Goal: Information Seeking & Learning: Learn about a topic

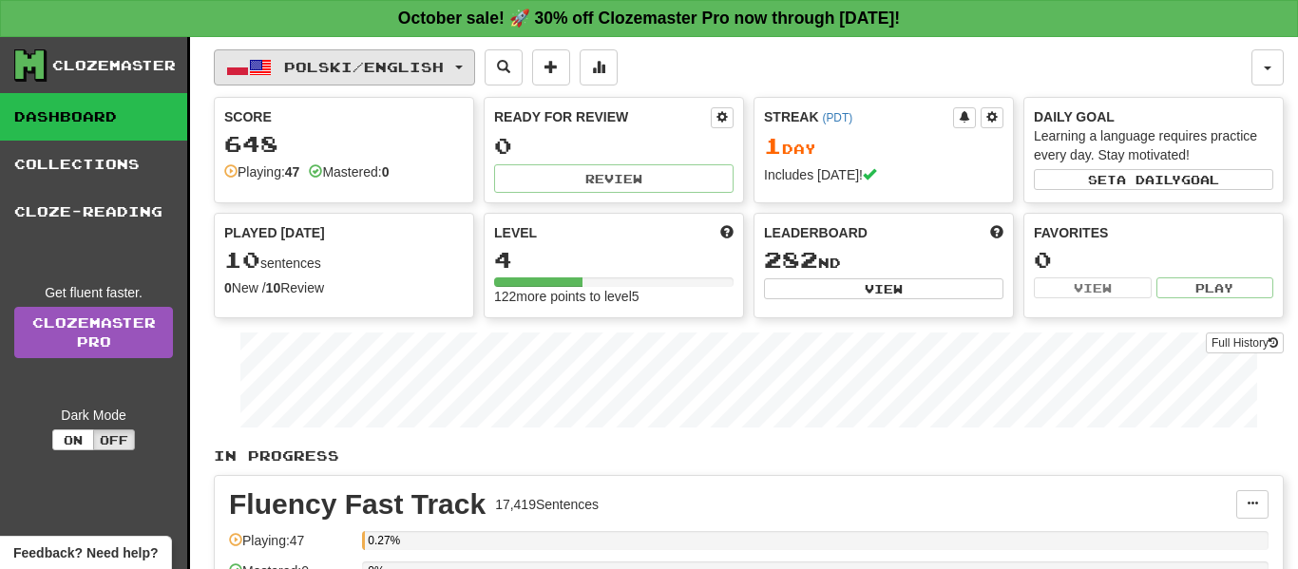
click at [277, 54] on button "Polski / English" at bounding box center [344, 67] width 261 height 36
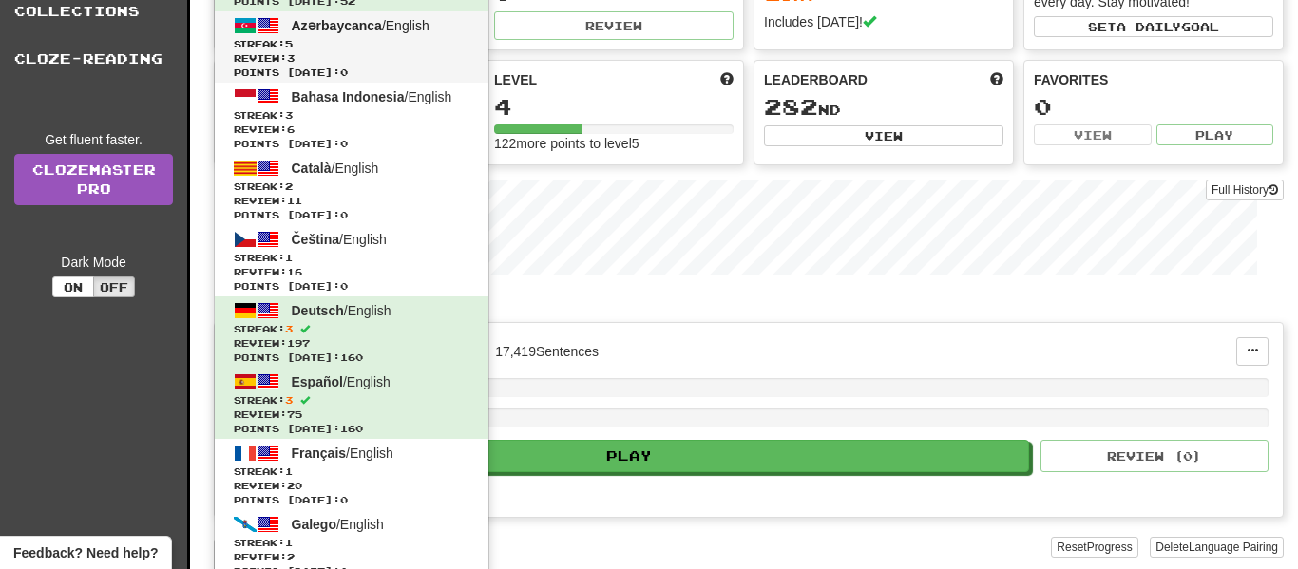
scroll to position [152, 0]
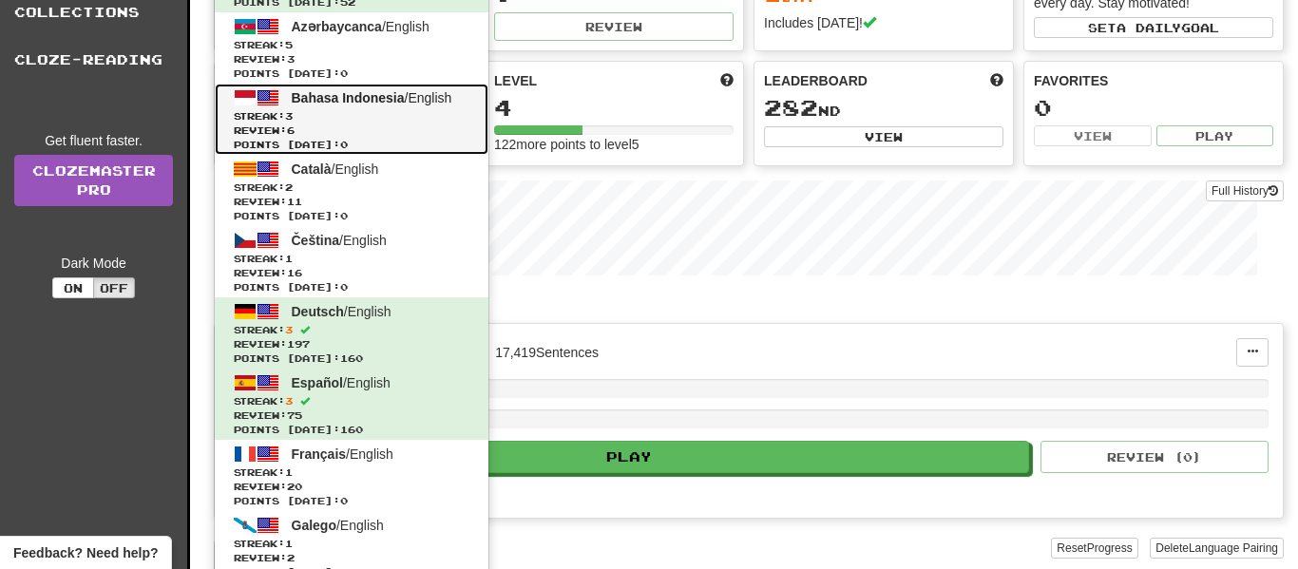
click at [373, 110] on span "Streak: 3" at bounding box center [352, 116] width 236 height 14
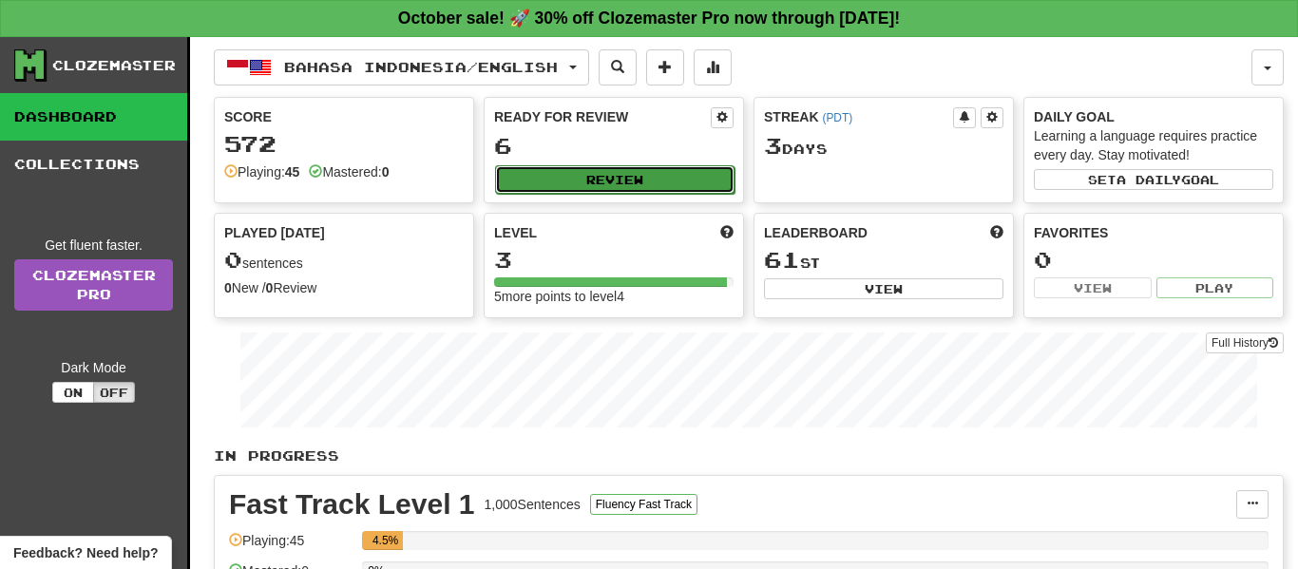
click at [655, 187] on button "Review" at bounding box center [614, 179] width 239 height 29
select select "**"
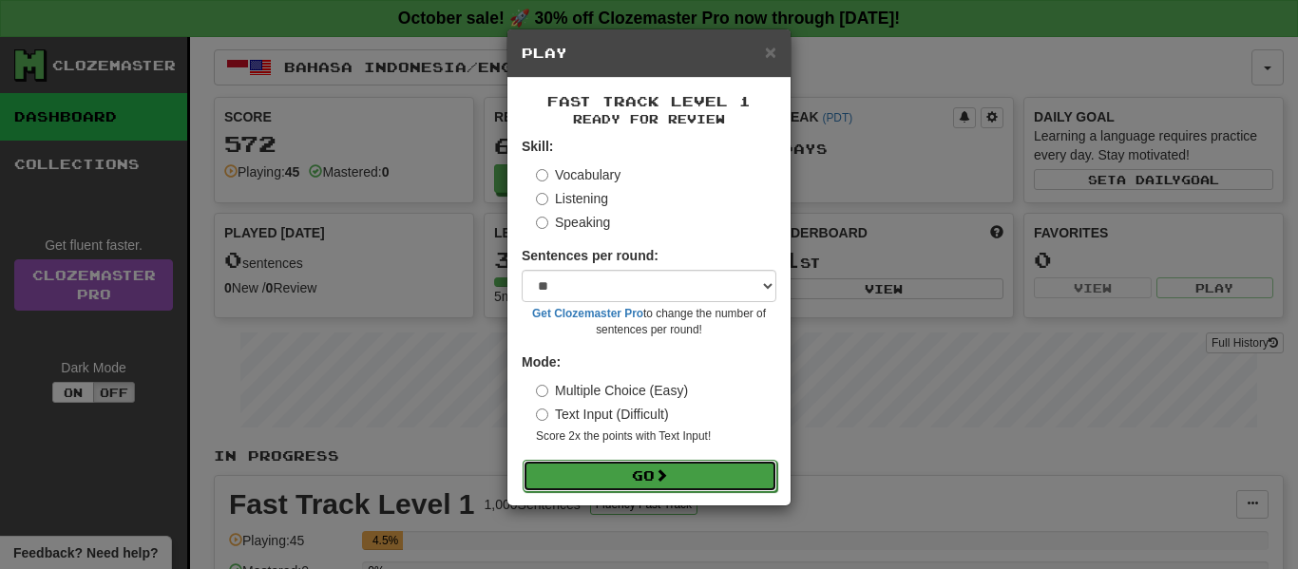
click at [687, 472] on button "Go" at bounding box center [650, 476] width 255 height 32
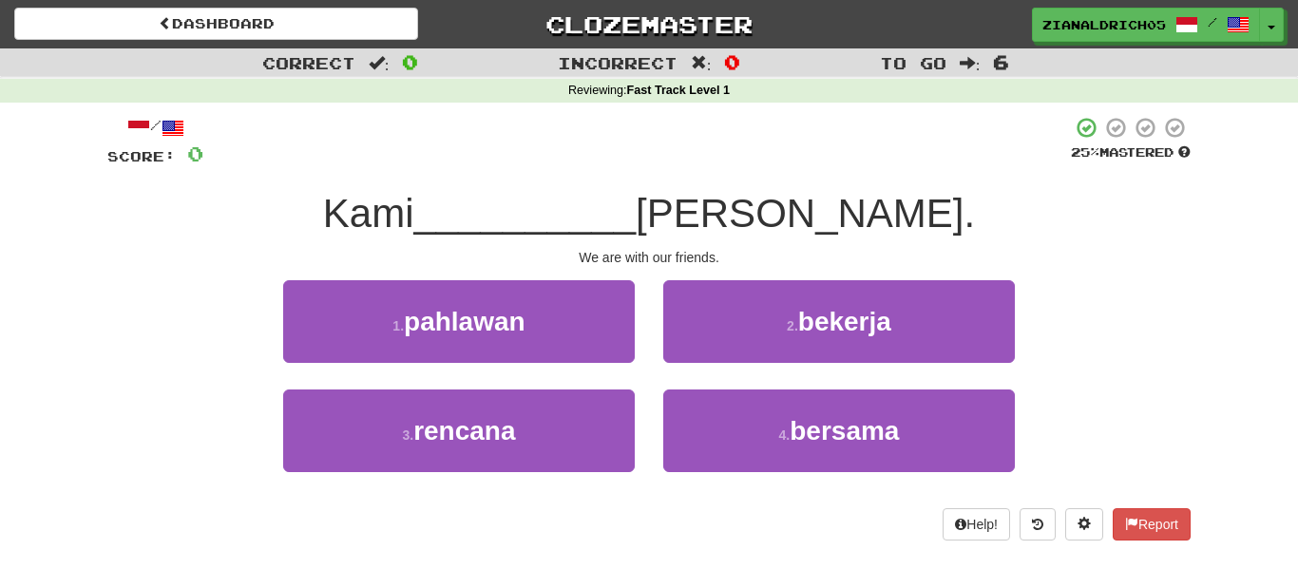
click at [790, 474] on div "4 . bersama" at bounding box center [839, 444] width 380 height 109
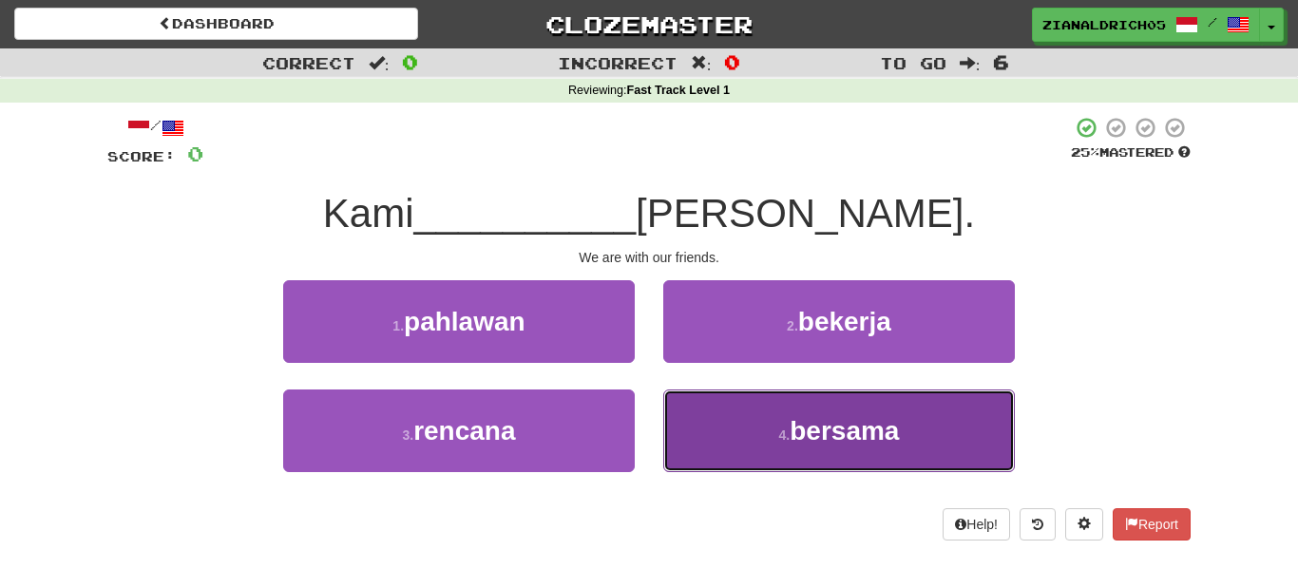
click at [801, 458] on button "4 . bersama" at bounding box center [839, 431] width 352 height 83
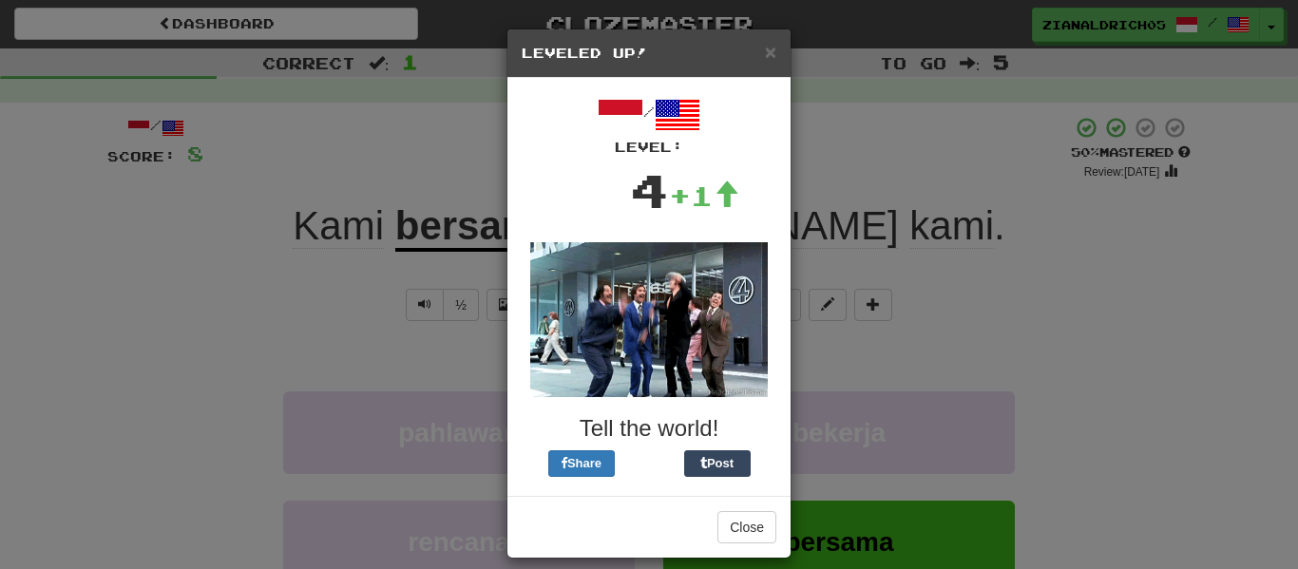
click at [395, 351] on div "× Leveled Up! / Level: 4 +1 Tell the world! Share Post Close" at bounding box center [649, 284] width 1298 height 569
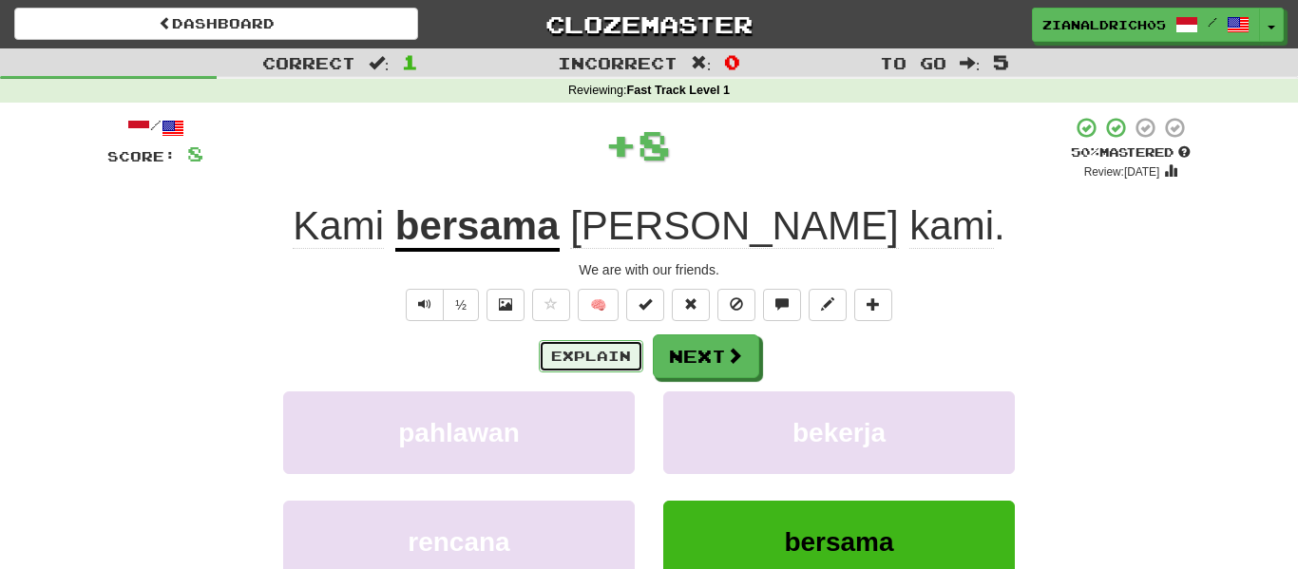
click at [545, 359] on button "Explain" at bounding box center [591, 356] width 105 height 32
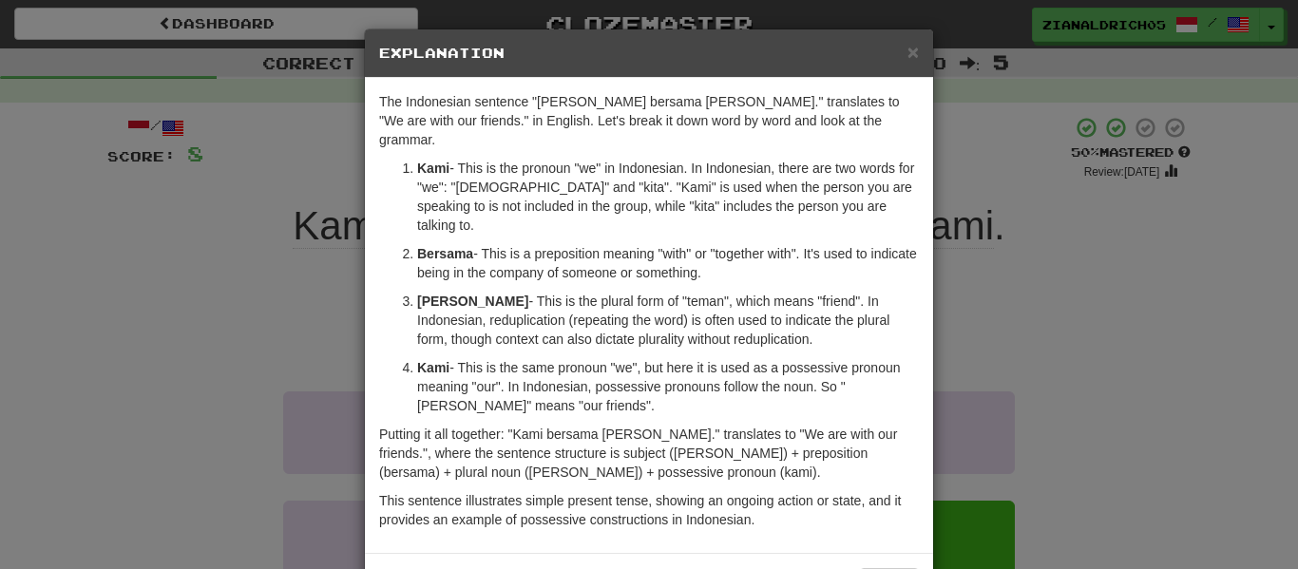
click at [284, 411] on div "× Explanation The Indonesian sentence "Kami bersama teman-teman kami." translat…" at bounding box center [649, 284] width 1298 height 569
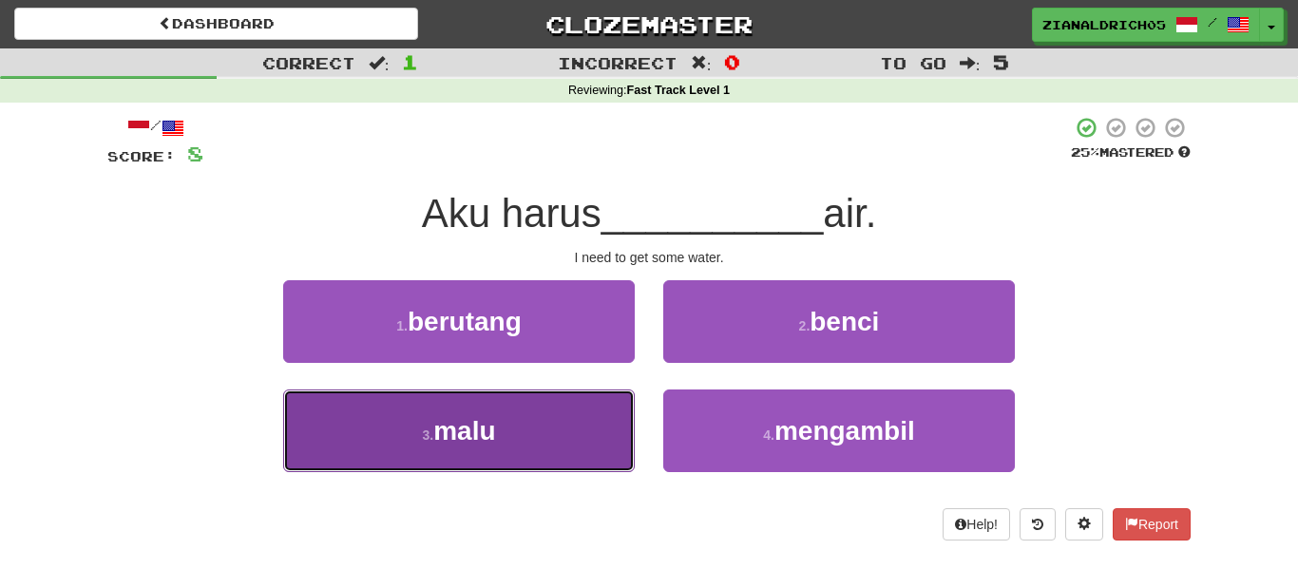
click at [305, 446] on button "3 . malu" at bounding box center [459, 431] width 352 height 83
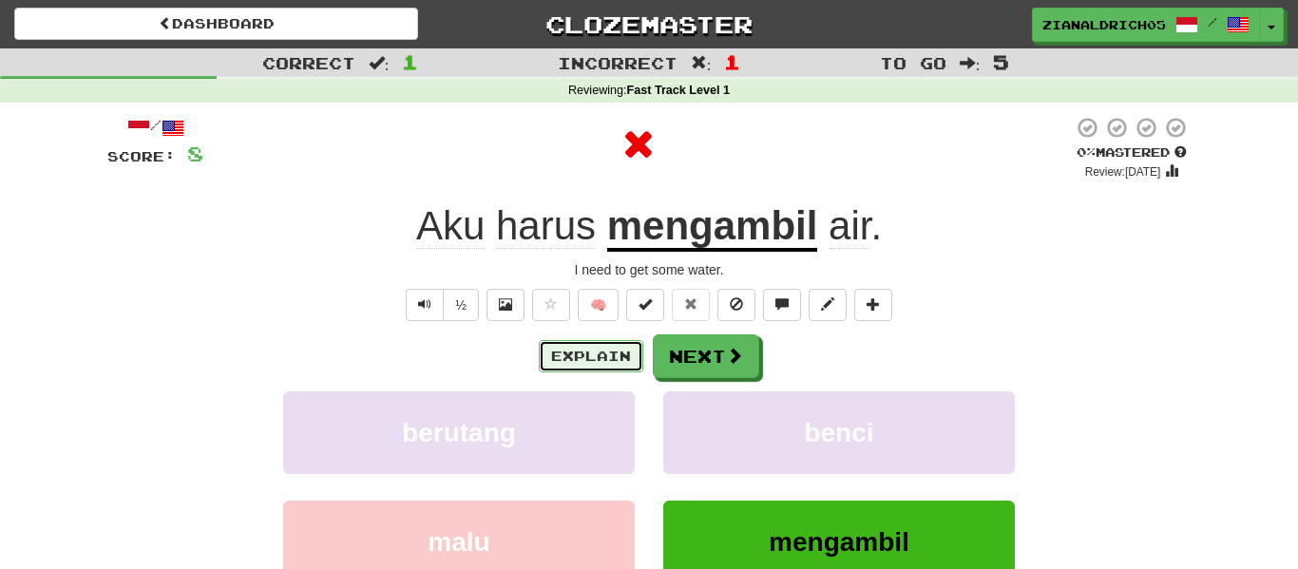
click at [570, 368] on button "Explain" at bounding box center [591, 356] width 105 height 32
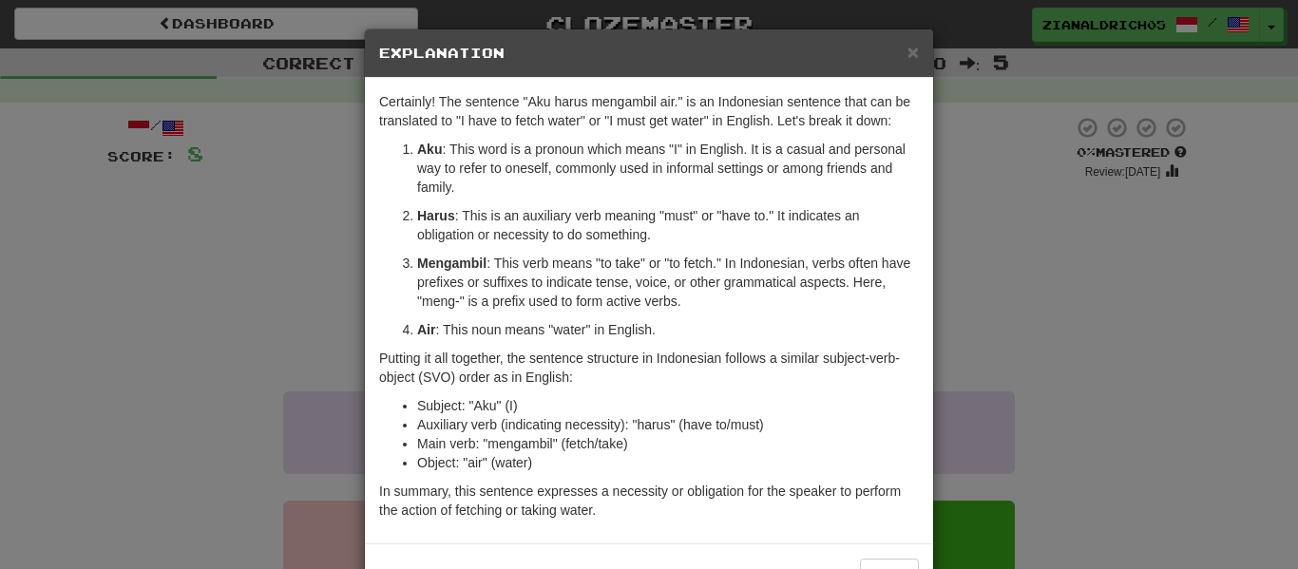
click at [308, 422] on div "× Explanation Certainly! The sentence "Aku harus mengambil air." is an Indonesi…" at bounding box center [649, 284] width 1298 height 569
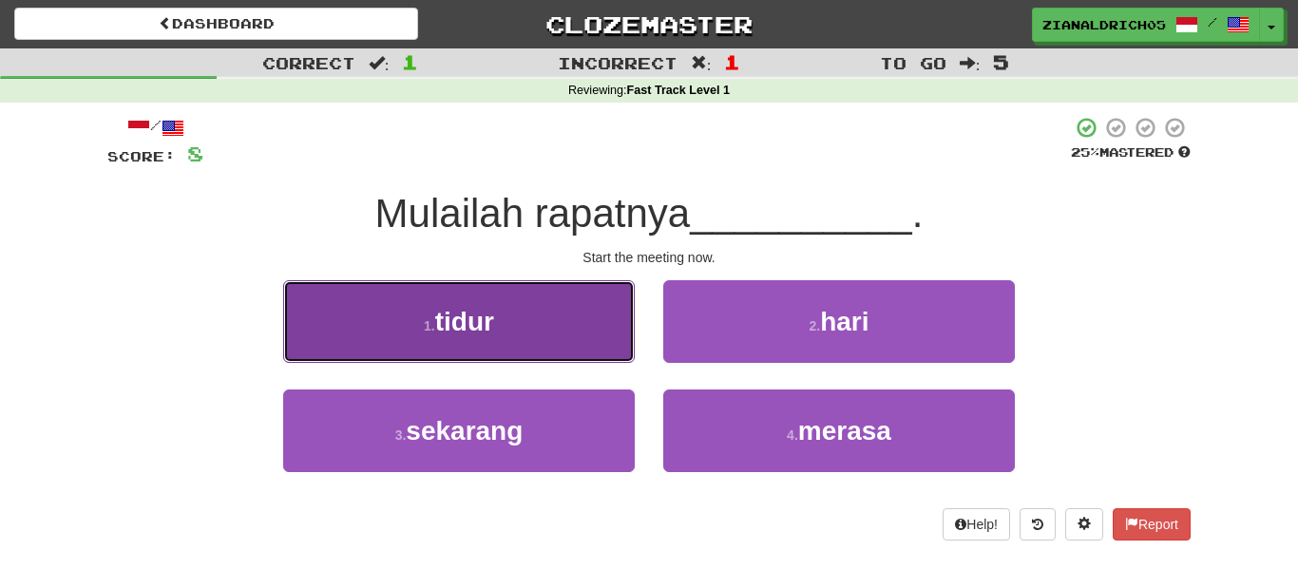
click at [547, 348] on button "1 . tidur" at bounding box center [459, 321] width 352 height 83
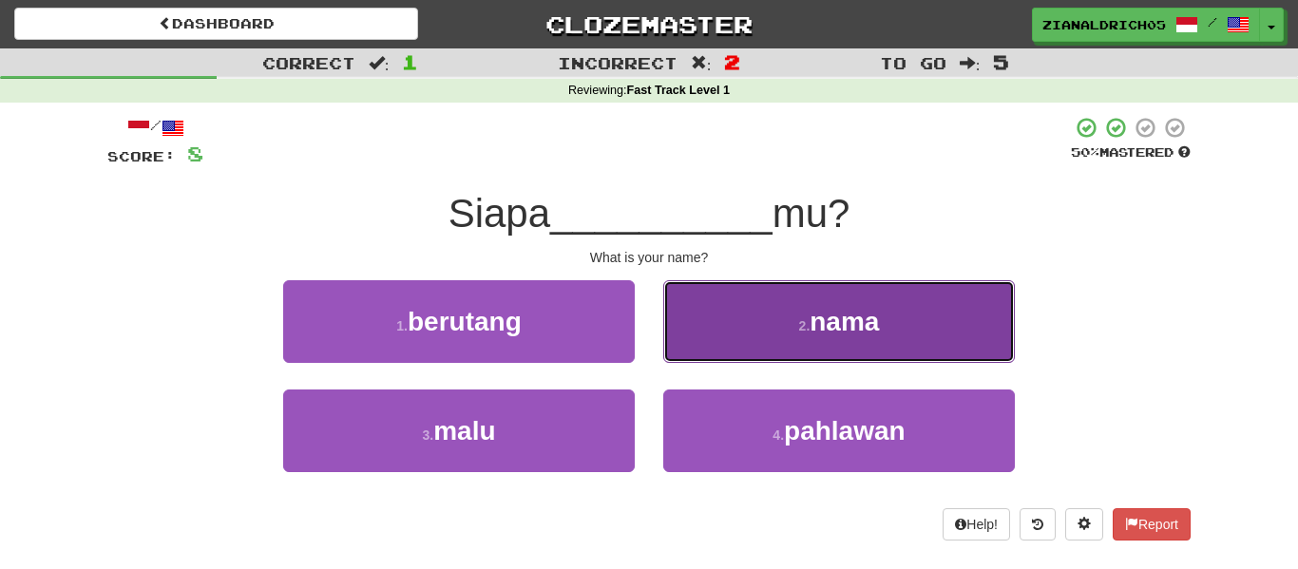
click at [697, 335] on button "2 . nama" at bounding box center [839, 321] width 352 height 83
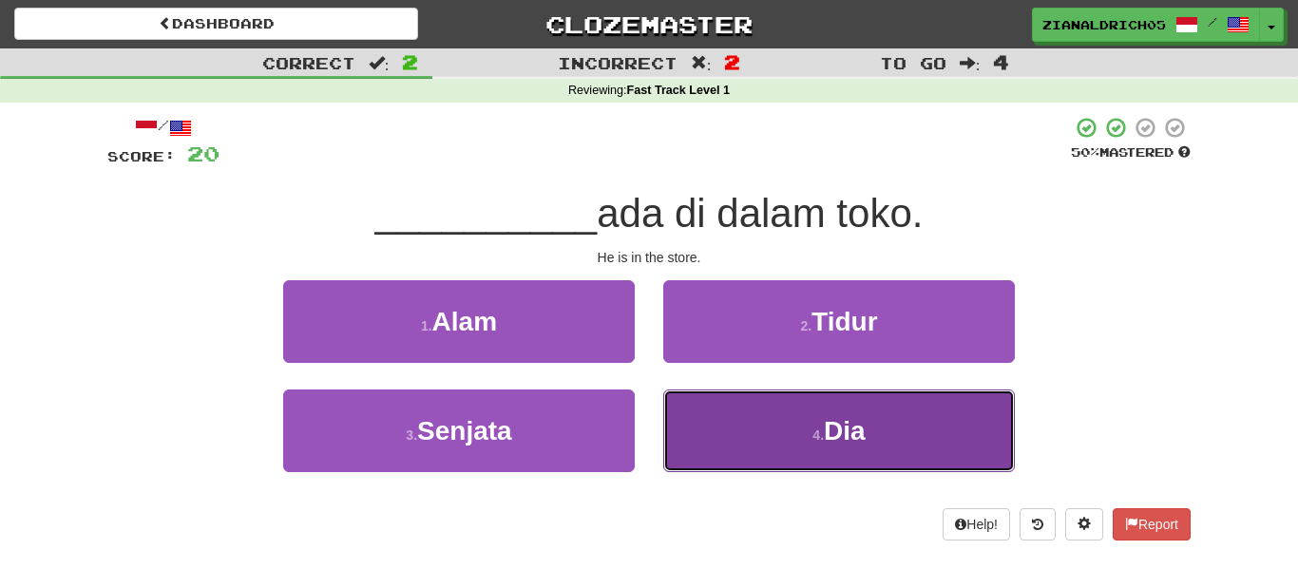
click at [723, 438] on button "4 . Dia" at bounding box center [839, 431] width 352 height 83
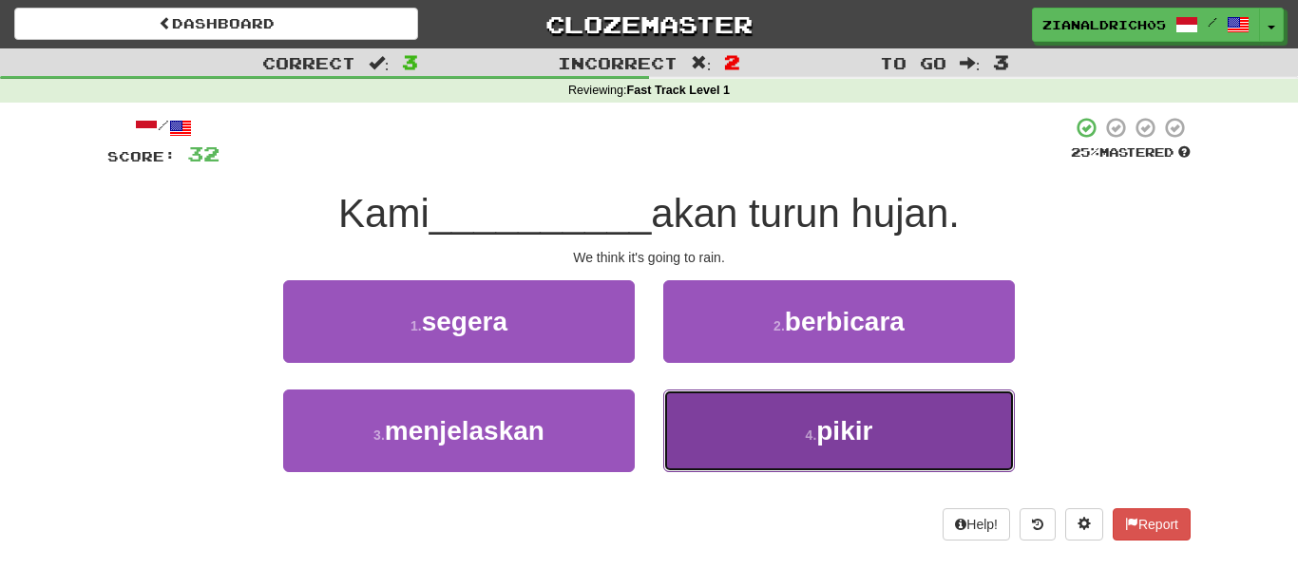
click at [927, 447] on button "4 . pikir" at bounding box center [839, 431] width 352 height 83
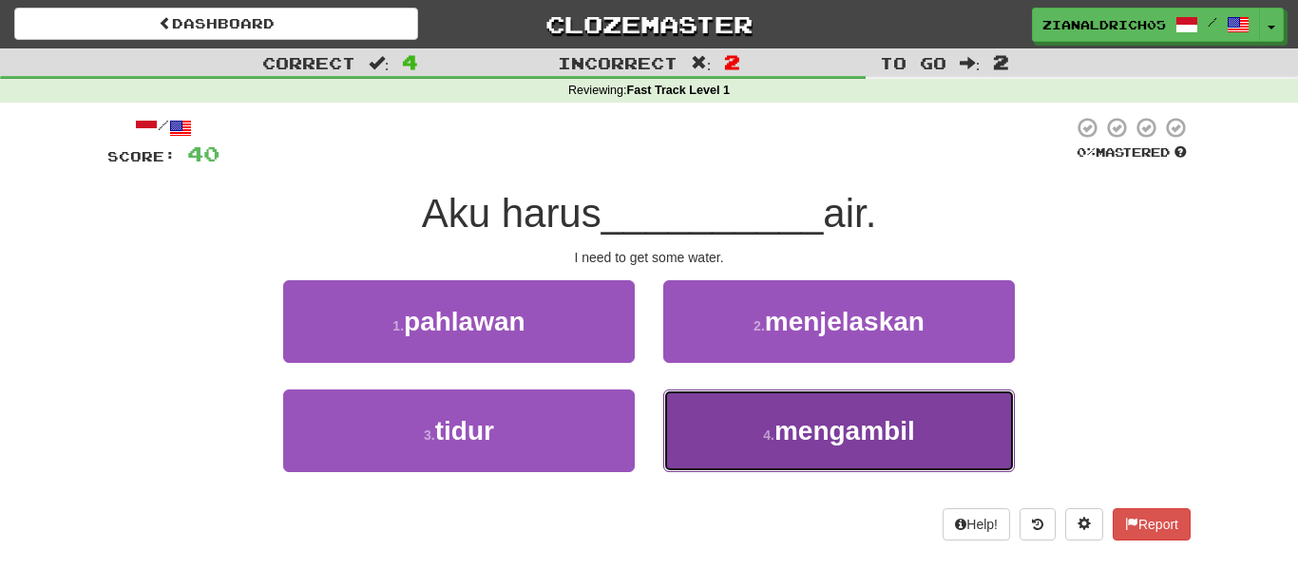
click at [855, 447] on button "4 . mengambil" at bounding box center [839, 431] width 352 height 83
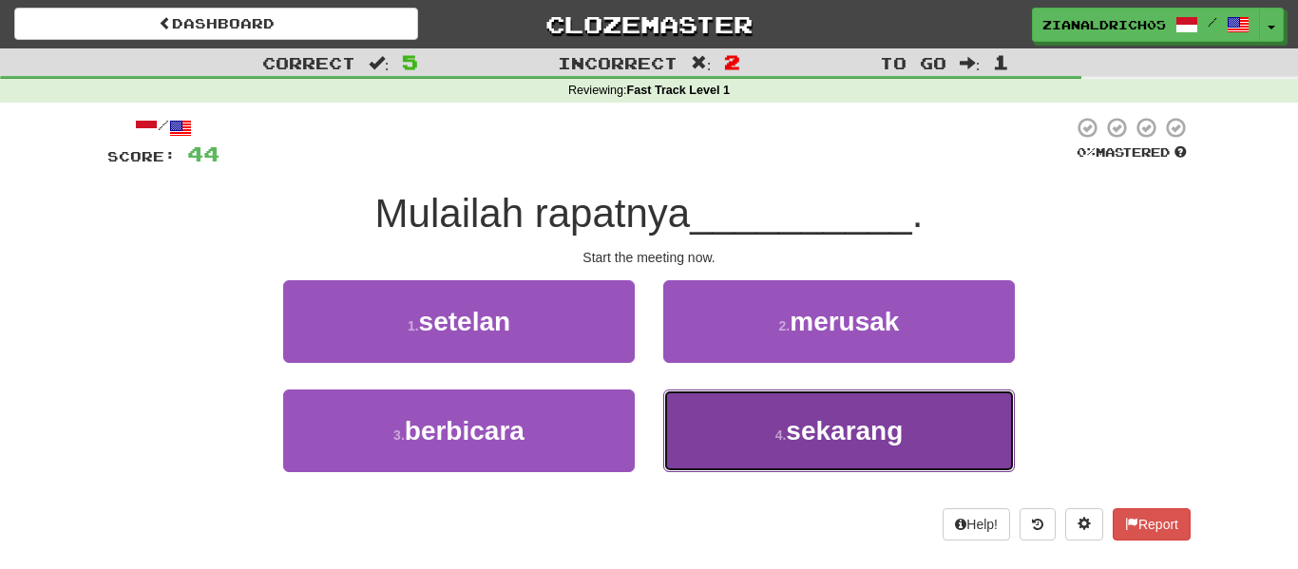
click at [733, 430] on button "4 . sekarang" at bounding box center [839, 431] width 352 height 83
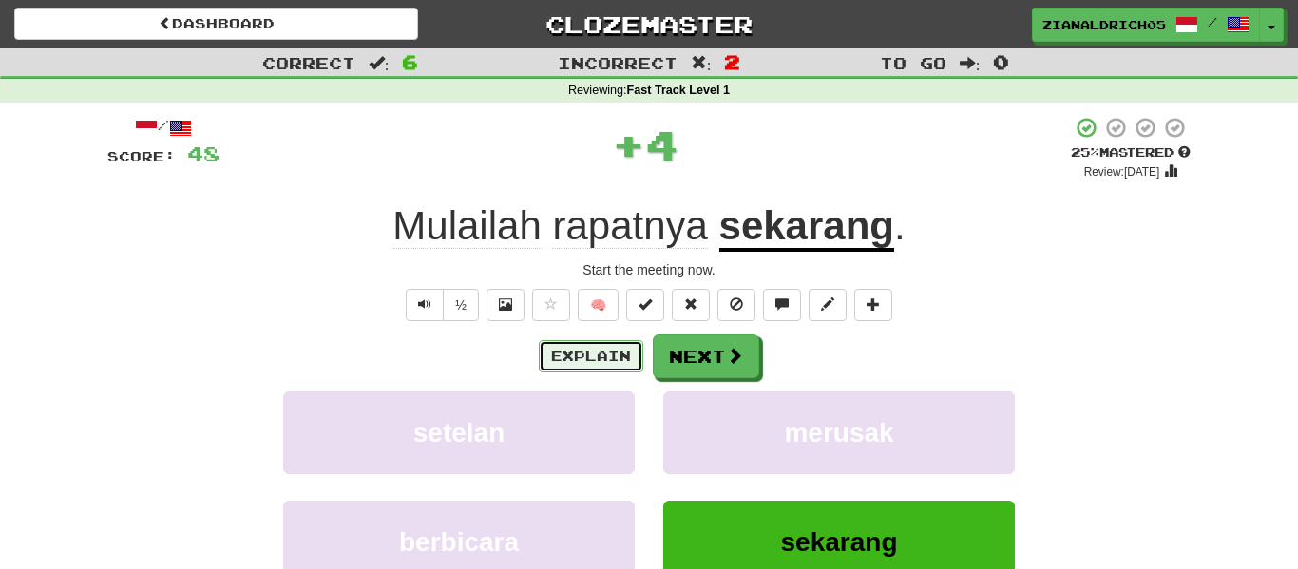
click at [608, 353] on button "Explain" at bounding box center [591, 356] width 105 height 32
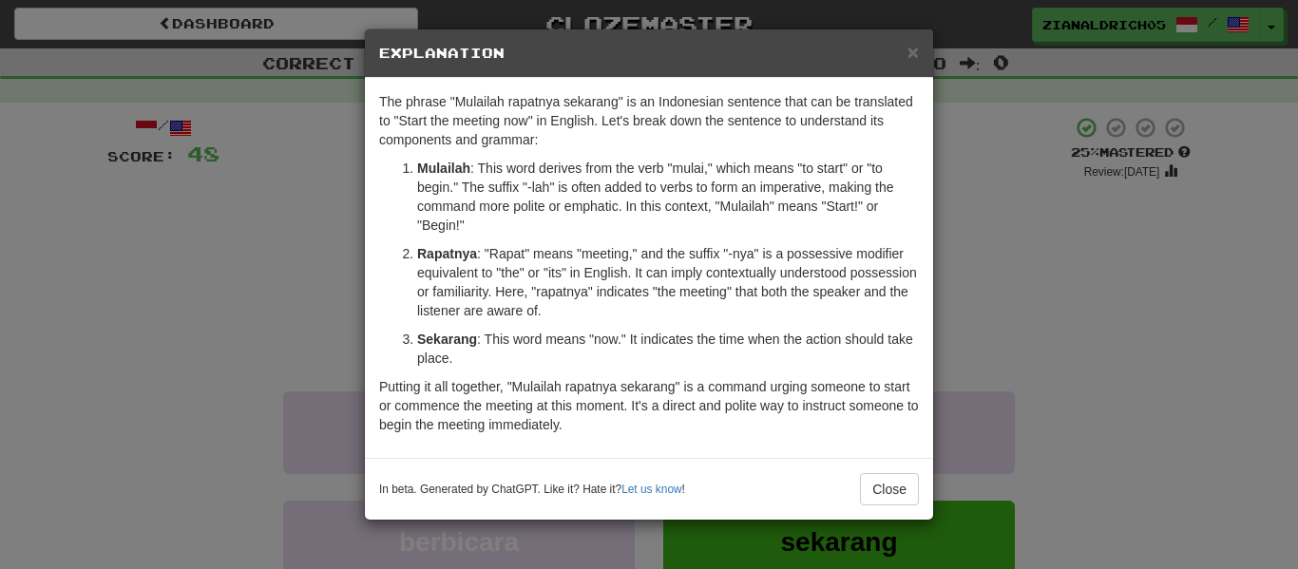
click at [213, 381] on div "× Explanation The phrase "Mulailah rapatnya sekarang" is an Indonesian sentence…" at bounding box center [649, 284] width 1298 height 569
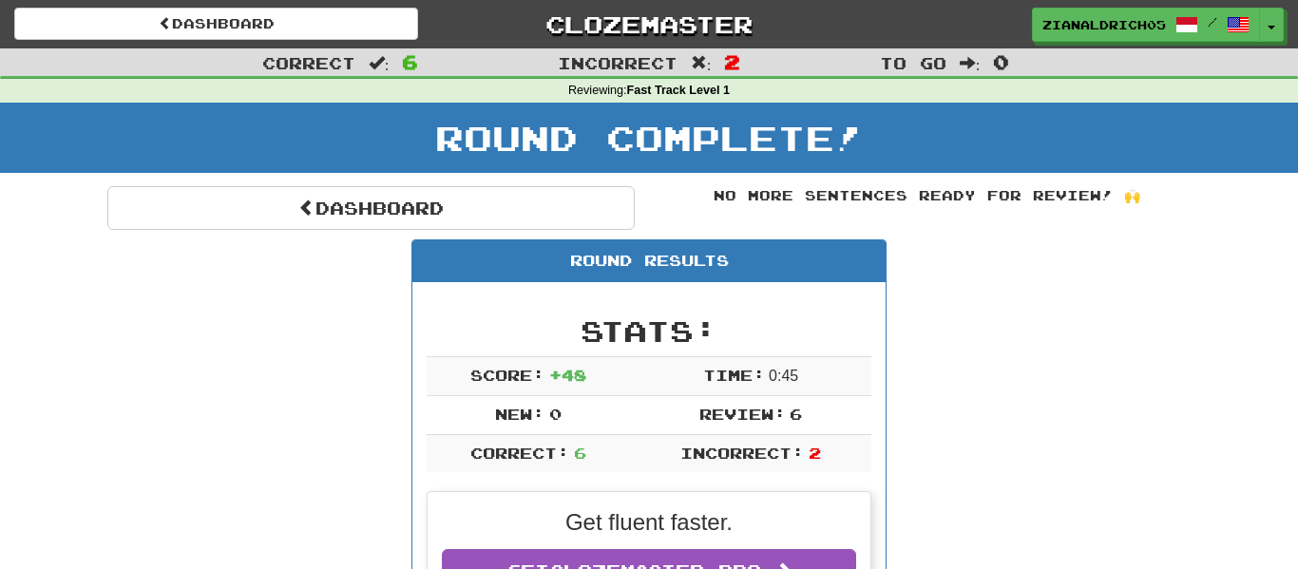
click at [1121, 4] on div "Dashboard Clozemaster zianaldrich05 / Toggle Dropdown Dashboard Leaderboard Act…" at bounding box center [649, 21] width 1298 height 42
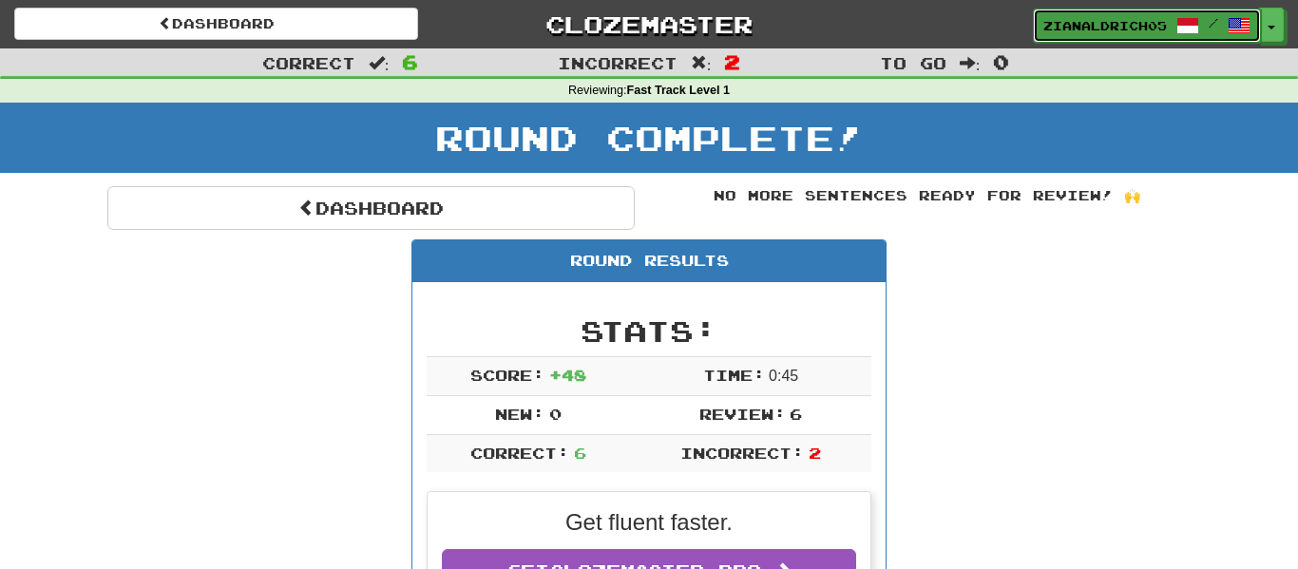
click at [1124, 13] on link "zianaldrich05 /" at bounding box center [1147, 26] width 228 height 34
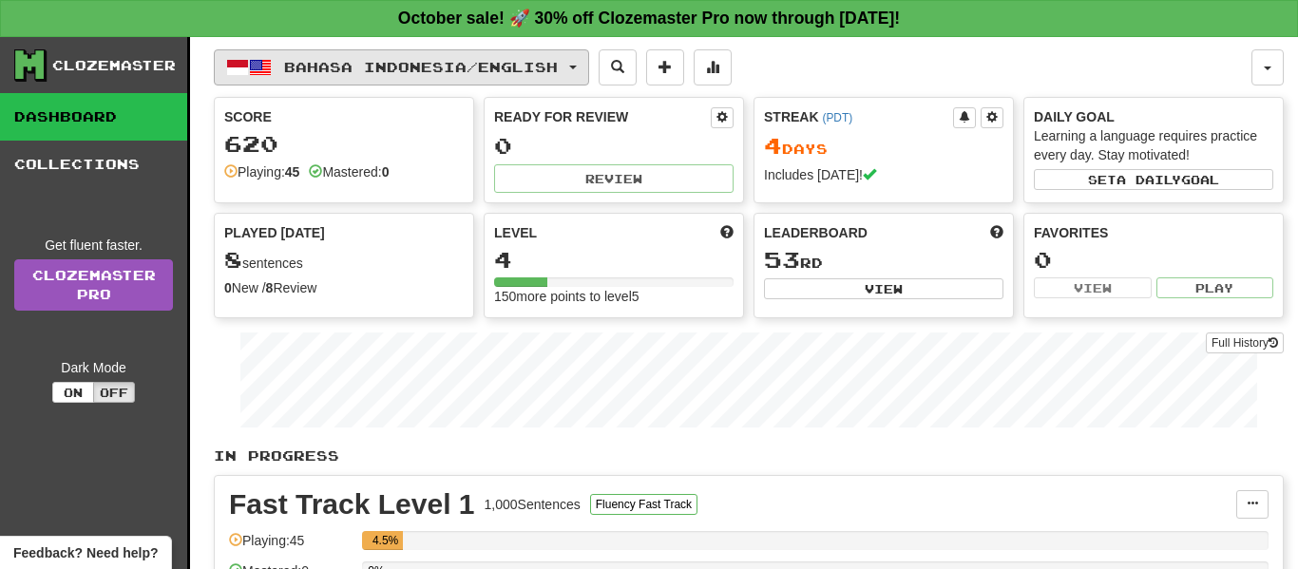
click at [374, 67] on span "Bahasa Indonesia / English" at bounding box center [421, 67] width 274 height 16
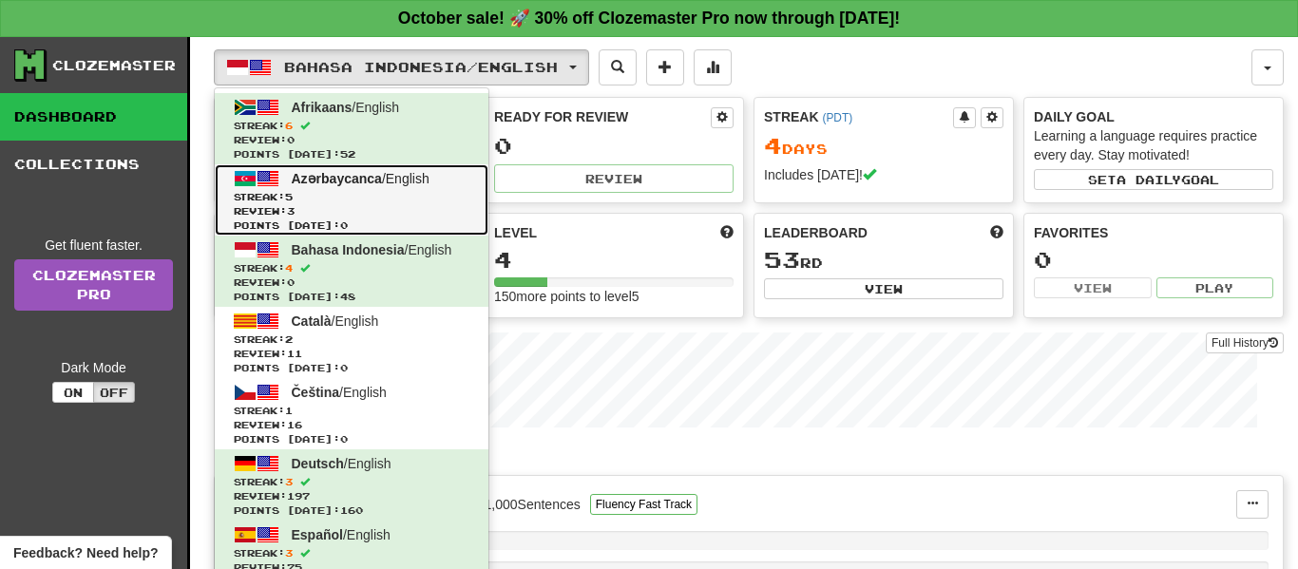
click at [378, 197] on span "Streak: 5" at bounding box center [352, 197] width 236 height 14
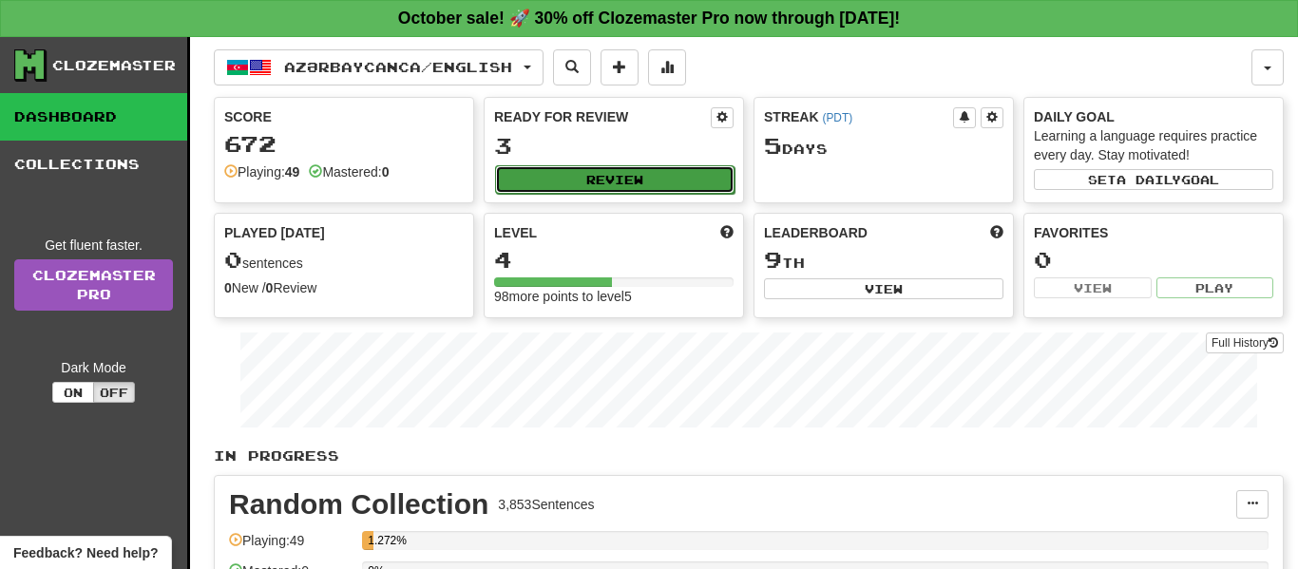
click at [625, 181] on button "Review" at bounding box center [614, 179] width 239 height 29
select select "**"
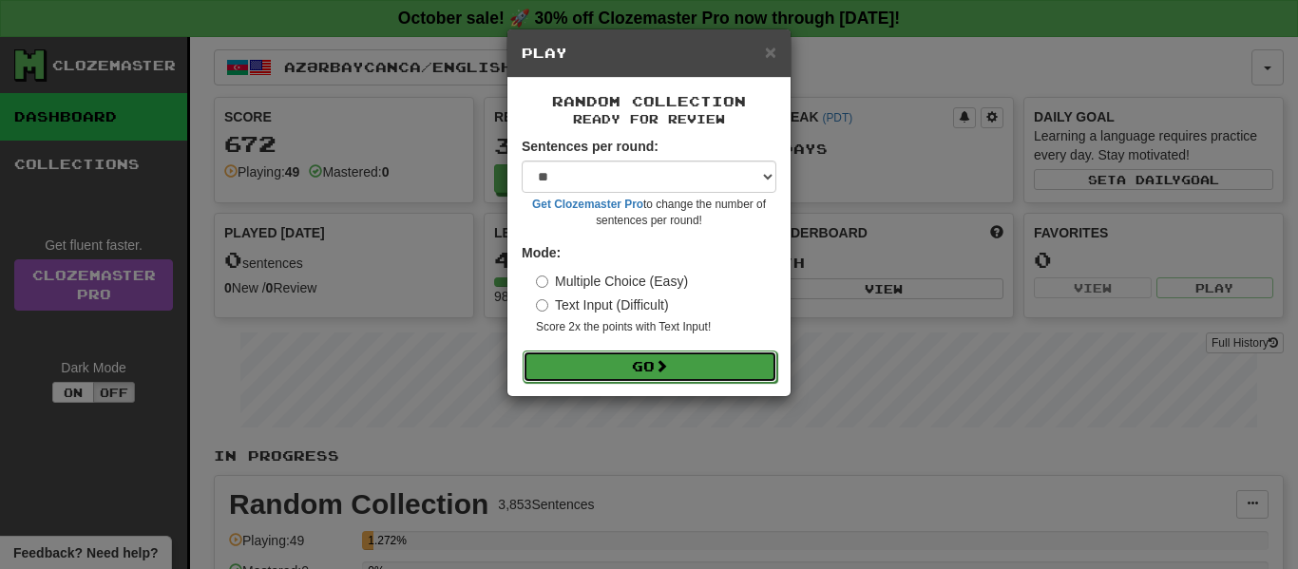
click at [649, 360] on button "Go" at bounding box center [650, 367] width 255 height 32
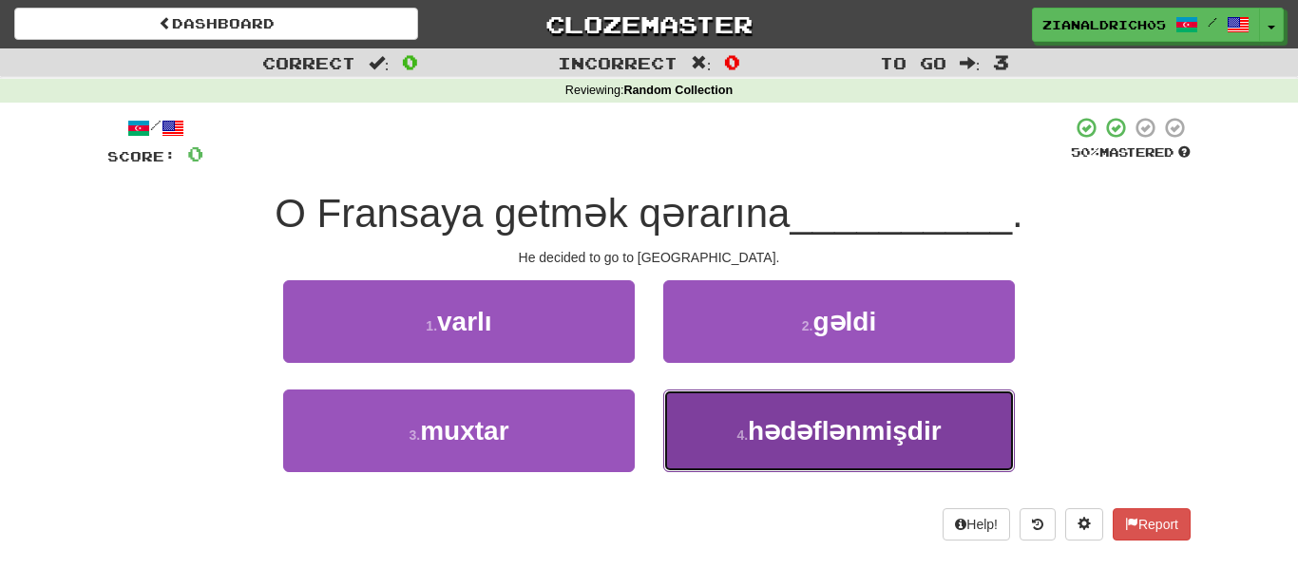
click at [706, 430] on button "4 . hədəflənmişdir" at bounding box center [839, 431] width 352 height 83
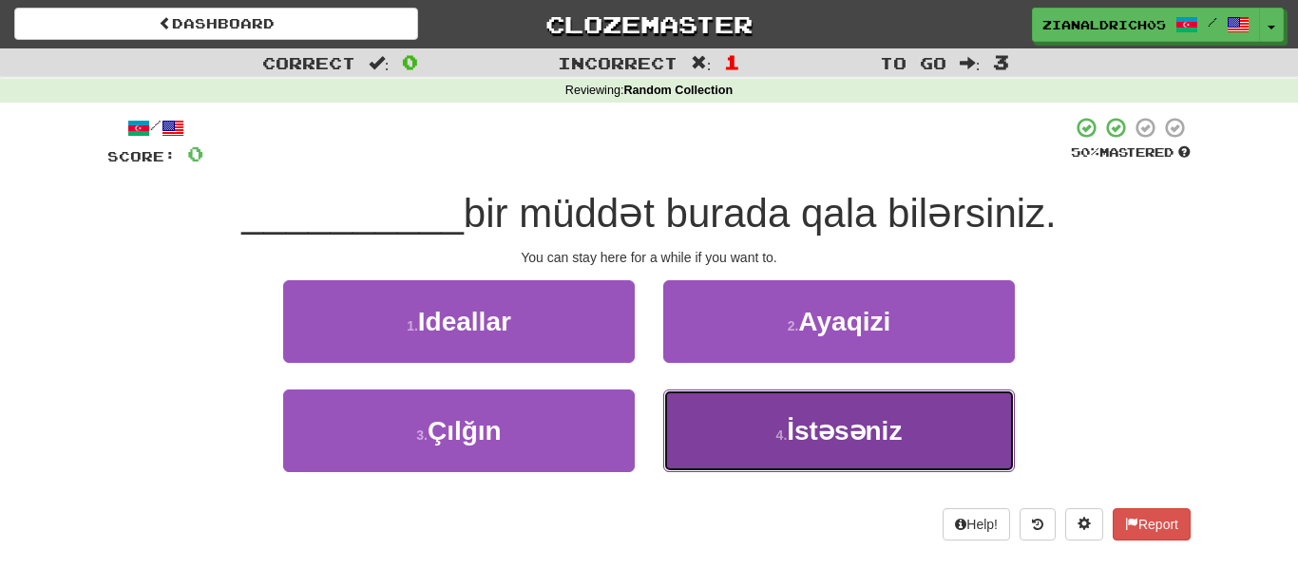
click at [757, 446] on button "4 . İstəsəniz" at bounding box center [839, 431] width 352 height 83
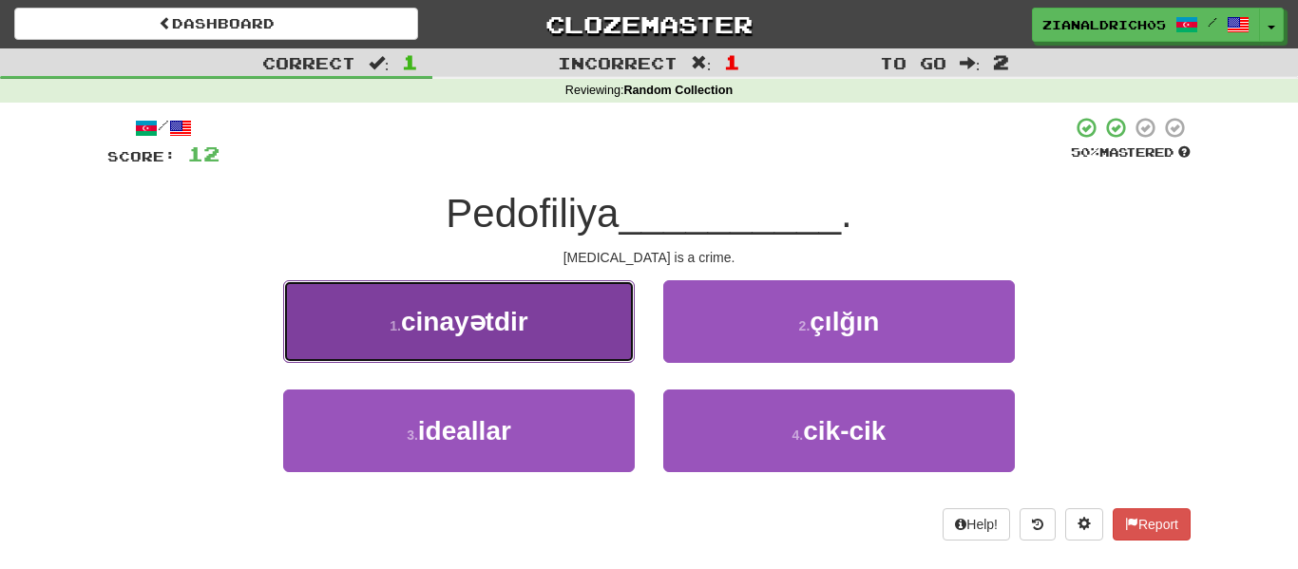
click at [556, 354] on button "1 . cinayətdir" at bounding box center [459, 321] width 352 height 83
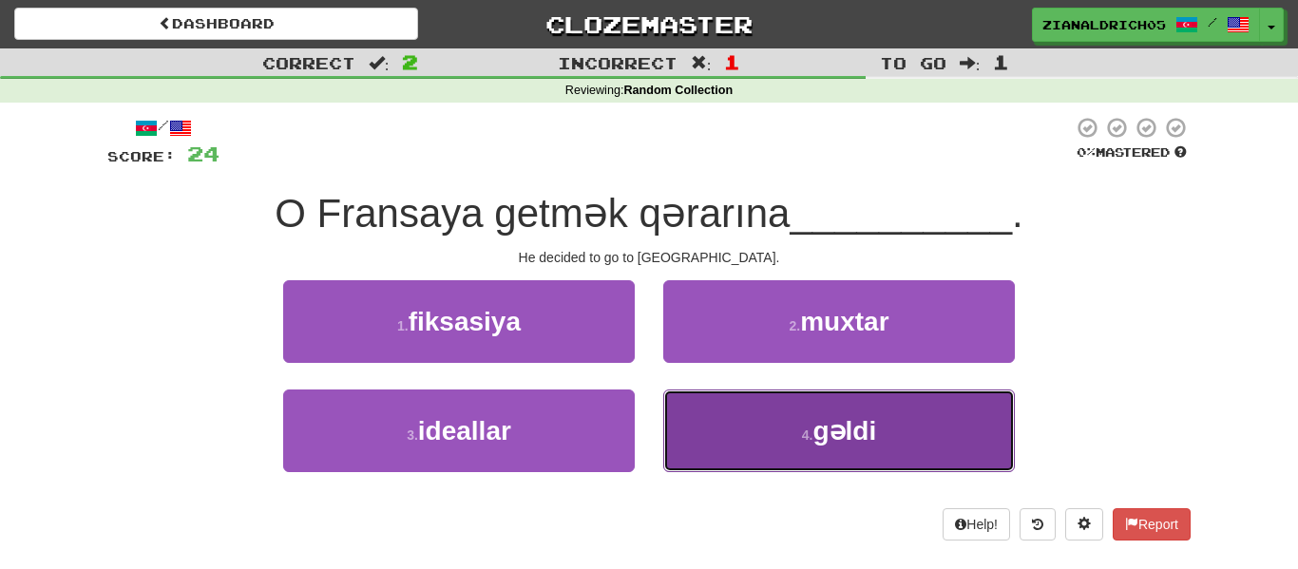
click at [797, 454] on button "4 . gəldi" at bounding box center [839, 431] width 352 height 83
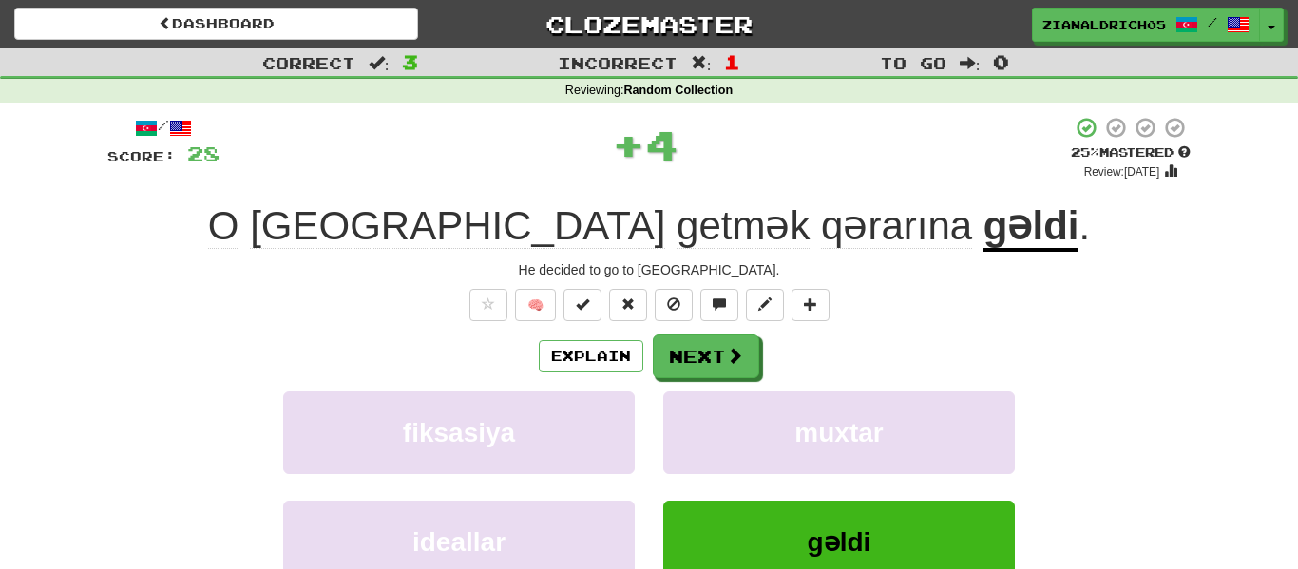
click at [370, 315] on div "🧠" at bounding box center [648, 305] width 1083 height 32
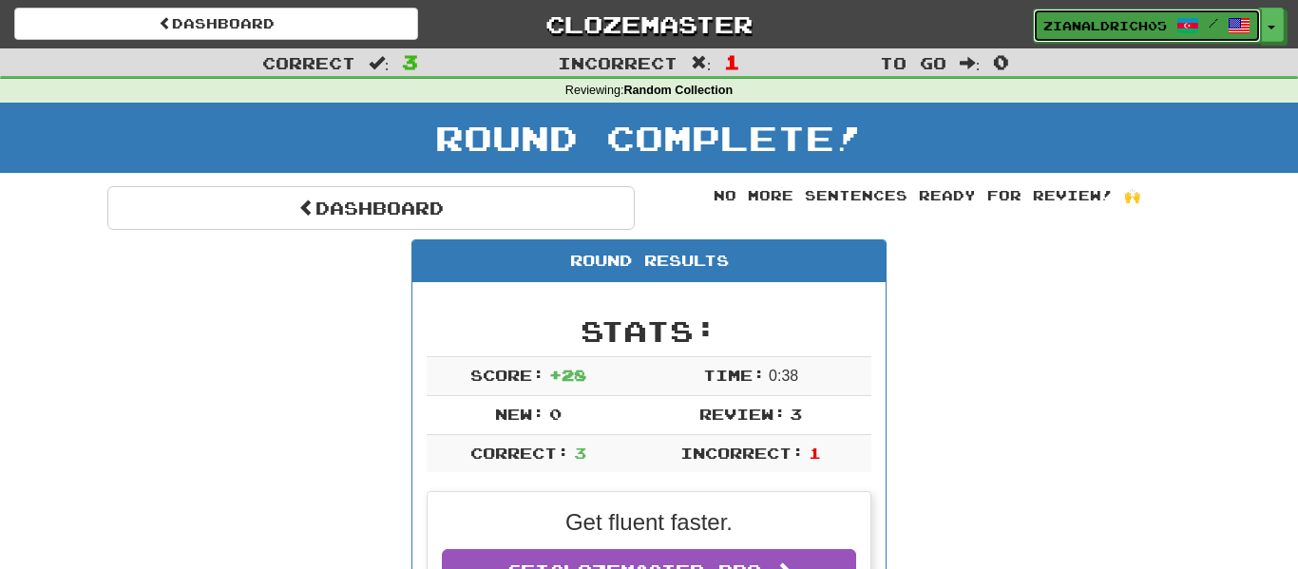
click at [1130, 41] on link "zianaldrich05 /" at bounding box center [1147, 26] width 228 height 34
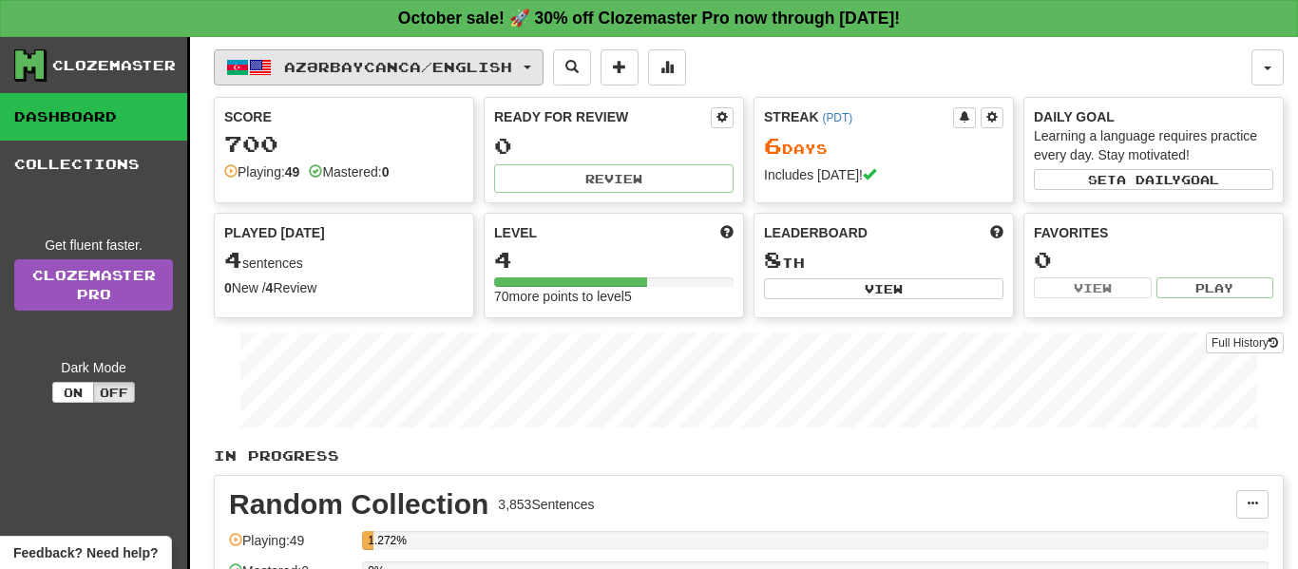
click at [463, 80] on button "Azərbaycanca / English" at bounding box center [379, 67] width 330 height 36
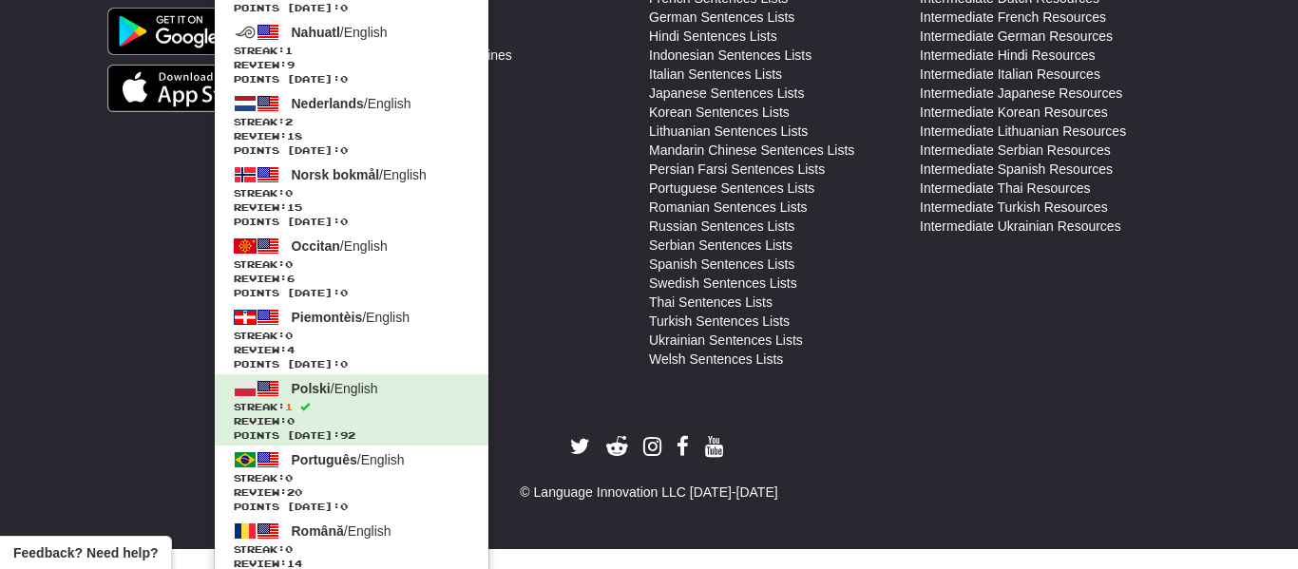
scroll to position [860, 0]
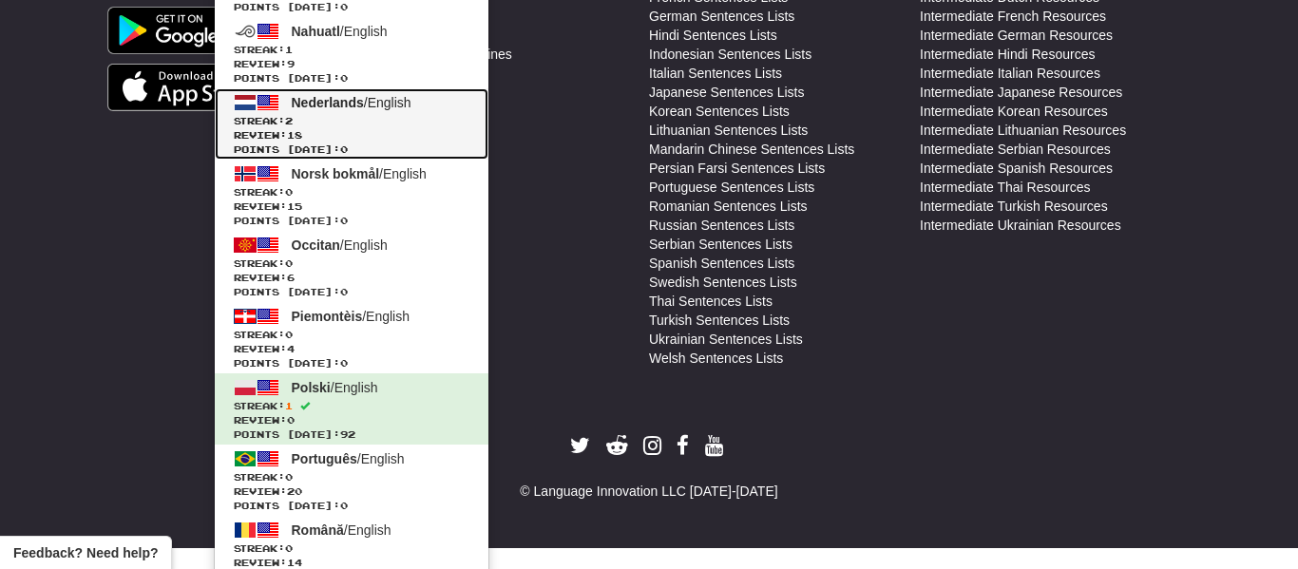
click at [347, 130] on span "Review: 18" at bounding box center [352, 135] width 236 height 14
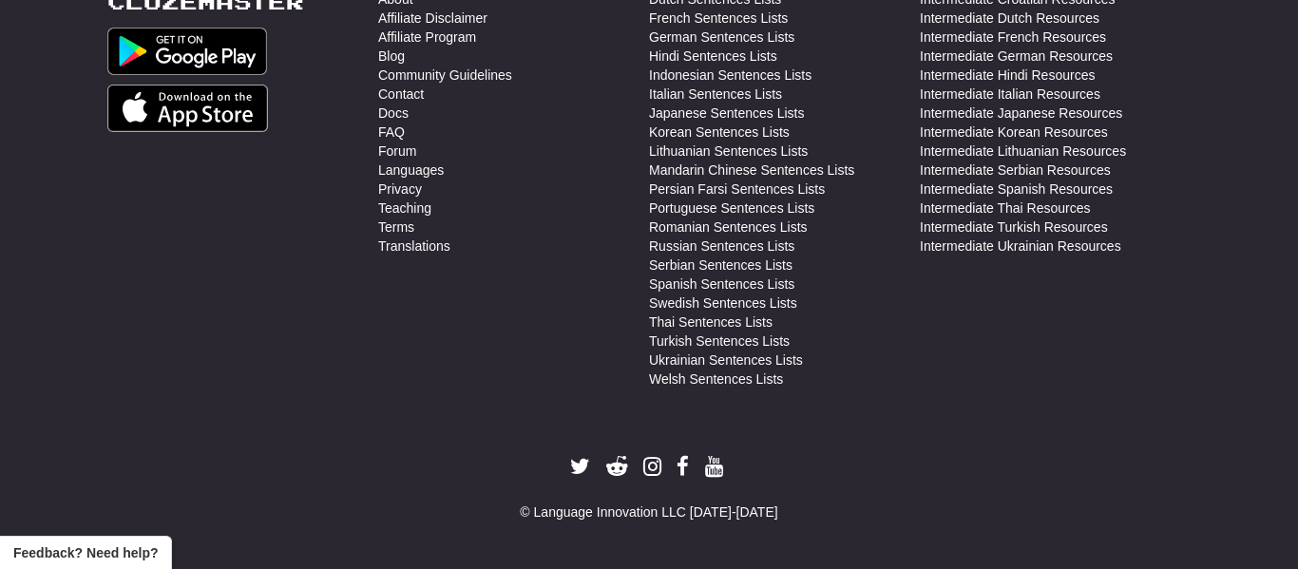
scroll to position [839, 0]
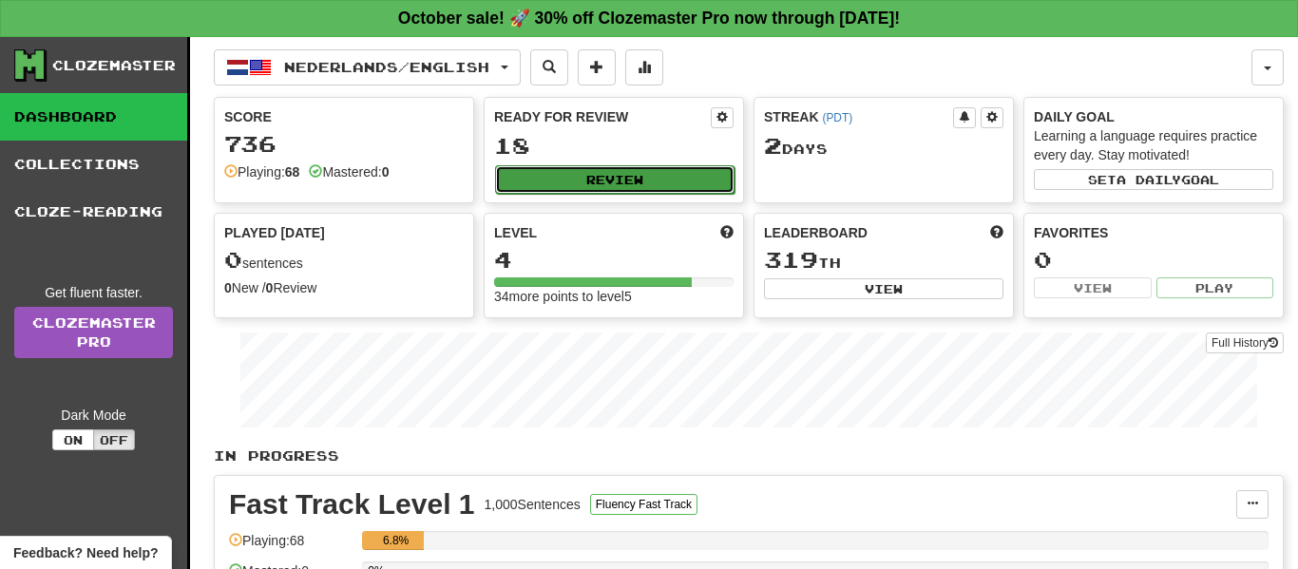
click at [602, 183] on button "Review" at bounding box center [614, 179] width 239 height 29
select select "**"
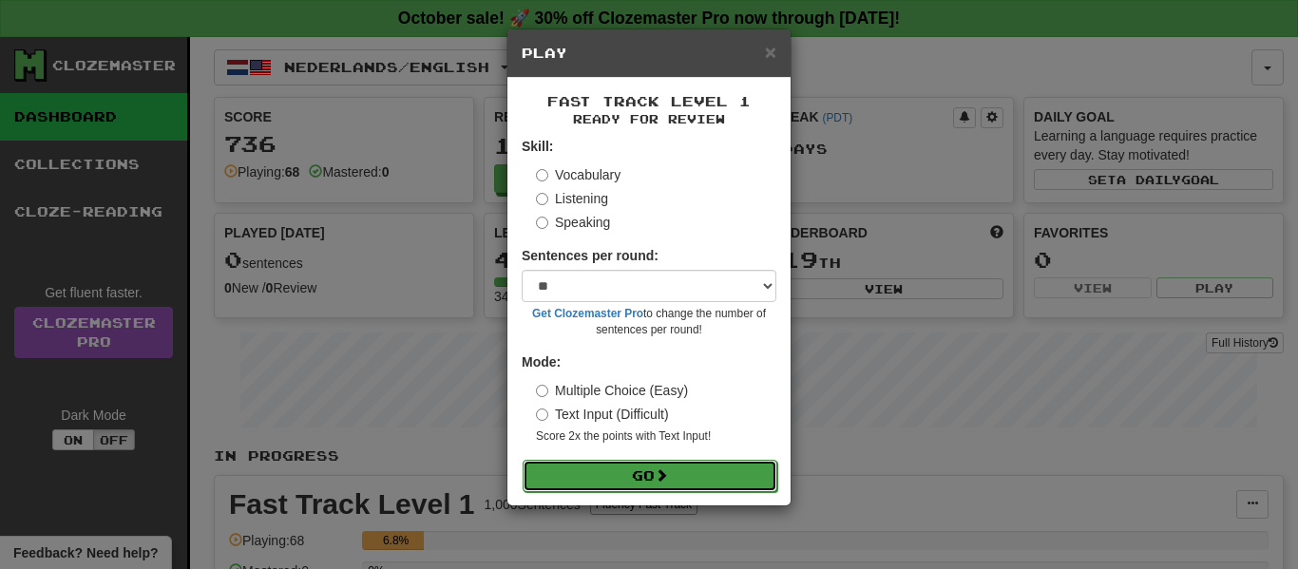
click at [707, 479] on button "Go" at bounding box center [650, 476] width 255 height 32
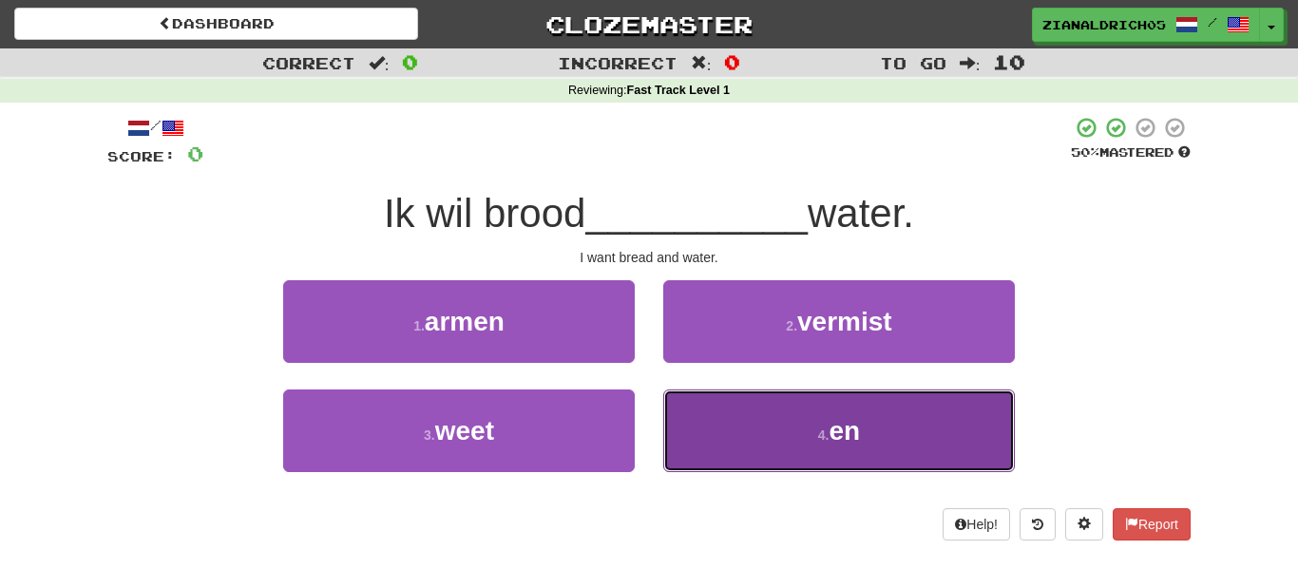
click at [781, 435] on button "4 . en" at bounding box center [839, 431] width 352 height 83
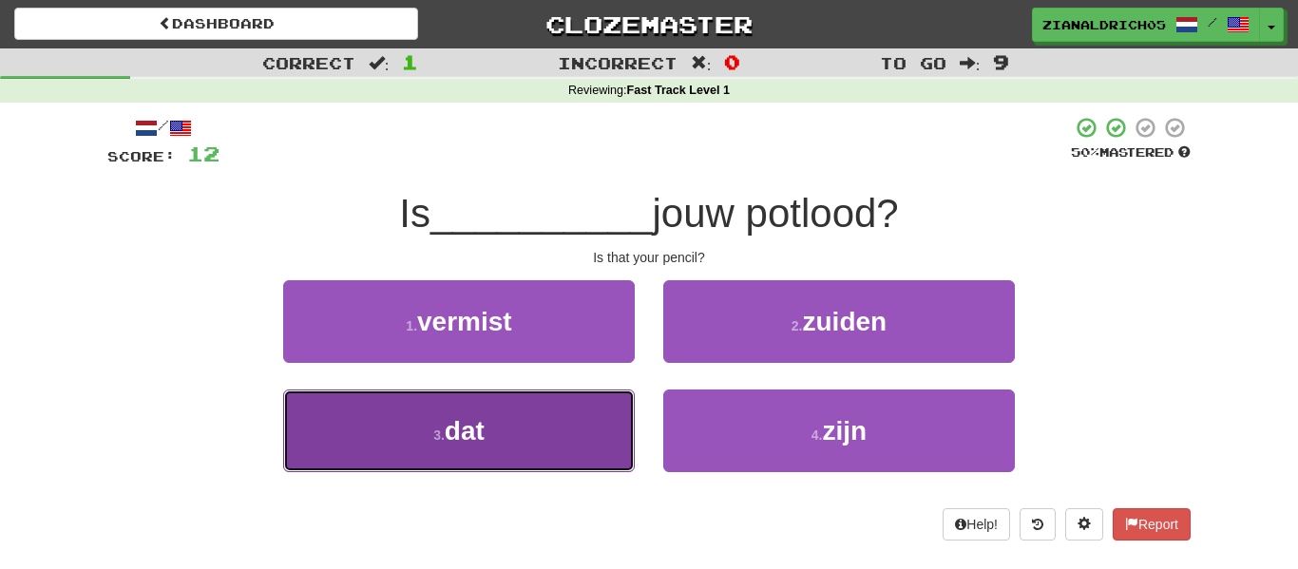
click at [569, 442] on button "3 . dat" at bounding box center [459, 431] width 352 height 83
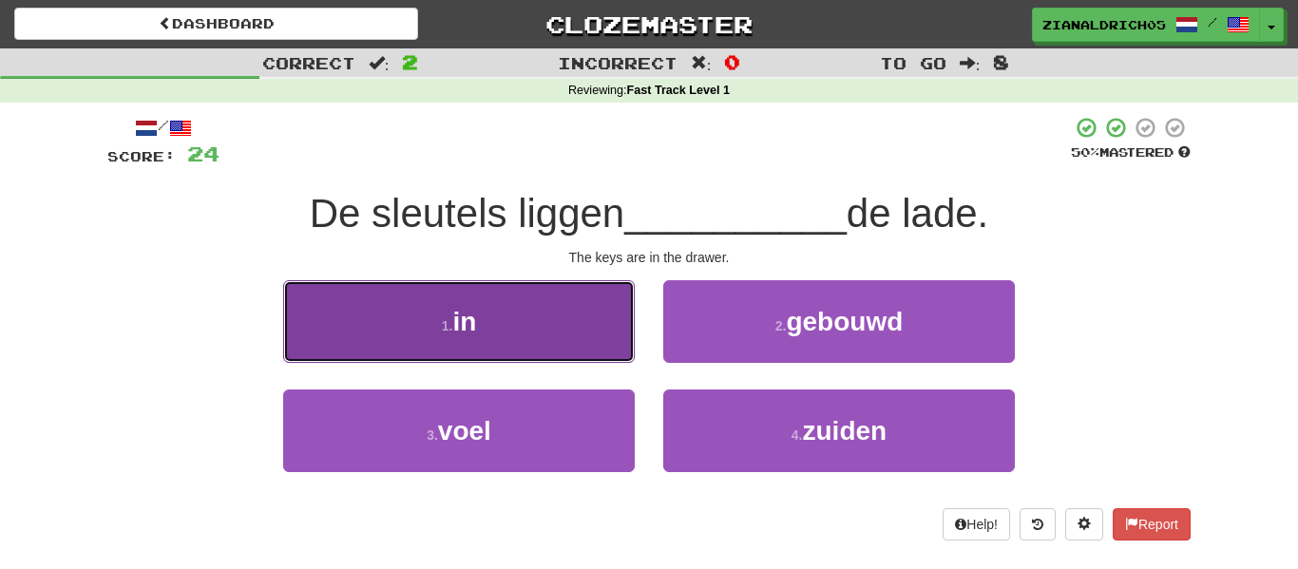
click at [582, 334] on button "1 . in" at bounding box center [459, 321] width 352 height 83
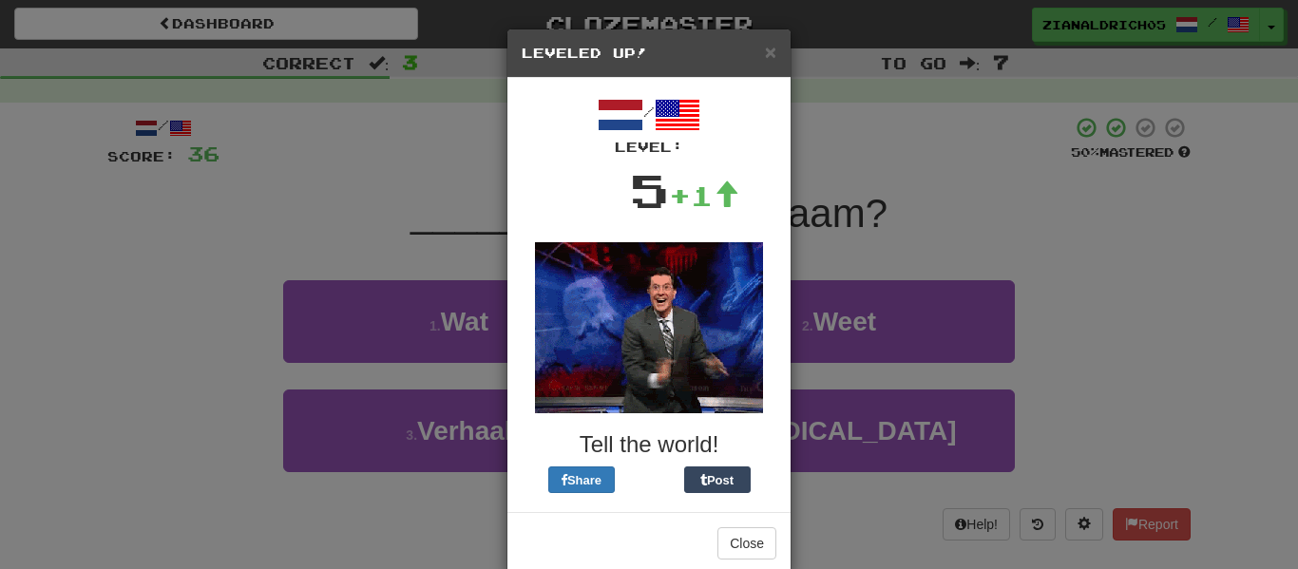
click at [490, 373] on div "× Leveled Up! / Level: 5 +1 Tell the world! Share Post Close" at bounding box center [649, 284] width 1298 height 569
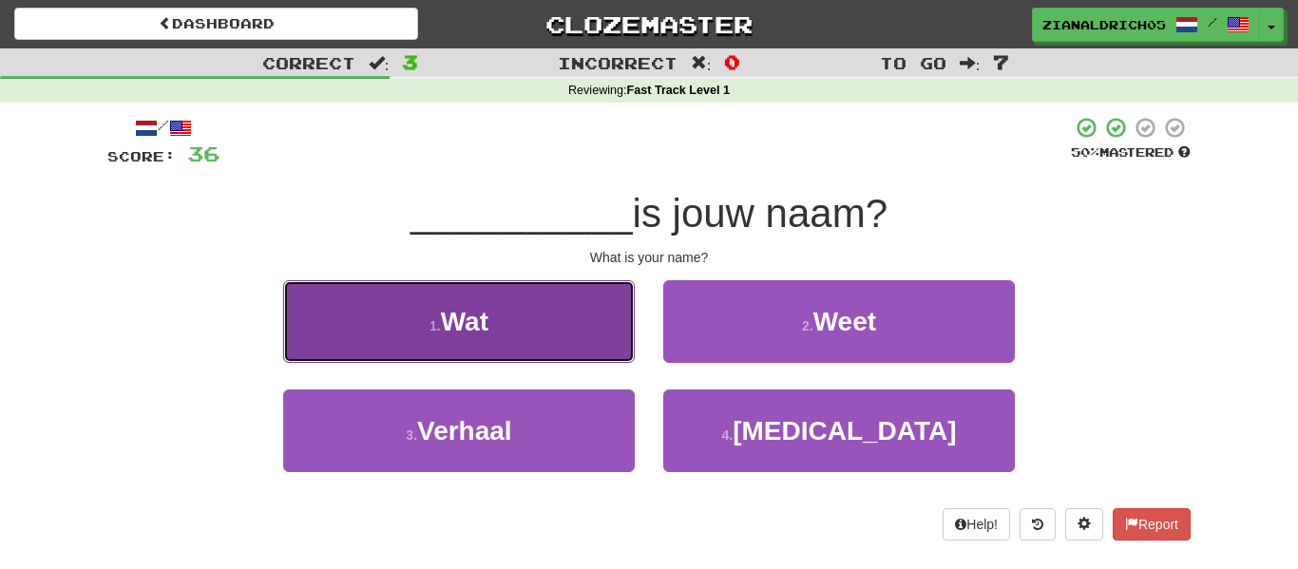
click at [570, 327] on button "1 . Wat" at bounding box center [459, 321] width 352 height 83
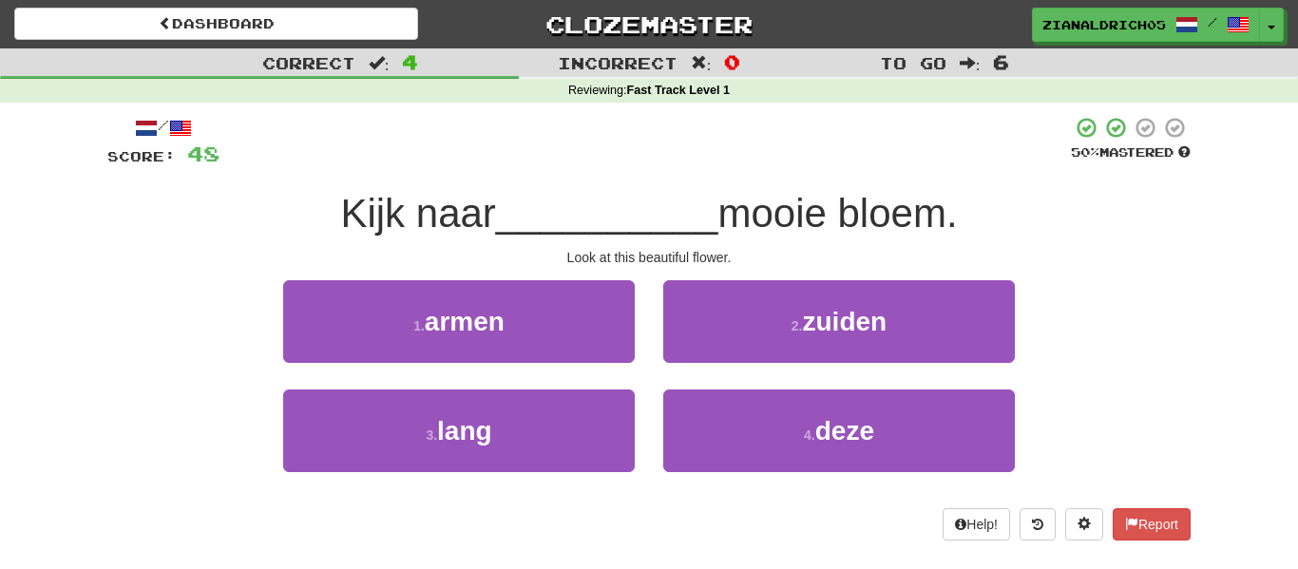
click at [767, 476] on div "4 . deze" at bounding box center [839, 444] width 380 height 109
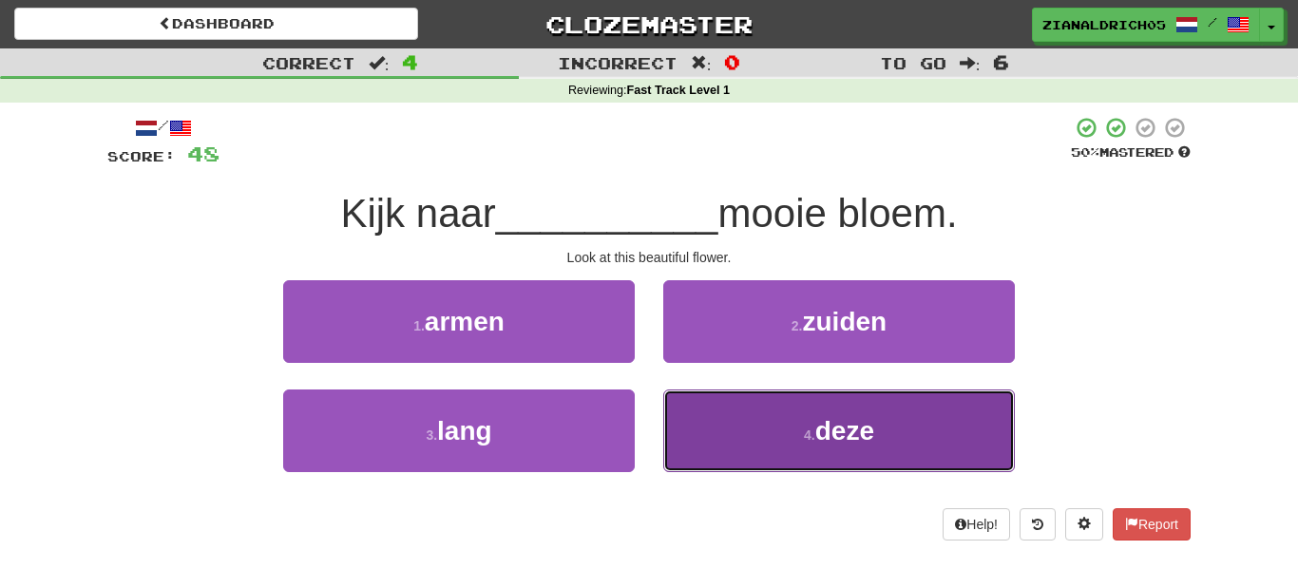
click at [814, 431] on small "4 ." at bounding box center [809, 435] width 11 height 15
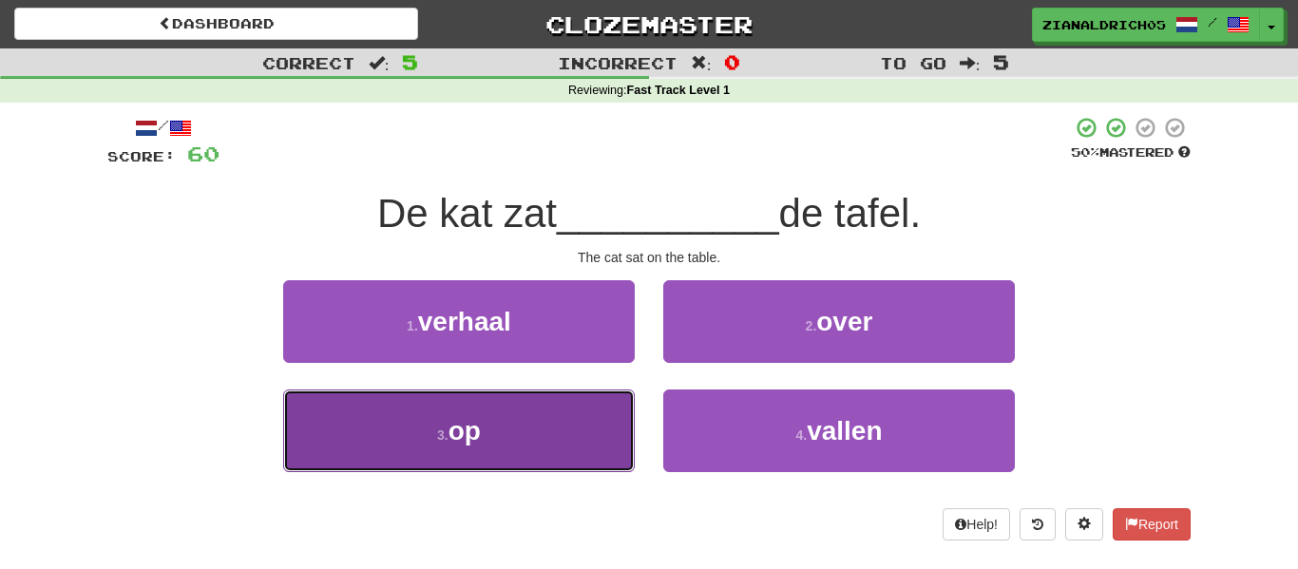
click at [587, 457] on button "3 . op" at bounding box center [459, 431] width 352 height 83
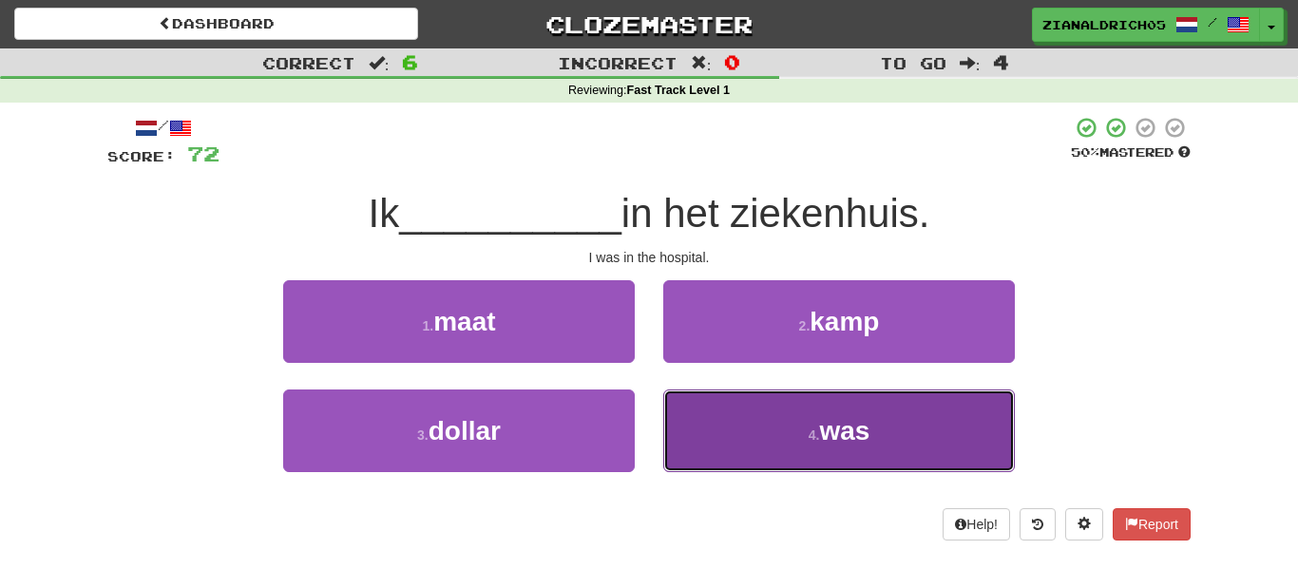
click at [753, 431] on button "4 . was" at bounding box center [839, 431] width 352 height 83
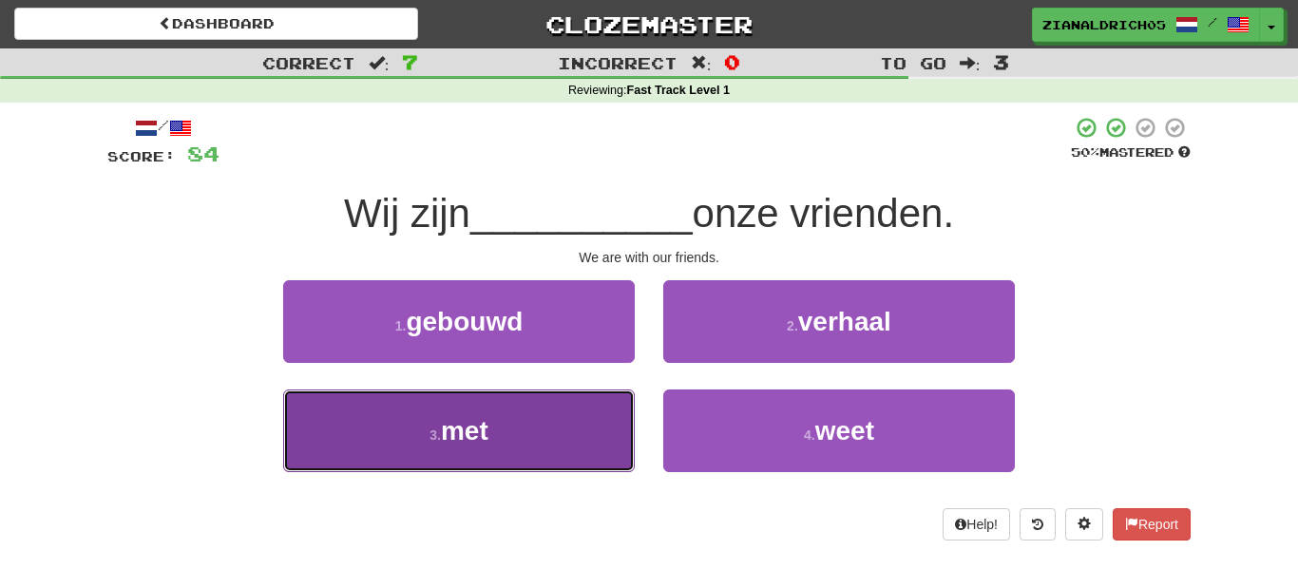
click at [575, 449] on button "3 . met" at bounding box center [459, 431] width 352 height 83
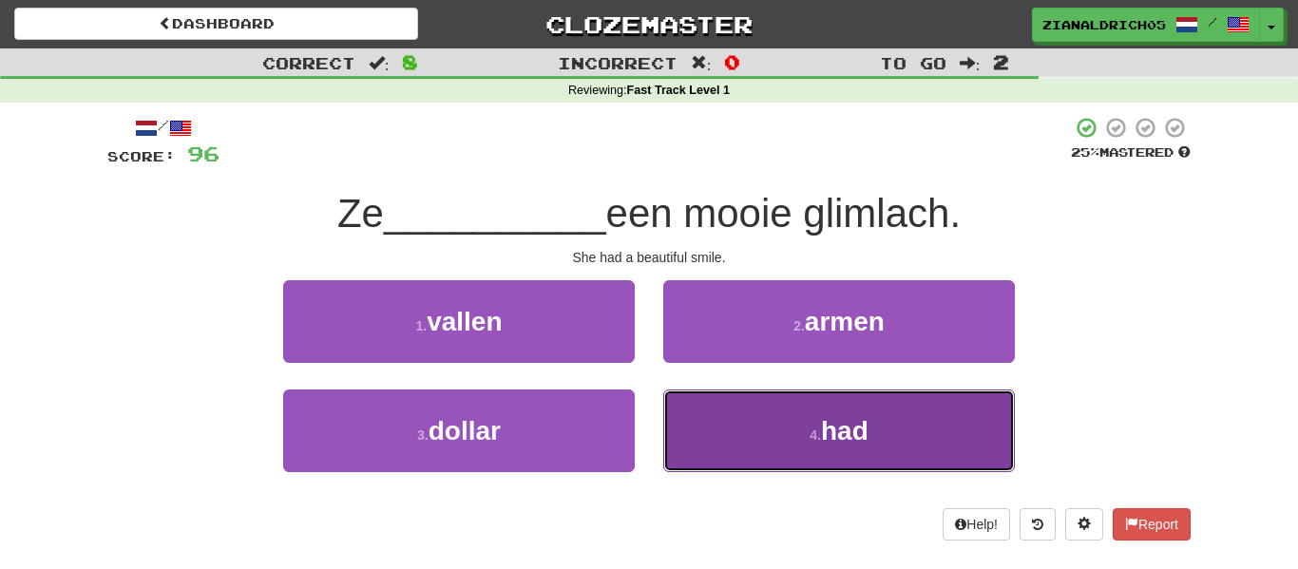
click at [730, 430] on button "4 . had" at bounding box center [839, 431] width 352 height 83
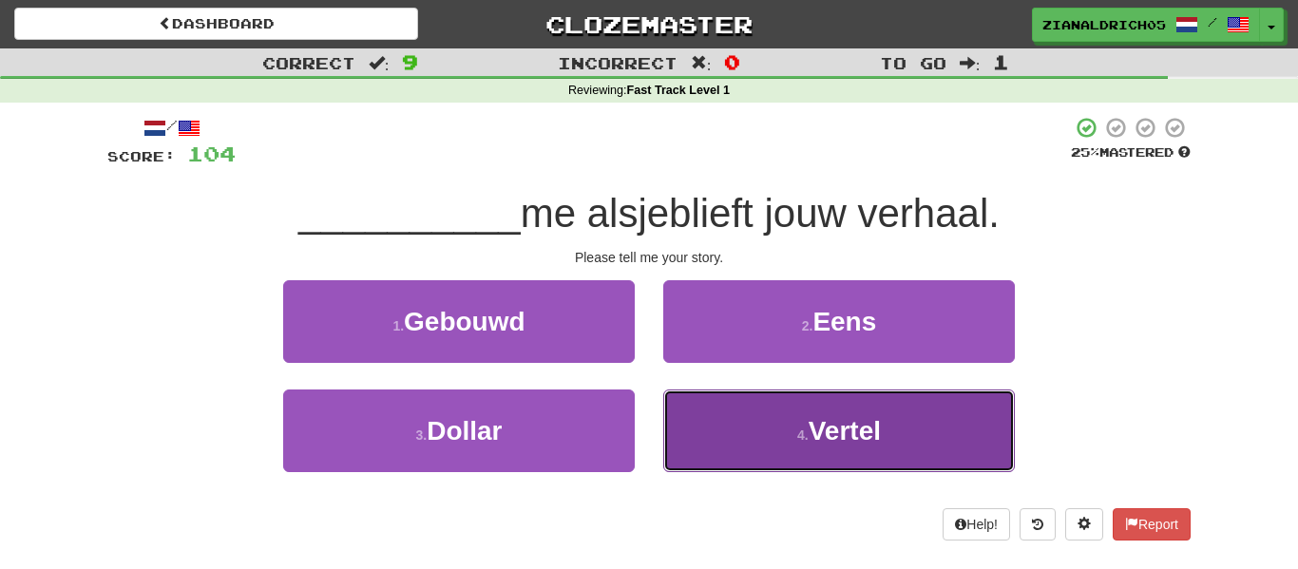
click at [704, 429] on button "4 . Vertel" at bounding box center [839, 431] width 352 height 83
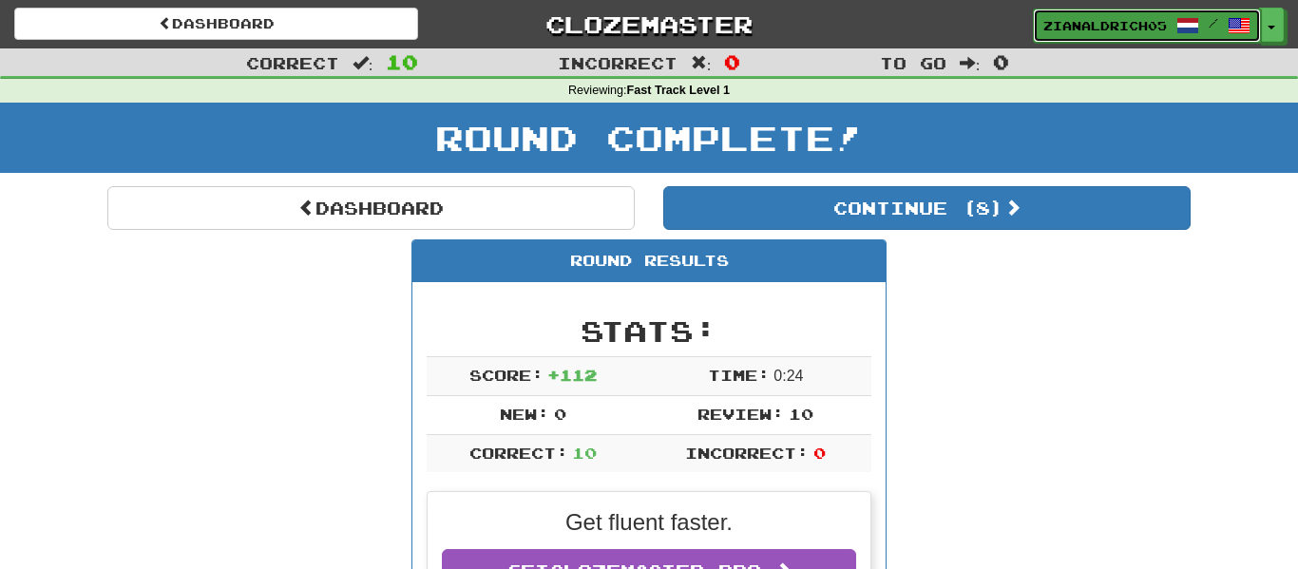
click at [1115, 19] on span "zianaldrich05" at bounding box center [1105, 25] width 124 height 17
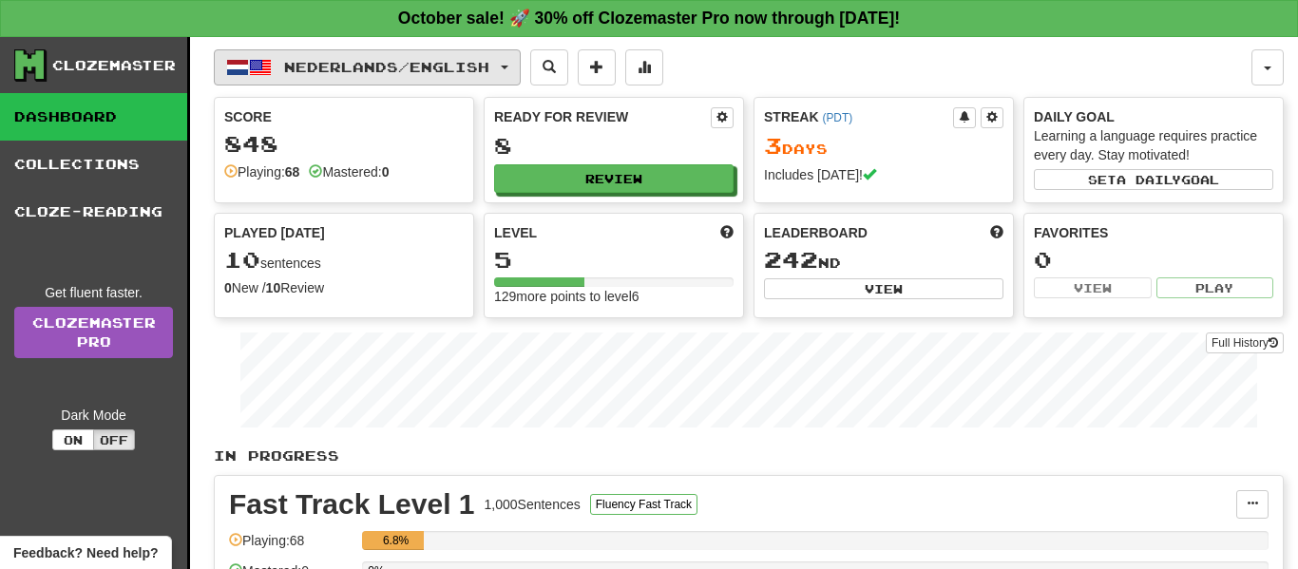
click at [355, 66] on span "Nederlands / English" at bounding box center [386, 67] width 205 height 16
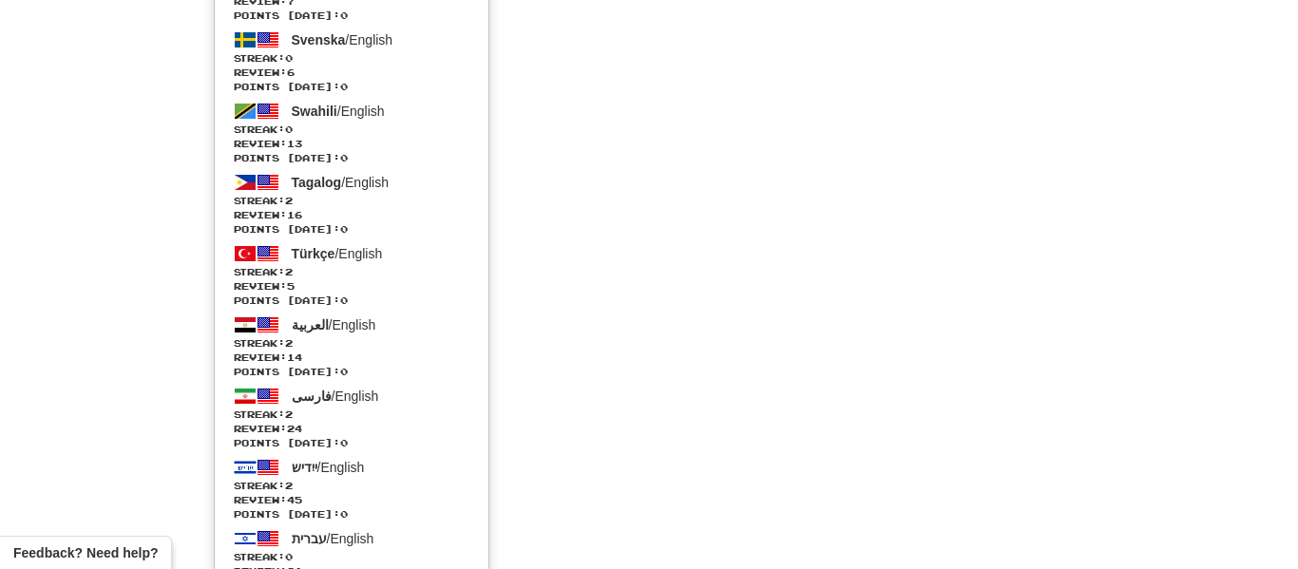
scroll to position [1573, 0]
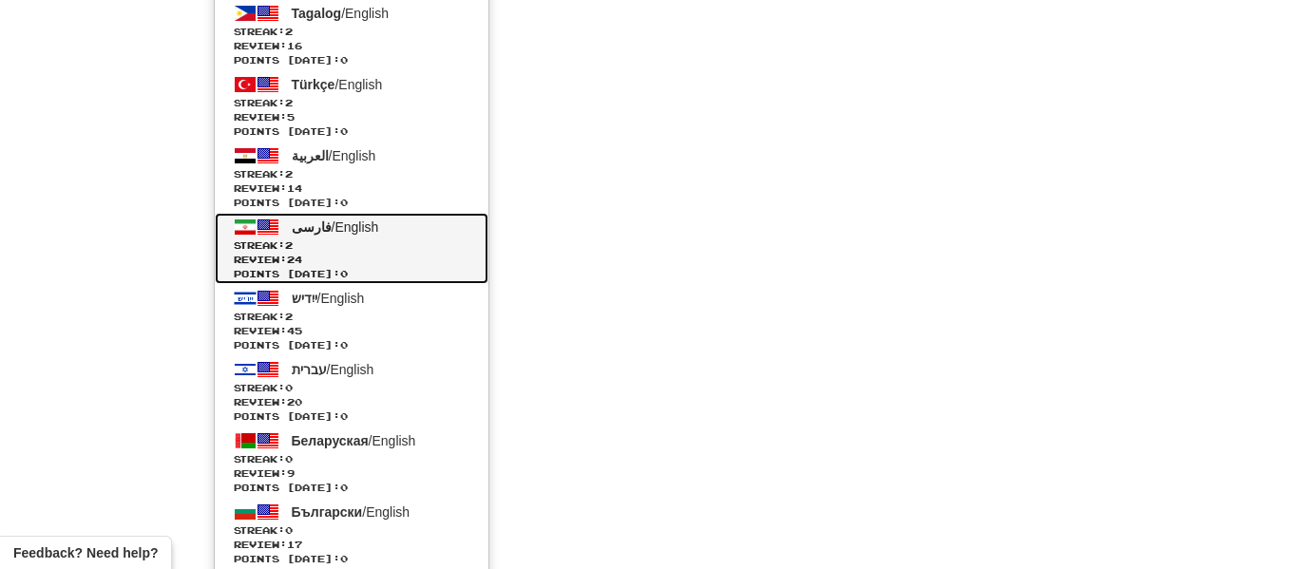
click at [365, 248] on span "Streak: 2" at bounding box center [352, 246] width 236 height 14
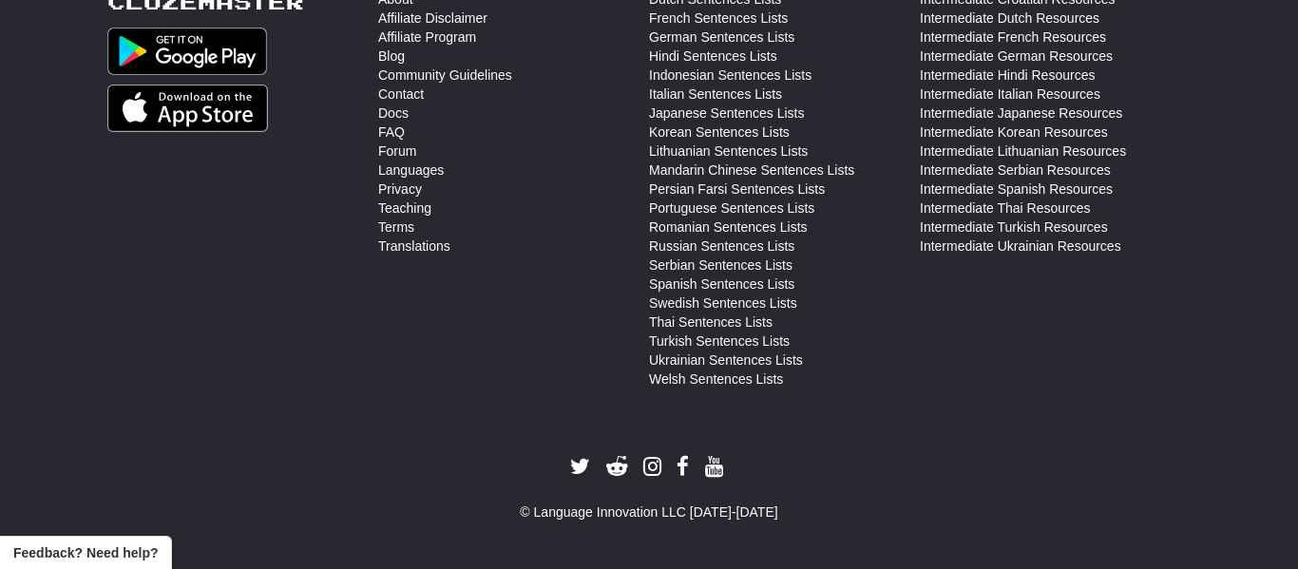
scroll to position [839, 0]
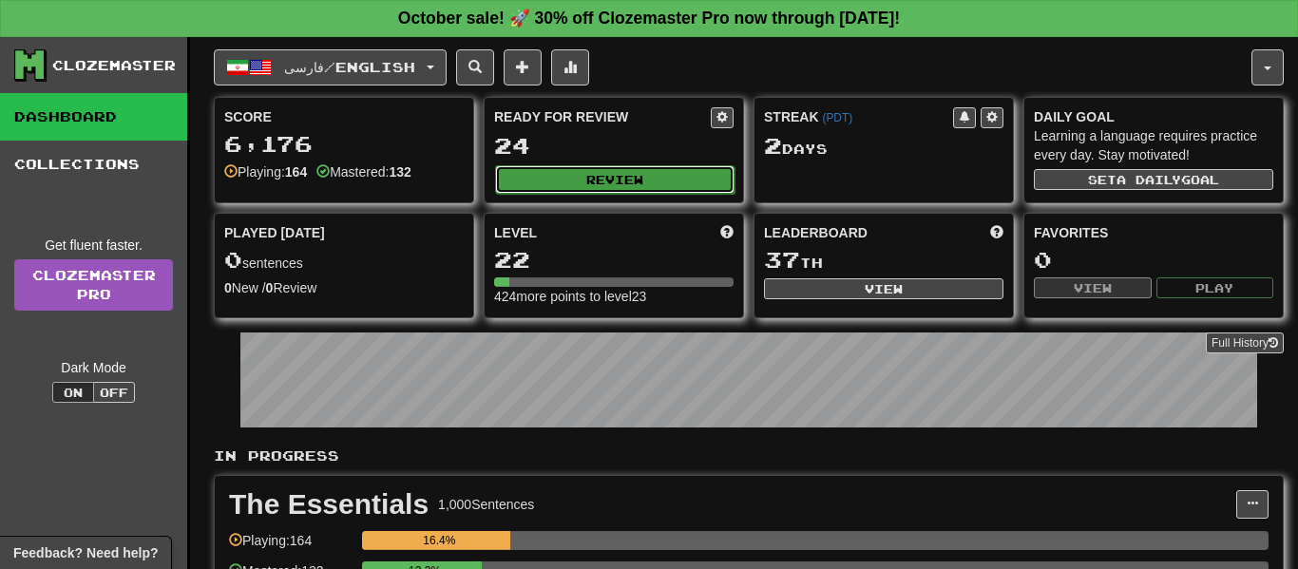
click at [670, 183] on button "Review" at bounding box center [614, 179] width 239 height 29
select select "**"
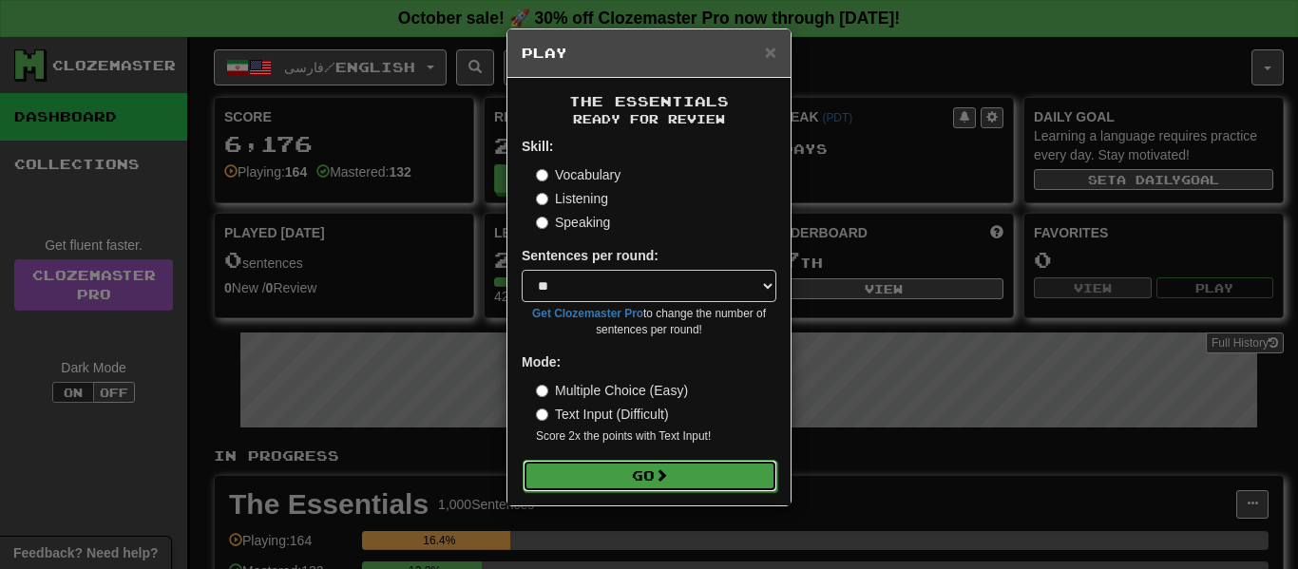
click at [705, 487] on button "Go" at bounding box center [650, 476] width 255 height 32
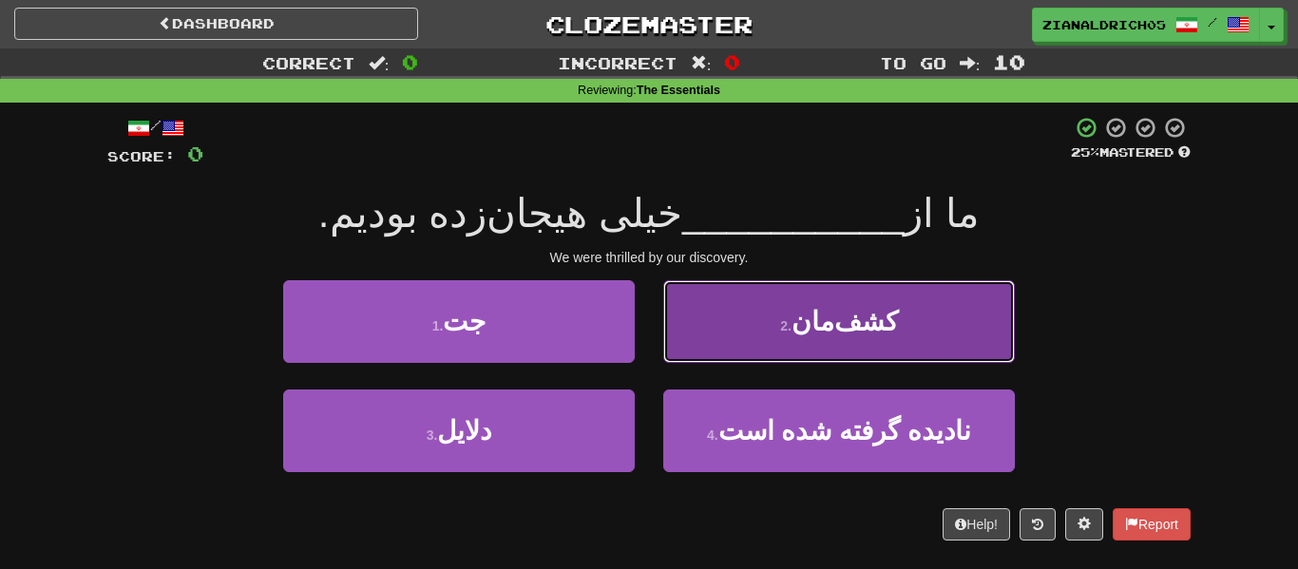
click at [728, 348] on button "2 . کشف‌مان" at bounding box center [839, 321] width 352 height 83
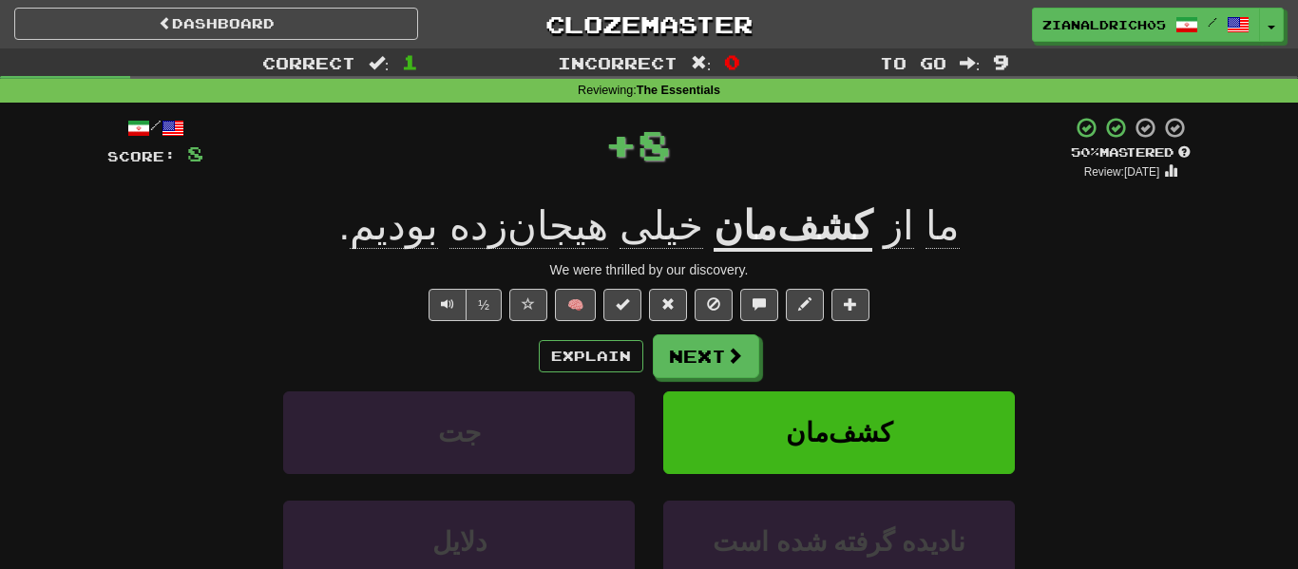
click at [69, 376] on div "Correct : 1 Incorrect : 0 To go : 9 Reviewing : The Essentials / Score: 8 + 8 5…" at bounding box center [649, 377] width 1298 height 659
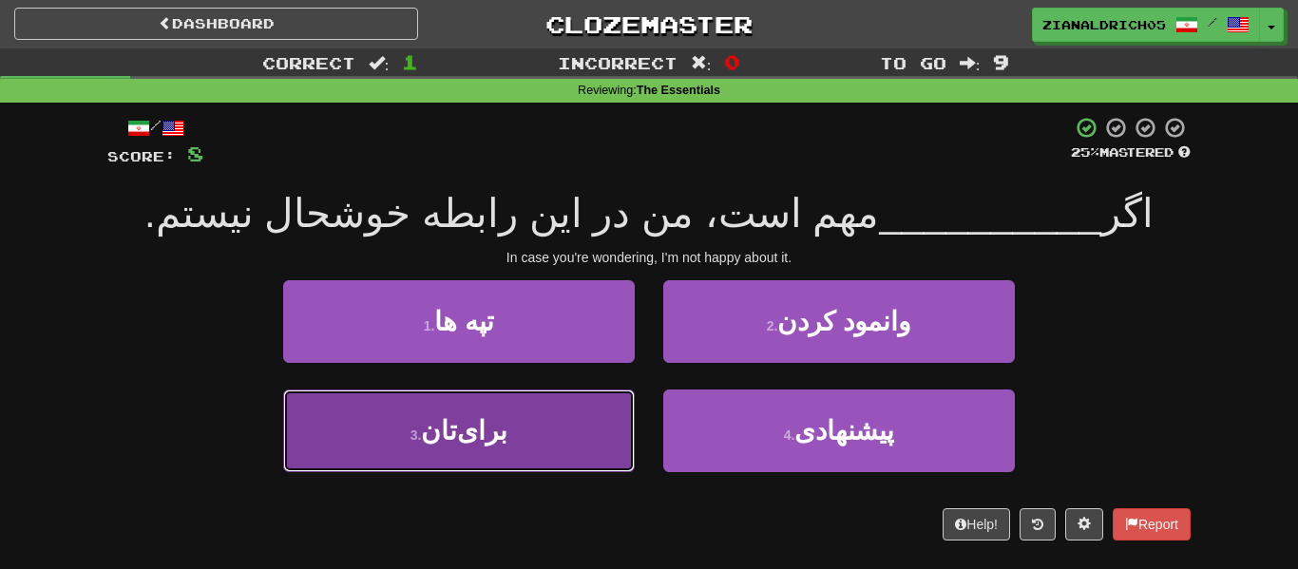
click at [397, 444] on button "3 . برای‌تان" at bounding box center [459, 431] width 352 height 83
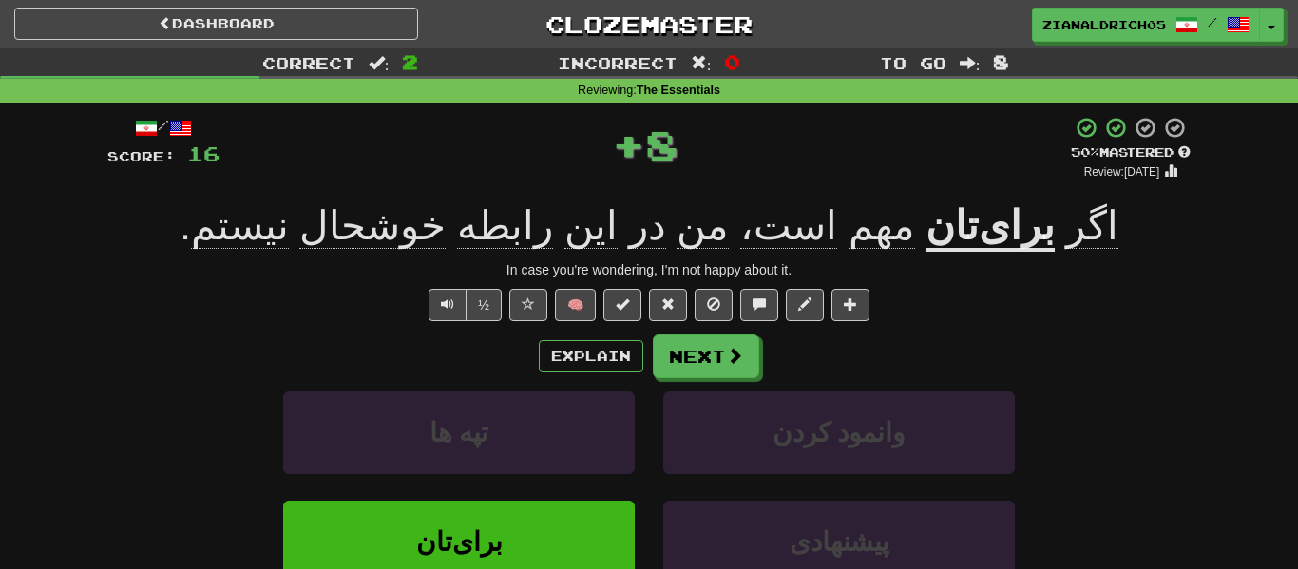
click at [126, 448] on div "تپه ها وانمود کردن" at bounding box center [649, 445] width 1140 height 109
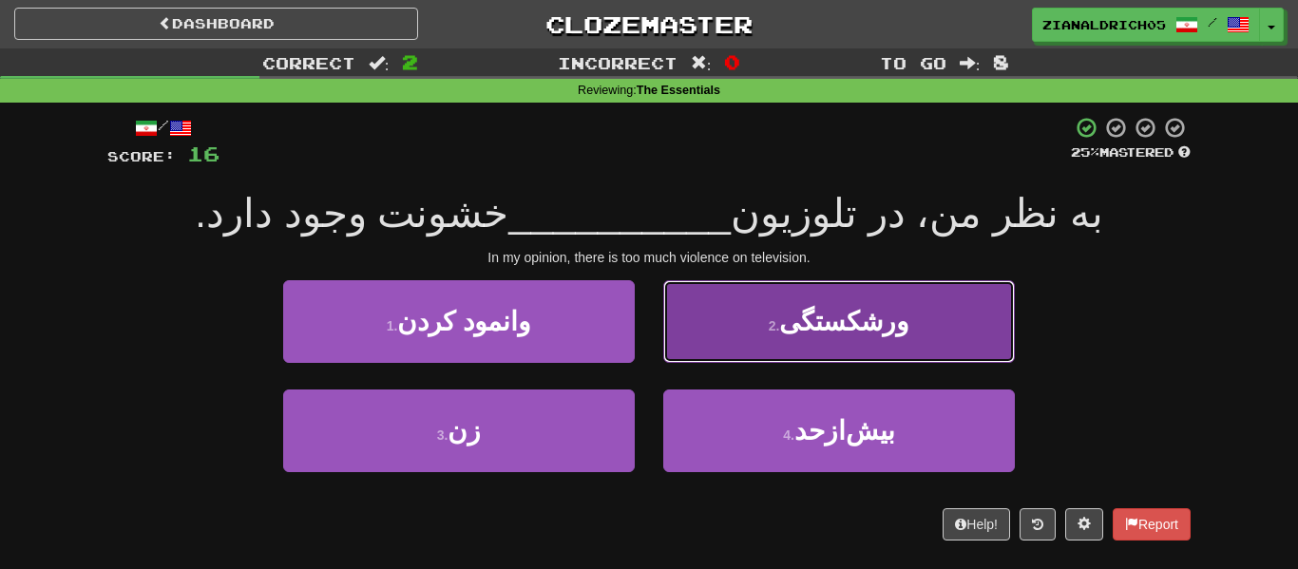
click at [698, 299] on button "2 . ورشکستگی" at bounding box center [839, 321] width 352 height 83
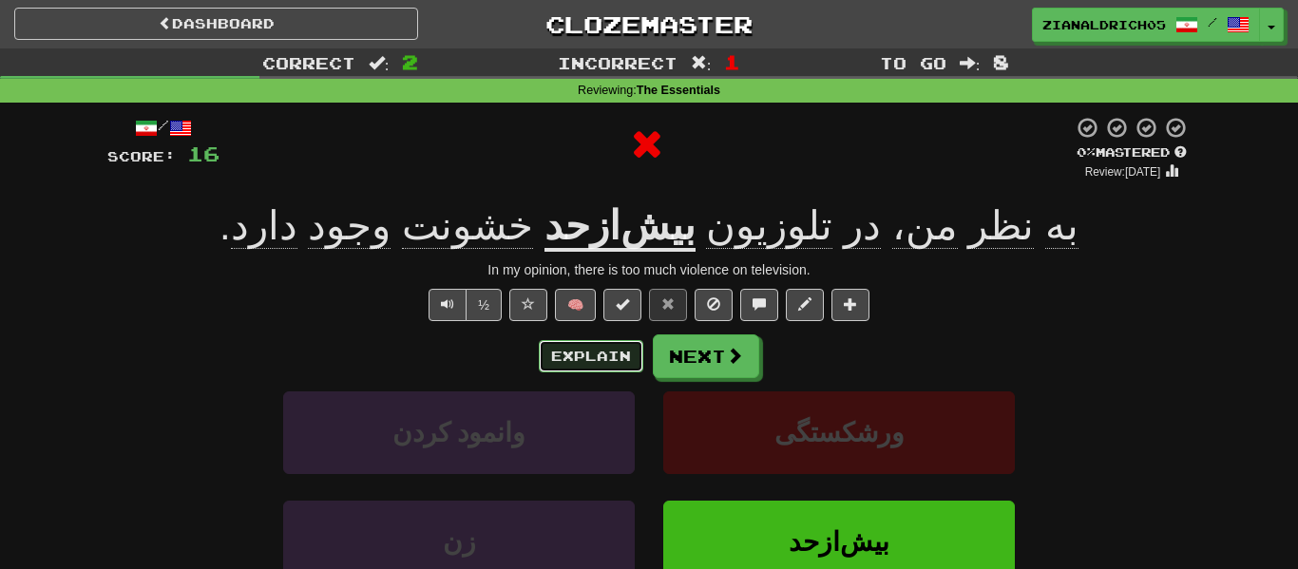
click at [612, 368] on button "Explain" at bounding box center [591, 356] width 105 height 32
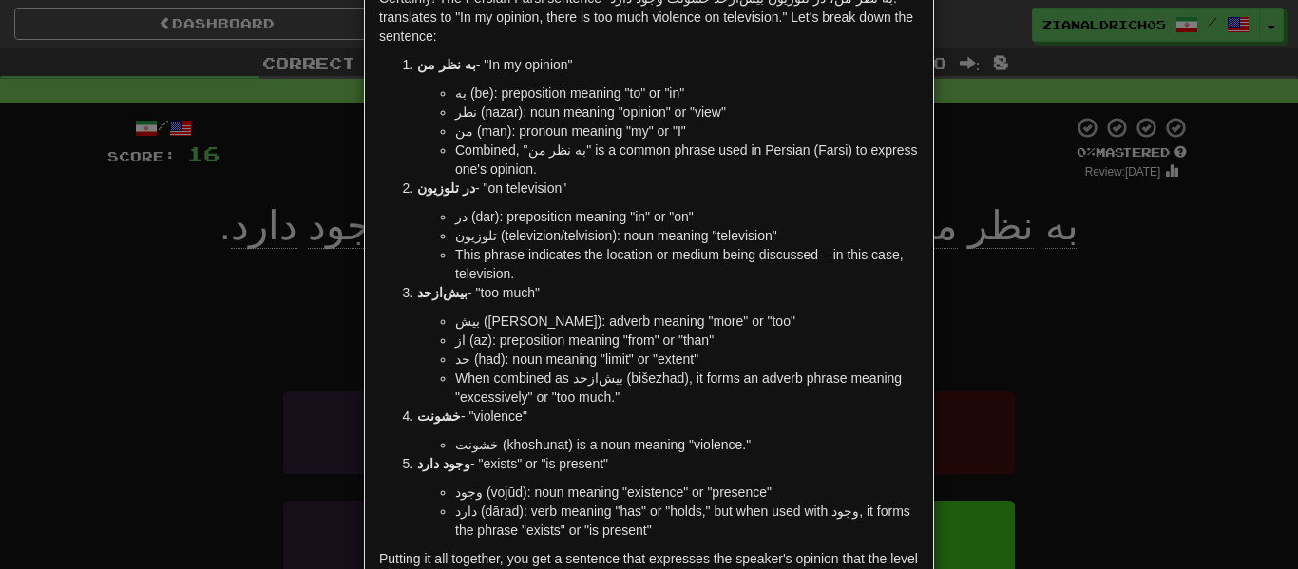
scroll to position [108, 0]
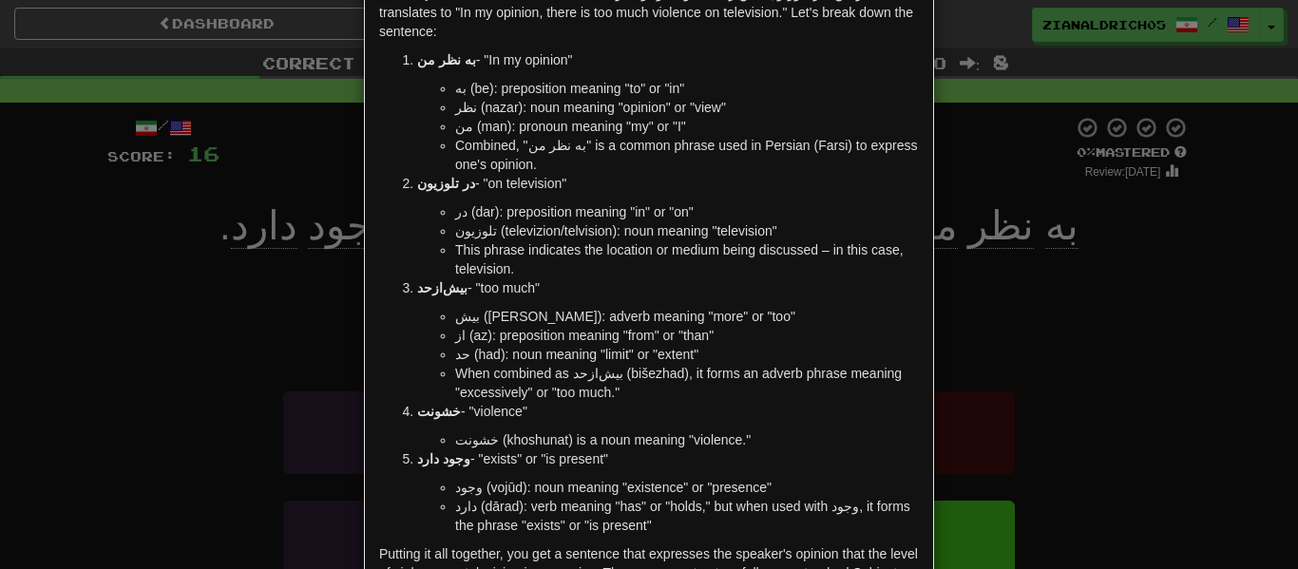
click at [115, 381] on div "× Explanation Certainly! The Persian Farsi sentence "به نظر من، در تلوزیون بیش‌…" at bounding box center [649, 284] width 1298 height 569
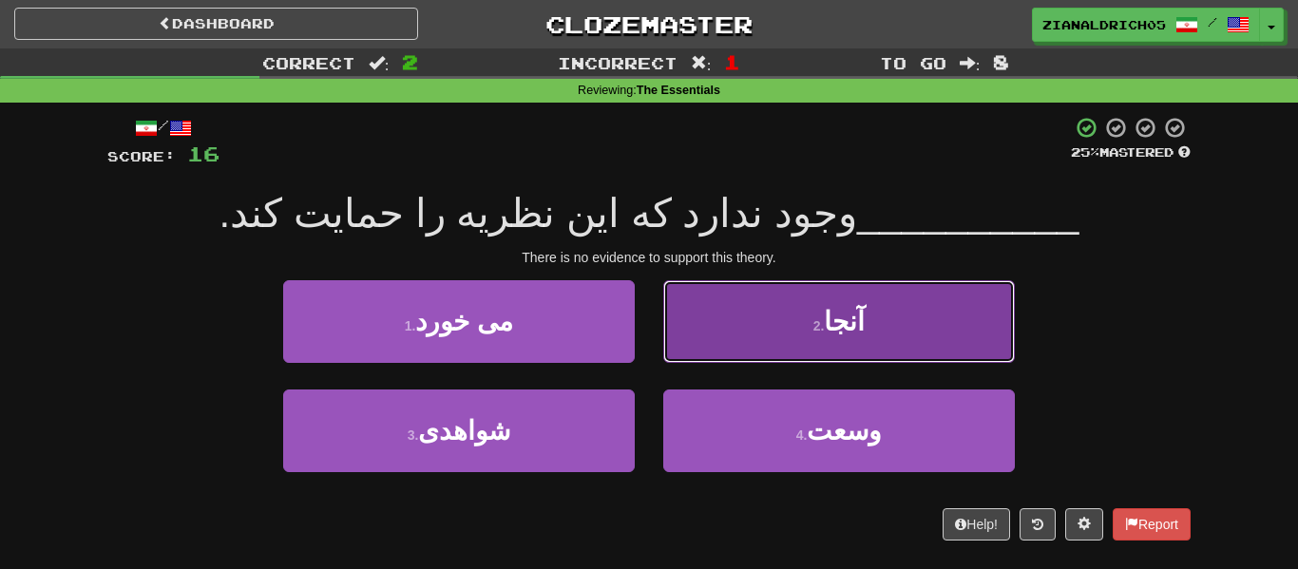
click at [712, 323] on button "2 . آنجا" at bounding box center [839, 321] width 352 height 83
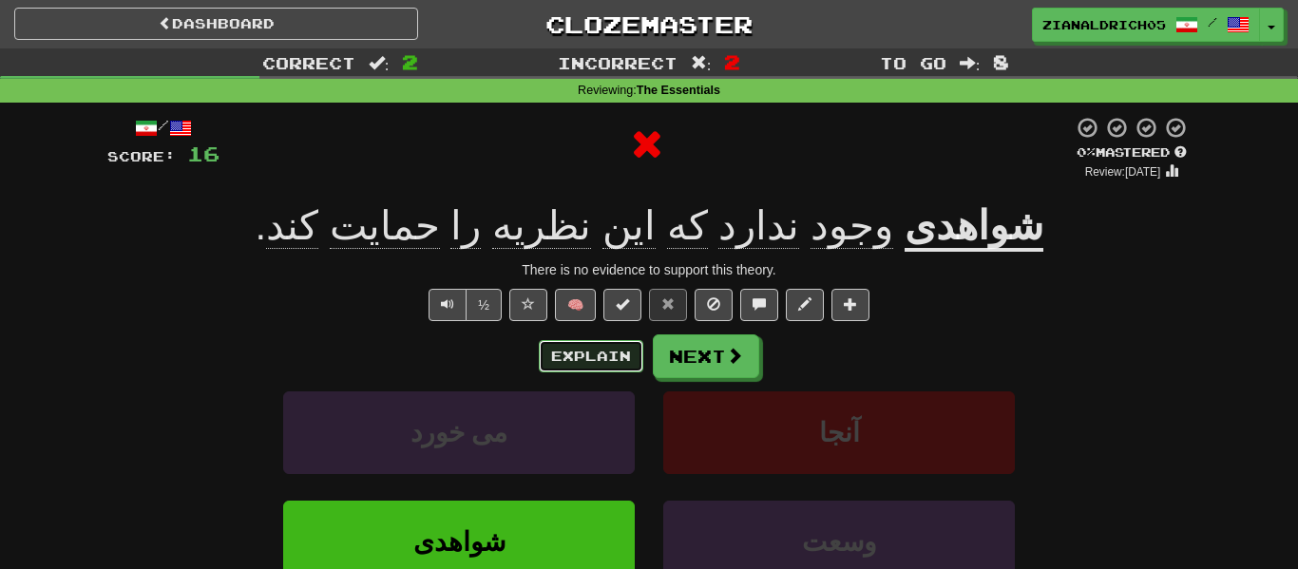
click at [592, 357] on button "Explain" at bounding box center [591, 356] width 105 height 32
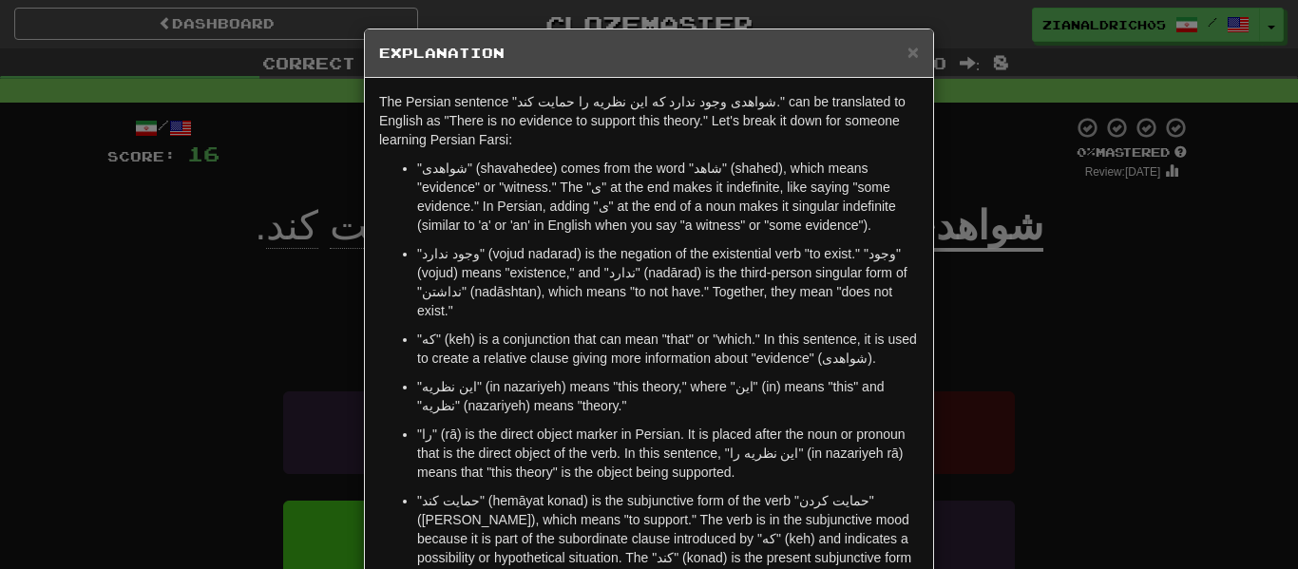
click at [151, 459] on div "× Explanation The Persian sentence "شواهدی وجود ندارد که این نظریه را حمایت کند…" at bounding box center [649, 284] width 1298 height 569
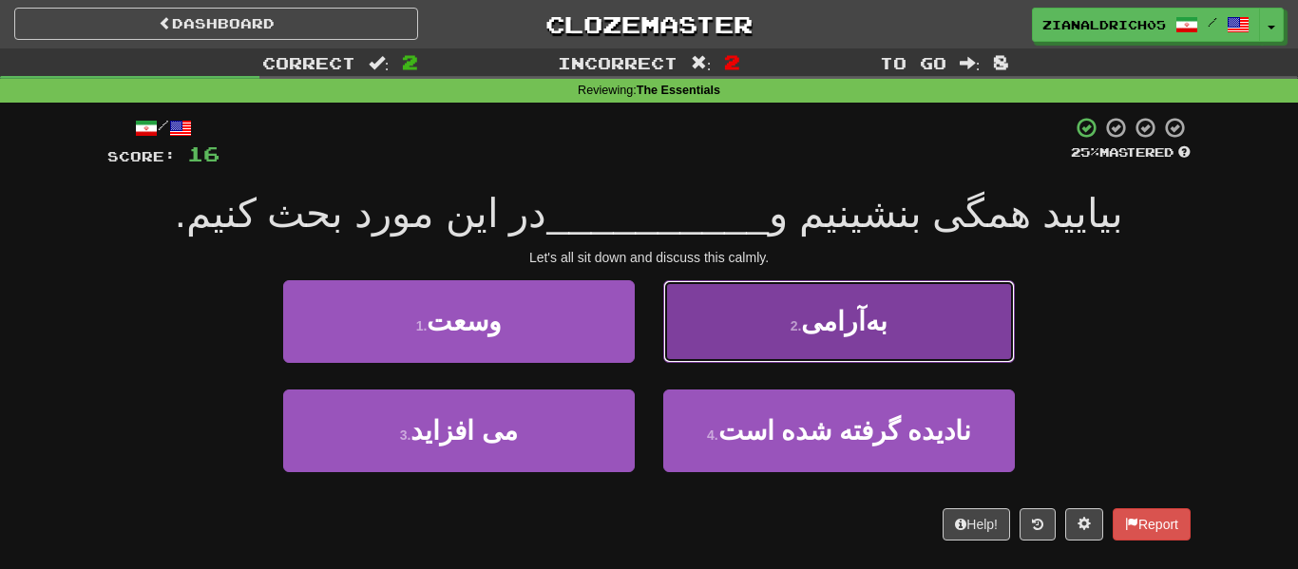
click at [852, 332] on span "به‌آرامی" at bounding box center [844, 321] width 86 height 29
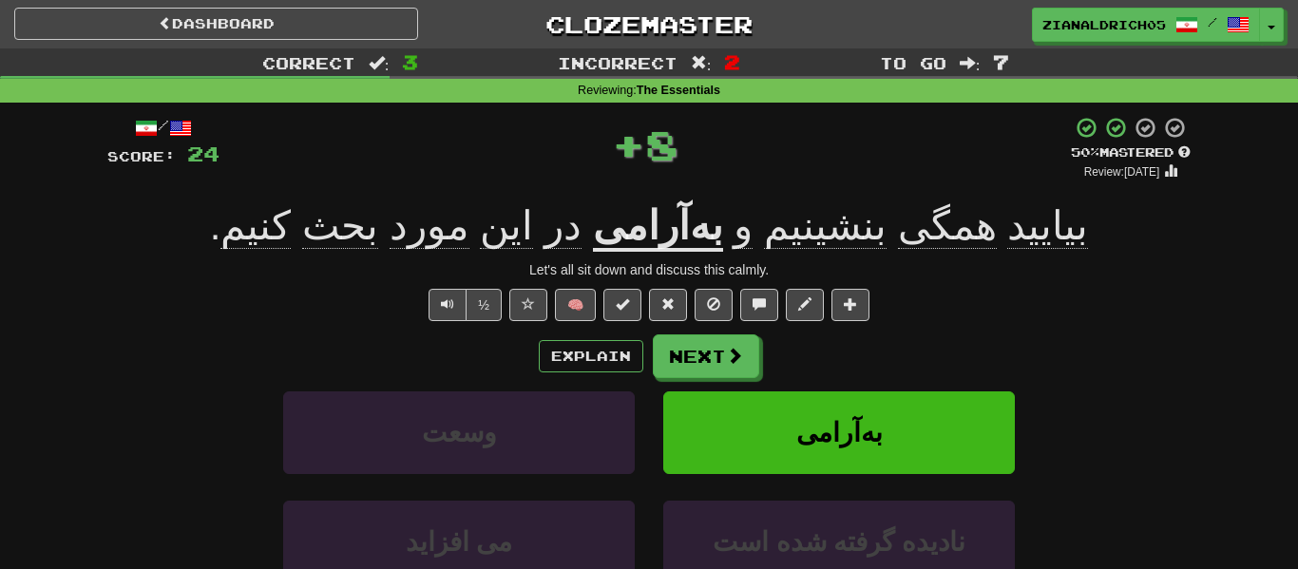
click at [131, 461] on div "وسعت به‌آرامی" at bounding box center [649, 445] width 1140 height 109
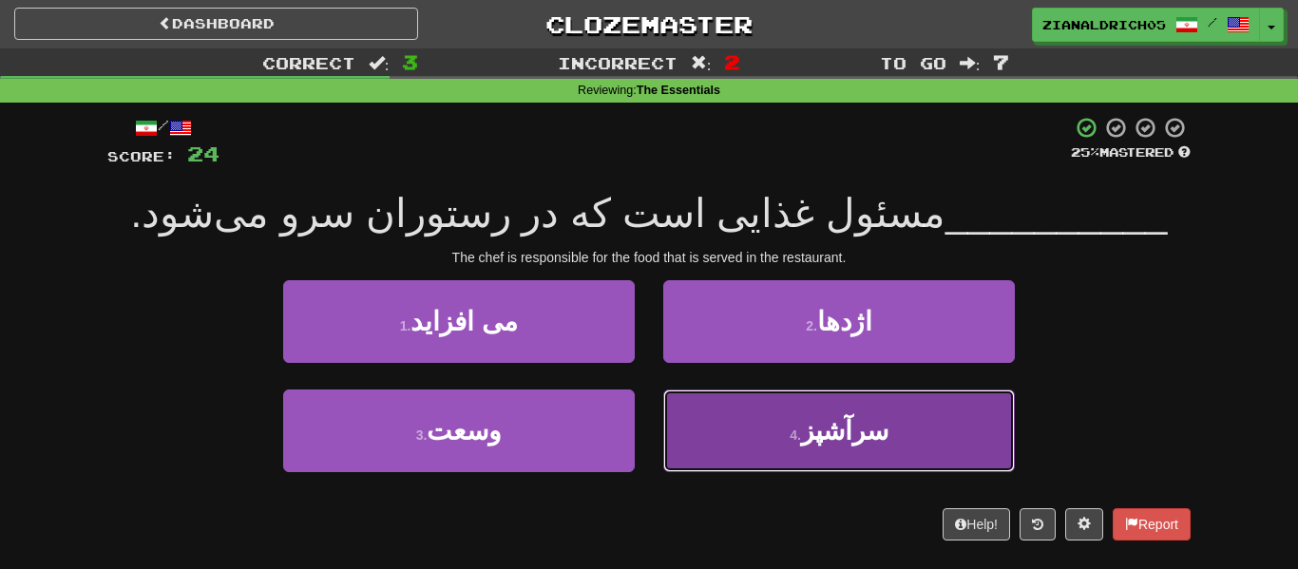
click at [852, 458] on button "4 . سرآشپز" at bounding box center [839, 431] width 352 height 83
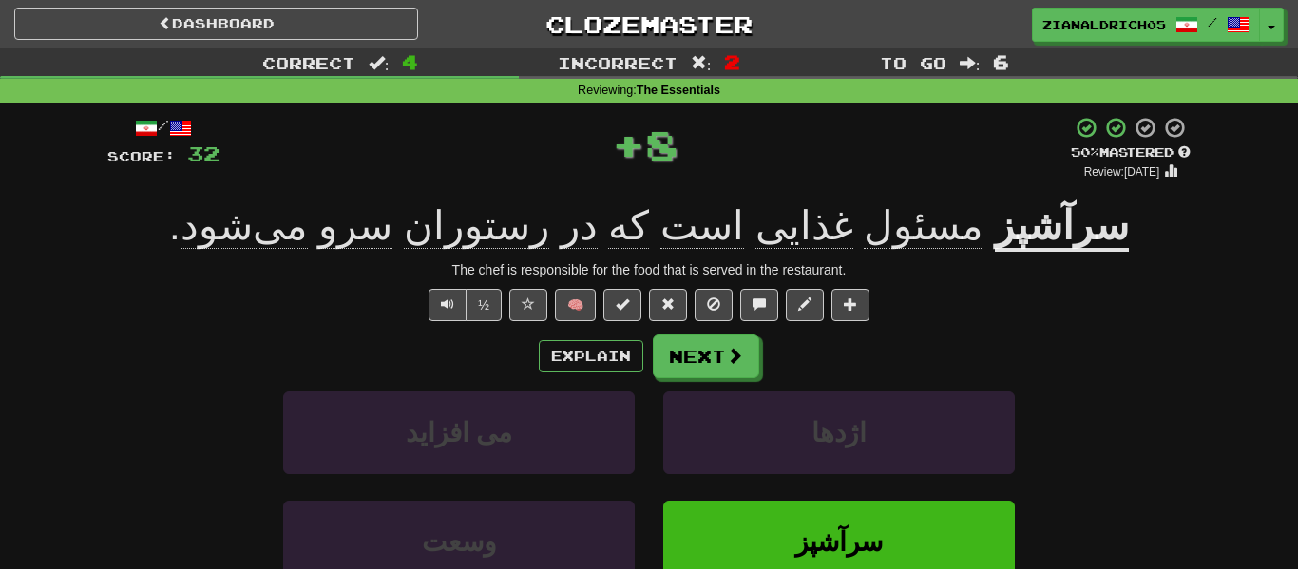
click at [17, 470] on div "Correct : 4 Incorrect : 2 To go : 6 Reviewing : The Essentials / Score: 32 + 8 …" at bounding box center [649, 377] width 1298 height 659
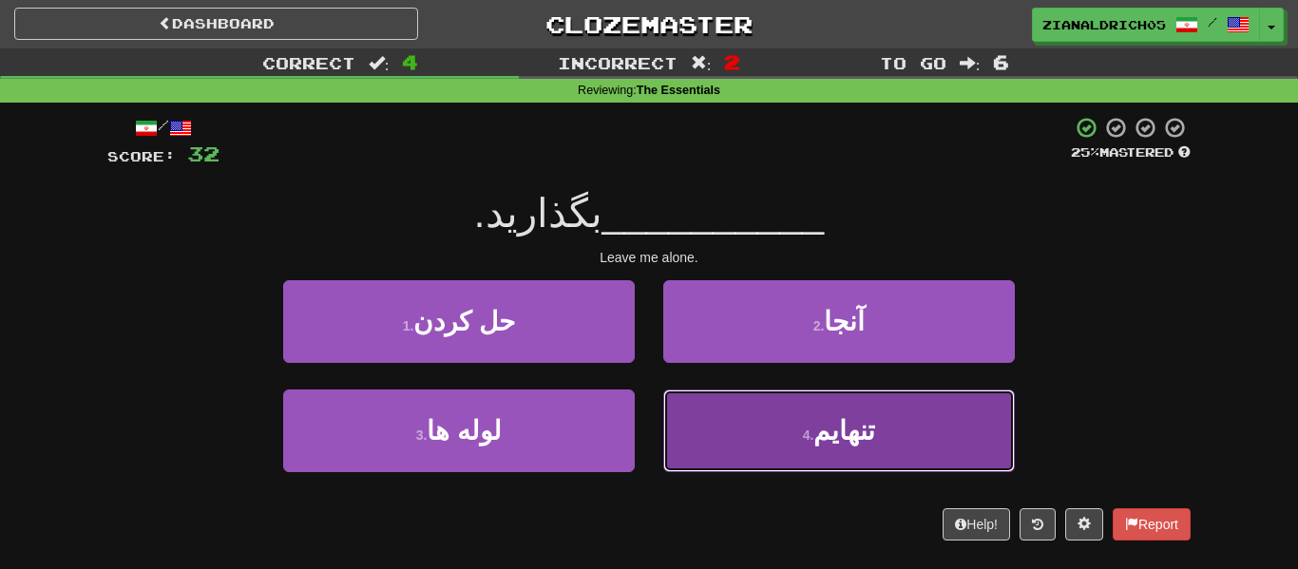
click at [785, 420] on button "4 . تنهایم" at bounding box center [839, 431] width 352 height 83
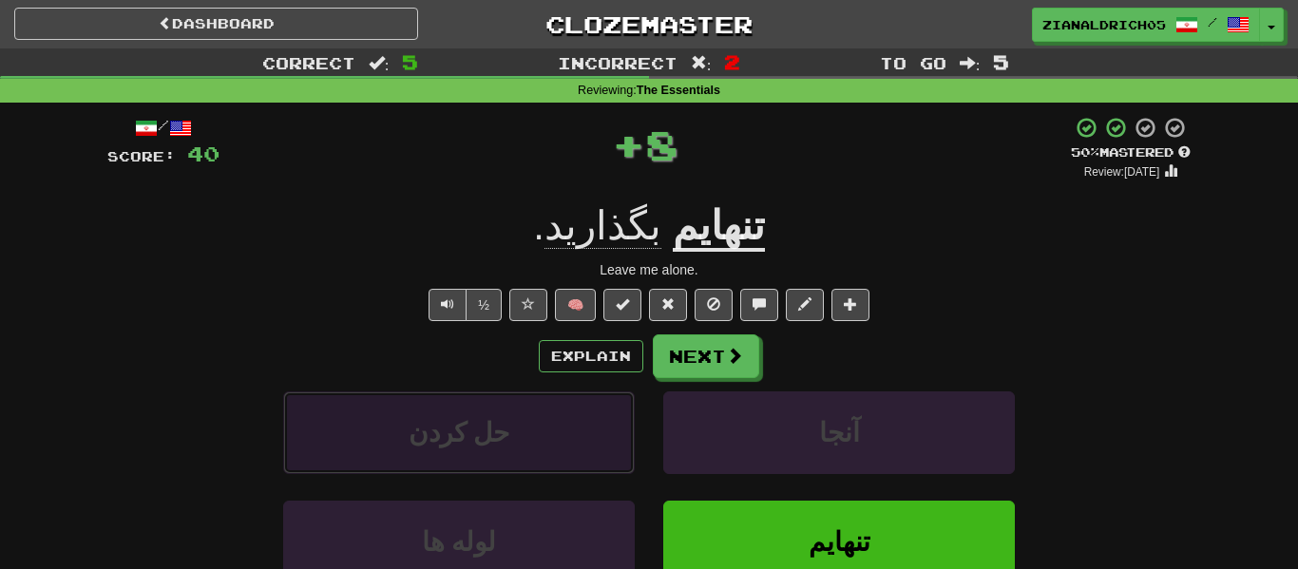
click at [295, 411] on button "حل کردن" at bounding box center [459, 432] width 352 height 83
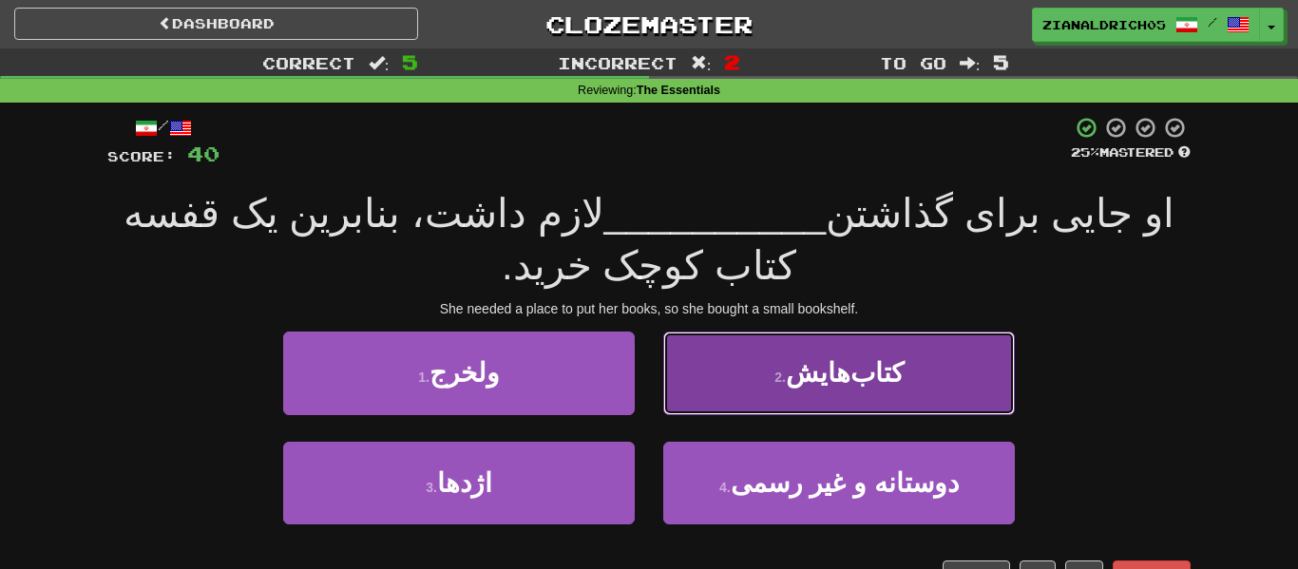
click at [792, 394] on button "2 . کتاب‌هایش" at bounding box center [839, 373] width 352 height 83
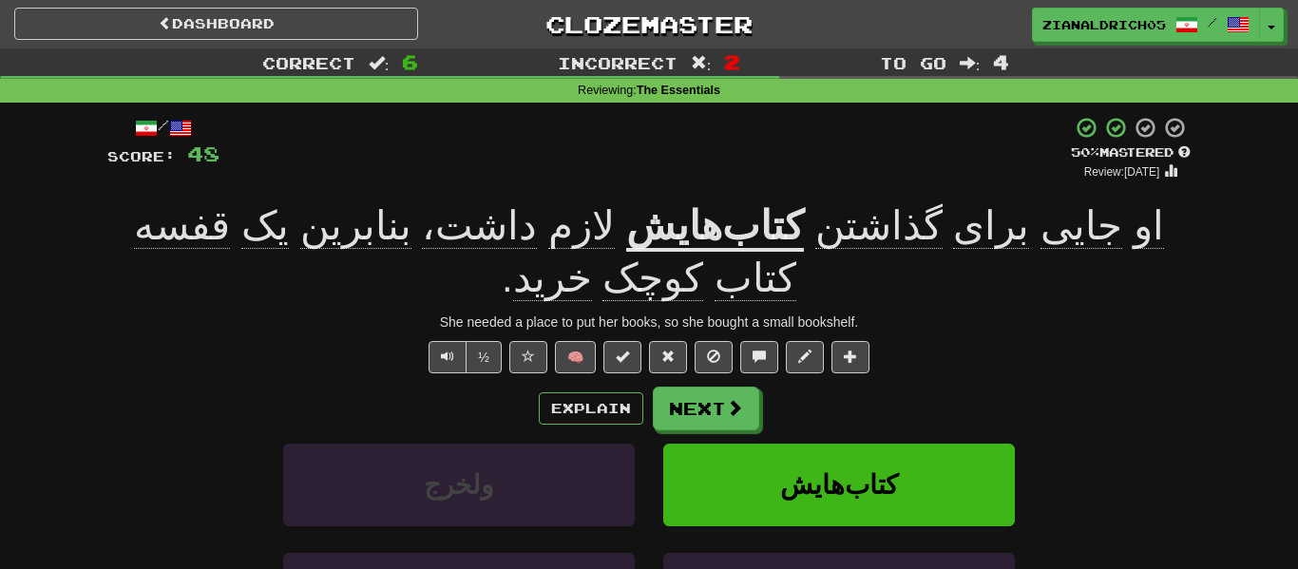
click at [136, 524] on div "ولخرج کتاب‌هایش" at bounding box center [649, 498] width 1140 height 109
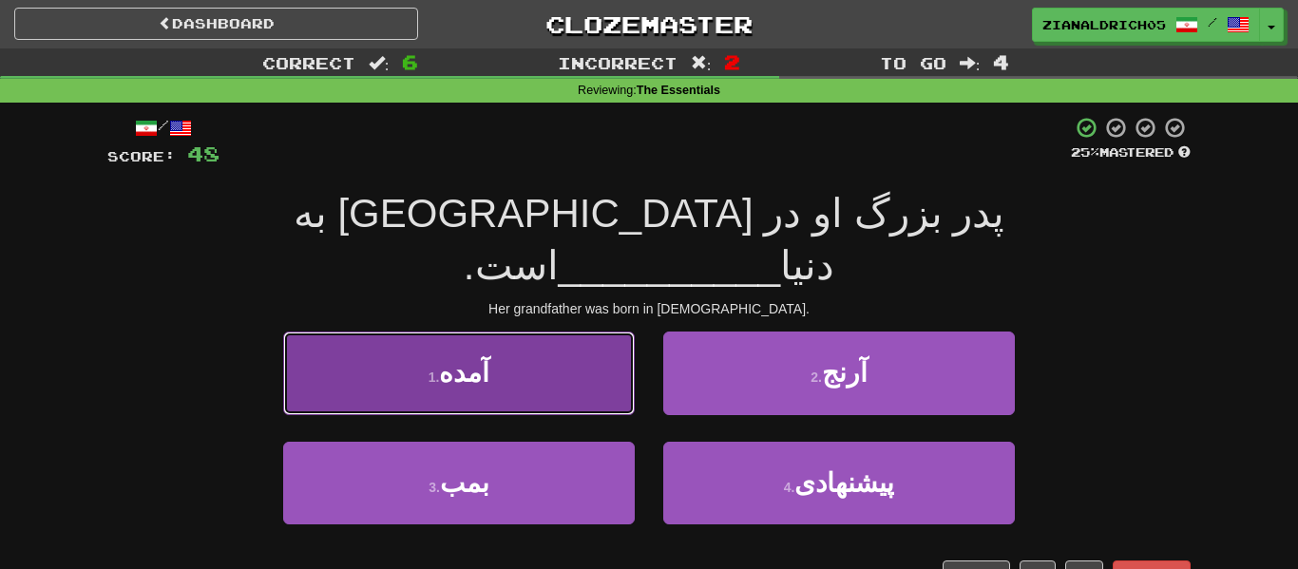
click at [308, 332] on button "1 . آمده" at bounding box center [459, 373] width 352 height 83
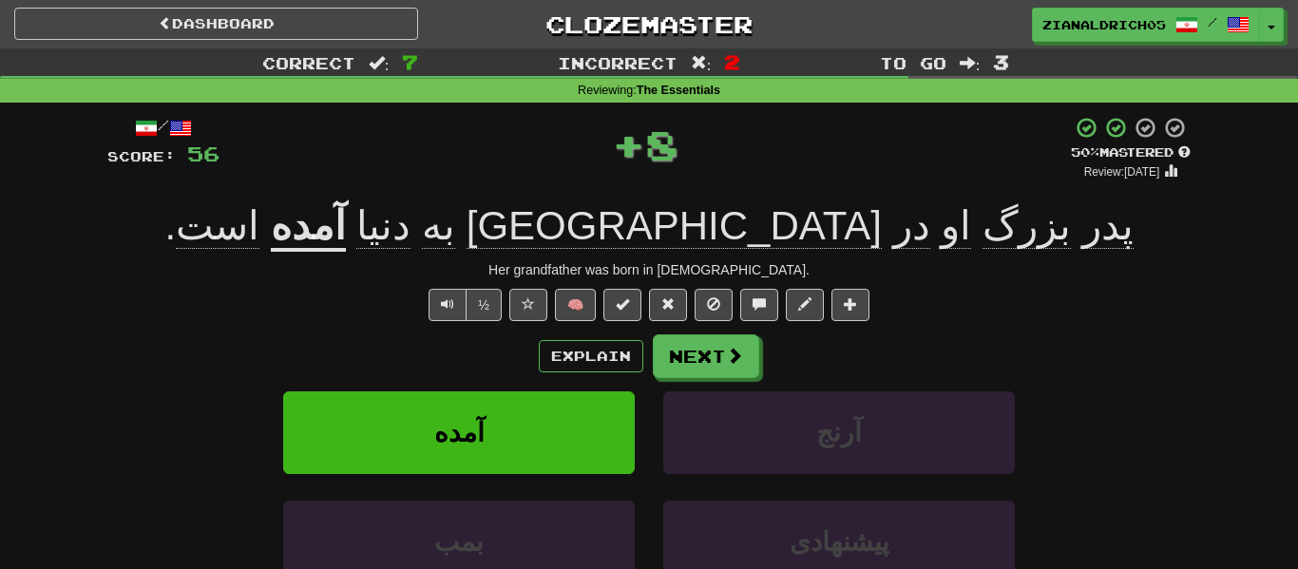
click at [173, 355] on div "Explain Next" at bounding box center [648, 356] width 1083 height 44
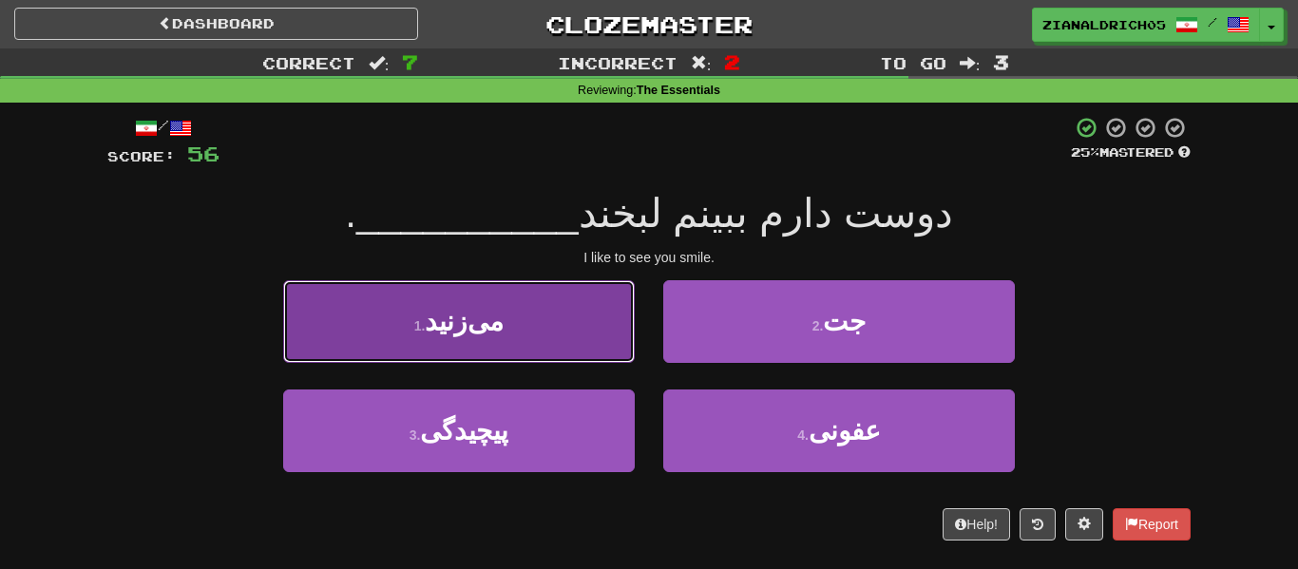
click at [317, 328] on button "1 . می‌زنید" at bounding box center [459, 321] width 352 height 83
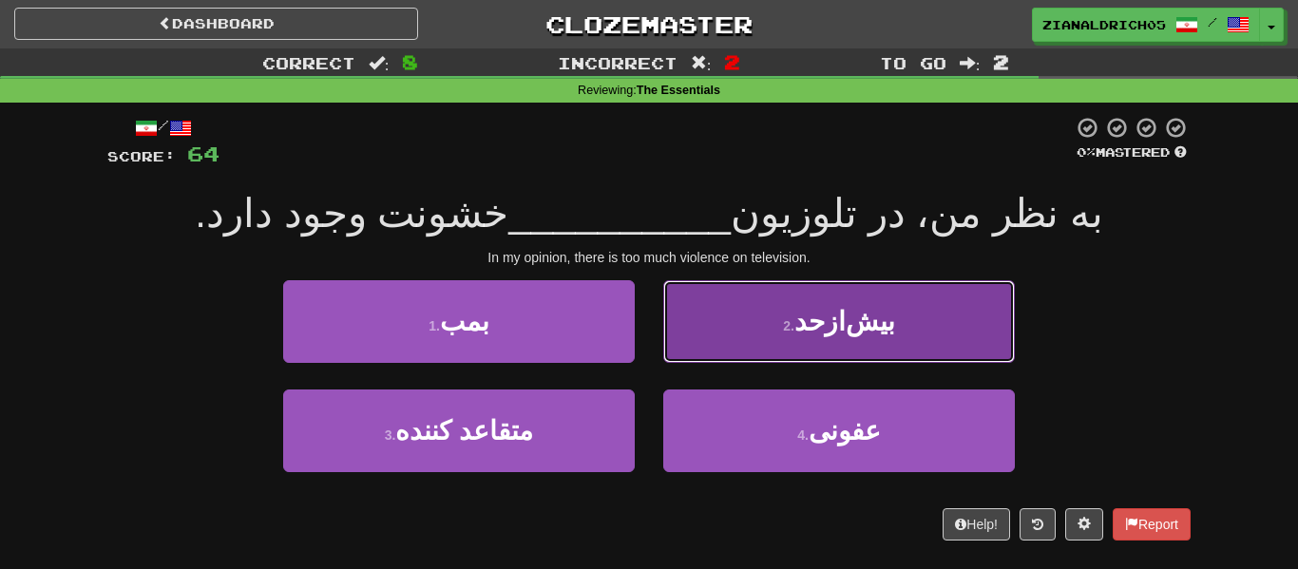
click at [790, 296] on button "2 . بیش‌ازحد" at bounding box center [839, 321] width 352 height 83
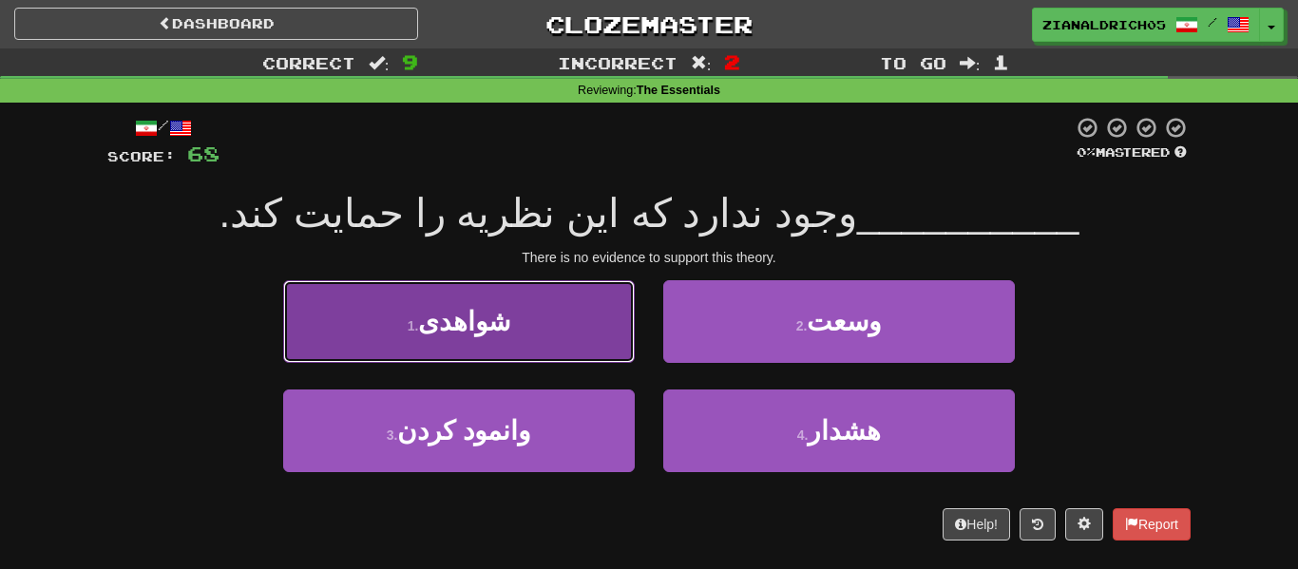
click at [304, 324] on button "1 . شواهدی" at bounding box center [459, 321] width 352 height 83
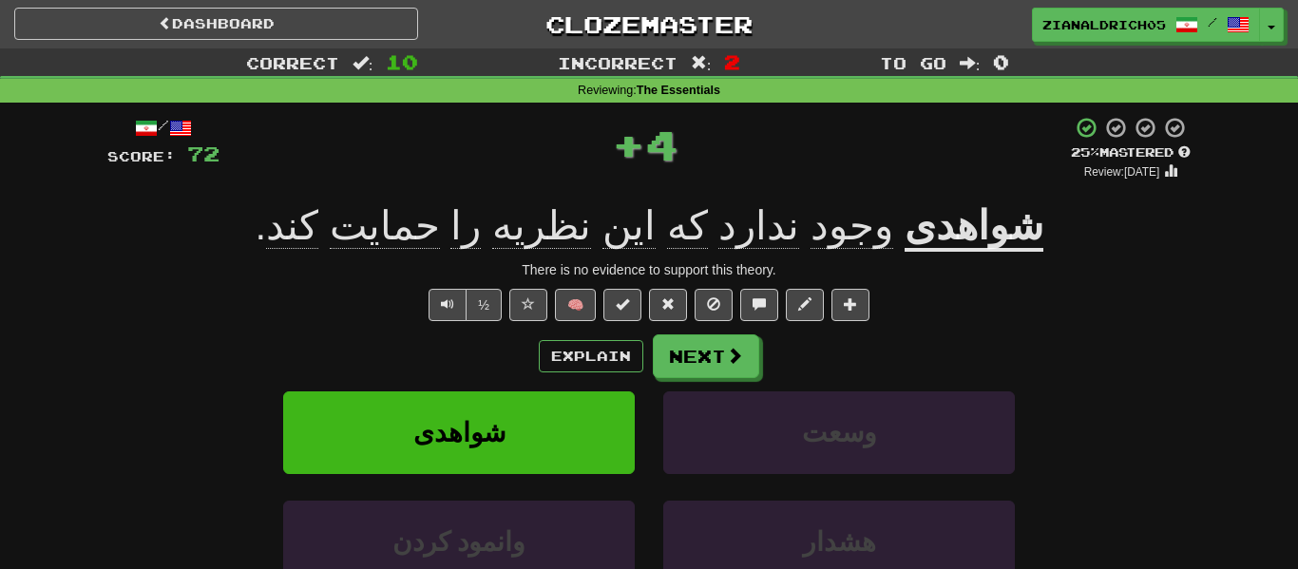
click at [4, 442] on div "Correct : 10 Incorrect : 2 To go : 0 Reviewing : The Essentials / Score: 72 + 4…" at bounding box center [649, 377] width 1298 height 659
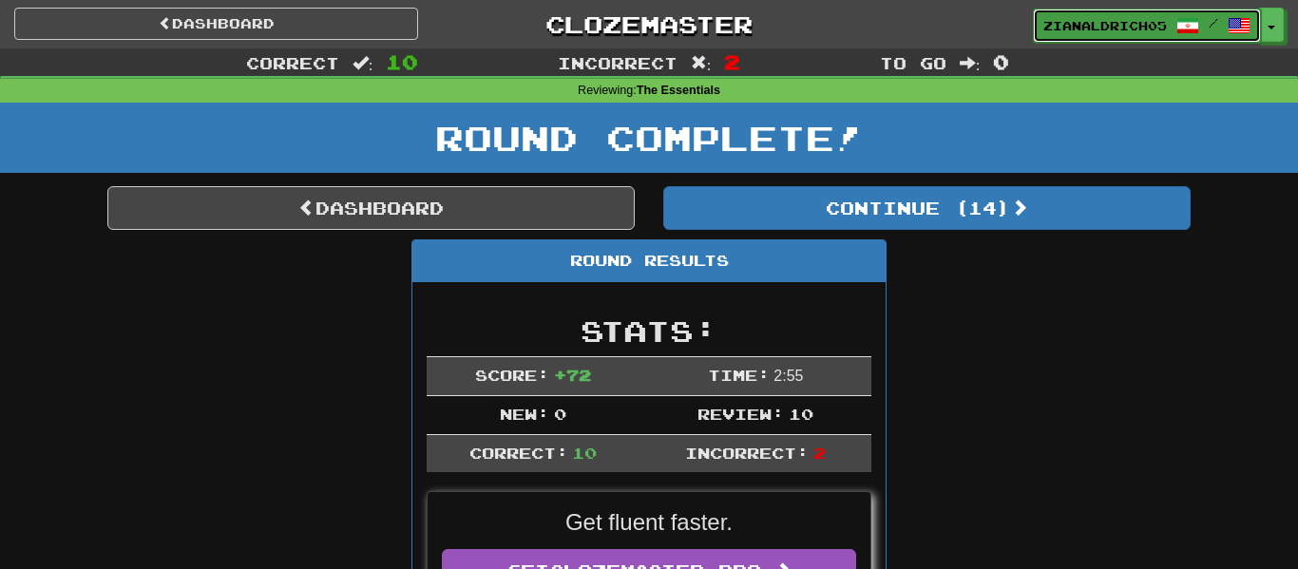
click at [1114, 30] on span "zianaldrich05" at bounding box center [1105, 25] width 124 height 17
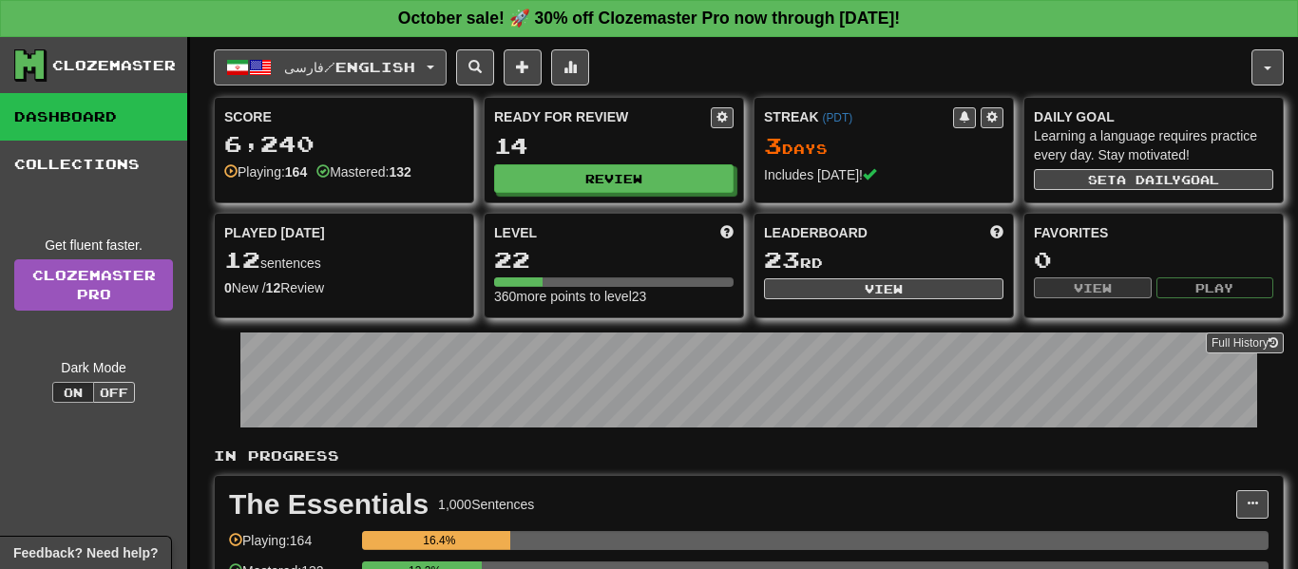
click at [282, 83] on button "فارسی / English" at bounding box center [330, 67] width 233 height 36
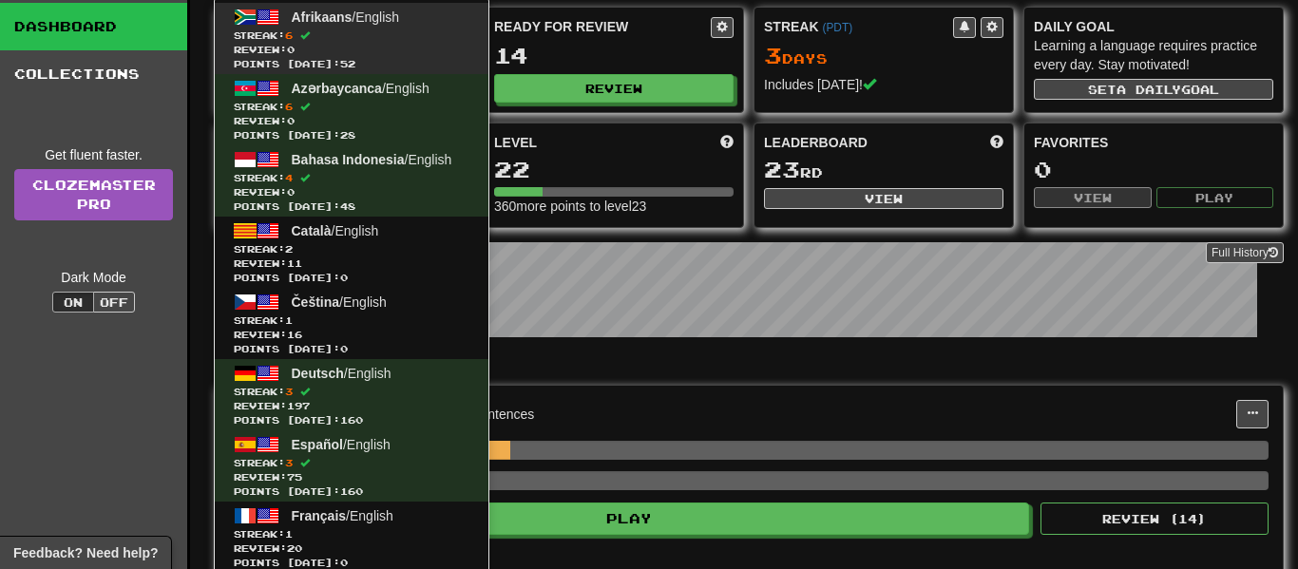
scroll to position [101, 0]
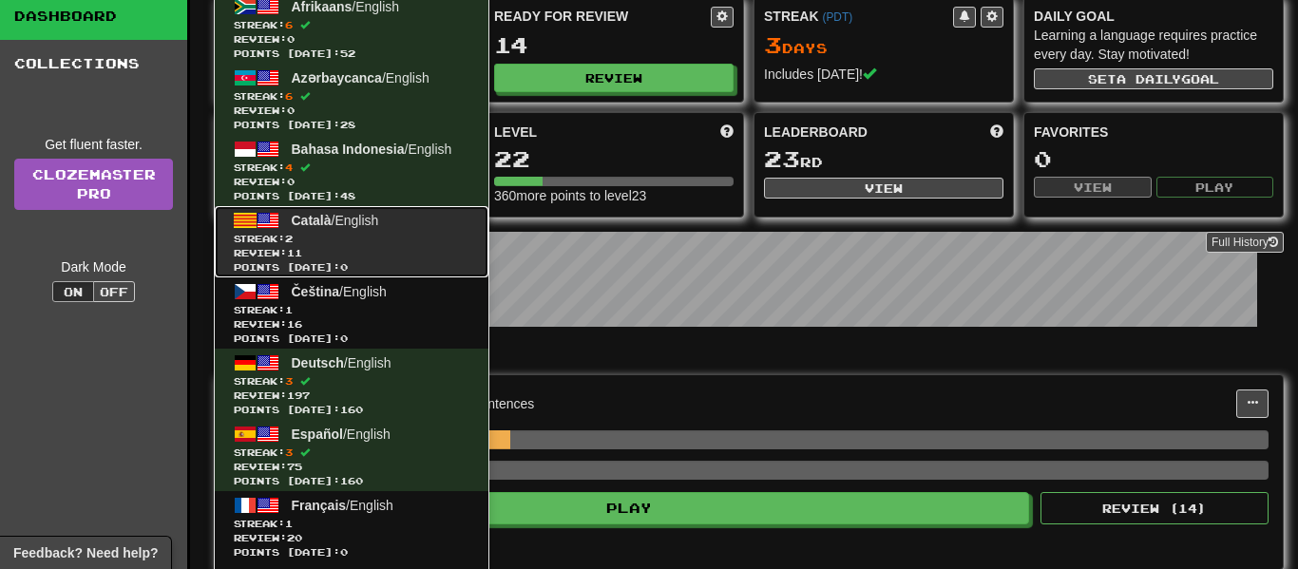
click at [342, 240] on span "Streak: 2" at bounding box center [352, 239] width 236 height 14
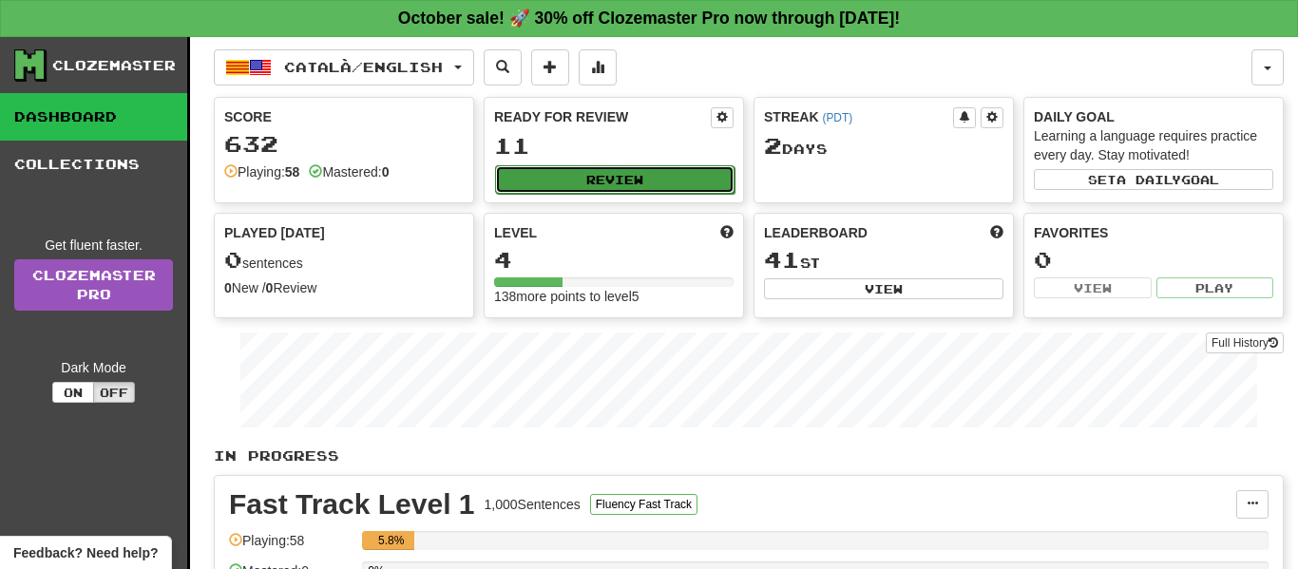
click at [613, 175] on button "Review" at bounding box center [614, 179] width 239 height 29
select select "**"
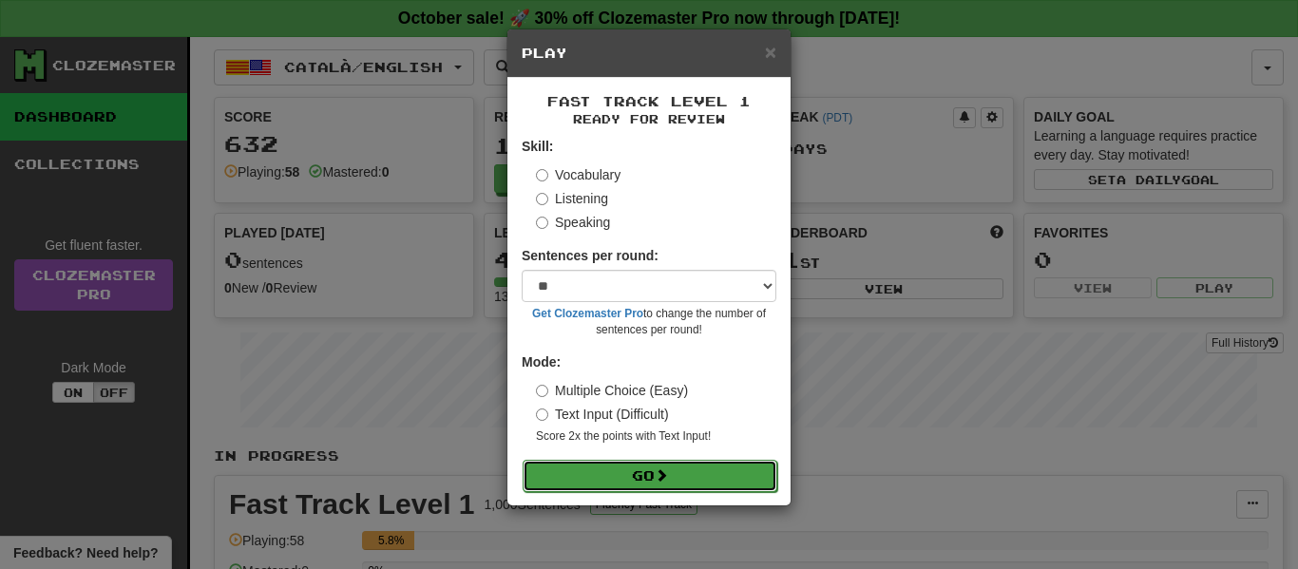
click at [652, 481] on button "Go" at bounding box center [650, 476] width 255 height 32
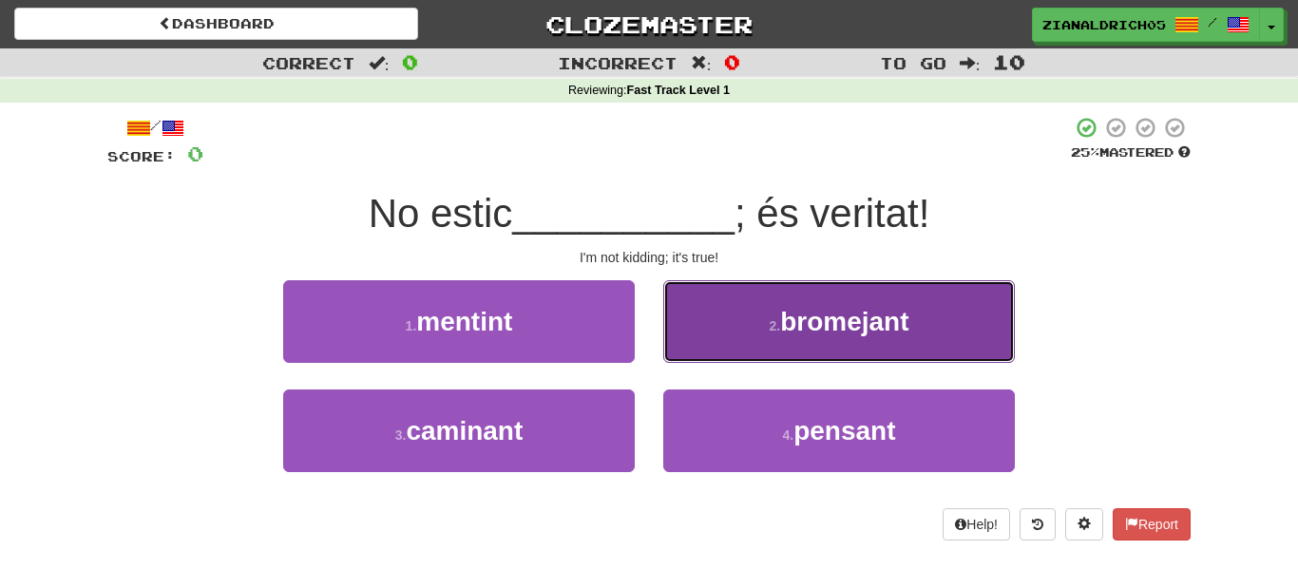
click at [812, 308] on span "bromejant" at bounding box center [844, 321] width 128 height 29
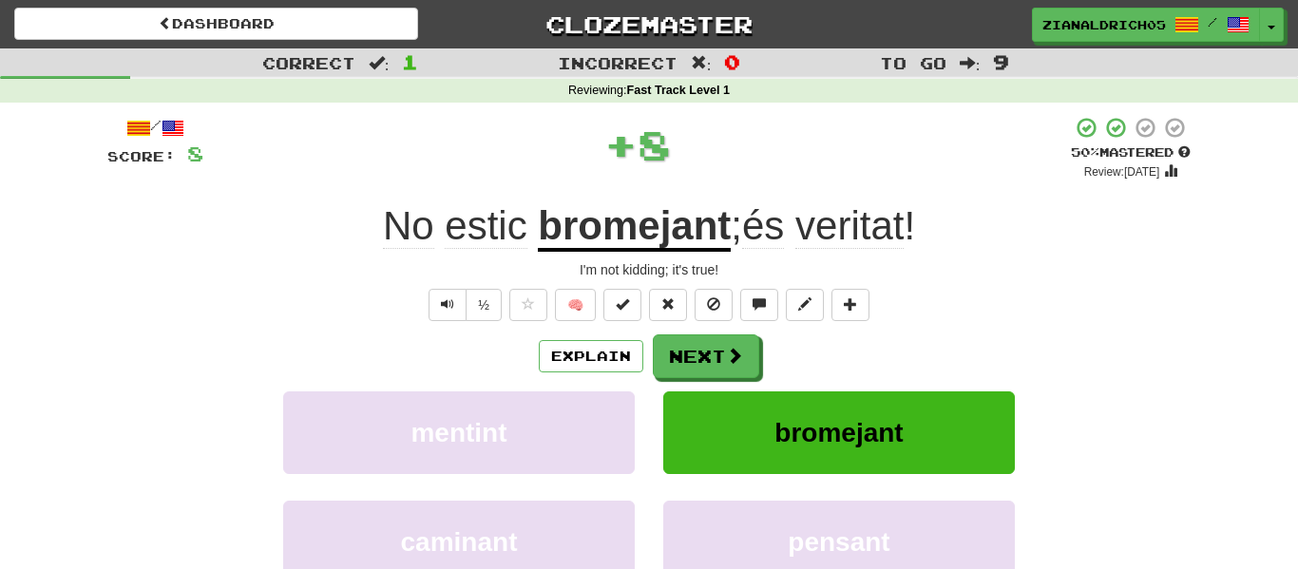
click at [176, 428] on div "mentint bromejant" at bounding box center [649, 445] width 1140 height 109
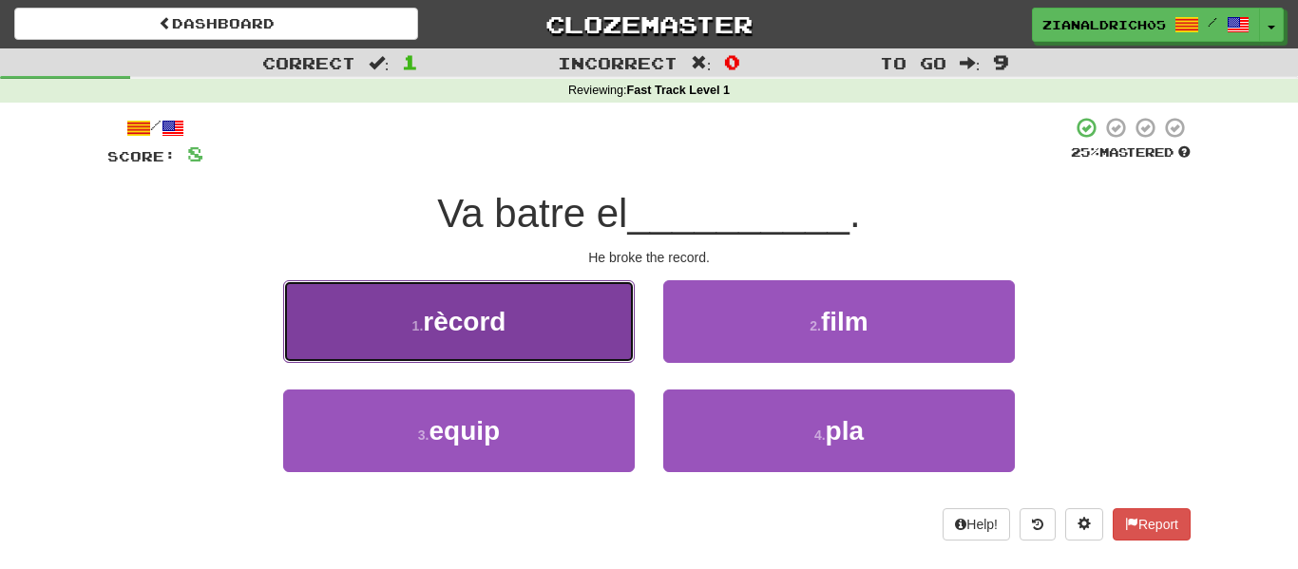
click at [374, 325] on button "1 . rècord" at bounding box center [459, 321] width 352 height 83
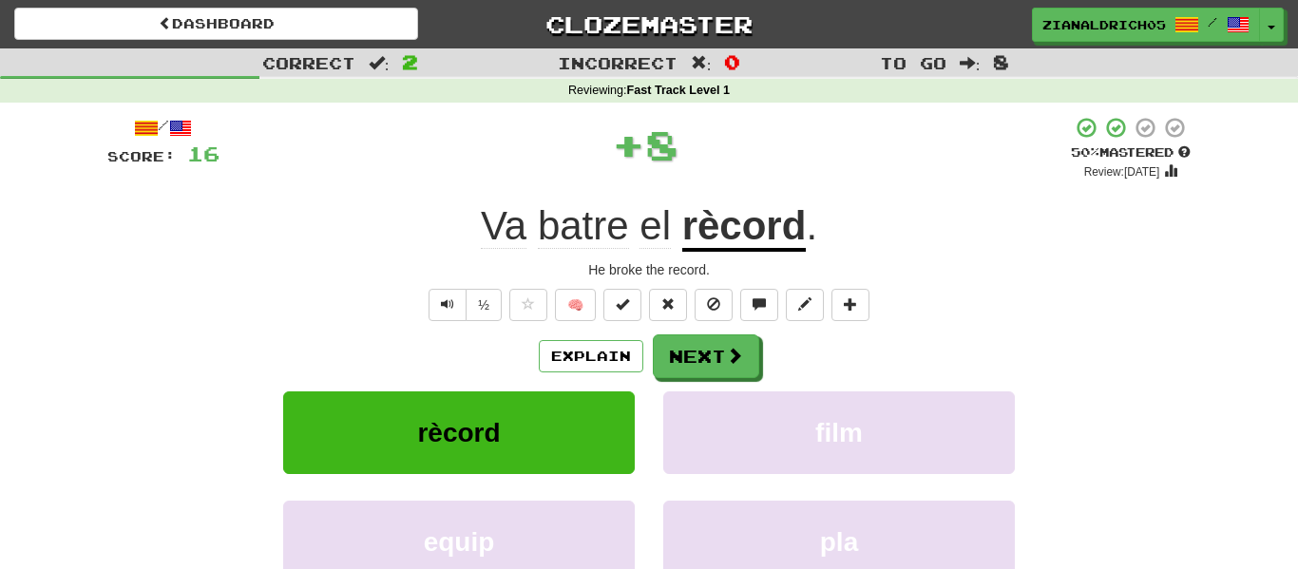
click at [107, 388] on div "Explain Next rècord film equip pla Learn more: rècord film equip pla" at bounding box center [648, 486] width 1083 height 305
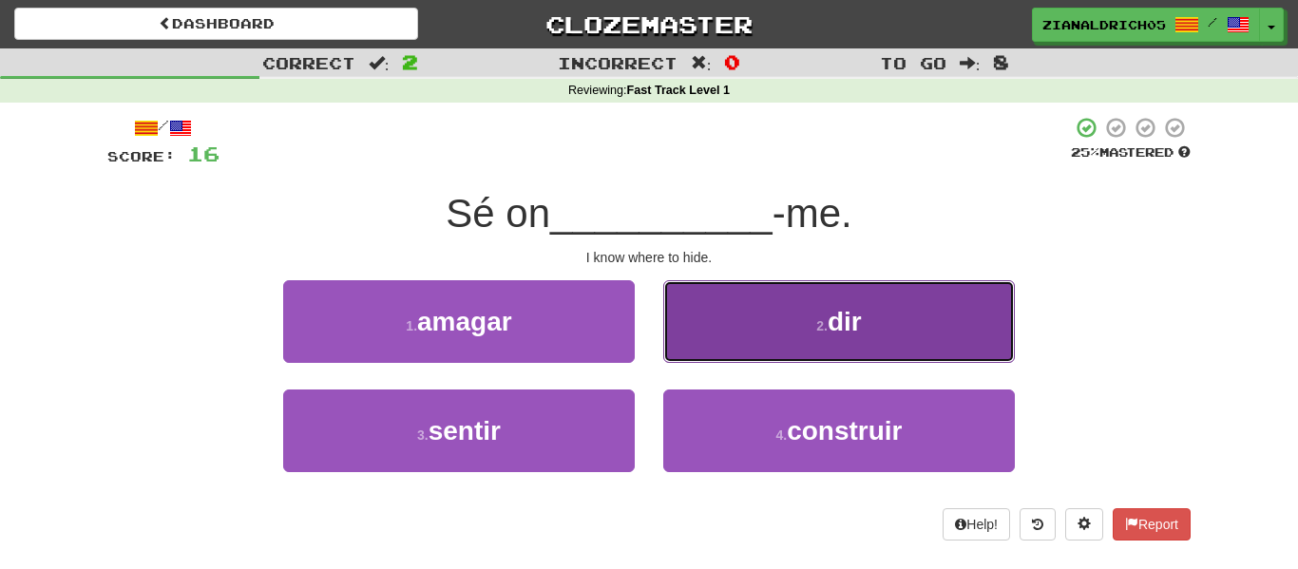
click at [763, 324] on button "2 . dir" at bounding box center [839, 321] width 352 height 83
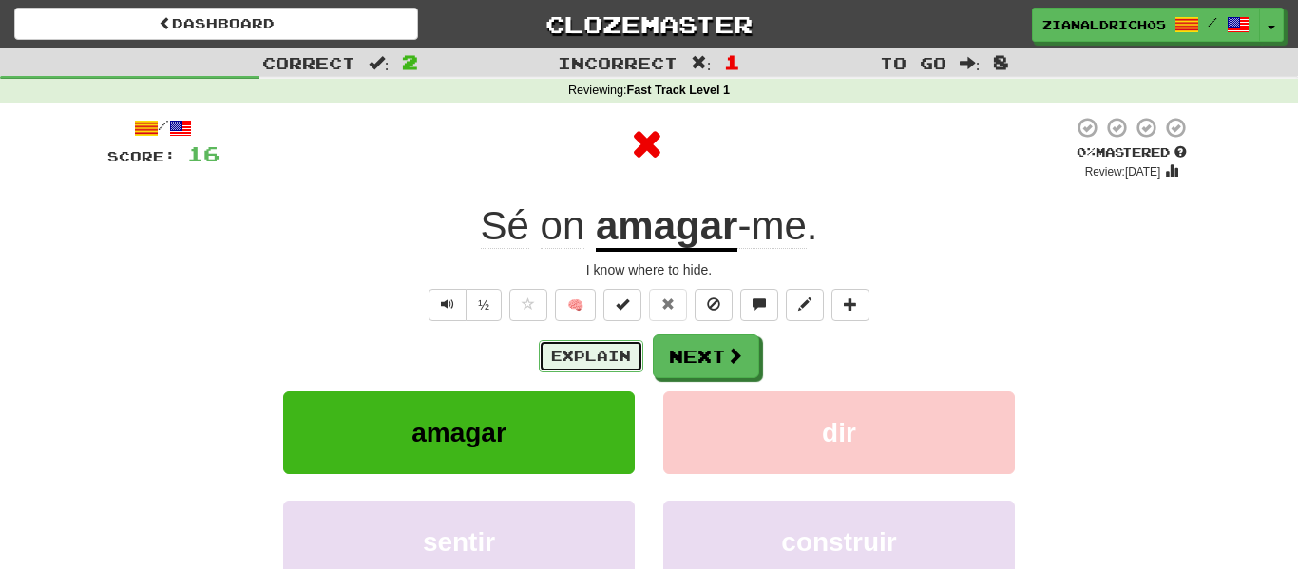
click at [622, 363] on button "Explain" at bounding box center [591, 356] width 105 height 32
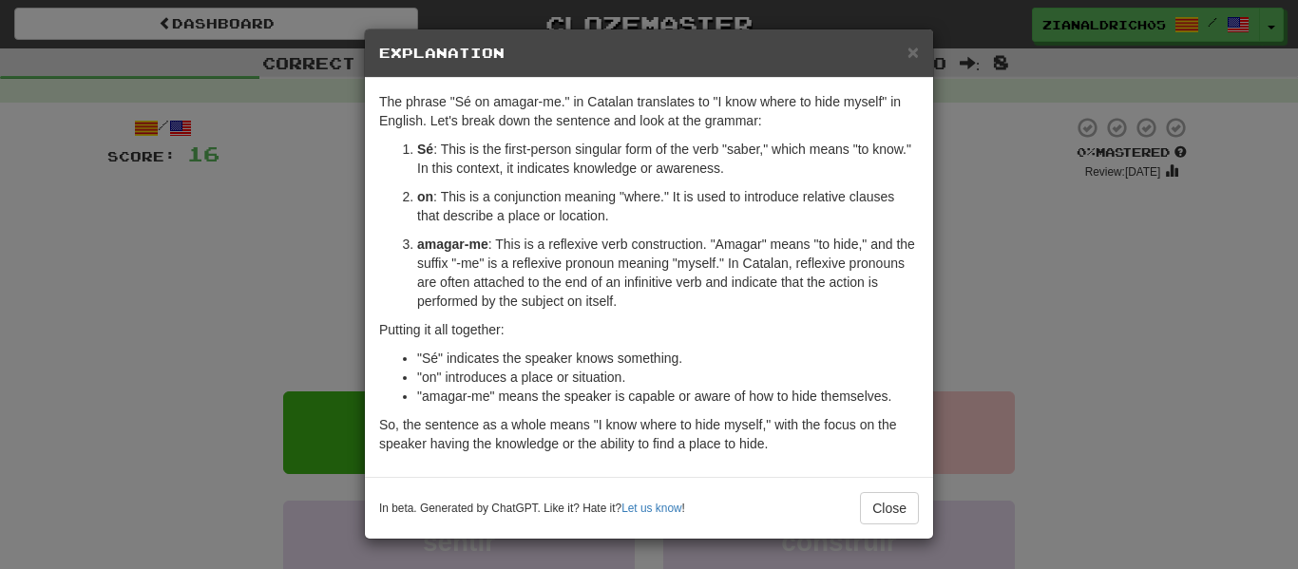
click at [277, 393] on div "× Explanation The phrase "Sé on amagar-me." in Catalan translates to "I know wh…" at bounding box center [649, 284] width 1298 height 569
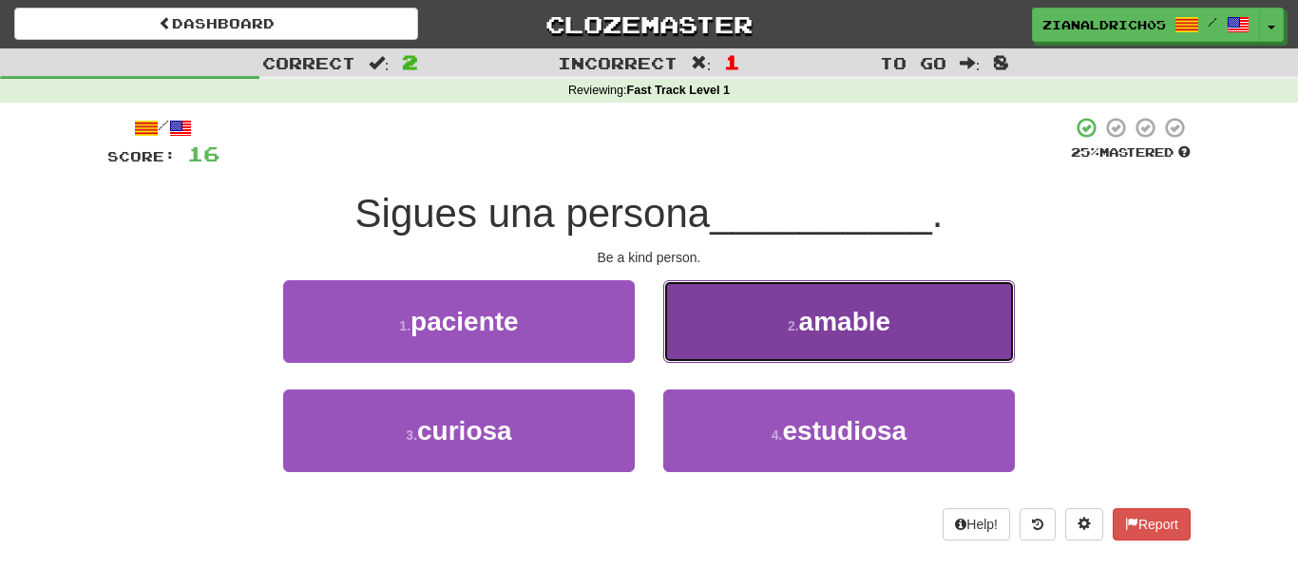
click at [801, 329] on span "amable" at bounding box center [845, 321] width 92 height 29
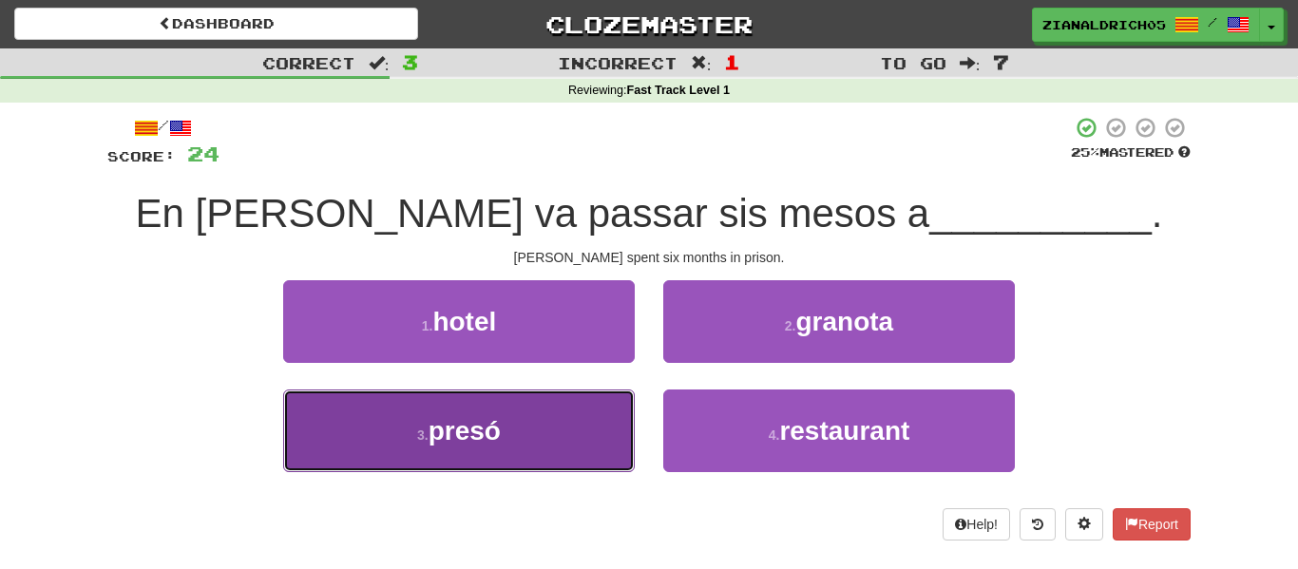
click at [344, 440] on button "3 . presó" at bounding box center [459, 431] width 352 height 83
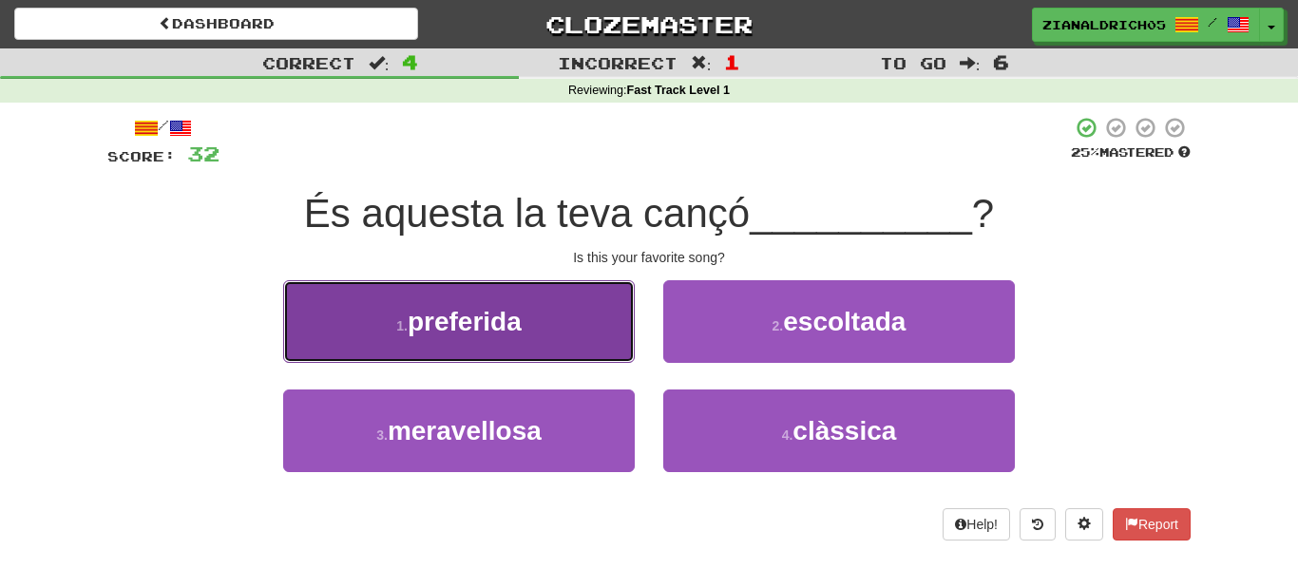
click at [421, 338] on button "1 . preferida" at bounding box center [459, 321] width 352 height 83
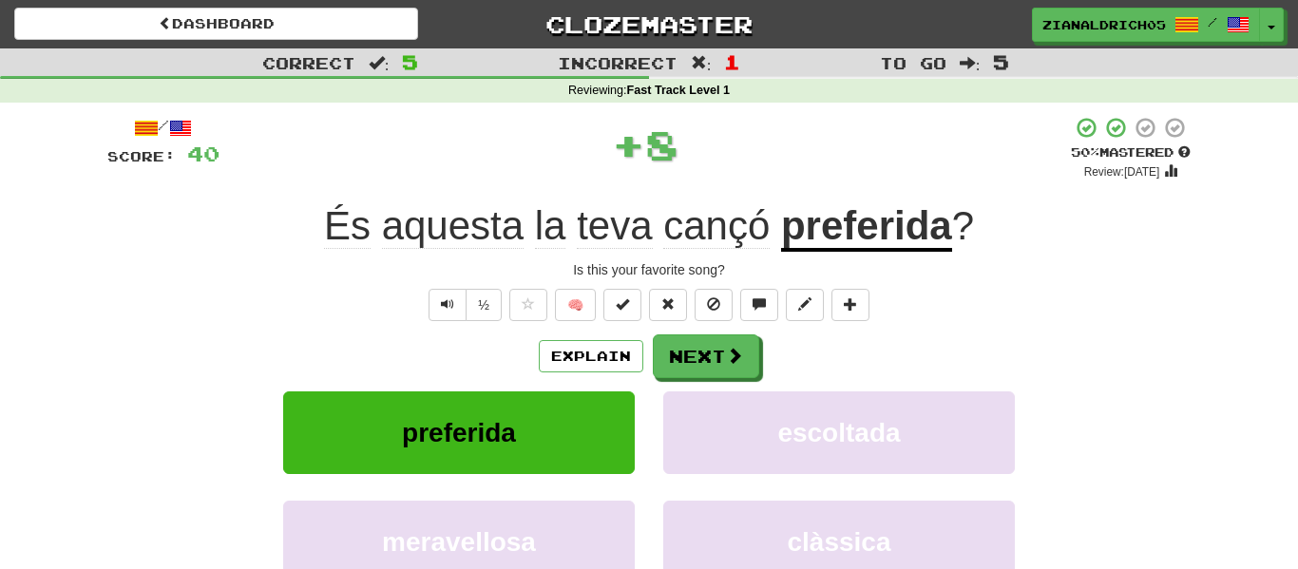
click at [153, 446] on div "preferida escoltada" at bounding box center [649, 445] width 1140 height 109
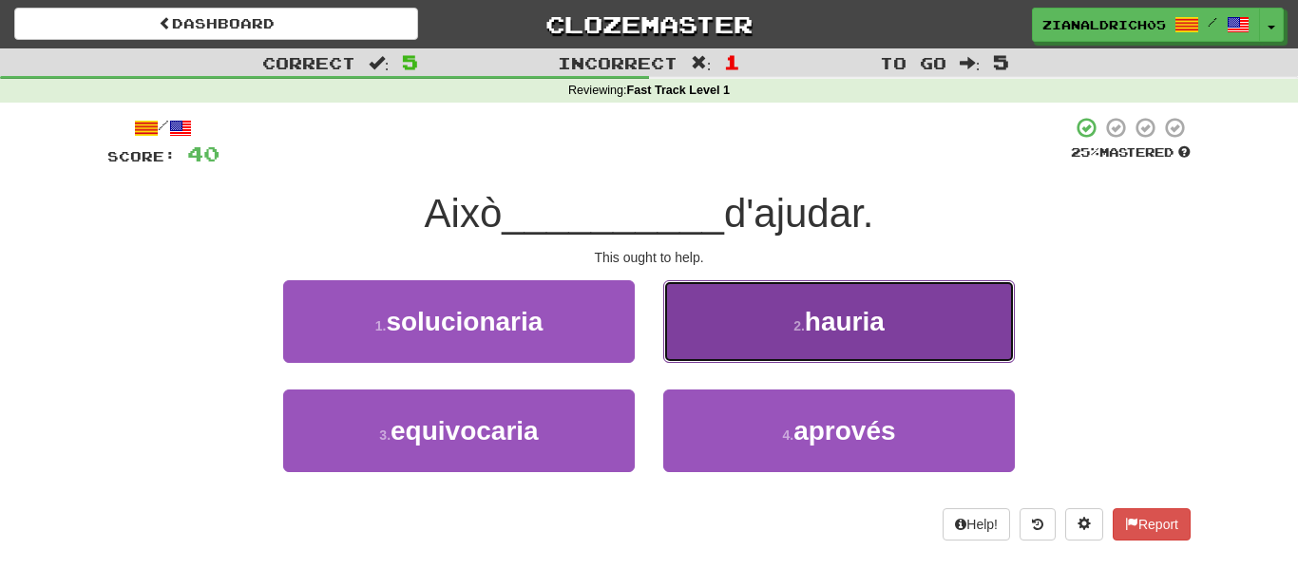
click at [756, 336] on button "2 . hauria" at bounding box center [839, 321] width 352 height 83
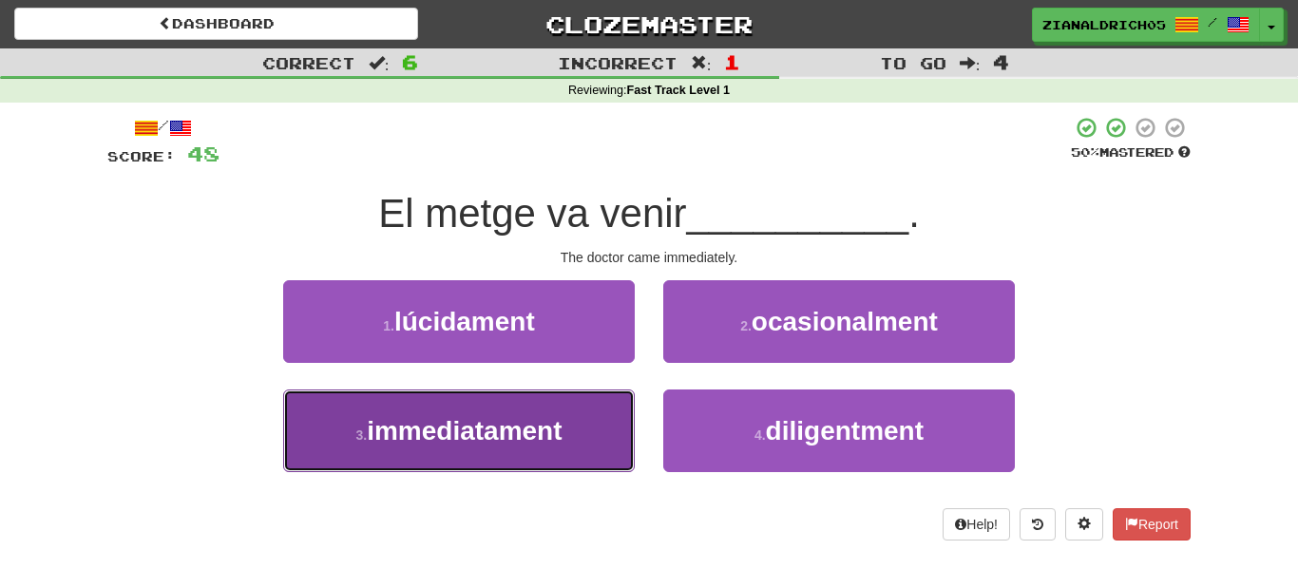
click at [562, 447] on button "3 . immediatament" at bounding box center [459, 431] width 352 height 83
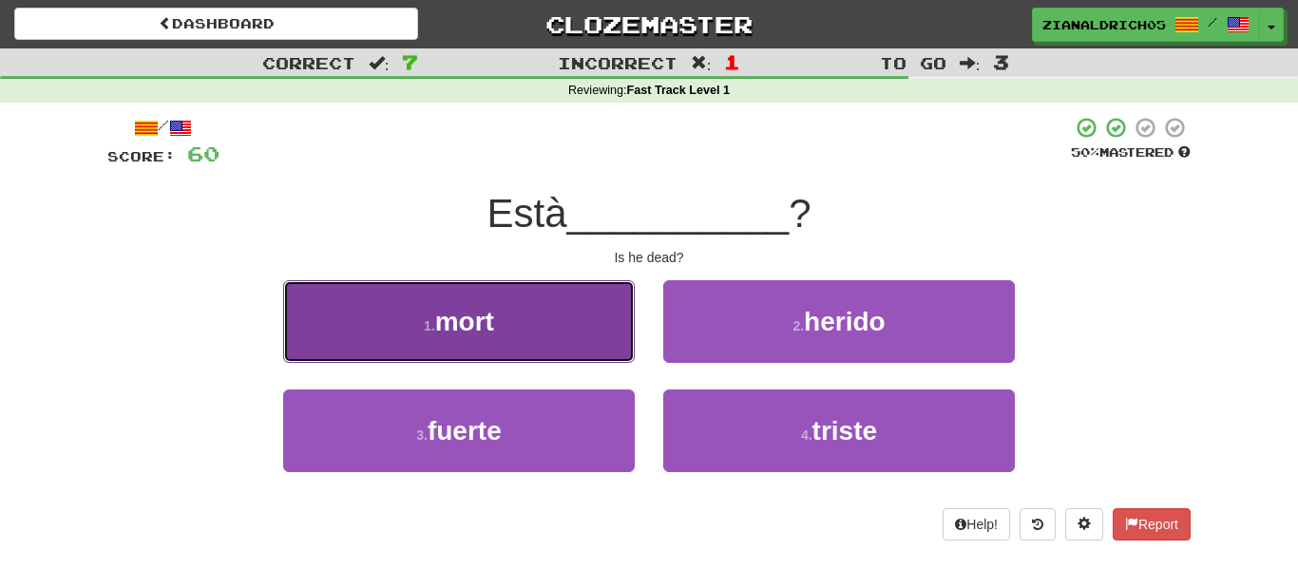
click at [591, 343] on button "1 . mort" at bounding box center [459, 321] width 352 height 83
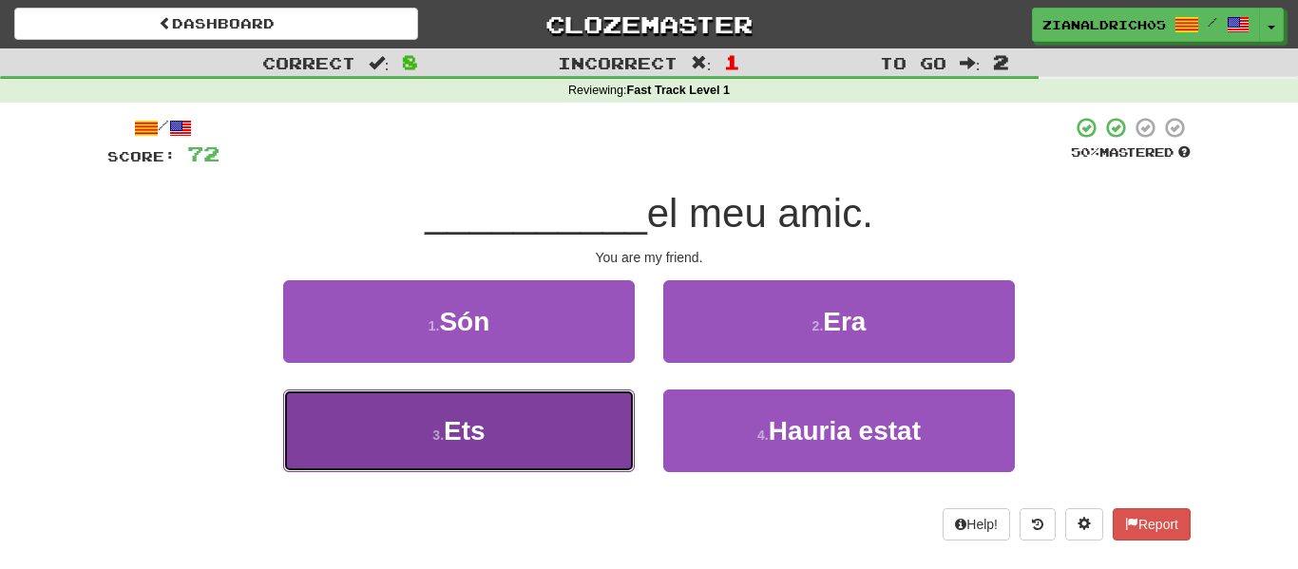
click at [589, 423] on button "3 . Ets" at bounding box center [459, 431] width 352 height 83
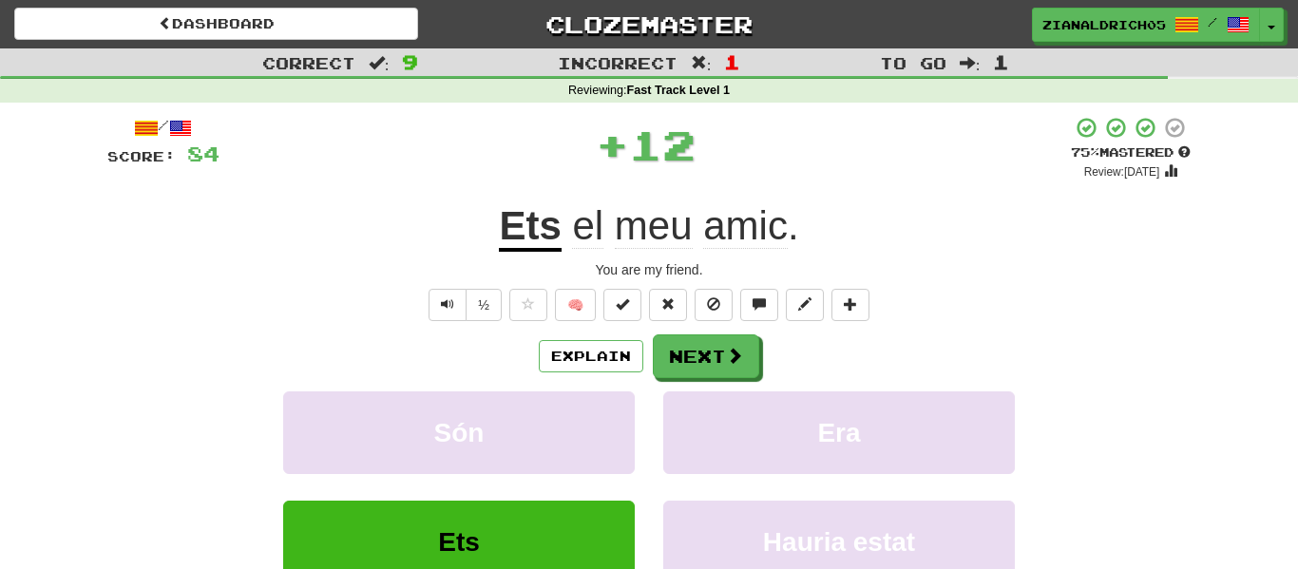
click at [86, 440] on div "Correct : 9 Incorrect : 1 To go : 1 Reviewing : Fast Track Level 1 / Score: 84 …" at bounding box center [649, 377] width 1298 height 659
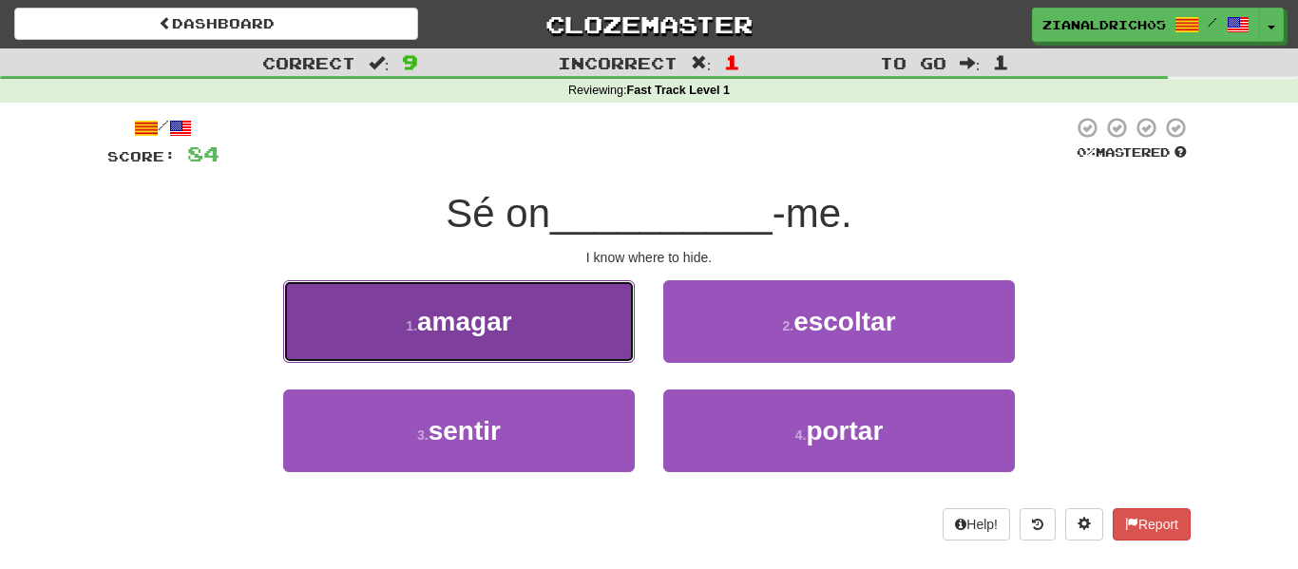
click at [371, 315] on button "1 . amagar" at bounding box center [459, 321] width 352 height 83
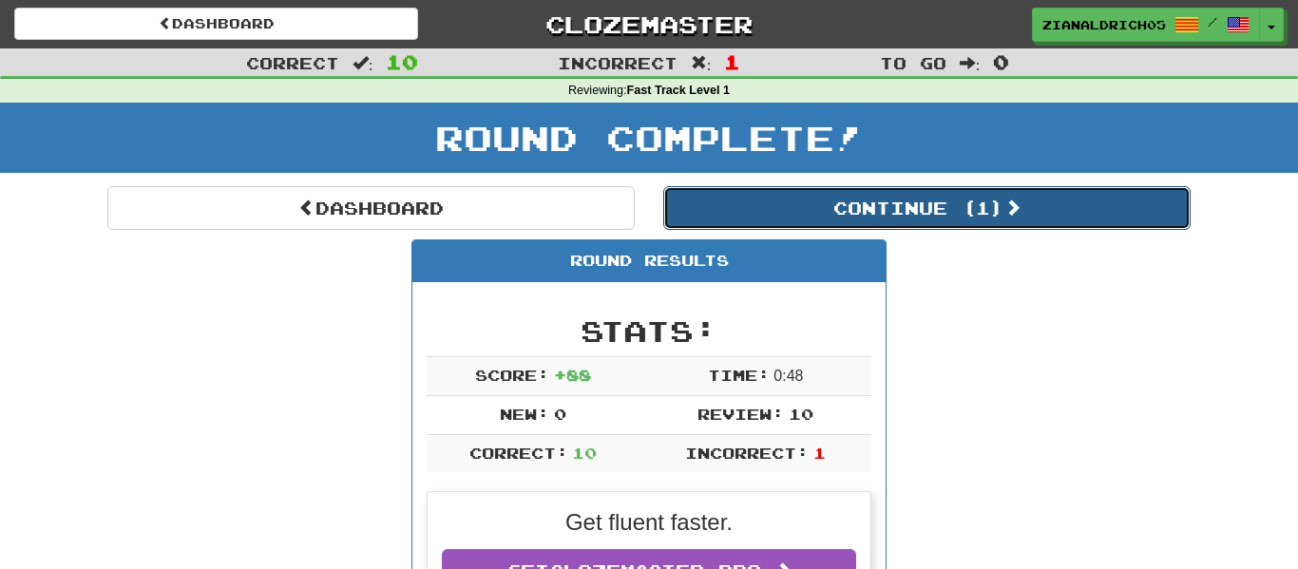
click at [1040, 187] on button "Continue ( 1 )" at bounding box center [926, 208] width 527 height 44
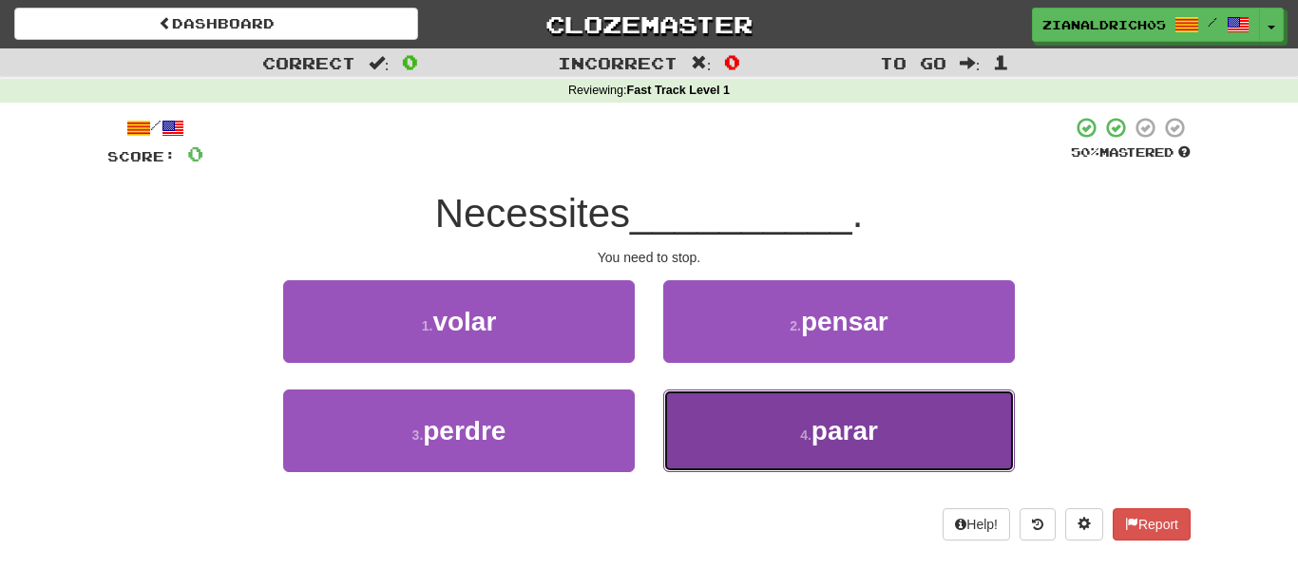
click at [921, 443] on button "4 . parar" at bounding box center [839, 431] width 352 height 83
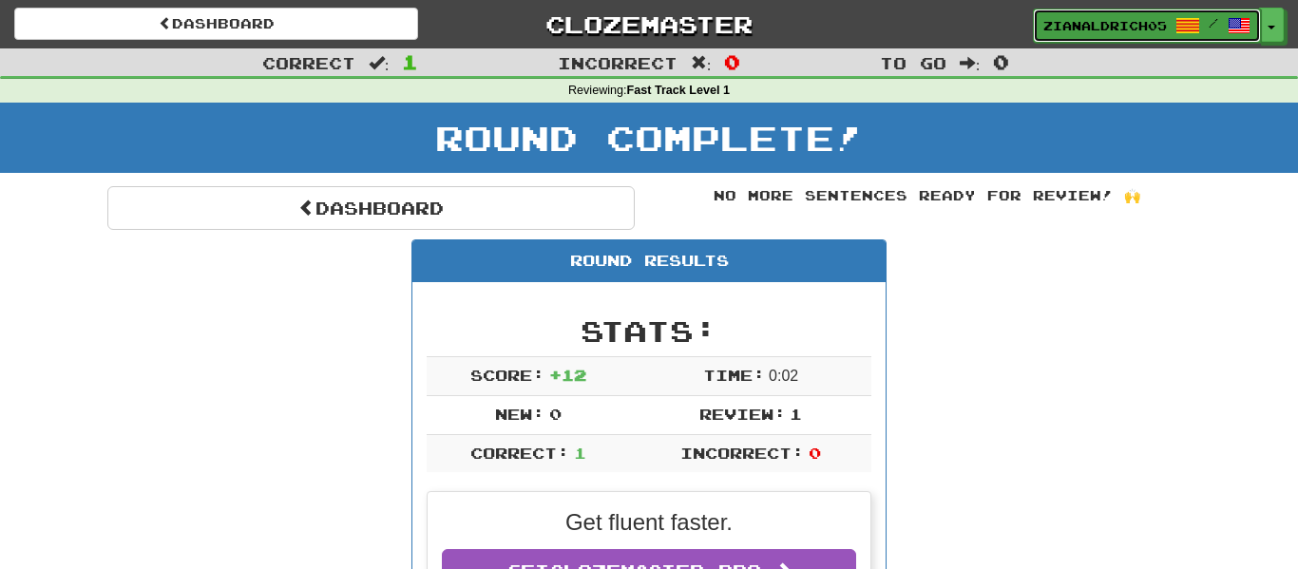
click at [1163, 27] on span "zianaldrich05" at bounding box center [1105, 25] width 124 height 17
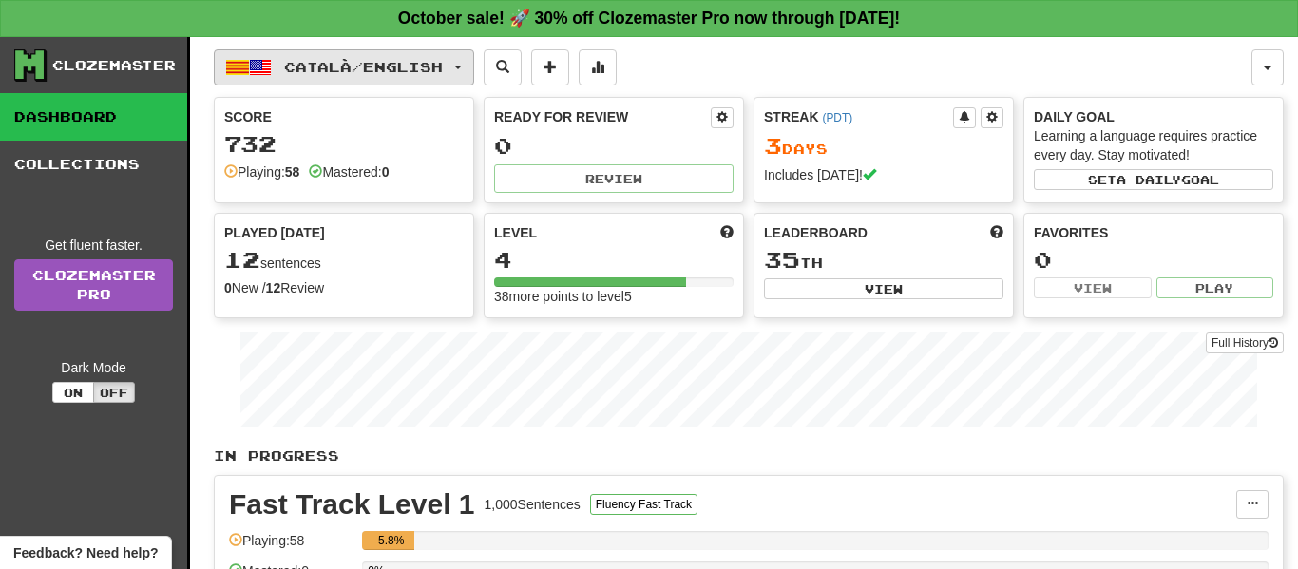
click at [391, 77] on button "Català / English" at bounding box center [344, 67] width 260 height 36
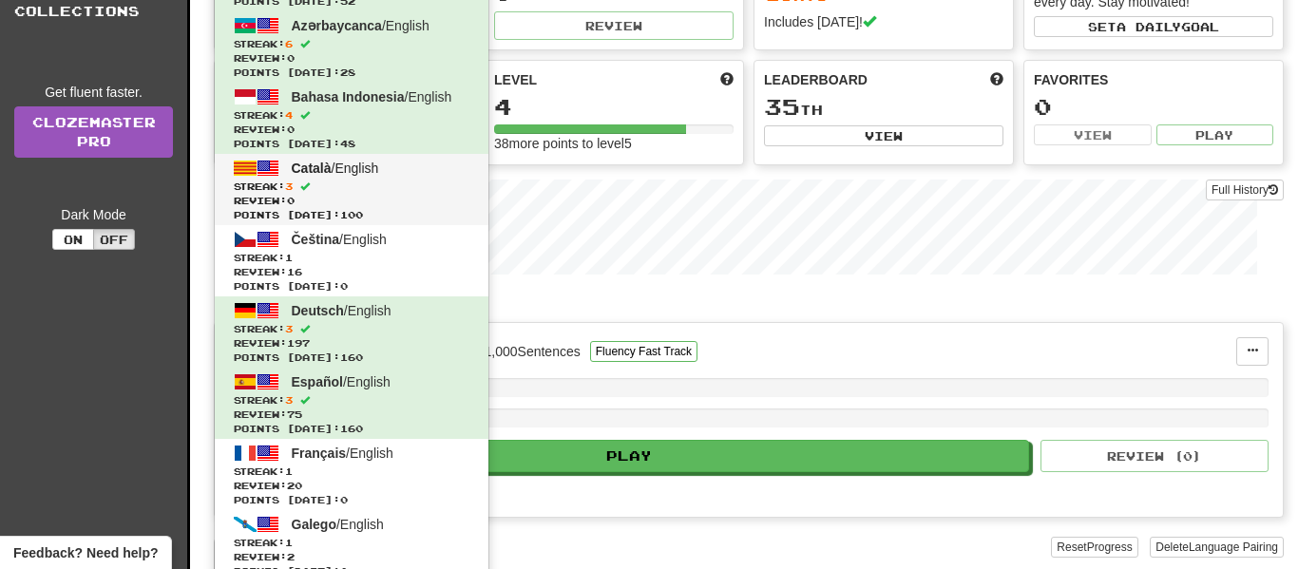
scroll to position [158, 0]
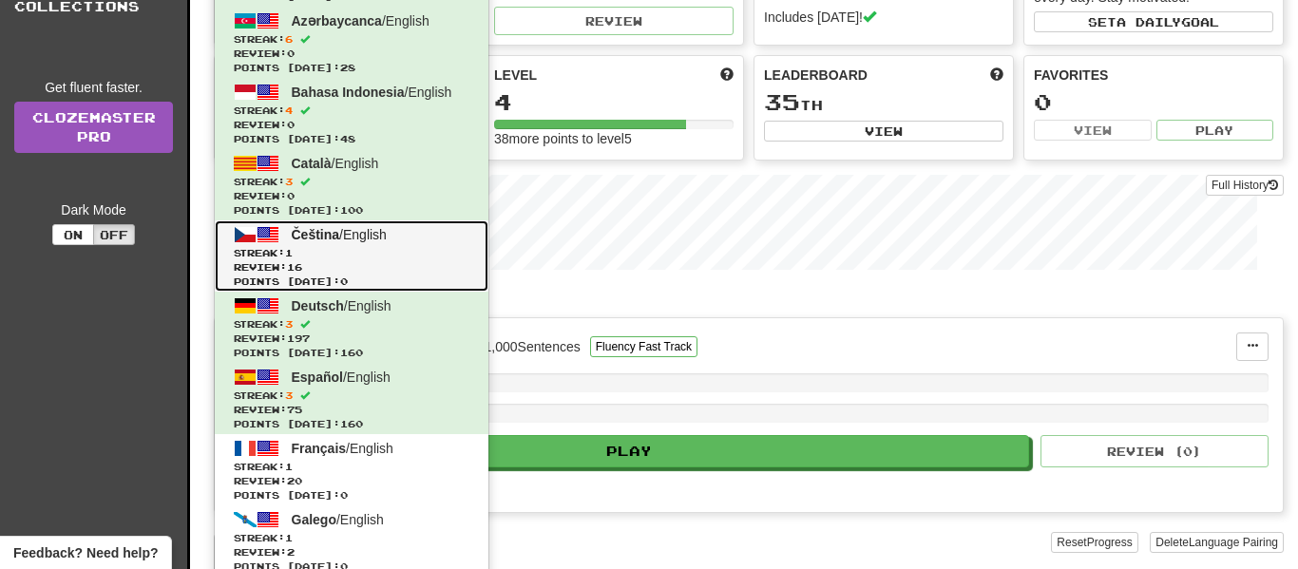
click at [375, 270] on span "Review: 16" at bounding box center [352, 267] width 236 height 14
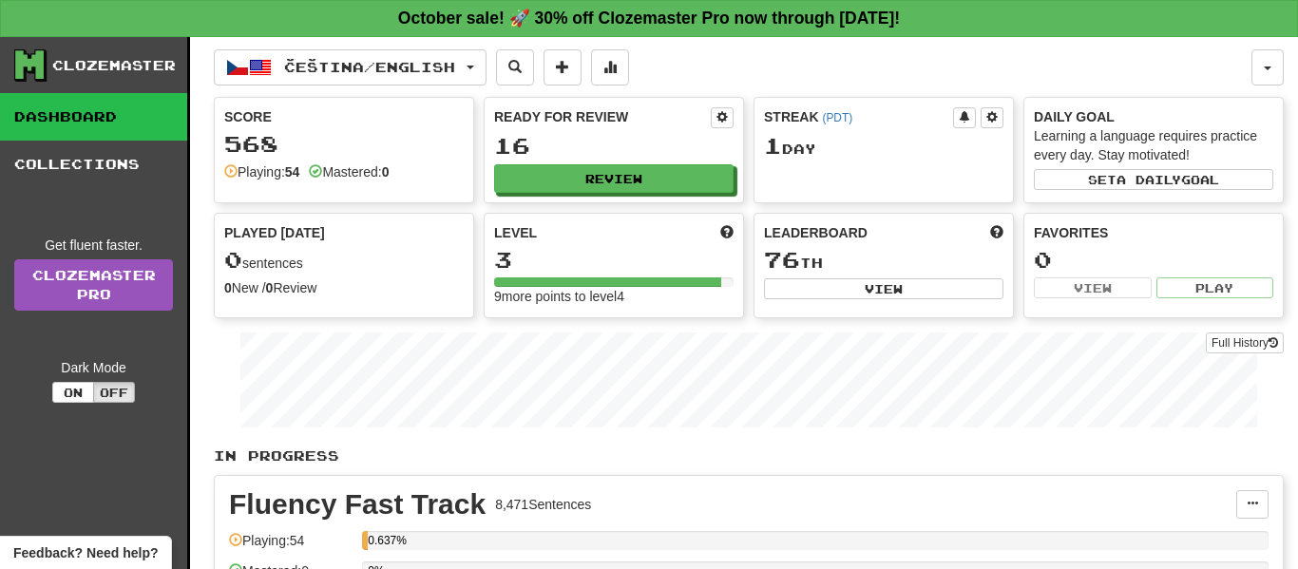
click at [601, 201] on div "Ready for Review 16 Review" at bounding box center [614, 150] width 258 height 105
click at [642, 171] on button "Review" at bounding box center [614, 179] width 239 height 29
select select "**"
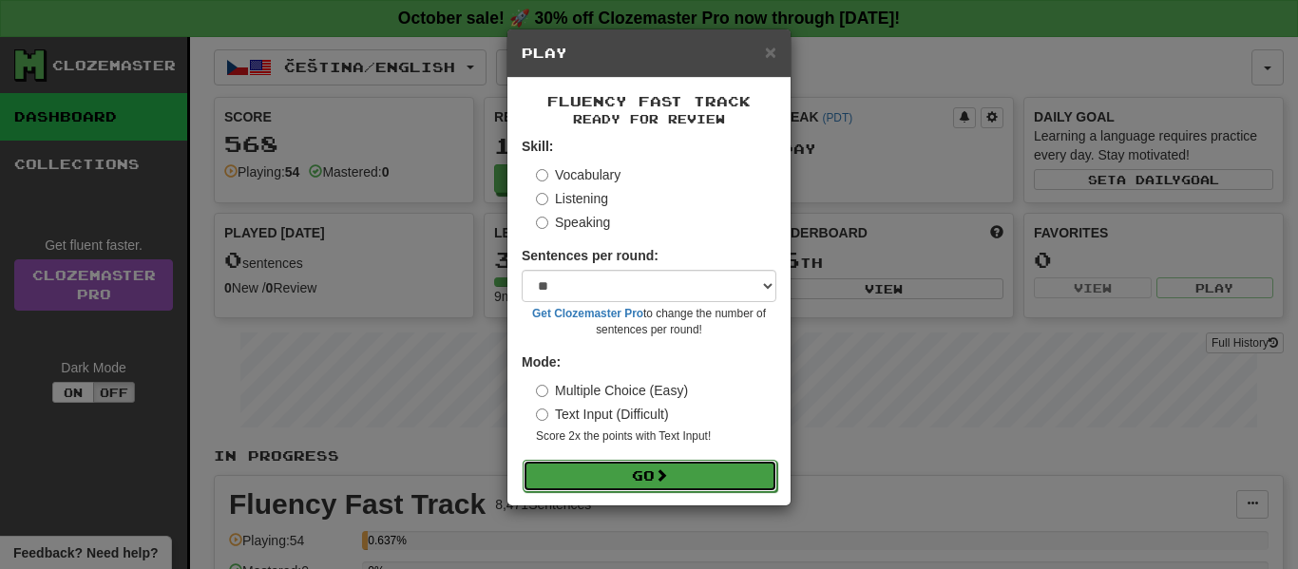
click at [660, 471] on span at bounding box center [661, 474] width 13 height 13
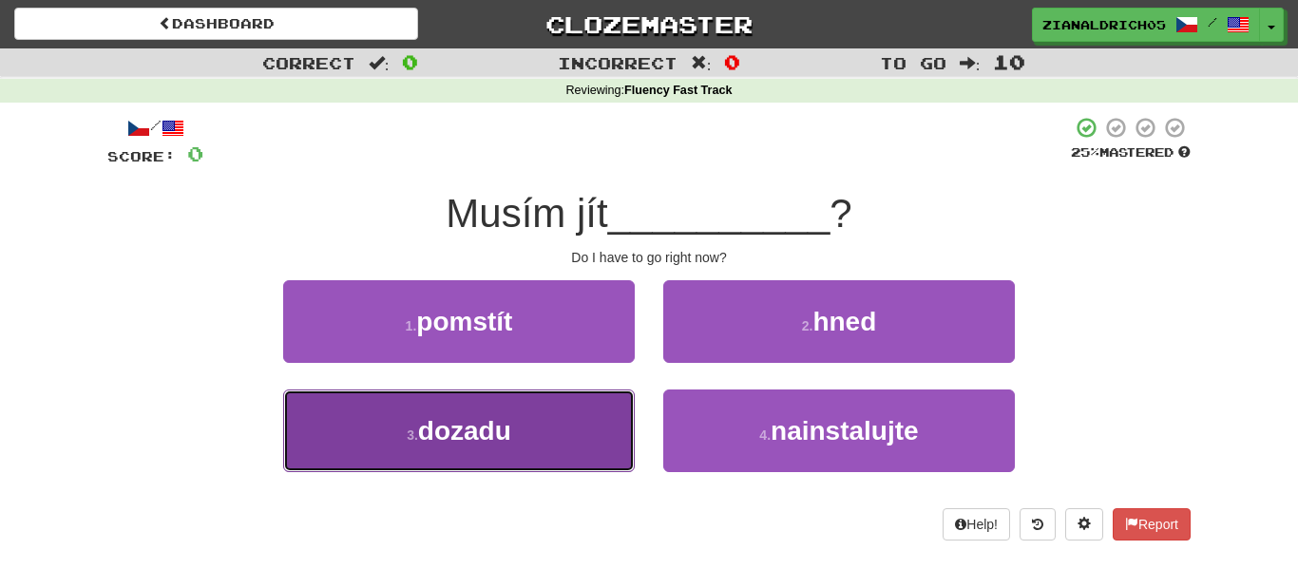
click at [530, 438] on button "3 . dozadu" at bounding box center [459, 431] width 352 height 83
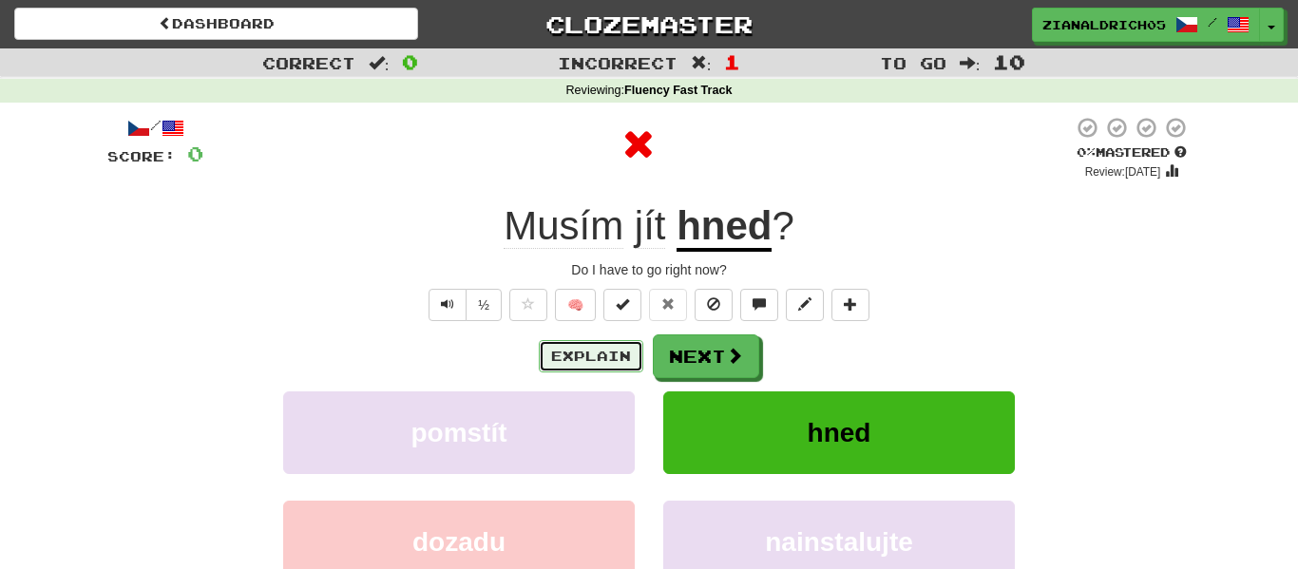
click at [574, 361] on button "Explain" at bounding box center [591, 356] width 105 height 32
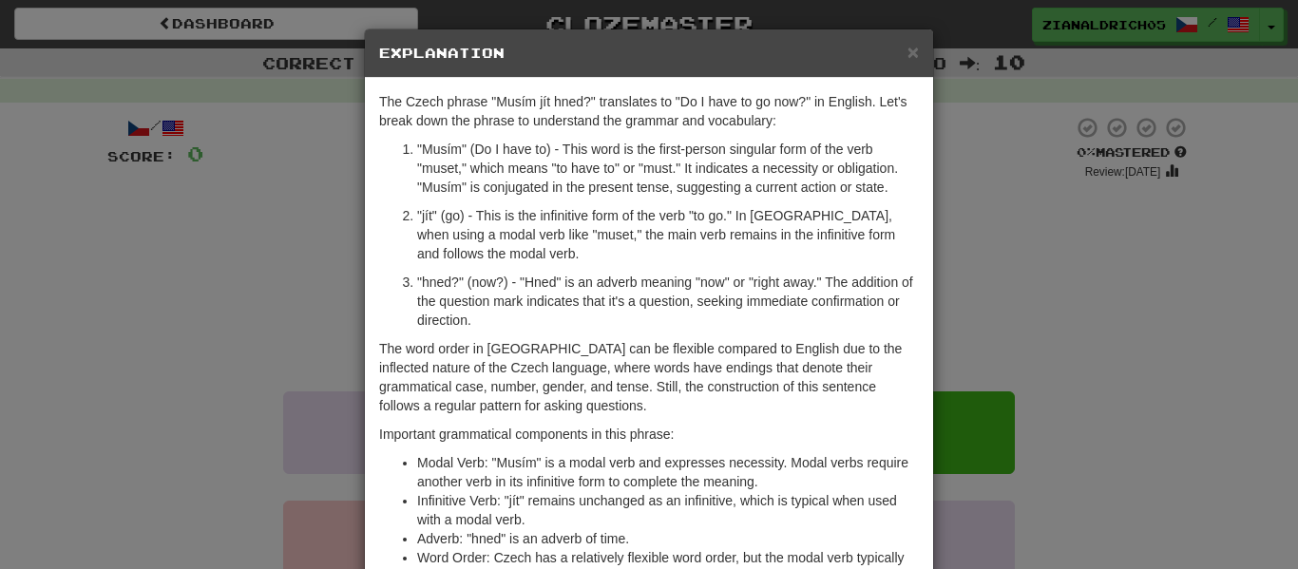
click at [154, 380] on div "× Explanation The Czech phrase "Musím jít hned?" translates to "Do I have to go…" at bounding box center [649, 284] width 1298 height 569
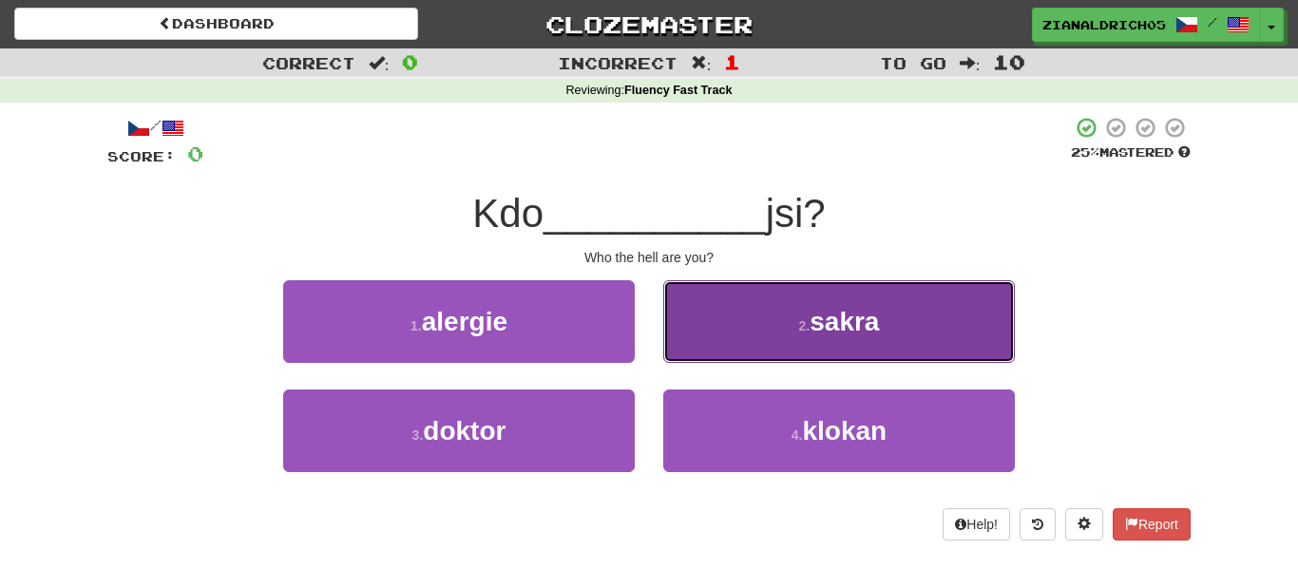
click at [840, 296] on button "2 . sakra" at bounding box center [839, 321] width 352 height 83
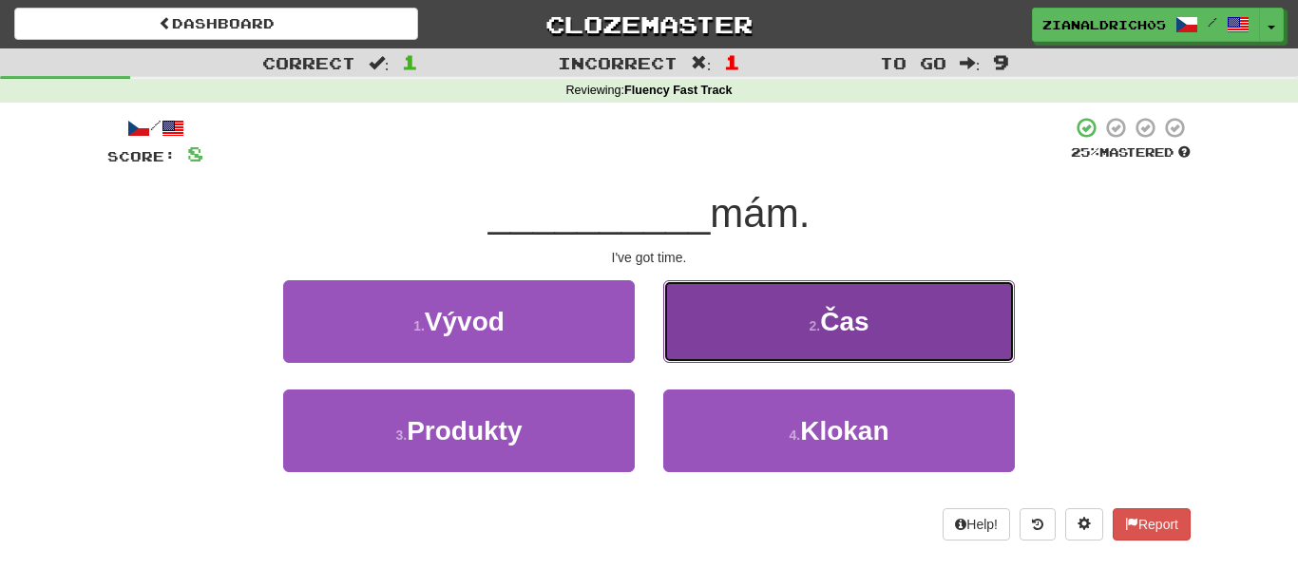
click at [838, 304] on button "2 . Čas" at bounding box center [839, 321] width 352 height 83
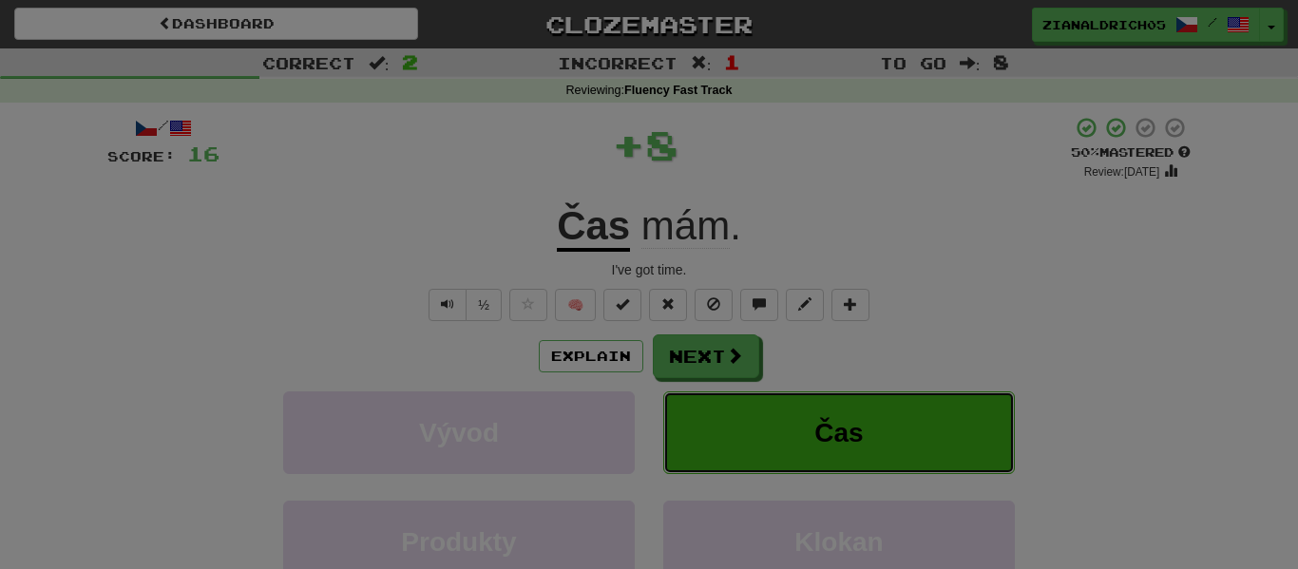
click button "Čas" at bounding box center [839, 432] width 352 height 83
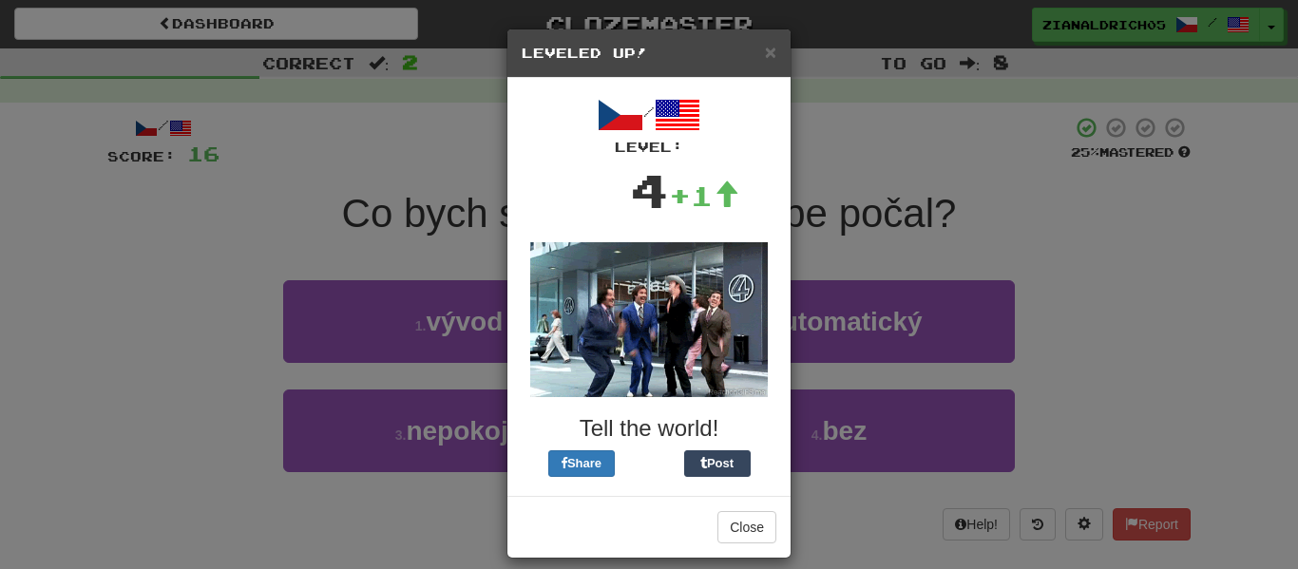
click at [1095, 281] on div "× Leveled Up! / Level: 4 +1 Tell the world! Share Post Close" at bounding box center [649, 284] width 1298 height 569
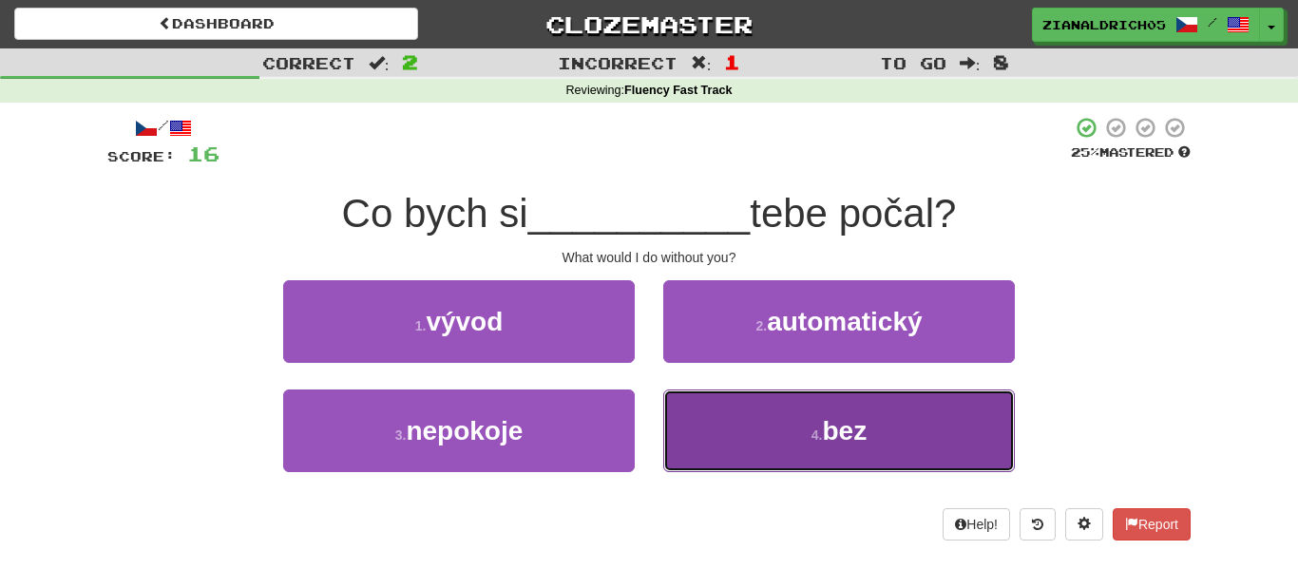
click at [956, 458] on button "4 . bez" at bounding box center [839, 431] width 352 height 83
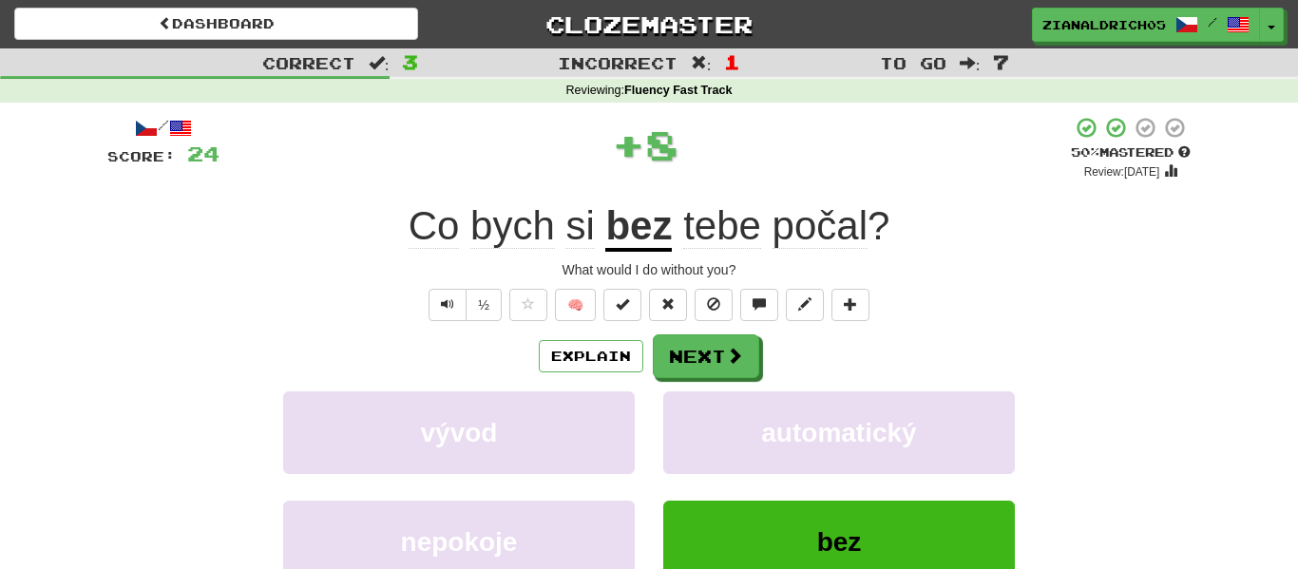
click at [1123, 411] on div "vývod automatický" at bounding box center [649, 445] width 1140 height 109
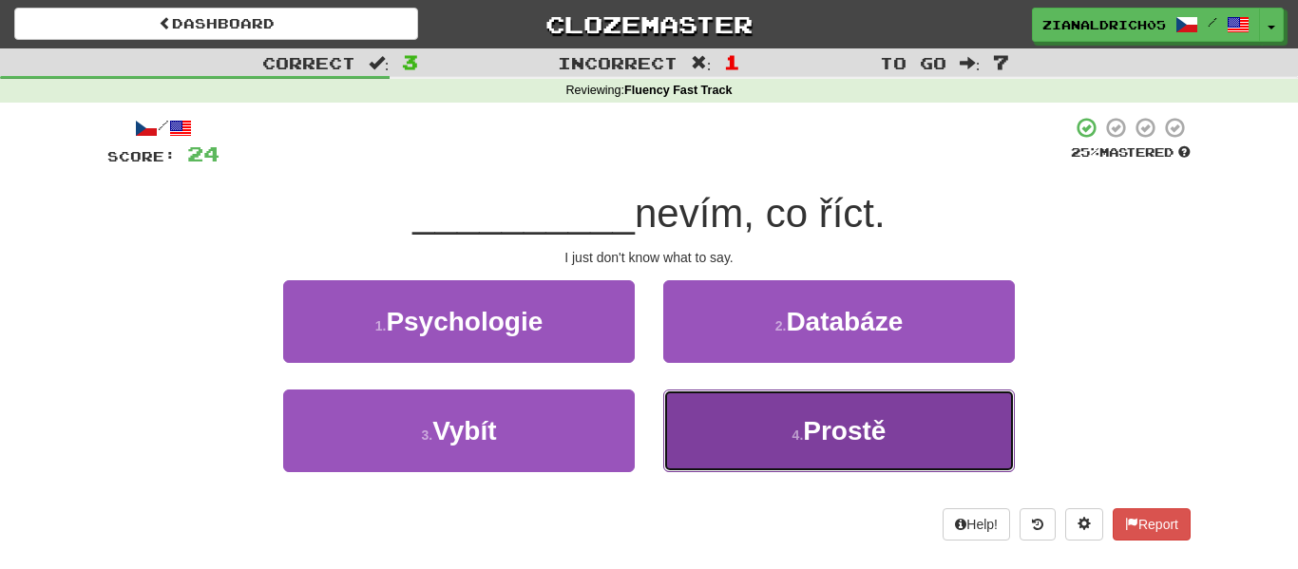
click at [982, 434] on button "4 . Prostě" at bounding box center [839, 431] width 352 height 83
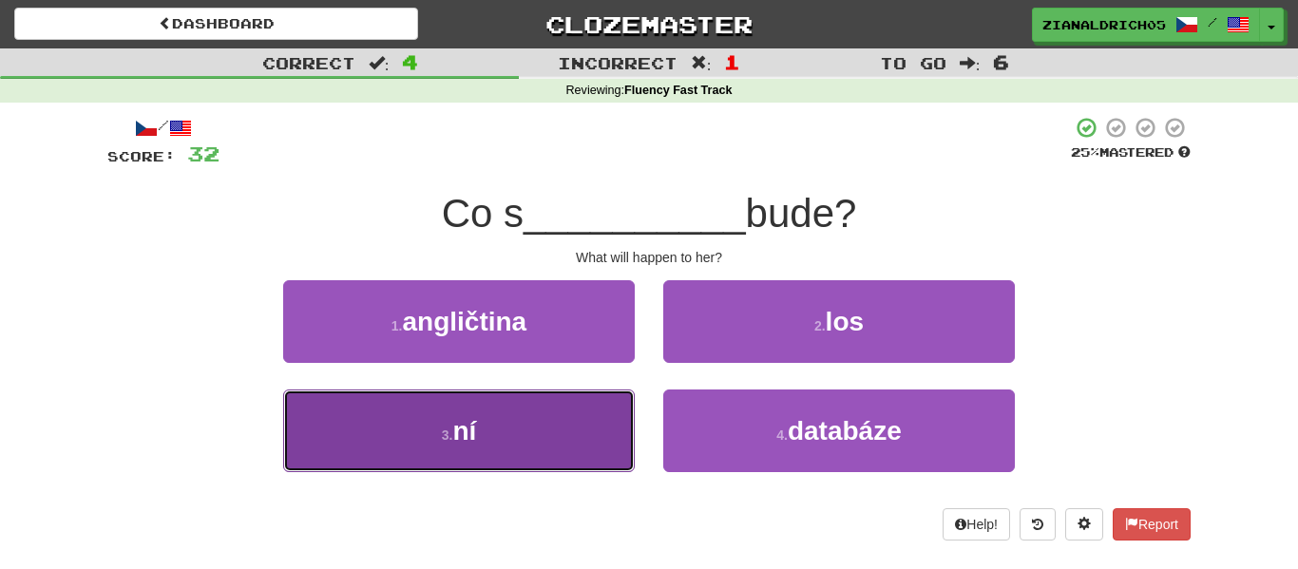
click at [607, 421] on button "3 . ní" at bounding box center [459, 431] width 352 height 83
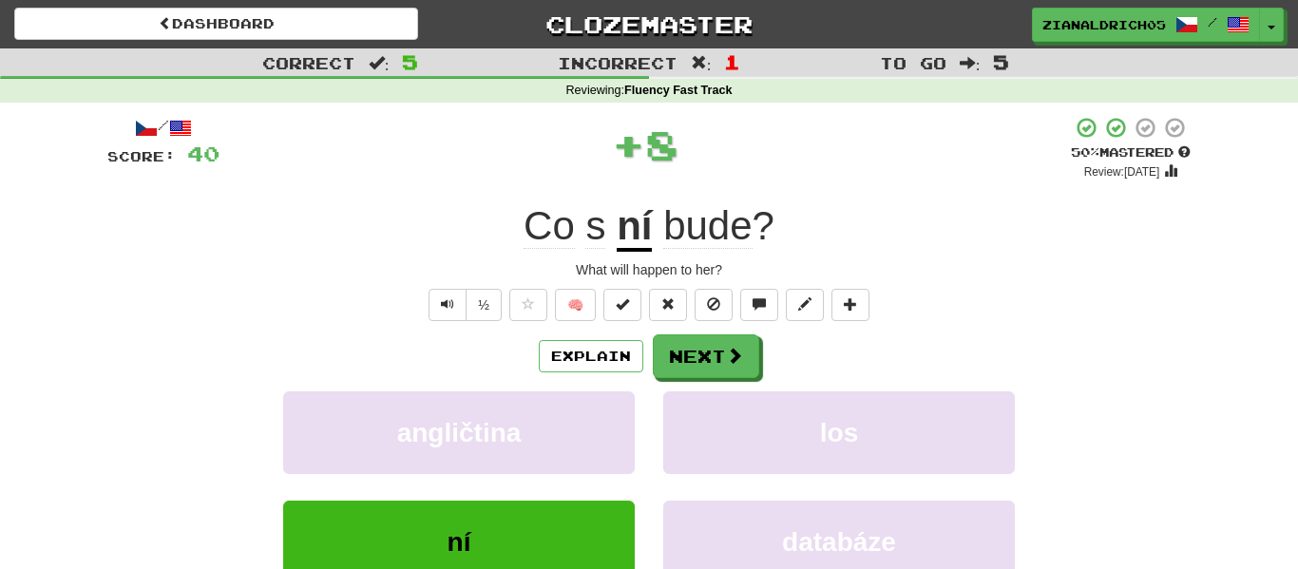
click at [193, 481] on div "angličtina los" at bounding box center [649, 445] width 1140 height 109
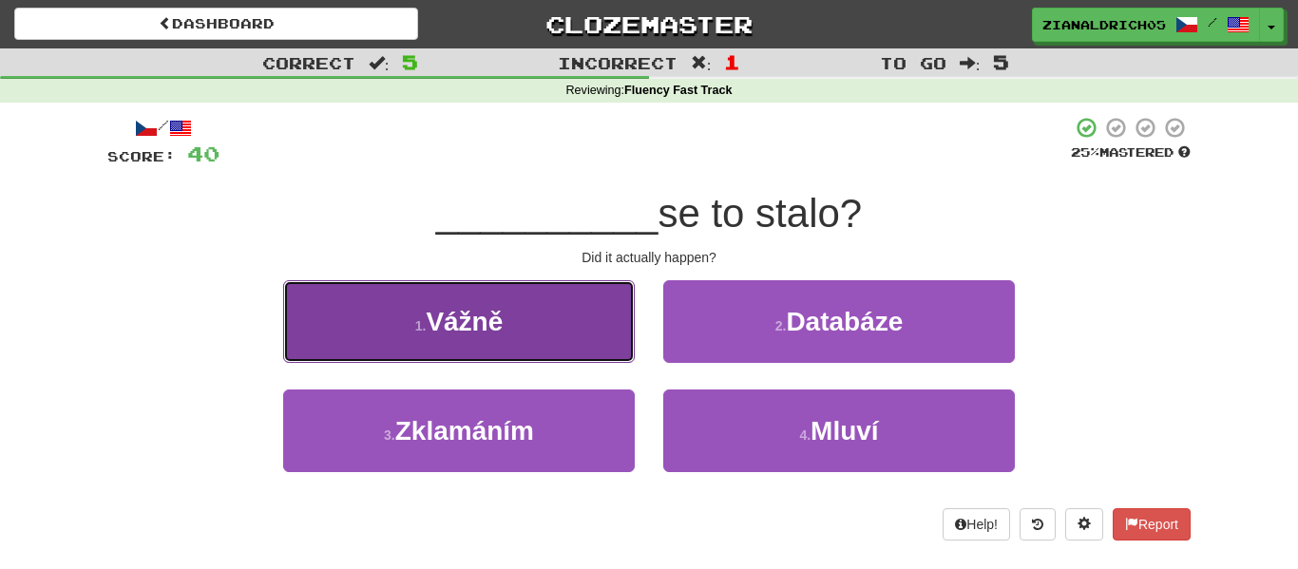
click at [323, 335] on button "1 . Vážně" at bounding box center [459, 321] width 352 height 83
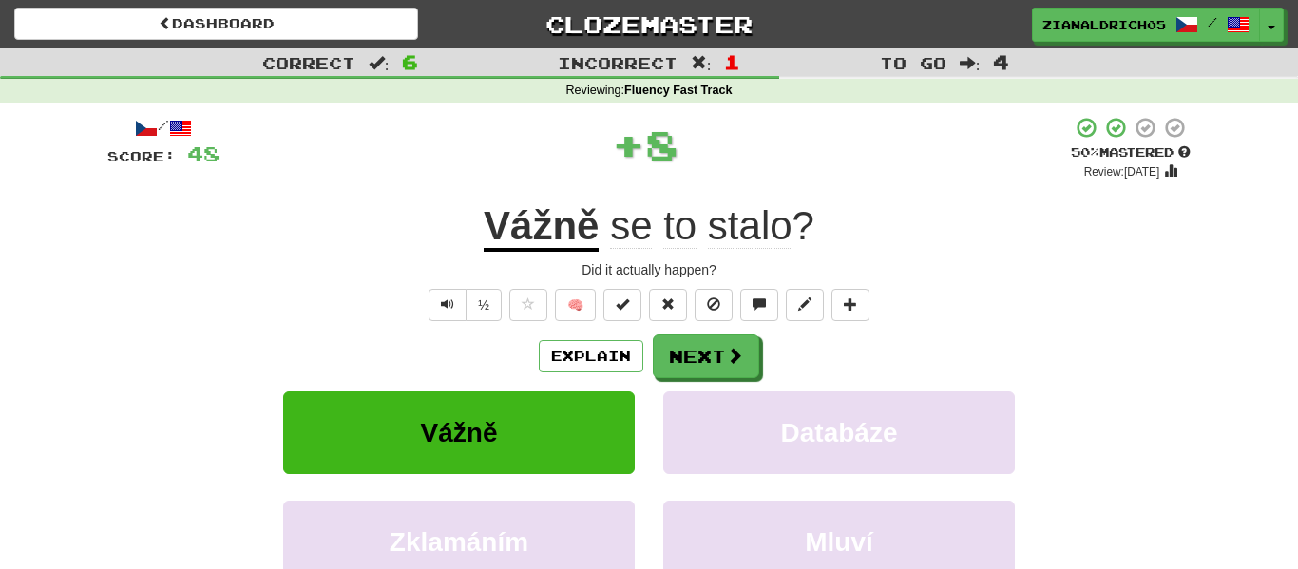
click at [222, 348] on div "Explain Next" at bounding box center [648, 356] width 1083 height 44
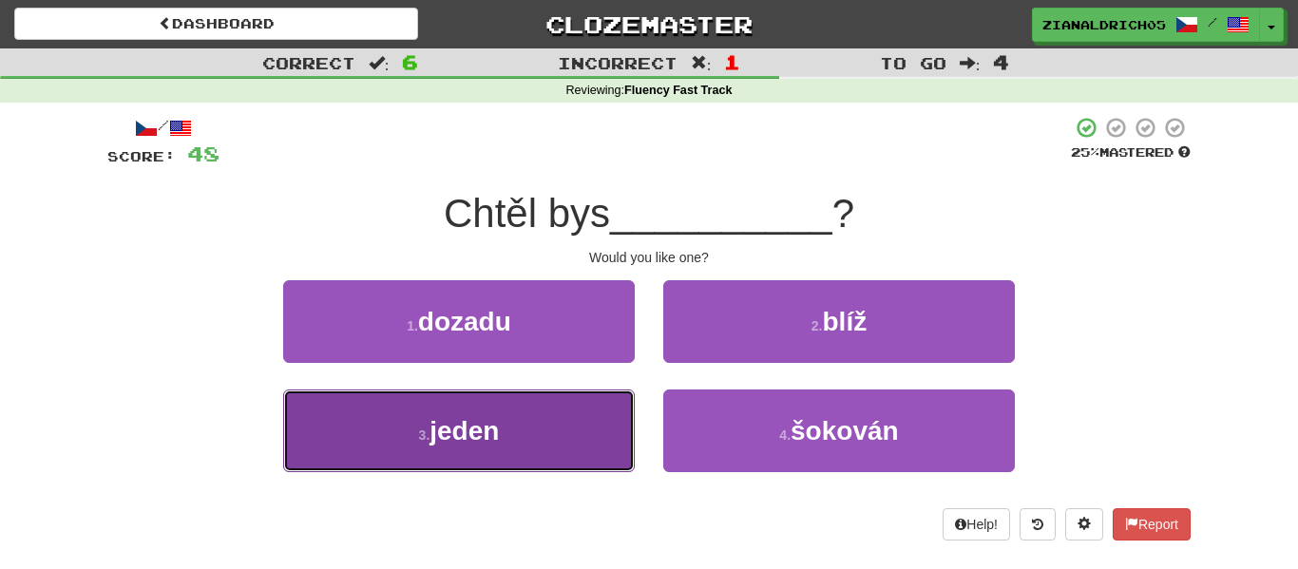
click at [345, 433] on button "3 . jeden" at bounding box center [459, 431] width 352 height 83
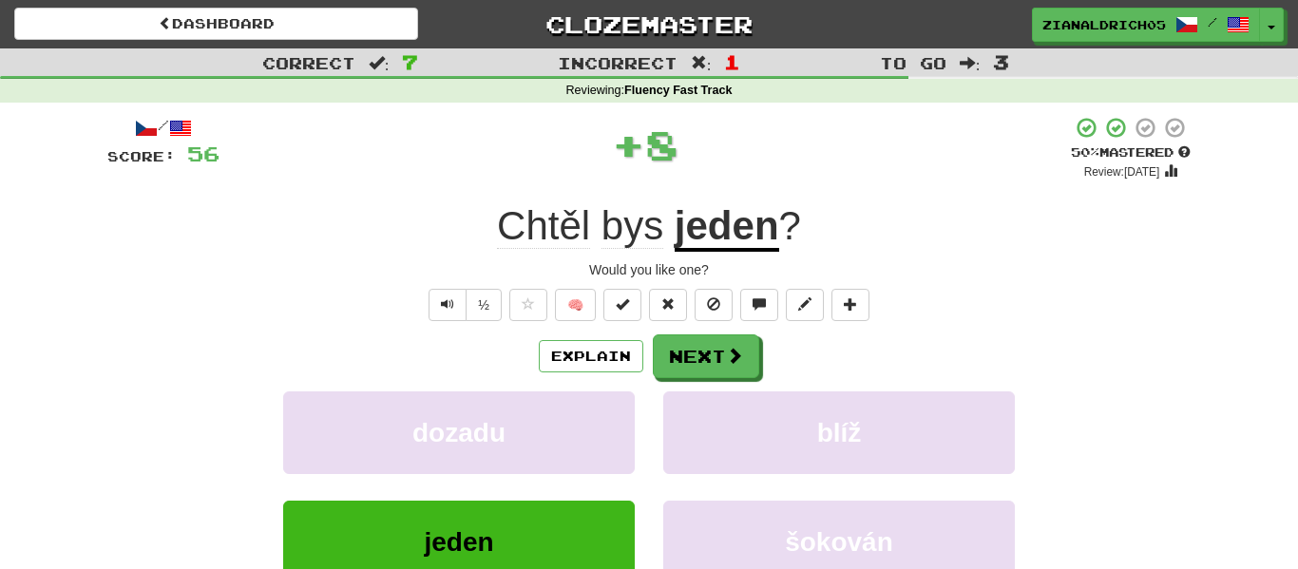
click at [269, 435] on div "dozadu" at bounding box center [459, 445] width 380 height 109
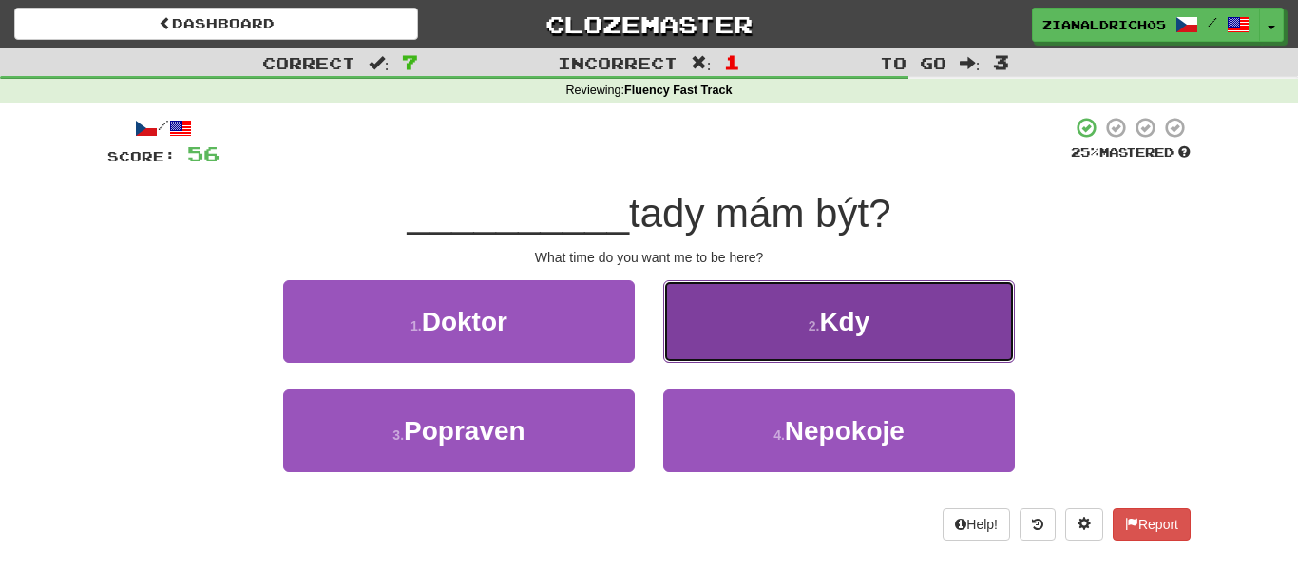
click at [723, 353] on button "2 . Kdy" at bounding box center [839, 321] width 352 height 83
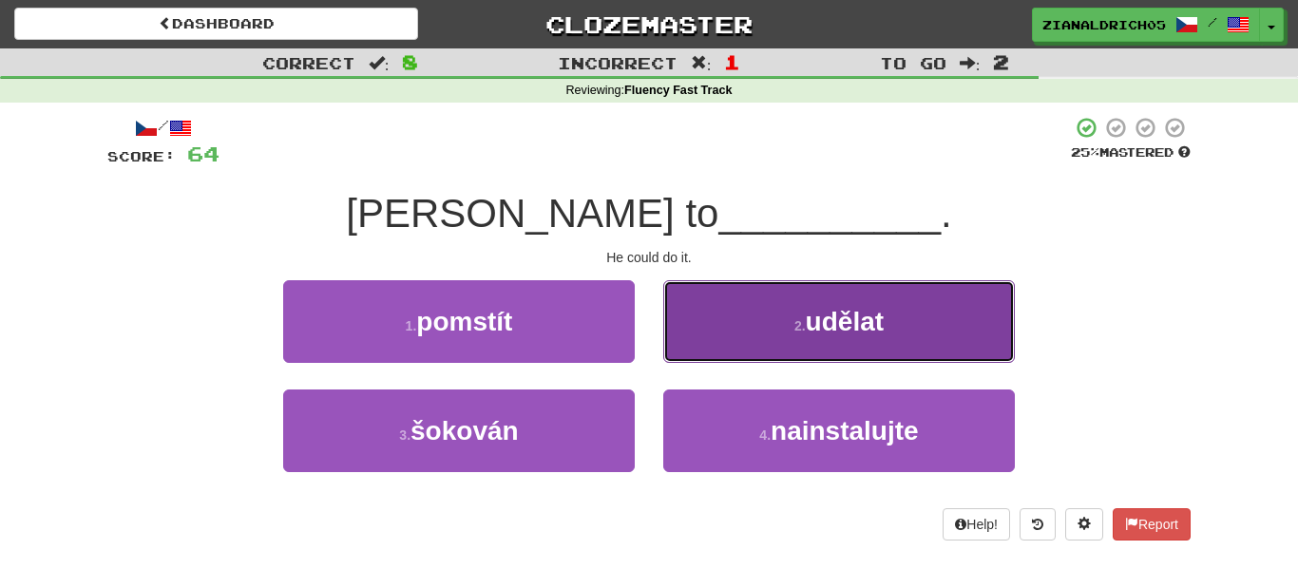
click at [769, 329] on button "2 . udělat" at bounding box center [839, 321] width 352 height 83
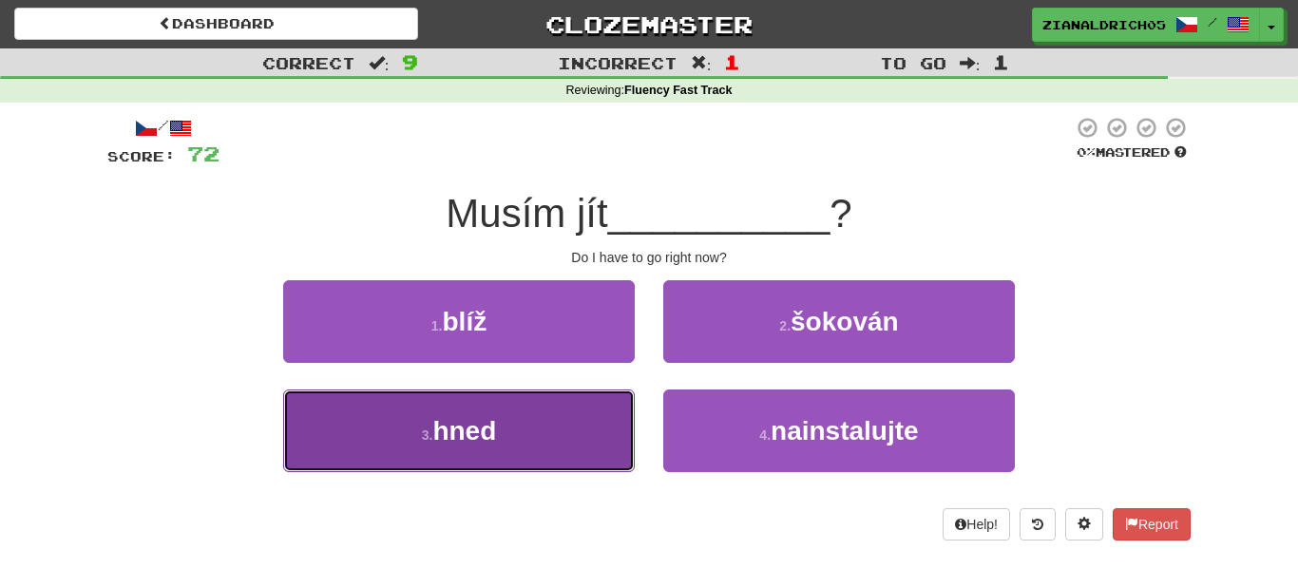
click at [362, 447] on button "3 . hned" at bounding box center [459, 431] width 352 height 83
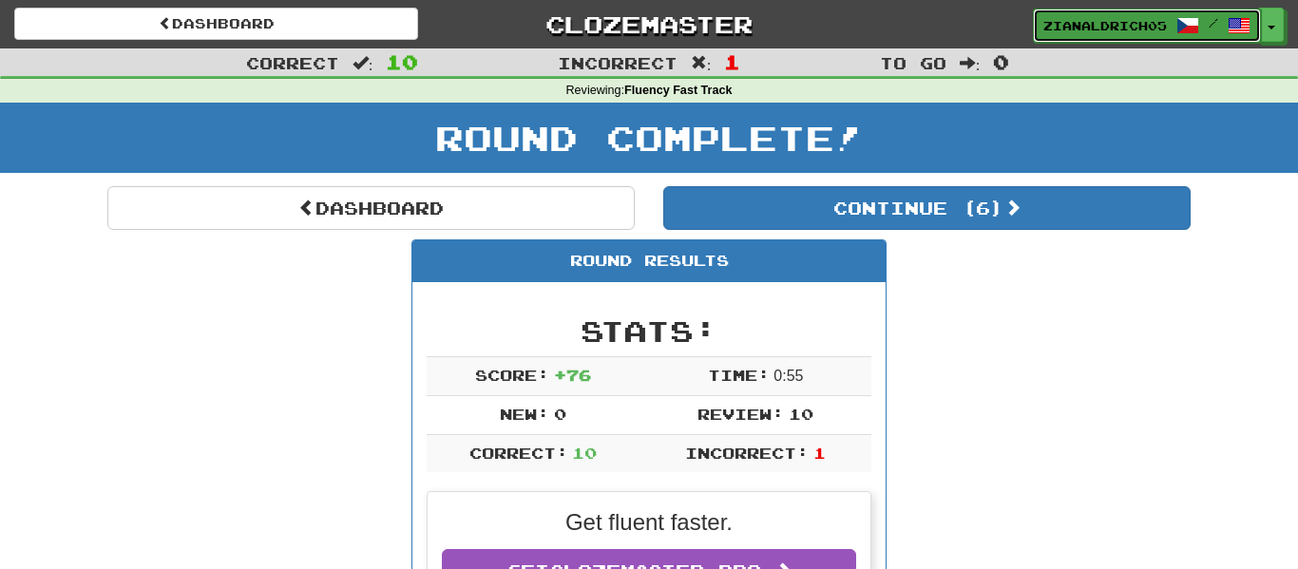
click at [1062, 10] on link "zianaldrich05 /" at bounding box center [1147, 26] width 228 height 34
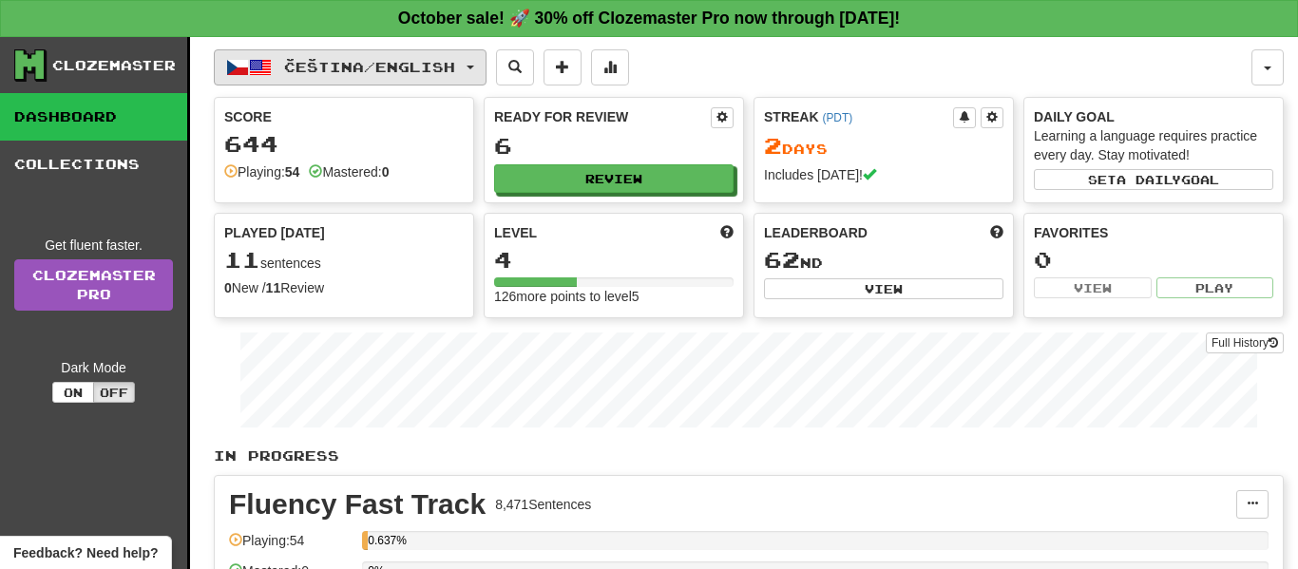
click at [341, 73] on span "Čeština / English" at bounding box center [369, 67] width 171 height 16
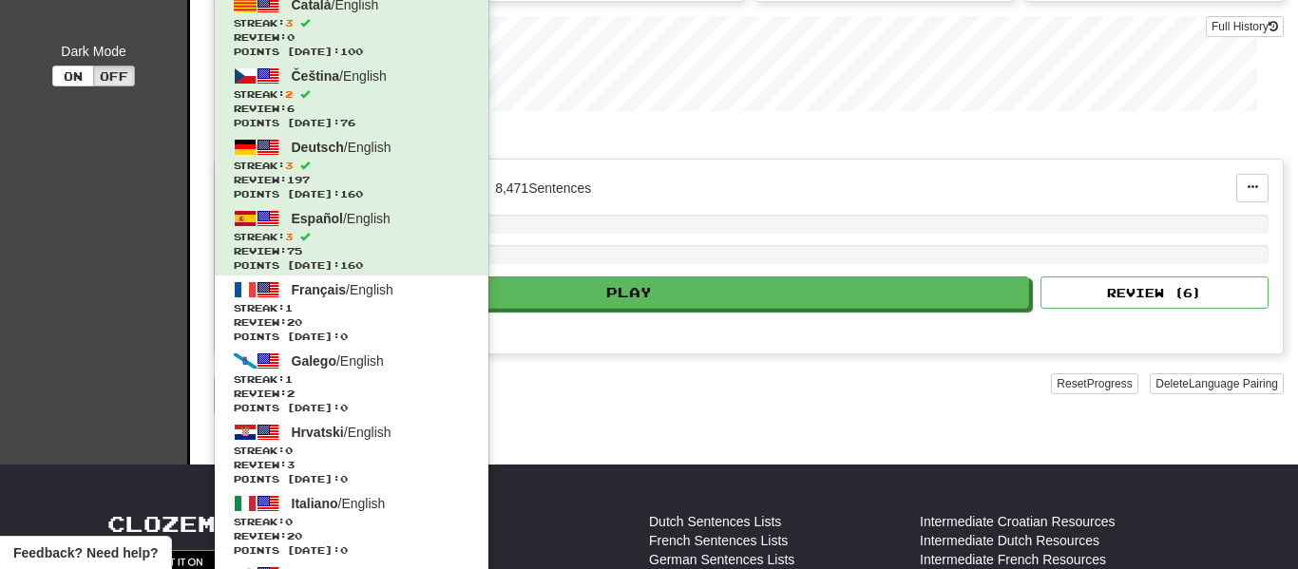
scroll to position [318, 0]
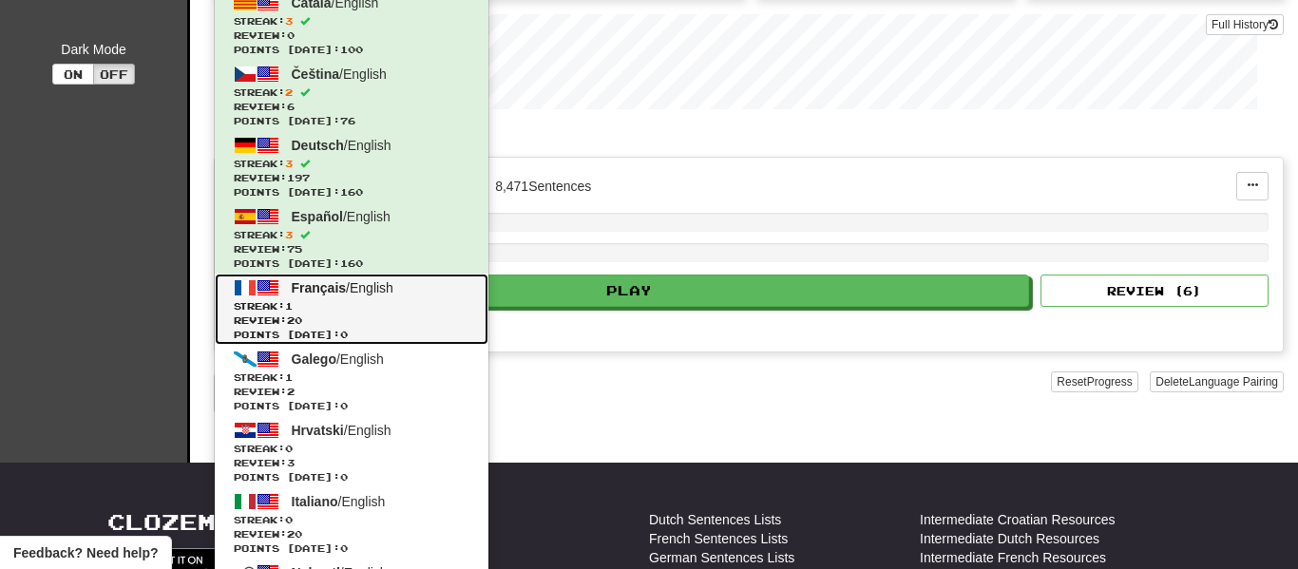
click at [374, 310] on span "Streak: 1" at bounding box center [352, 306] width 236 height 14
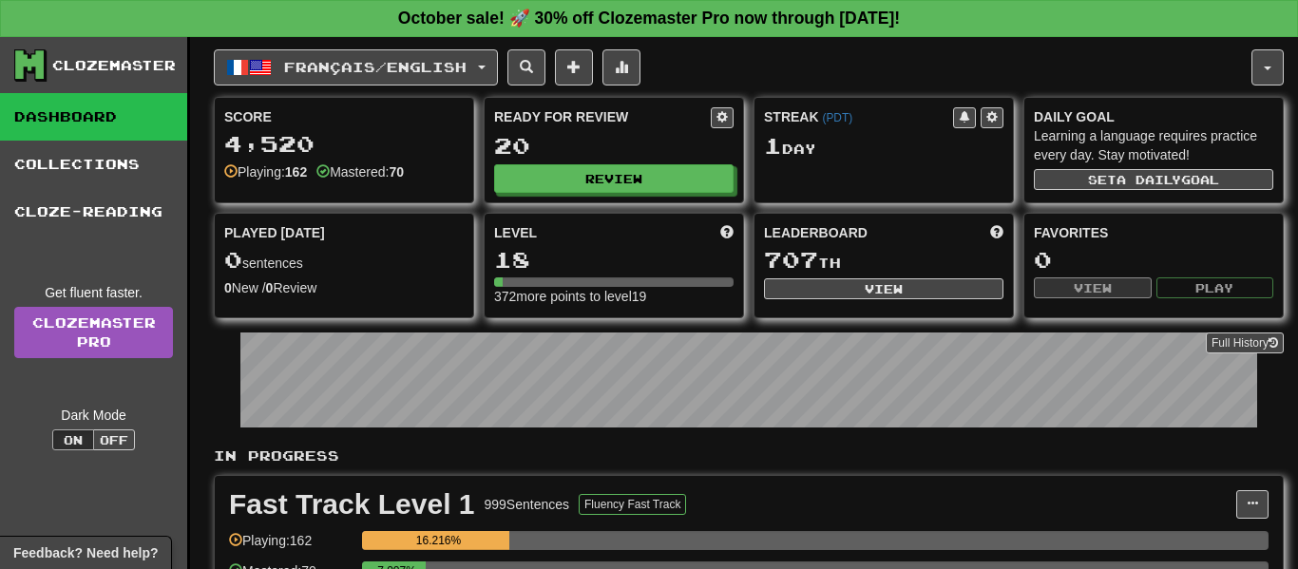
click at [643, 195] on div "Ready for Review 20 Review" at bounding box center [614, 150] width 258 height 105
click at [639, 180] on button "Review" at bounding box center [614, 179] width 239 height 29
select select "**"
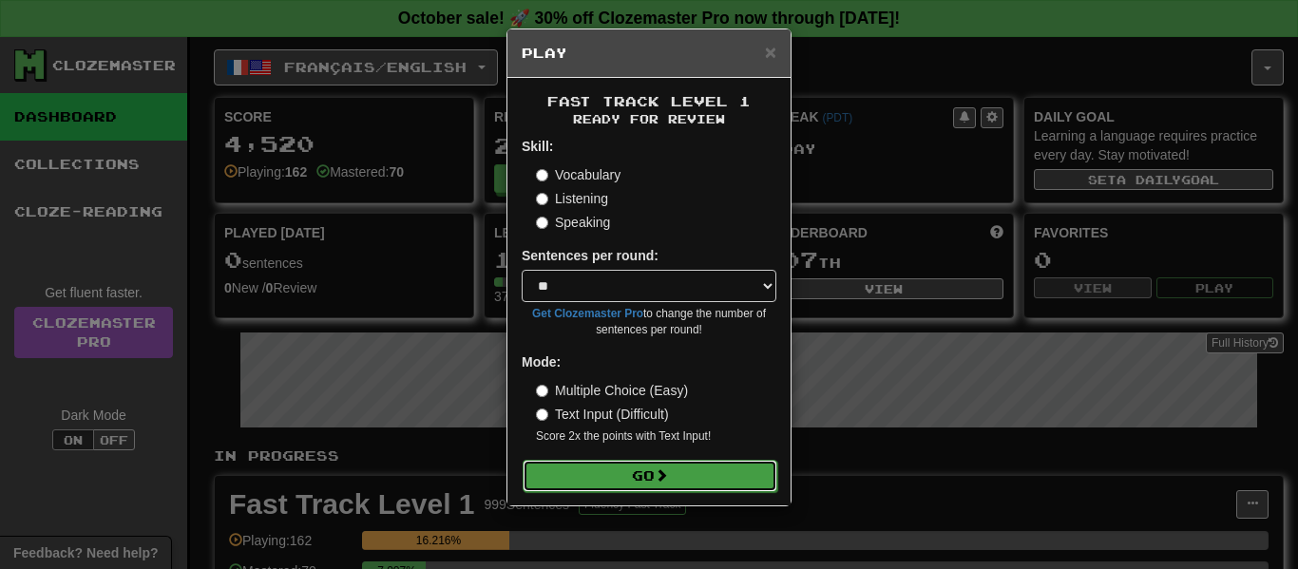
click at [642, 479] on button "Go" at bounding box center [650, 476] width 255 height 32
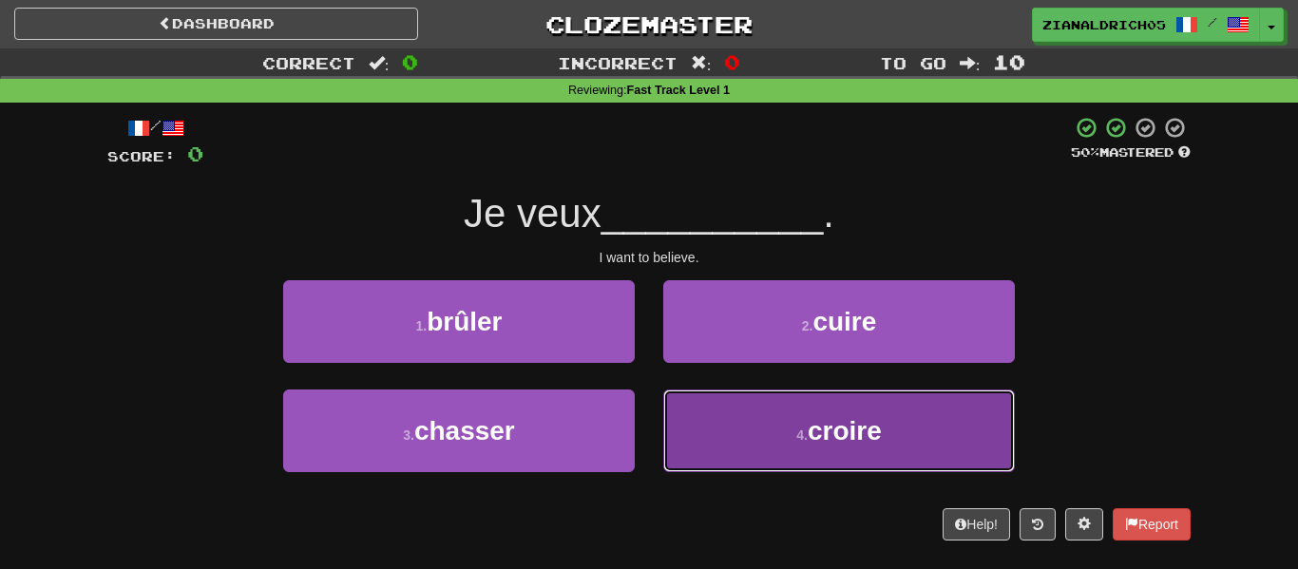
click at [769, 429] on button "4 . croire" at bounding box center [839, 431] width 352 height 83
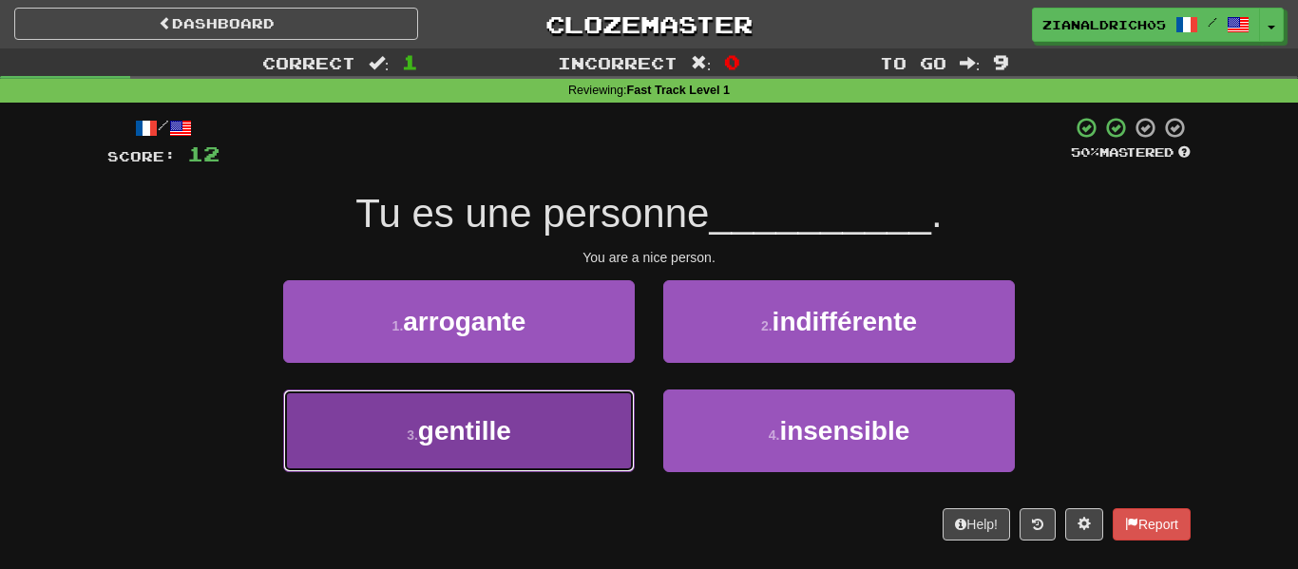
click at [331, 424] on button "3 . gentille" at bounding box center [459, 431] width 352 height 83
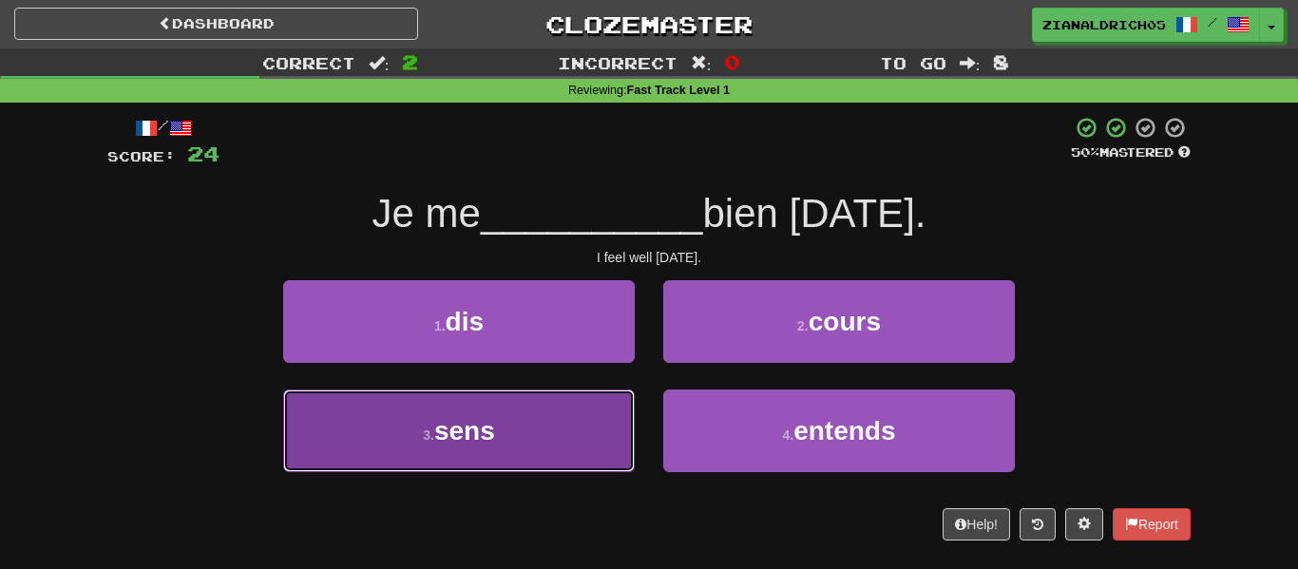
click at [360, 453] on button "3 . sens" at bounding box center [459, 431] width 352 height 83
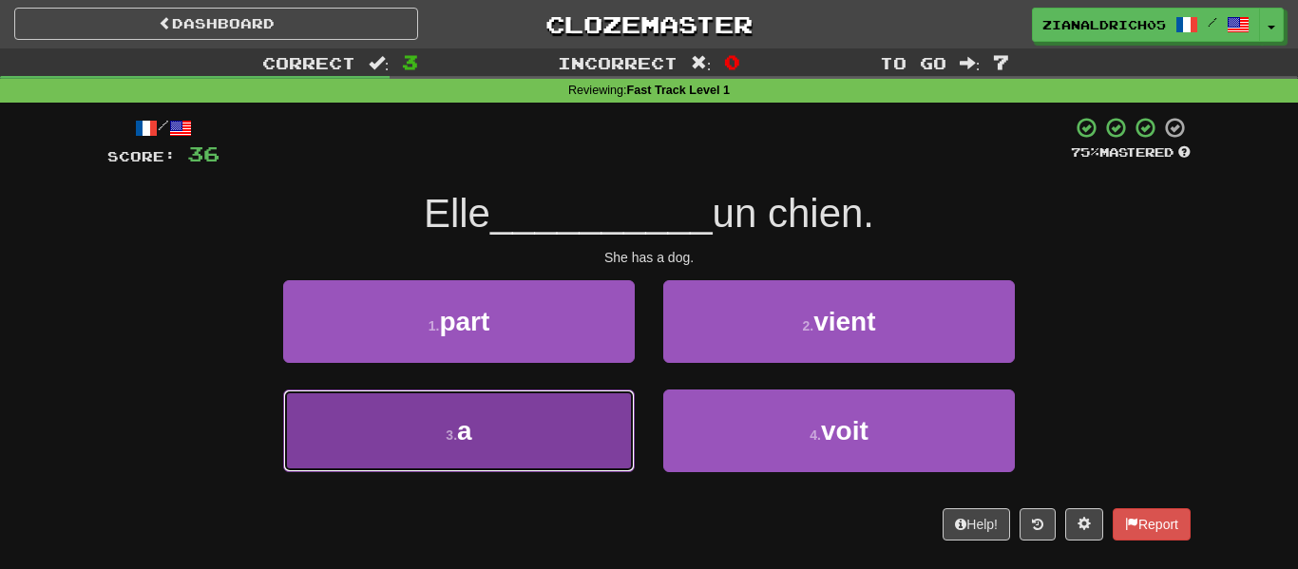
click at [337, 453] on button "3 . a" at bounding box center [459, 431] width 352 height 83
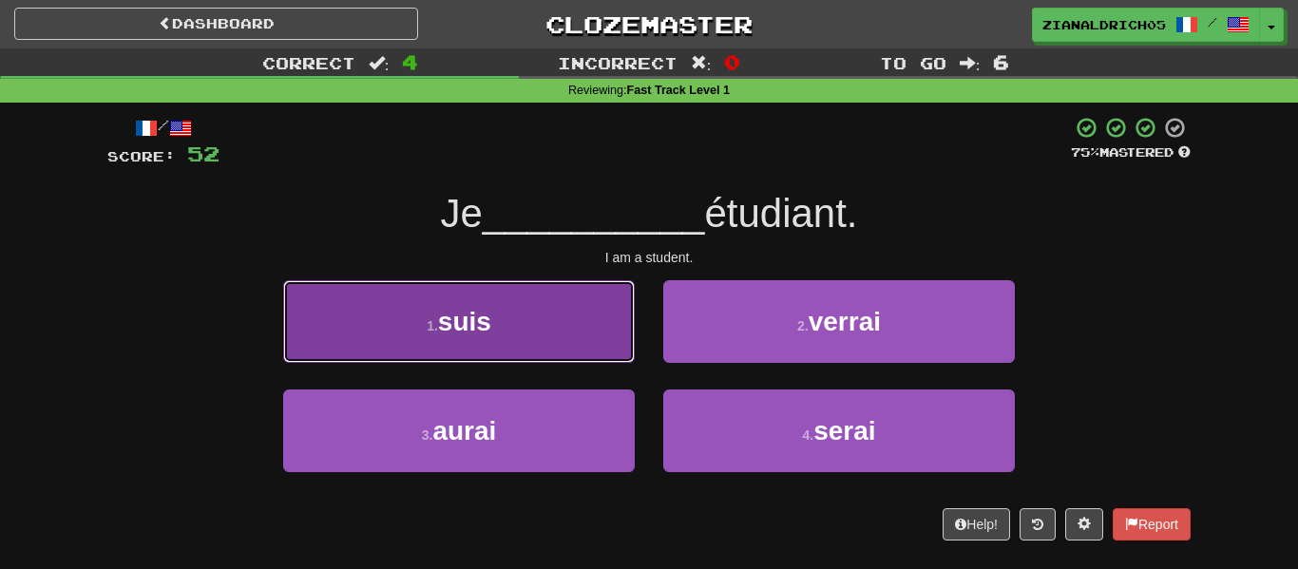
click at [326, 316] on button "1 . suis" at bounding box center [459, 321] width 352 height 83
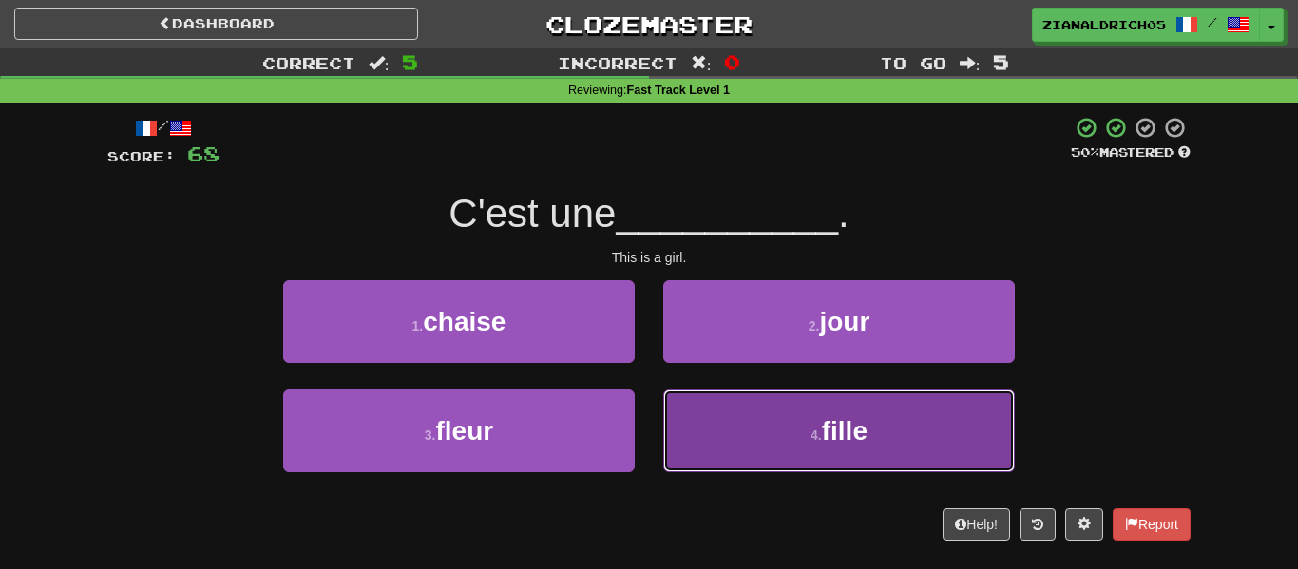
click at [735, 465] on button "4 . fille" at bounding box center [839, 431] width 352 height 83
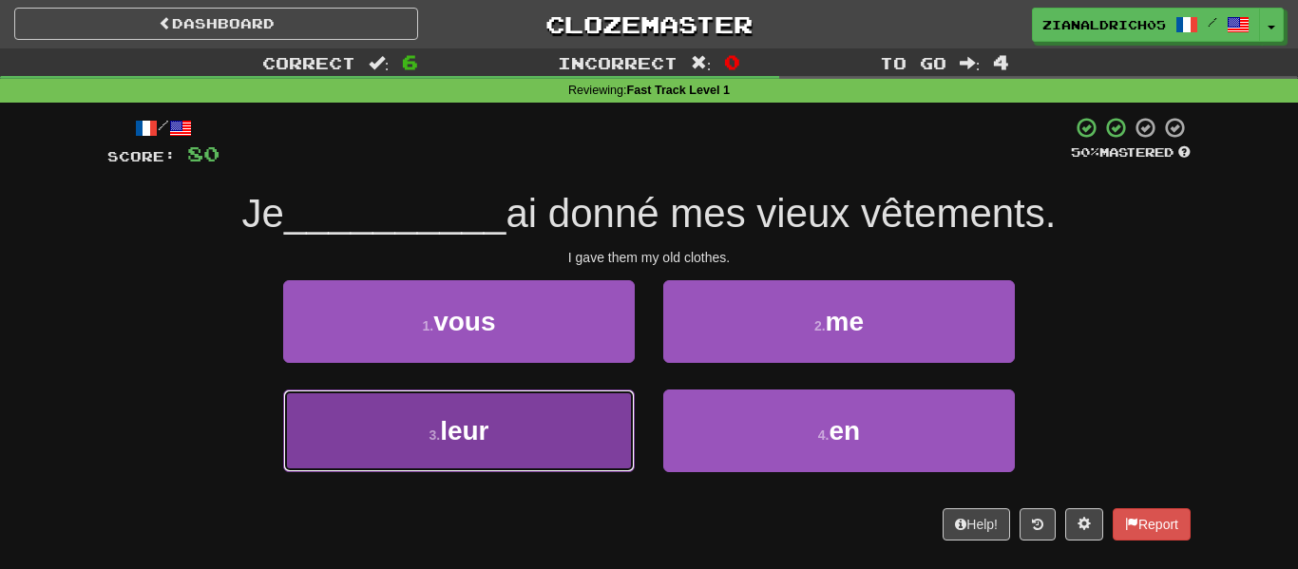
click at [531, 430] on button "3 . leur" at bounding box center [459, 431] width 352 height 83
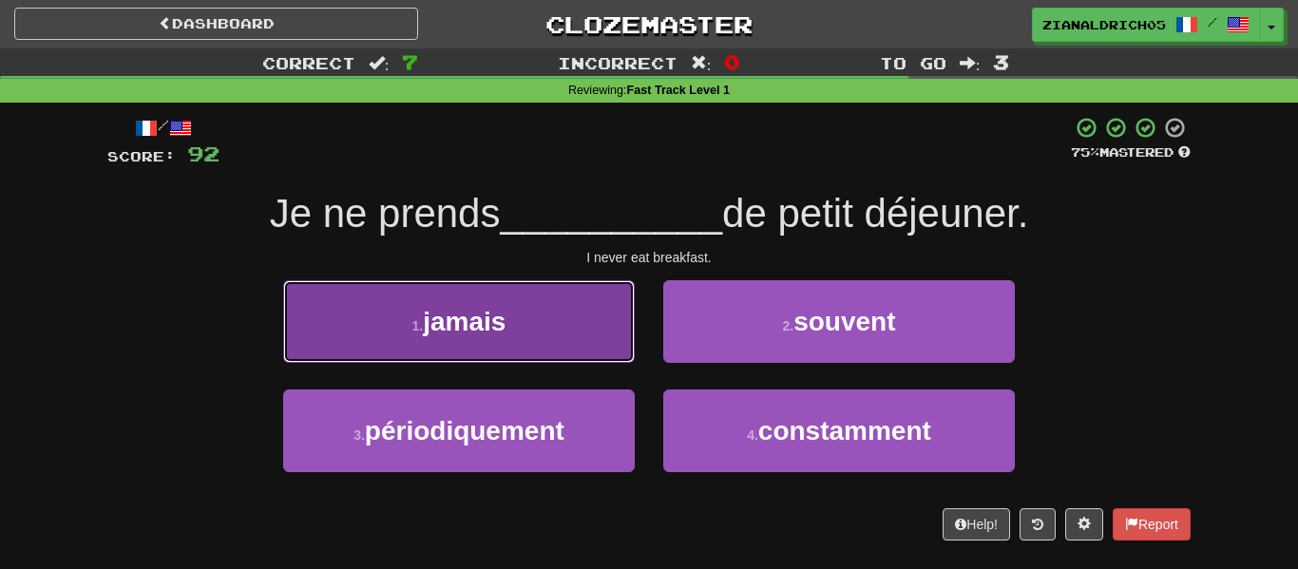
click at [299, 331] on button "1 . jamais" at bounding box center [459, 321] width 352 height 83
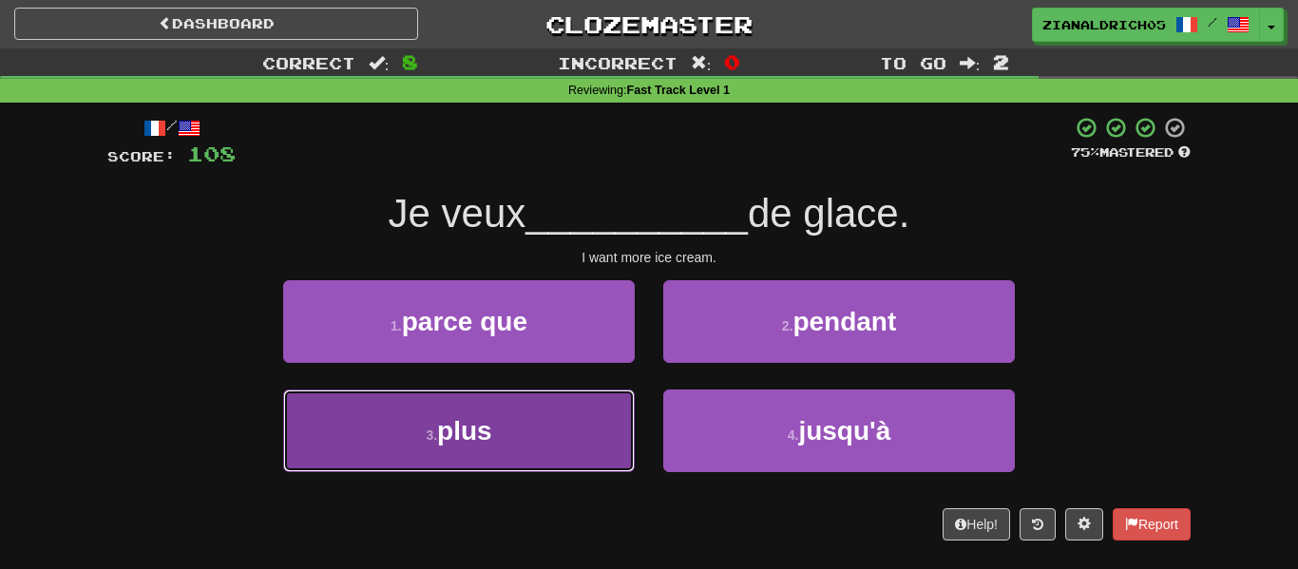
click at [393, 430] on button "3 . plus" at bounding box center [459, 431] width 352 height 83
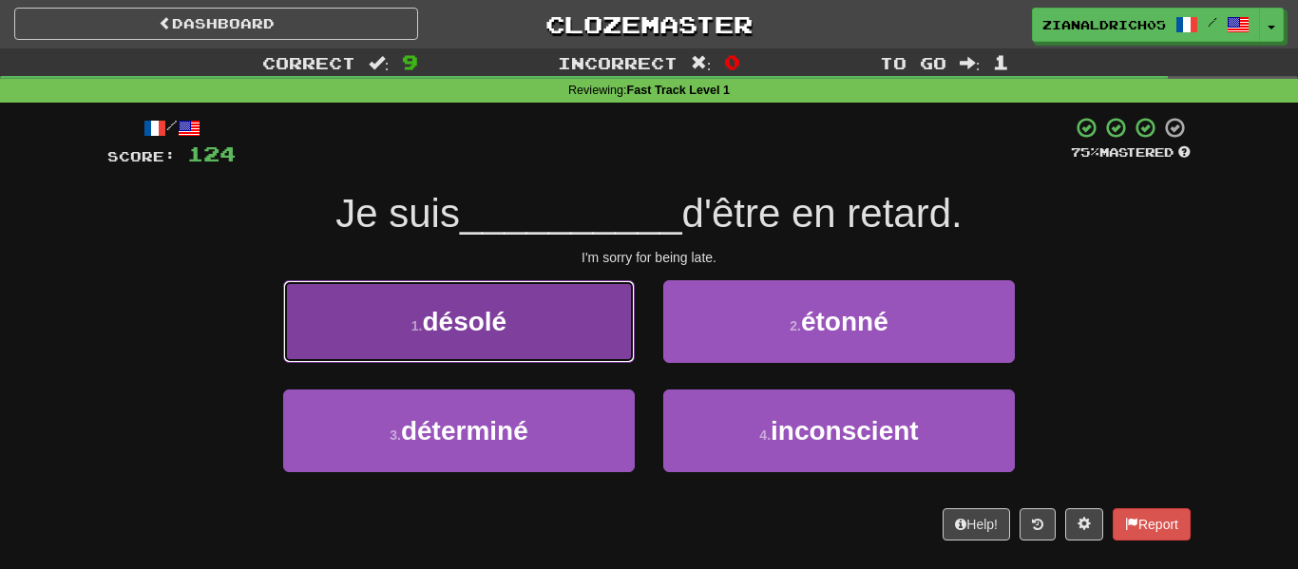
click at [523, 295] on button "1 . désolé" at bounding box center [459, 321] width 352 height 83
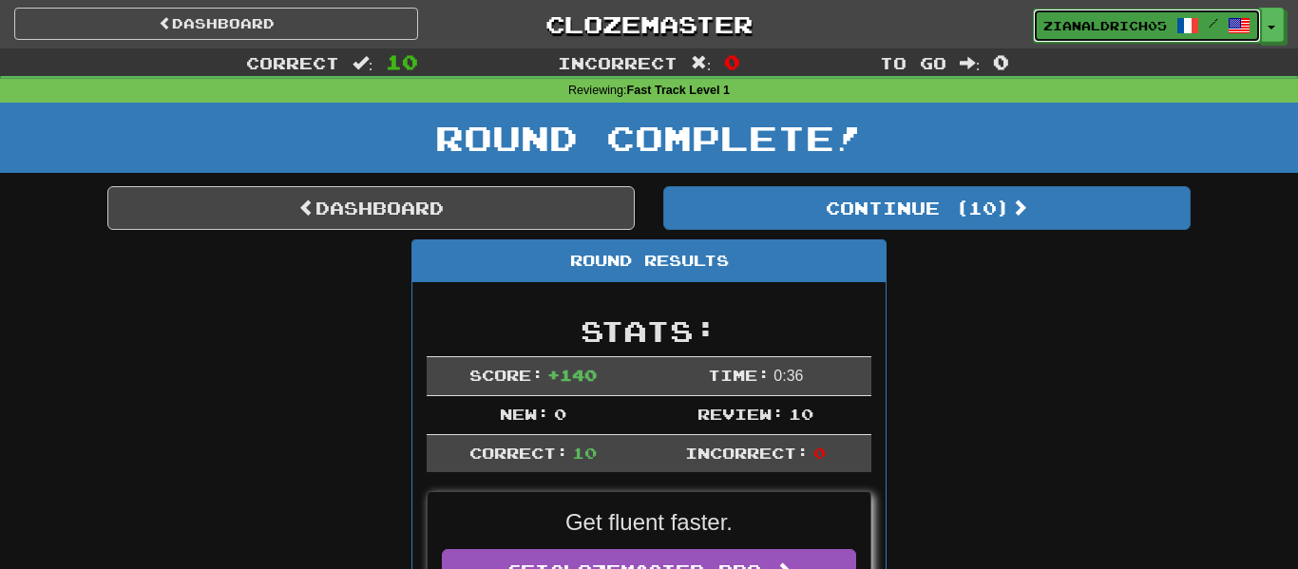
click at [1166, 30] on span "zianaldrich05" at bounding box center [1105, 25] width 124 height 17
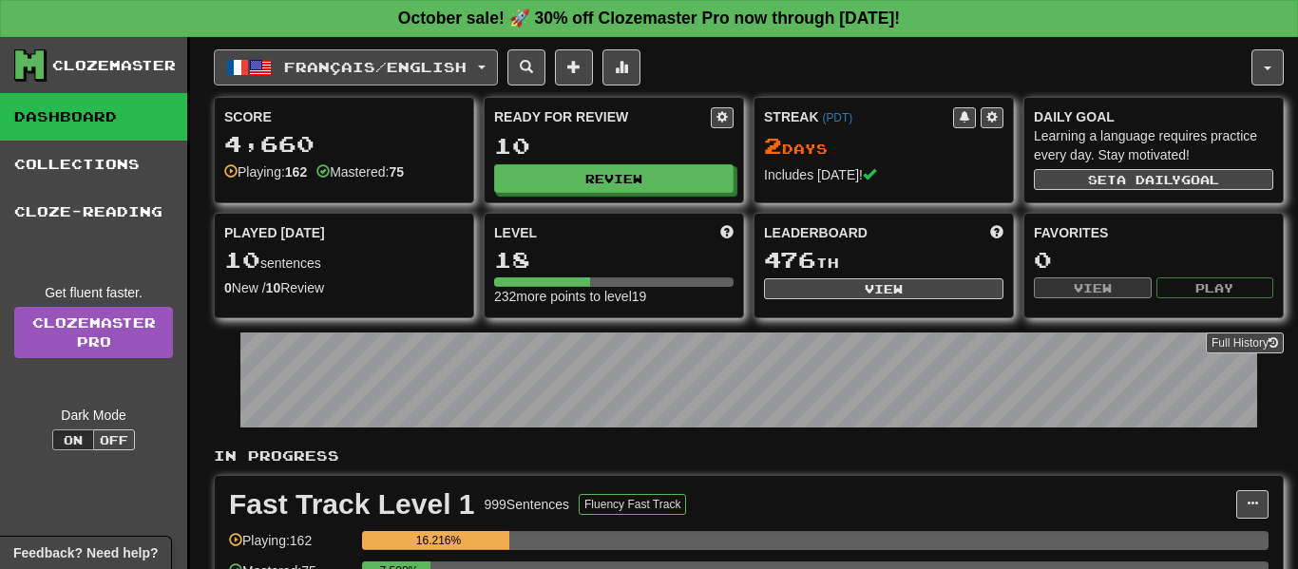
click at [467, 60] on span "Français / English" at bounding box center [375, 67] width 182 height 16
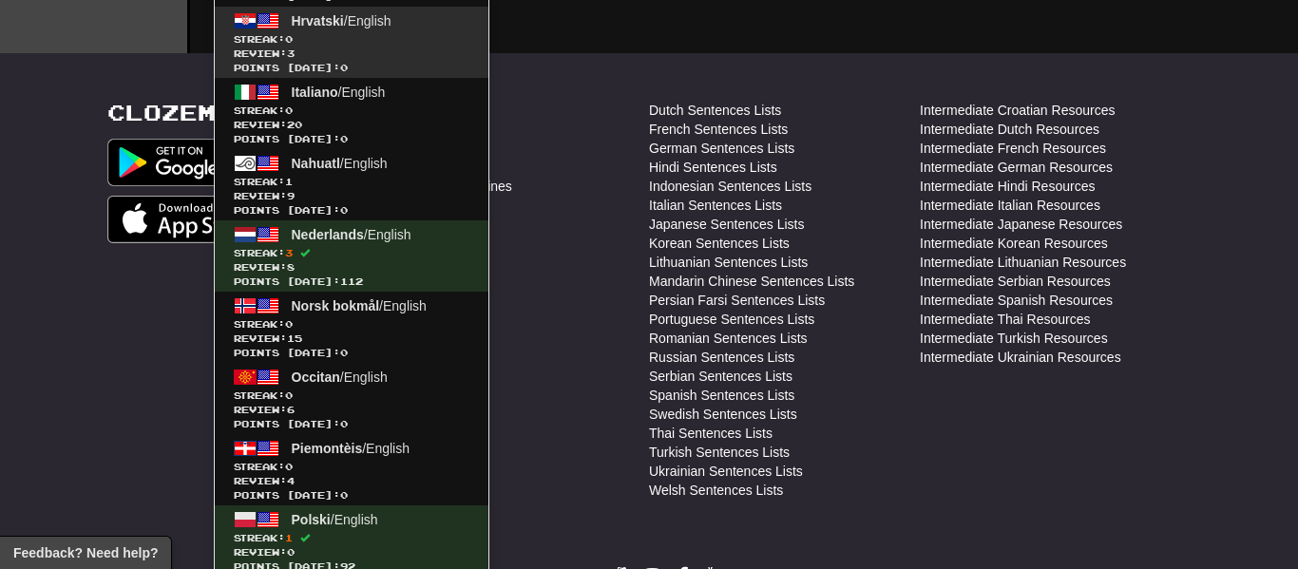
scroll to position [729, 0]
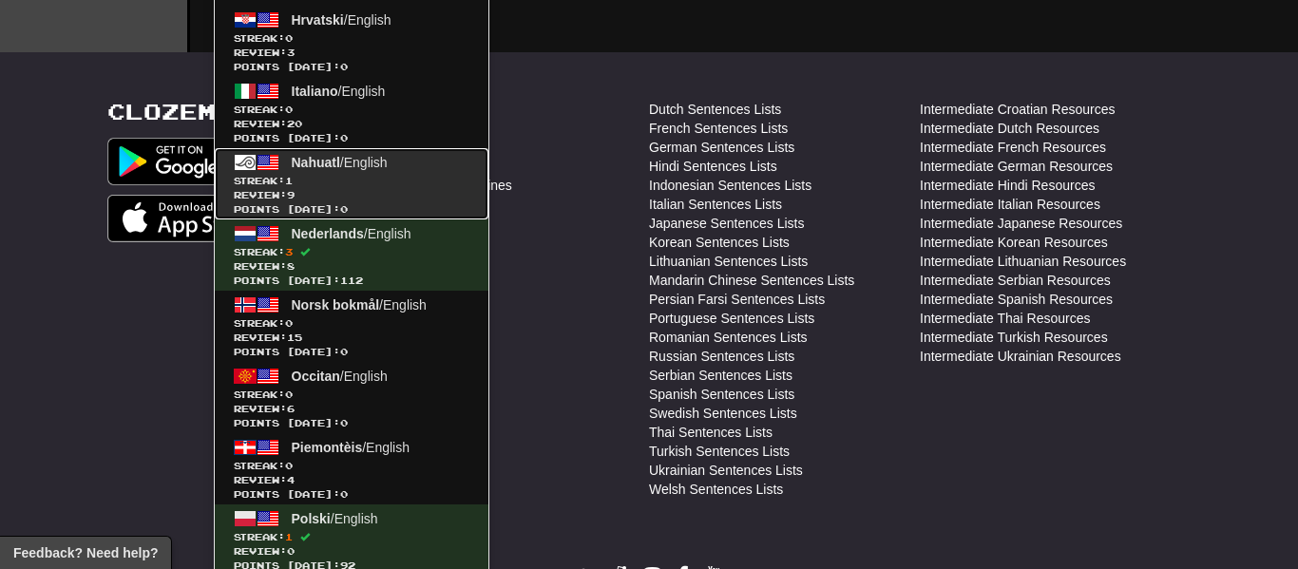
click at [389, 148] on link "Nahuatl / English Streak: 1 Review: 9 Points [DATE]: 0" at bounding box center [352, 183] width 274 height 71
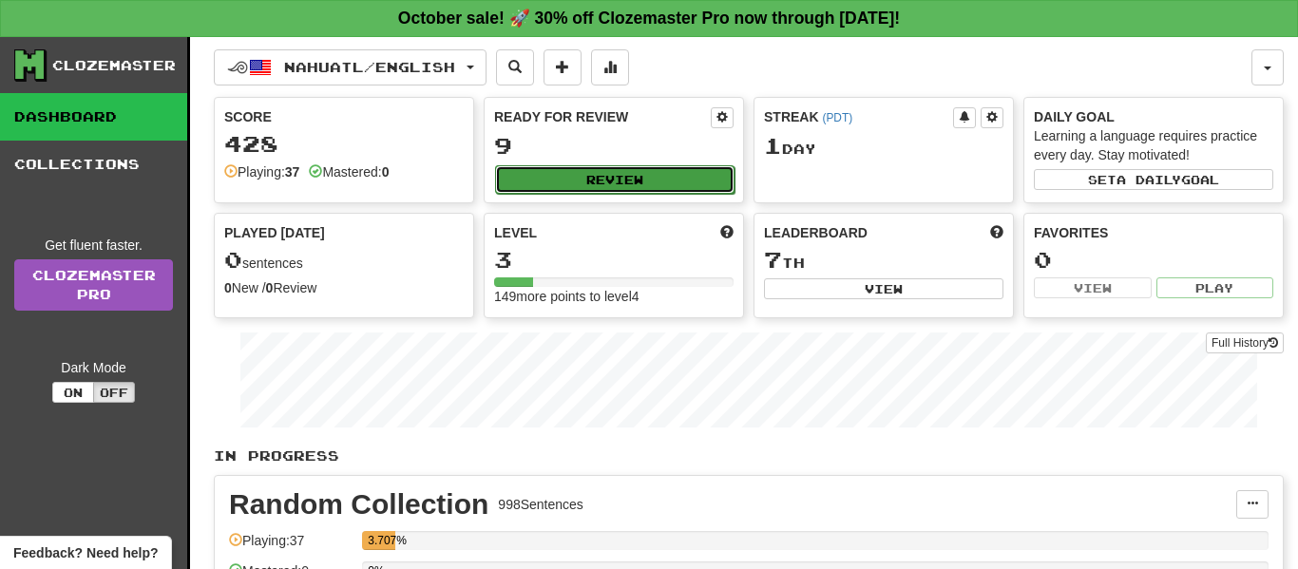
click at [538, 183] on button "Review" at bounding box center [614, 179] width 239 height 29
select select "**"
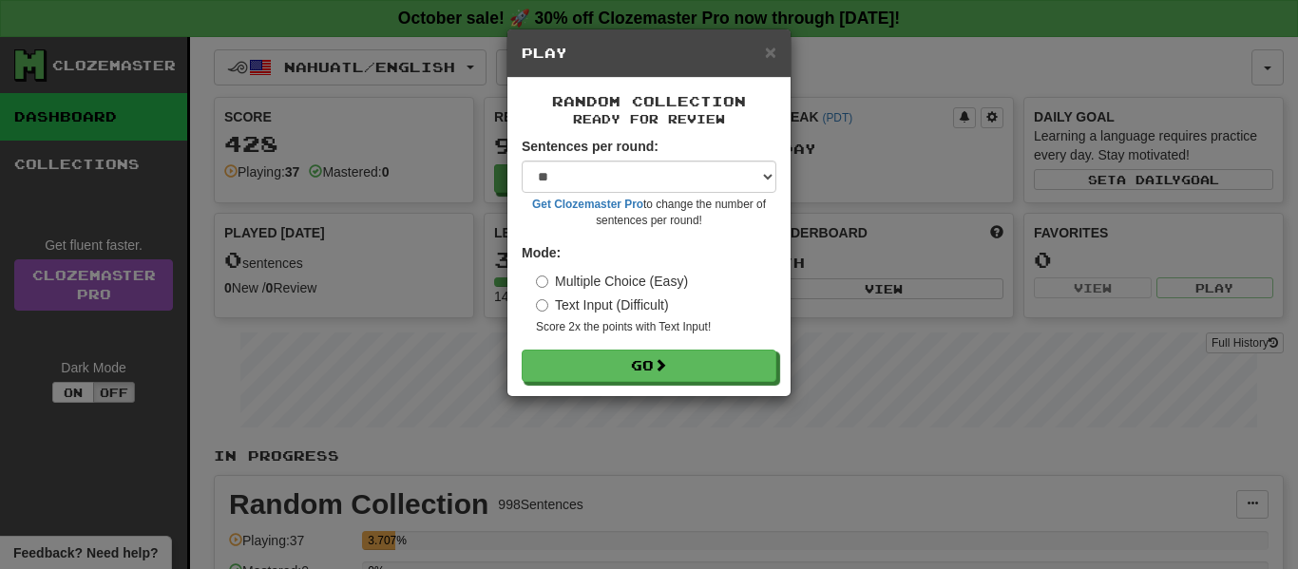
click at [603, 385] on div "Random Collection Ready for Review Sentences per round: * ** ** ** ** ** *** **…" at bounding box center [648, 237] width 283 height 318
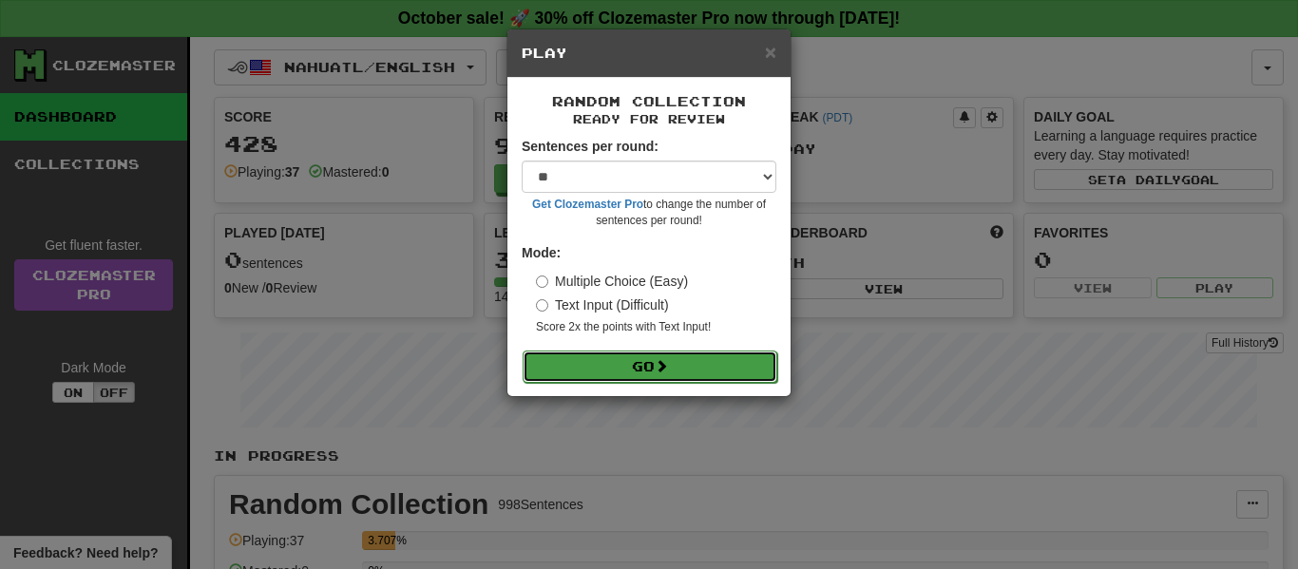
click at [593, 372] on button "Go" at bounding box center [650, 367] width 255 height 32
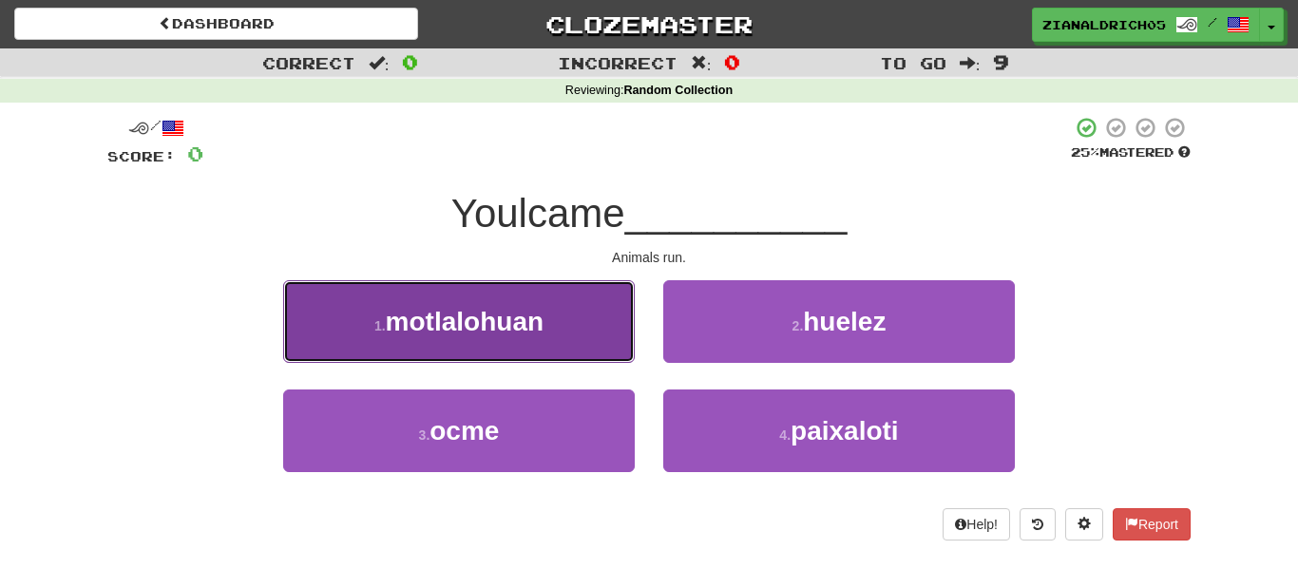
click at [336, 327] on button "1 . motlalohuan" at bounding box center [459, 321] width 352 height 83
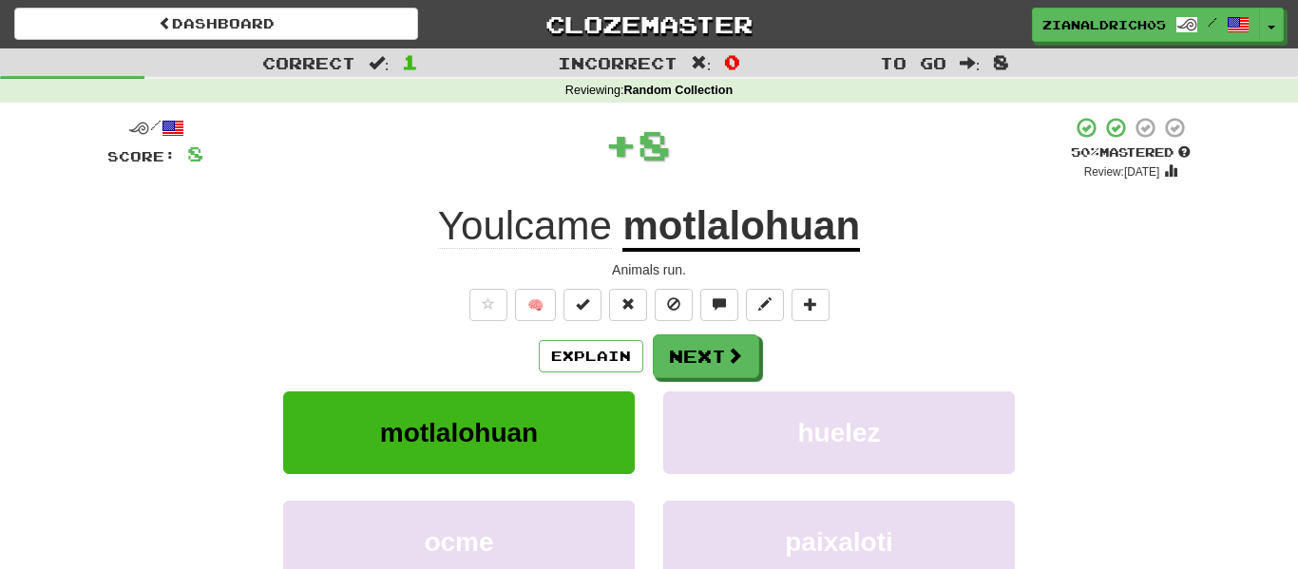
click at [328, 311] on div "🧠" at bounding box center [648, 305] width 1083 height 32
click at [625, 359] on button "Explain" at bounding box center [591, 356] width 105 height 32
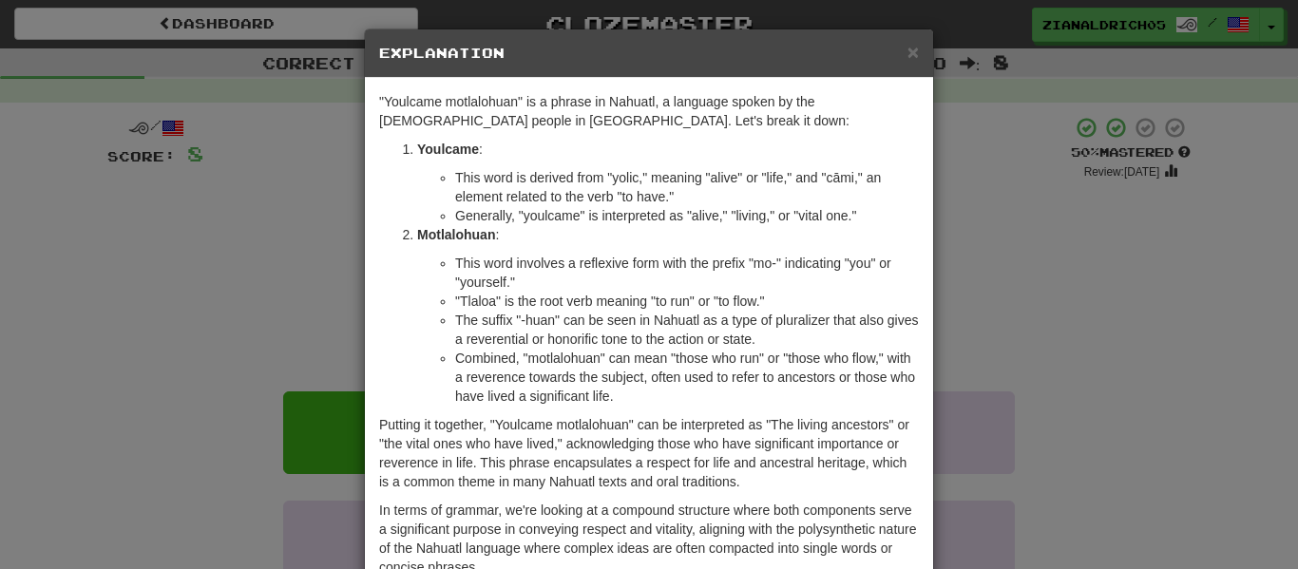
click at [154, 403] on div "× Explanation "Youlcame motlalohuan" is a phrase in Nahuatl, a language spoken …" at bounding box center [649, 284] width 1298 height 569
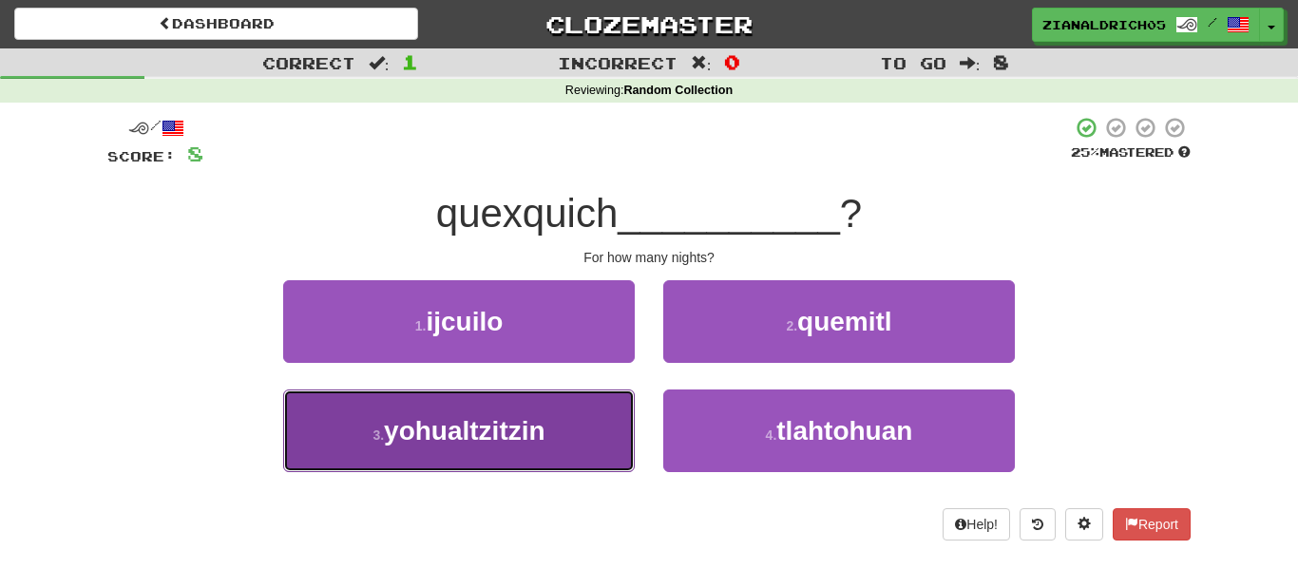
click at [347, 430] on button "3 . yohualtzitzin" at bounding box center [459, 431] width 352 height 83
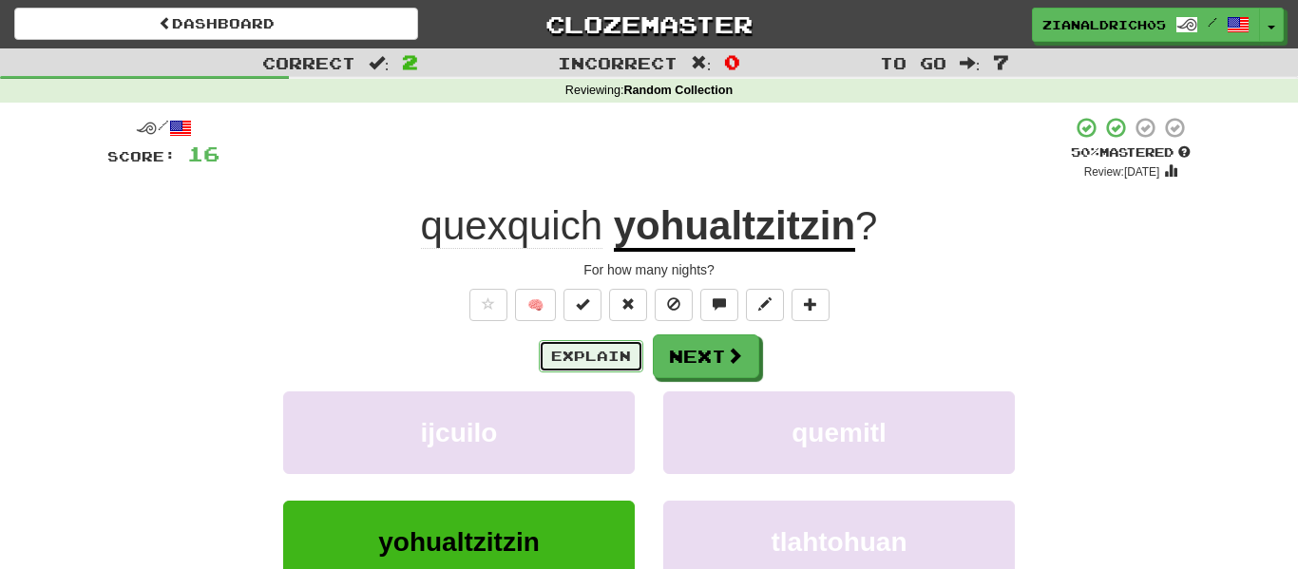
click at [593, 352] on button "Explain" at bounding box center [591, 356] width 105 height 32
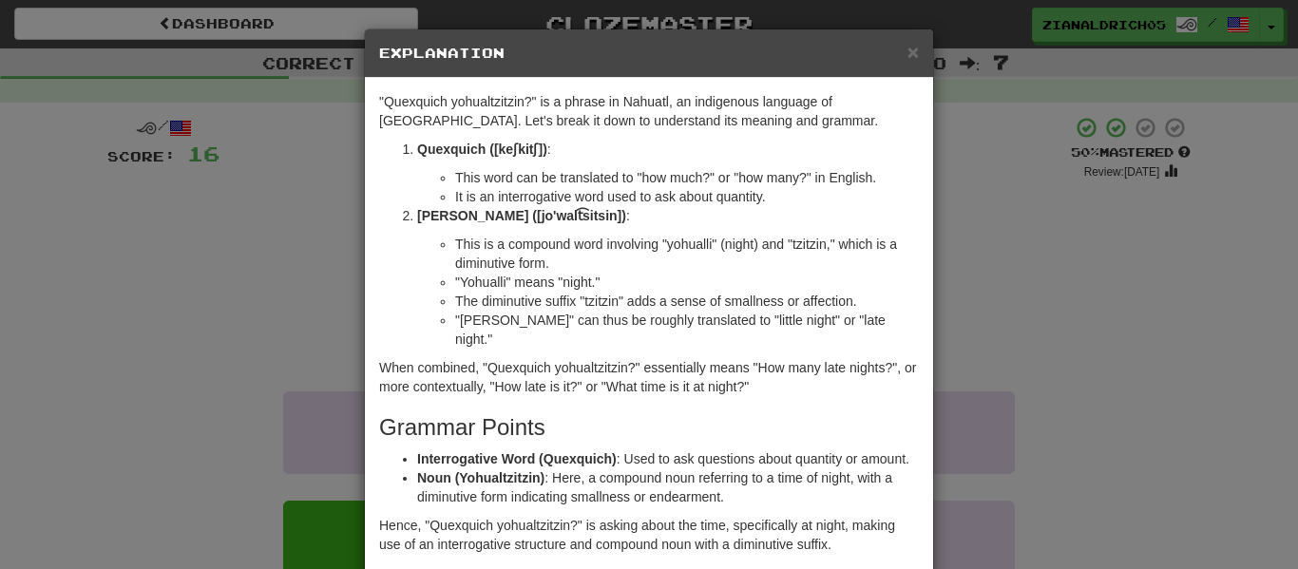
click at [130, 380] on div "× Explanation "Quexquich yohualtzitzin?" is a phrase in Nahuatl, an indigenous …" at bounding box center [649, 284] width 1298 height 569
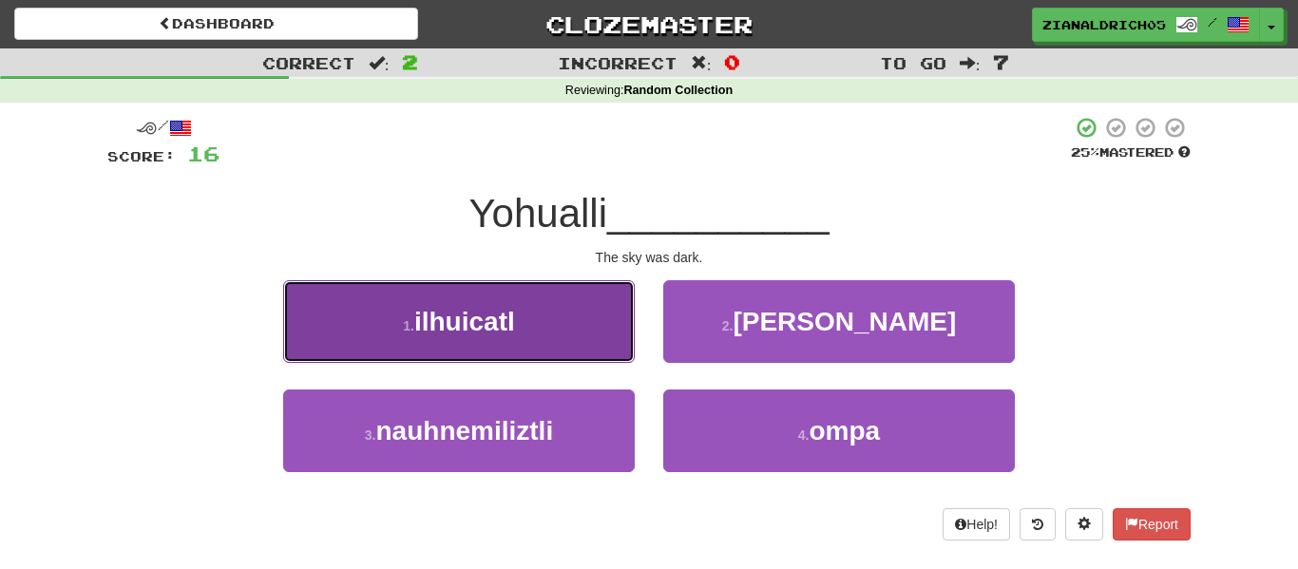
click at [307, 332] on button "1 . ilhuicatl" at bounding box center [459, 321] width 352 height 83
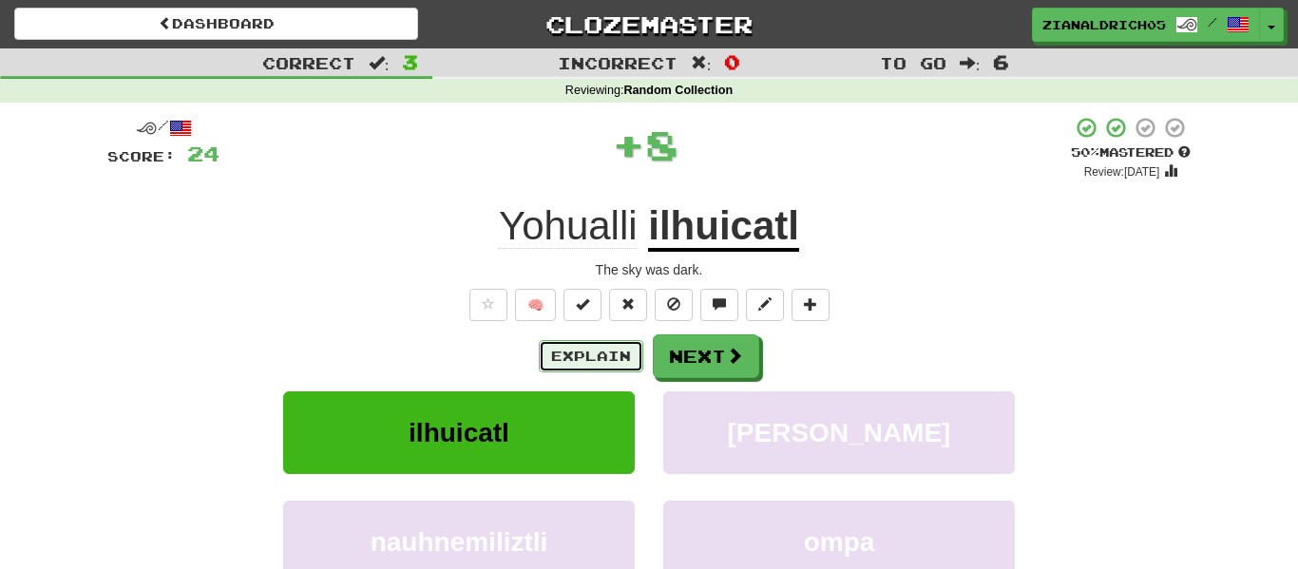
click at [553, 344] on button "Explain" at bounding box center [591, 356] width 105 height 32
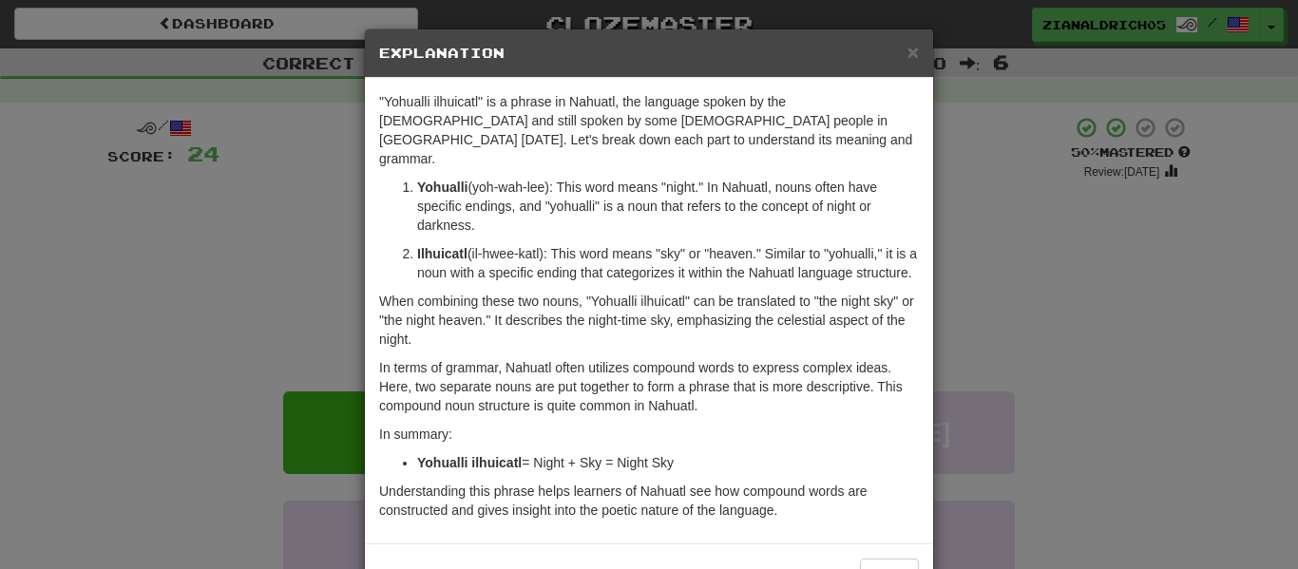
click at [158, 331] on div "× Explanation "Yohualli ilhuicatl" is a phrase in Nahuatl, the language spoken …" at bounding box center [649, 284] width 1298 height 569
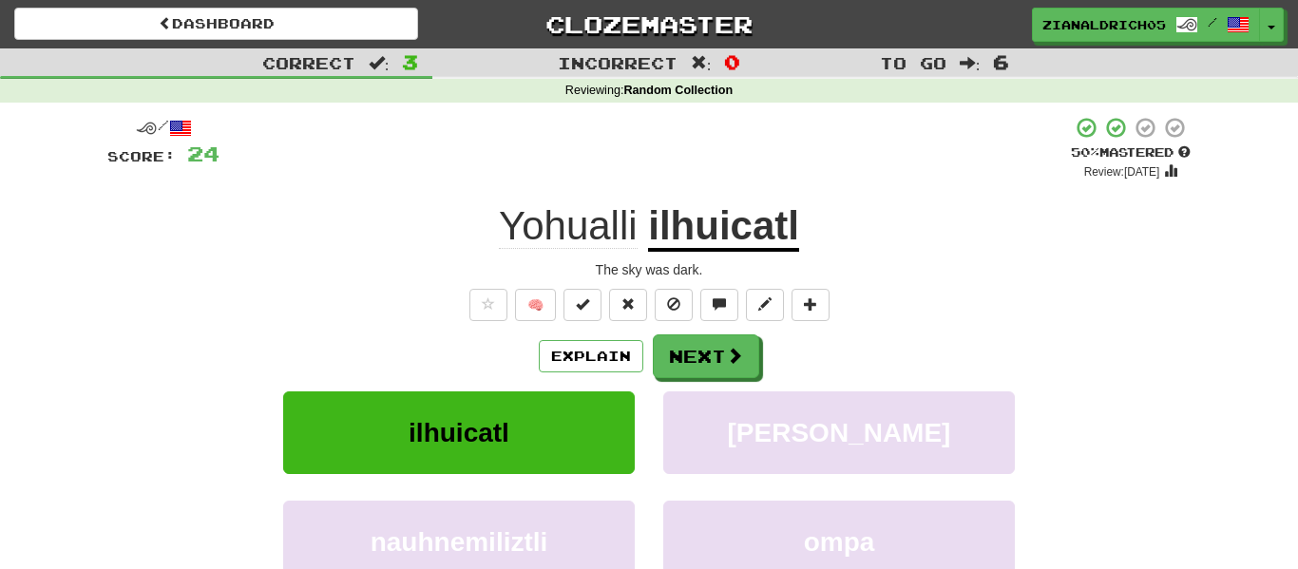
click at [55, 280] on div "Correct : 3 Incorrect : 0 To go : 6 Reviewing : Random Collection / Score: 24 +…" at bounding box center [649, 377] width 1298 height 659
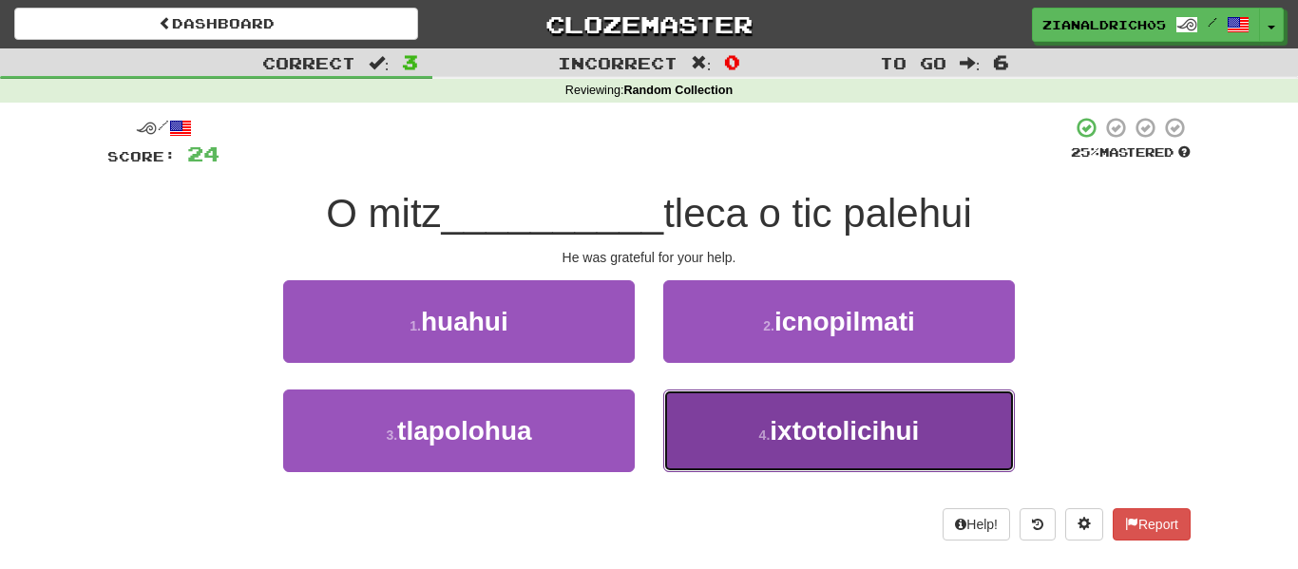
click at [750, 440] on button "4 . ixtotolicihui" at bounding box center [839, 431] width 352 height 83
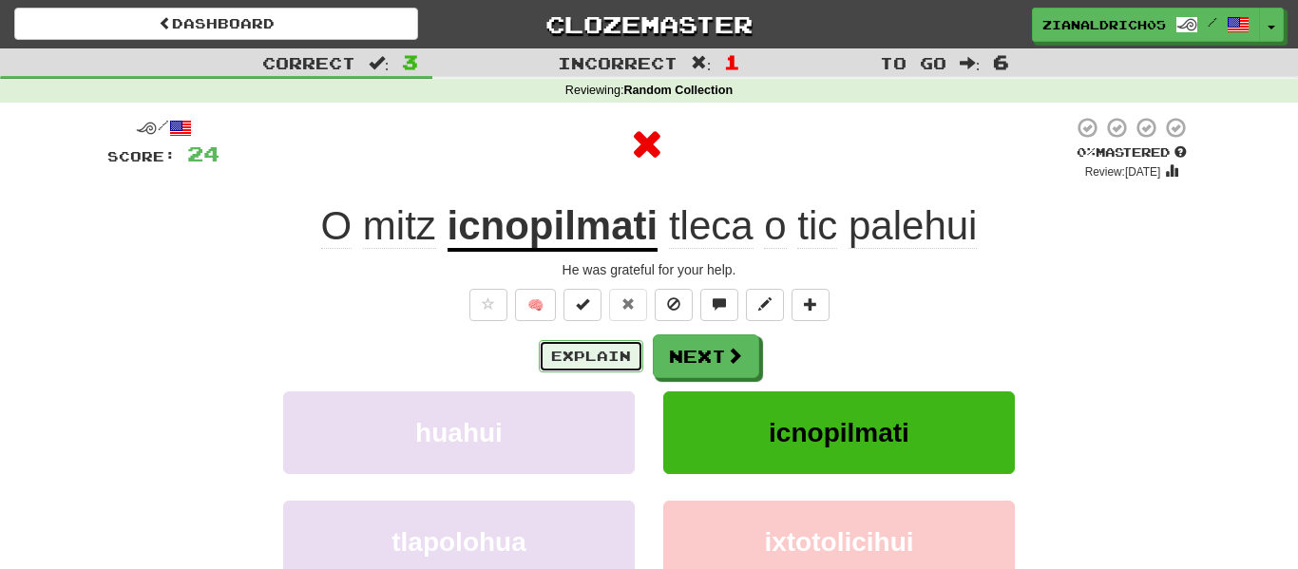
click at [620, 353] on button "Explain" at bounding box center [591, 356] width 105 height 32
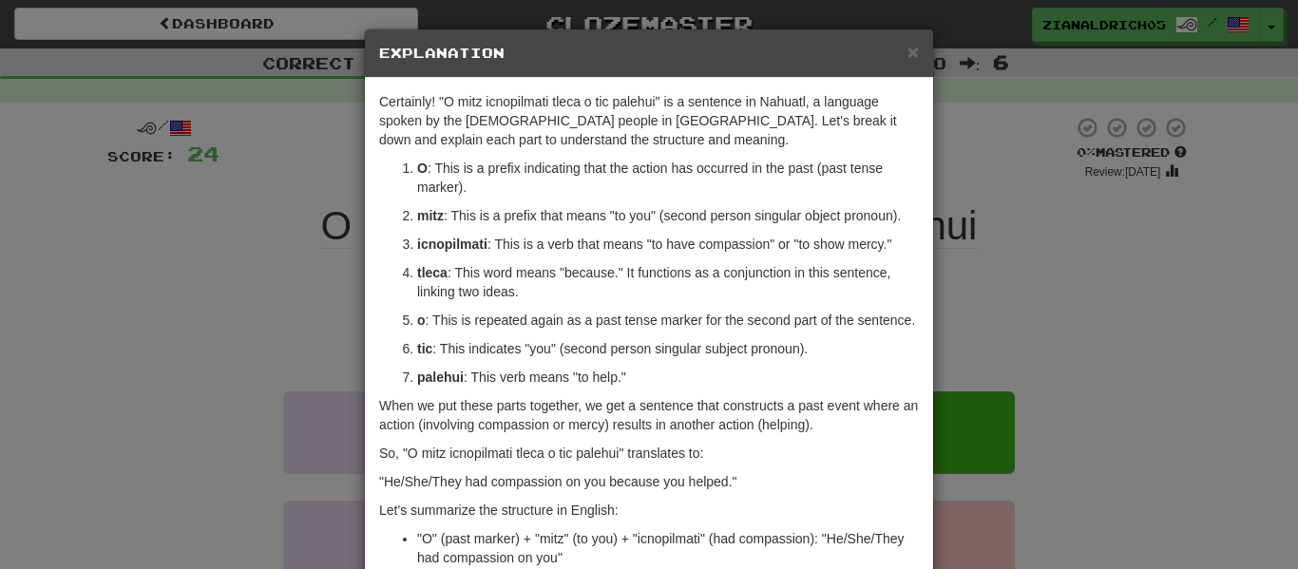
click at [195, 380] on div "× Explanation Certainly! "O mitz icnopilmati tleca o tic palehui" is a sentence…" at bounding box center [649, 284] width 1298 height 569
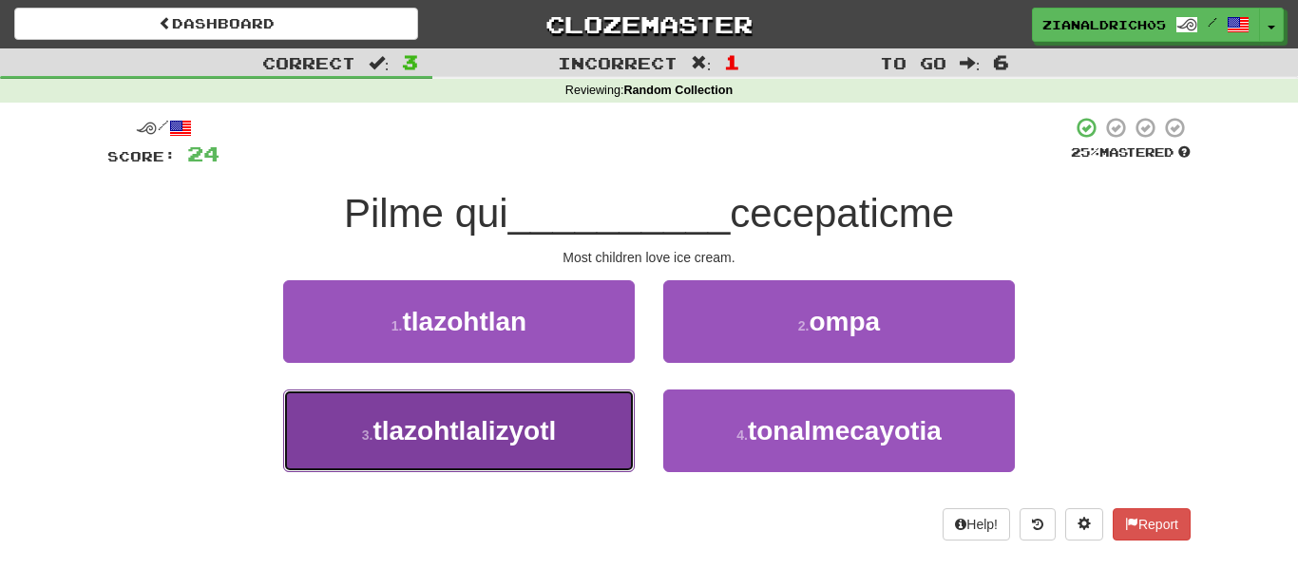
click at [301, 435] on button "3 . tlazohtlalizyotl" at bounding box center [459, 431] width 352 height 83
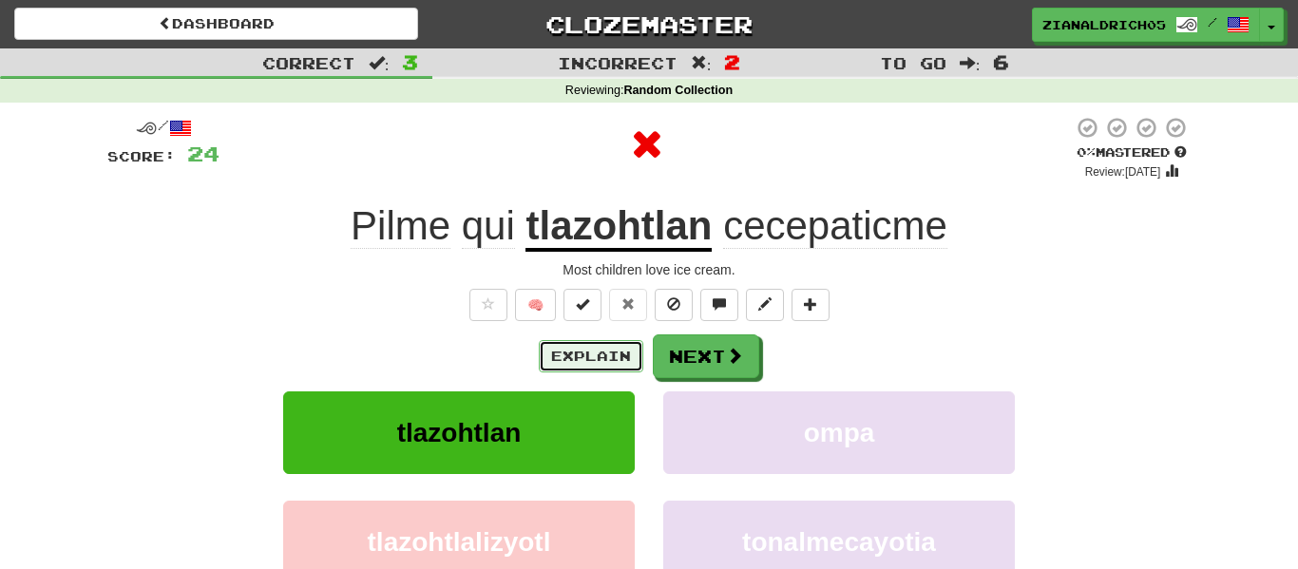
click at [544, 365] on button "Explain" at bounding box center [591, 356] width 105 height 32
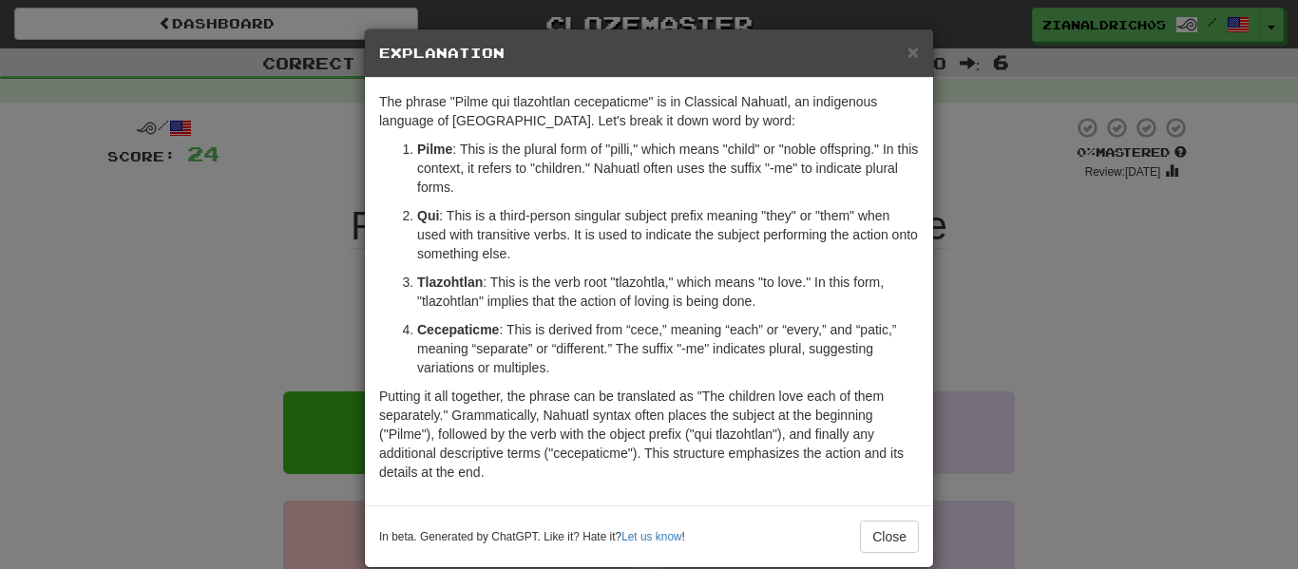
click at [208, 410] on div "× Explanation The phrase "Pilme qui tlazohtlan cecepaticme" is in Classical Nah…" at bounding box center [649, 284] width 1298 height 569
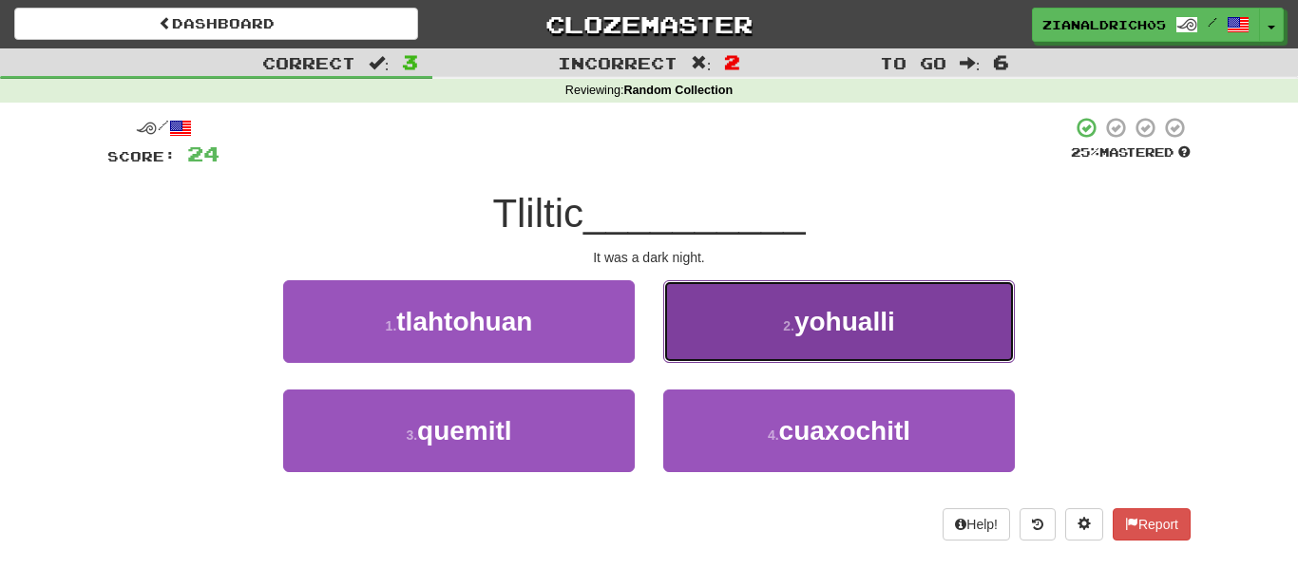
click at [804, 283] on button "2 . yohualli" at bounding box center [839, 321] width 352 height 83
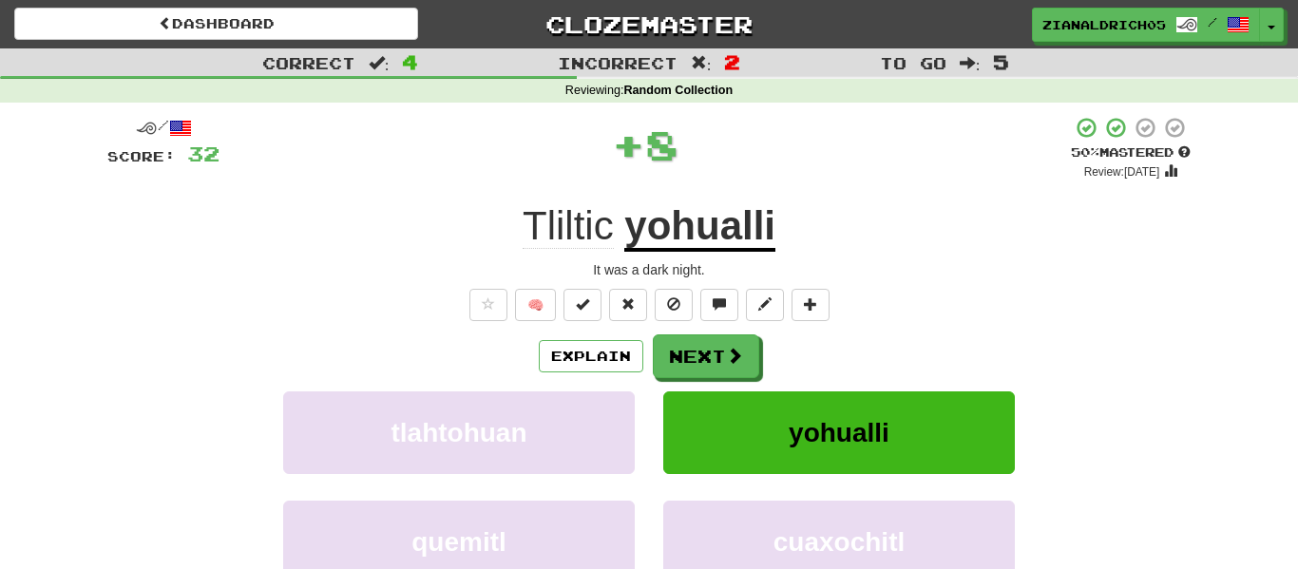
click at [1069, 220] on div "Tliltic yohualli" at bounding box center [648, 226] width 1083 height 52
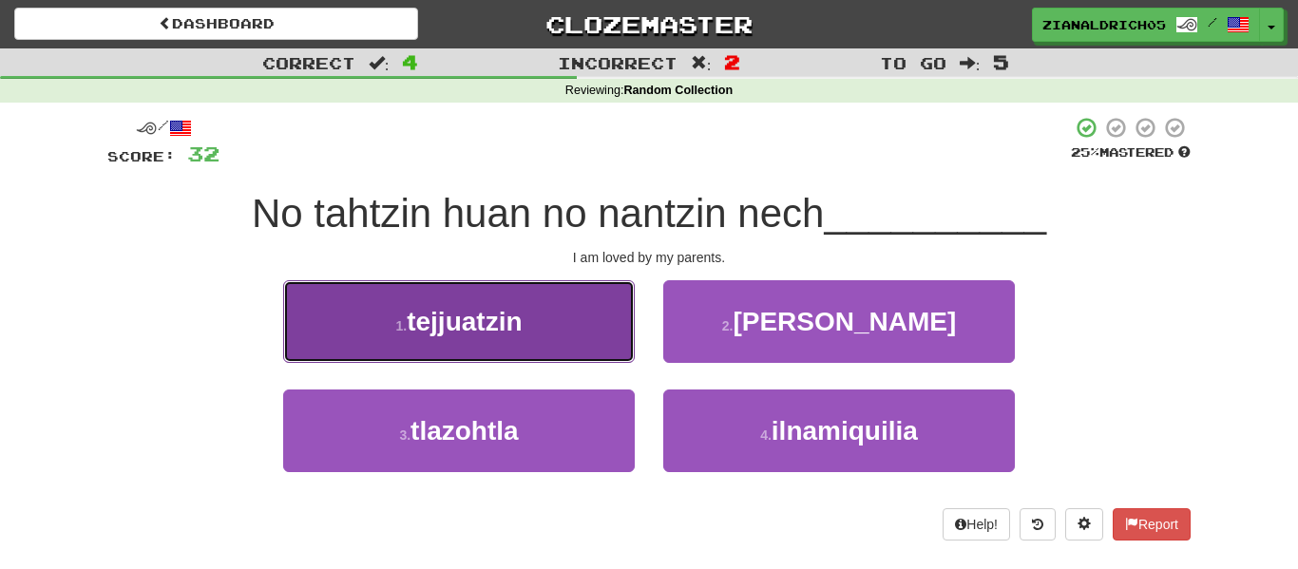
click at [337, 320] on button "1 . tejjuatzin" at bounding box center [459, 321] width 352 height 83
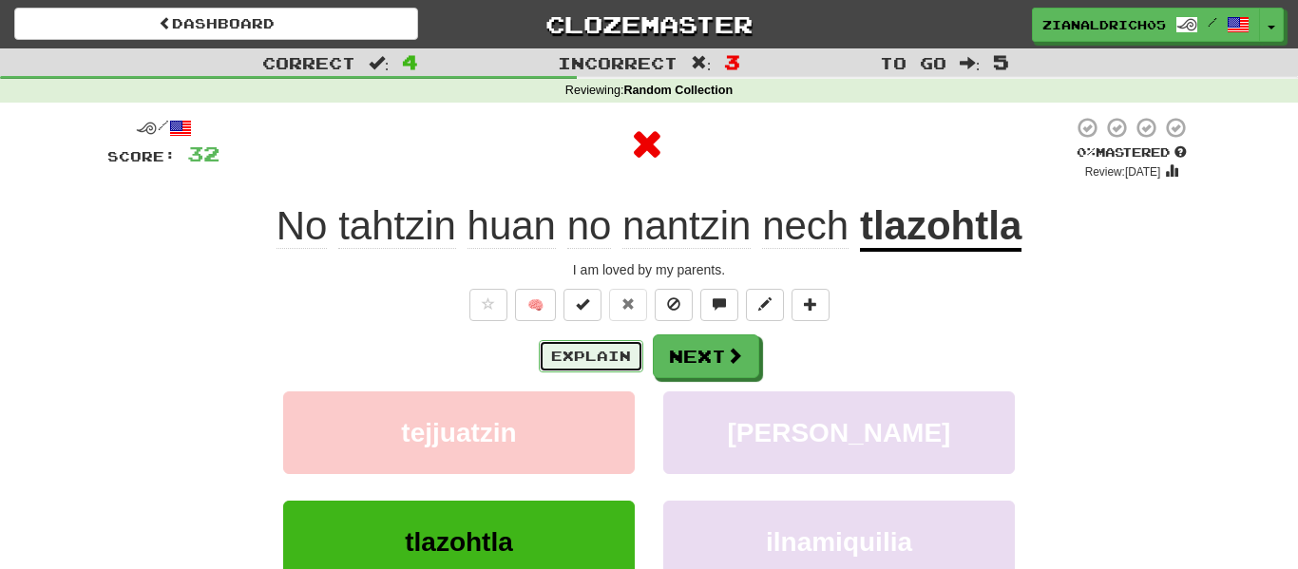
click at [582, 351] on button "Explain" at bounding box center [591, 356] width 105 height 32
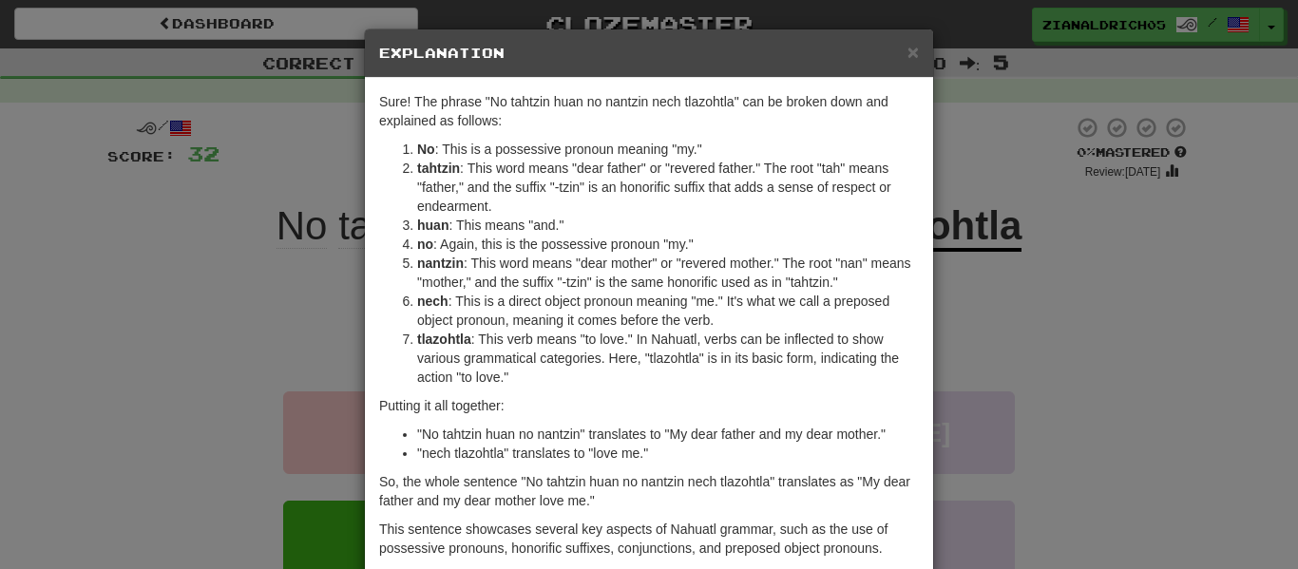
click at [289, 285] on div "× Explanation Sure! The phrase "No tahtzin huan no nantzin nech tlazohtla" can …" at bounding box center [649, 284] width 1298 height 569
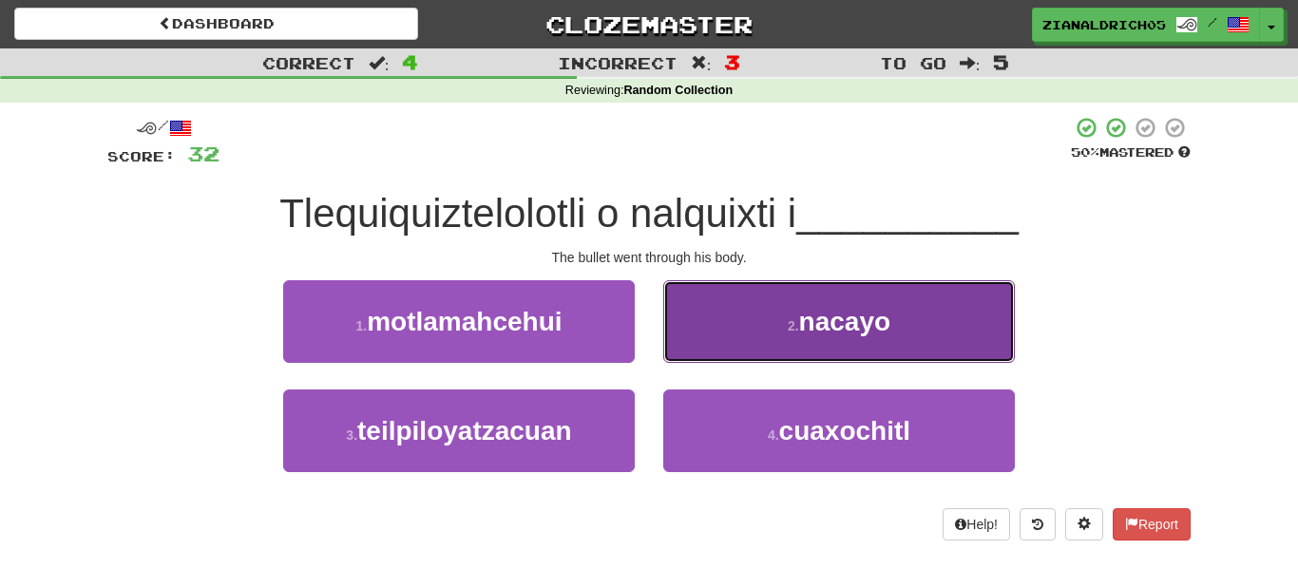
click at [770, 305] on button "2 . nacayo" at bounding box center [839, 321] width 352 height 83
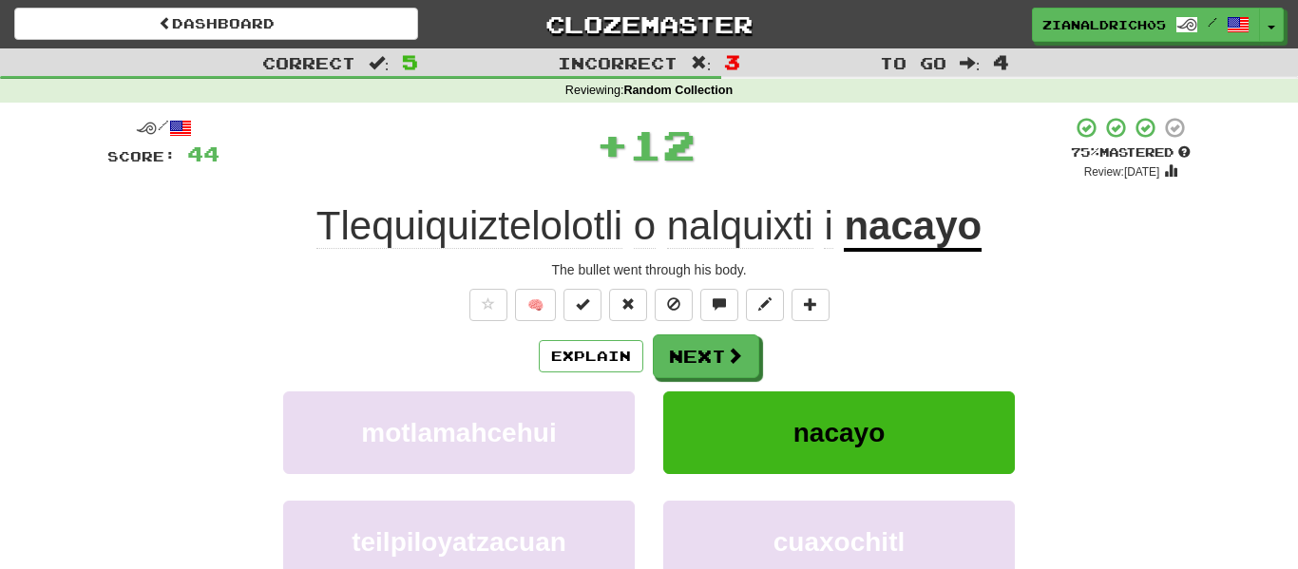
click at [258, 348] on div "Explain Next" at bounding box center [648, 356] width 1083 height 44
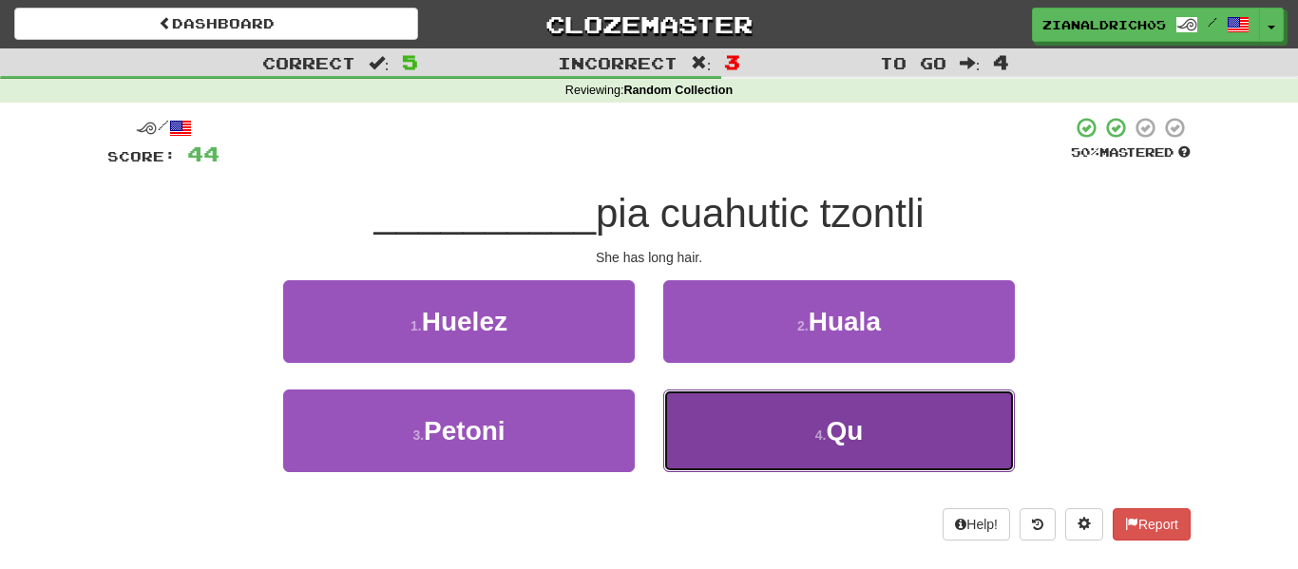
click at [749, 428] on button "4 . Qu" at bounding box center [839, 431] width 352 height 83
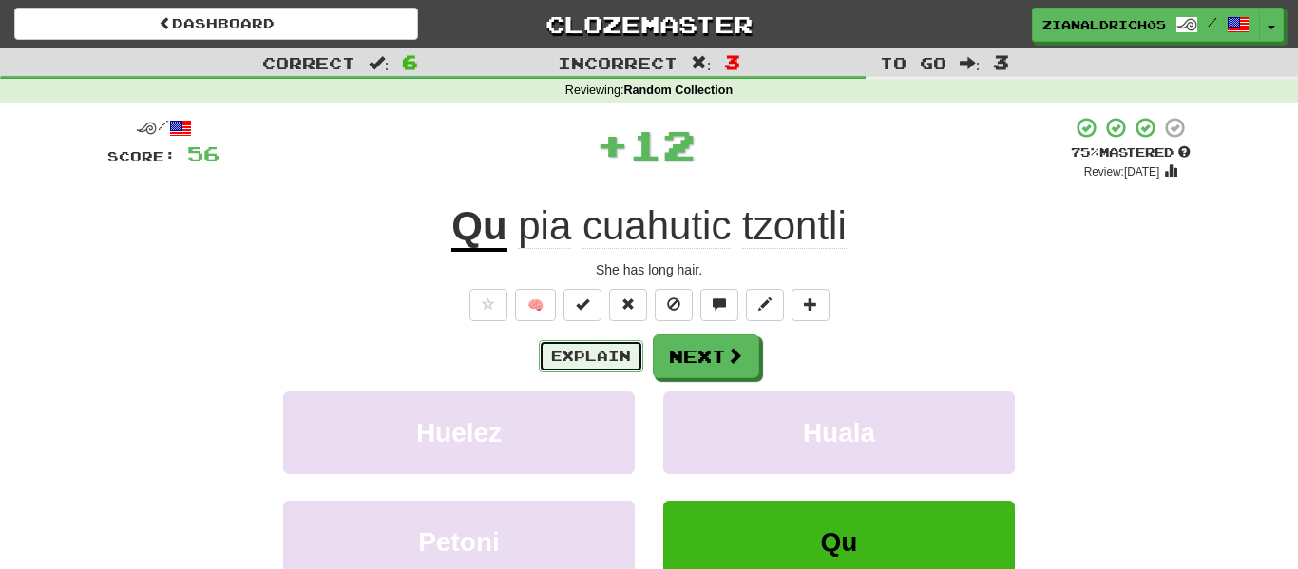
click at [558, 343] on button "Explain" at bounding box center [591, 356] width 105 height 32
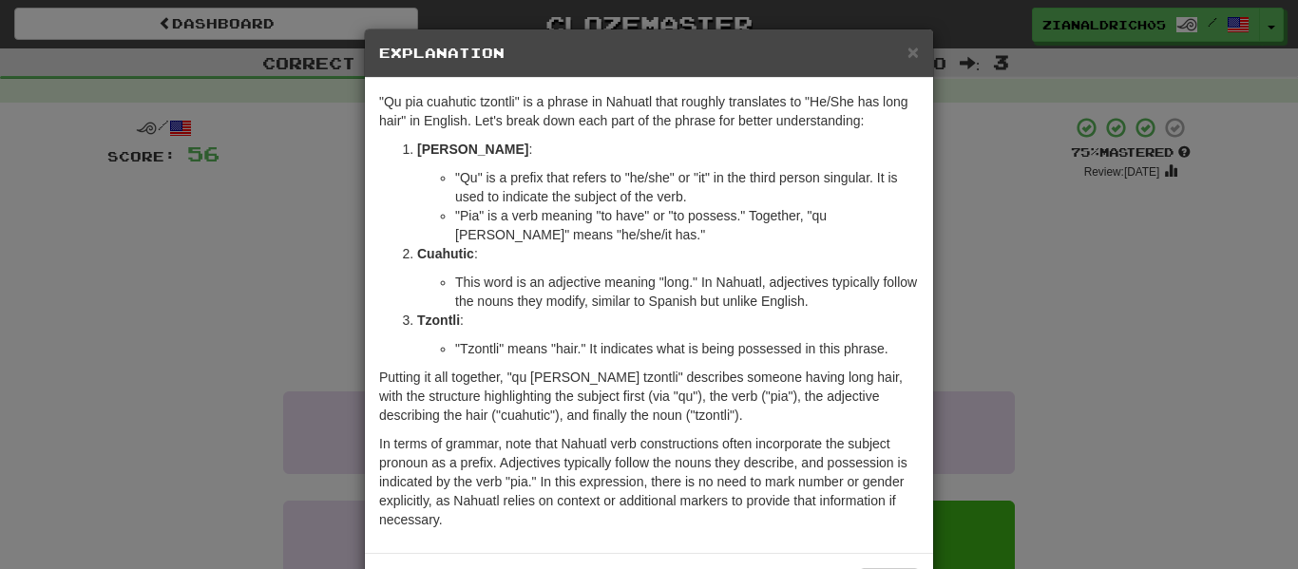
click at [267, 372] on div "× Explanation "Qu pia cuahutic tzontli" is a phrase in Nahuatl that roughly tra…" at bounding box center [649, 284] width 1298 height 569
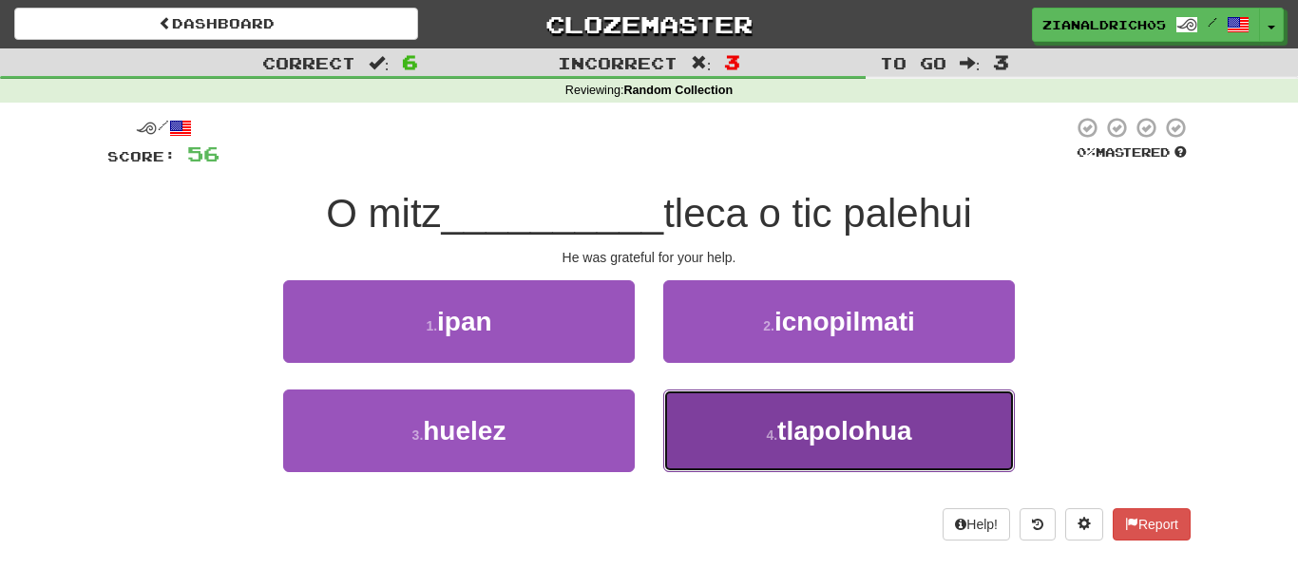
click at [778, 404] on button "4 . tlapolohua" at bounding box center [839, 431] width 352 height 83
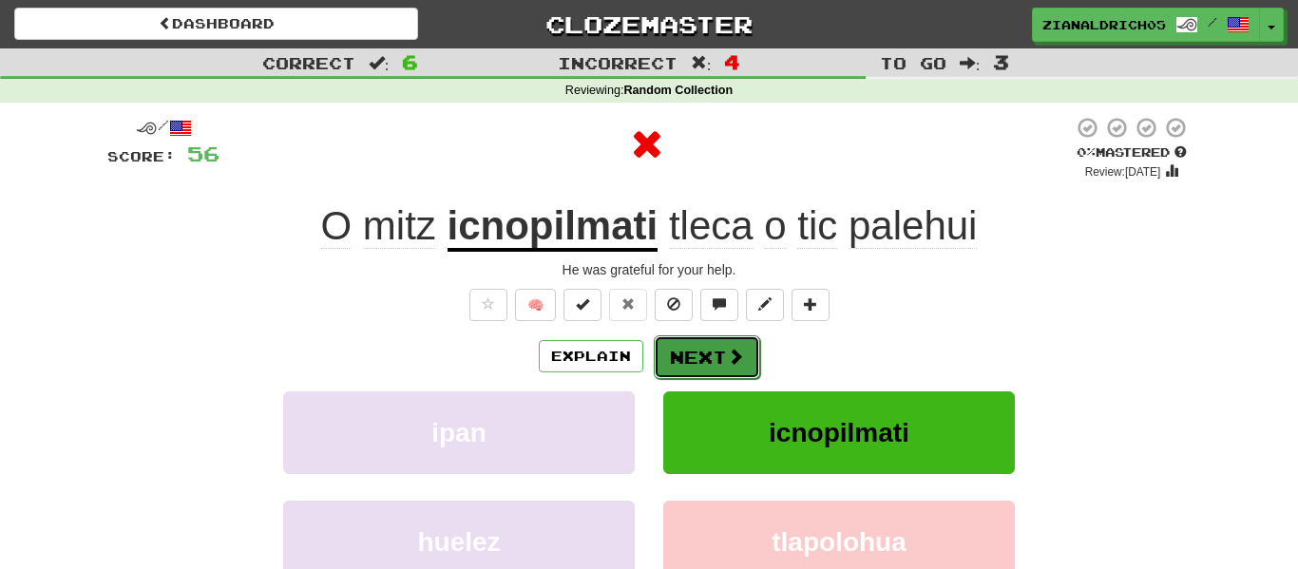
click at [734, 370] on button "Next" at bounding box center [707, 357] width 106 height 44
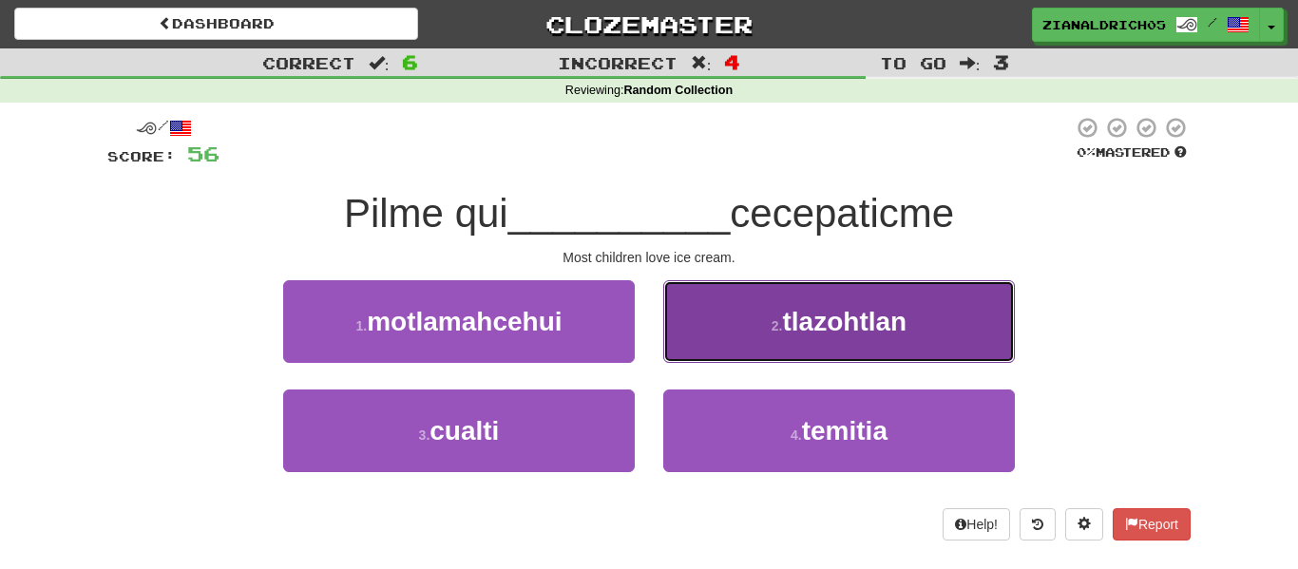
click at [790, 296] on button "2 . tlazohtlan" at bounding box center [839, 321] width 352 height 83
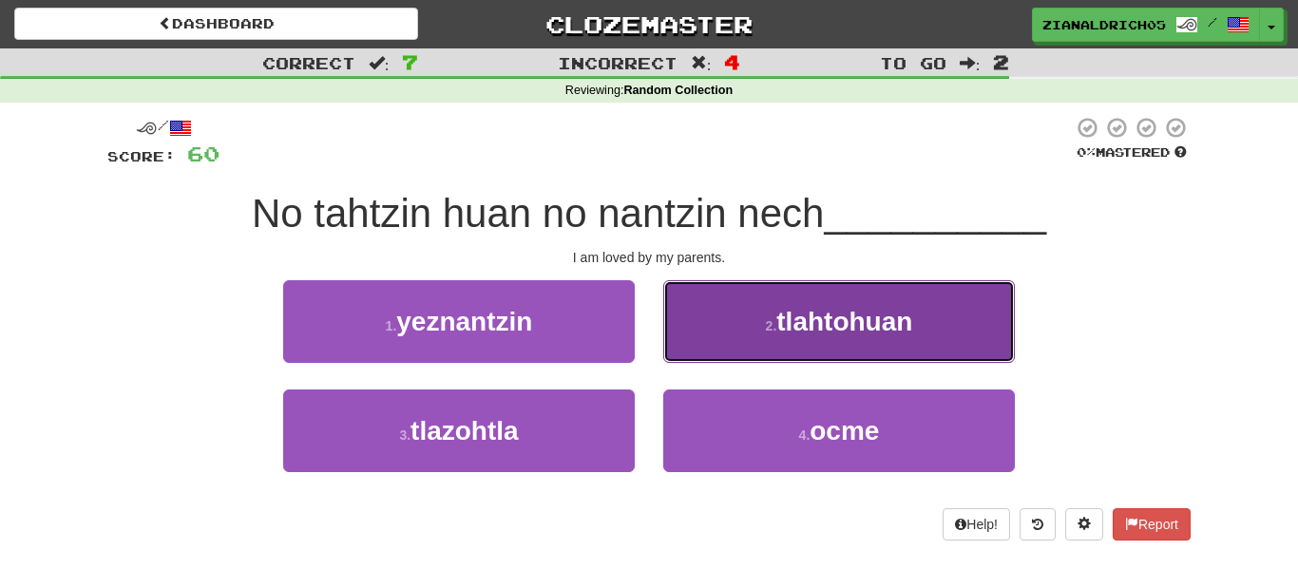
click at [811, 326] on span "tlahtohuan" at bounding box center [844, 321] width 136 height 29
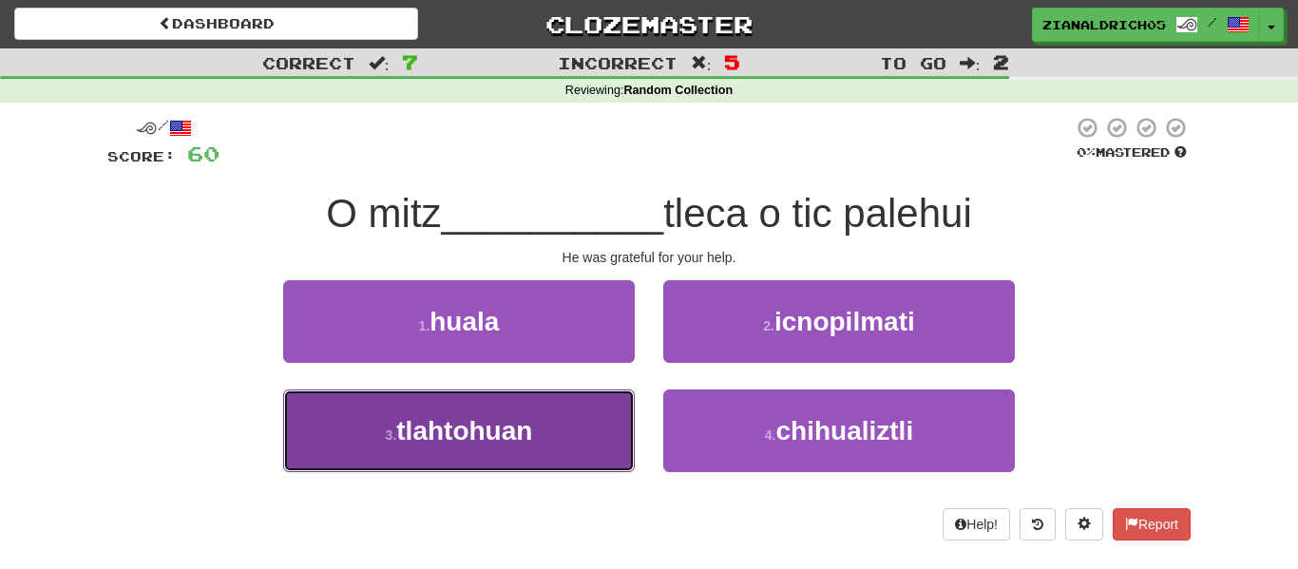
click at [620, 434] on button "3 . tlahtohuan" at bounding box center [459, 431] width 352 height 83
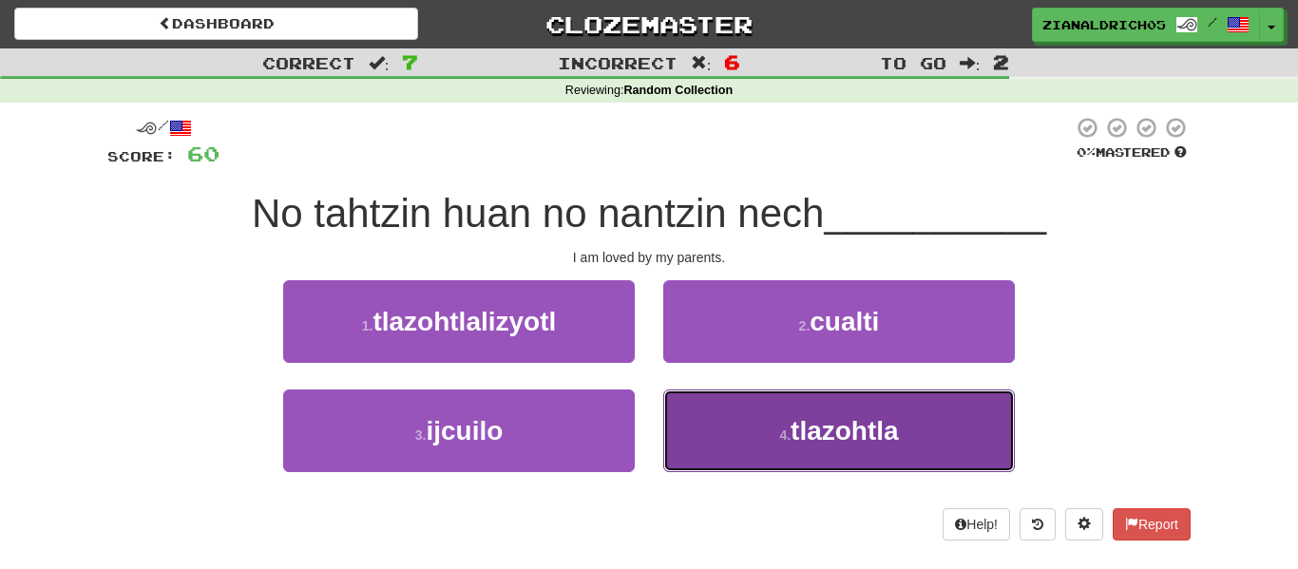
click at [672, 444] on button "4 . tlazohtla" at bounding box center [839, 431] width 352 height 83
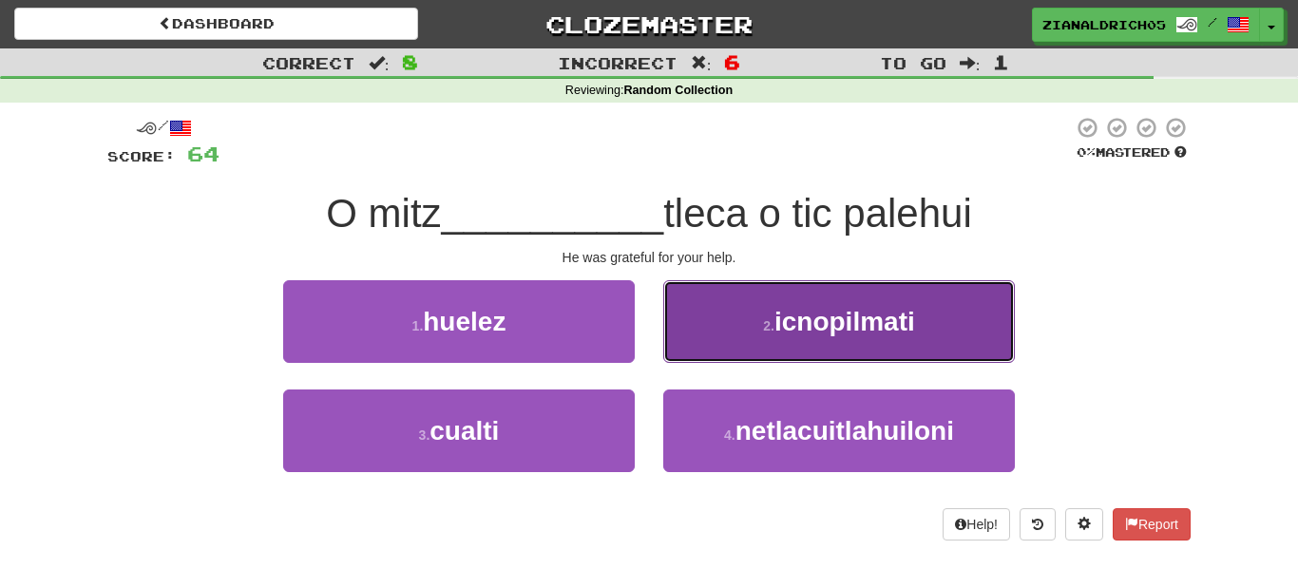
click at [705, 320] on button "2 . icnopilmati" at bounding box center [839, 321] width 352 height 83
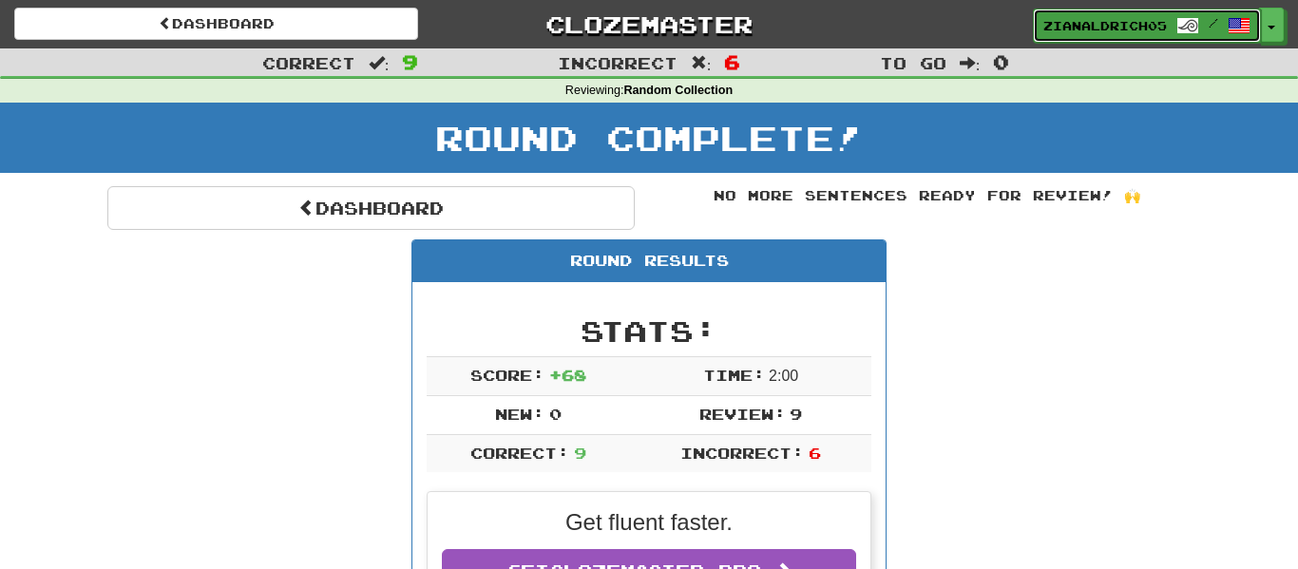
click at [1052, 40] on link "zianaldrich05 /" at bounding box center [1147, 26] width 228 height 34
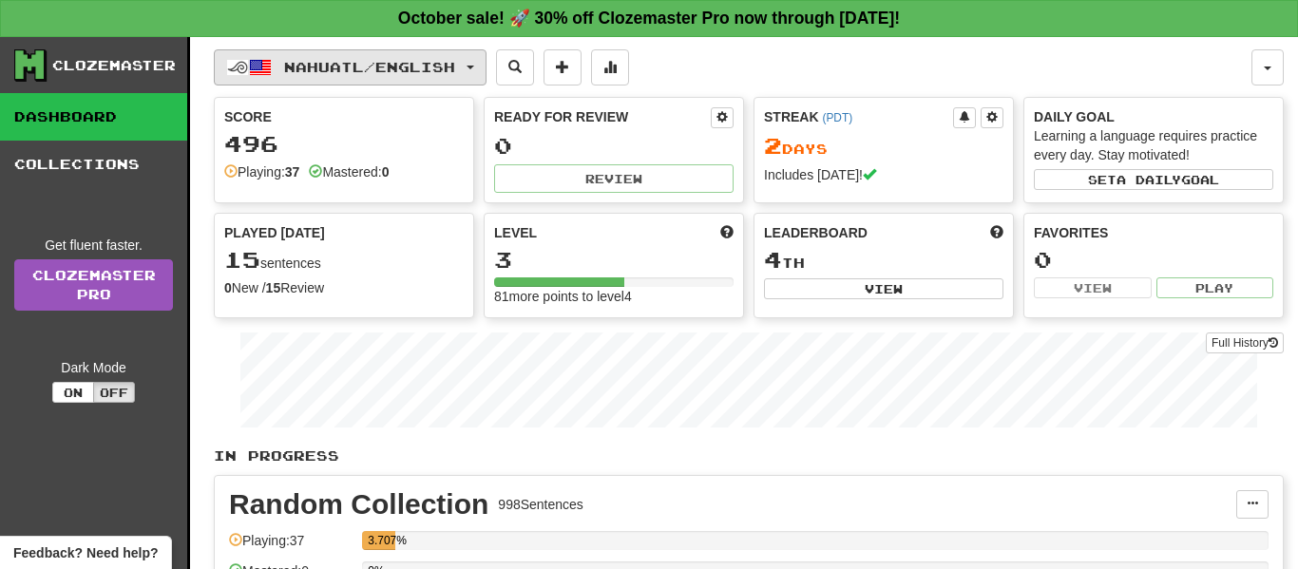
click at [351, 80] on button "Nahuatl / English" at bounding box center [350, 67] width 273 height 36
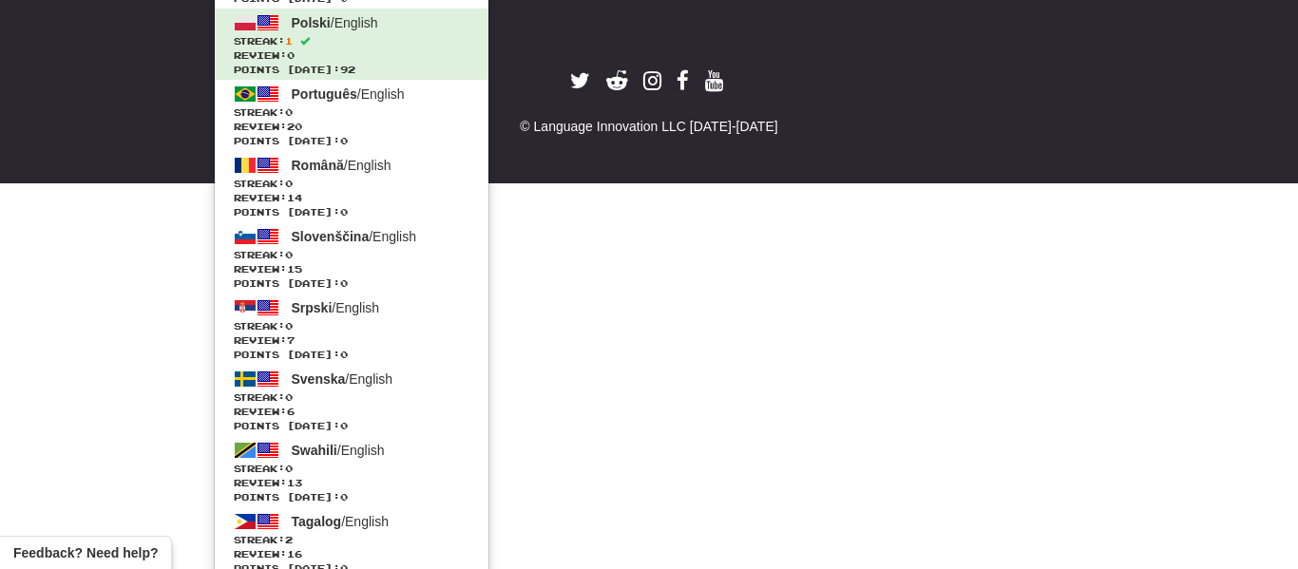
scroll to position [1236, 0]
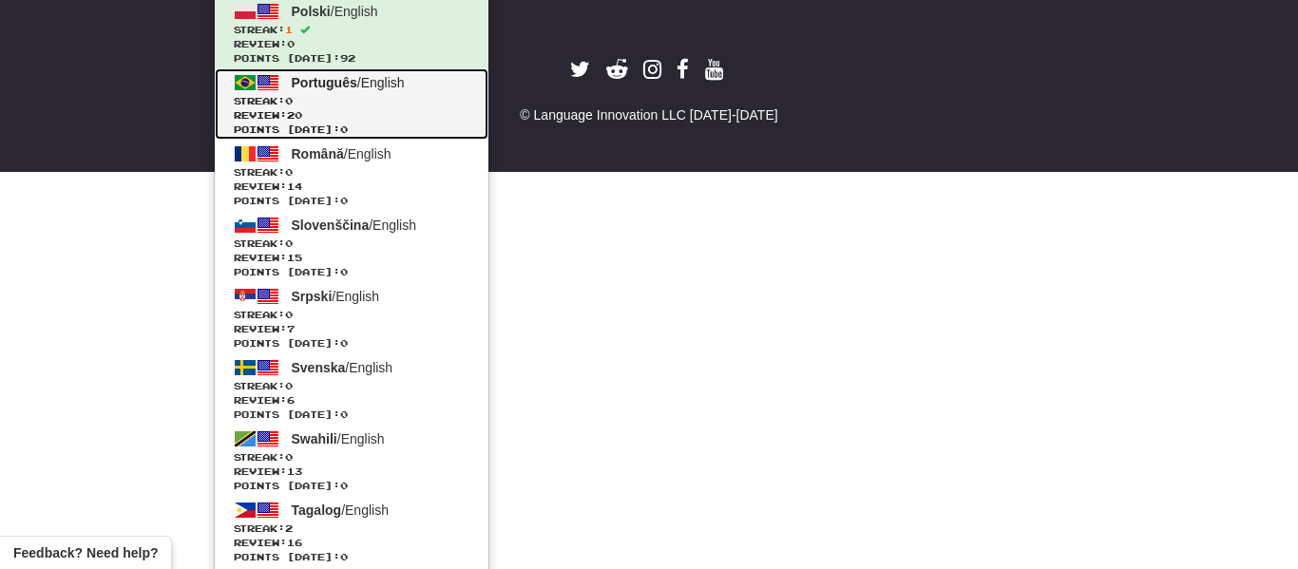
click at [344, 124] on span "Points today: 0" at bounding box center [352, 130] width 236 height 14
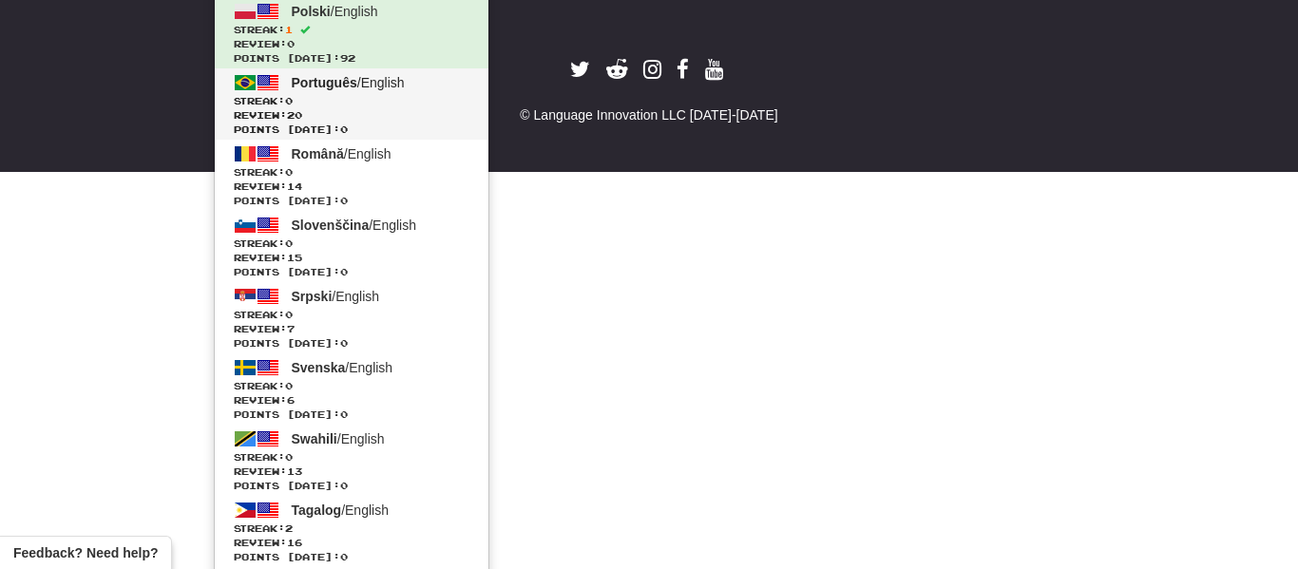
scroll to position [839, 0]
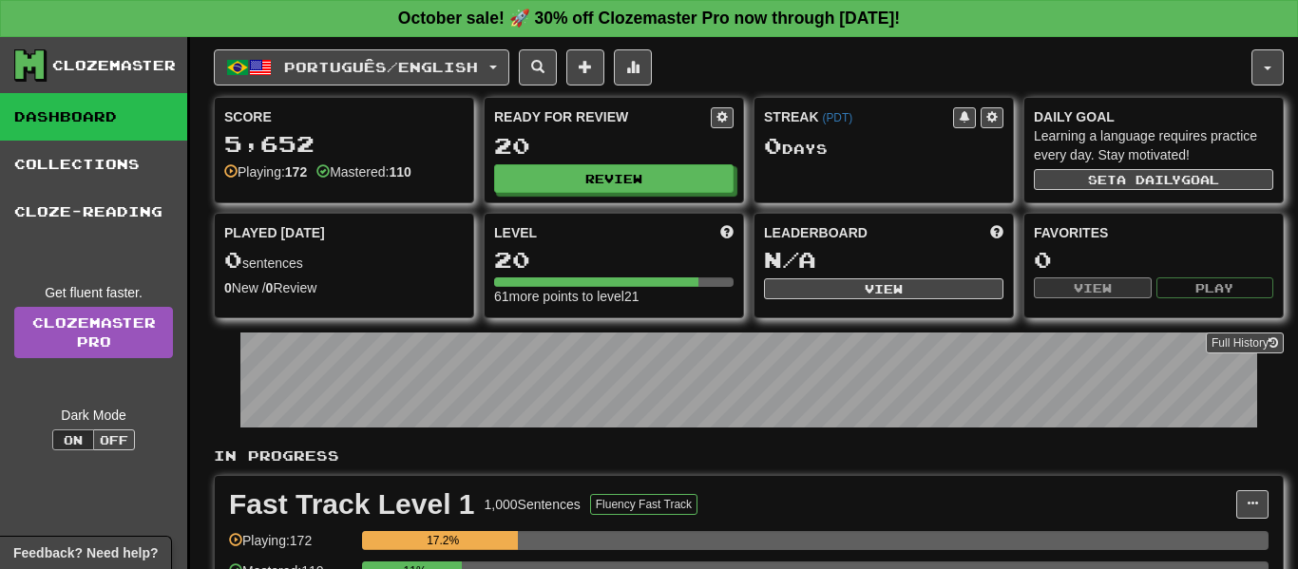
click at [616, 162] on div "Ready for Review 20 Review" at bounding box center [614, 150] width 258 height 105
click at [620, 174] on button "Review" at bounding box center [614, 179] width 239 height 29
select select "**"
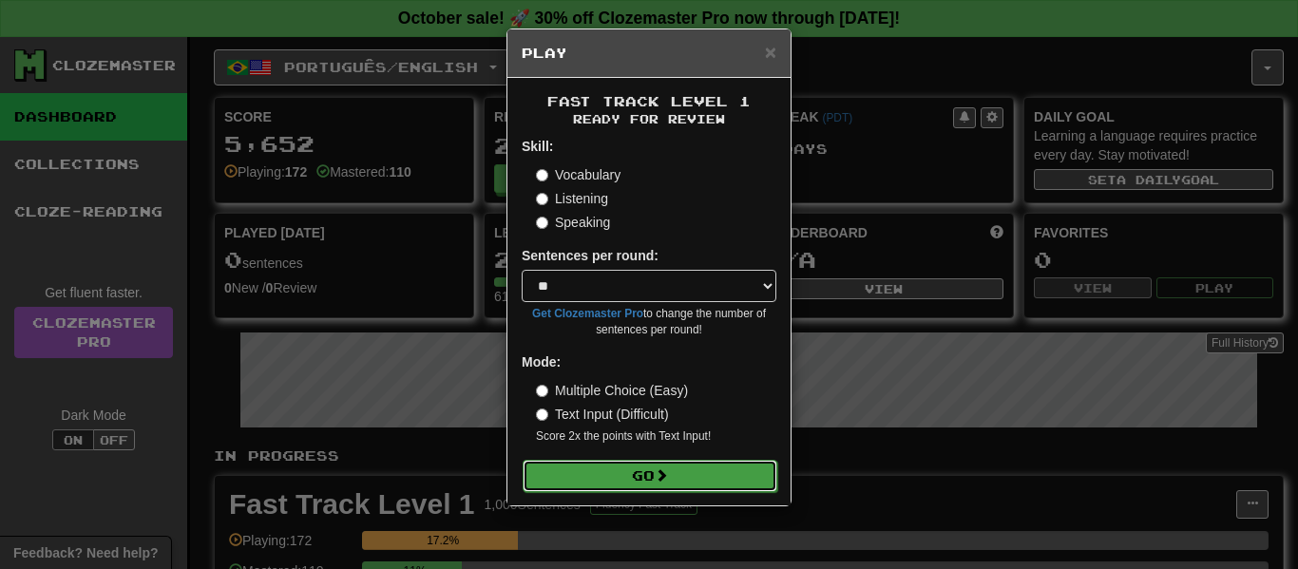
click at [699, 466] on button "Go" at bounding box center [650, 476] width 255 height 32
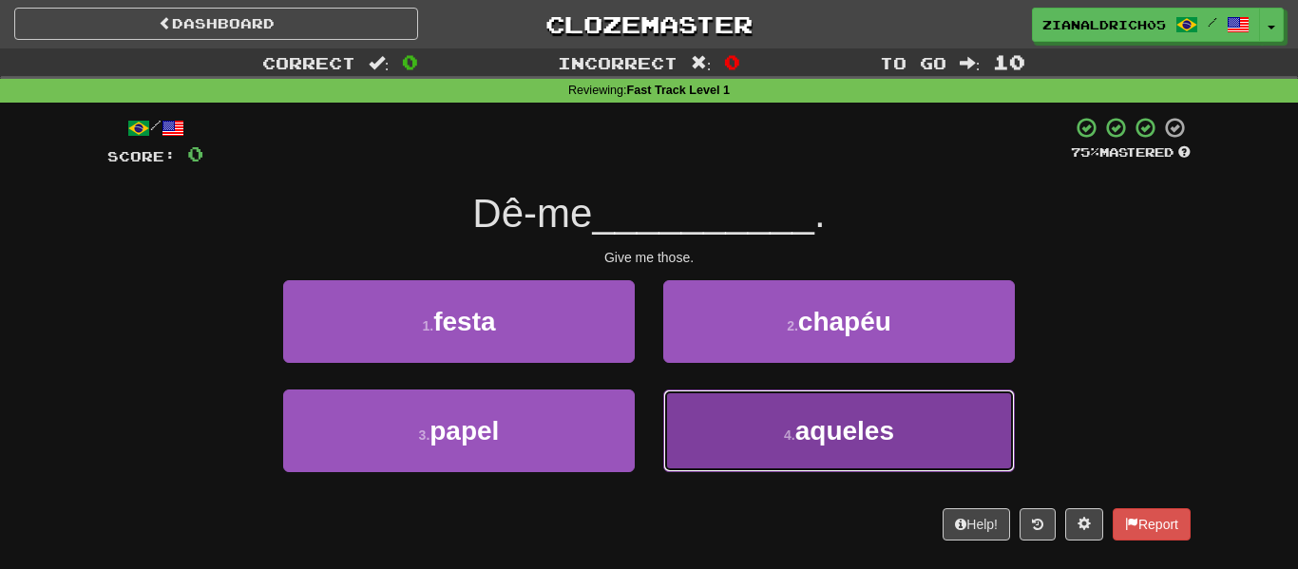
click at [805, 416] on span "aqueles" at bounding box center [844, 430] width 99 height 29
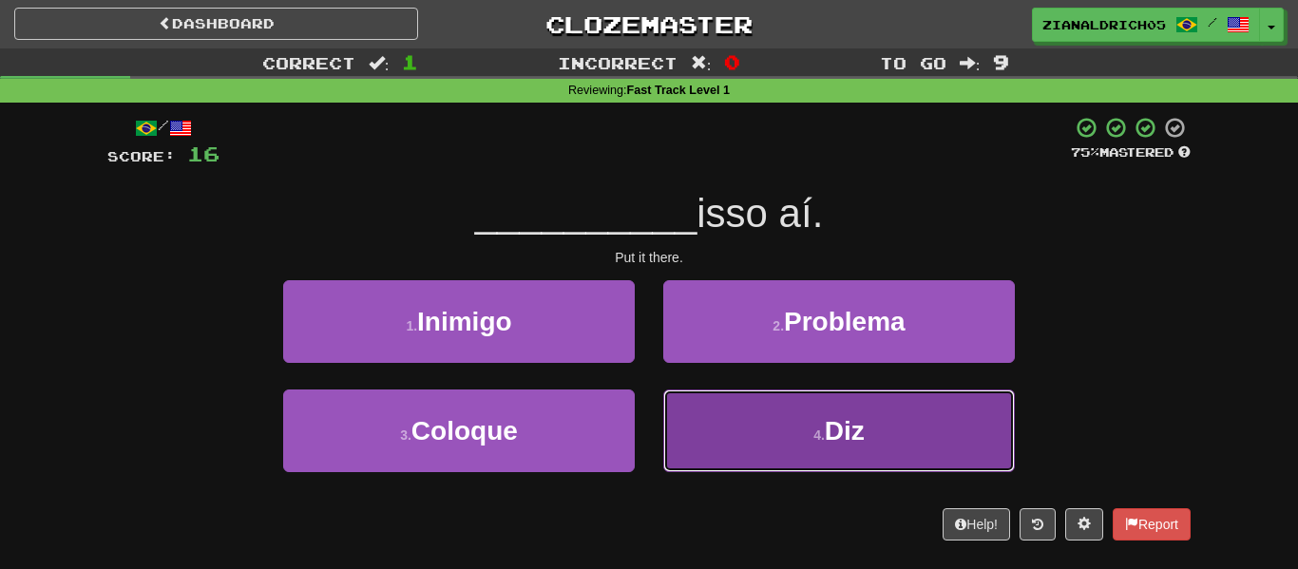
click at [793, 436] on button "4 . Diz" at bounding box center [839, 431] width 352 height 83
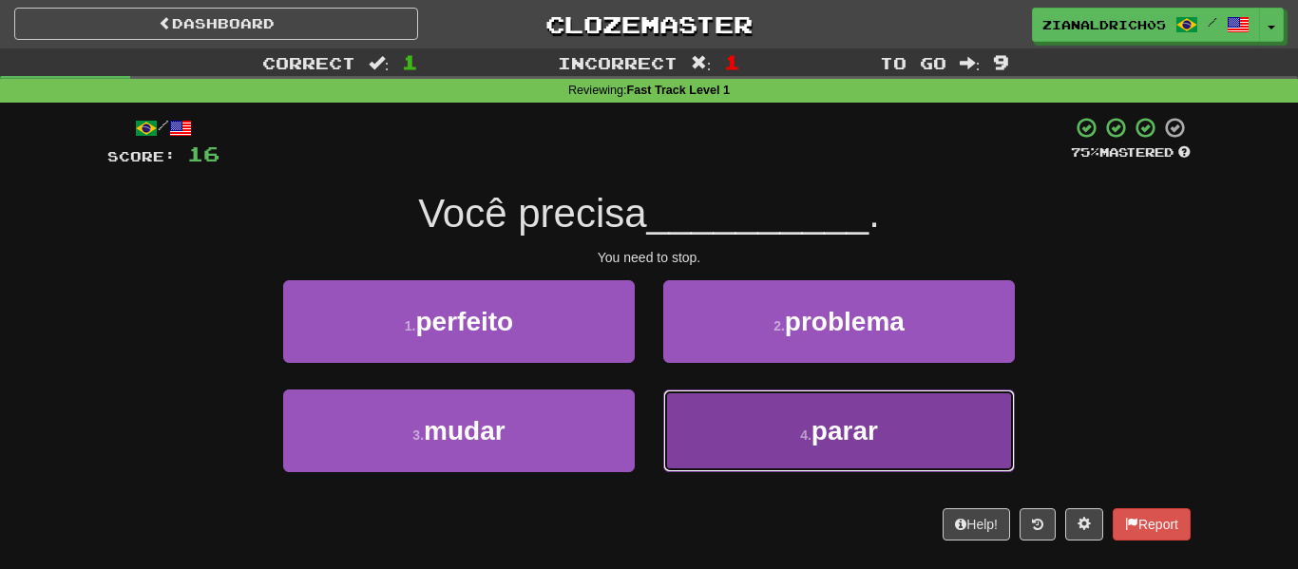
click at [773, 438] on button "4 . parar" at bounding box center [839, 431] width 352 height 83
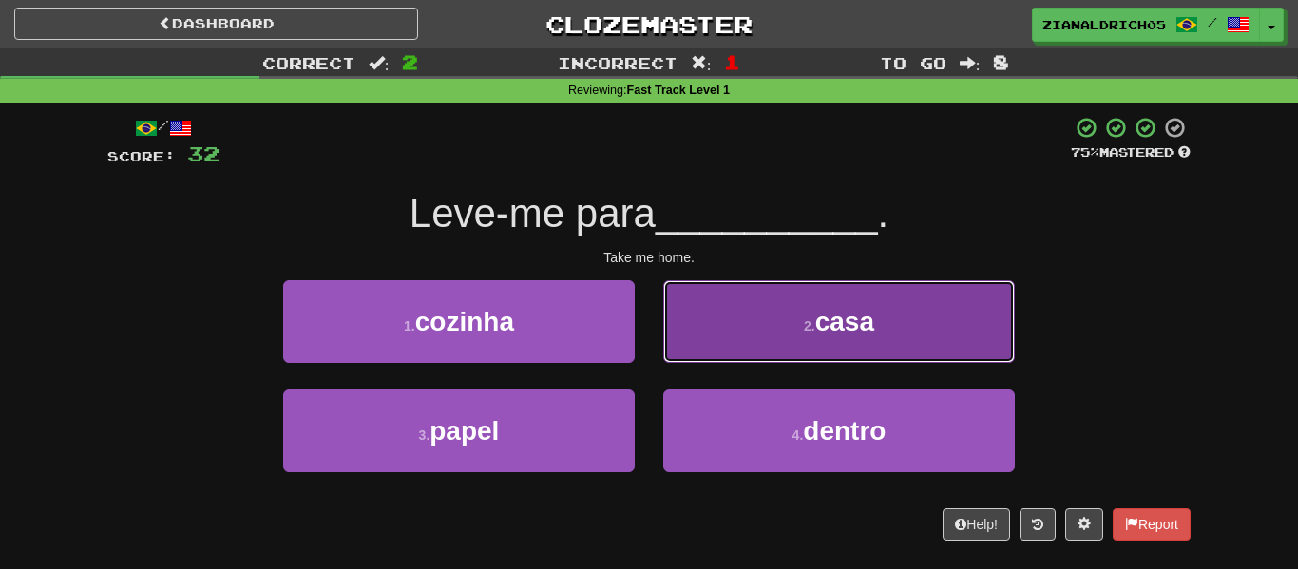
click at [681, 312] on button "2 . casa" at bounding box center [839, 321] width 352 height 83
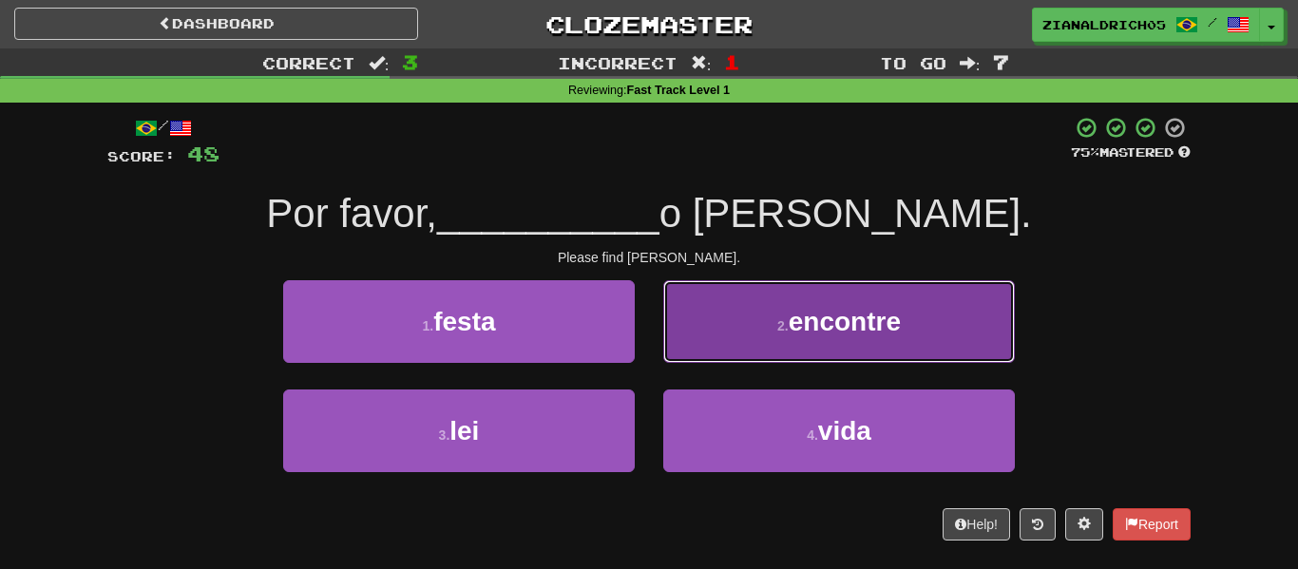
click at [747, 297] on button "2 . encontre" at bounding box center [839, 321] width 352 height 83
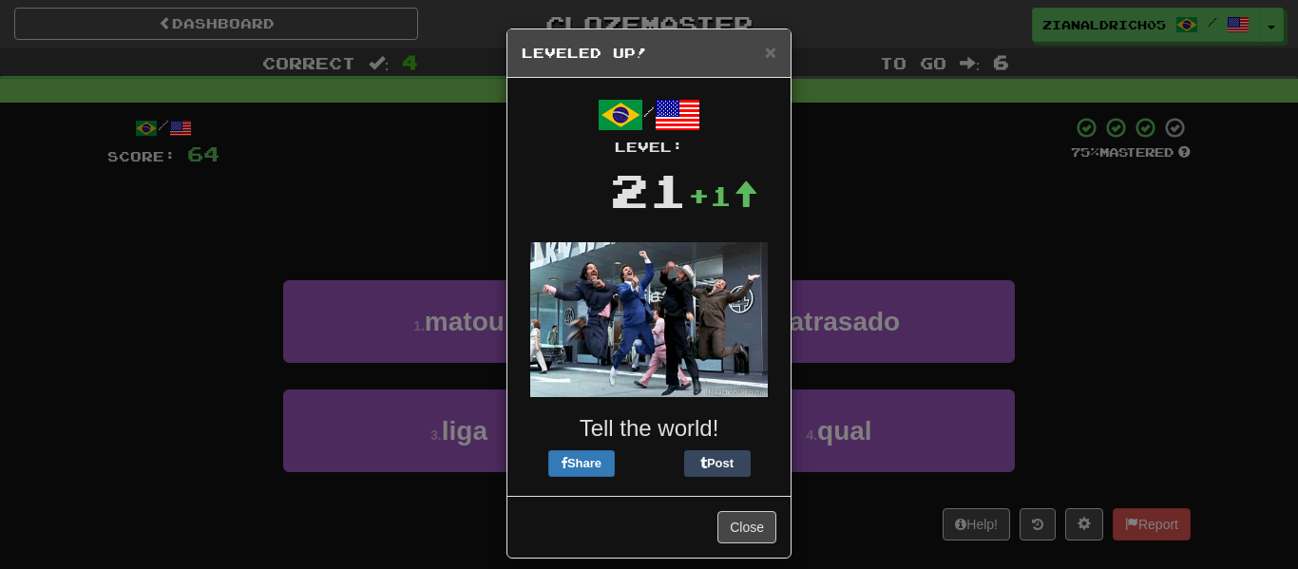
click at [889, 223] on div "× Leveled Up! / Level: 21 +1 Tell the world! Share Post Close" at bounding box center [649, 284] width 1298 height 569
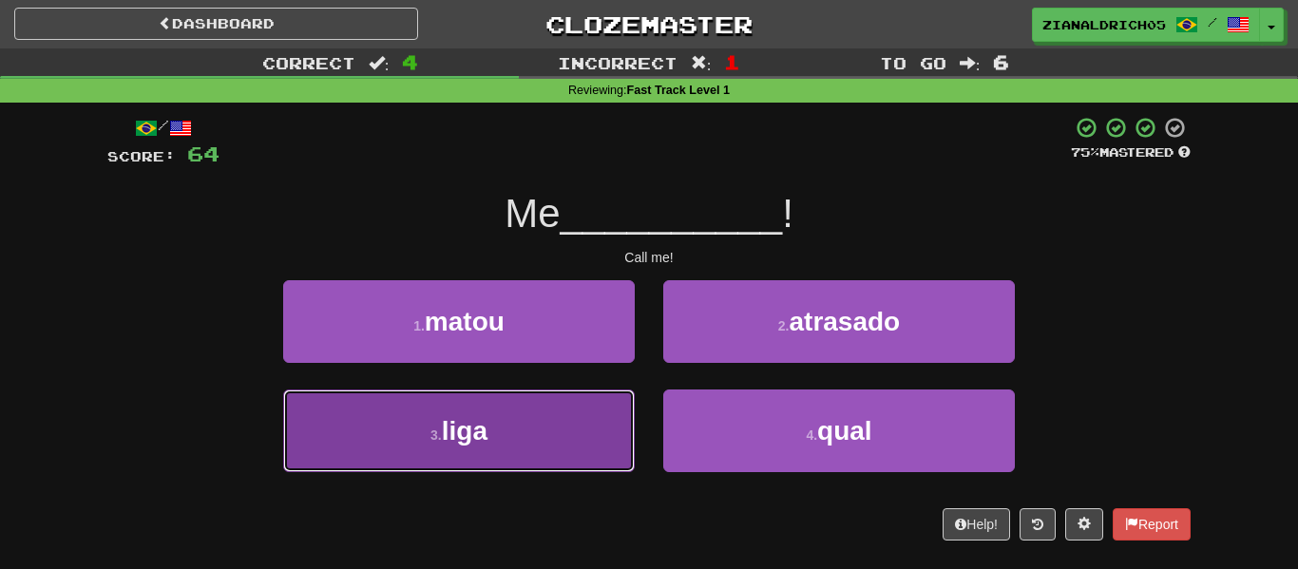
click at [602, 418] on button "3 . liga" at bounding box center [459, 431] width 352 height 83
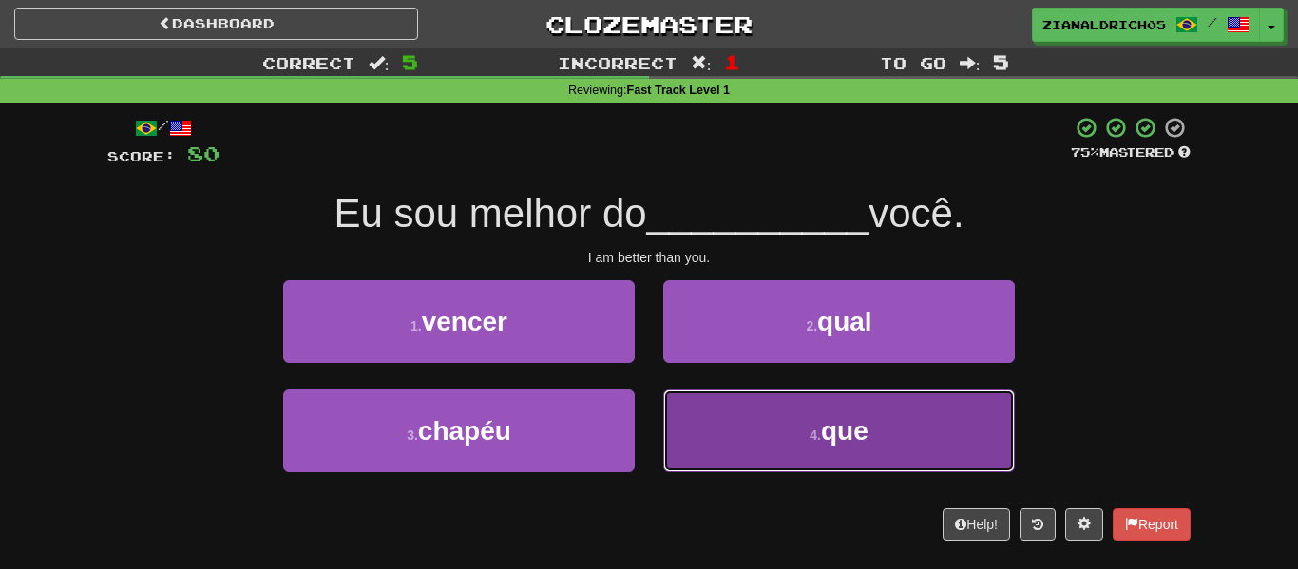
click at [709, 418] on button "4 . que" at bounding box center [839, 431] width 352 height 83
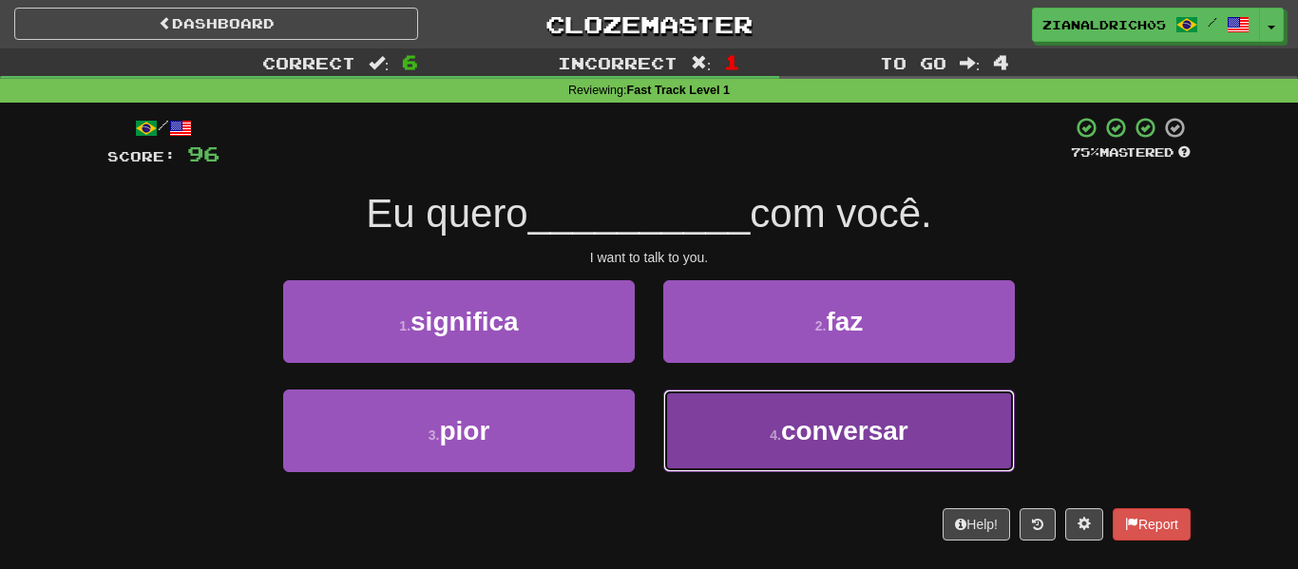
click at [695, 446] on button "4 . conversar" at bounding box center [839, 431] width 352 height 83
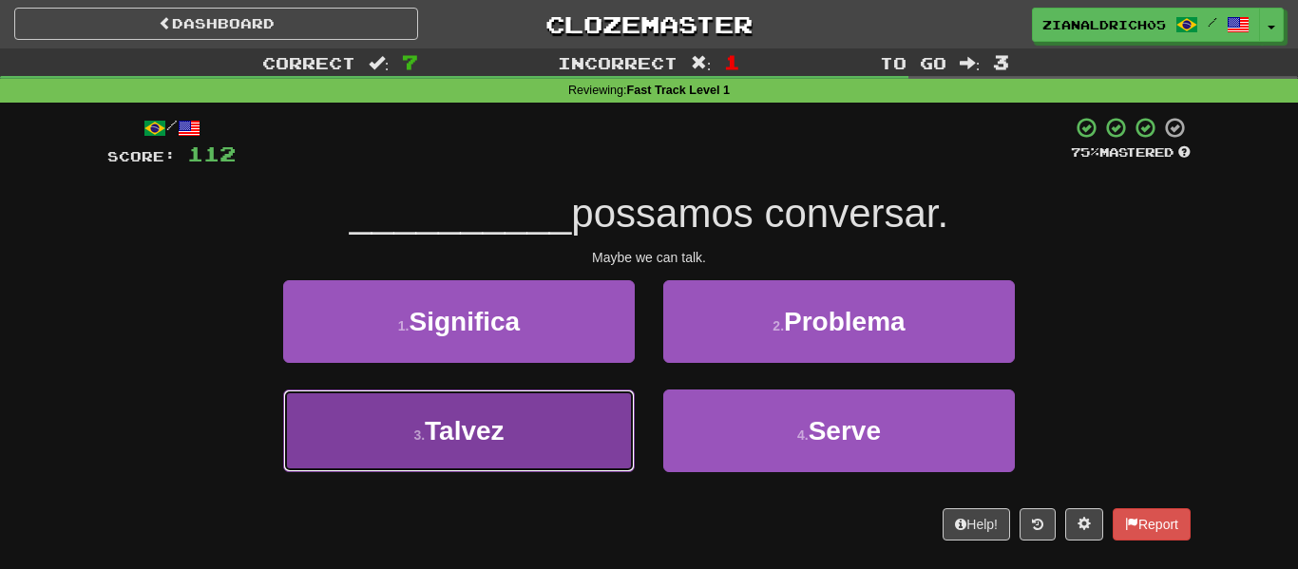
click at [576, 471] on button "3 . Talvez" at bounding box center [459, 431] width 352 height 83
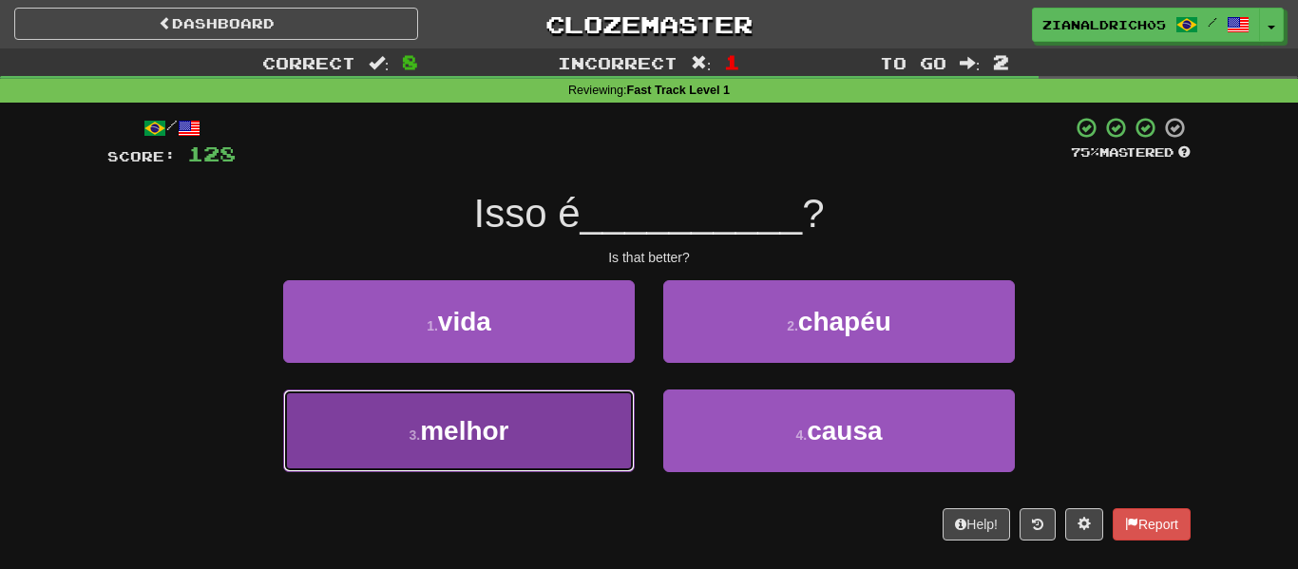
click at [579, 438] on button "3 . melhor" at bounding box center [459, 431] width 352 height 83
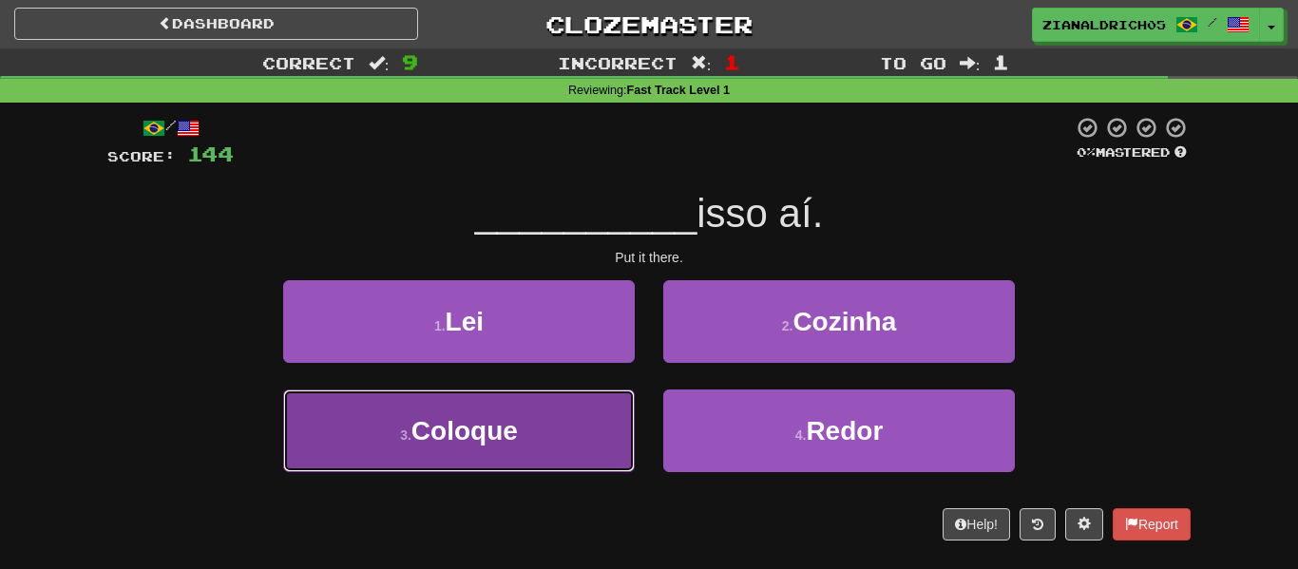
click at [594, 452] on button "3 . Coloque" at bounding box center [459, 431] width 352 height 83
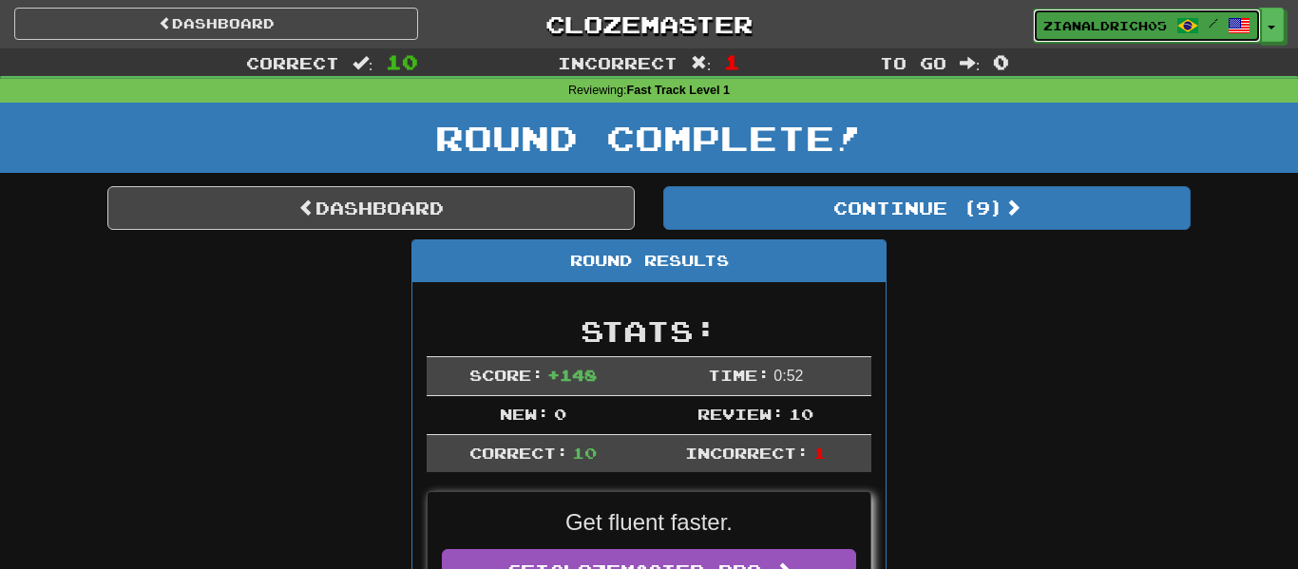
click at [1105, 32] on span "zianaldrich05" at bounding box center [1105, 25] width 124 height 17
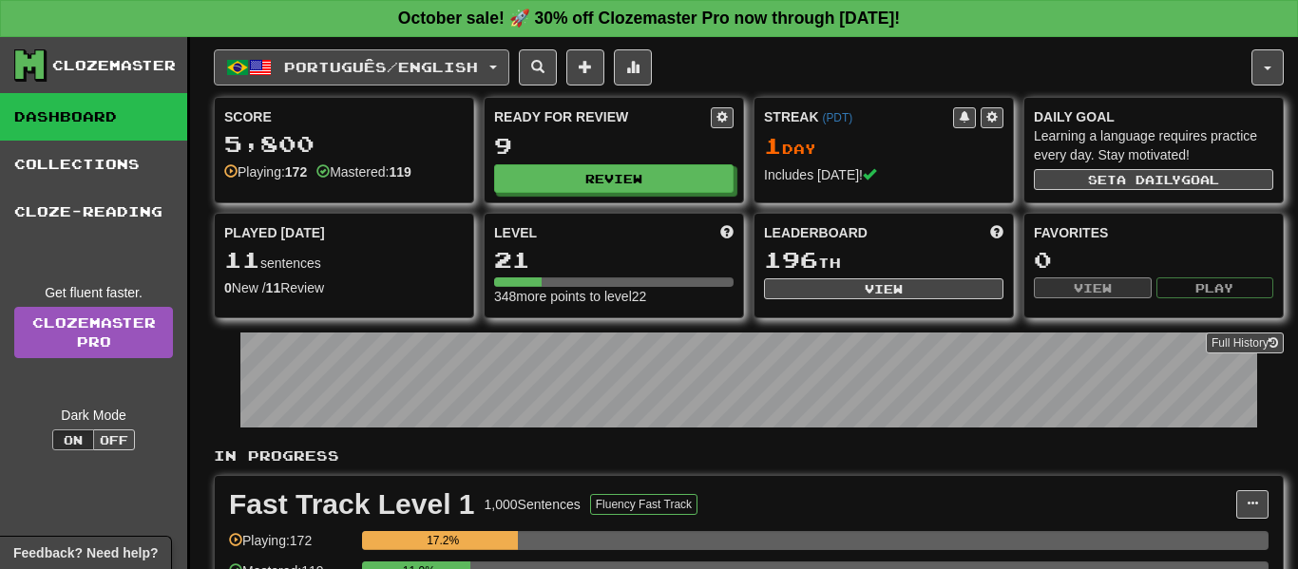
click at [476, 79] on button "Português / English" at bounding box center [362, 67] width 296 height 36
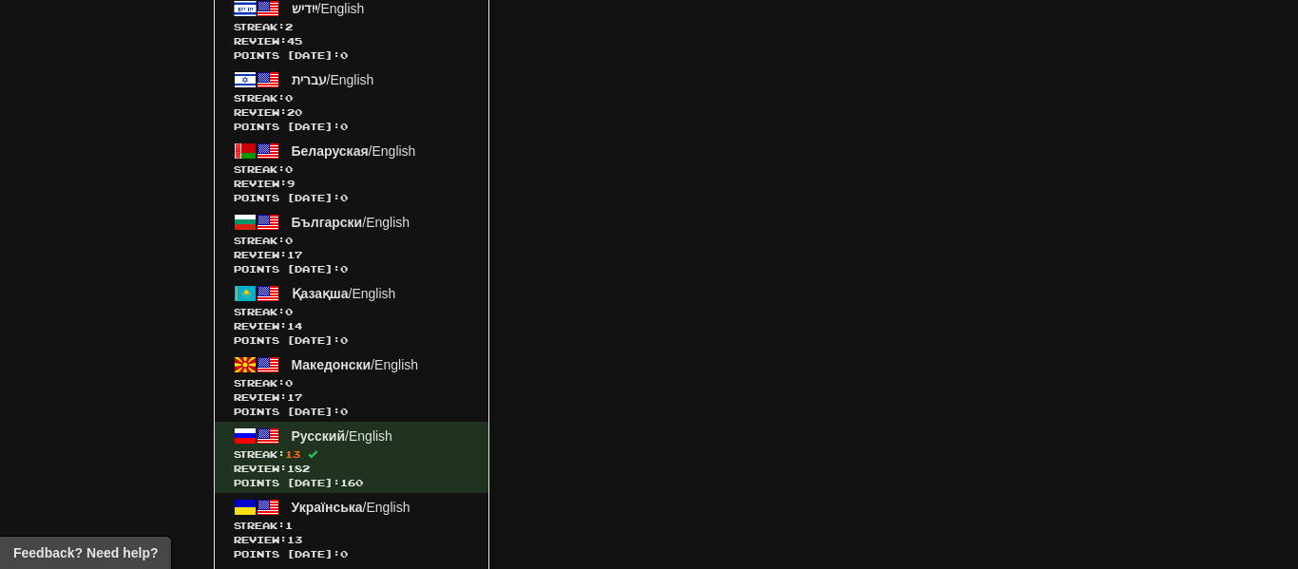
scroll to position [2212, 0]
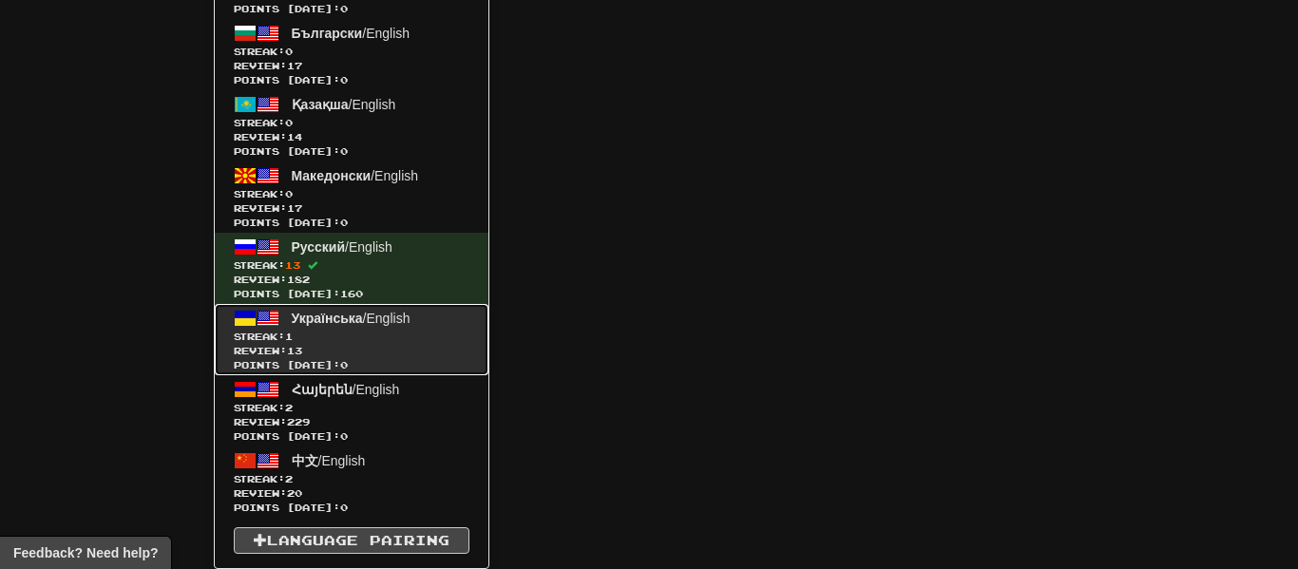
click at [391, 349] on span "Review: 13" at bounding box center [352, 351] width 236 height 14
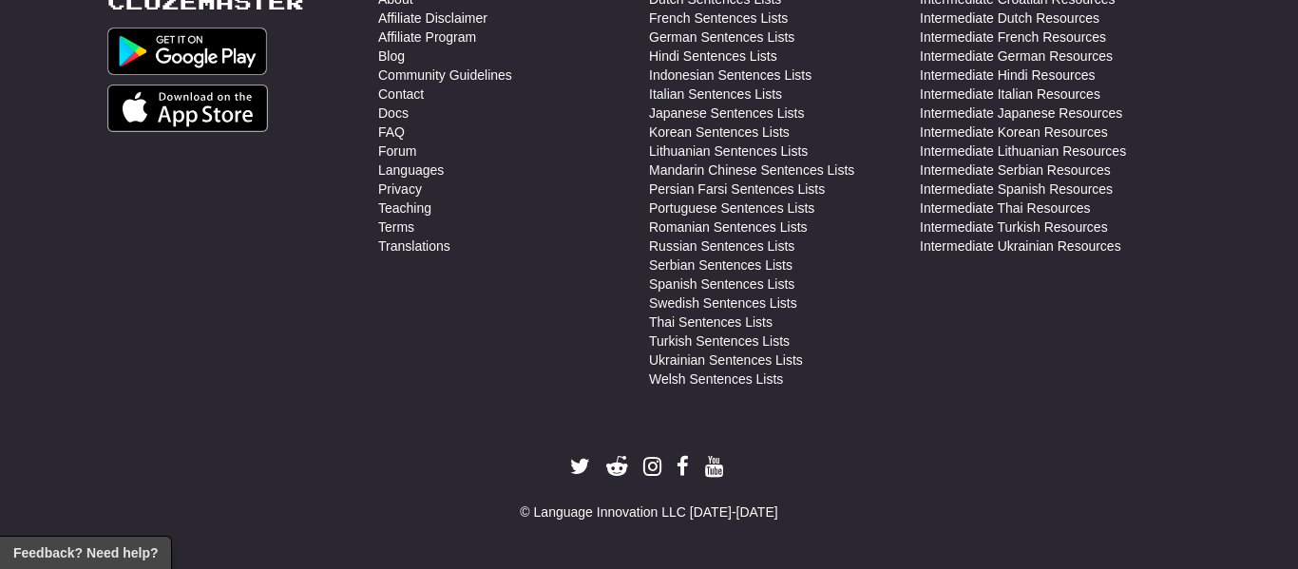
scroll to position [839, 0]
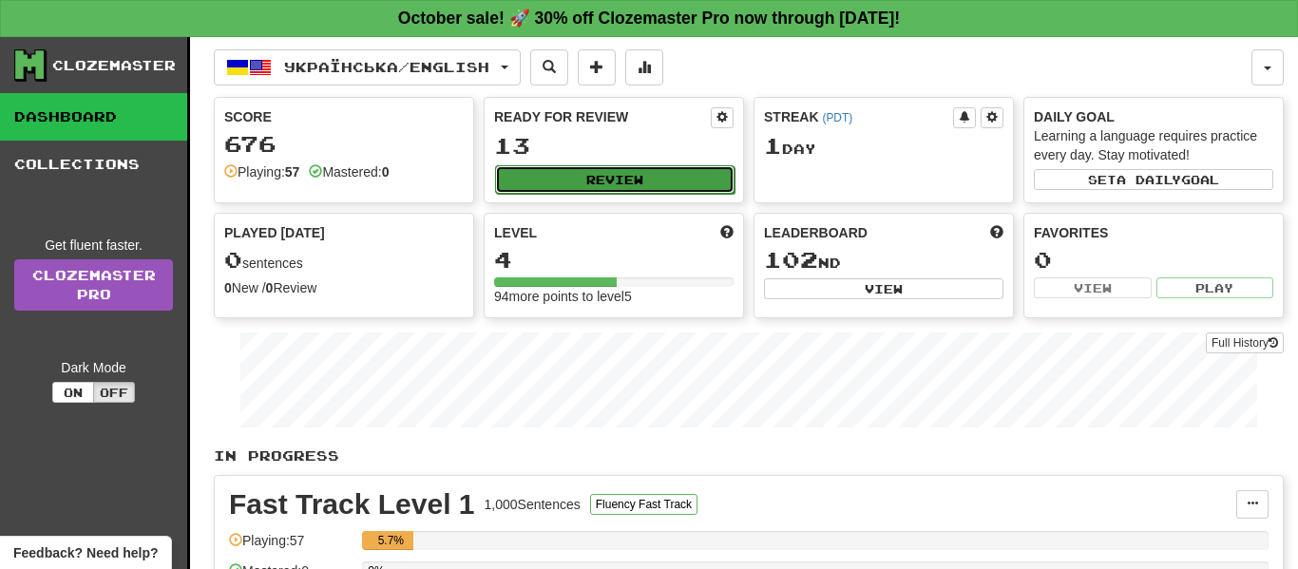
click at [607, 173] on button "Review" at bounding box center [614, 179] width 239 height 29
select select "**"
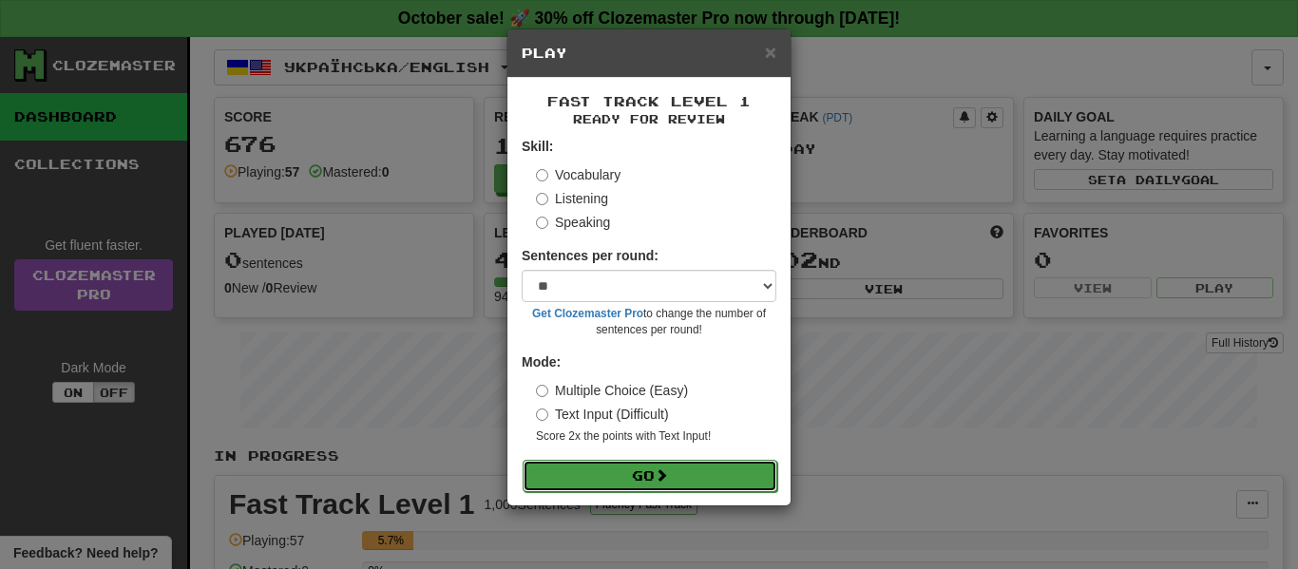
click at [640, 485] on button "Go" at bounding box center [650, 476] width 255 height 32
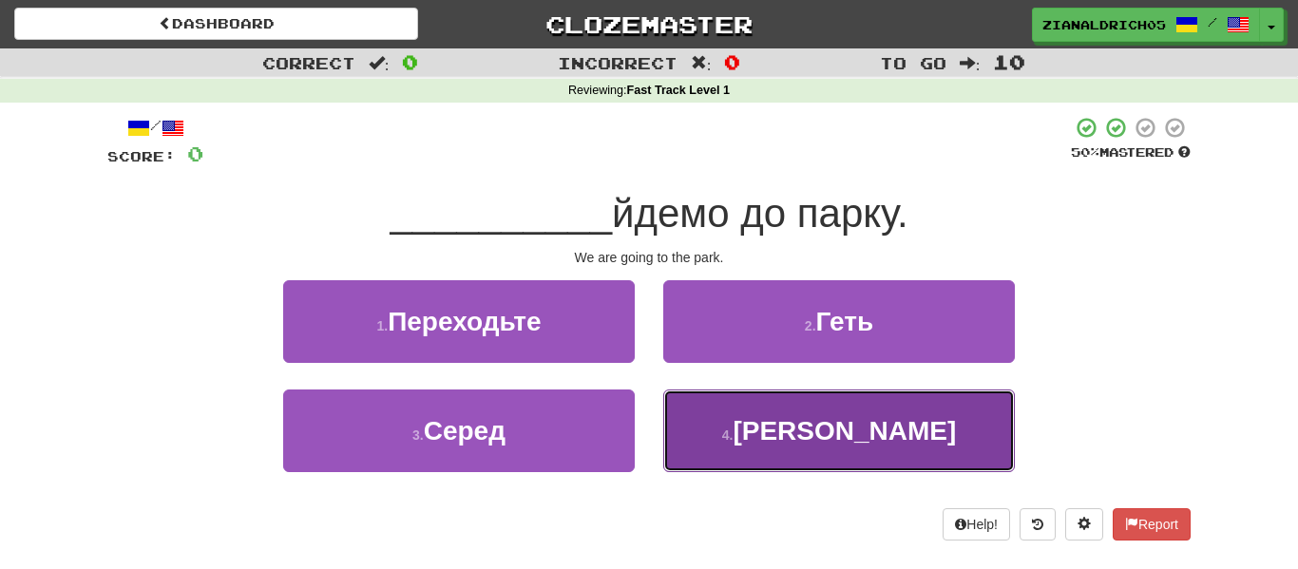
click at [825, 423] on button "4 . Ми" at bounding box center [839, 431] width 352 height 83
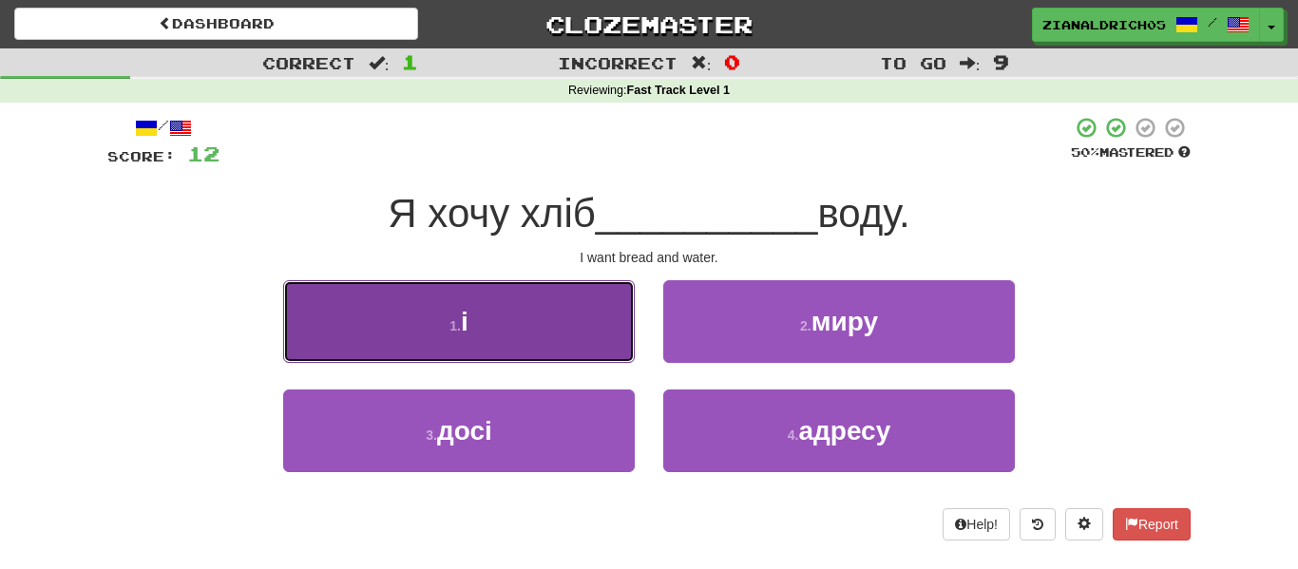
click at [359, 302] on button "1 . і" at bounding box center [459, 321] width 352 height 83
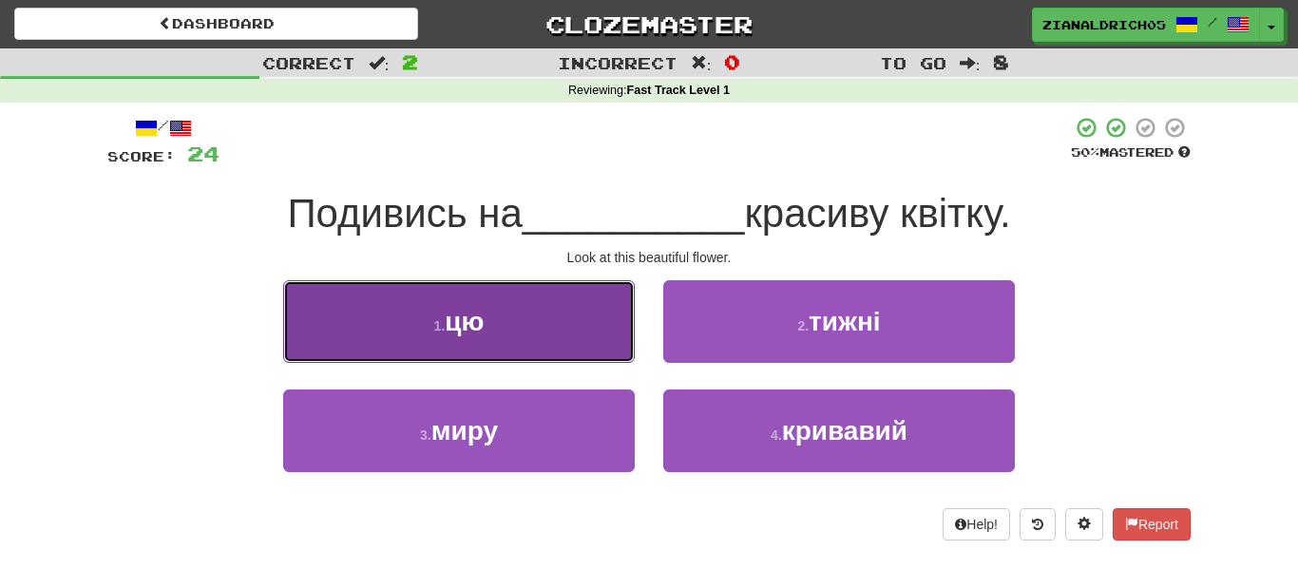
click at [548, 312] on button "1 . цю" at bounding box center [459, 321] width 352 height 83
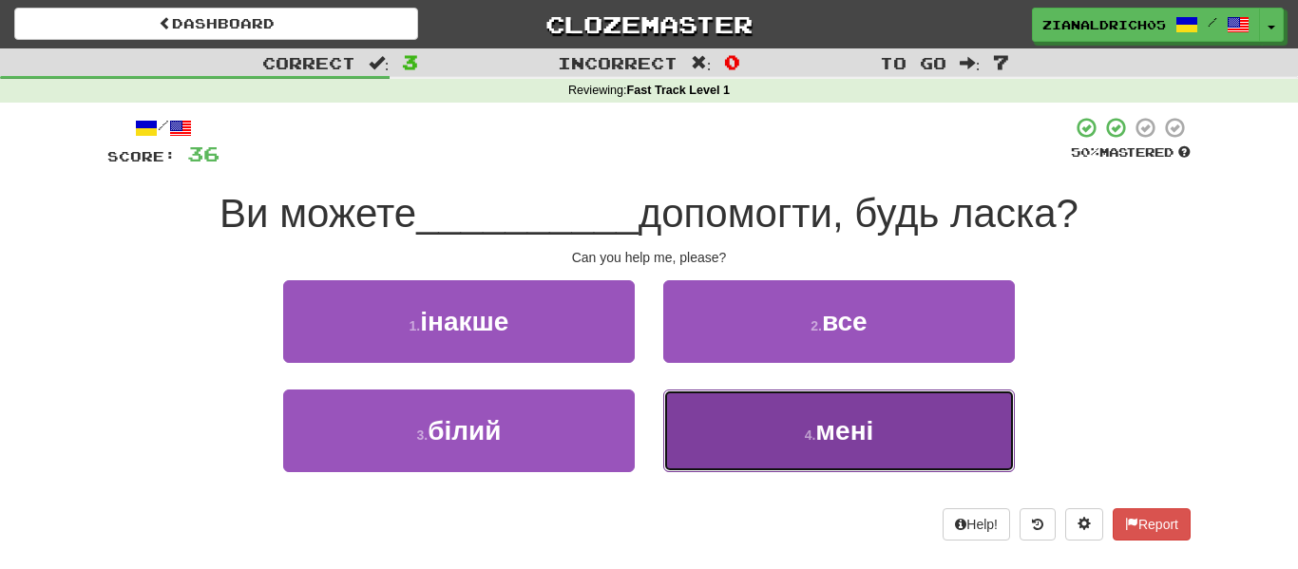
click at [920, 455] on button "4 . мені" at bounding box center [839, 431] width 352 height 83
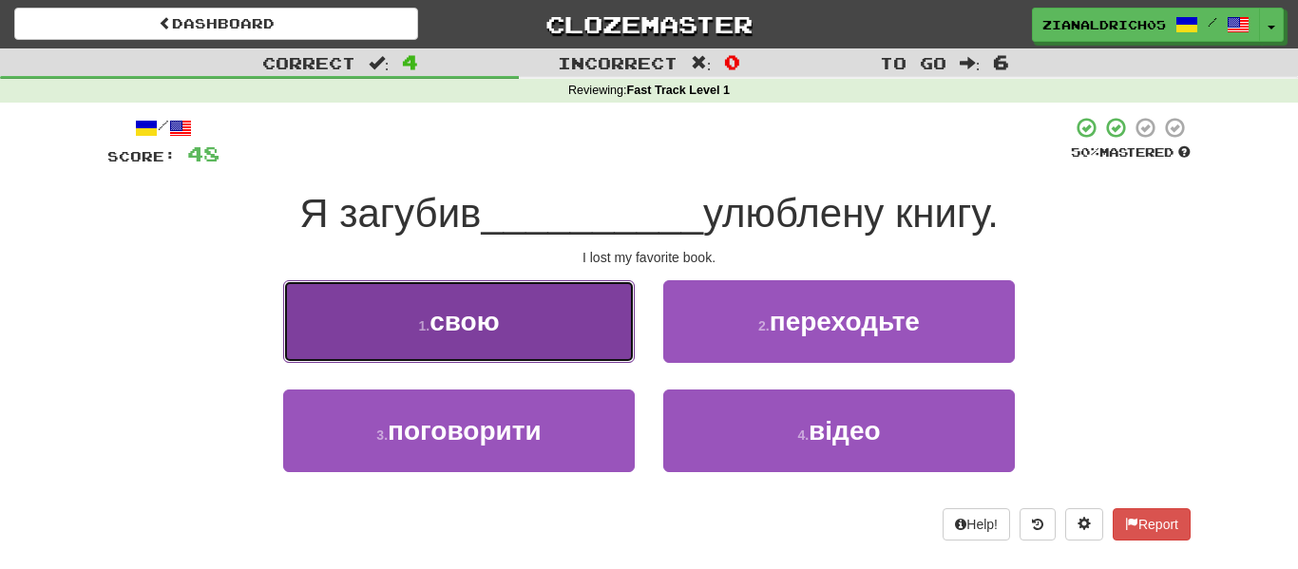
click at [488, 314] on span "свою" at bounding box center [464, 321] width 69 height 29
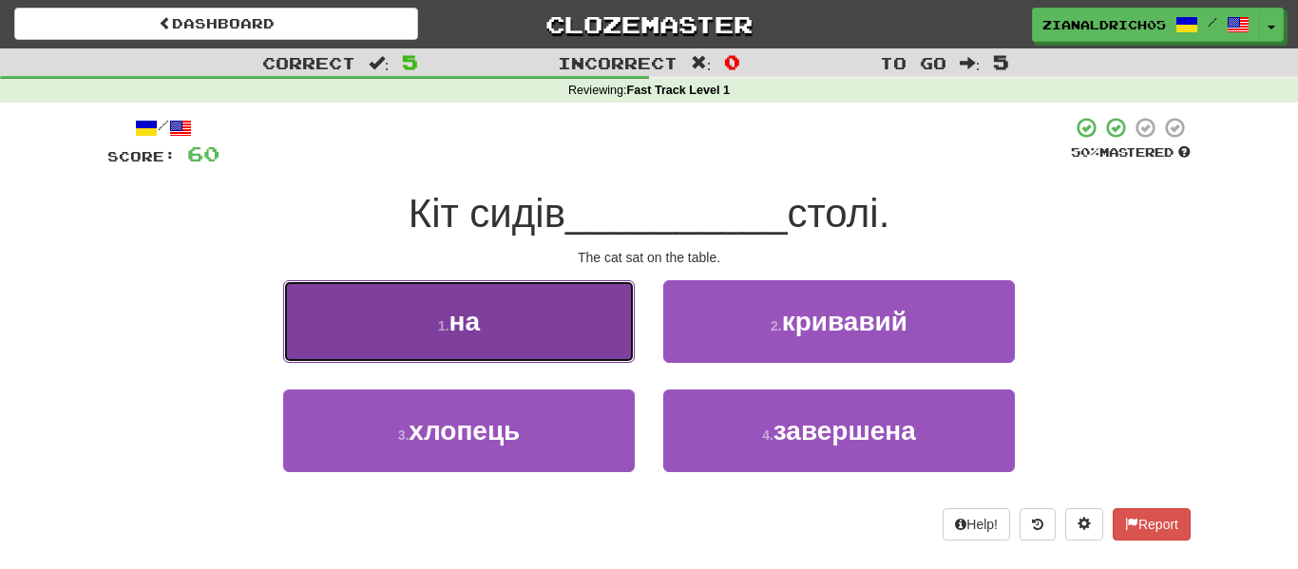
click at [318, 330] on button "1 . на" at bounding box center [459, 321] width 352 height 83
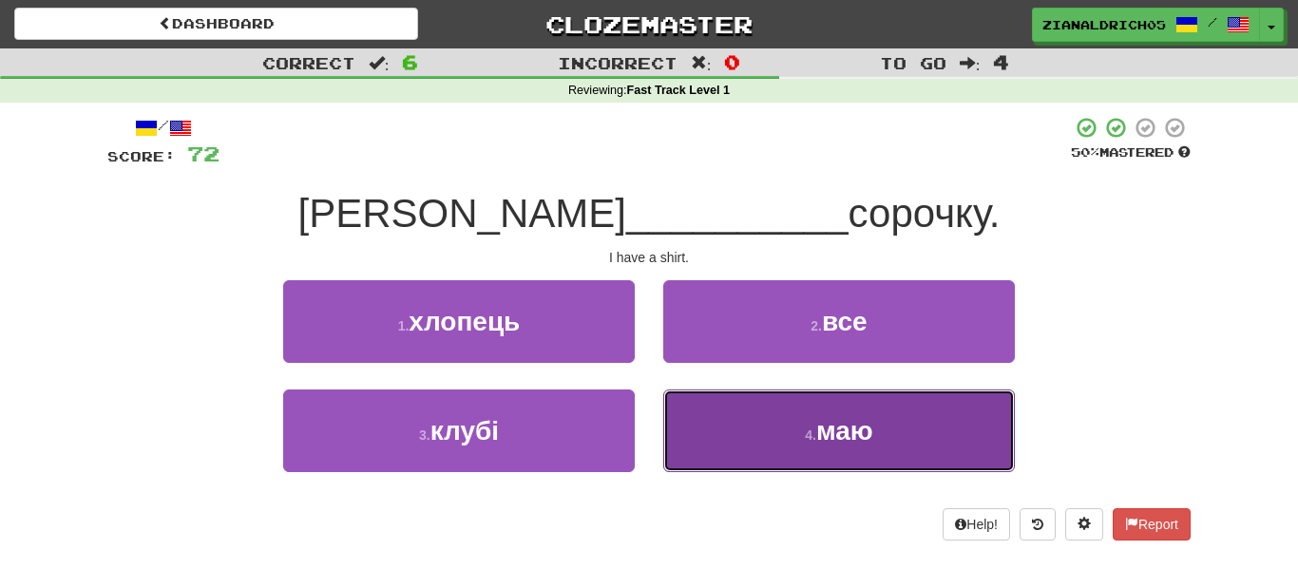
click at [926, 443] on button "4 . маю" at bounding box center [839, 431] width 352 height 83
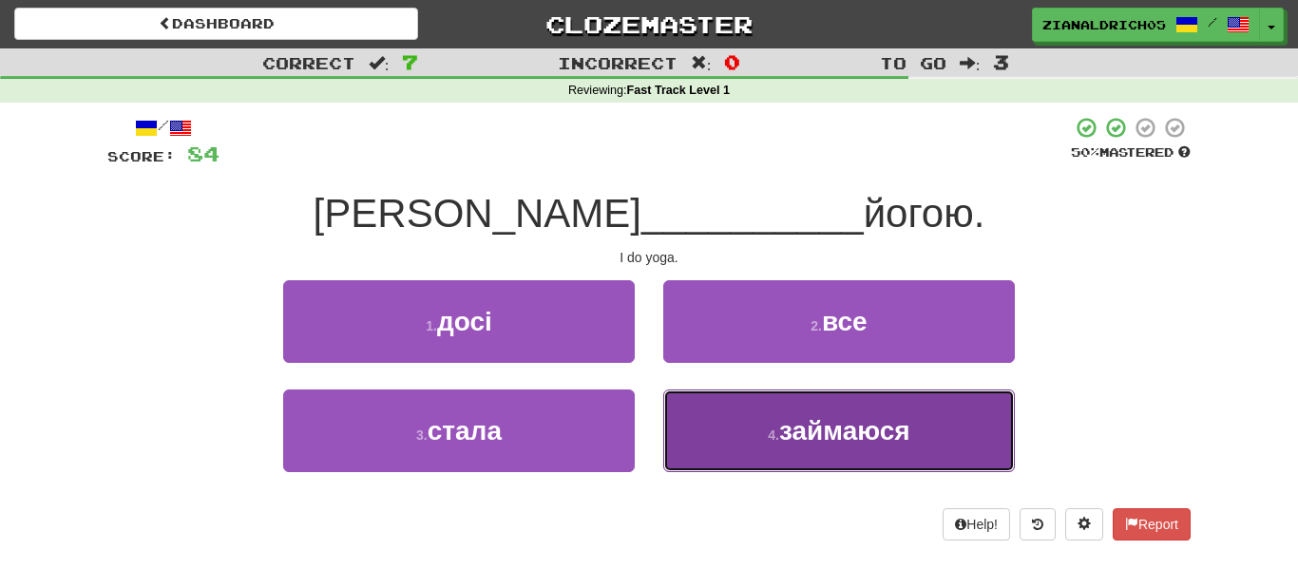
click at [908, 437] on span "займаюся" at bounding box center [844, 430] width 131 height 29
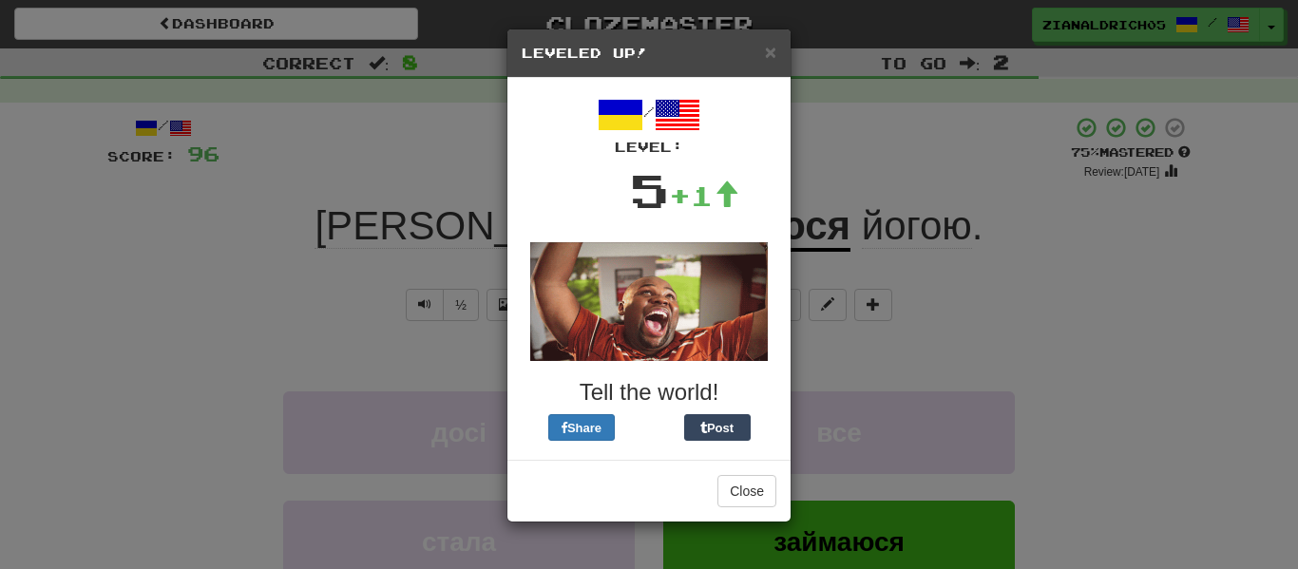
click at [1061, 377] on div "× Leveled Up! / Level: 5 +1 Tell the world! Share Post Close" at bounding box center [649, 284] width 1298 height 569
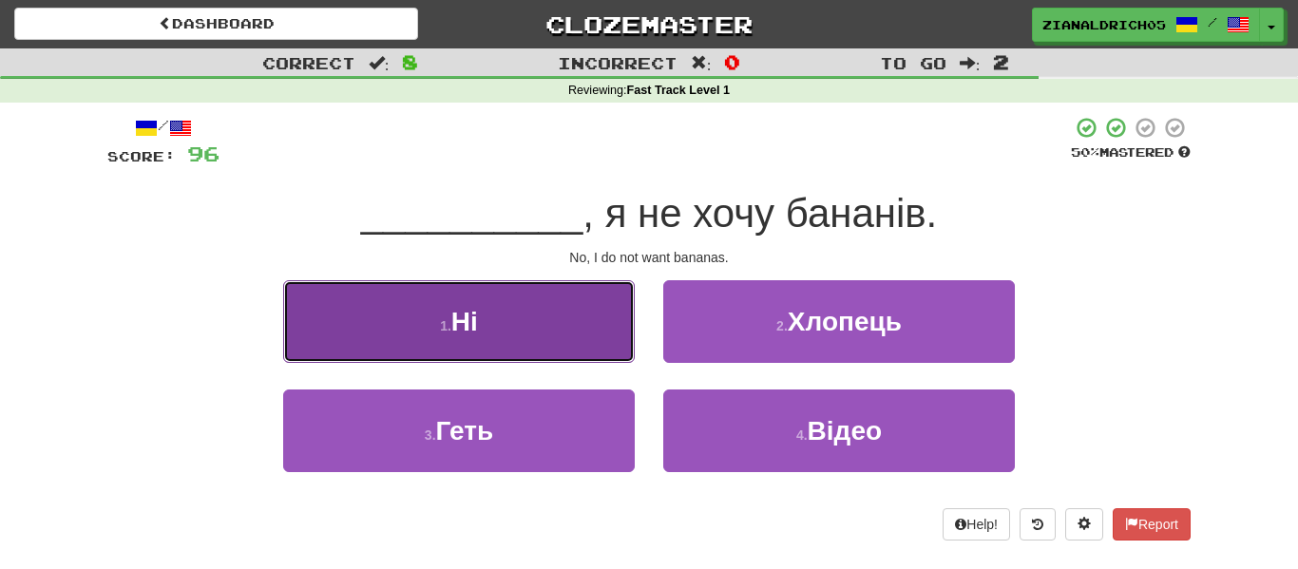
click at [561, 351] on button "1 . Ні" at bounding box center [459, 321] width 352 height 83
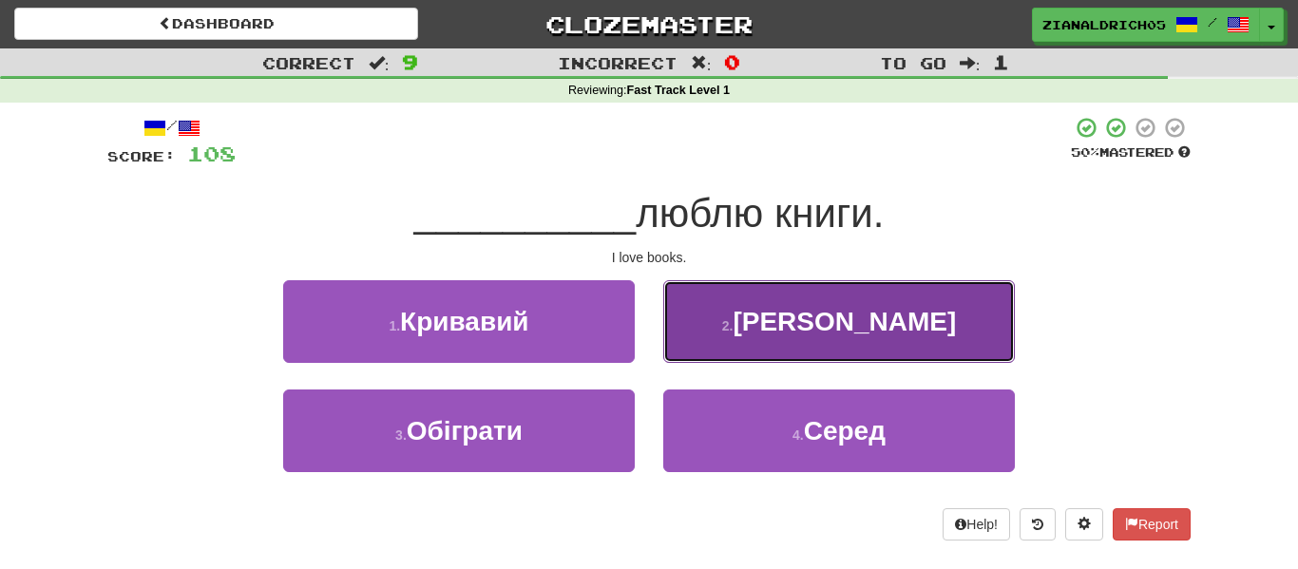
click at [725, 317] on button "2 . Я" at bounding box center [839, 321] width 352 height 83
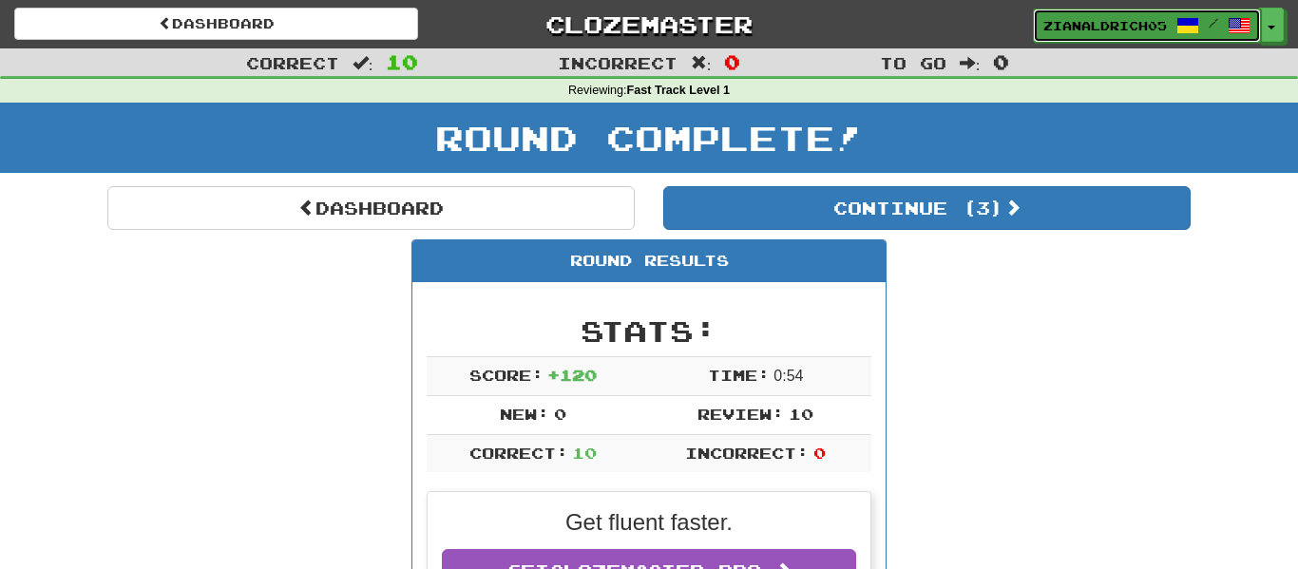
click at [1098, 31] on span "zianaldrich05" at bounding box center [1105, 25] width 124 height 17
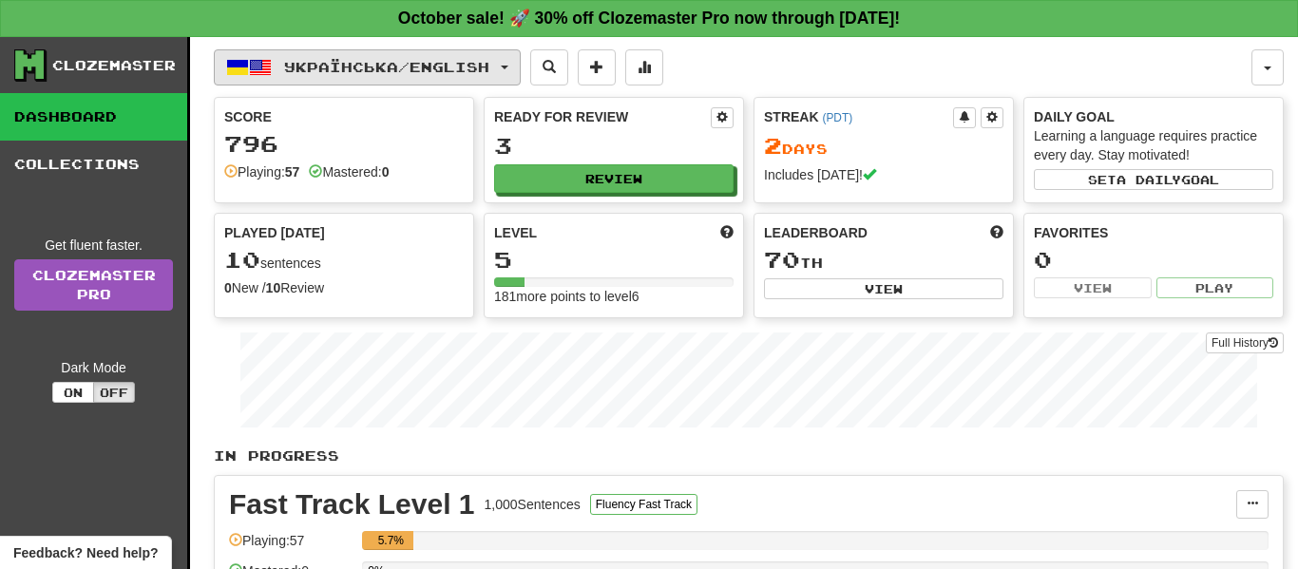
click at [489, 74] on span "Українська / English" at bounding box center [386, 67] width 205 height 16
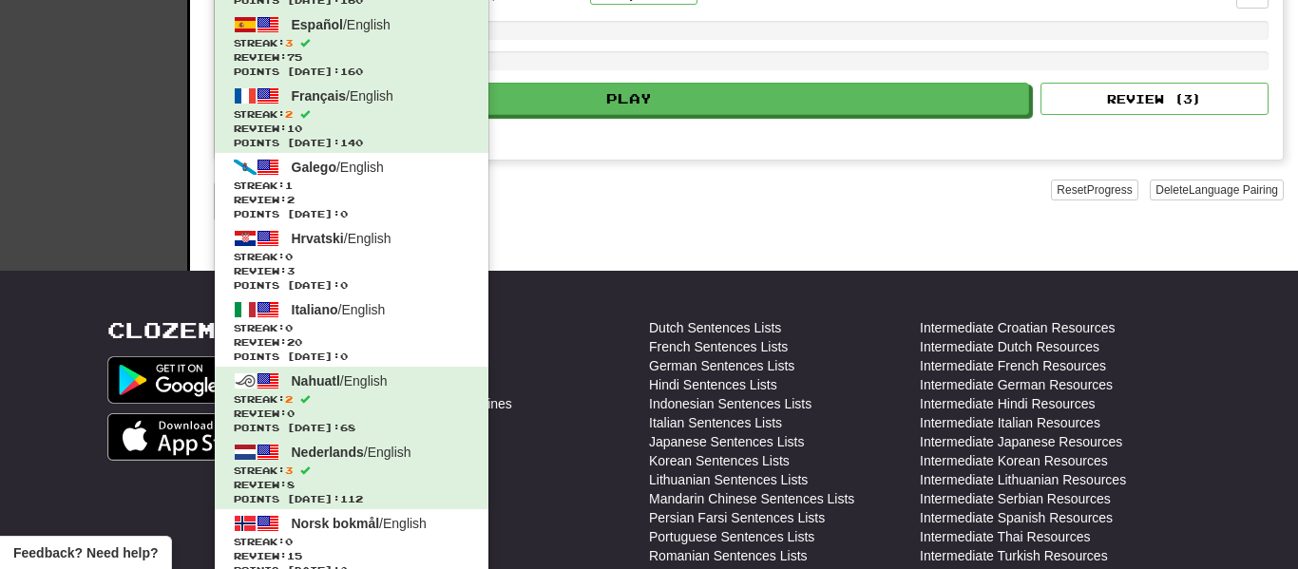
scroll to position [519, 0]
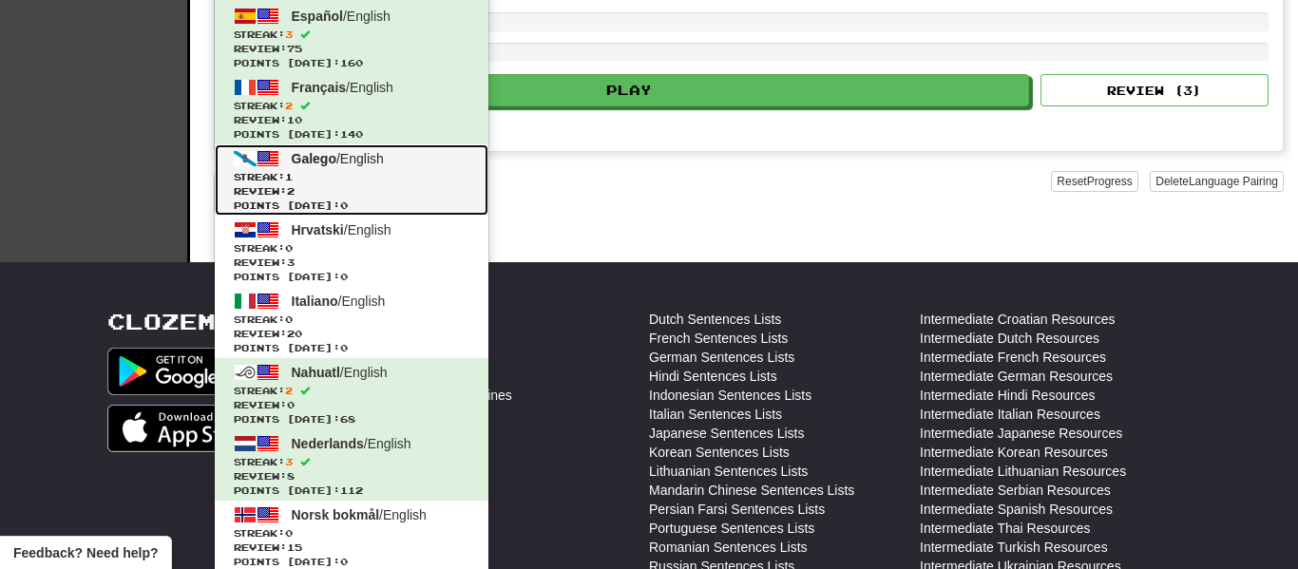
click at [363, 161] on span "Galego / English" at bounding box center [338, 158] width 92 height 15
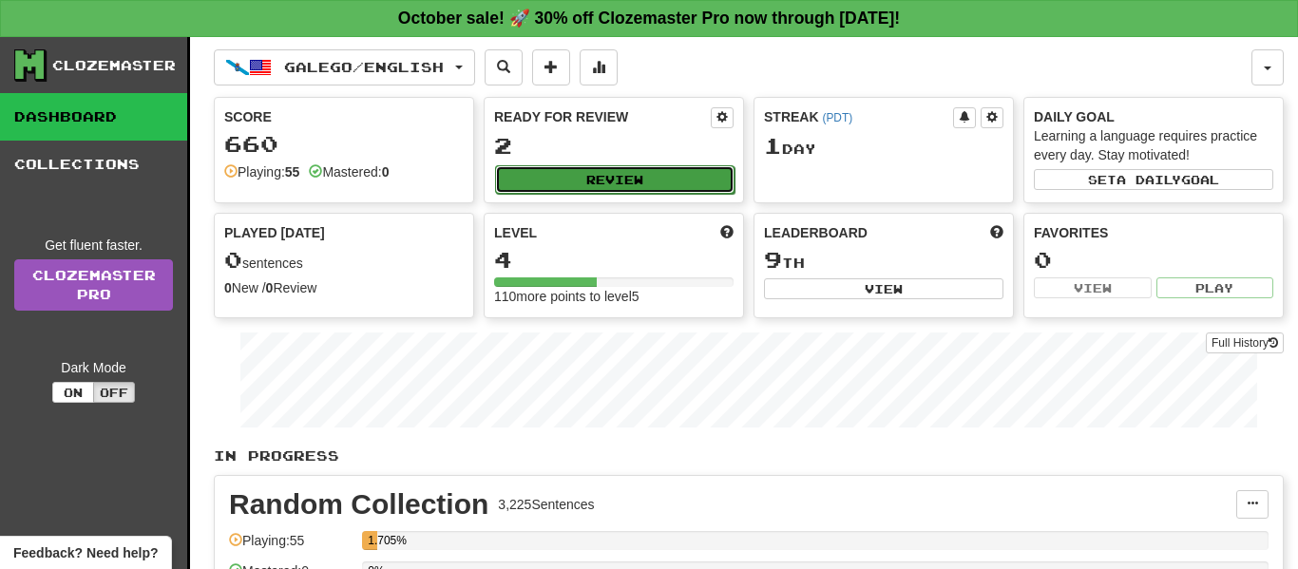
click at [626, 172] on button "Review" at bounding box center [614, 179] width 239 height 29
select select "**"
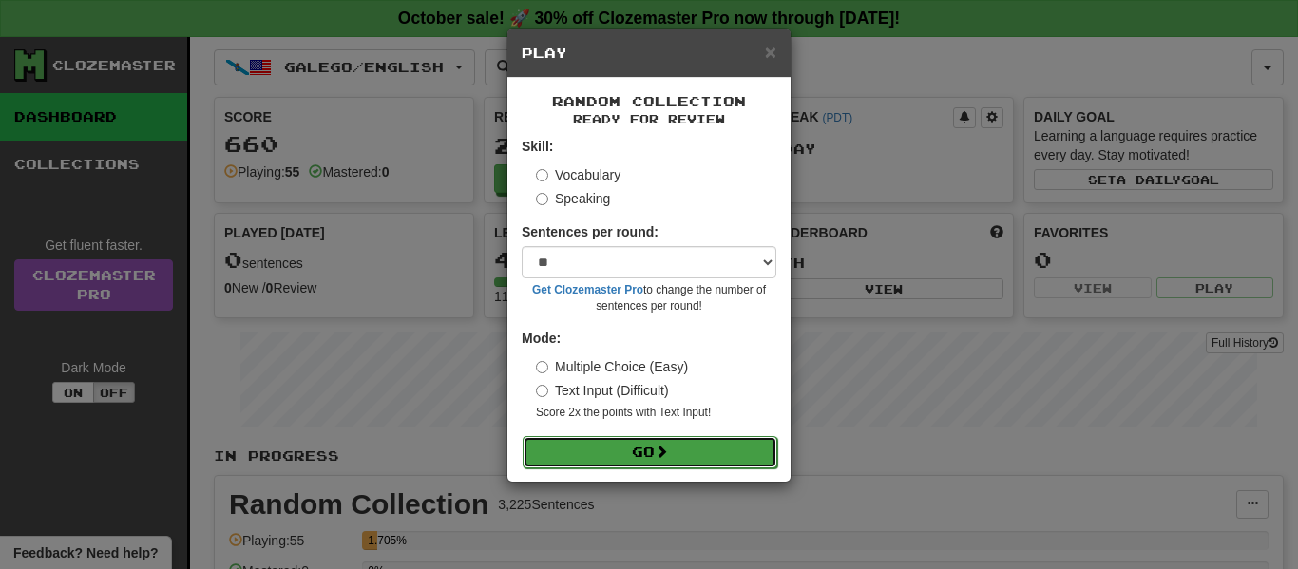
click at [668, 448] on span at bounding box center [661, 451] width 13 height 13
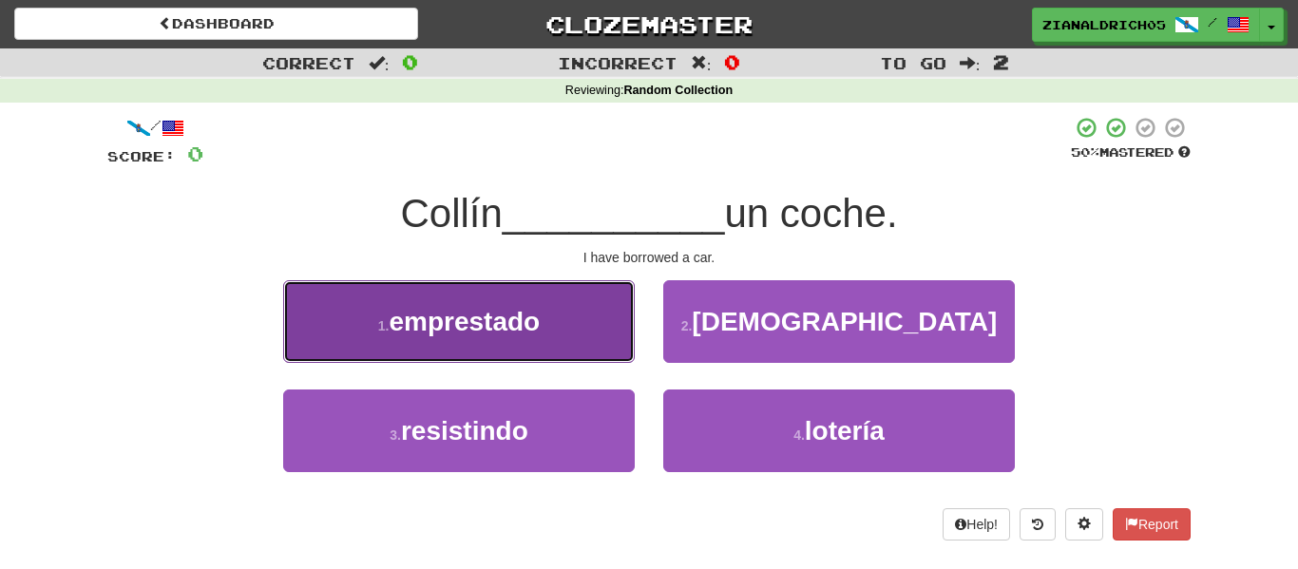
click at [538, 346] on button "1 . emprestado" at bounding box center [459, 321] width 352 height 83
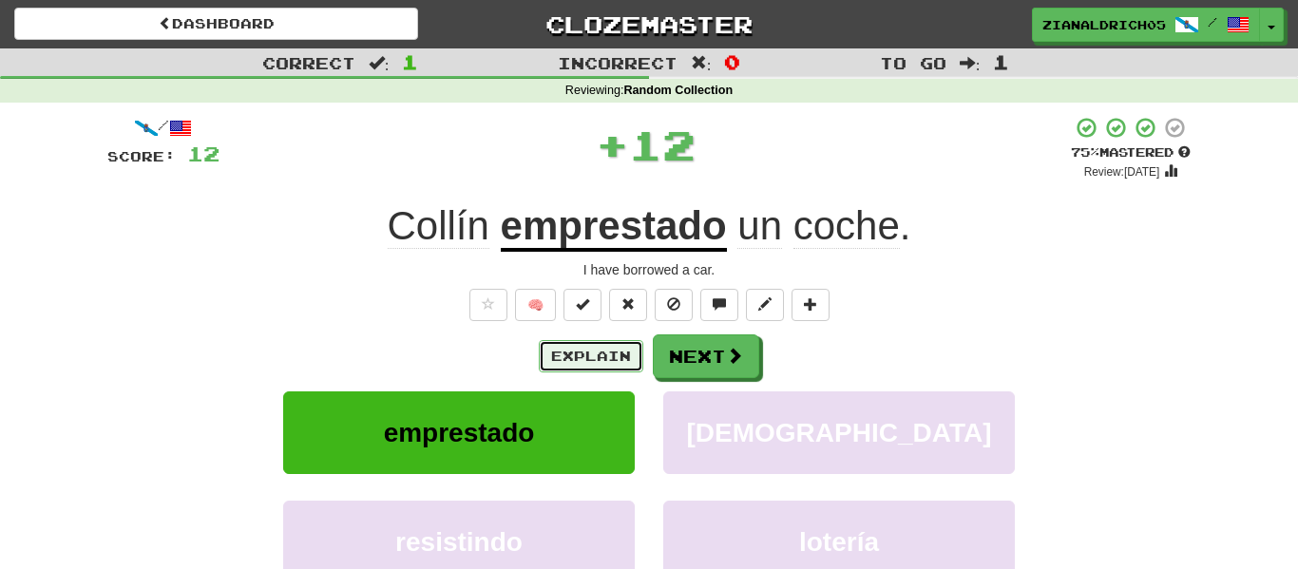
click at [592, 356] on button "Explain" at bounding box center [591, 356] width 105 height 32
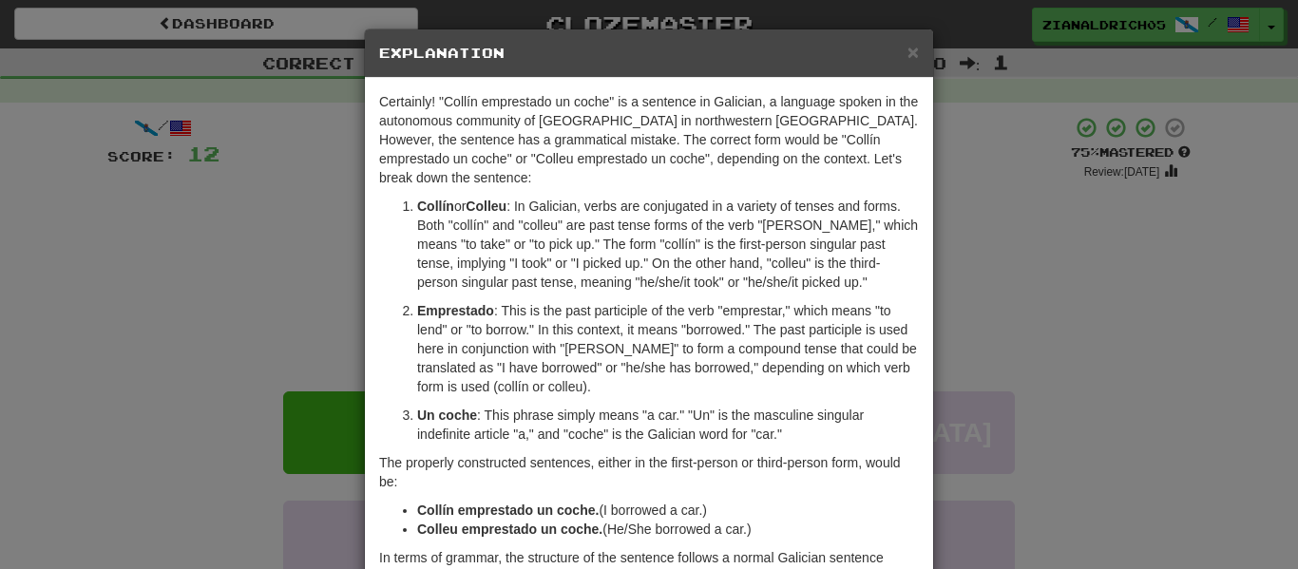
click at [225, 384] on div "× Explanation Certainly! "Collín emprestado un coche" is a sentence in Galician…" at bounding box center [649, 284] width 1298 height 569
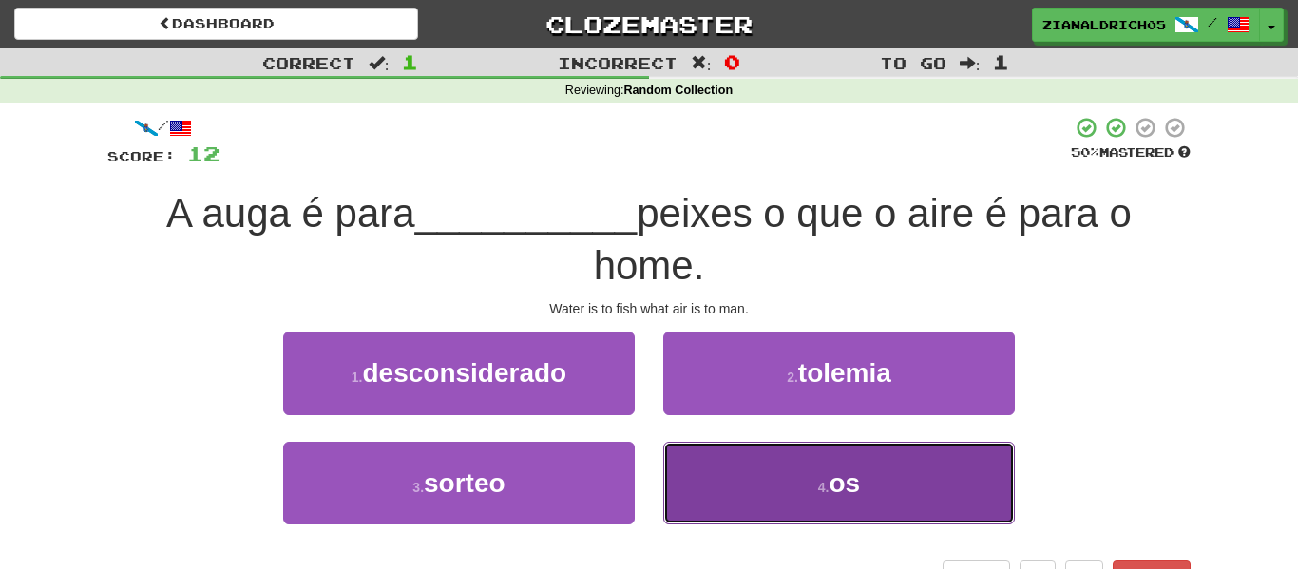
click at [864, 506] on button "4 . os" at bounding box center [839, 483] width 352 height 83
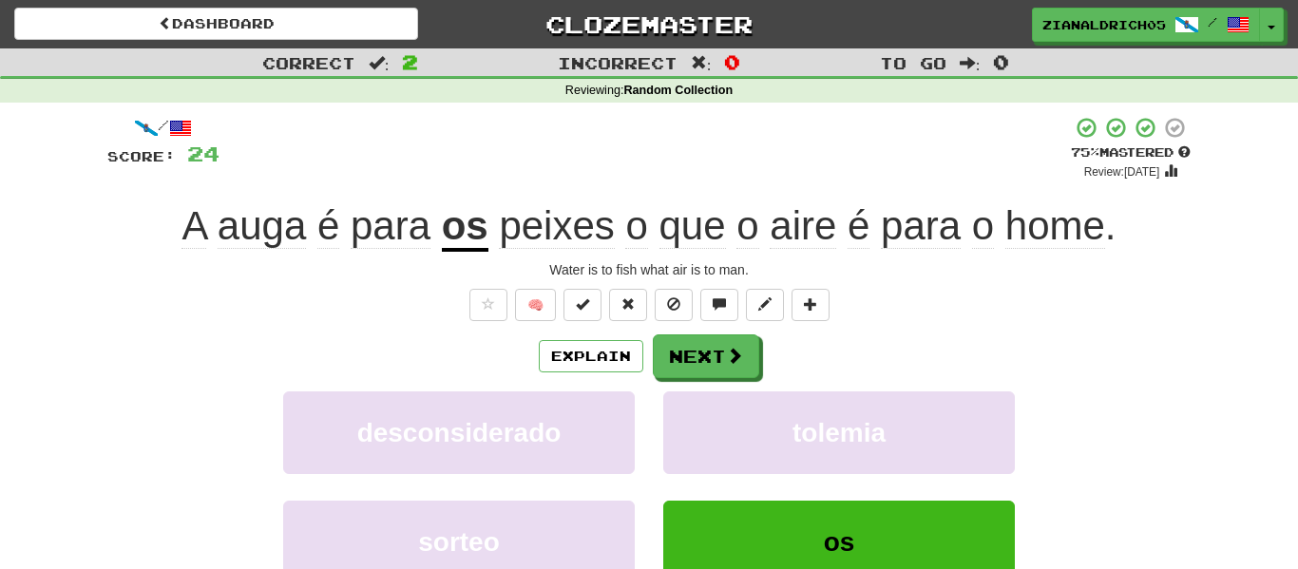
click at [1156, 387] on div "Explain Next desconsiderado tolemia sorteo os Learn more: desconsiderado tolemi…" at bounding box center [648, 486] width 1083 height 305
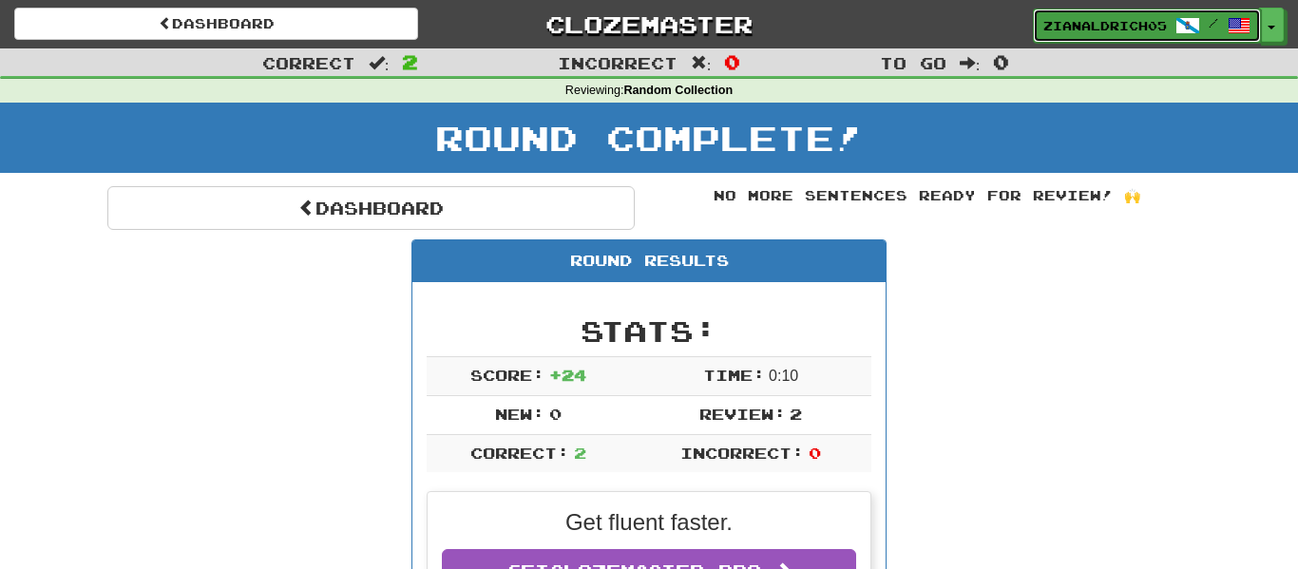
click at [1117, 24] on span "zianaldrich05" at bounding box center [1105, 25] width 124 height 17
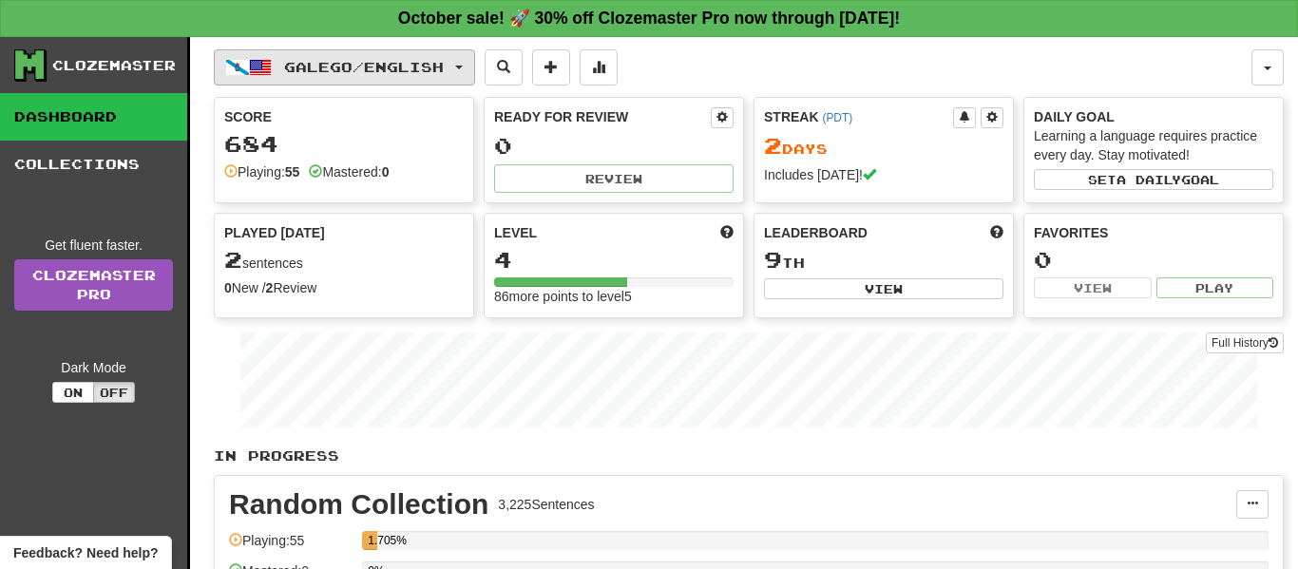
click at [399, 74] on span "Galego / English" at bounding box center [364, 67] width 160 height 16
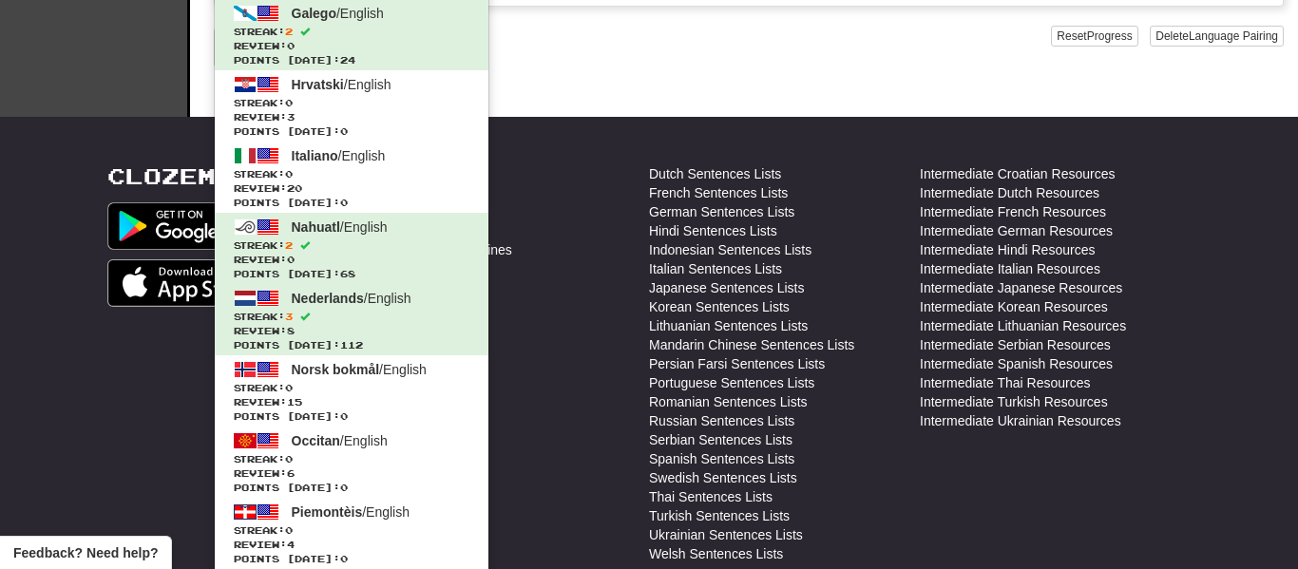
scroll to position [667, 0]
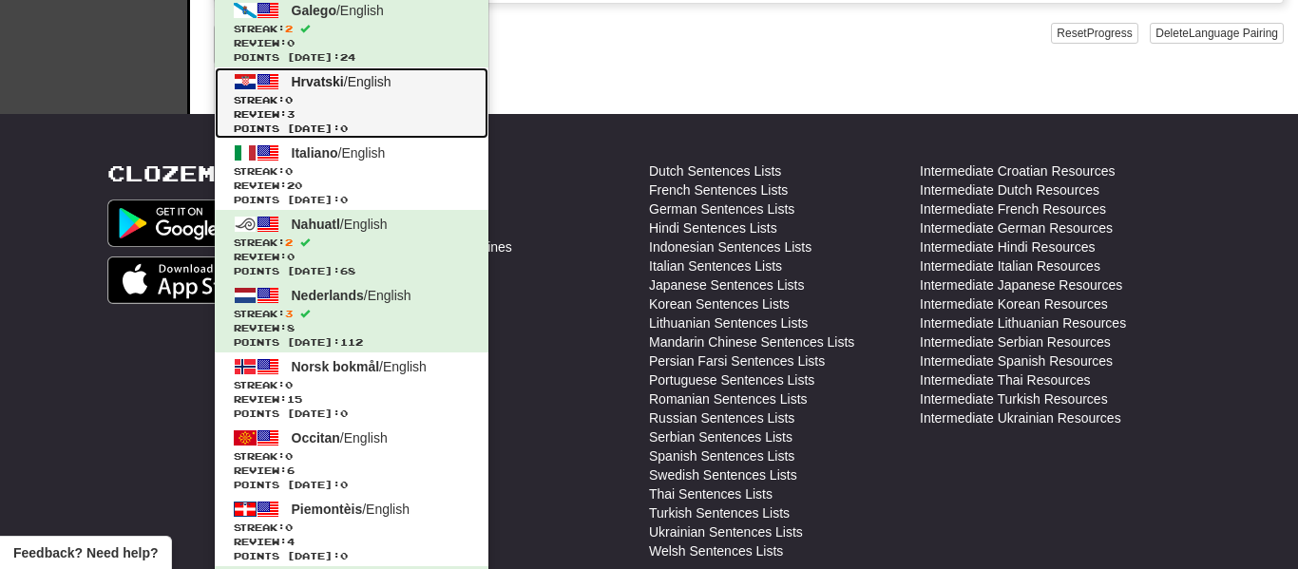
click at [361, 90] on link "Hrvatski / English Streak: 0 Review: 3 Points today: 0" at bounding box center [352, 102] width 274 height 71
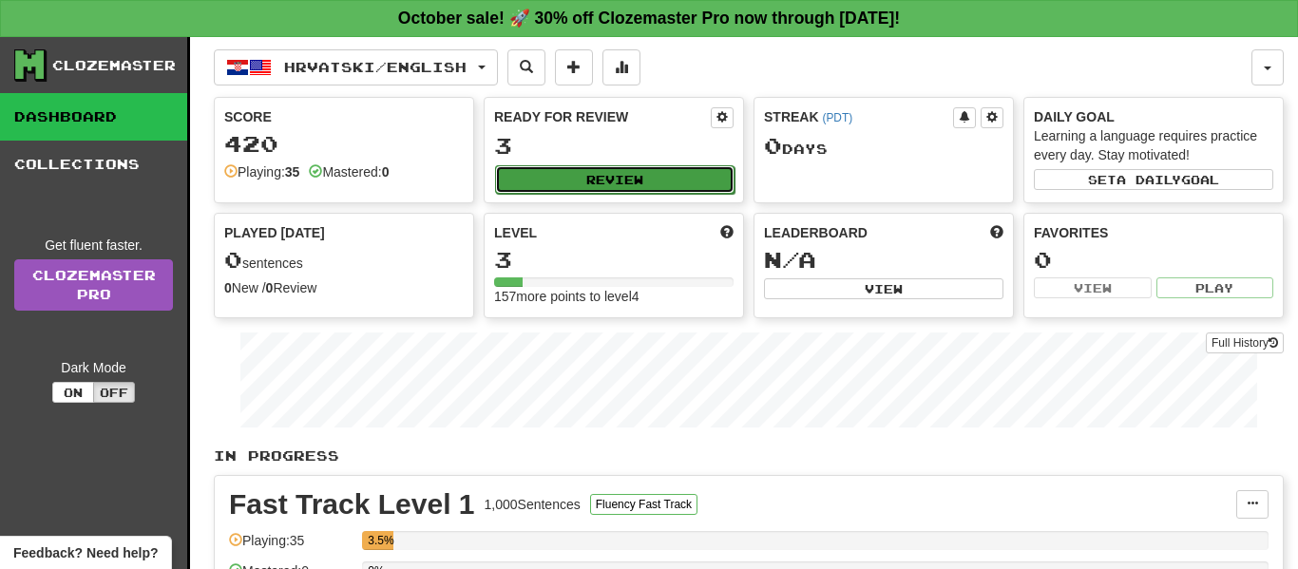
click at [591, 181] on button "Review" at bounding box center [614, 179] width 239 height 29
select select "**"
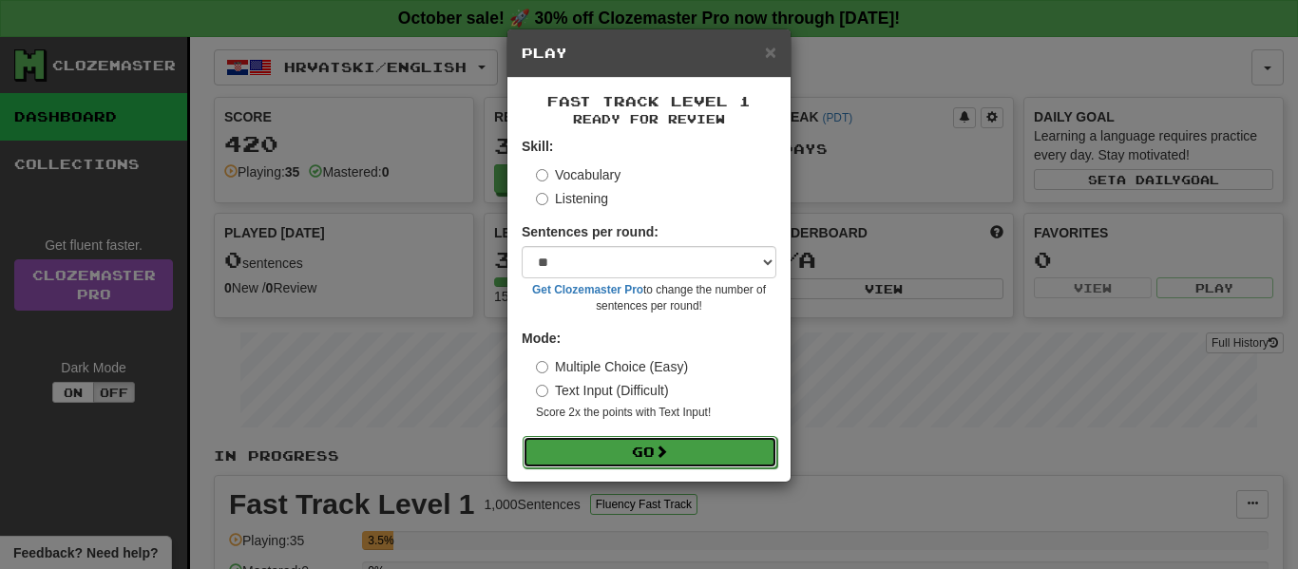
click at [640, 441] on button "Go" at bounding box center [650, 452] width 255 height 32
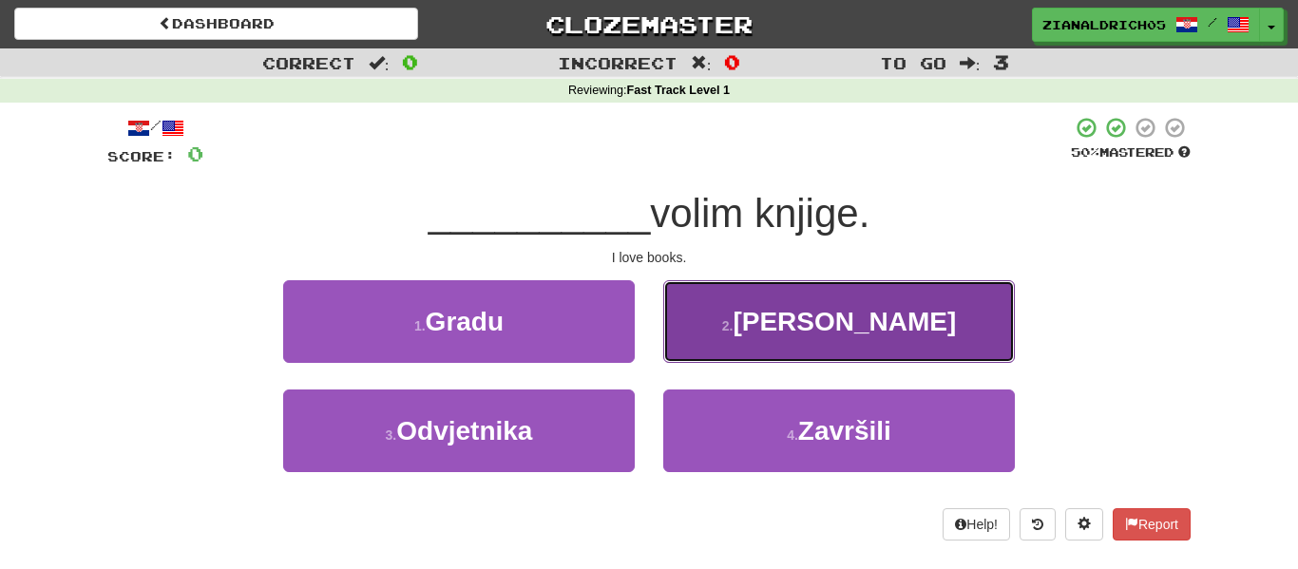
click at [909, 318] on button "2 . Ja" at bounding box center [839, 321] width 352 height 83
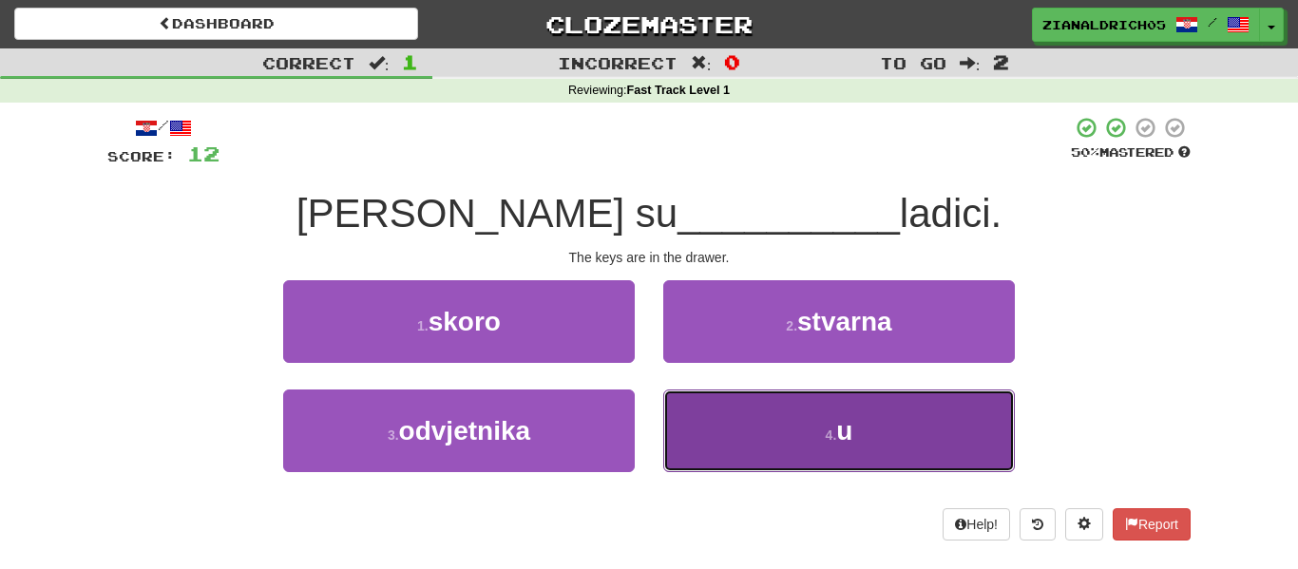
click at [975, 436] on button "4 . u" at bounding box center [839, 431] width 352 height 83
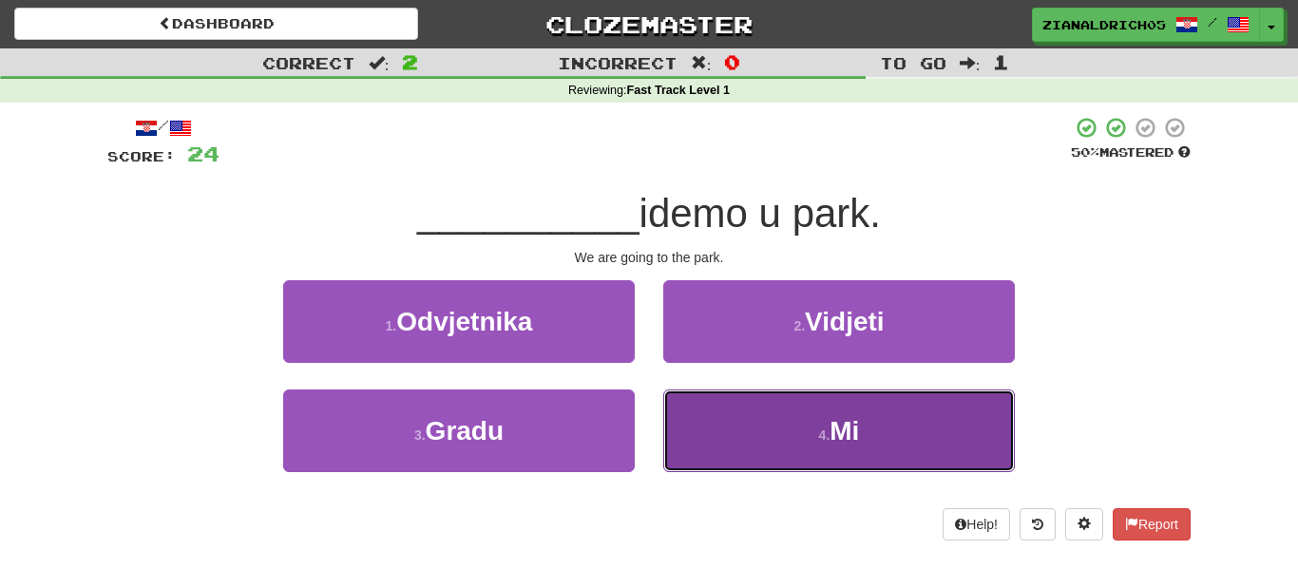
click at [983, 458] on button "4 . Mi" at bounding box center [839, 431] width 352 height 83
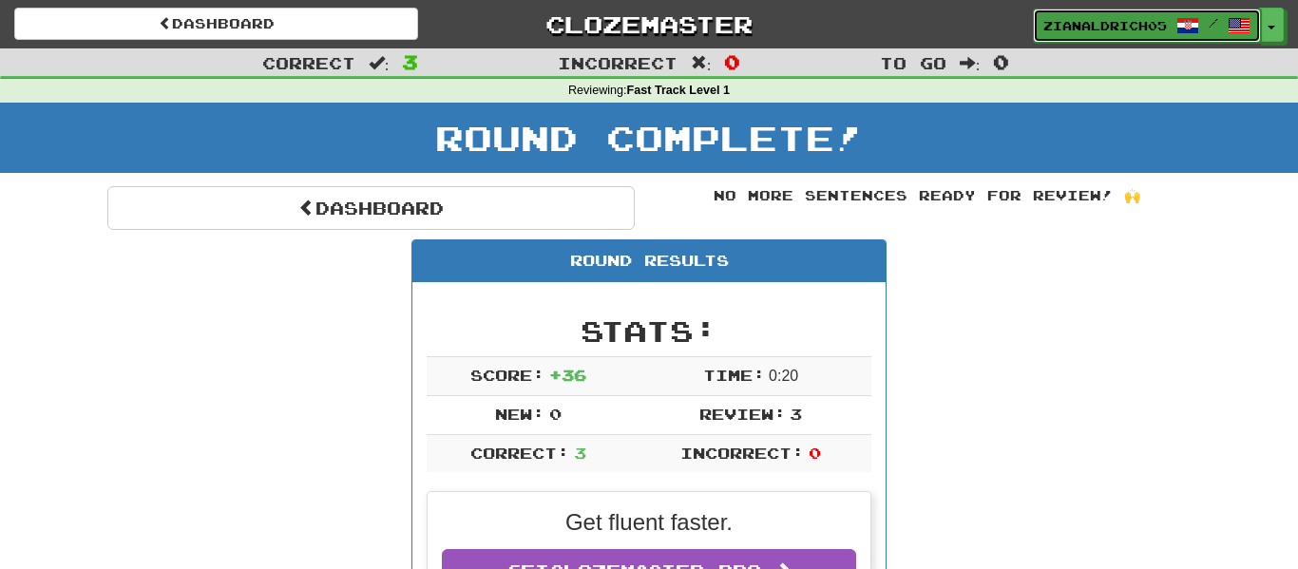
click at [1174, 34] on link "zianaldrich05 /" at bounding box center [1147, 26] width 228 height 34
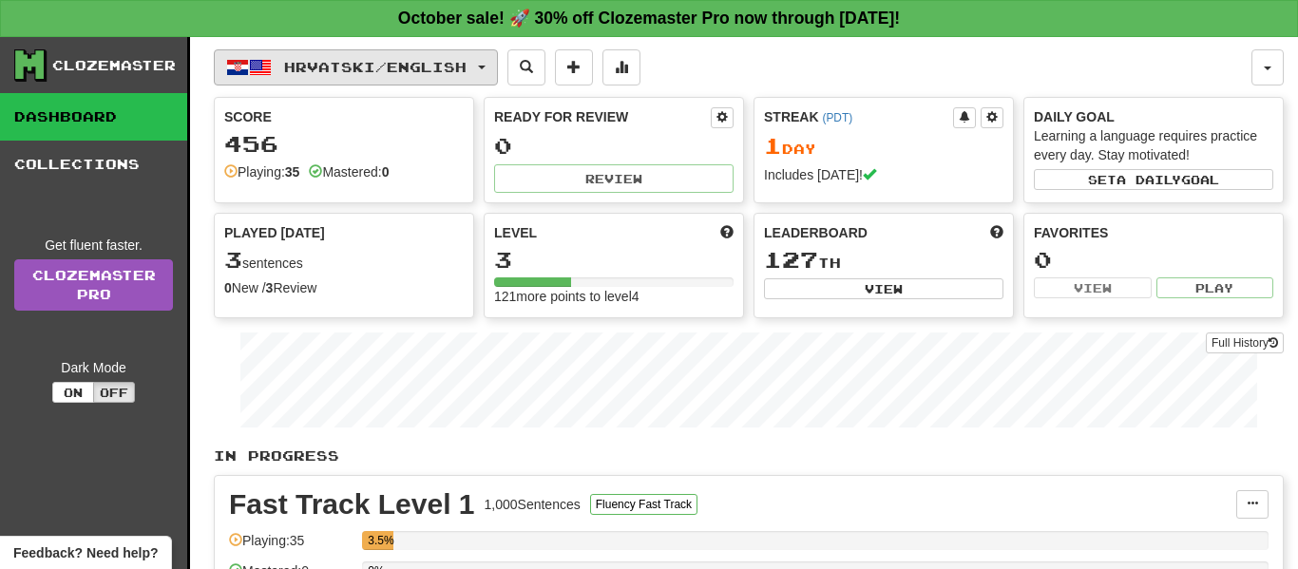
click at [481, 65] on button "Hrvatski / English" at bounding box center [356, 67] width 284 height 36
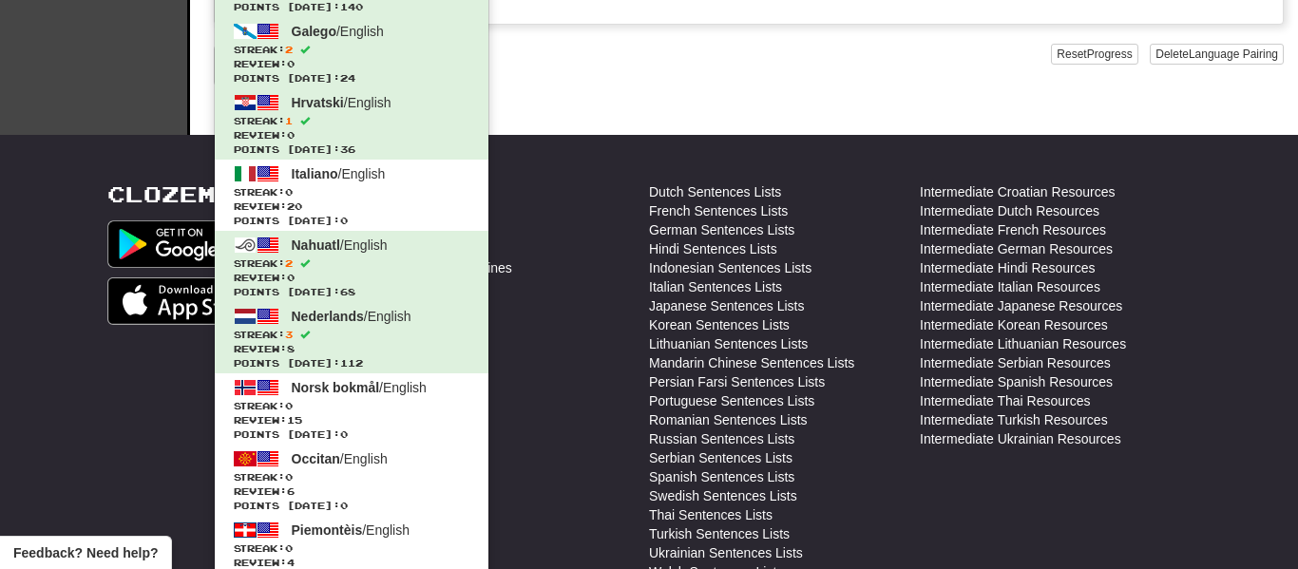
scroll to position [647, 0]
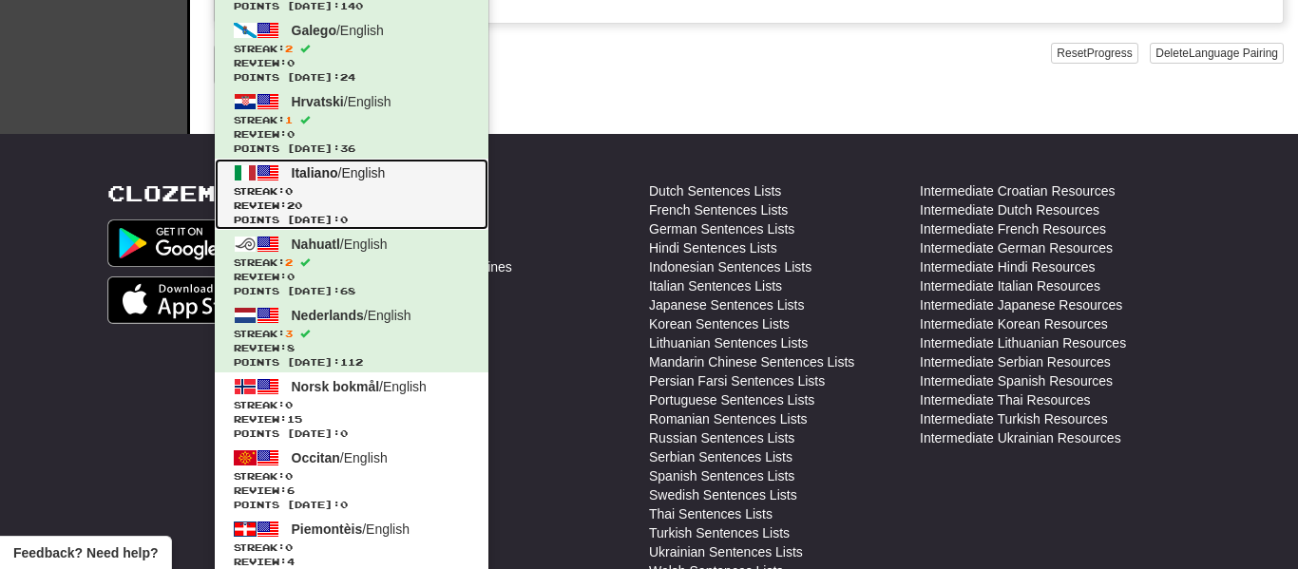
click at [376, 202] on span "Review: 20" at bounding box center [352, 206] width 236 height 14
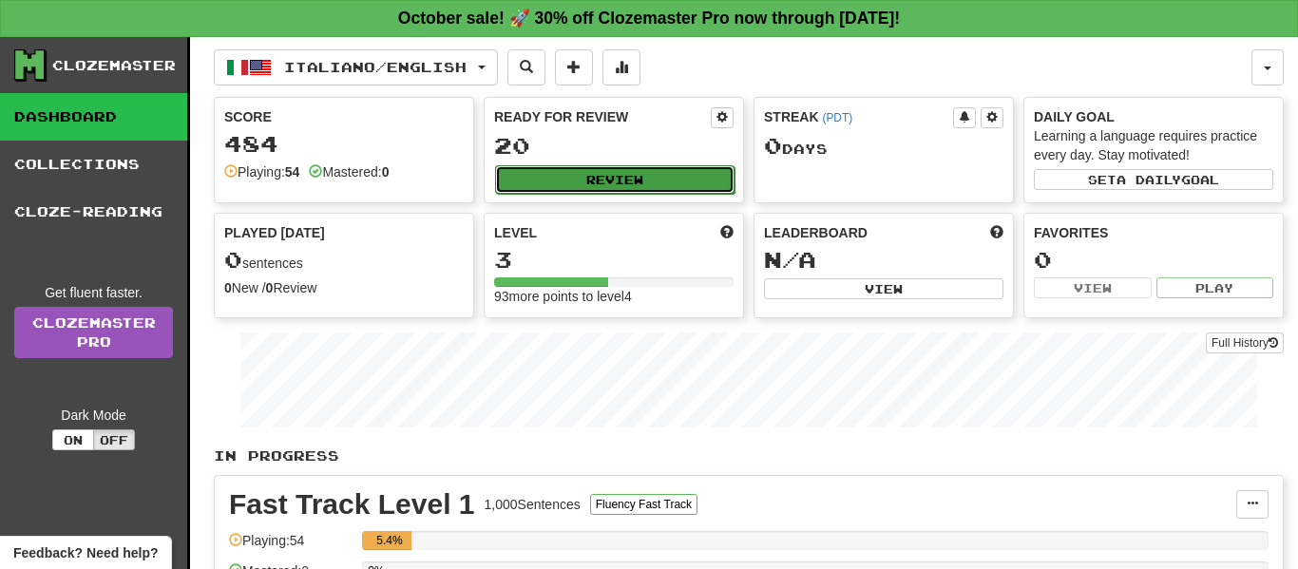
click at [698, 177] on button "Review" at bounding box center [614, 179] width 239 height 29
select select "**"
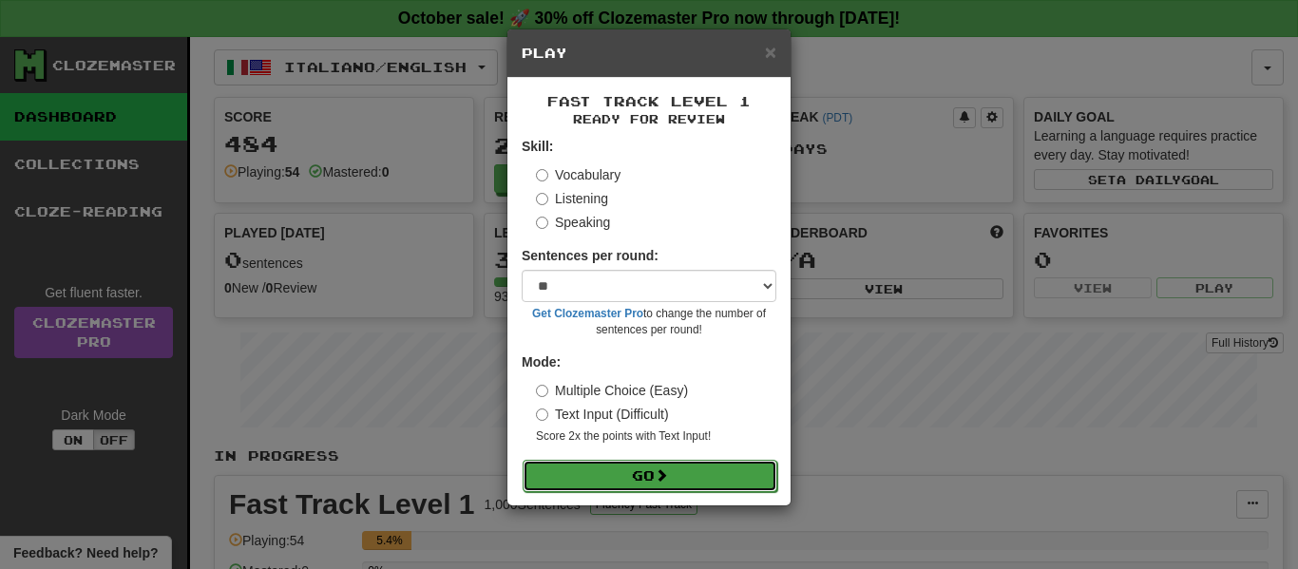
click at [705, 487] on button "Go" at bounding box center [650, 476] width 255 height 32
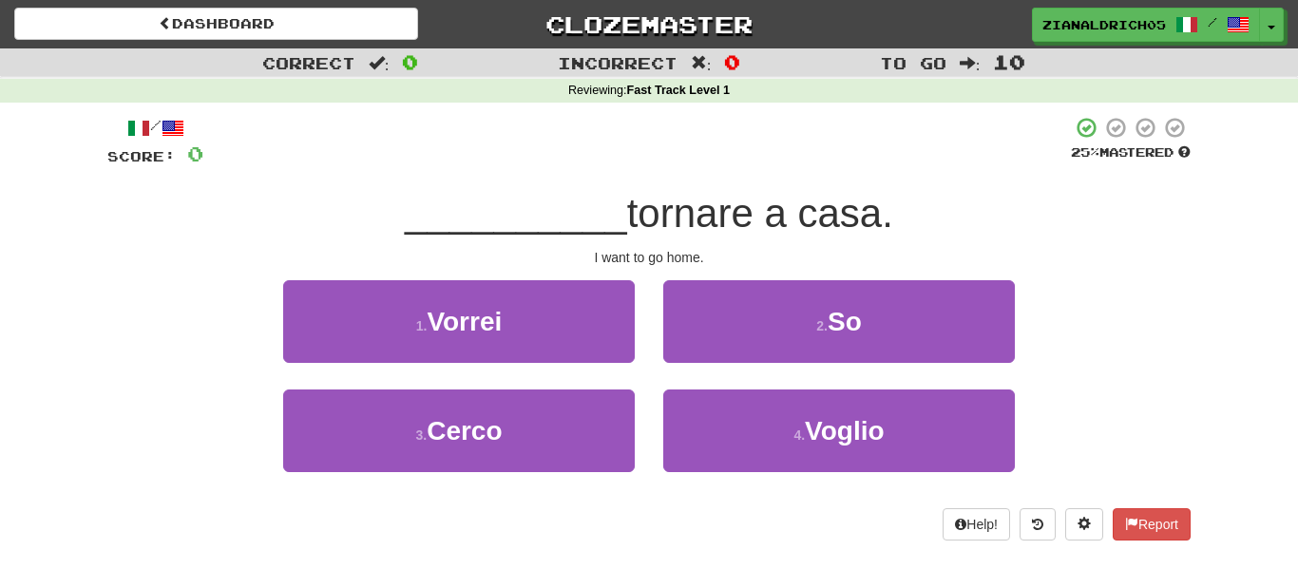
click at [916, 475] on div "4 . [GEOGRAPHIC_DATA]" at bounding box center [839, 444] width 380 height 109
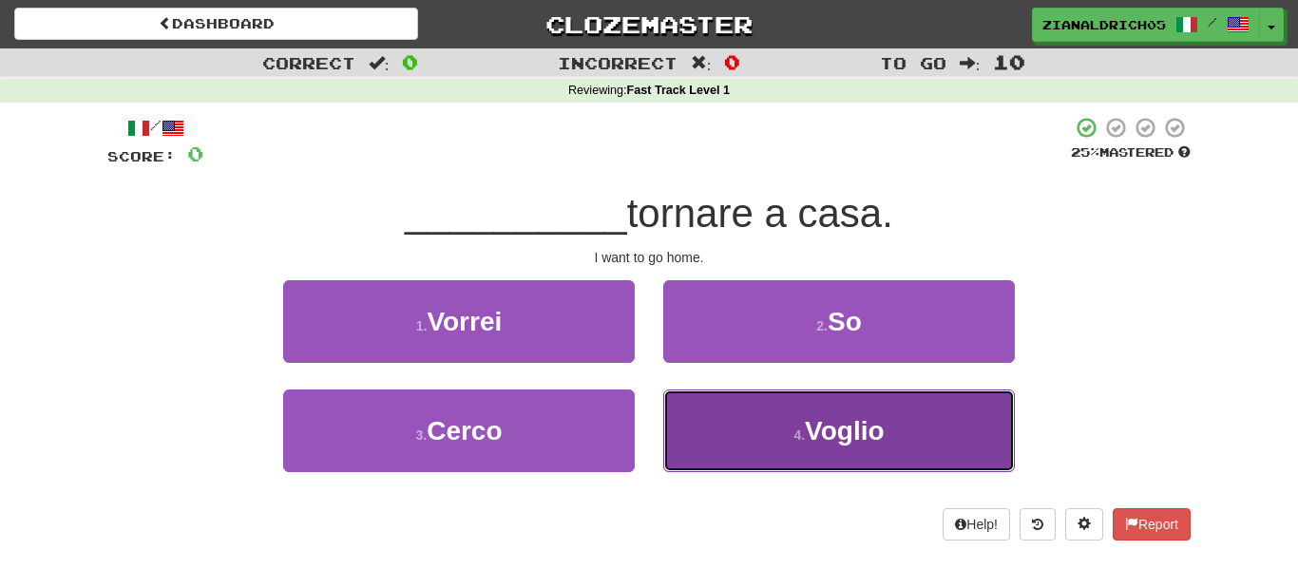
click at [881, 440] on span "Voglio" at bounding box center [844, 430] width 79 height 29
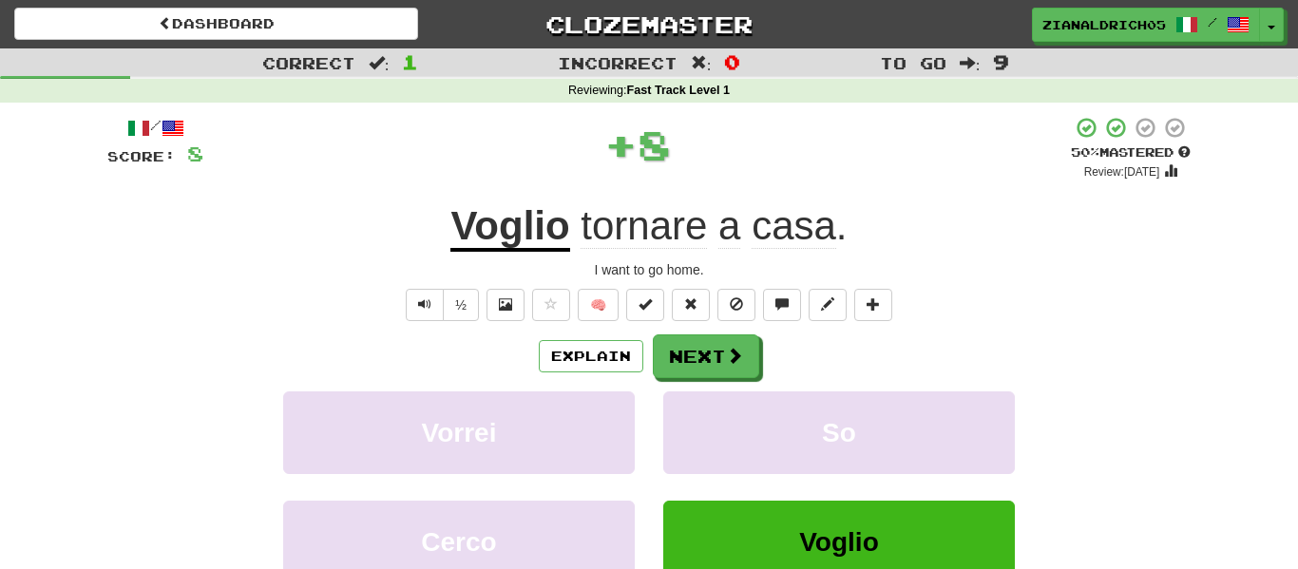
click at [107, 289] on div "½ 🧠" at bounding box center [648, 305] width 1083 height 32
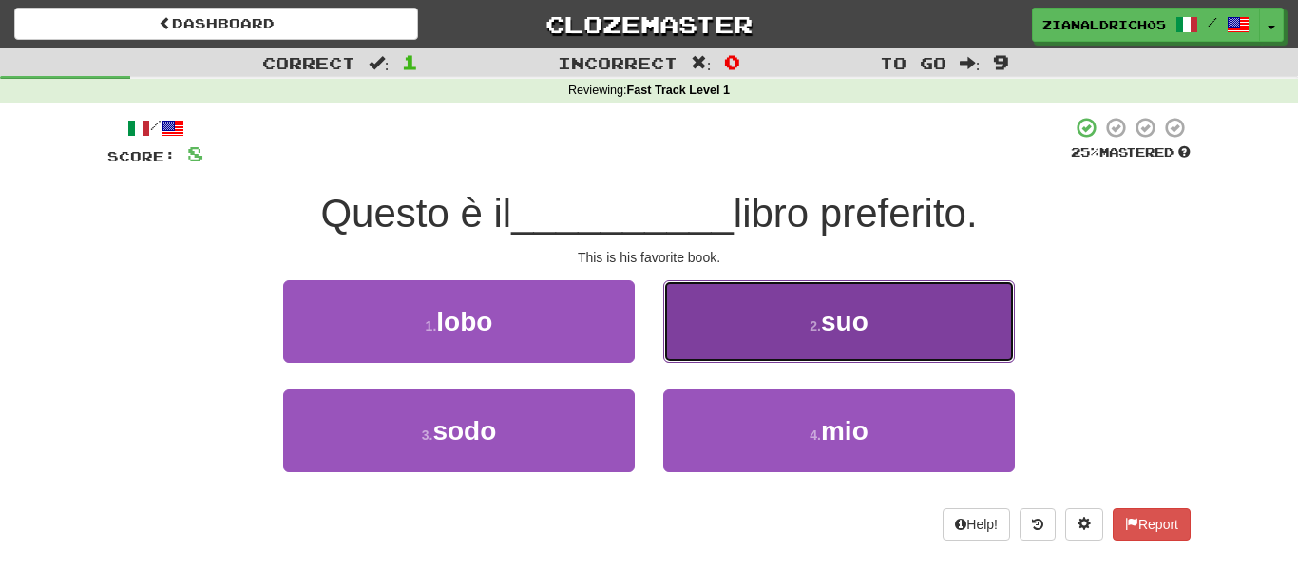
click at [820, 319] on small "2 ." at bounding box center [815, 325] width 11 height 15
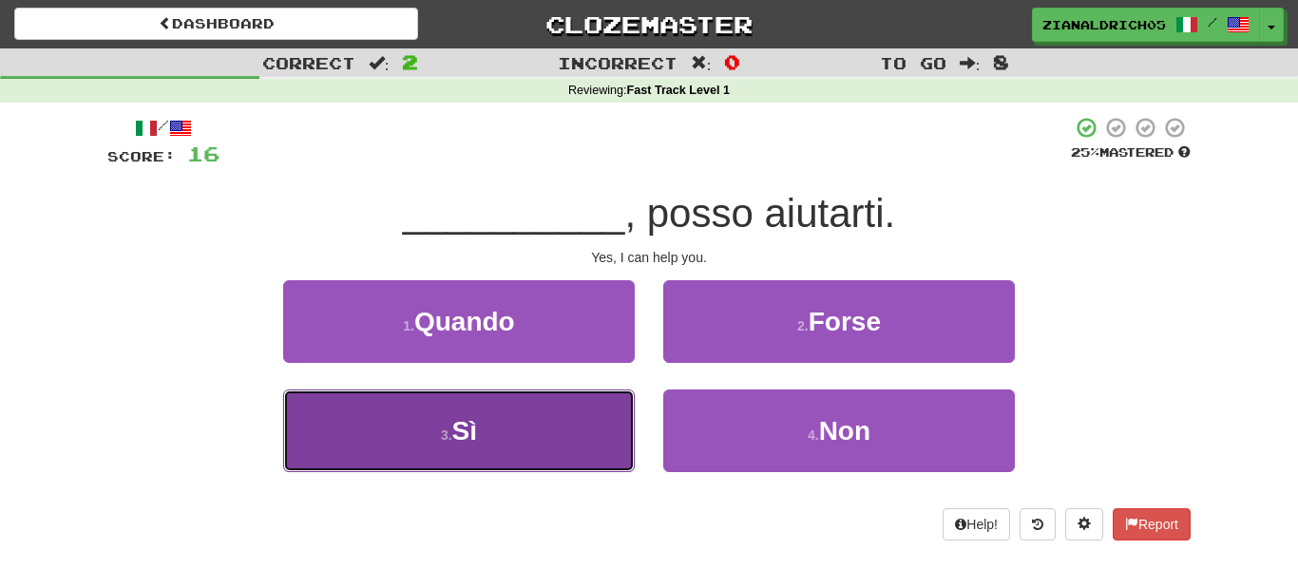
click at [592, 431] on button "3 . Sì" at bounding box center [459, 431] width 352 height 83
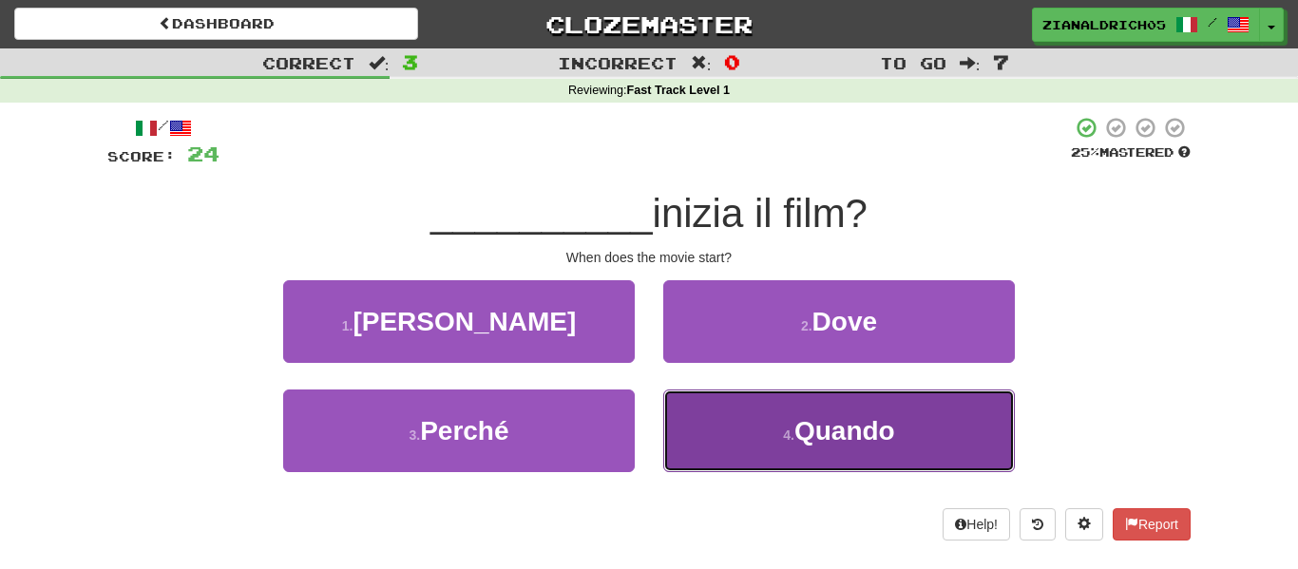
click at [997, 455] on button "4 . Quando" at bounding box center [839, 431] width 352 height 83
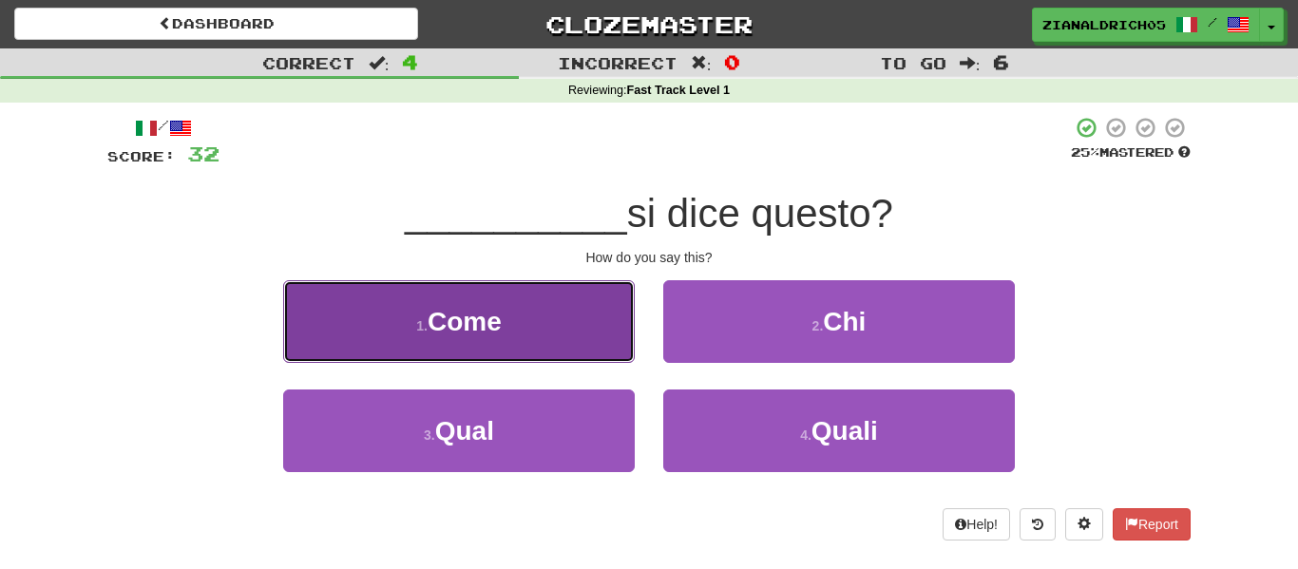
click at [528, 306] on button "1 . Come" at bounding box center [459, 321] width 352 height 83
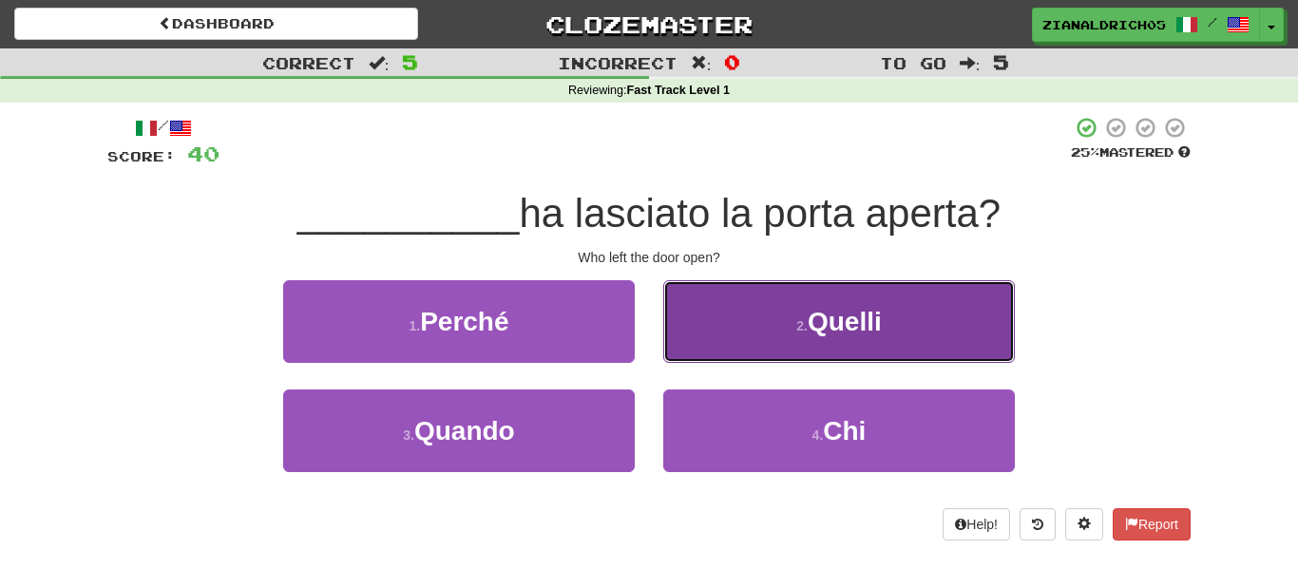
click at [885, 310] on button "2 . Quelli" at bounding box center [839, 321] width 352 height 83
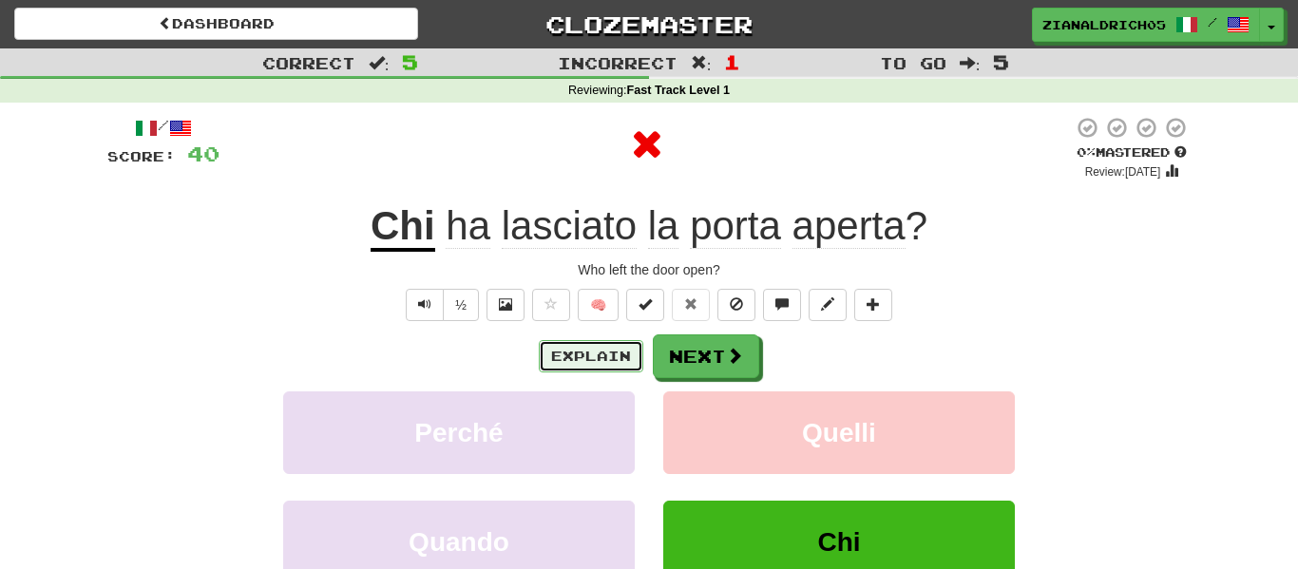
click at [583, 370] on button "Explain" at bounding box center [591, 356] width 105 height 32
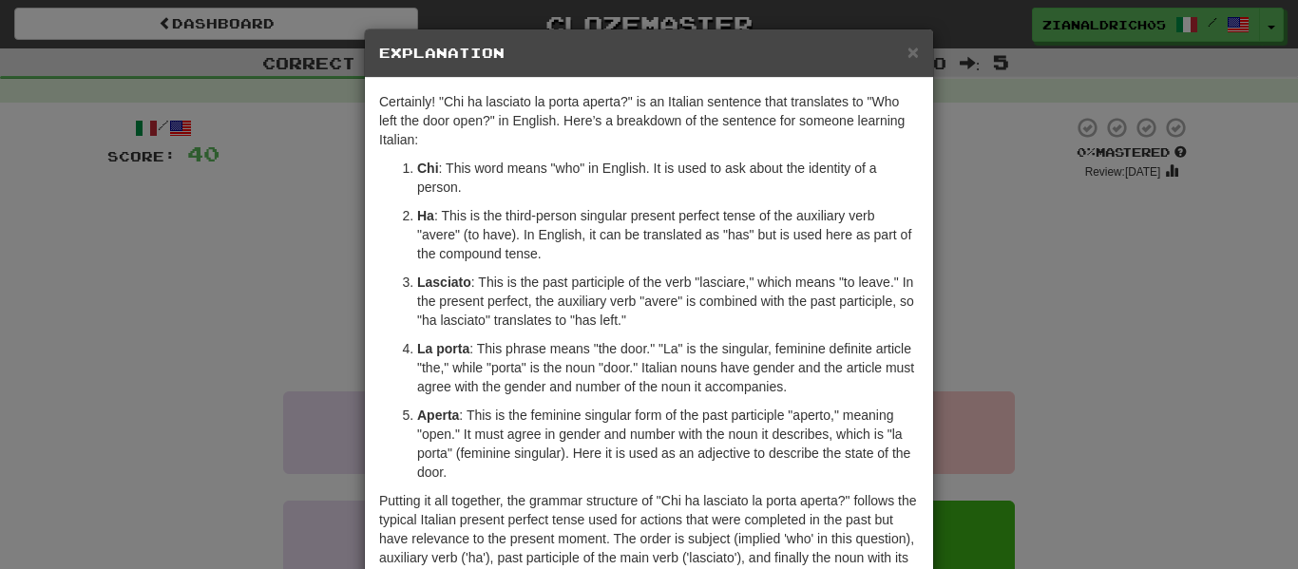
click at [261, 345] on div "× Explanation Certainly! "Chi ha lasciato la porta aperta?" is an Italian sente…" at bounding box center [649, 284] width 1298 height 569
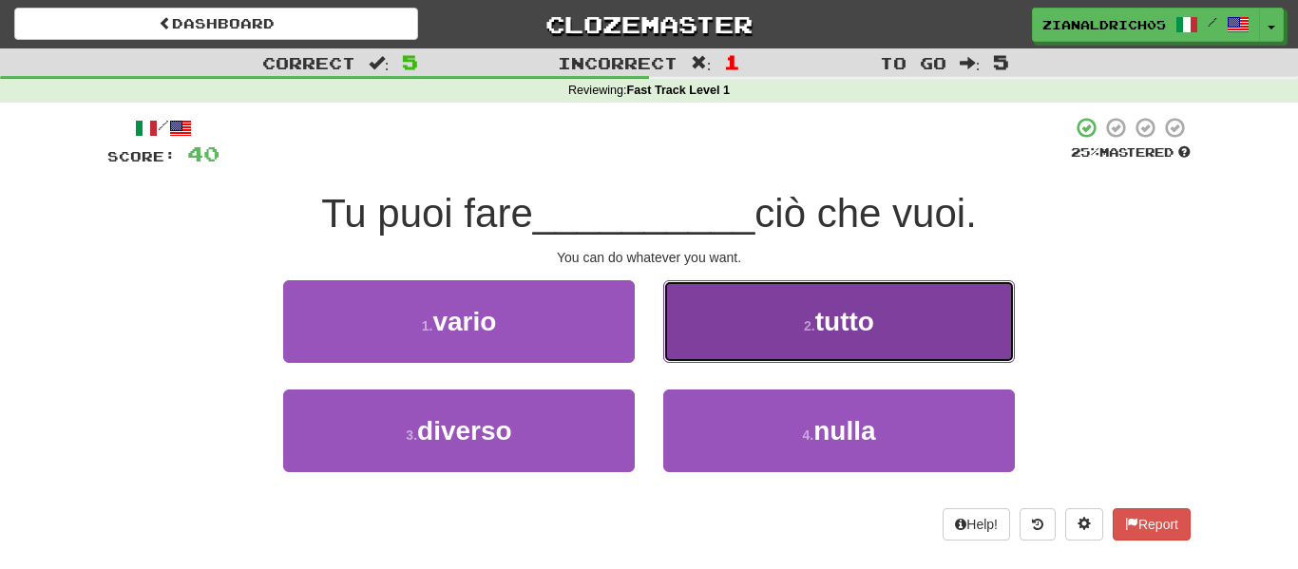
click at [844, 312] on span "tutto" at bounding box center [844, 321] width 59 height 29
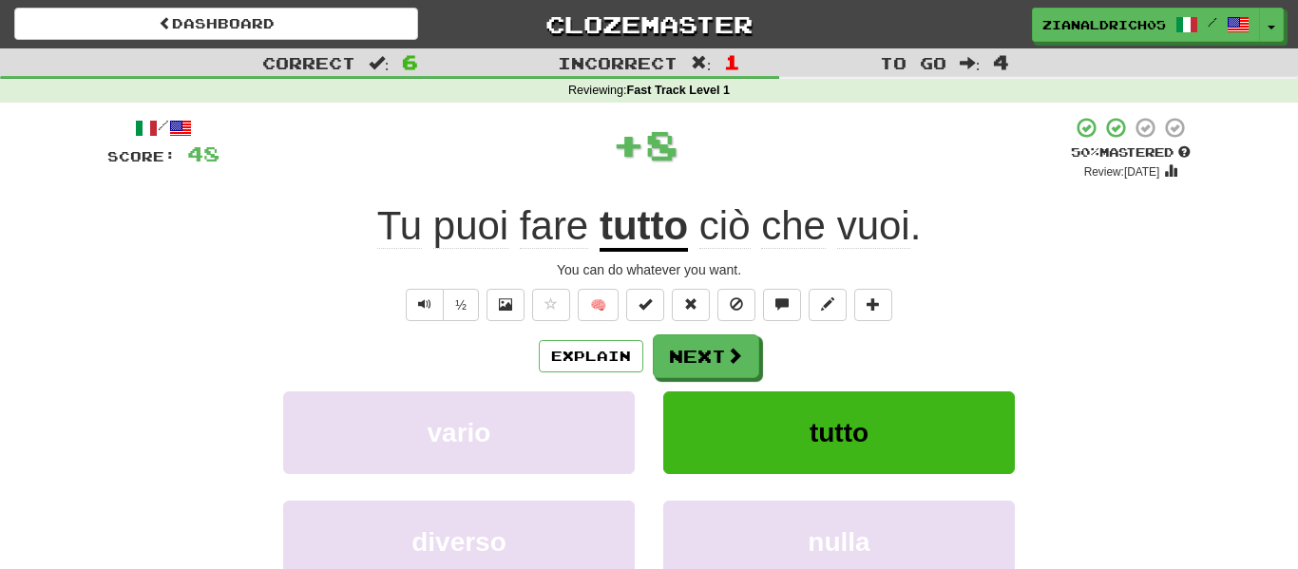
click at [1072, 262] on div "You can do whatever you want." at bounding box center [648, 269] width 1083 height 19
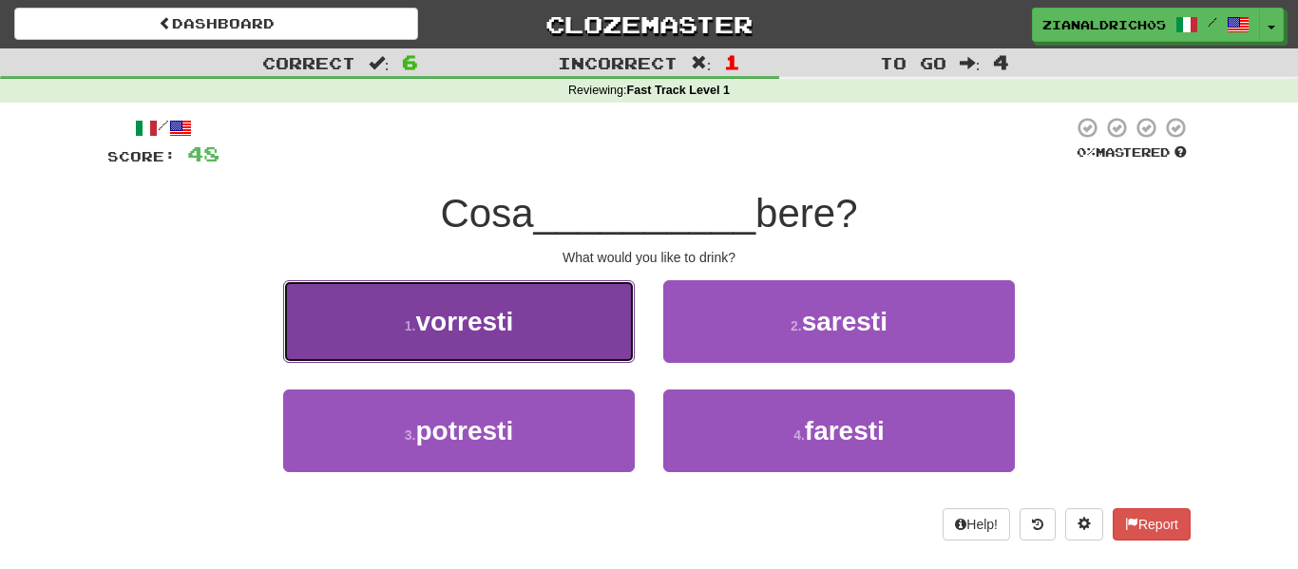
click at [482, 358] on button "1 . vorresti" at bounding box center [459, 321] width 352 height 83
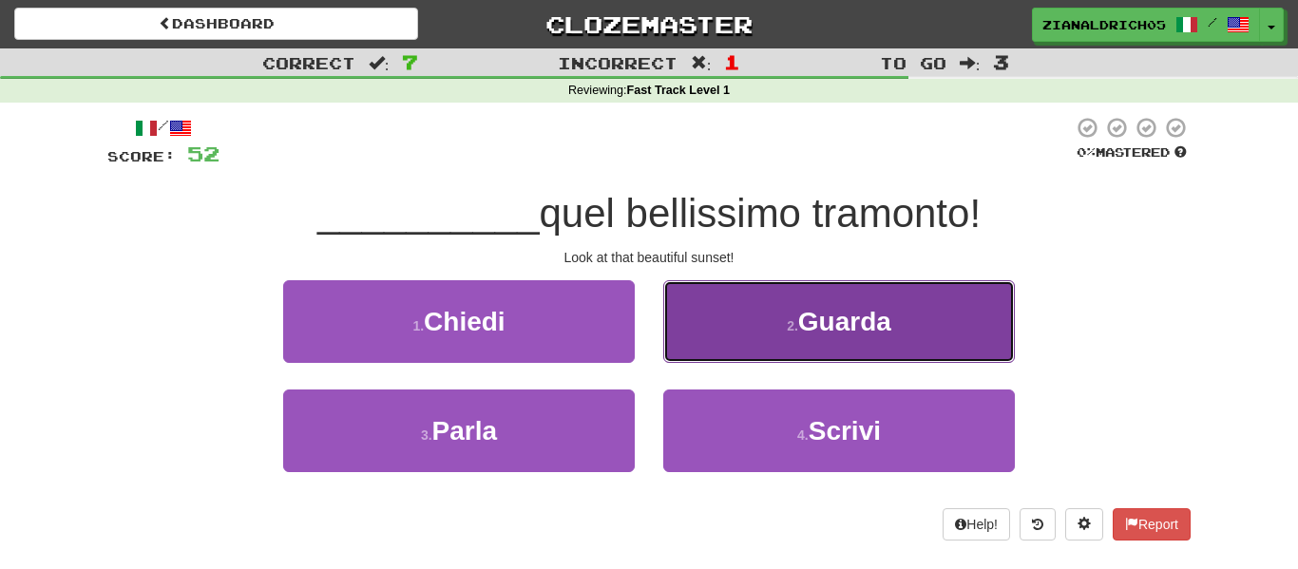
click at [853, 302] on button "2 . Guarda" at bounding box center [839, 321] width 352 height 83
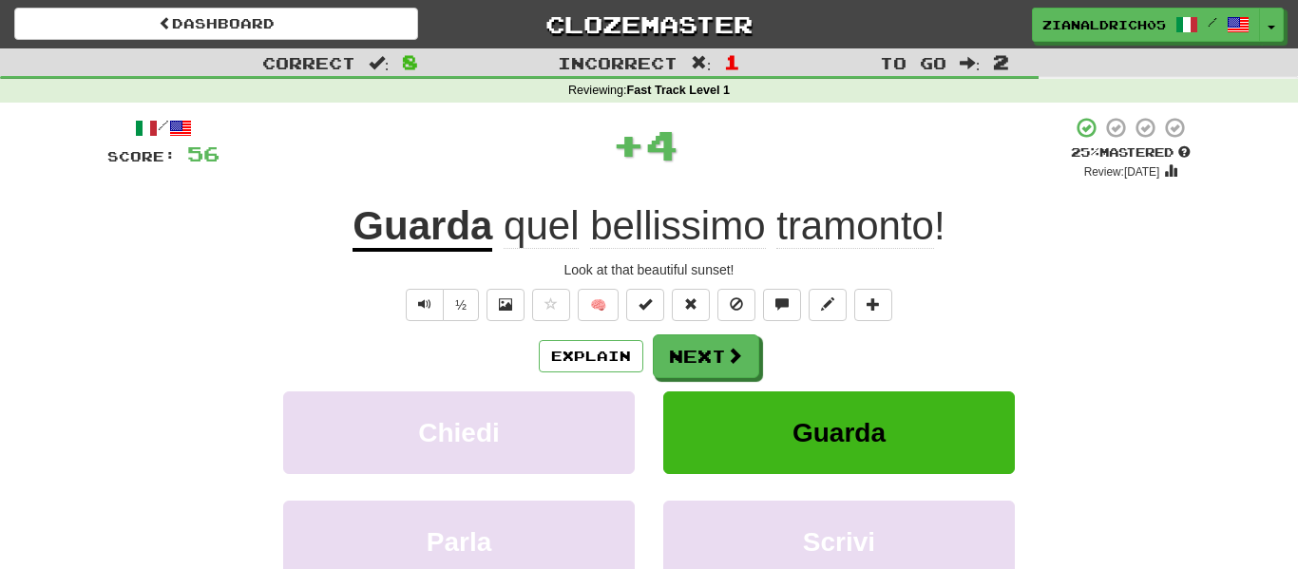
click at [1006, 277] on div "Look at that beautiful sunset!" at bounding box center [648, 269] width 1083 height 19
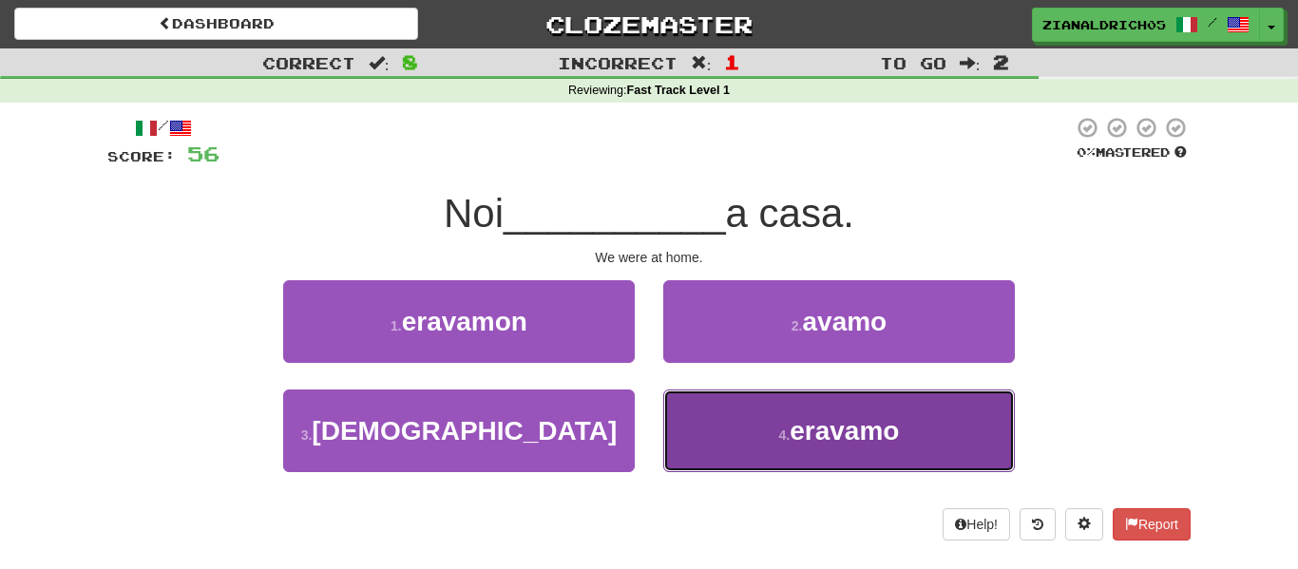
click at [877, 432] on span "eravamo" at bounding box center [844, 430] width 109 height 29
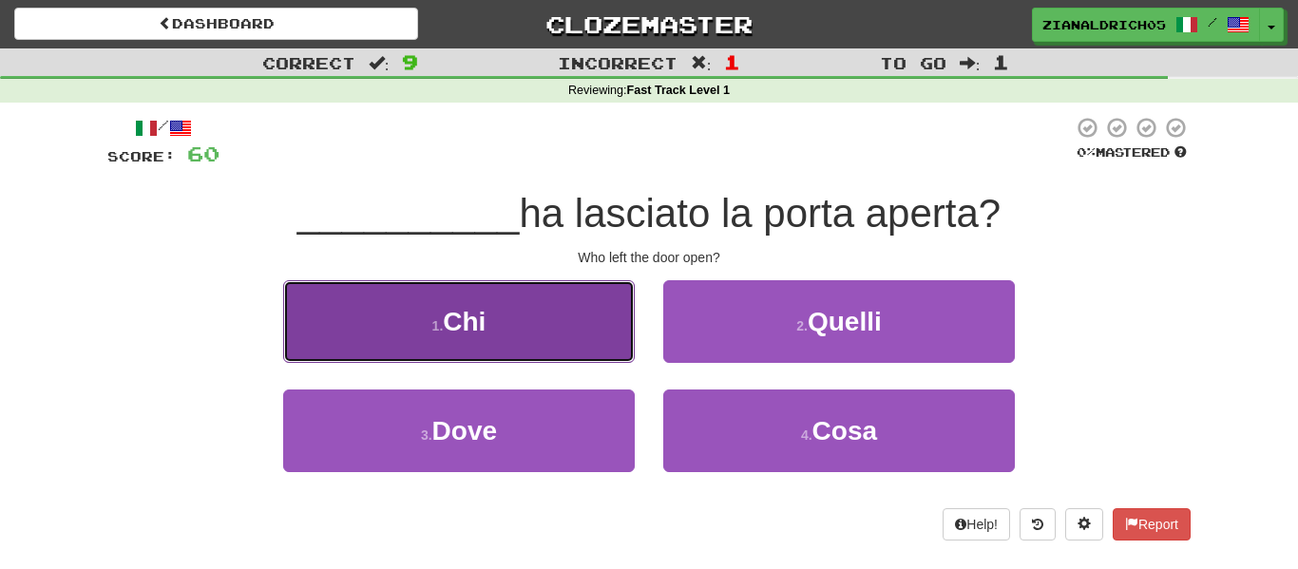
click at [559, 328] on button "1 . Chi" at bounding box center [459, 321] width 352 height 83
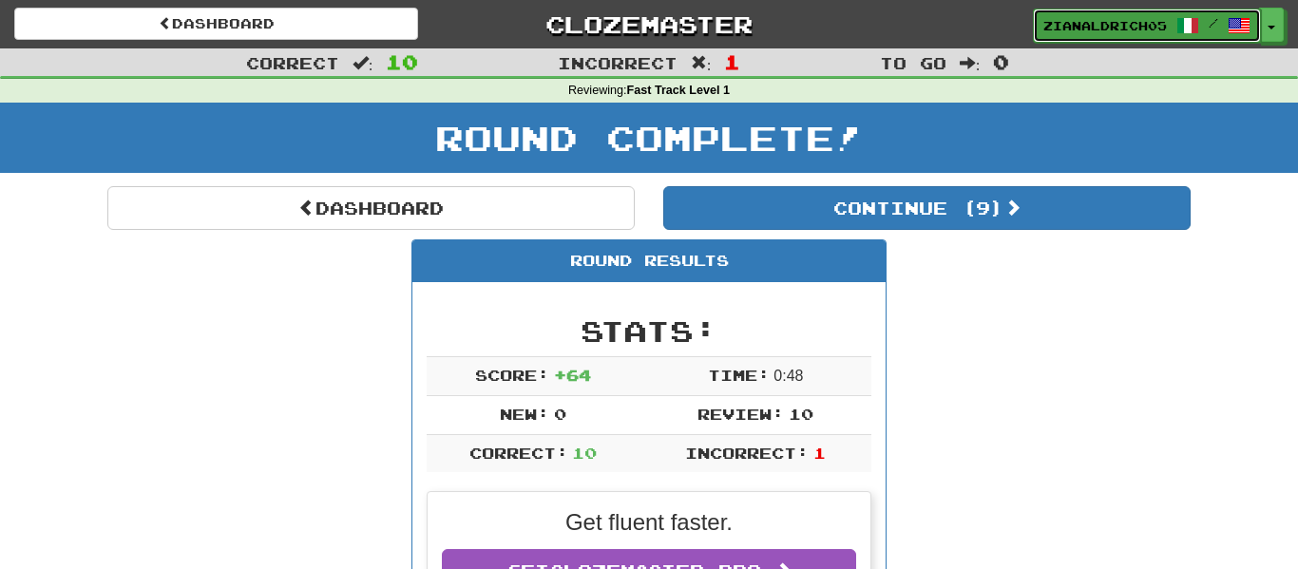
click at [1155, 24] on span "zianaldrich05" at bounding box center [1105, 25] width 124 height 17
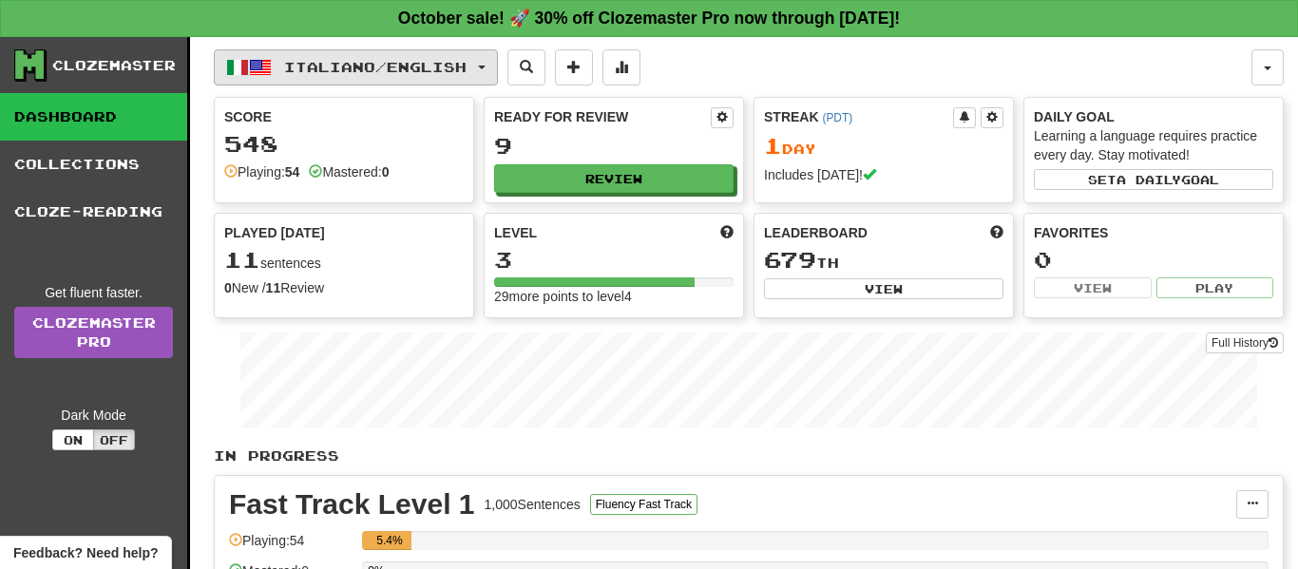
click at [467, 65] on span "Italiano / English" at bounding box center [375, 67] width 182 height 16
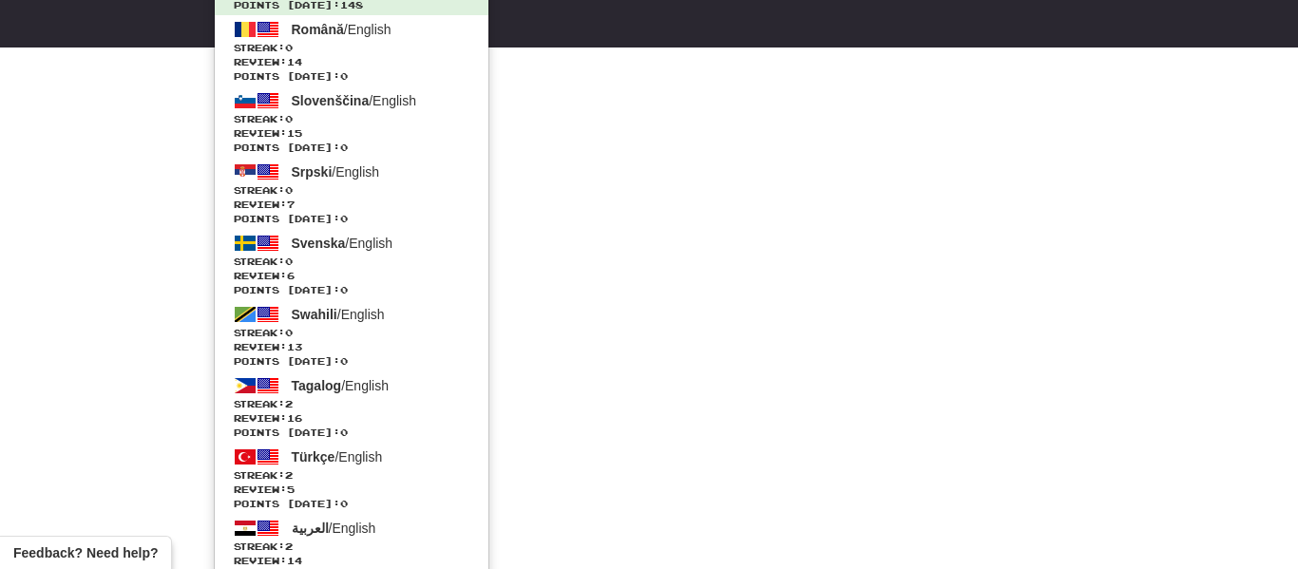
scroll to position [1376, 0]
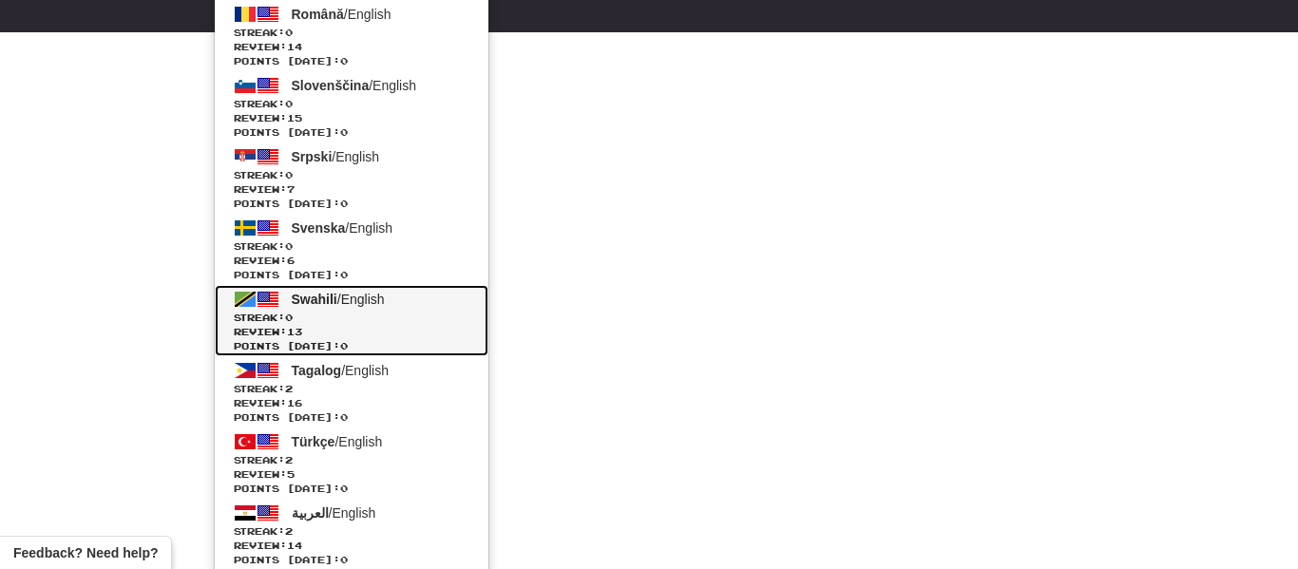
click at [343, 319] on span "Streak: 0" at bounding box center [352, 318] width 236 height 14
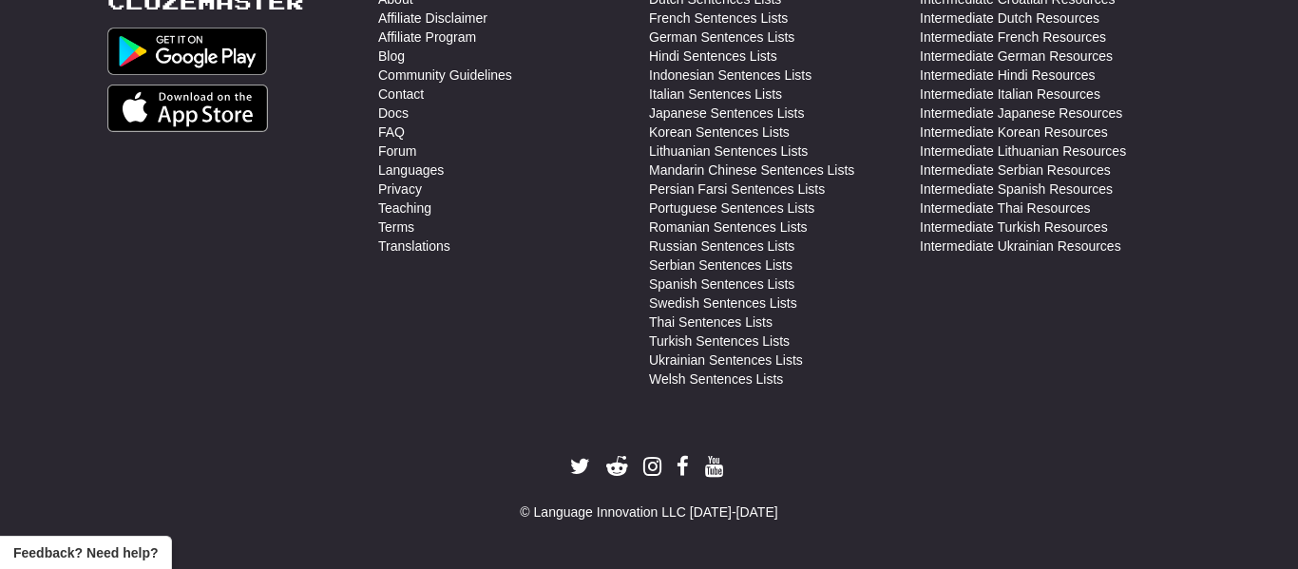
scroll to position [839, 0]
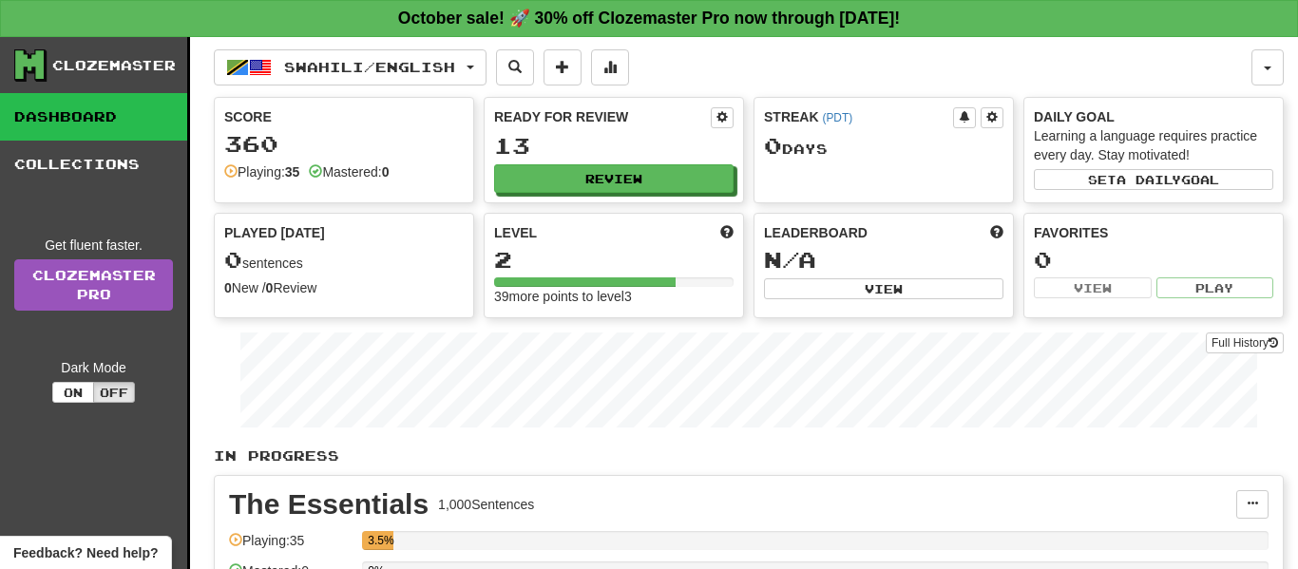
click at [567, 198] on div "Ready for Review 13 Review" at bounding box center [614, 150] width 258 height 105
click at [541, 193] on div "Ready for Review 13 Review" at bounding box center [614, 150] width 258 height 105
click at [531, 181] on button "Review" at bounding box center [614, 179] width 239 height 29
select select "**"
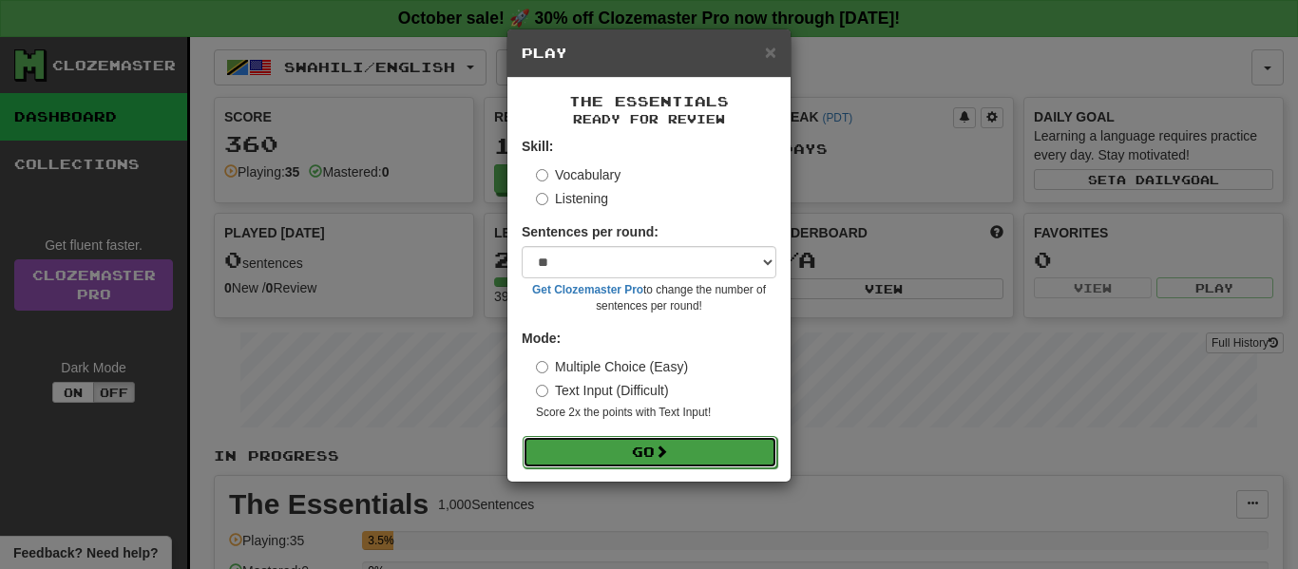
click at [601, 443] on button "Go" at bounding box center [650, 452] width 255 height 32
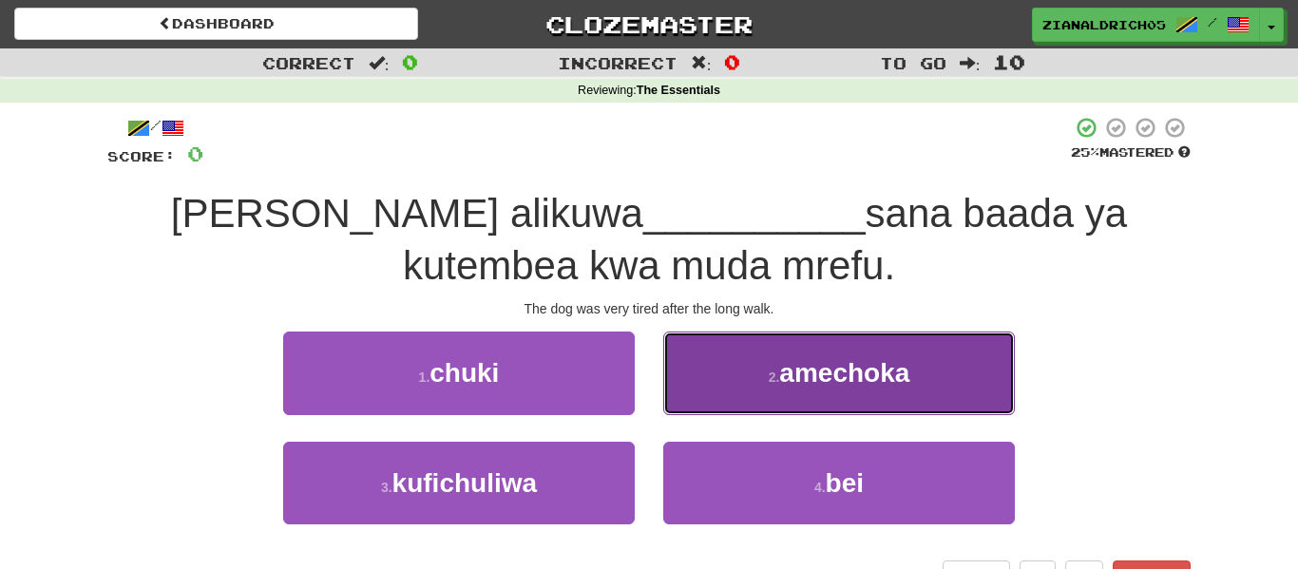
click at [729, 401] on button "2 . amechoka" at bounding box center [839, 373] width 352 height 83
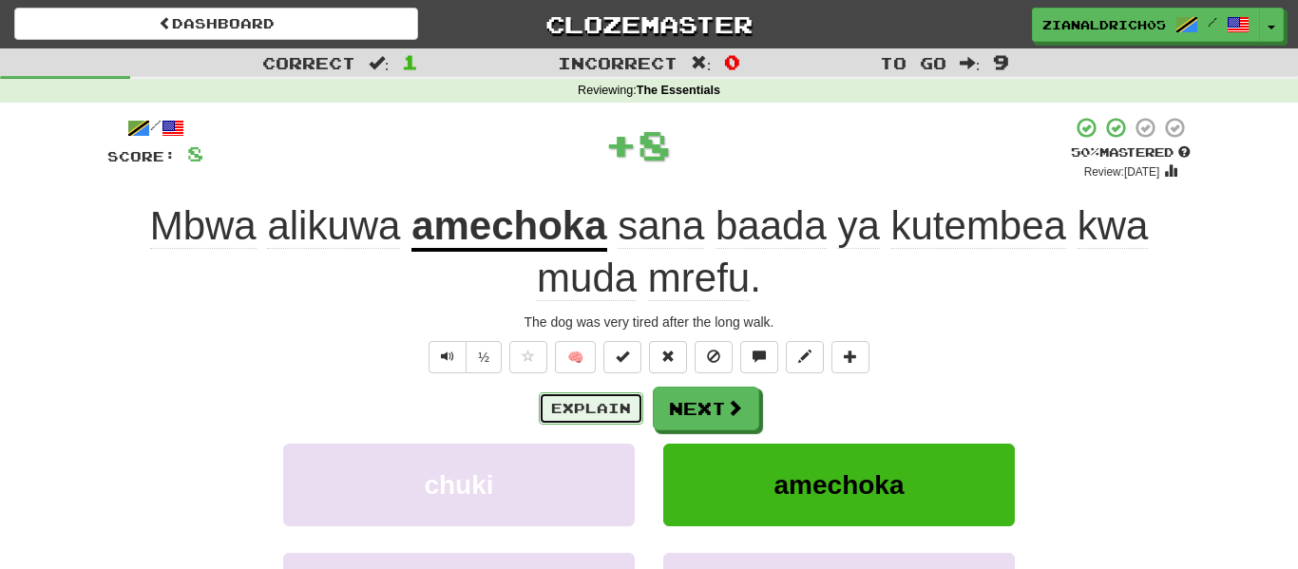
click at [554, 399] on button "Explain" at bounding box center [591, 408] width 105 height 32
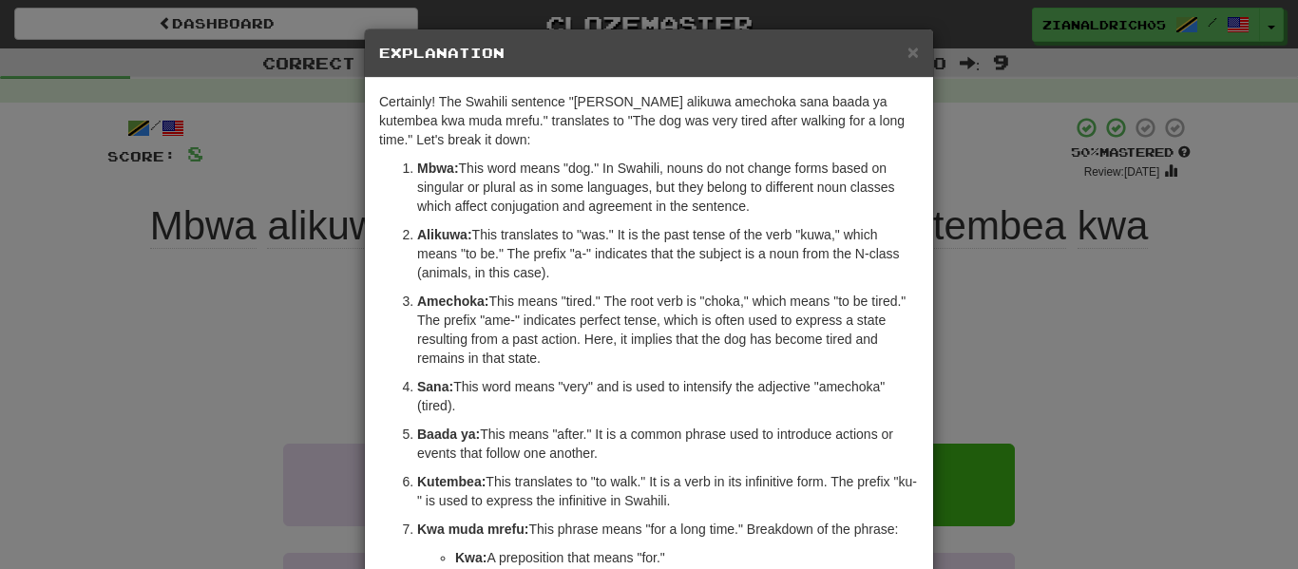
click at [290, 420] on div "× Explanation Certainly! The Swahili sentence "[PERSON_NAME] alikuwa amechoka s…" at bounding box center [649, 284] width 1298 height 569
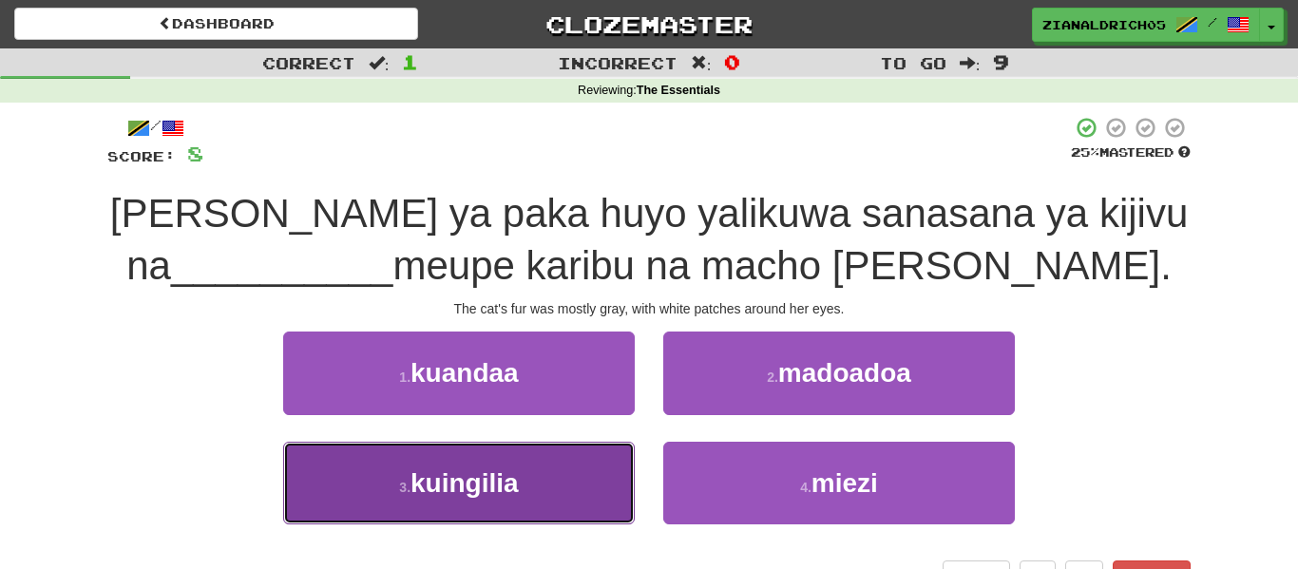
click at [351, 459] on button "3 . kuingilia" at bounding box center [459, 483] width 352 height 83
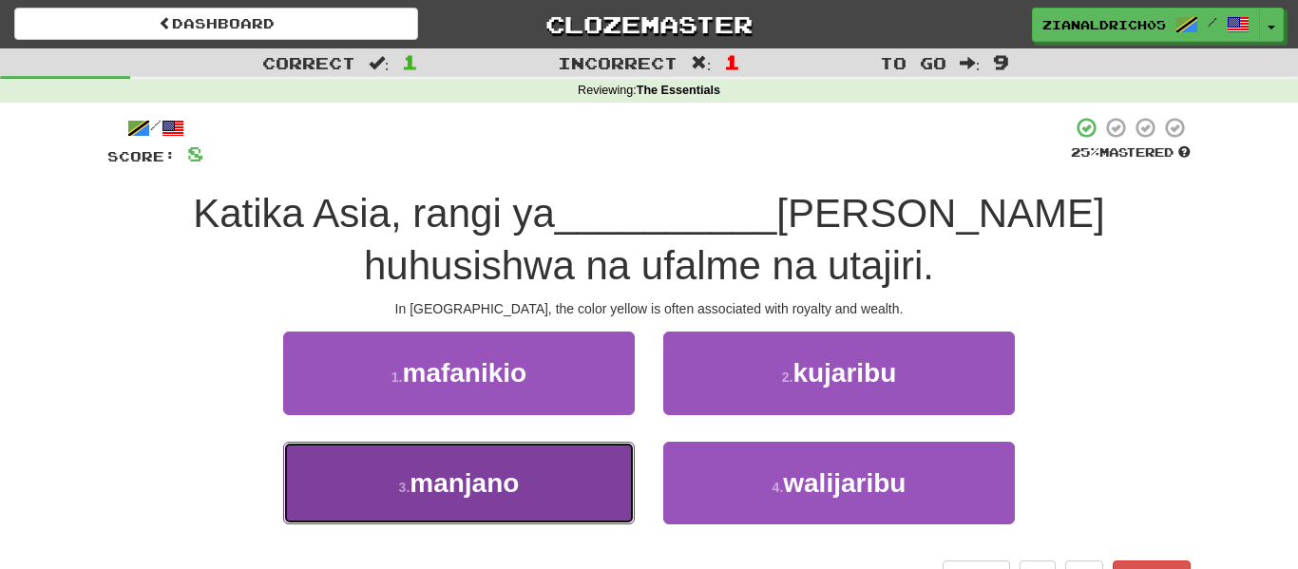
click at [296, 500] on button "3 . manjano" at bounding box center [459, 483] width 352 height 83
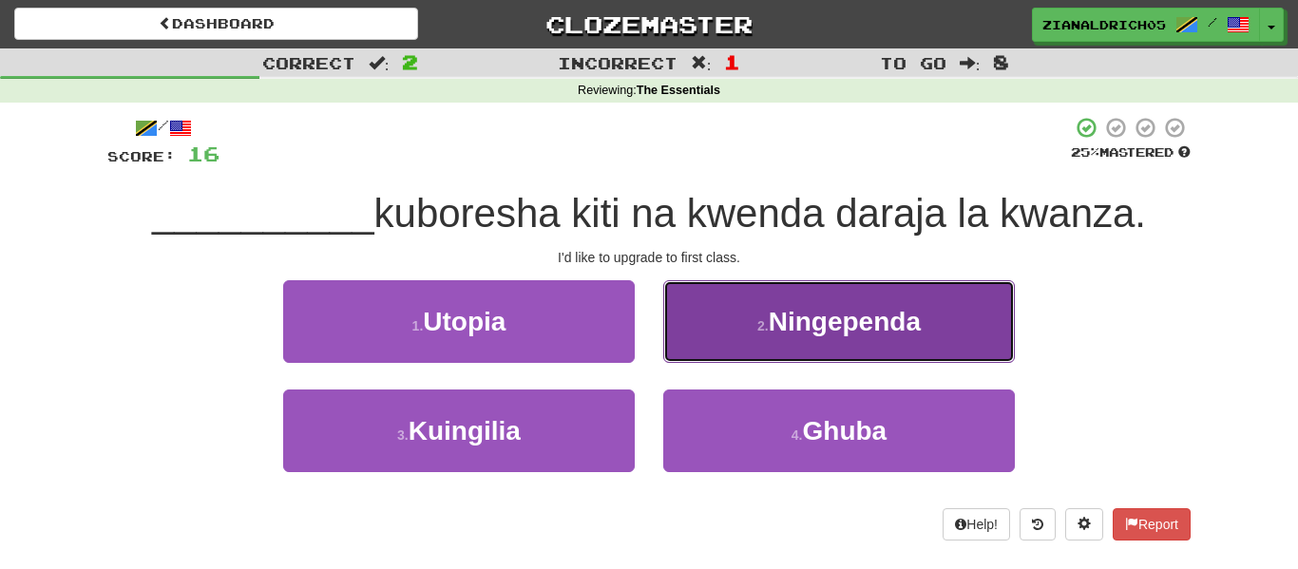
click at [725, 294] on button "2 . Ningependa" at bounding box center [839, 321] width 352 height 83
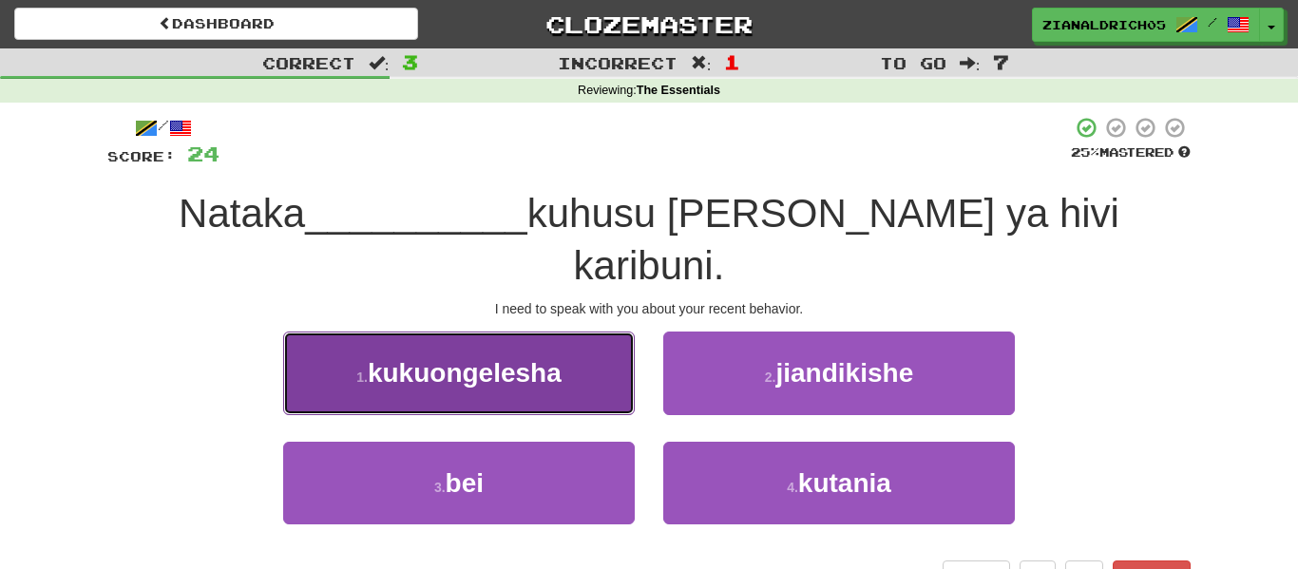
click at [543, 332] on button "1 . kukuongelesha" at bounding box center [459, 373] width 352 height 83
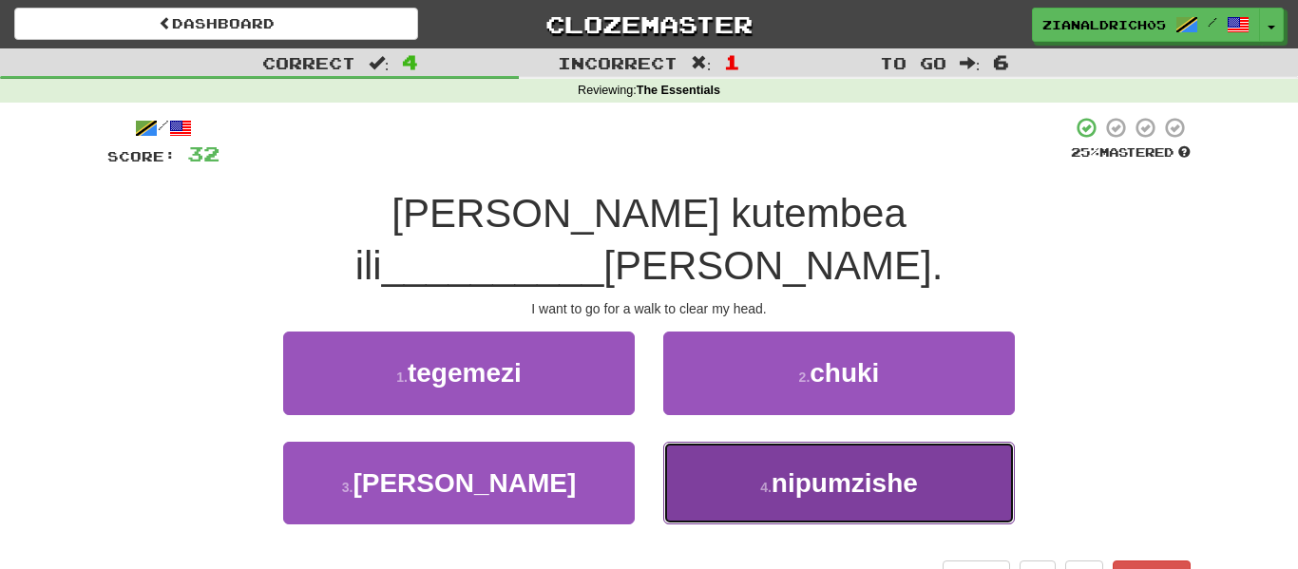
click at [911, 468] on span "nipumzishe" at bounding box center [845, 482] width 146 height 29
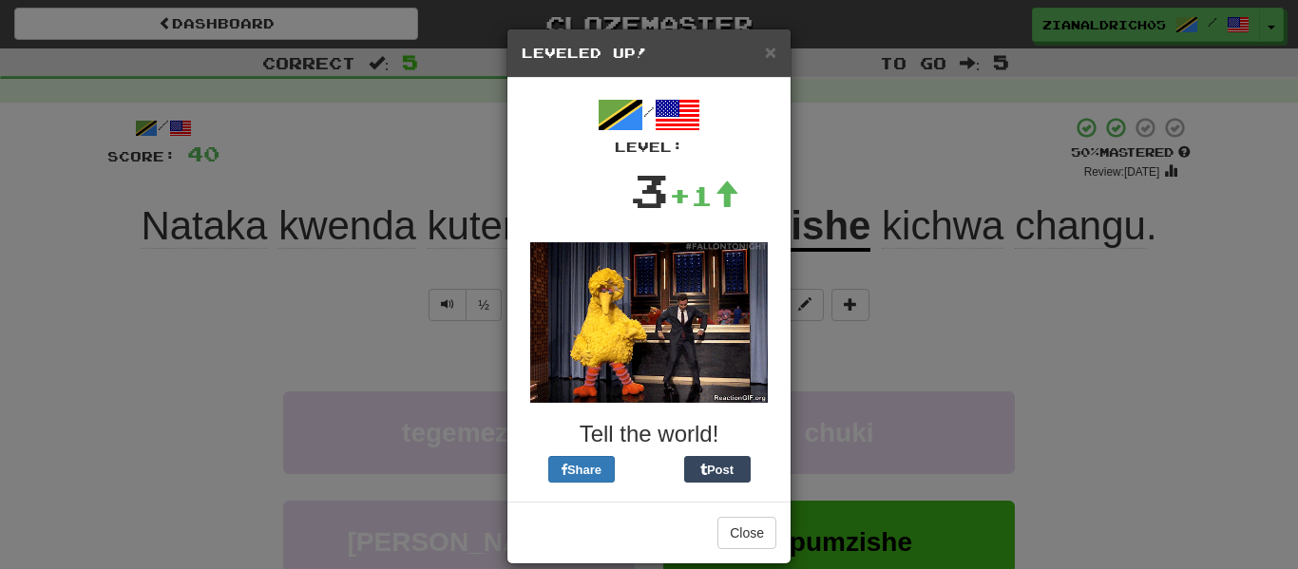
click at [1126, 345] on div "× Leveled Up! / Level: 3 +1 Tell the world! Share Post Close" at bounding box center [649, 284] width 1298 height 569
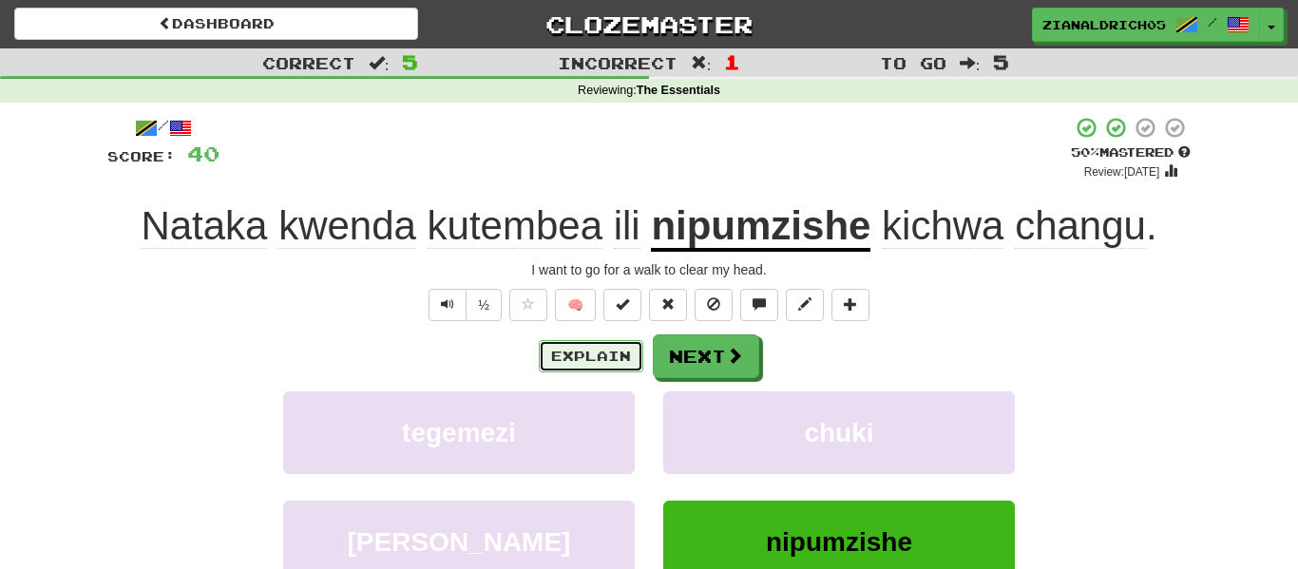
click at [601, 351] on button "Explain" at bounding box center [591, 356] width 105 height 32
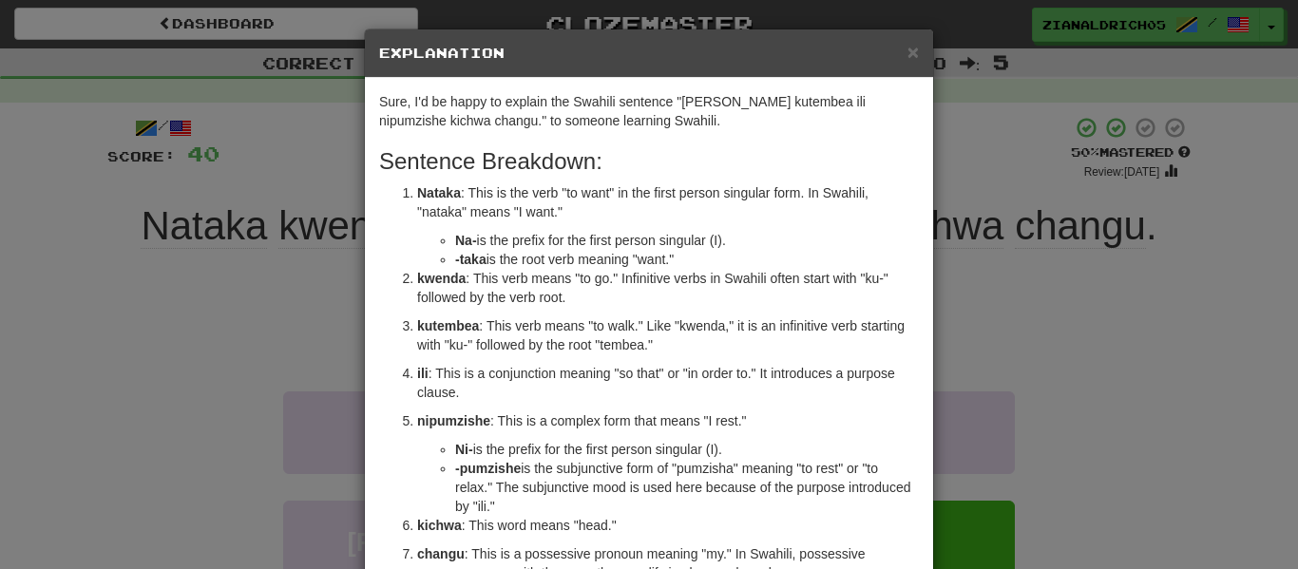
click at [273, 403] on div "× Explanation Sure, I'd be happy to explain the Swahili sentence "Nataka kwenda…" at bounding box center [649, 284] width 1298 height 569
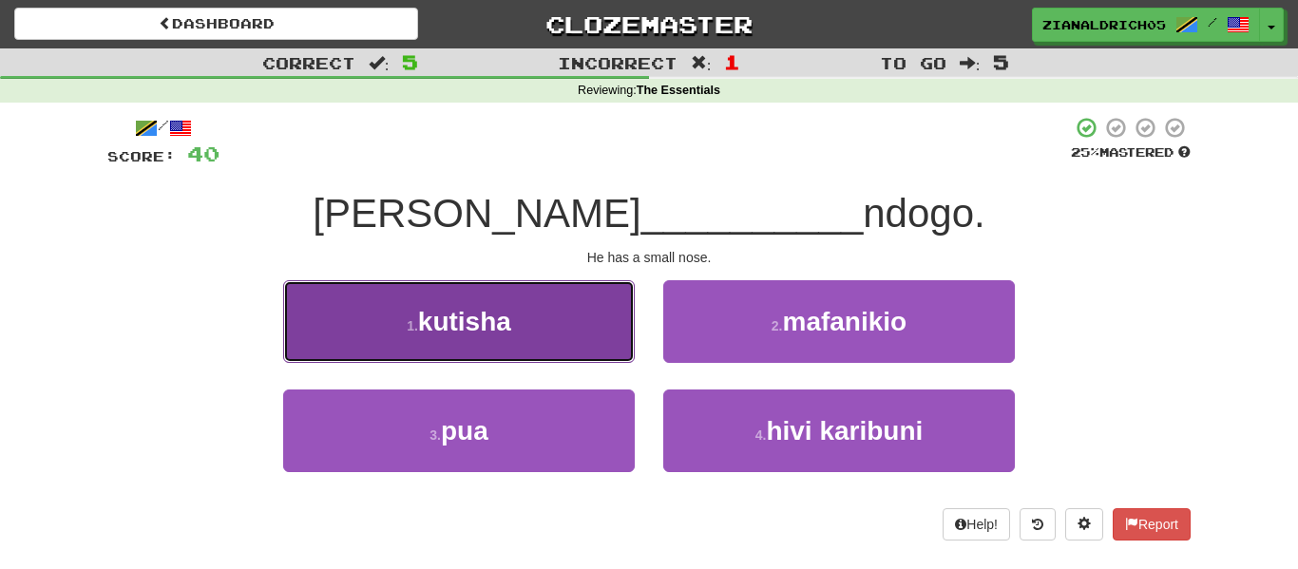
click at [303, 327] on button "1 . kutisha" at bounding box center [459, 321] width 352 height 83
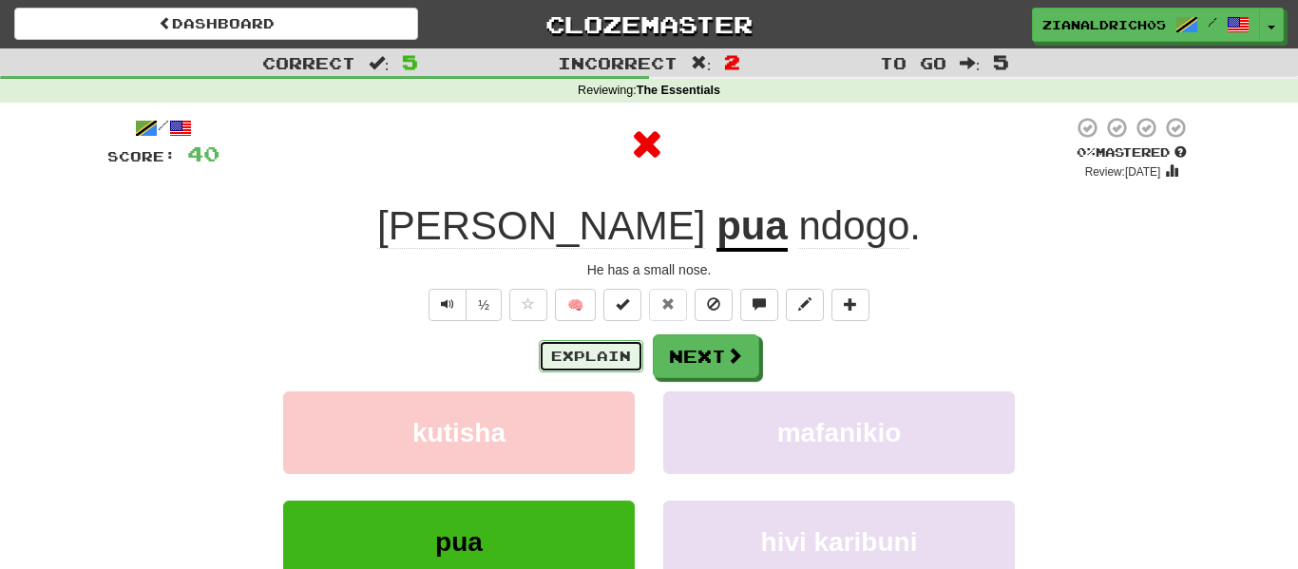
click at [566, 354] on button "Explain" at bounding box center [591, 356] width 105 height 32
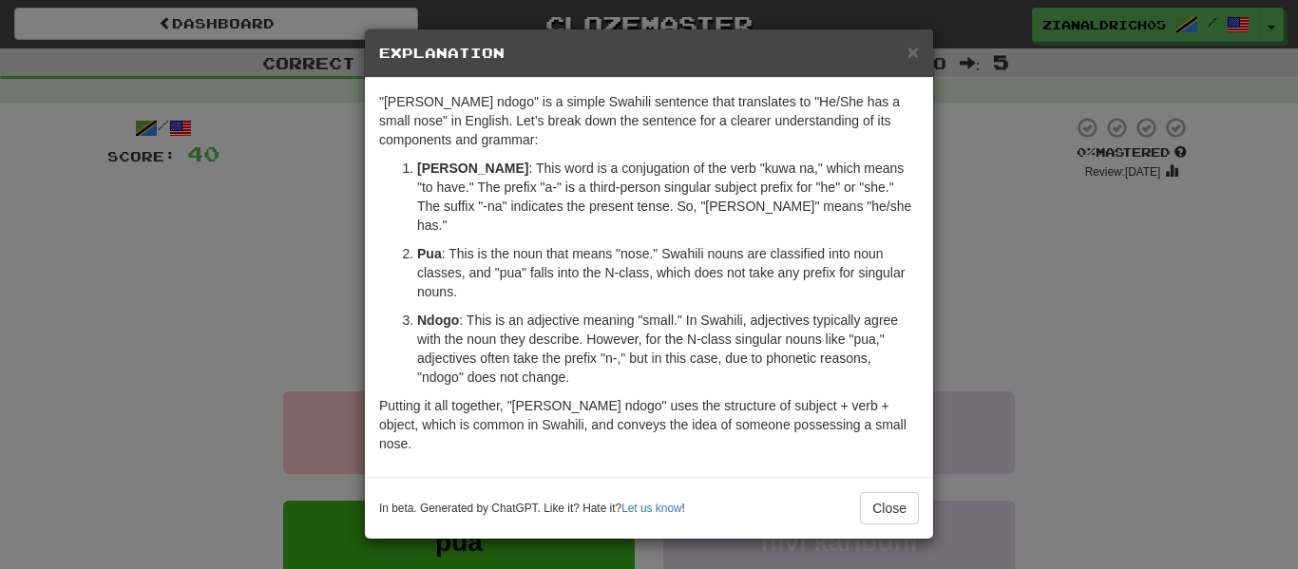
click at [148, 386] on div "× Explanation "Ana pua ndogo" is a simple Swahili sentence that translates to "…" at bounding box center [649, 284] width 1298 height 569
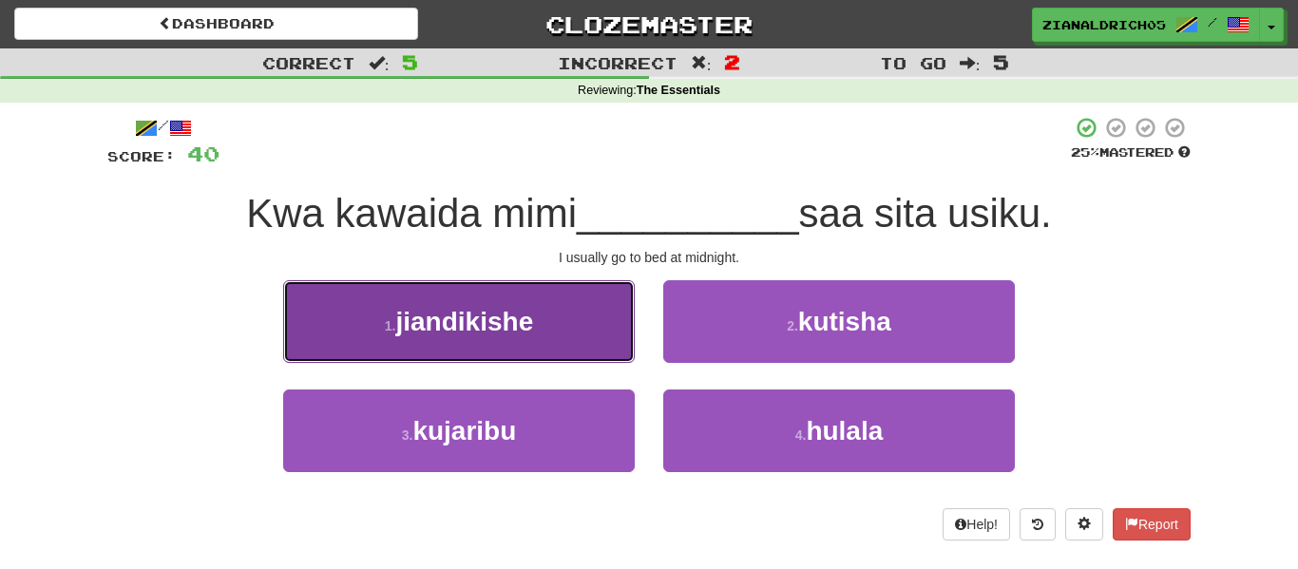
click at [301, 323] on button "1 . jiandikishe" at bounding box center [459, 321] width 352 height 83
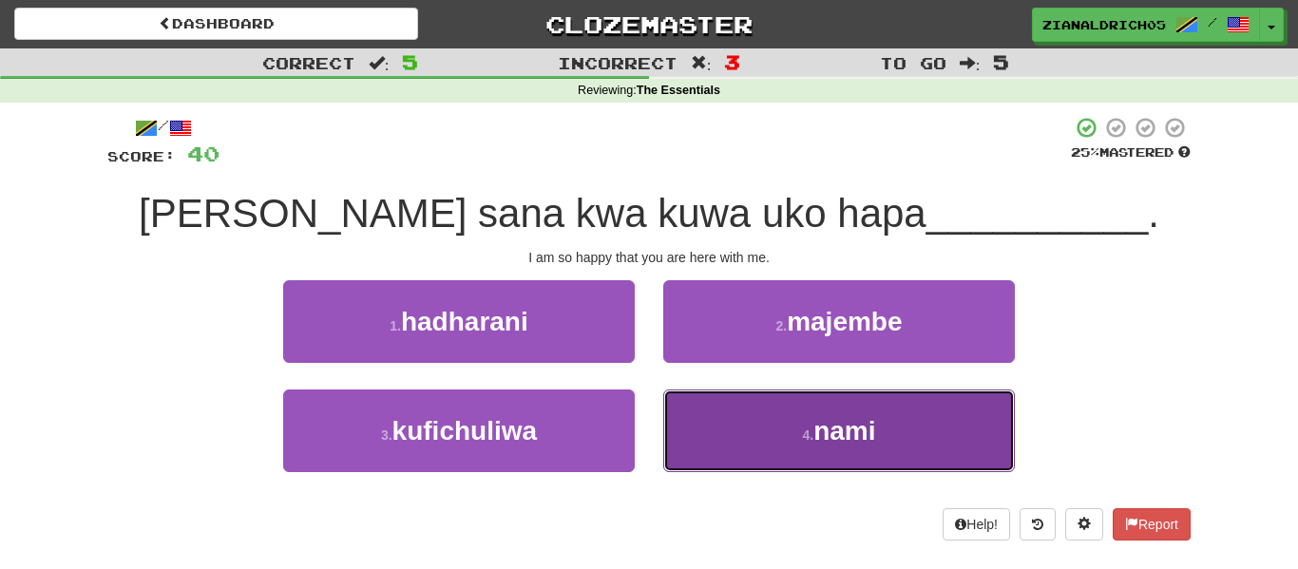
click at [681, 451] on button "4 . nami" at bounding box center [839, 431] width 352 height 83
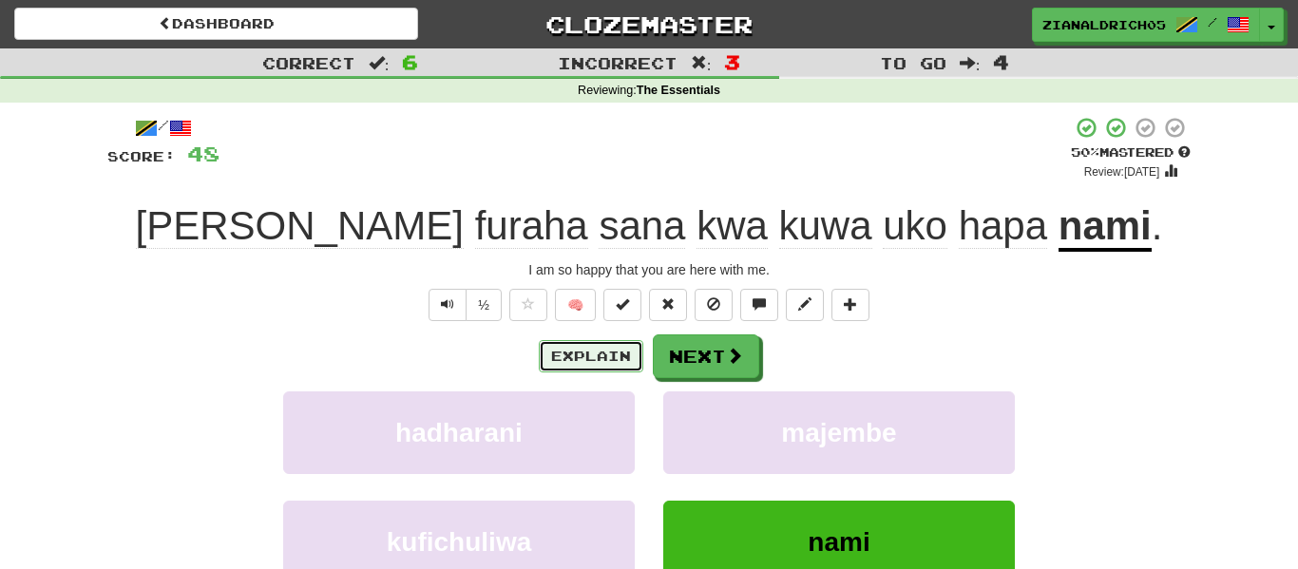
click at [604, 363] on button "Explain" at bounding box center [591, 356] width 105 height 32
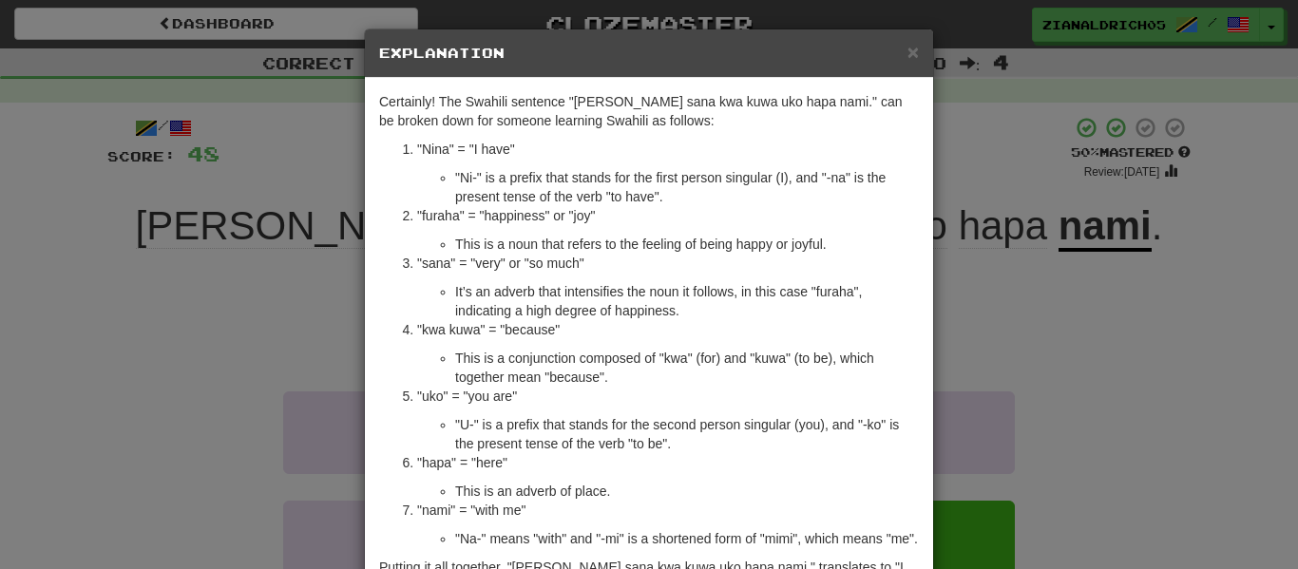
click at [185, 426] on div "× Explanation Certainly! The Swahili sentence "Nina furaha sana kwa kuwa uko ha…" at bounding box center [649, 284] width 1298 height 569
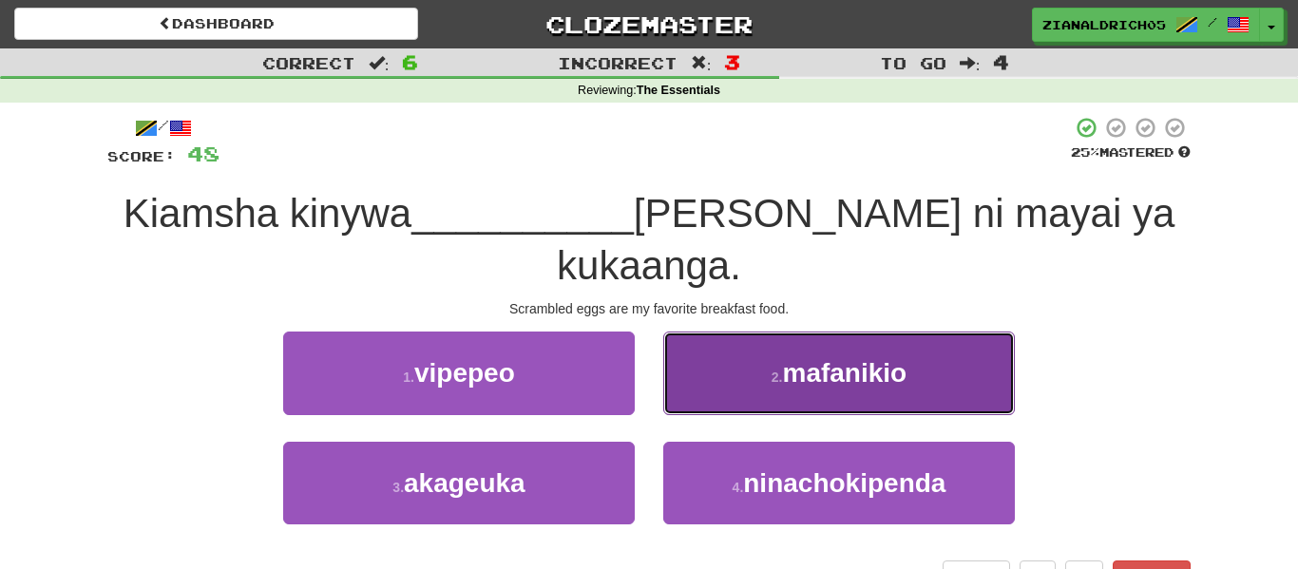
click at [703, 332] on button "2 . mafanikio" at bounding box center [839, 373] width 352 height 83
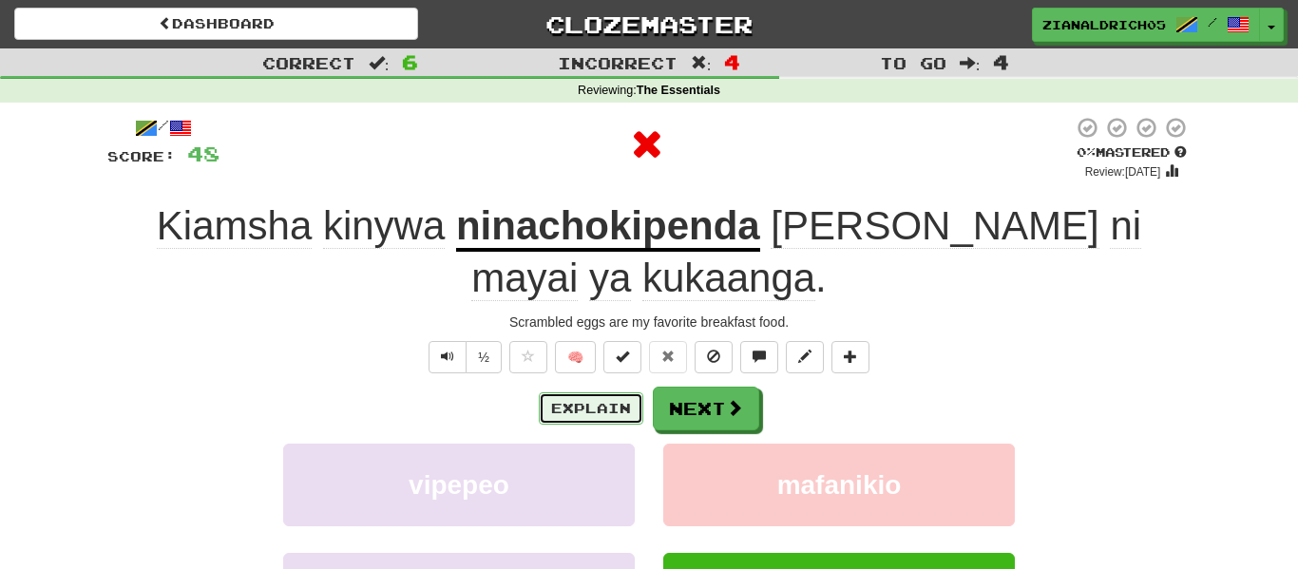
click at [613, 397] on button "Explain" at bounding box center [591, 408] width 105 height 32
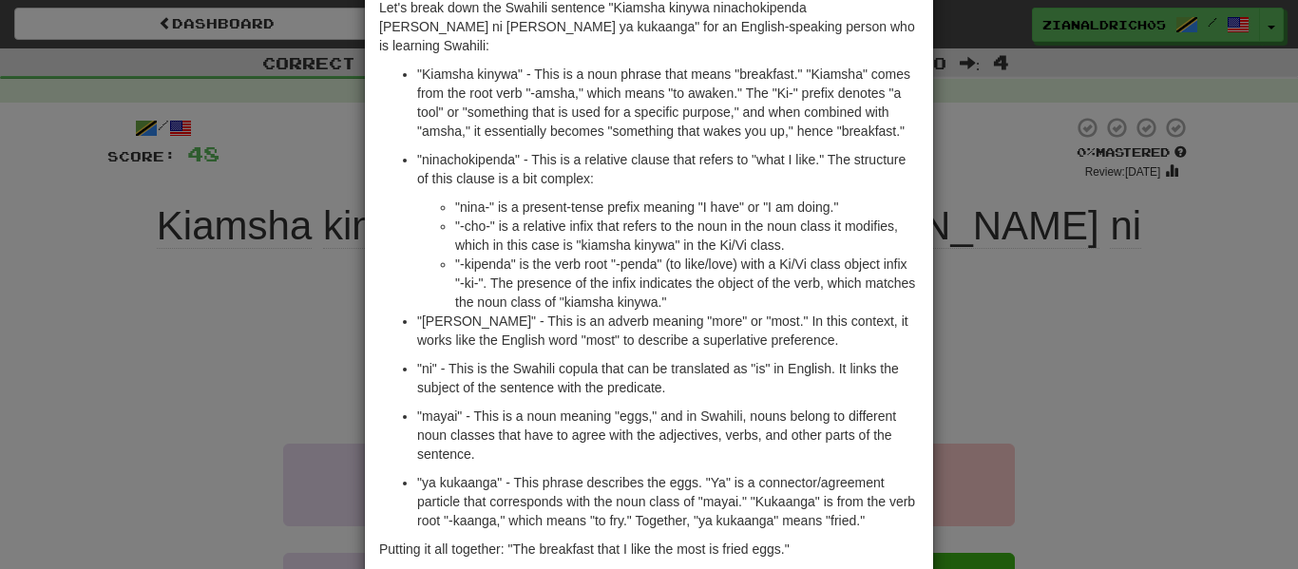
scroll to position [95, 0]
click at [200, 219] on div "× Explanation Let's break down the Swahili sentence "Kiamsha kinywa ninachokipe…" at bounding box center [649, 284] width 1298 height 569
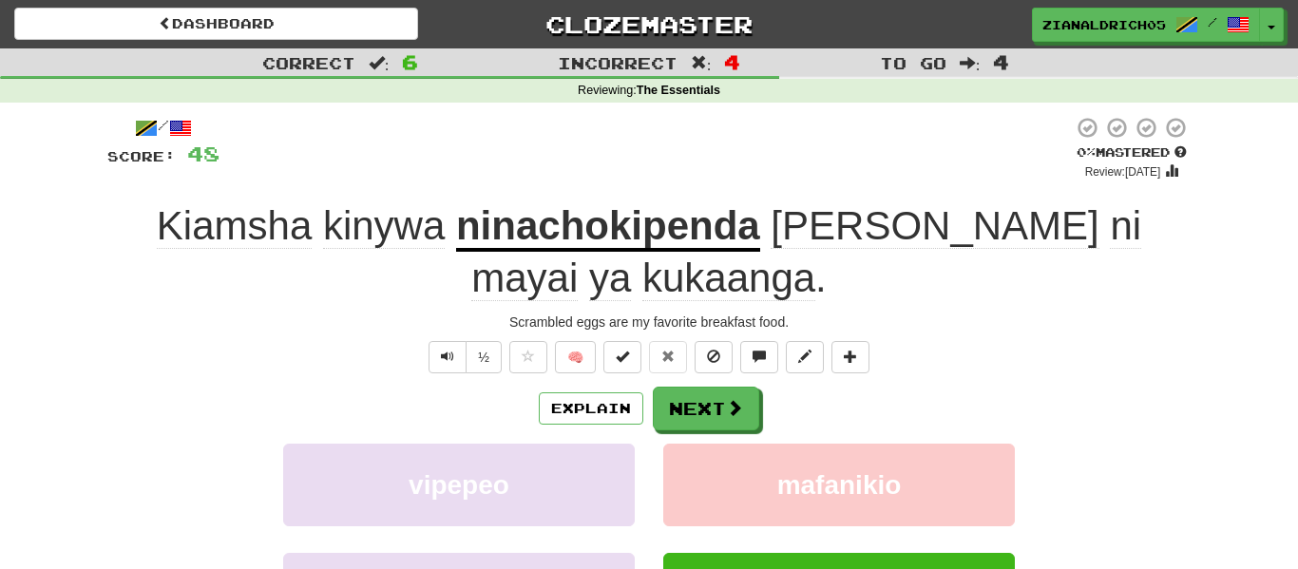
click at [174, 310] on div "/ Score: 48 0 % Mastered Review: 2025-10-14 Kiamsha kinywa ninachokipenda zaidi…" at bounding box center [648, 424] width 1083 height 617
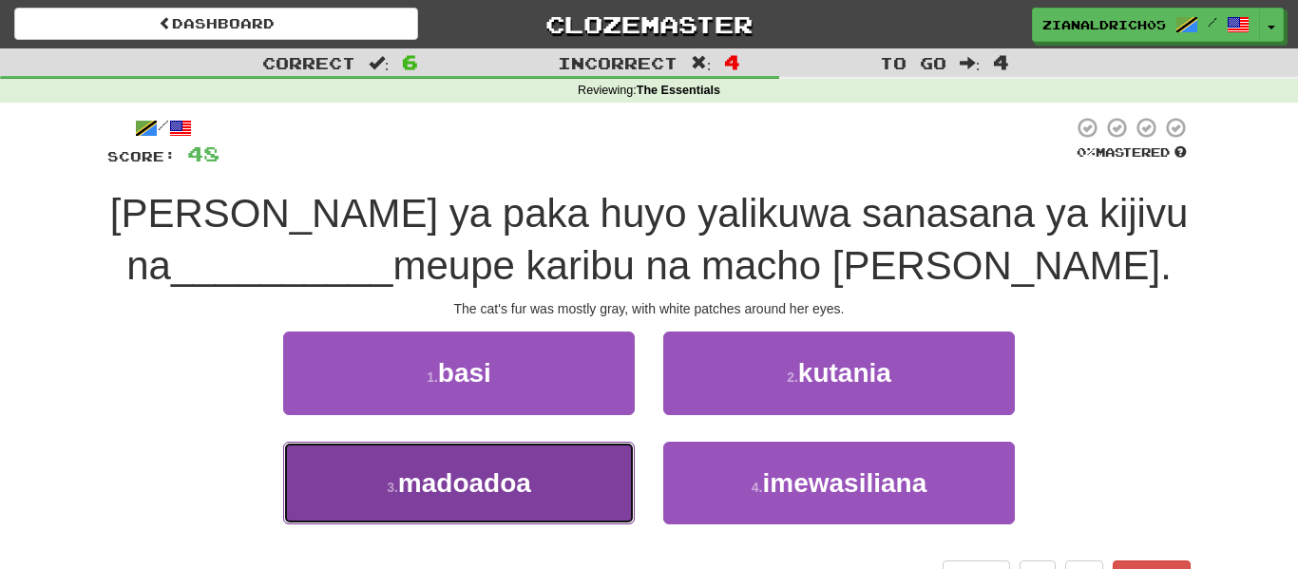
click at [315, 487] on button "3 . madoadoa" at bounding box center [459, 483] width 352 height 83
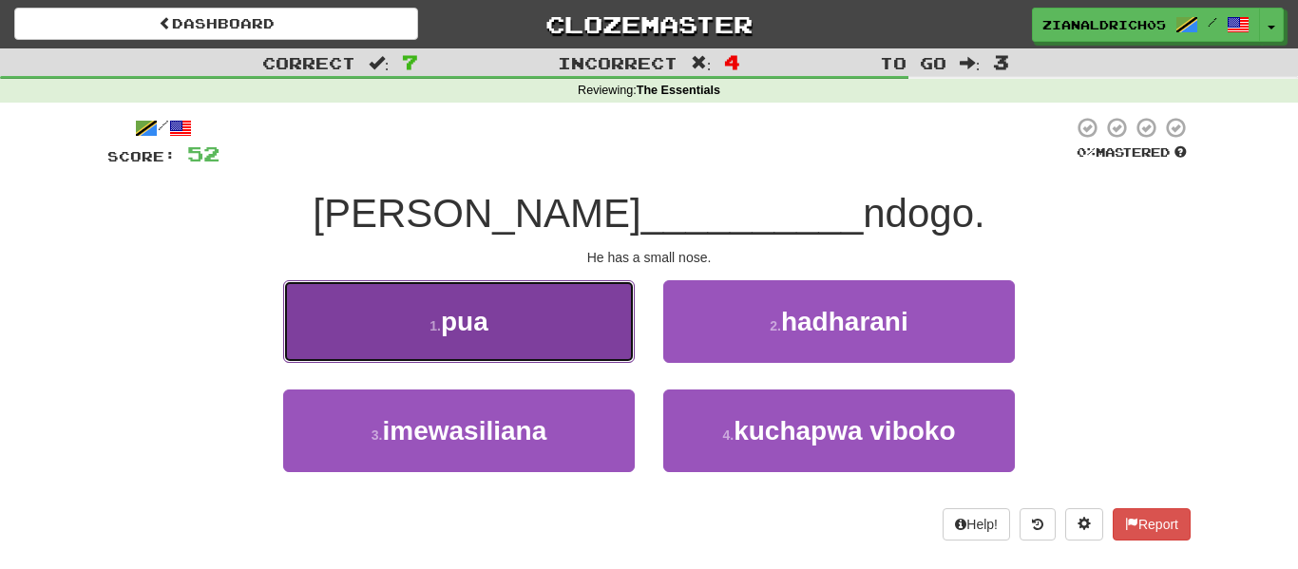
click at [454, 345] on button "1 . pua" at bounding box center [459, 321] width 352 height 83
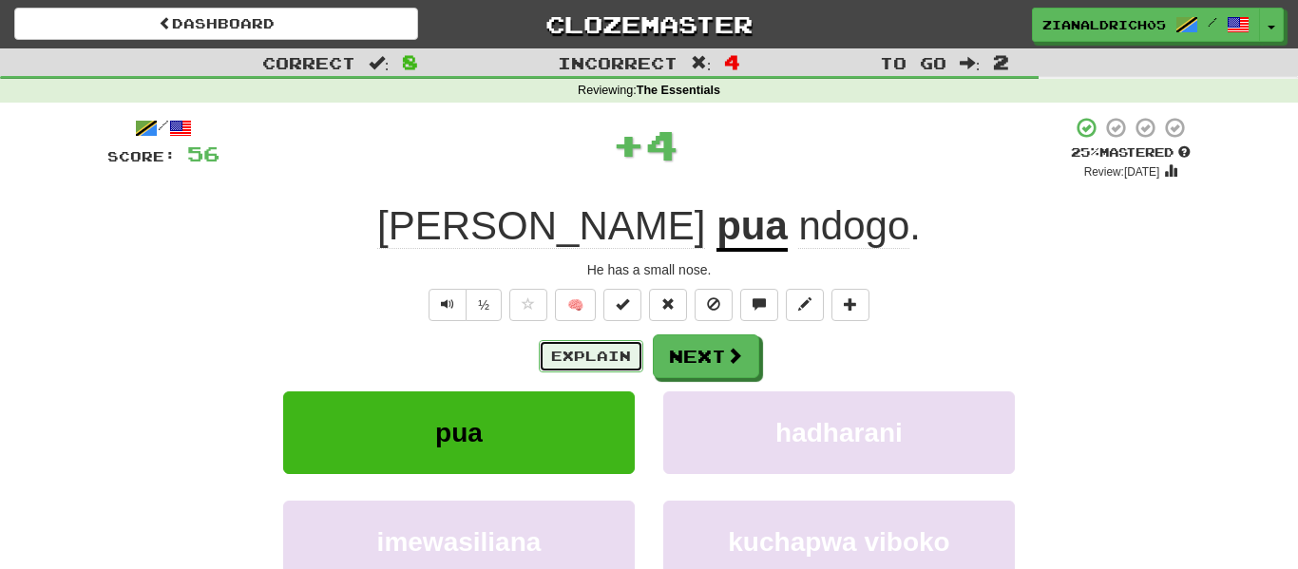
click at [577, 360] on button "Explain" at bounding box center [591, 356] width 105 height 32
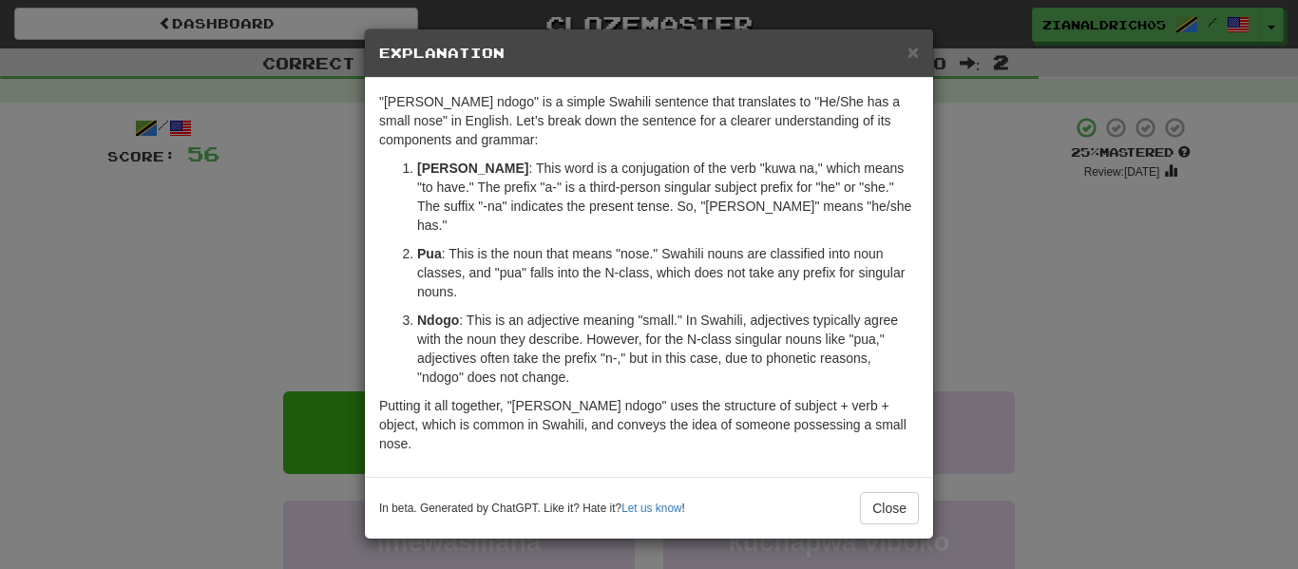
click at [181, 357] on div "× Explanation "Ana pua ndogo" is a simple Swahili sentence that translates to "…" at bounding box center [649, 284] width 1298 height 569
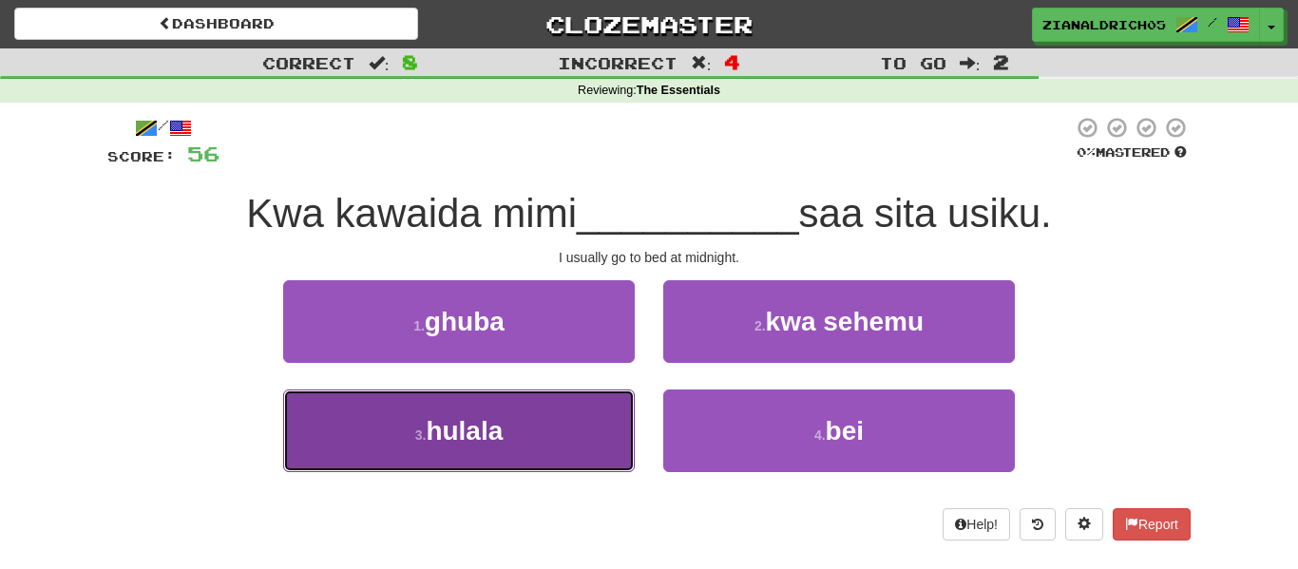
click at [363, 432] on button "3 . hulala" at bounding box center [459, 431] width 352 height 83
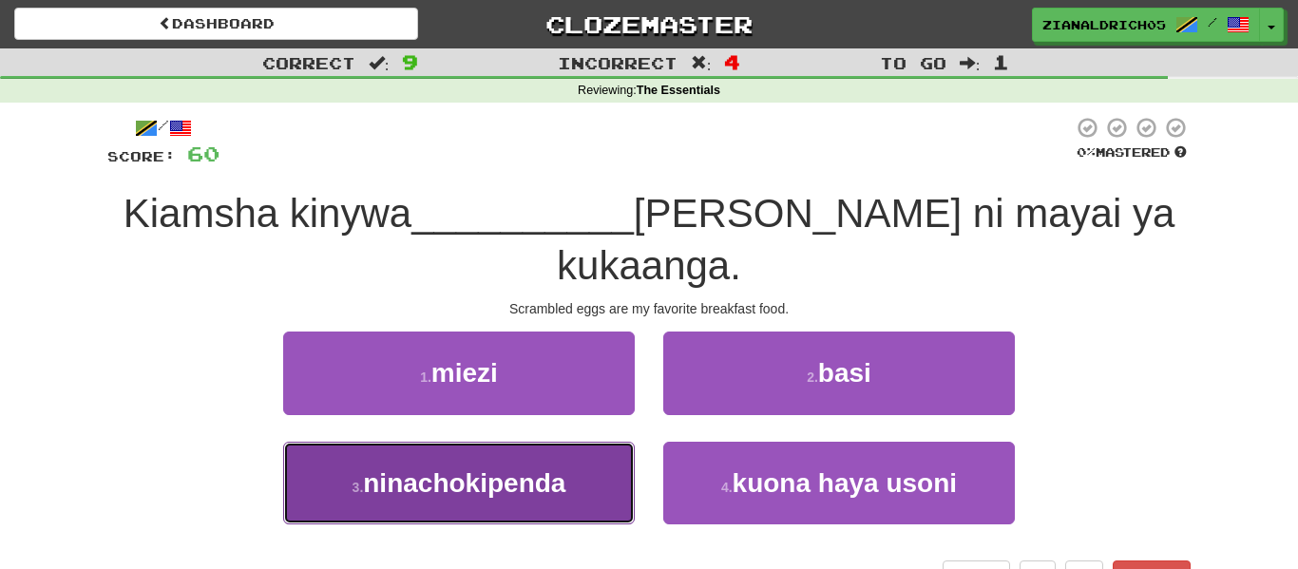
click at [366, 468] on span "ninachokipenda" at bounding box center [464, 482] width 202 height 29
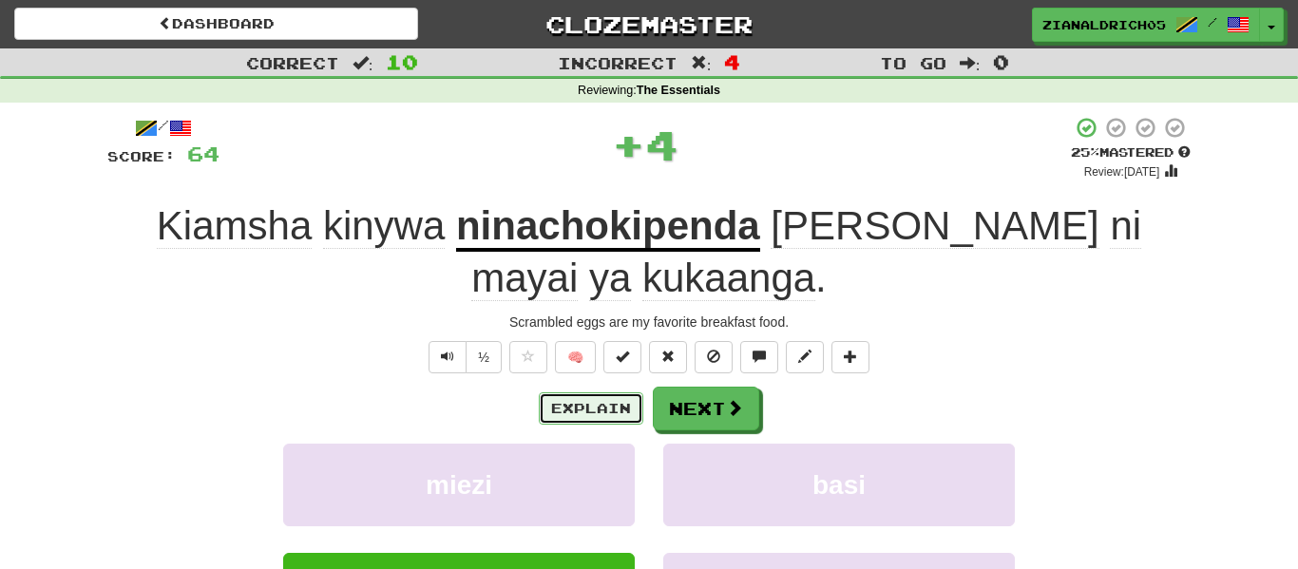
click at [545, 421] on button "Explain" at bounding box center [591, 408] width 105 height 32
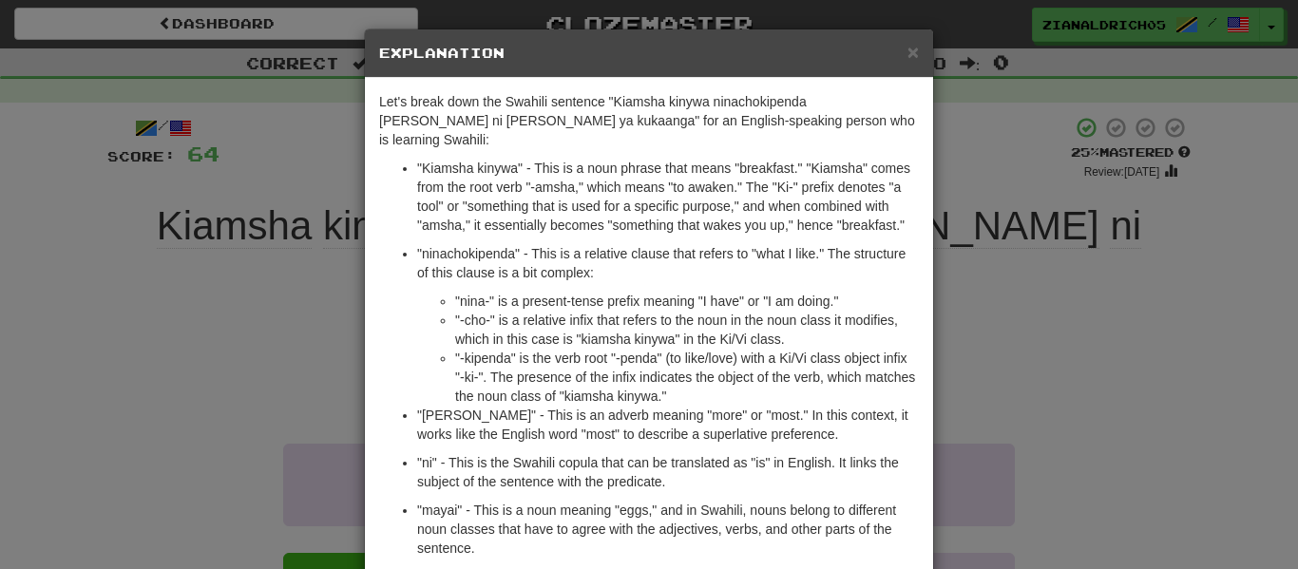
click at [276, 376] on div "× Explanation Let's break down the Swahili sentence "Kiamsha kinywa ninachokipe…" at bounding box center [649, 284] width 1298 height 569
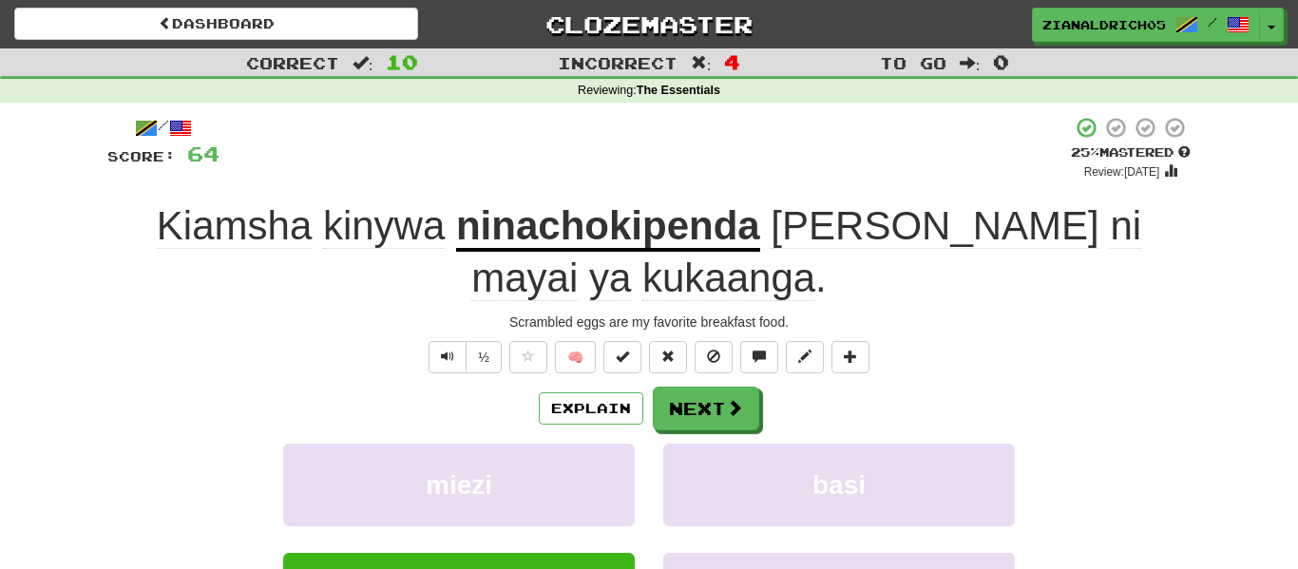
click at [370, 238] on span "kinywa" at bounding box center [384, 226] width 122 height 46
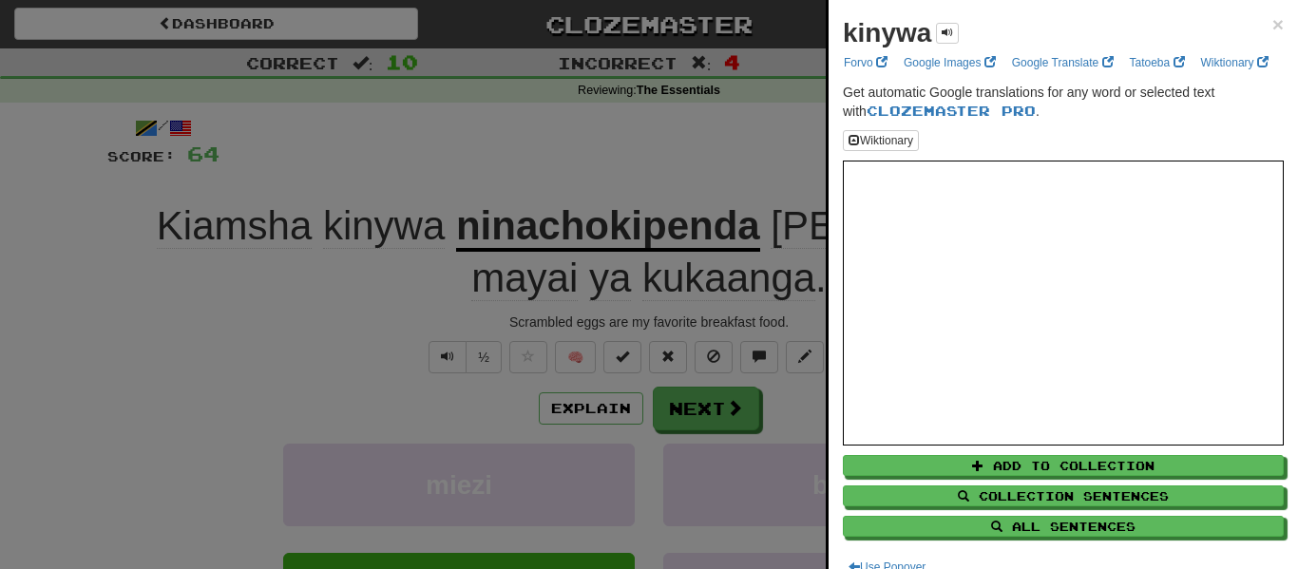
click at [429, 236] on div at bounding box center [649, 284] width 1298 height 569
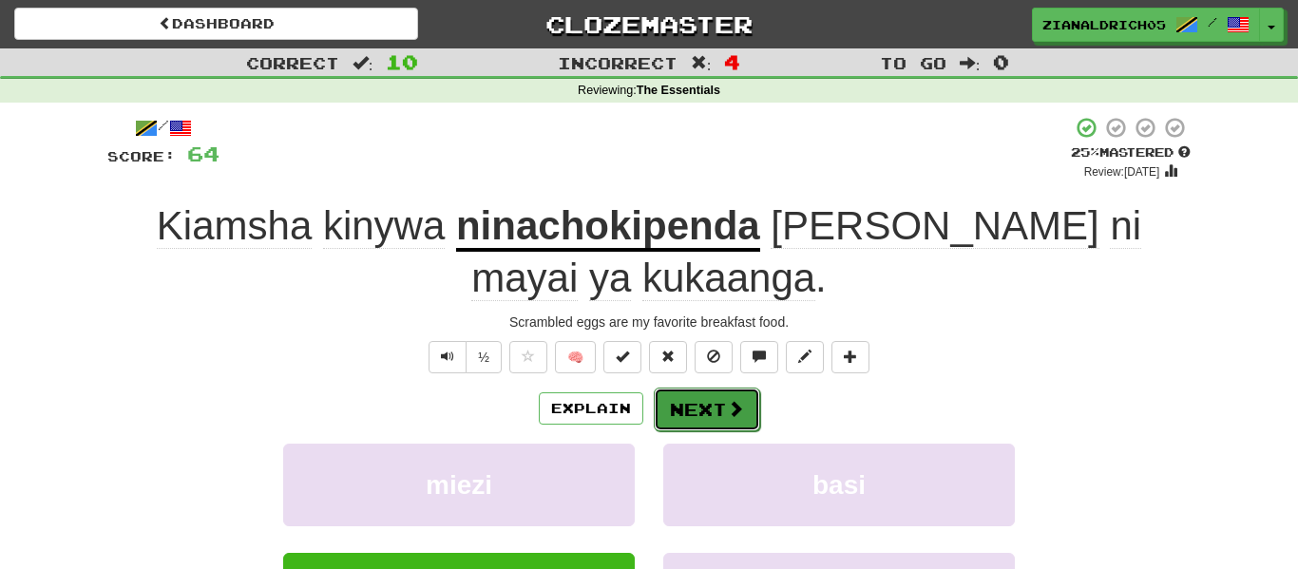
click at [699, 411] on button "Next" at bounding box center [707, 410] width 106 height 44
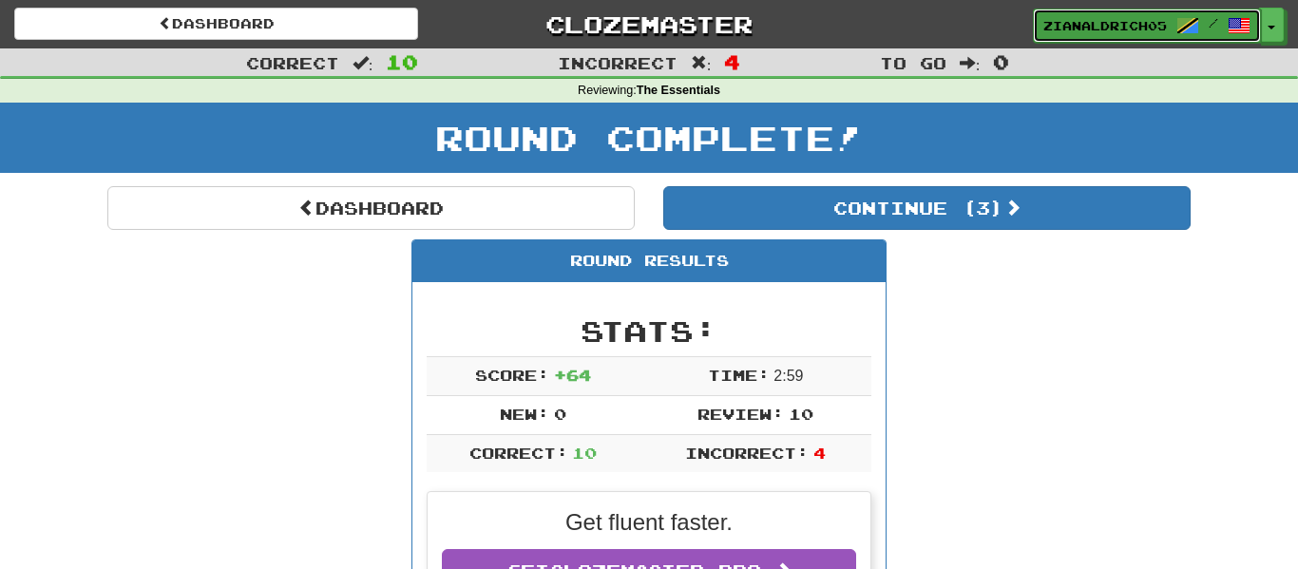
click at [1140, 32] on span "zianaldrich05" at bounding box center [1105, 25] width 124 height 17
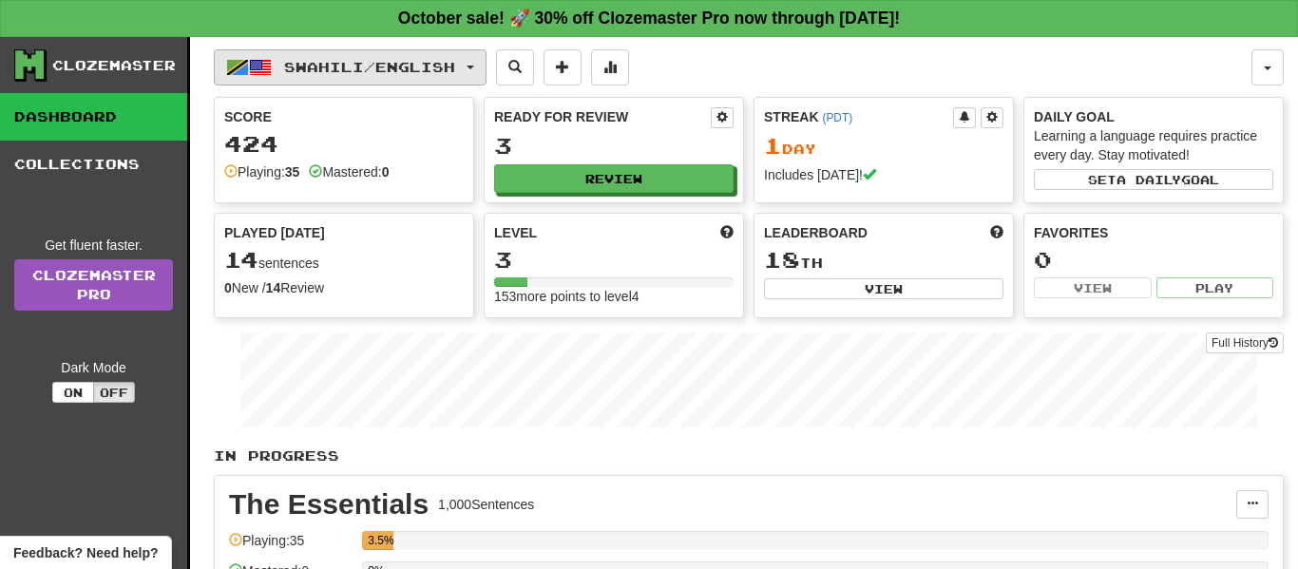
click at [433, 59] on span "Swahili / English" at bounding box center [369, 67] width 171 height 16
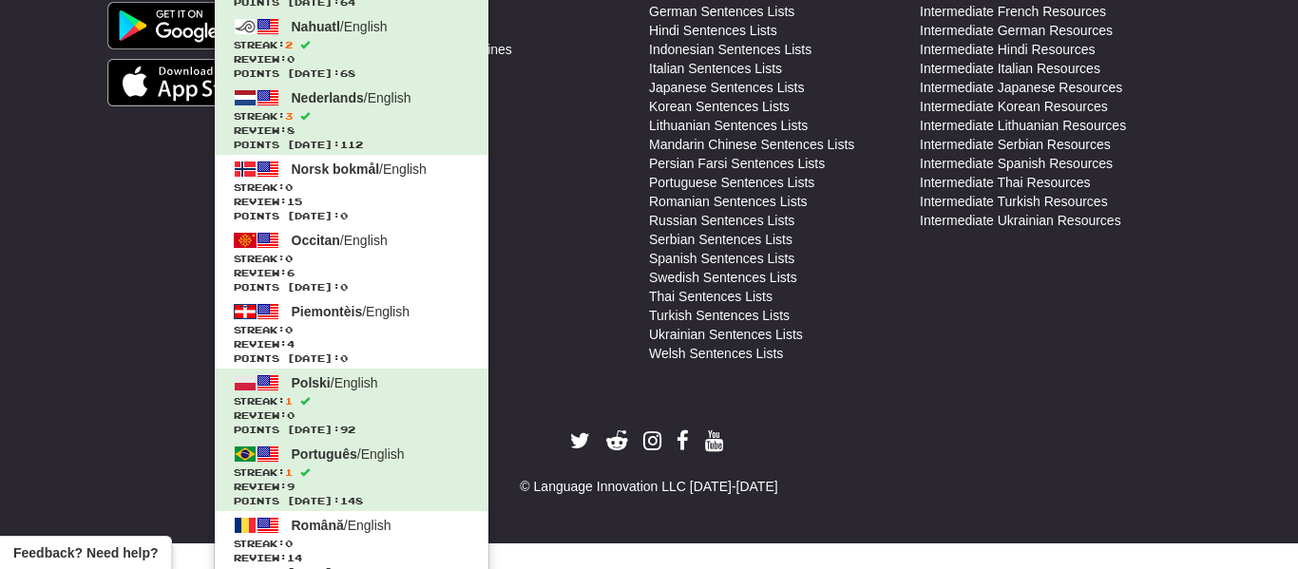
scroll to position [871, 0]
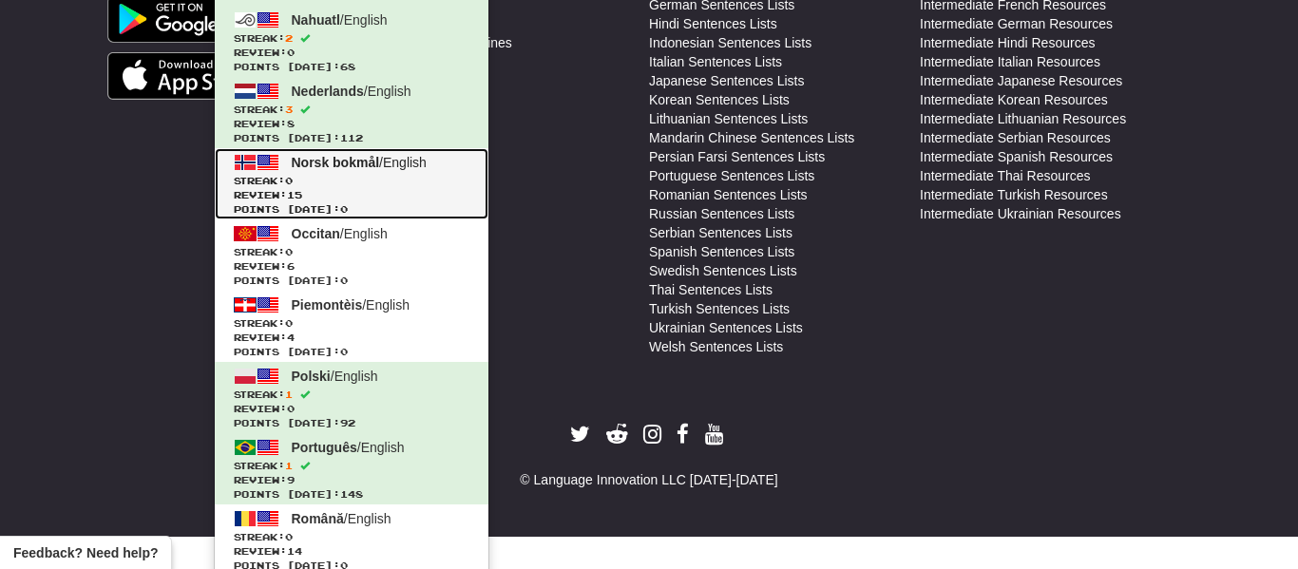
click at [373, 166] on span "Norsk bokmål" at bounding box center [336, 162] width 88 height 15
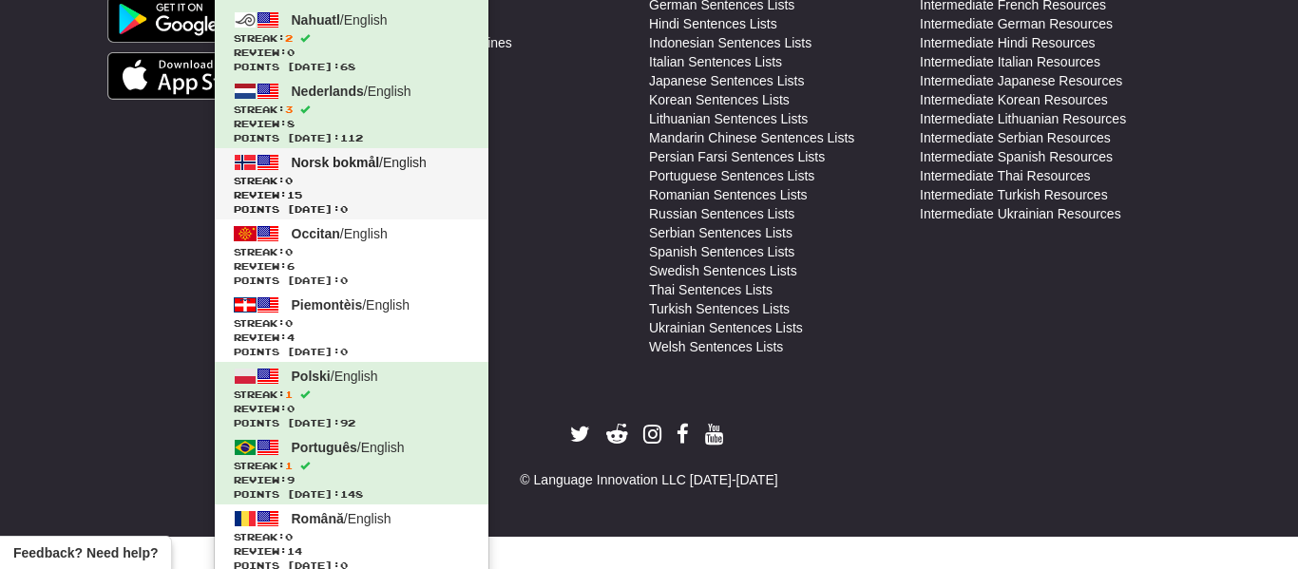
scroll to position [839, 0]
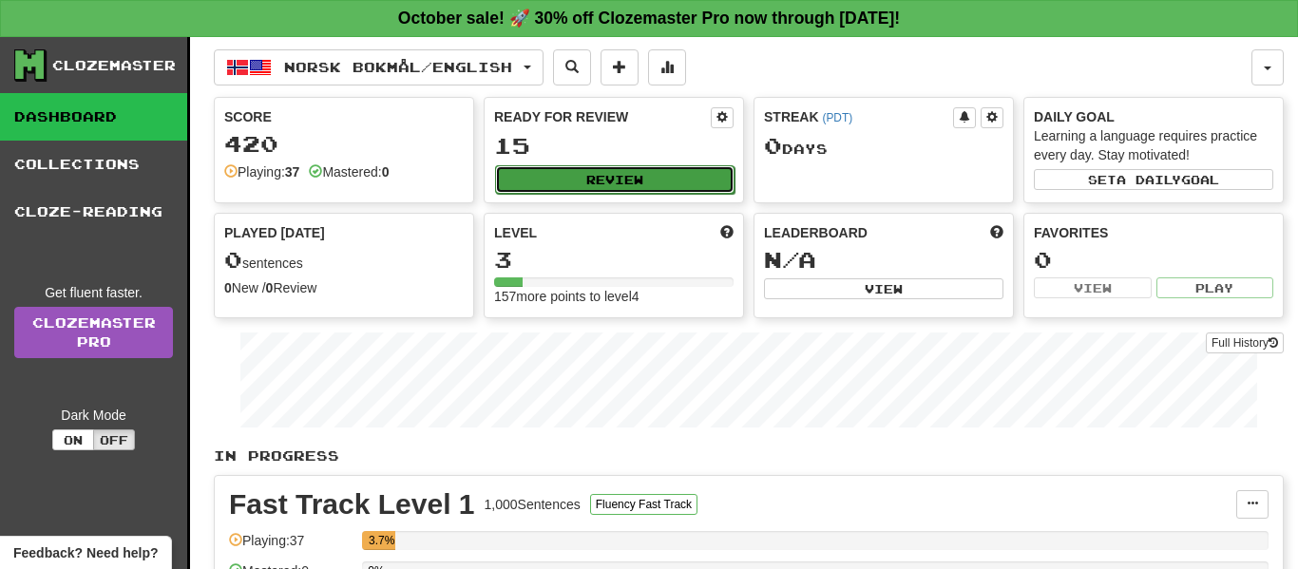
click at [601, 186] on button "Review" at bounding box center [614, 179] width 239 height 29
select select "**"
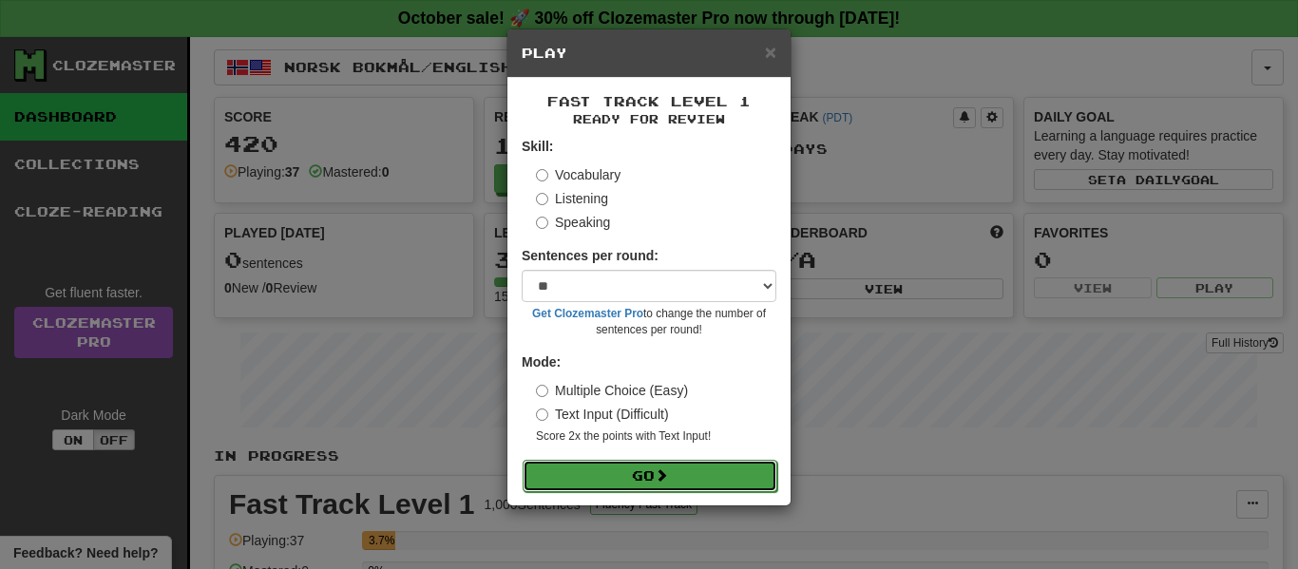
click at [713, 483] on button "Go" at bounding box center [650, 476] width 255 height 32
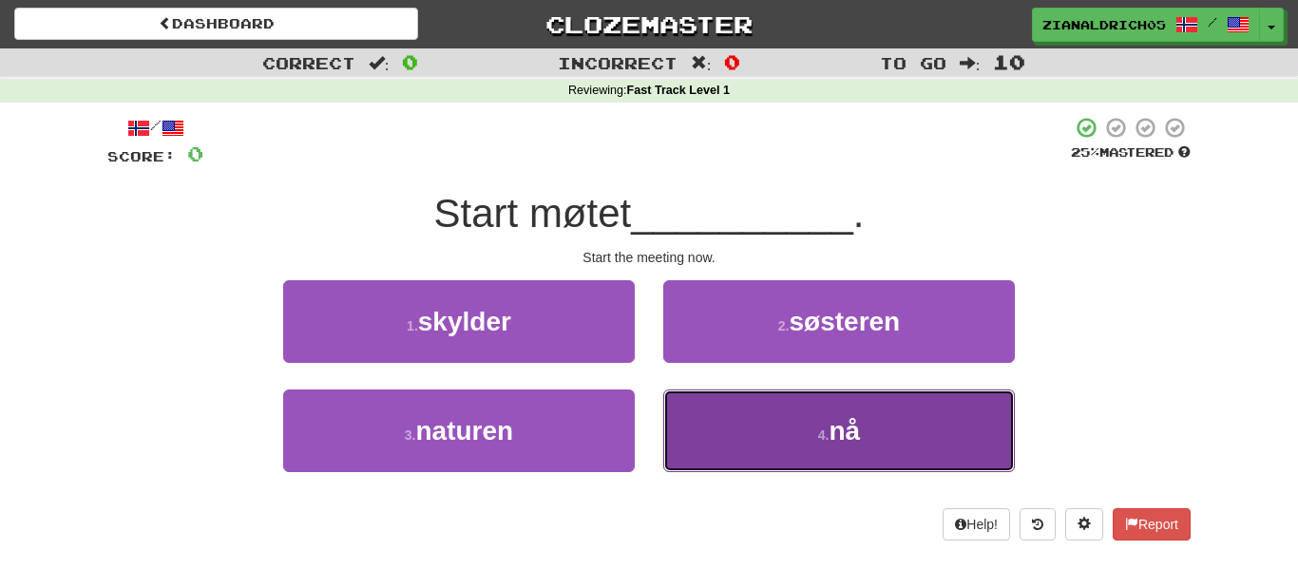
click at [740, 454] on button "4 . nå" at bounding box center [839, 431] width 352 height 83
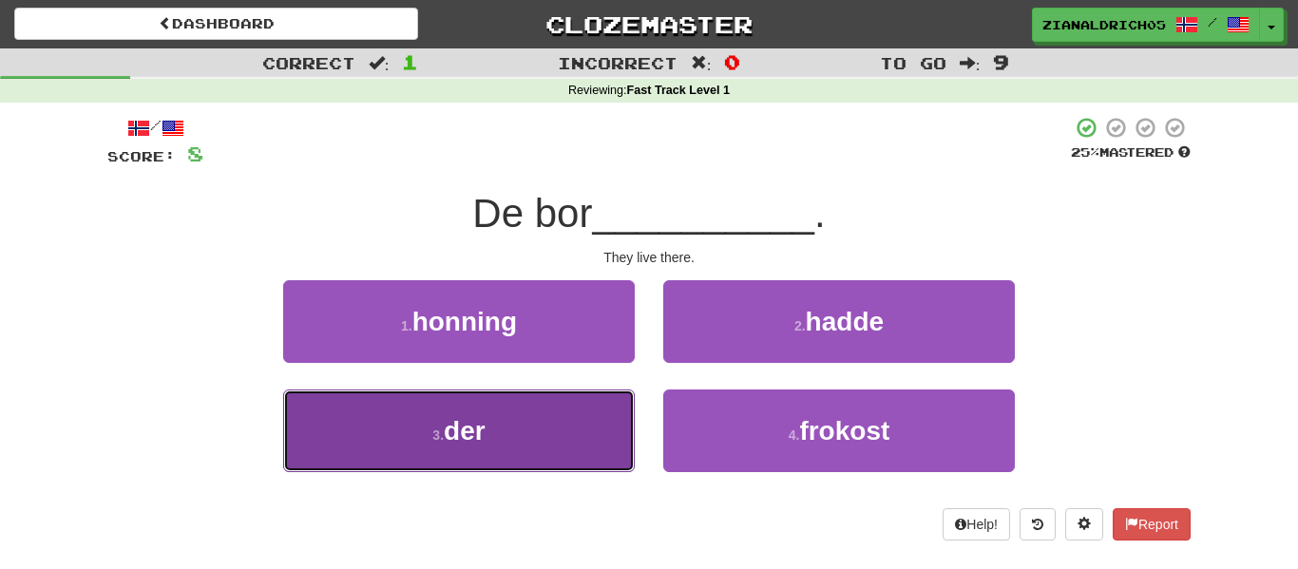
click at [587, 467] on button "3 . der" at bounding box center [459, 431] width 352 height 83
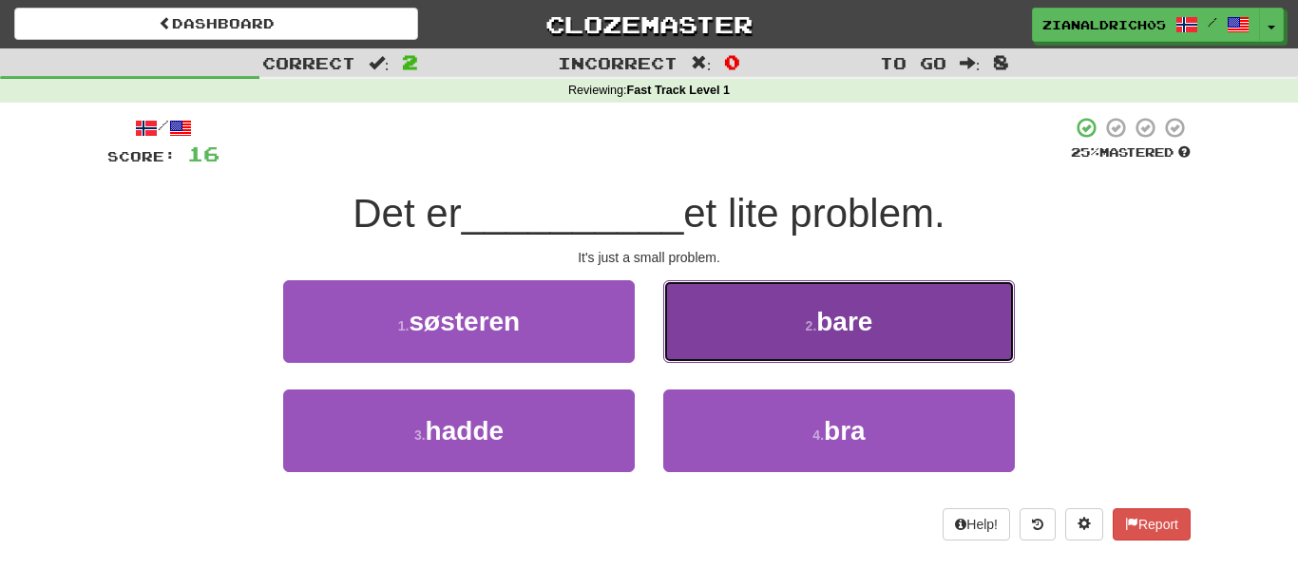
click at [726, 315] on button "2 . bare" at bounding box center [839, 321] width 352 height 83
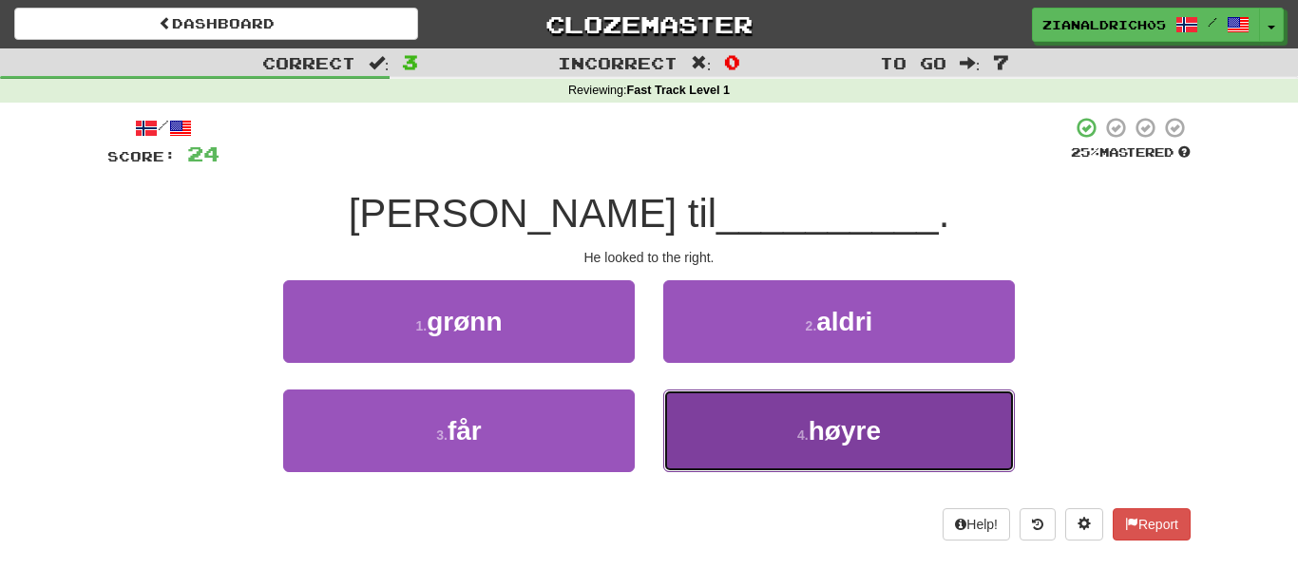
click at [735, 443] on button "4 . høyre" at bounding box center [839, 431] width 352 height 83
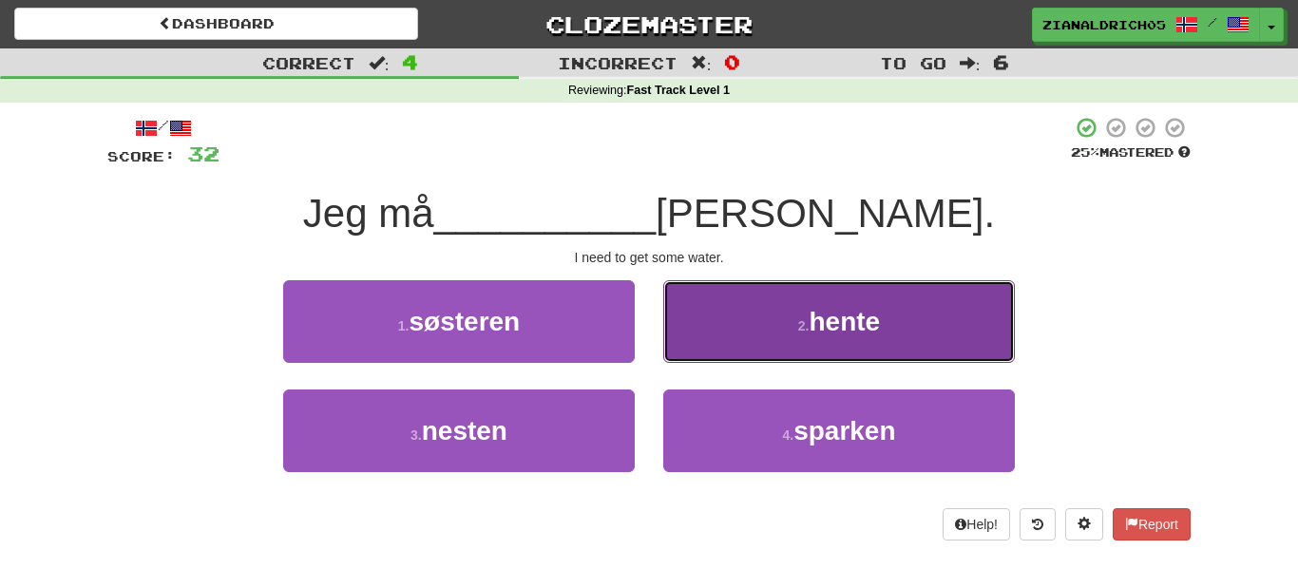
click at [774, 308] on button "2 . hente" at bounding box center [839, 321] width 352 height 83
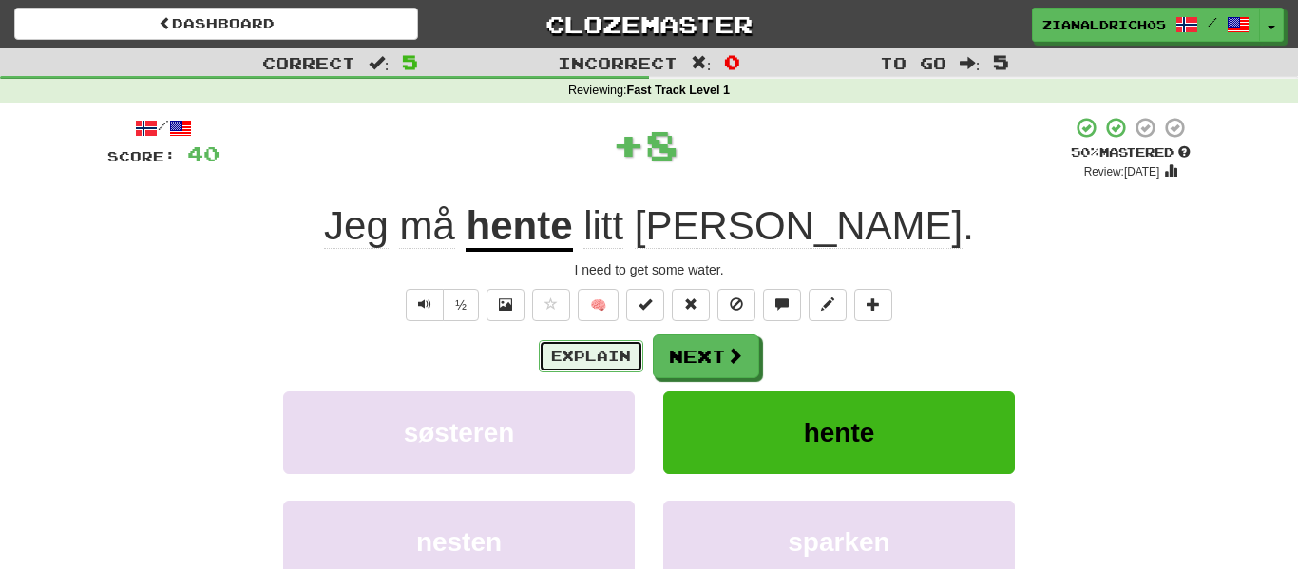
click at [617, 349] on button "Explain" at bounding box center [591, 356] width 105 height 32
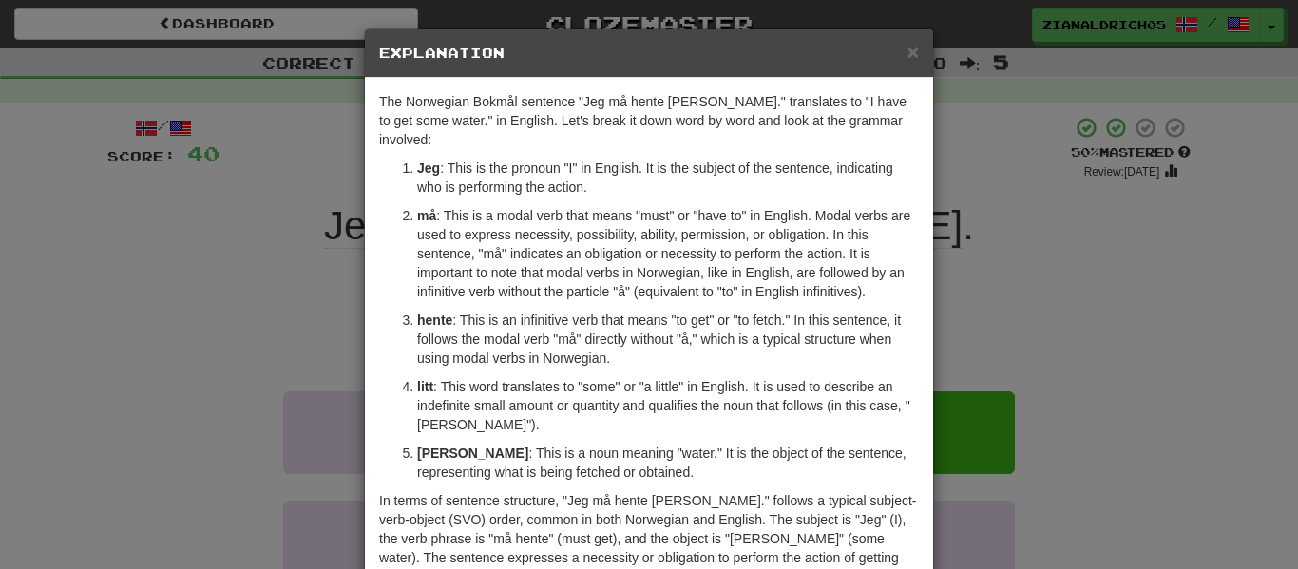
click at [233, 407] on div "× Explanation The Norwegian Bokmål sentence "Jeg må hente [PERSON_NAME]." trans…" at bounding box center [649, 284] width 1298 height 569
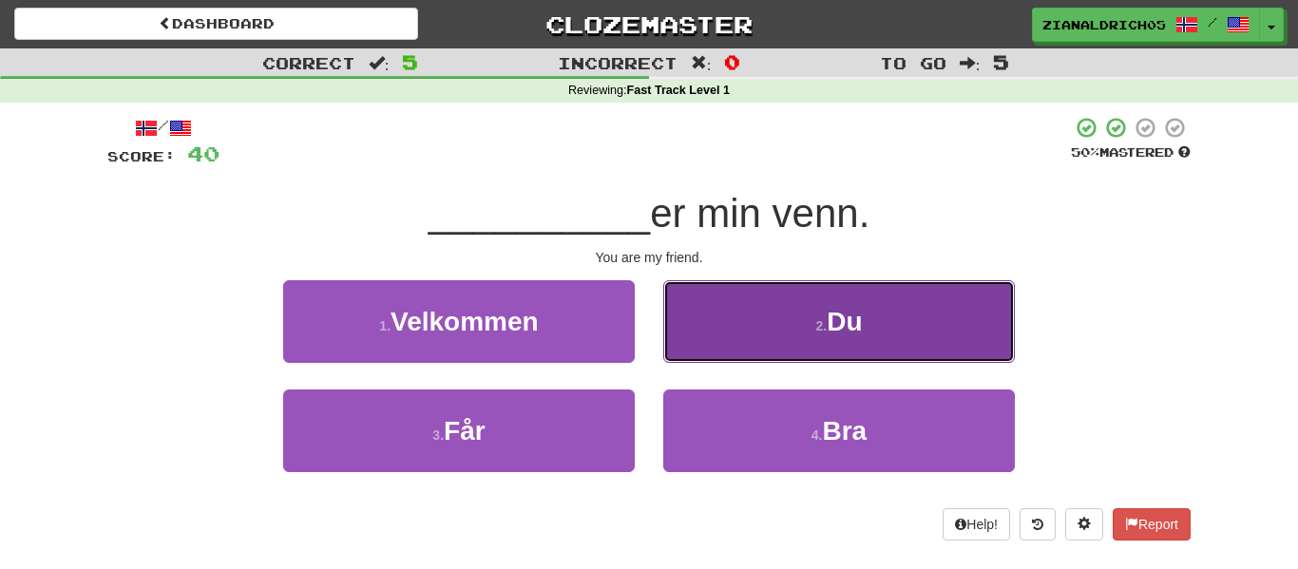
click at [706, 320] on button "2 . Du" at bounding box center [839, 321] width 352 height 83
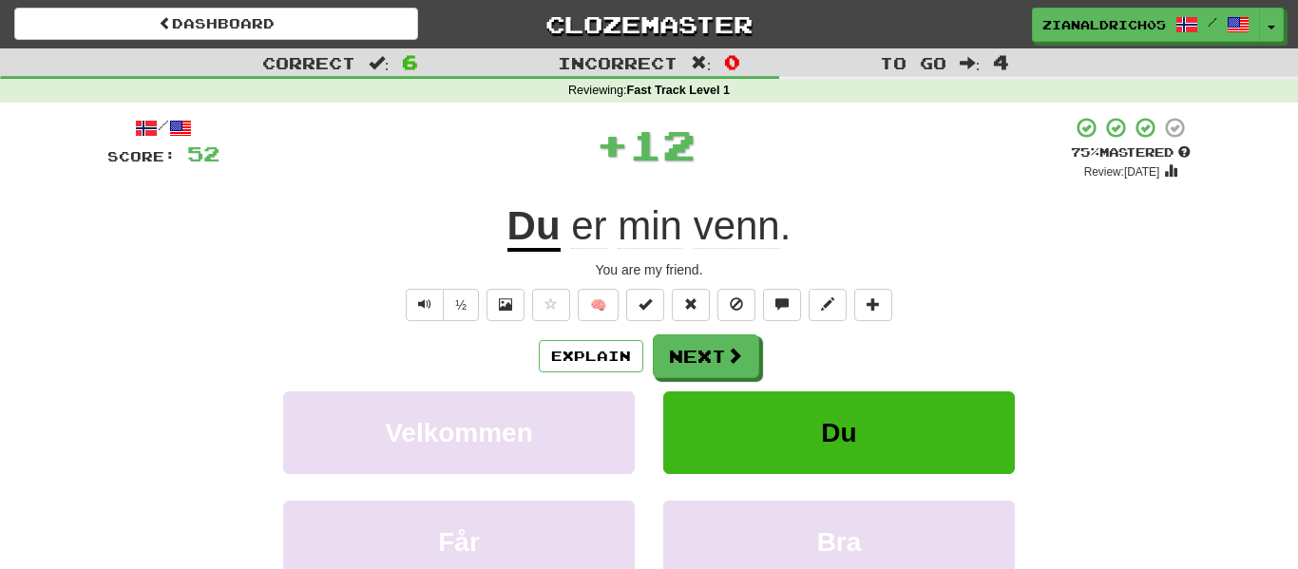
click at [192, 344] on div "Explain Next" at bounding box center [648, 356] width 1083 height 44
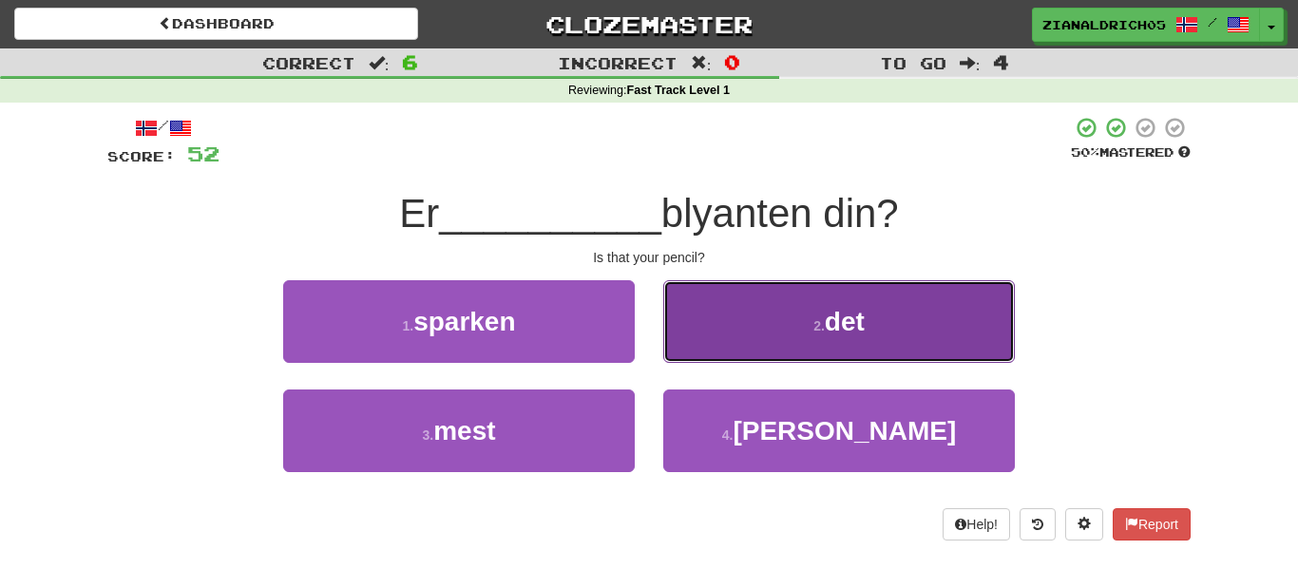
click at [808, 333] on button "2 . det" at bounding box center [839, 321] width 352 height 83
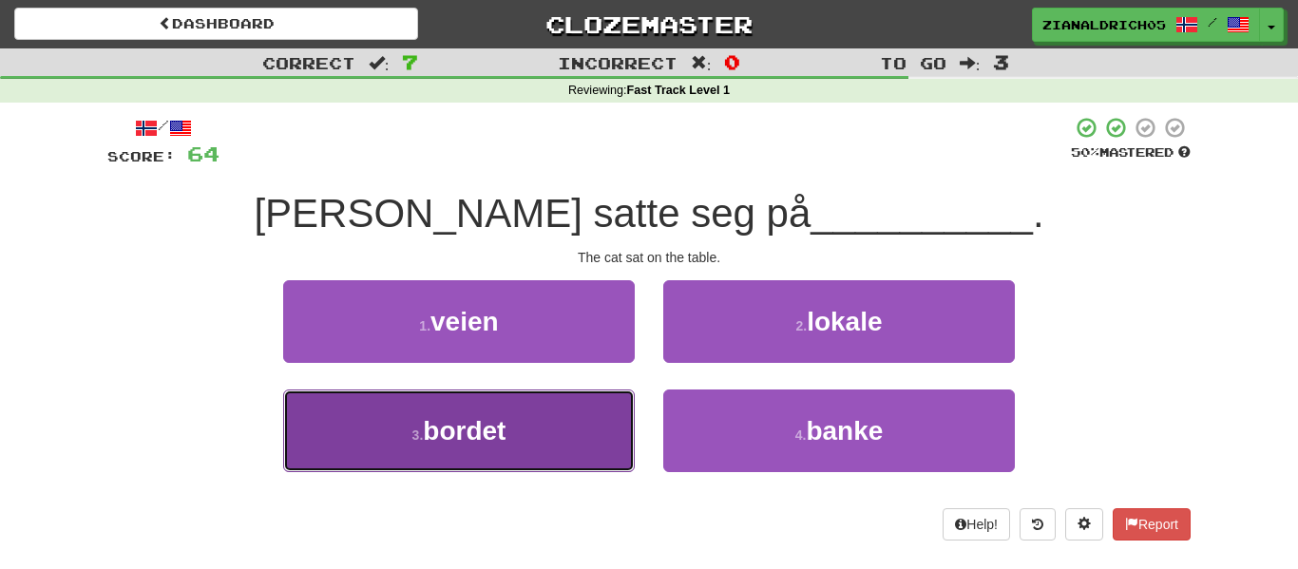
click at [593, 426] on button "3 . bordet" at bounding box center [459, 431] width 352 height 83
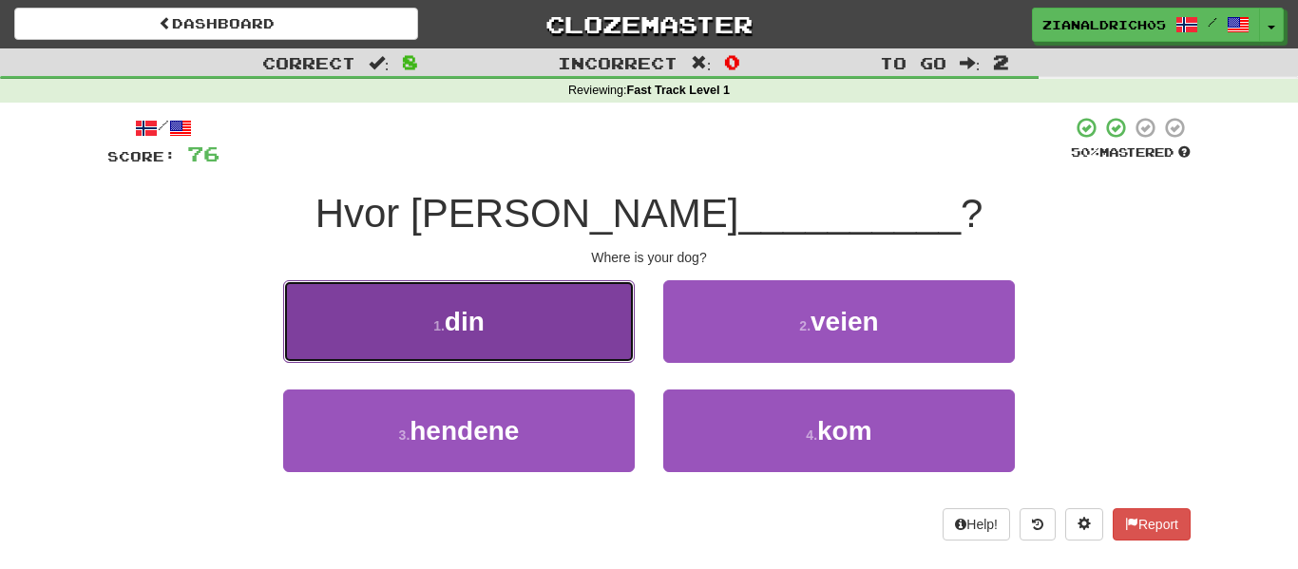
click at [558, 316] on button "1 . din" at bounding box center [459, 321] width 352 height 83
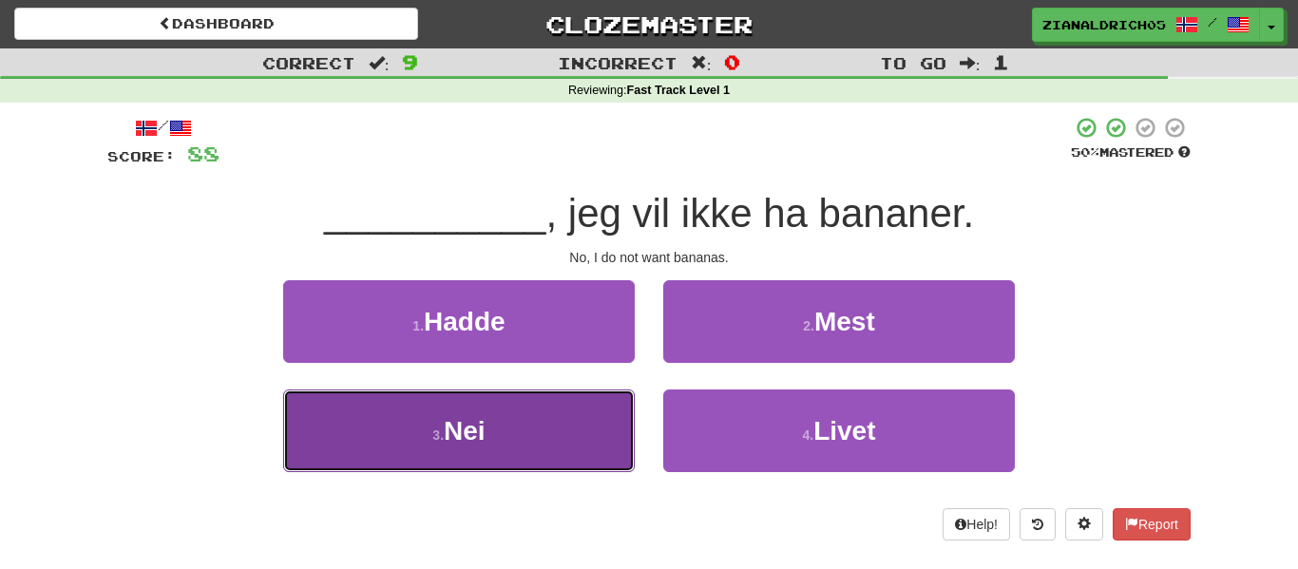
click at [579, 413] on button "3 . Nei" at bounding box center [459, 431] width 352 height 83
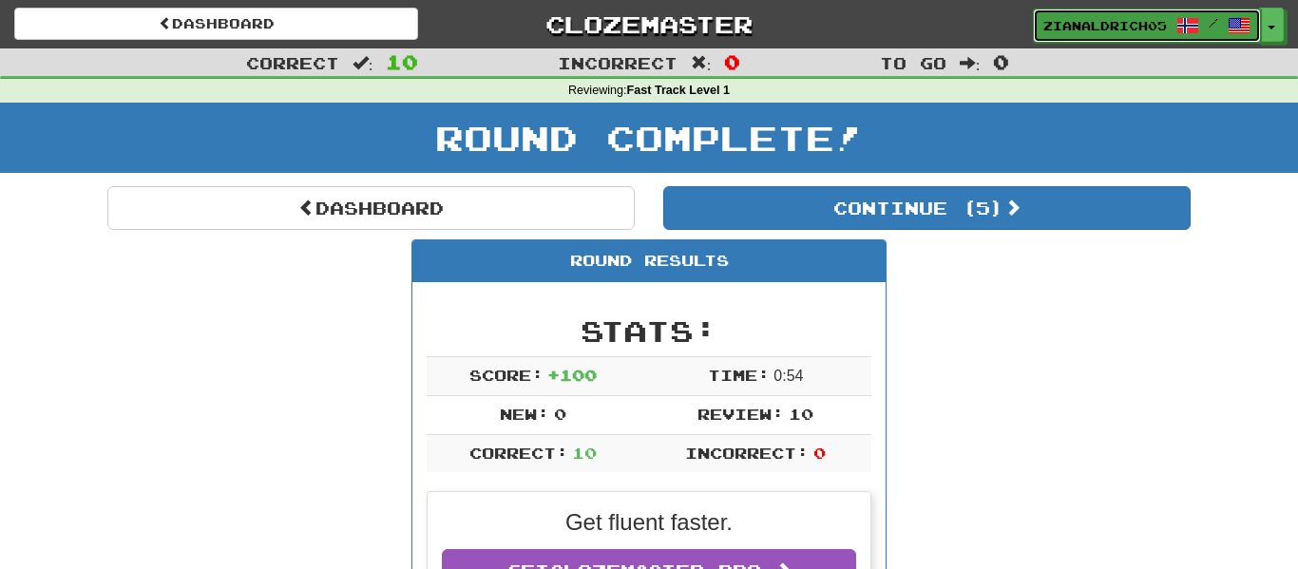
click at [1058, 14] on link "zianaldrich05 /" at bounding box center [1147, 26] width 228 height 34
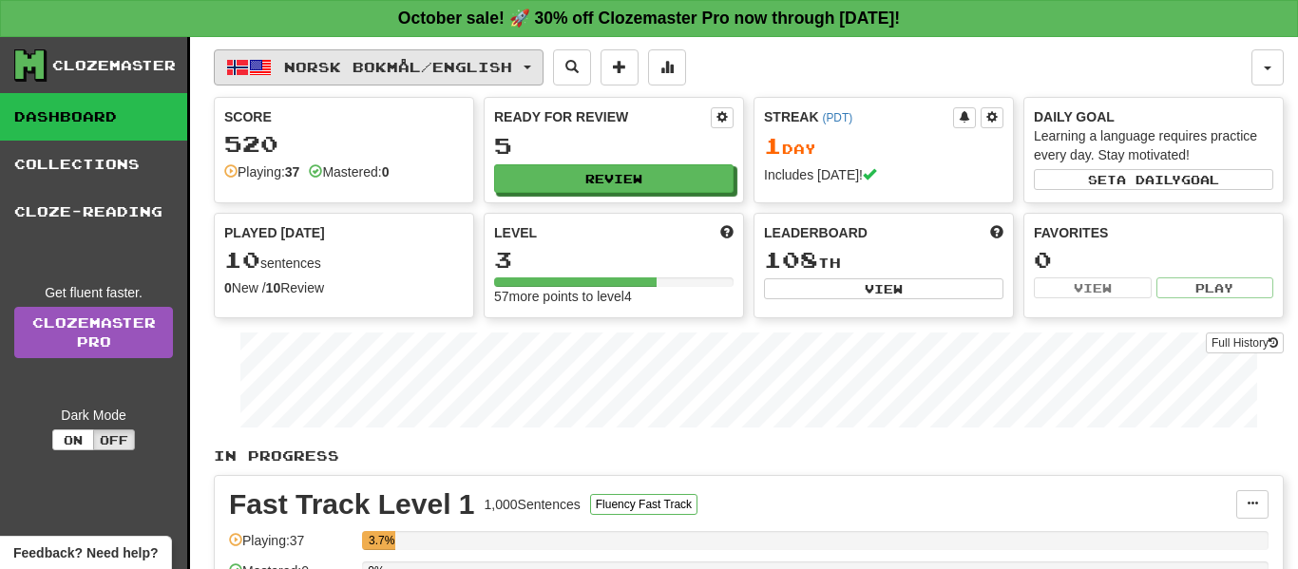
click at [512, 62] on span "Norsk bokmål / English" at bounding box center [398, 67] width 228 height 16
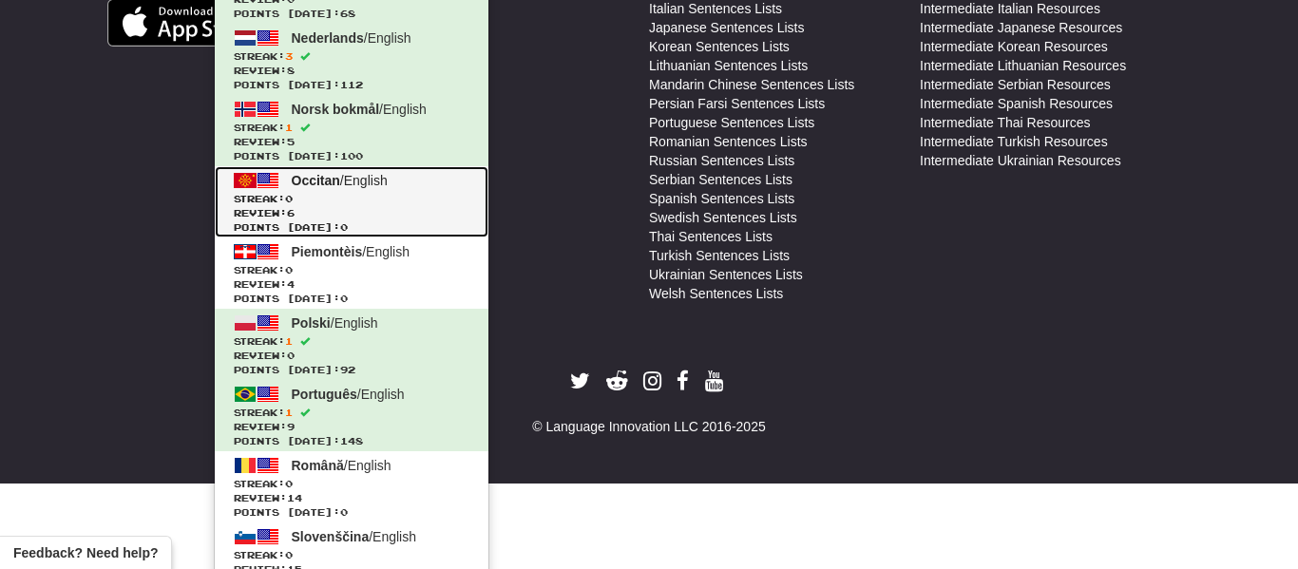
click at [385, 210] on span "Review: 6" at bounding box center [352, 213] width 236 height 14
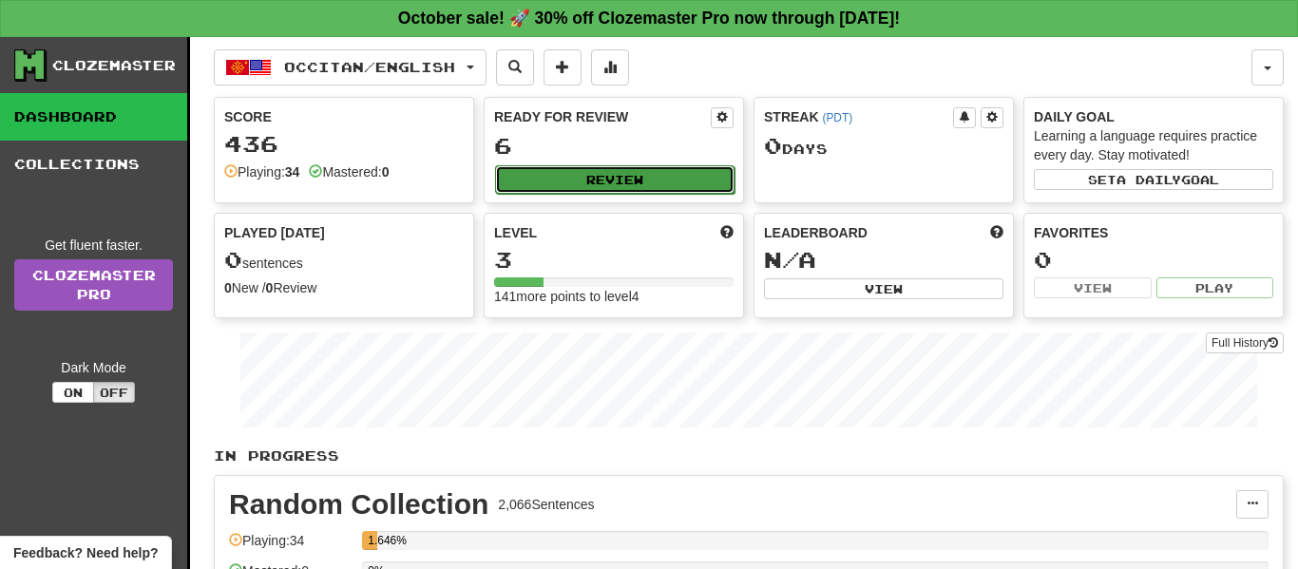
click at [636, 181] on button "Review" at bounding box center [614, 179] width 239 height 29
select select "**"
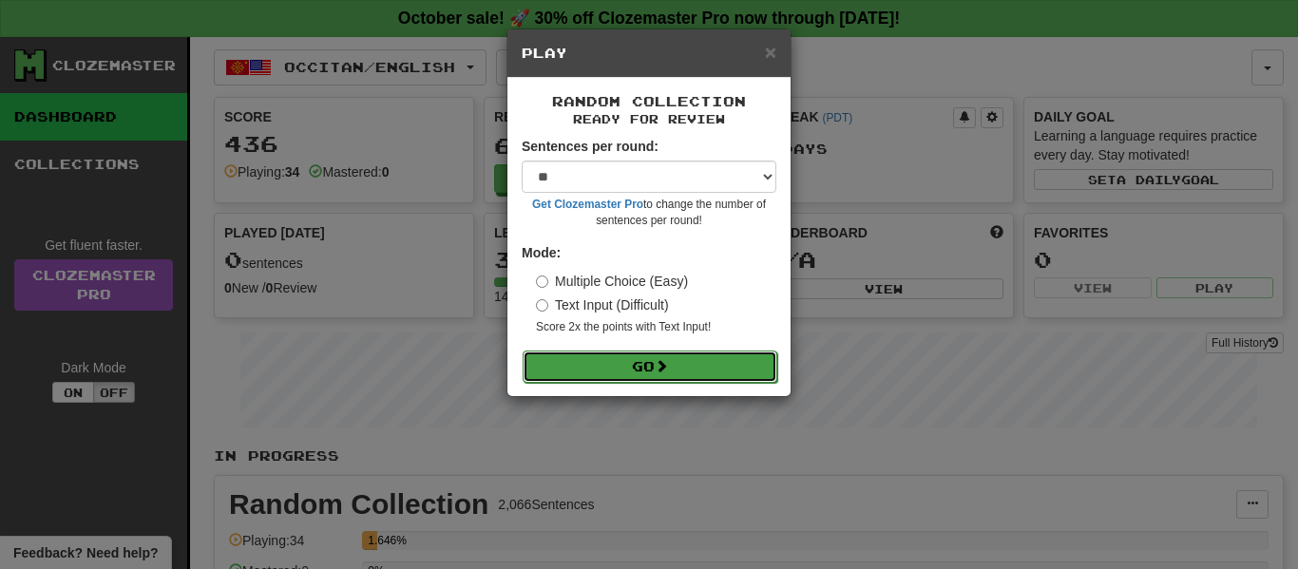
click at [678, 378] on button "Go" at bounding box center [650, 367] width 255 height 32
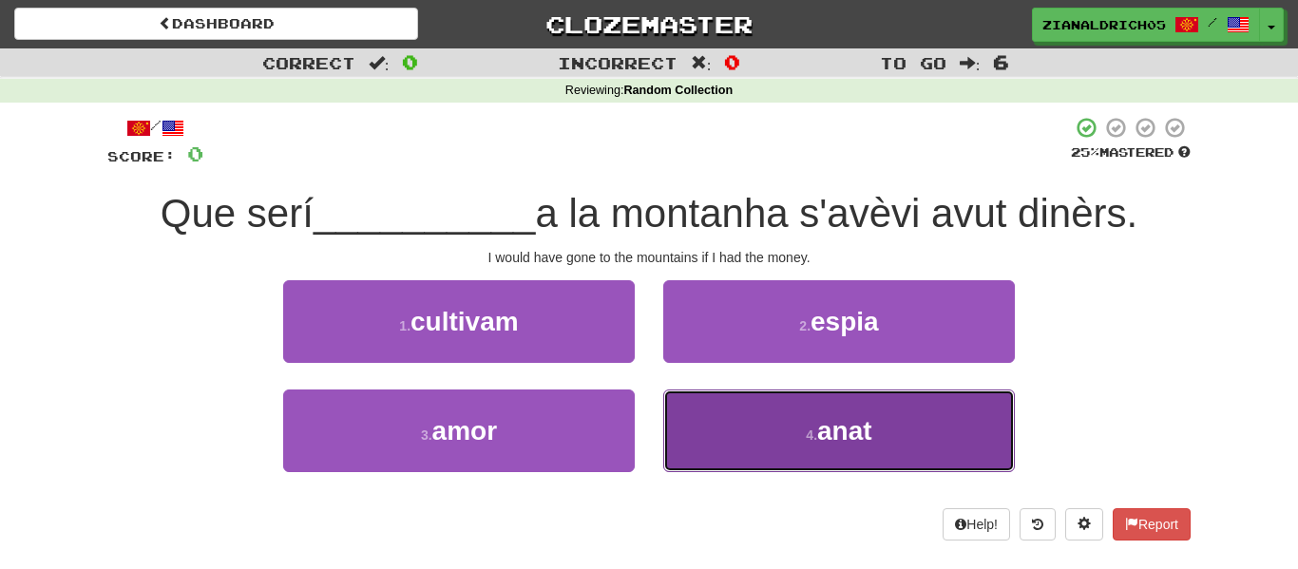
click at [823, 468] on button "4 . anat" at bounding box center [839, 431] width 352 height 83
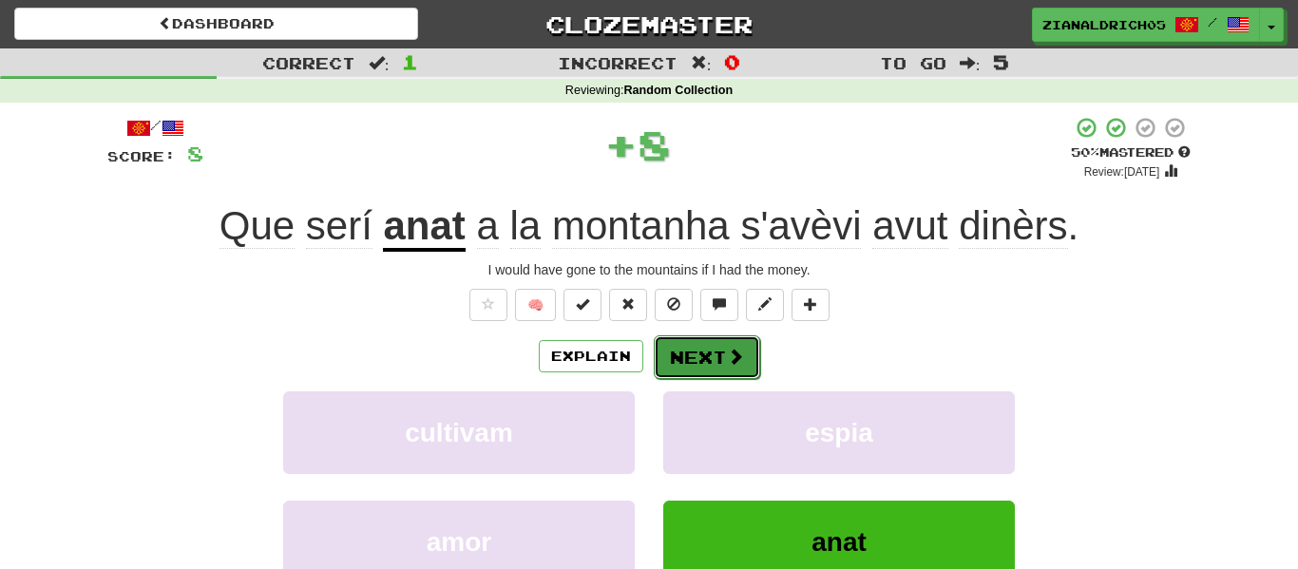
click at [728, 359] on span at bounding box center [735, 356] width 17 height 17
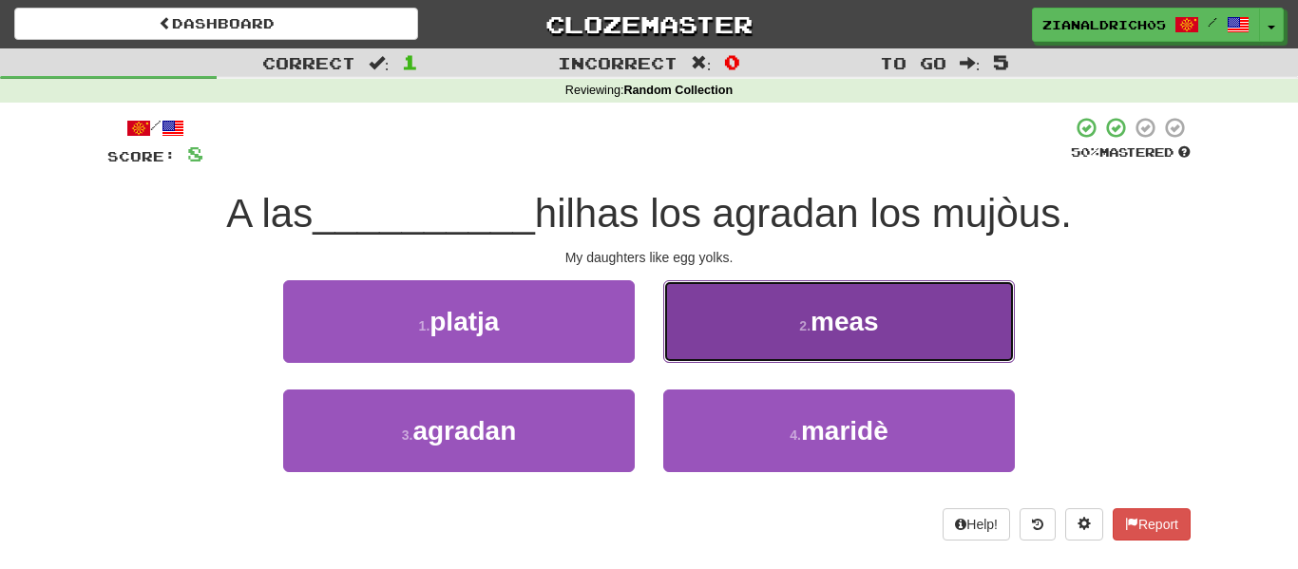
click at [769, 299] on button "2 . meas" at bounding box center [839, 321] width 352 height 83
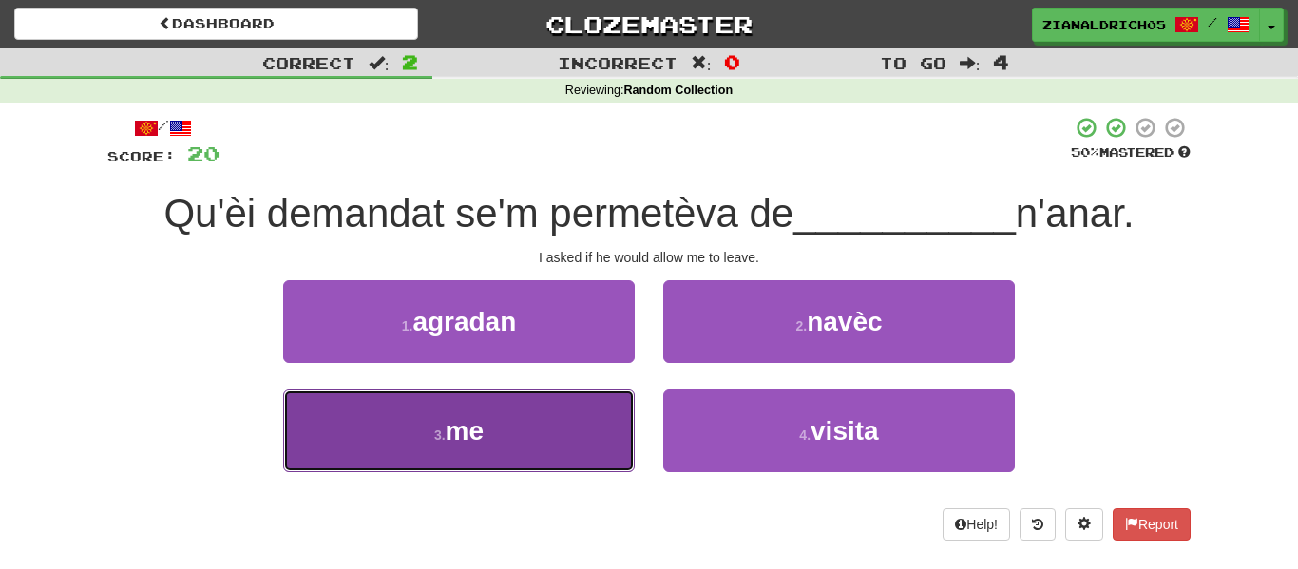
click at [376, 462] on button "3 . me" at bounding box center [459, 431] width 352 height 83
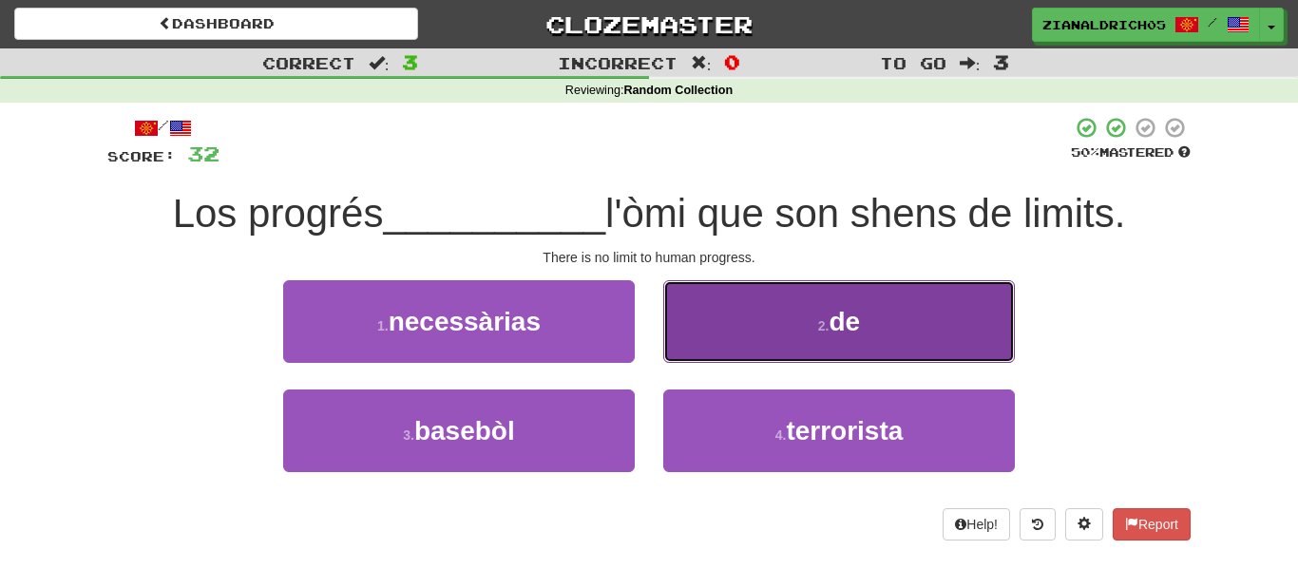
click at [872, 295] on button "2 . de" at bounding box center [839, 321] width 352 height 83
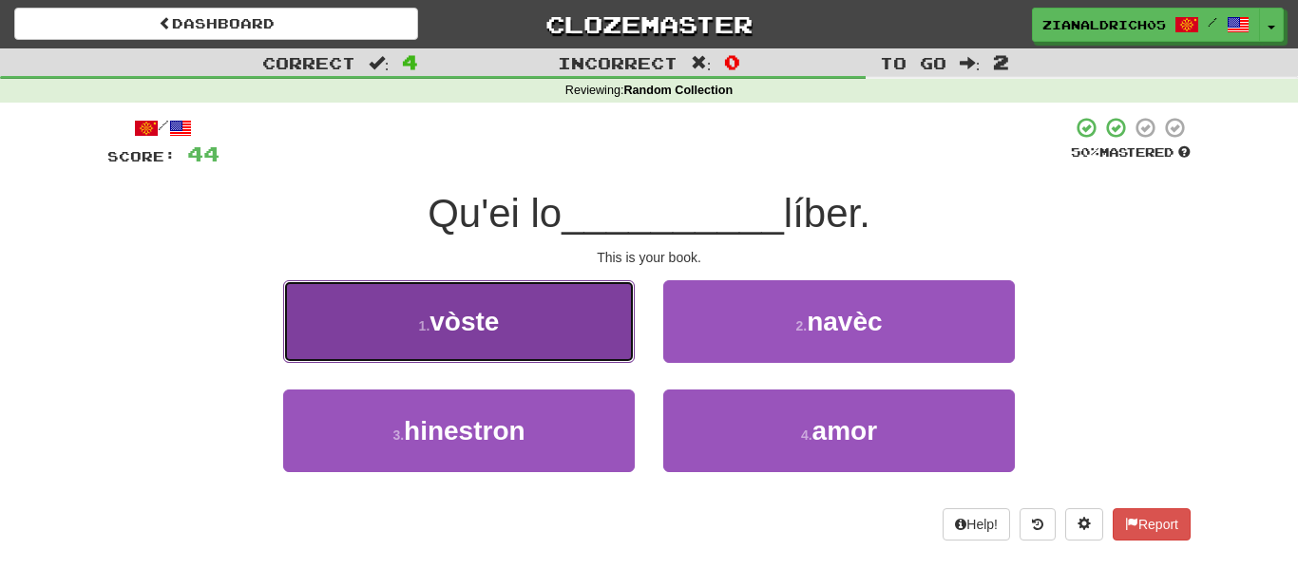
click at [322, 345] on button "1 . vòste" at bounding box center [459, 321] width 352 height 83
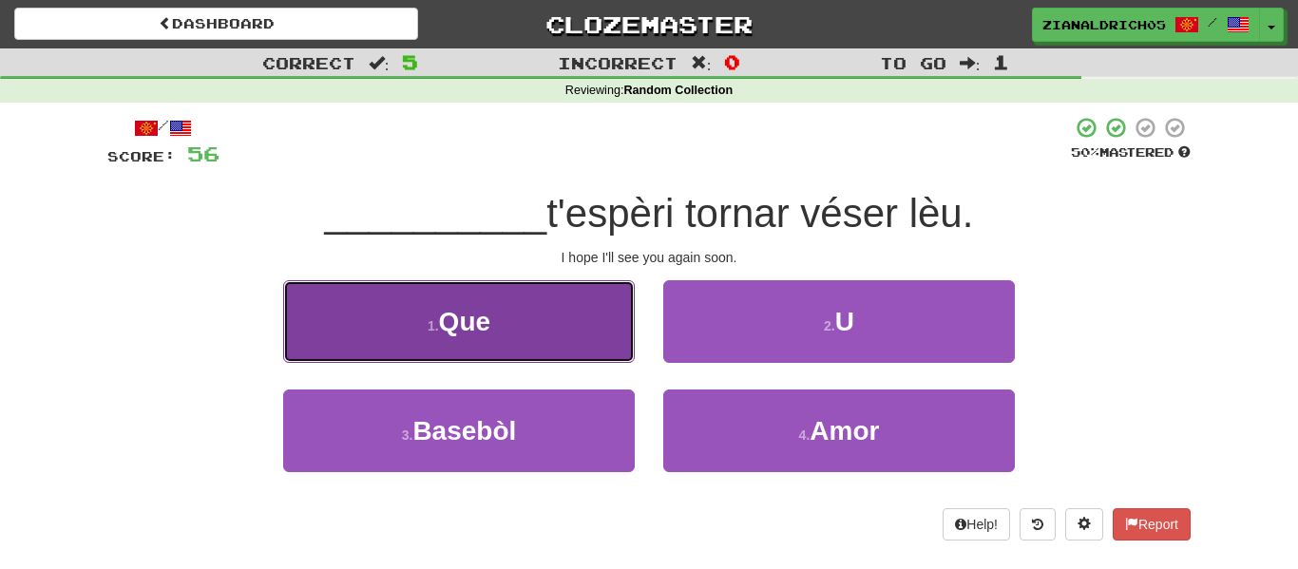
click at [334, 332] on button "1 . Que" at bounding box center [459, 321] width 352 height 83
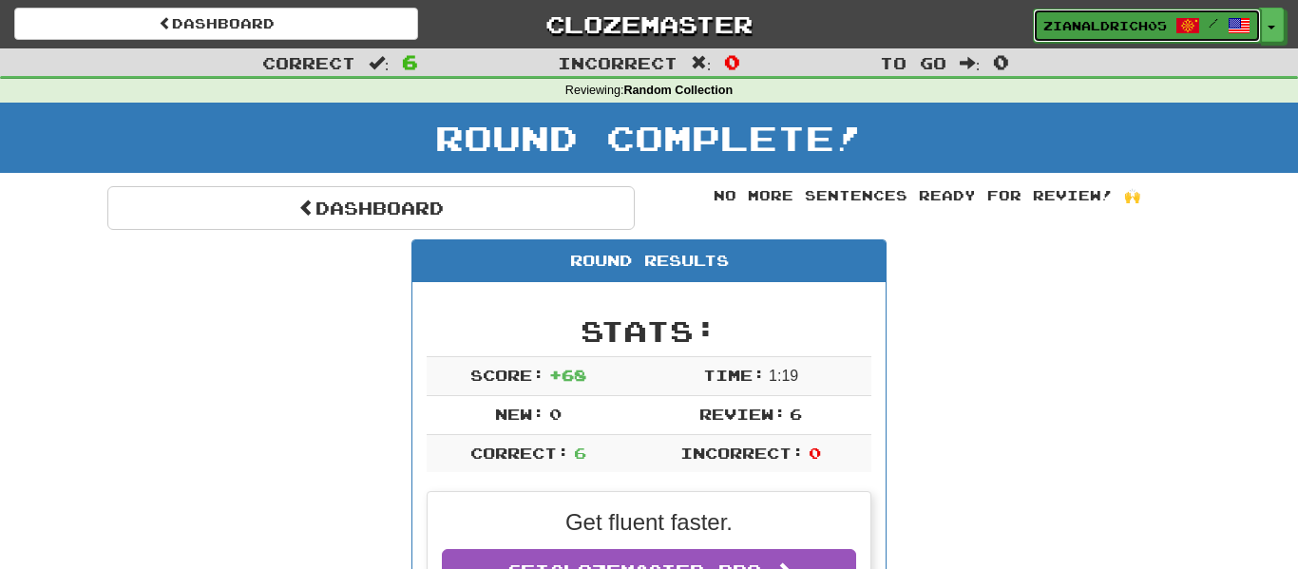
click at [1116, 20] on span "zianaldrich05" at bounding box center [1105, 25] width 124 height 17
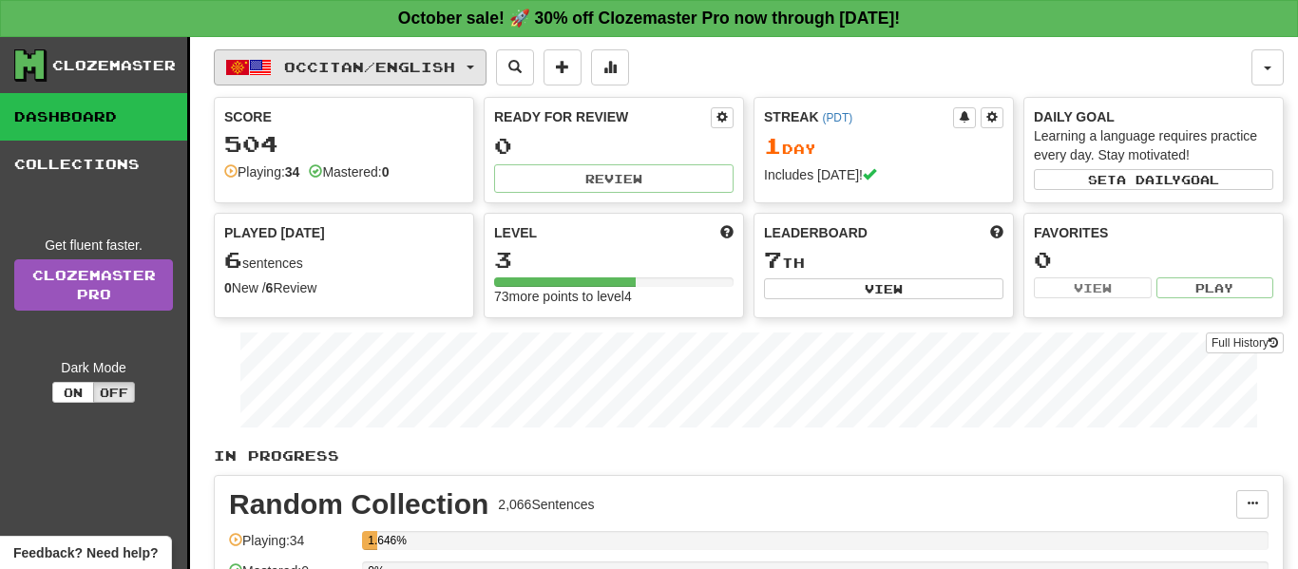
click at [356, 71] on span "Occitan / English" at bounding box center [369, 67] width 171 height 16
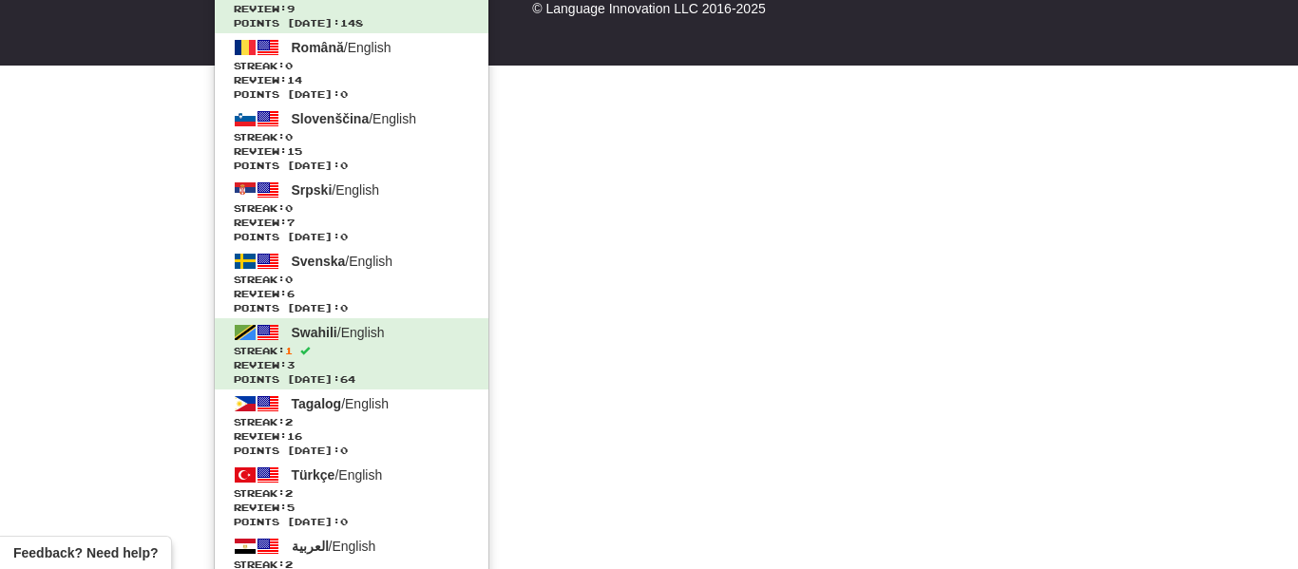
scroll to position [1350, 0]
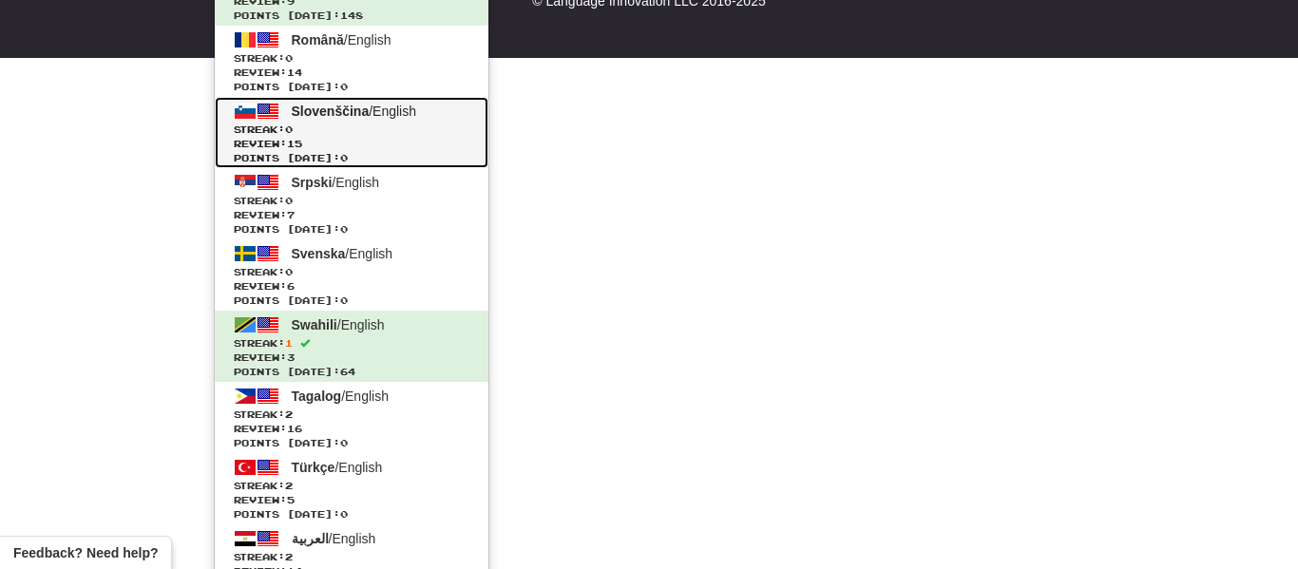
click at [374, 124] on span "Streak: 0" at bounding box center [352, 130] width 236 height 14
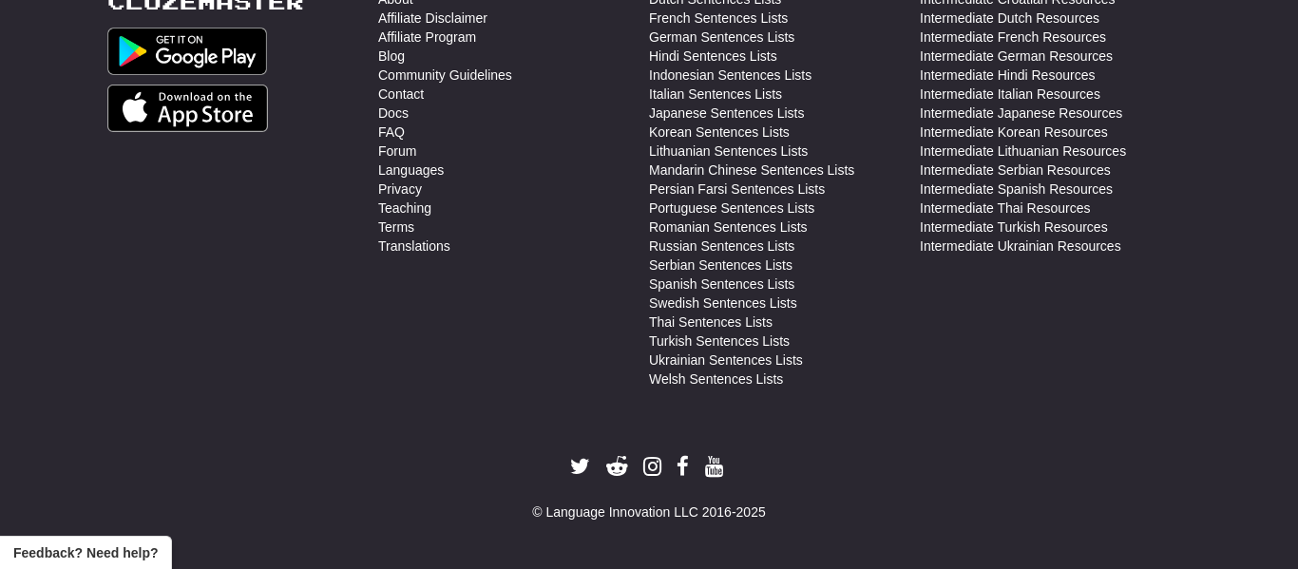
scroll to position [839, 0]
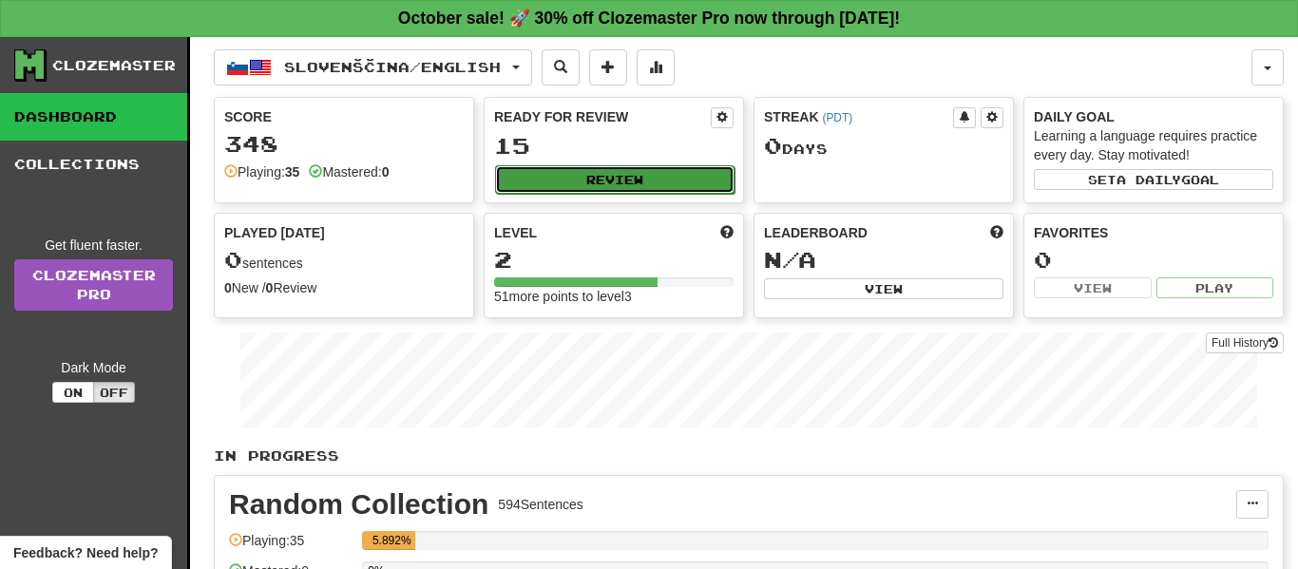
click at [599, 192] on button "Review" at bounding box center [614, 179] width 239 height 29
select select "**"
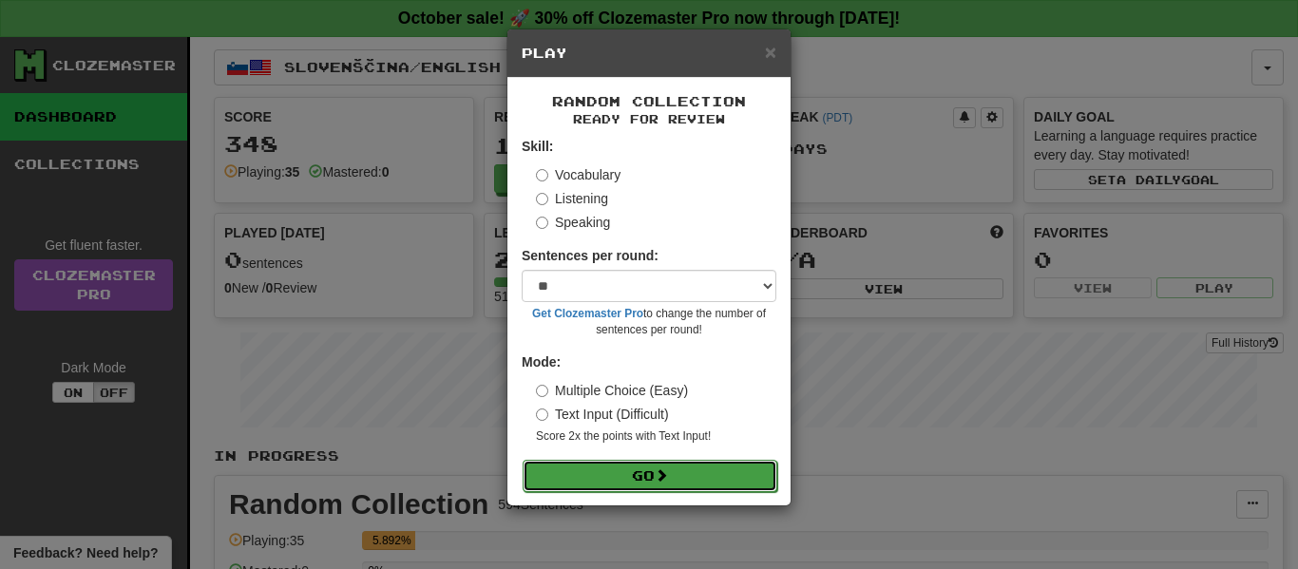
click at [616, 472] on button "Go" at bounding box center [650, 476] width 255 height 32
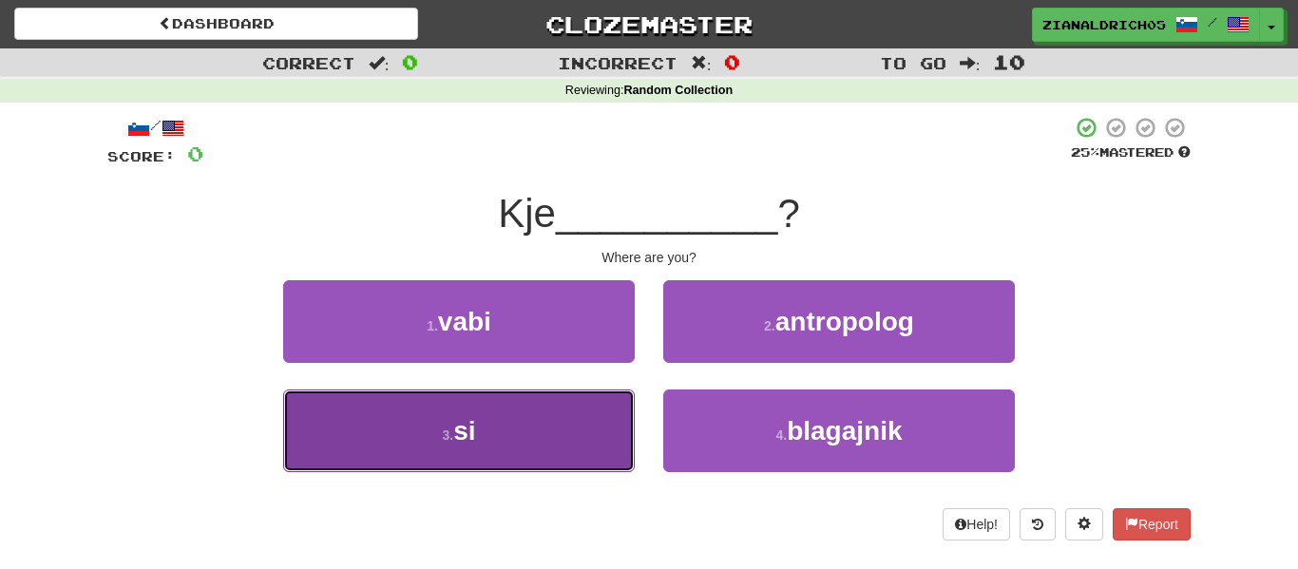
click at [582, 455] on button "3 . si" at bounding box center [459, 431] width 352 height 83
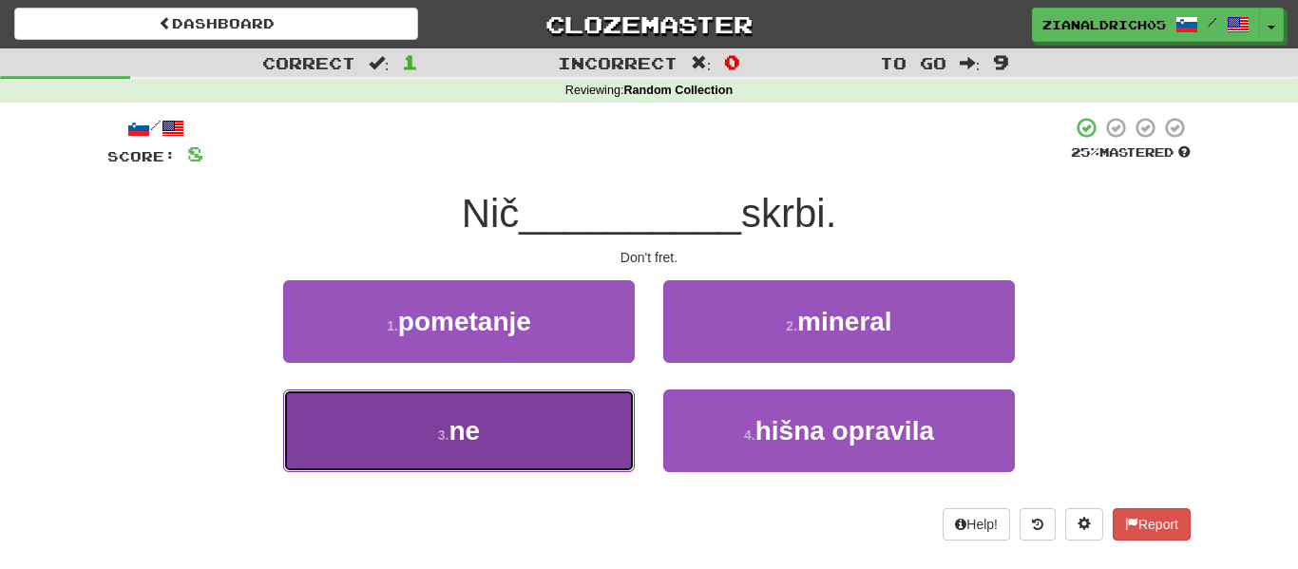
click at [560, 456] on button "3 . ne" at bounding box center [459, 431] width 352 height 83
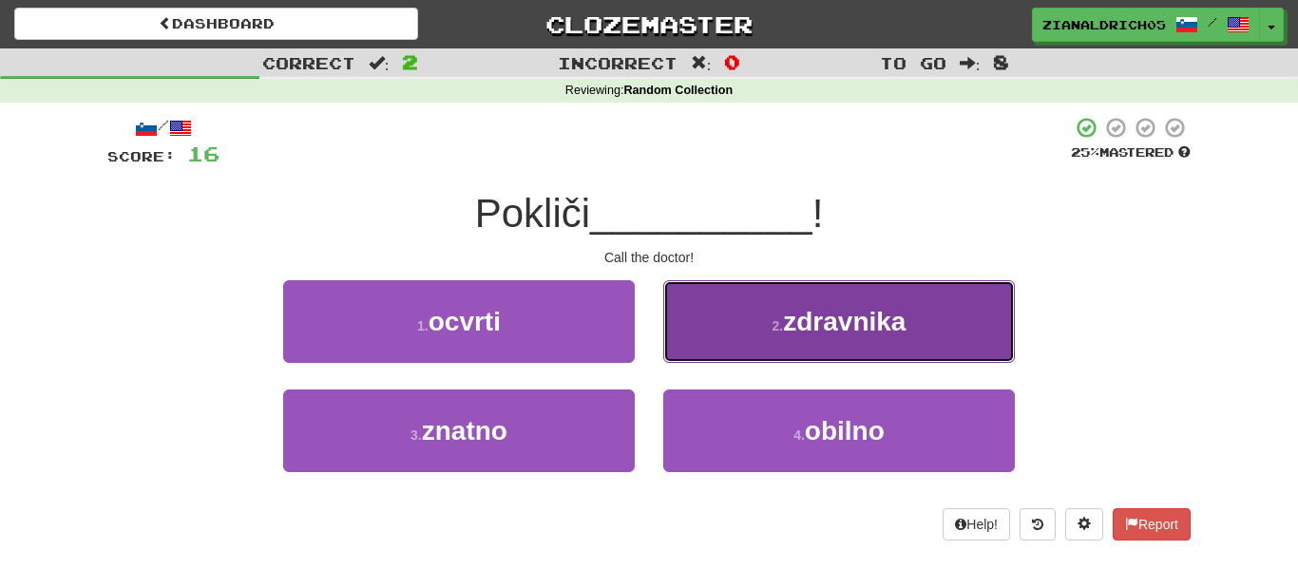
click at [761, 342] on button "2 . [GEOGRAPHIC_DATA]" at bounding box center [839, 321] width 352 height 83
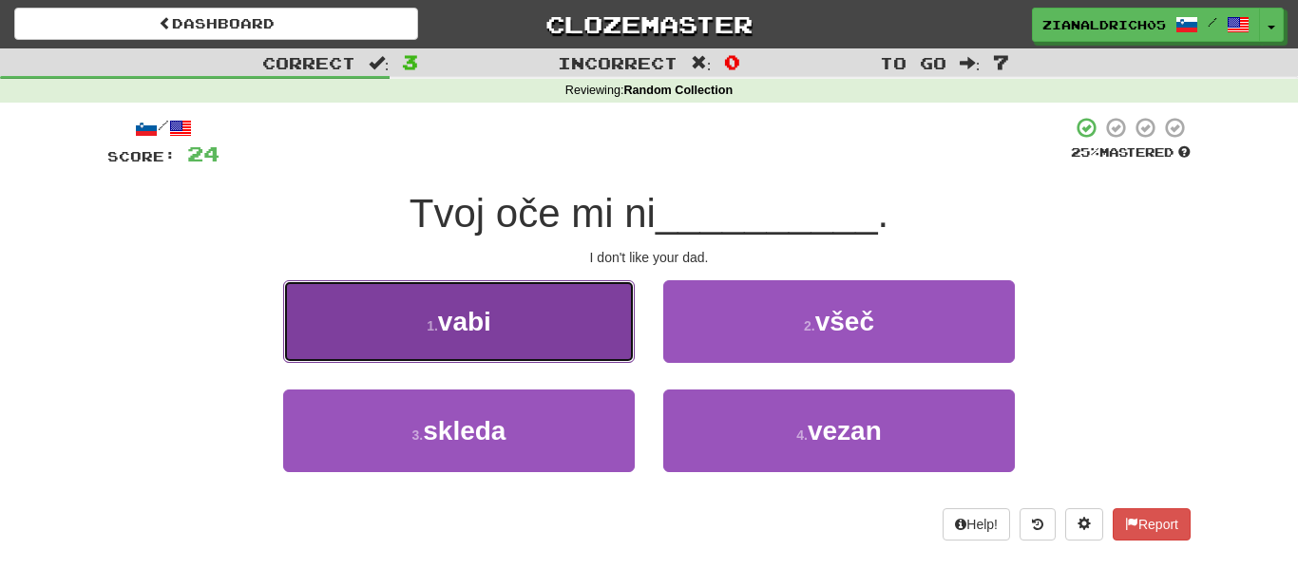
click at [586, 292] on button "1 . vabi" at bounding box center [459, 321] width 352 height 83
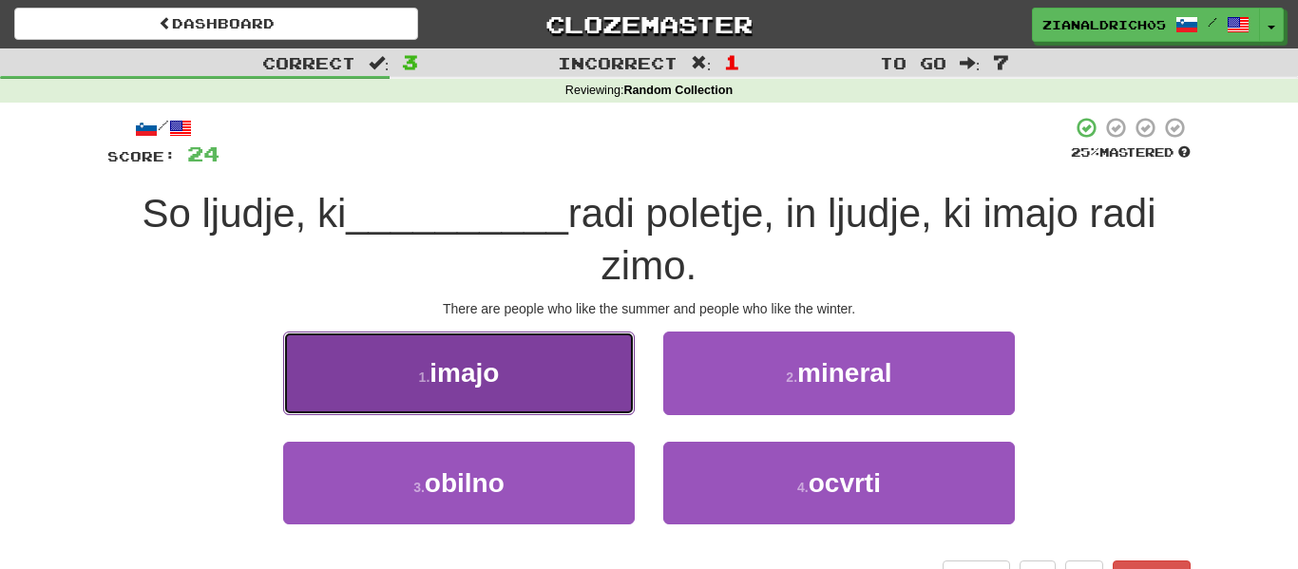
click at [564, 349] on button "1 . imajo" at bounding box center [459, 373] width 352 height 83
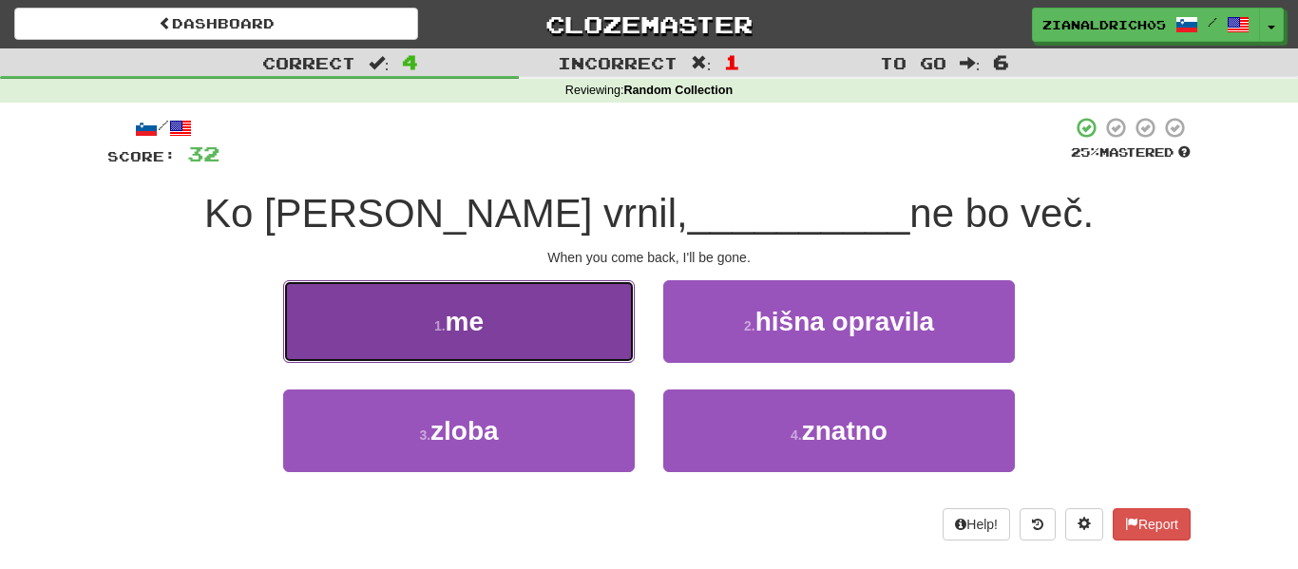
click at [507, 323] on button "1 . me" at bounding box center [459, 321] width 352 height 83
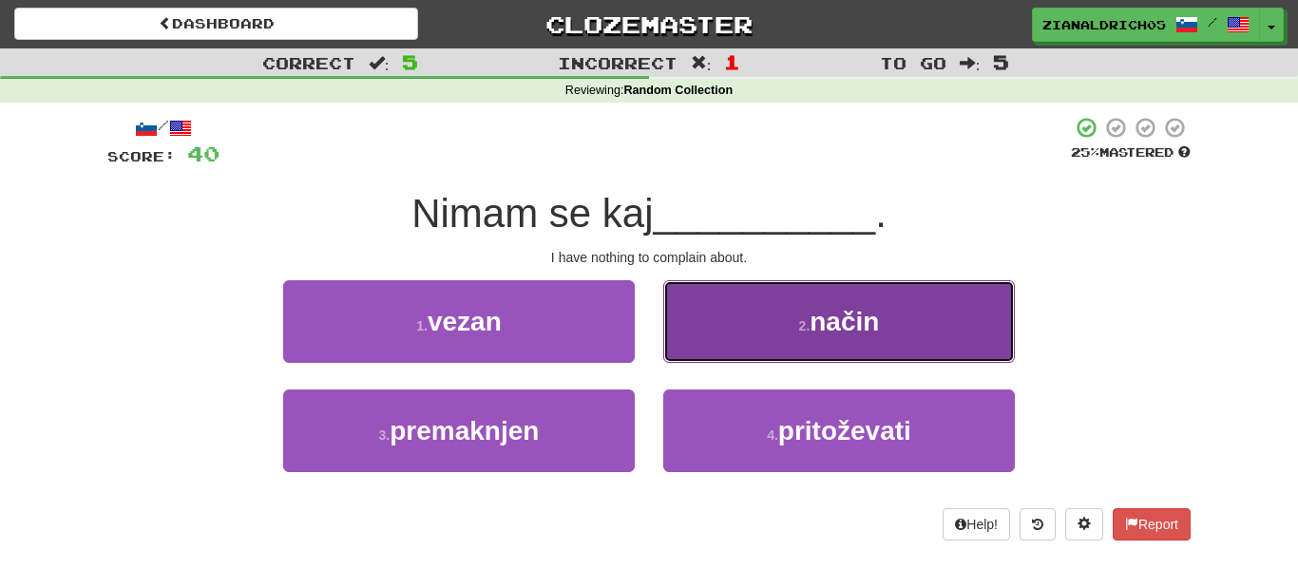
click at [711, 327] on button "2 . način" at bounding box center [839, 321] width 352 height 83
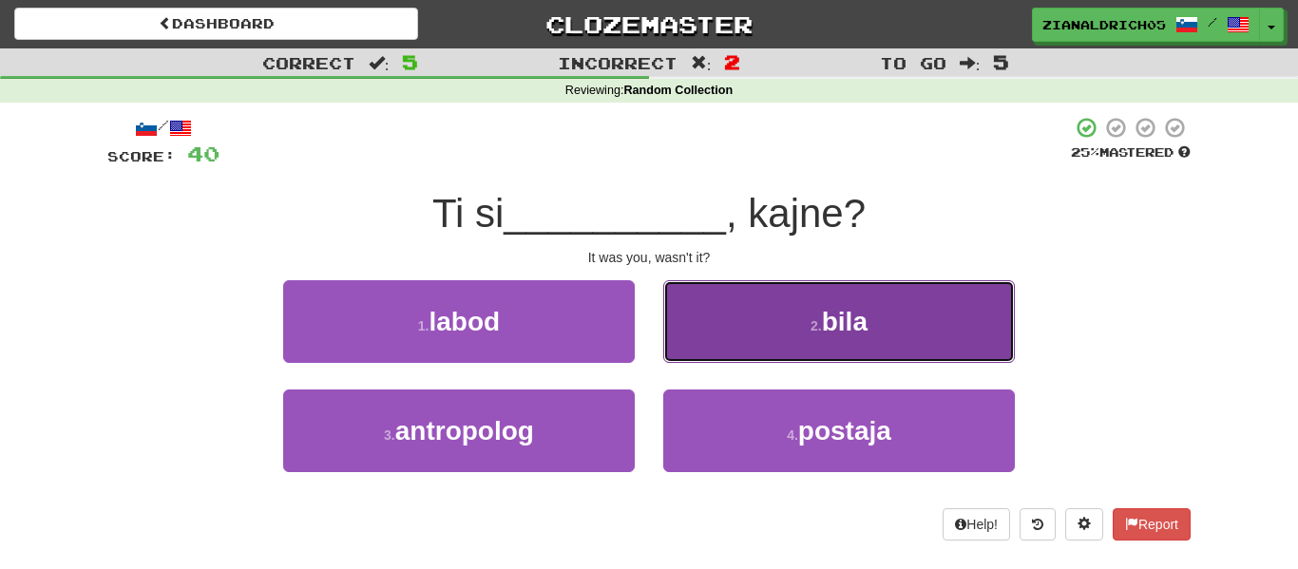
click at [686, 300] on button "2 . bila" at bounding box center [839, 321] width 352 height 83
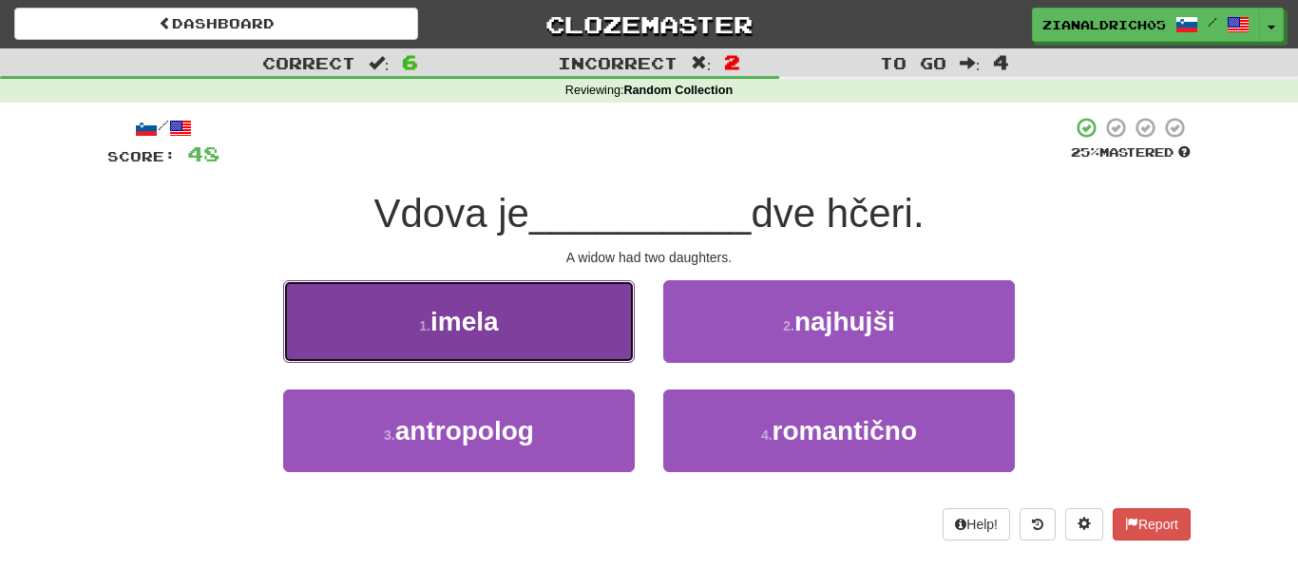
click at [580, 308] on button "1 . imela" at bounding box center [459, 321] width 352 height 83
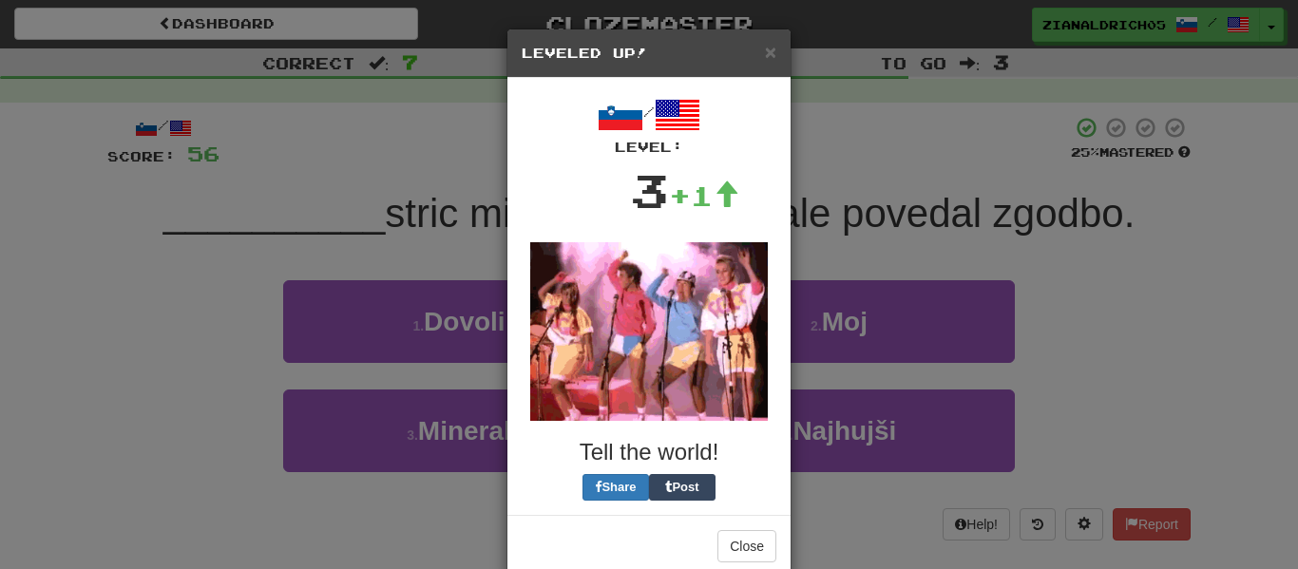
click at [1022, 406] on div "× Leveled Up! / Level: 3 +1 Tell the world! Share Post Close" at bounding box center [649, 284] width 1298 height 569
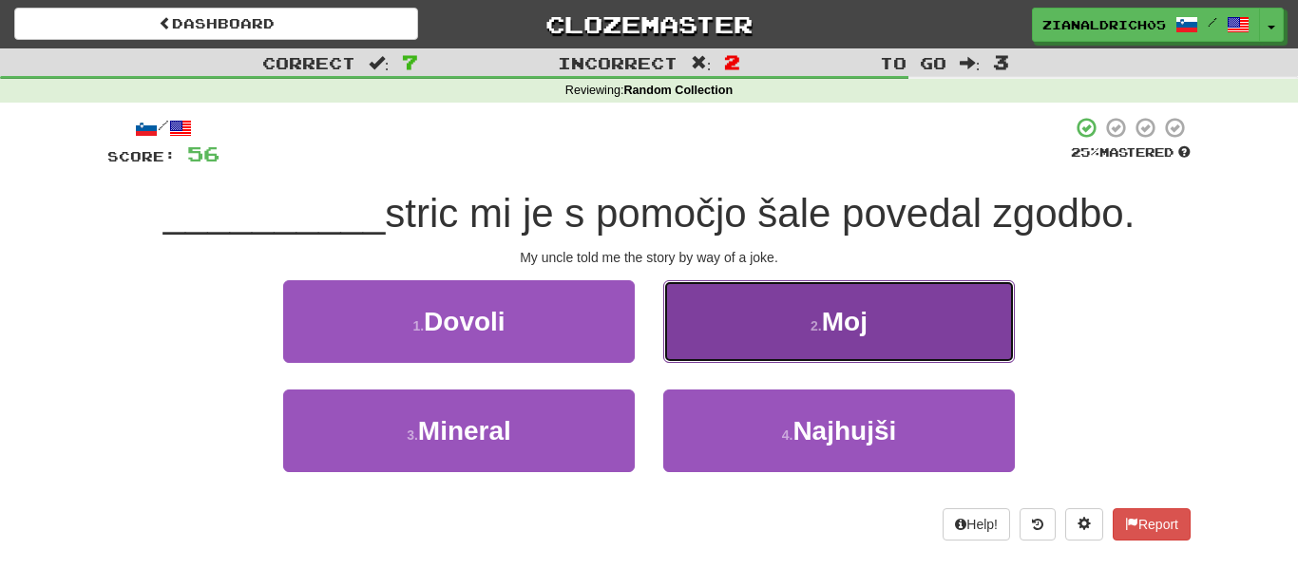
click at [923, 316] on button "2 . Moj" at bounding box center [839, 321] width 352 height 83
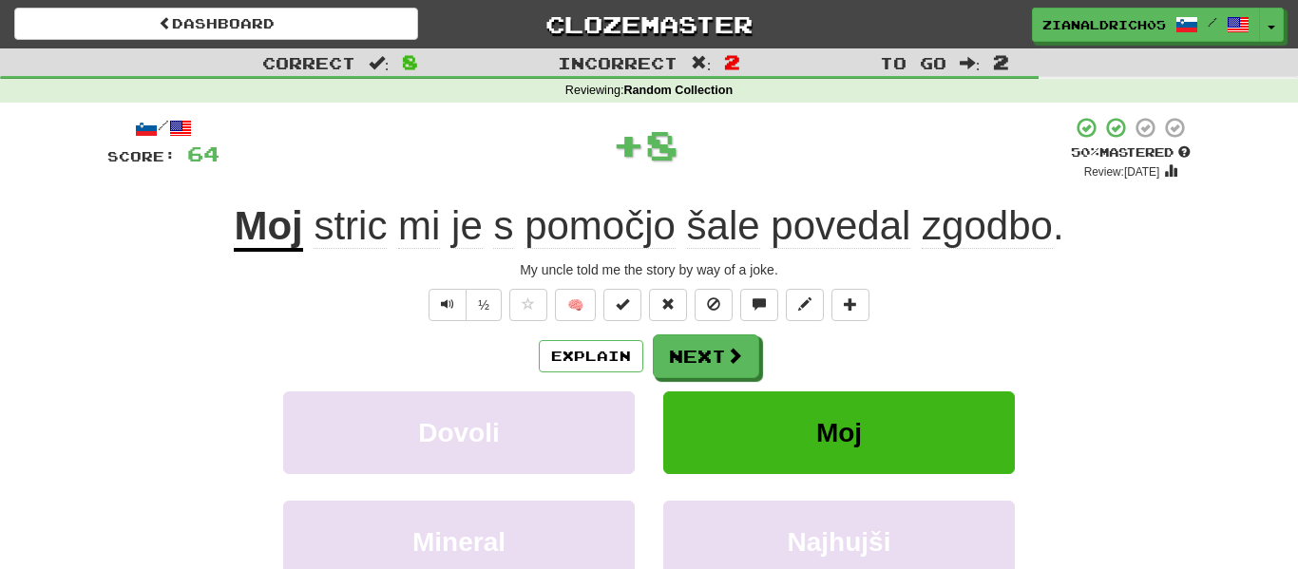
click at [1143, 407] on div "[PERSON_NAME]" at bounding box center [649, 445] width 1140 height 109
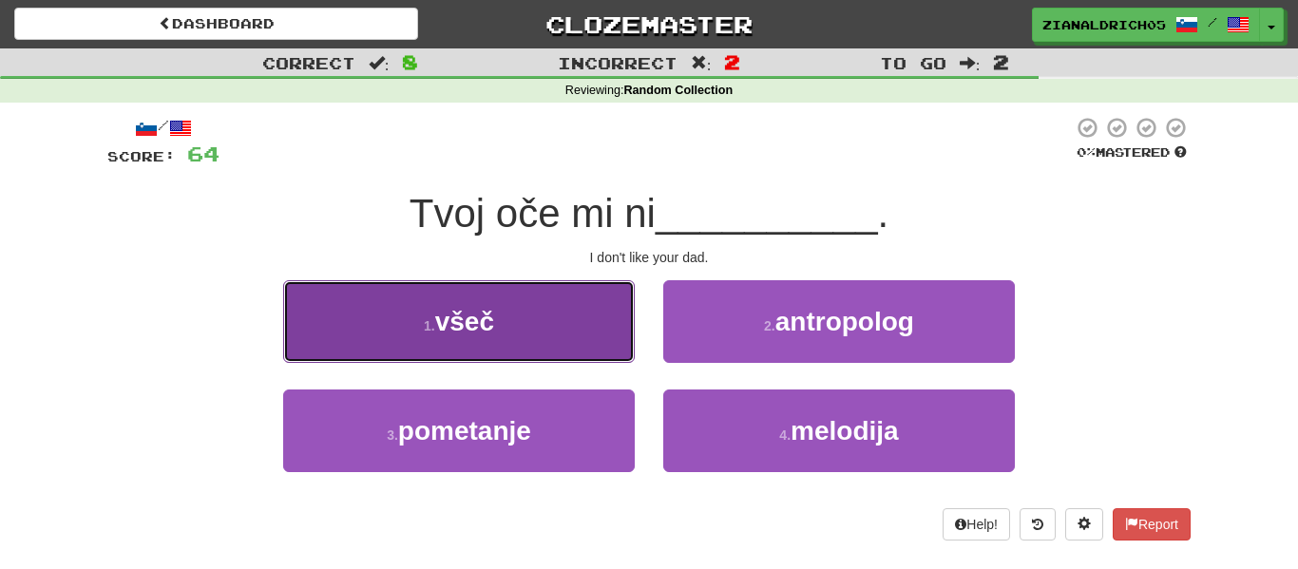
click at [592, 325] on button "1 . všeč" at bounding box center [459, 321] width 352 height 83
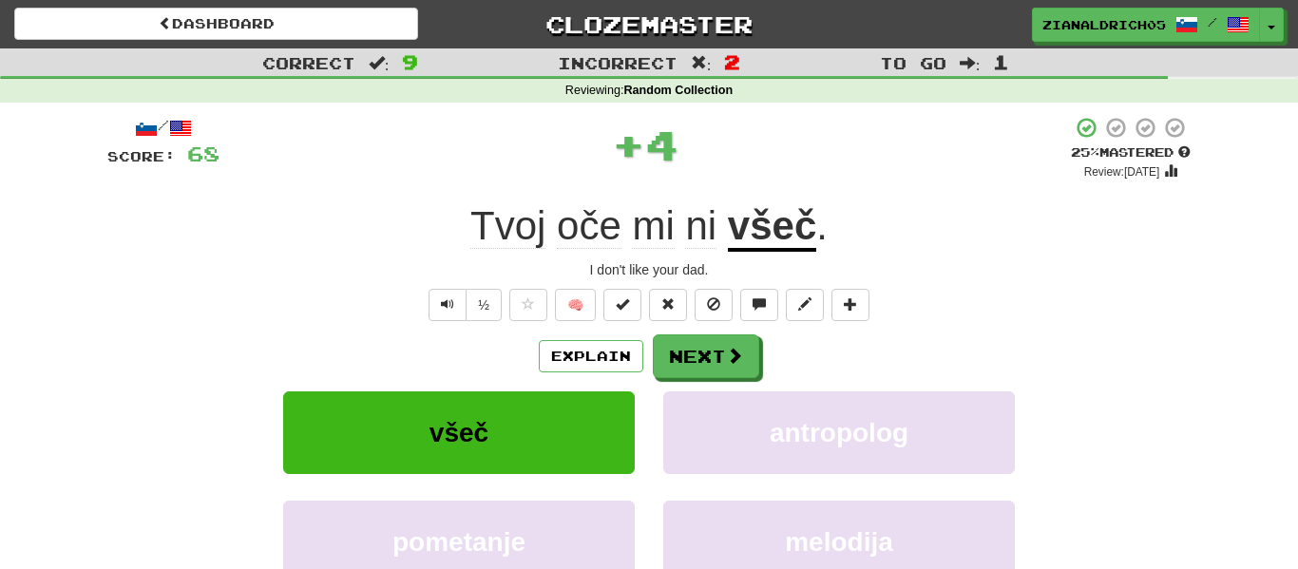
click at [244, 329] on div "/ Score: 68 + 4 25 % Mastered Review: 2025-10-15 Tvoj oče mi ni všeč . I don't …" at bounding box center [648, 414] width 1083 height 596
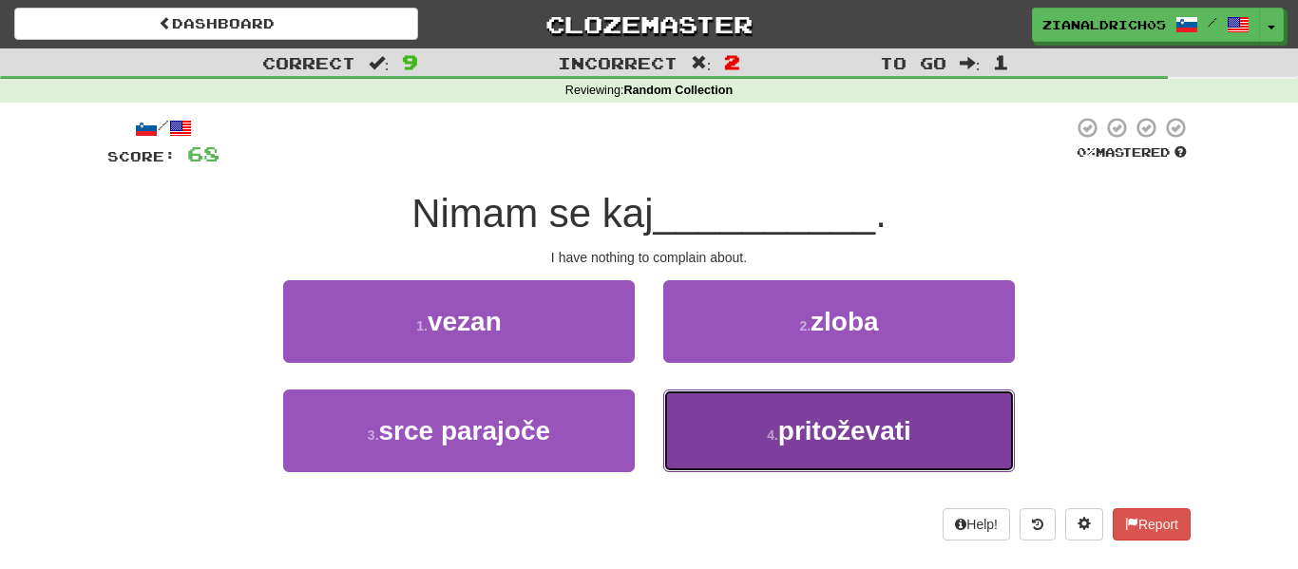
click at [968, 432] on button "4 . pritoževati" at bounding box center [839, 431] width 352 height 83
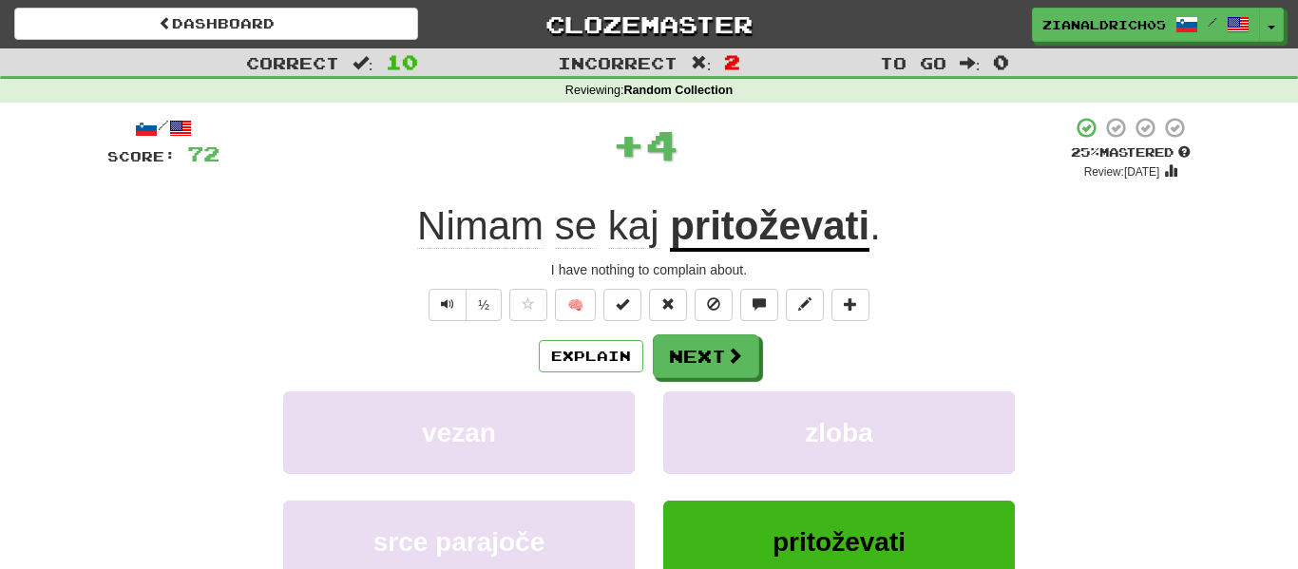
click at [1119, 368] on div "Explain Next" at bounding box center [648, 356] width 1083 height 44
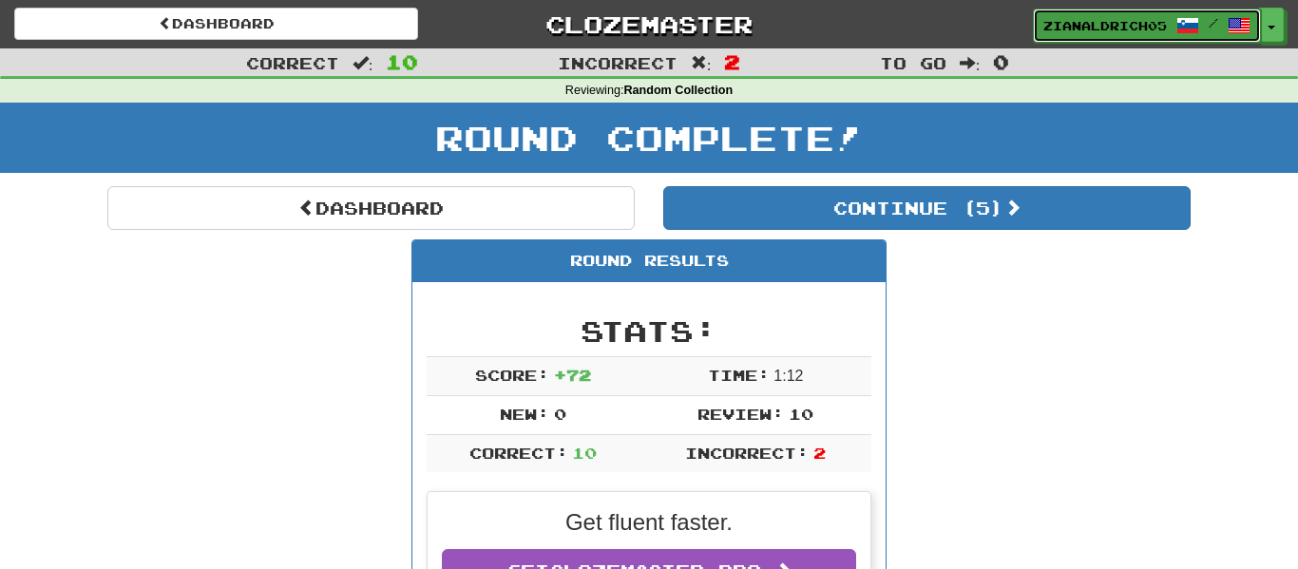
click at [1175, 33] on link "zianaldrich05 /" at bounding box center [1147, 26] width 228 height 34
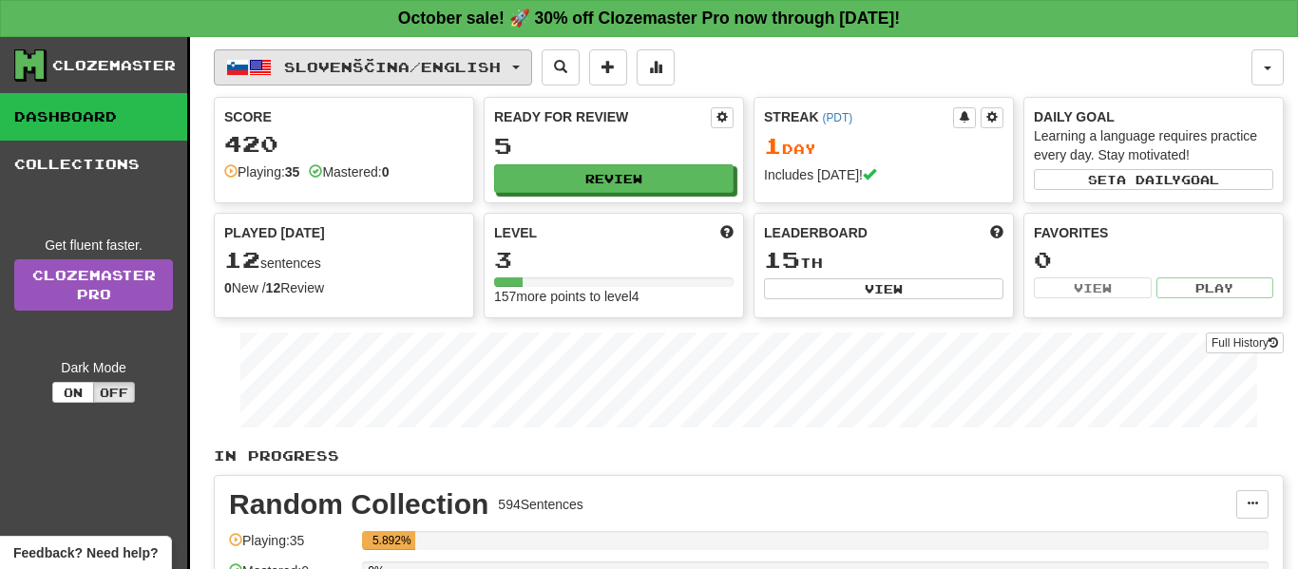
click at [346, 62] on span "Slovenščina / English" at bounding box center [392, 67] width 217 height 16
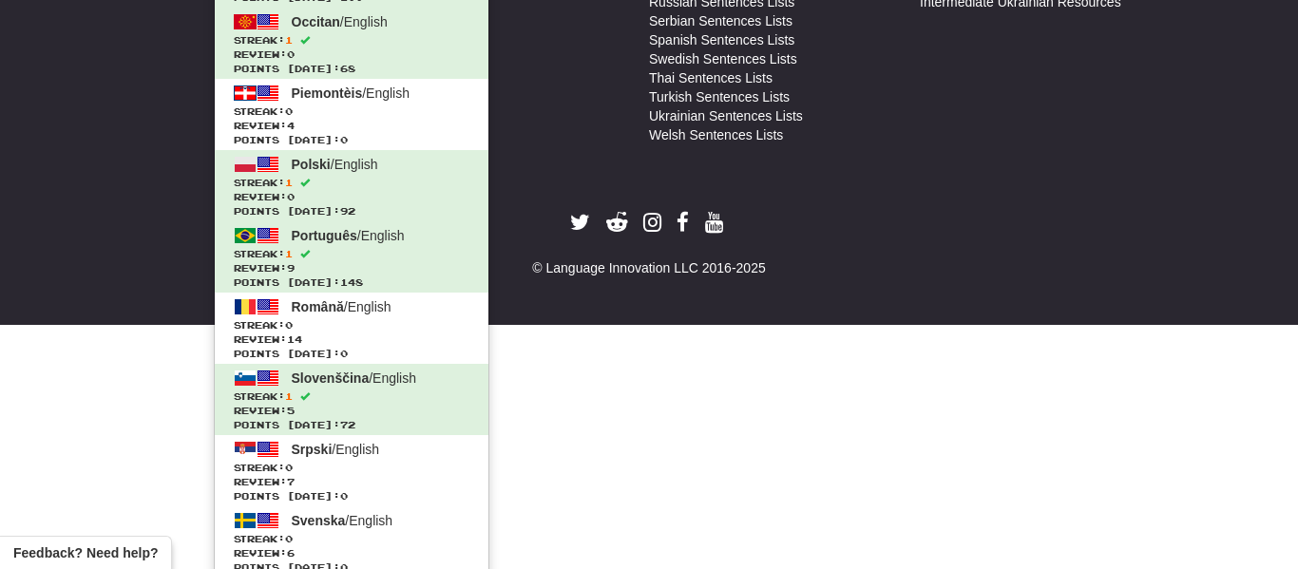
scroll to position [1092, 0]
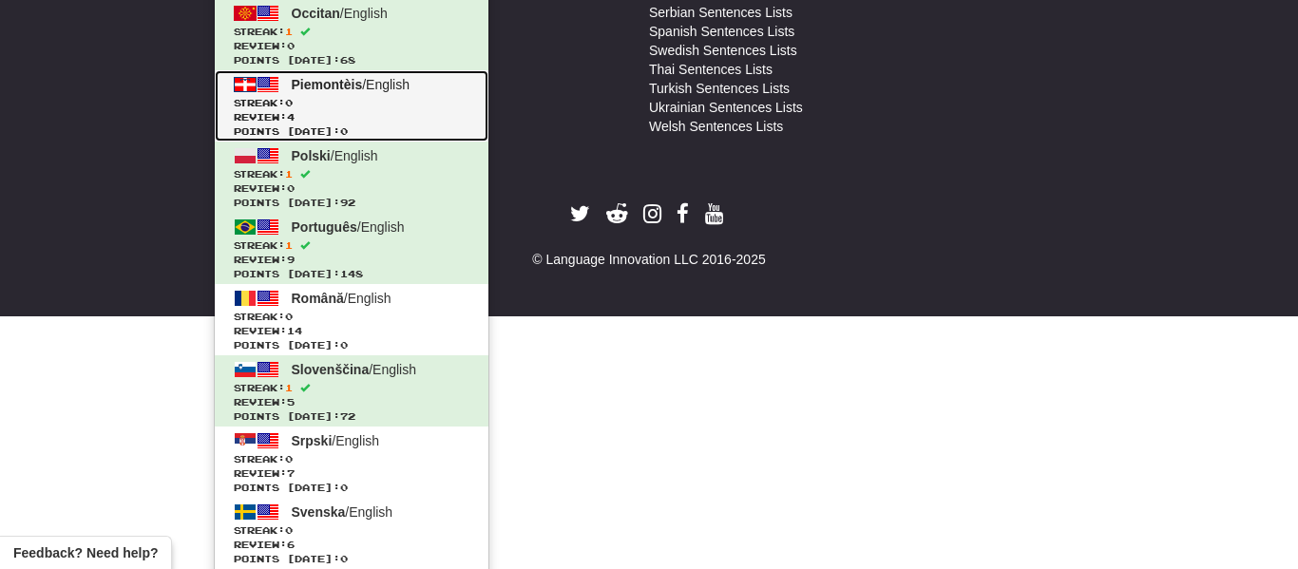
click at [380, 105] on span "Streak: 0" at bounding box center [352, 103] width 236 height 14
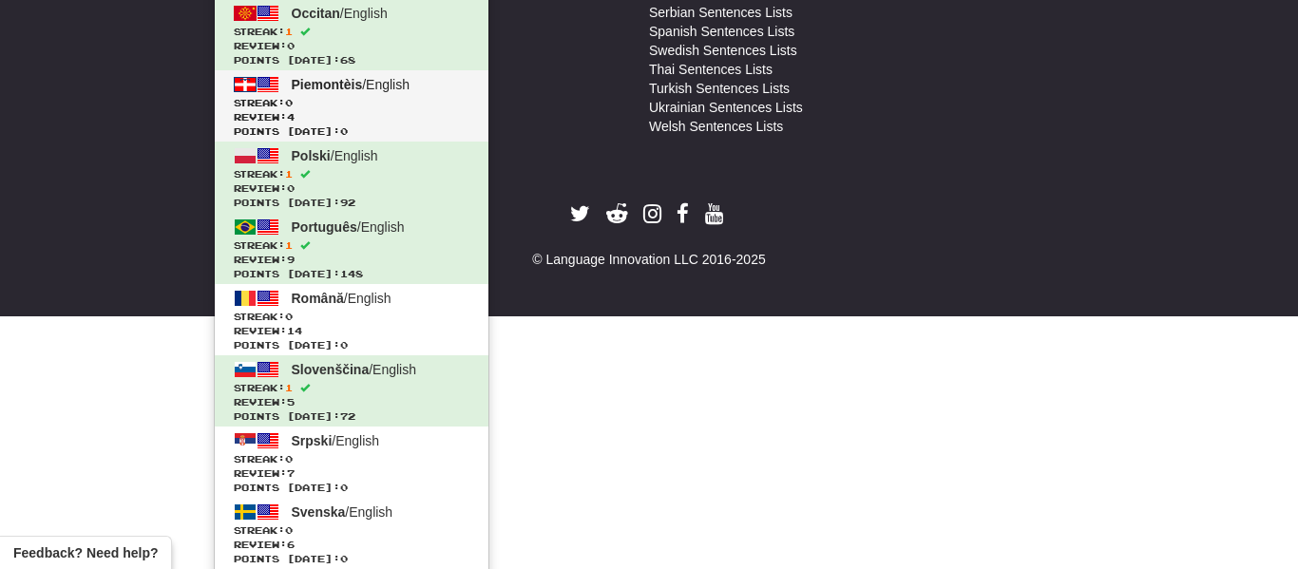
scroll to position [839, 0]
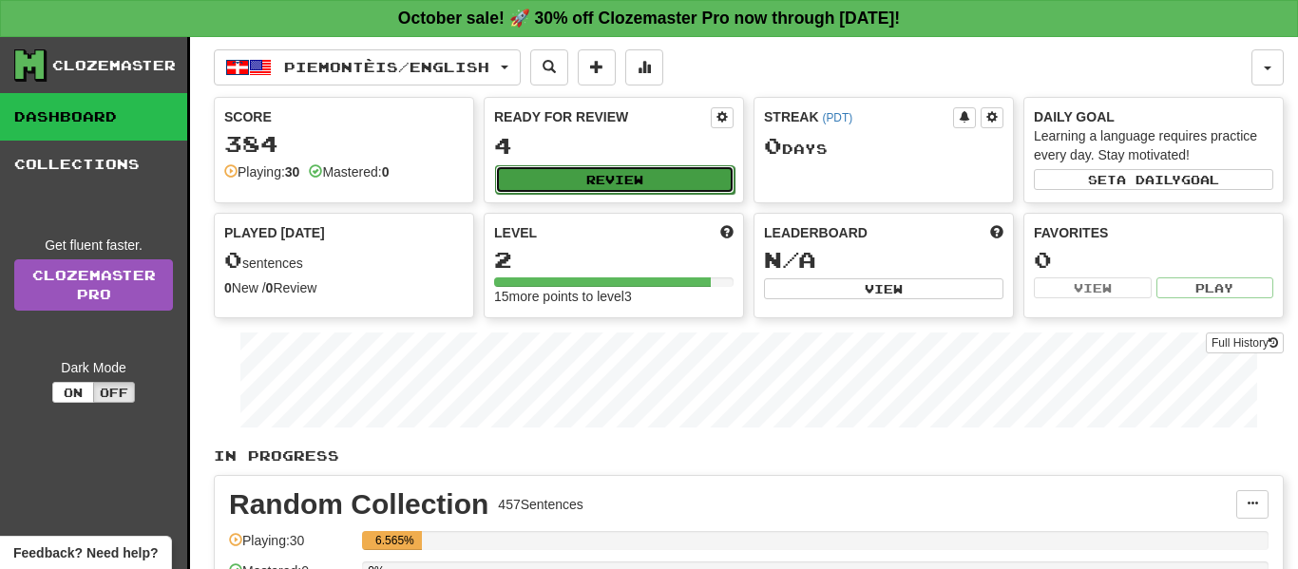
click at [552, 173] on button "Review" at bounding box center [614, 179] width 239 height 29
select select "**"
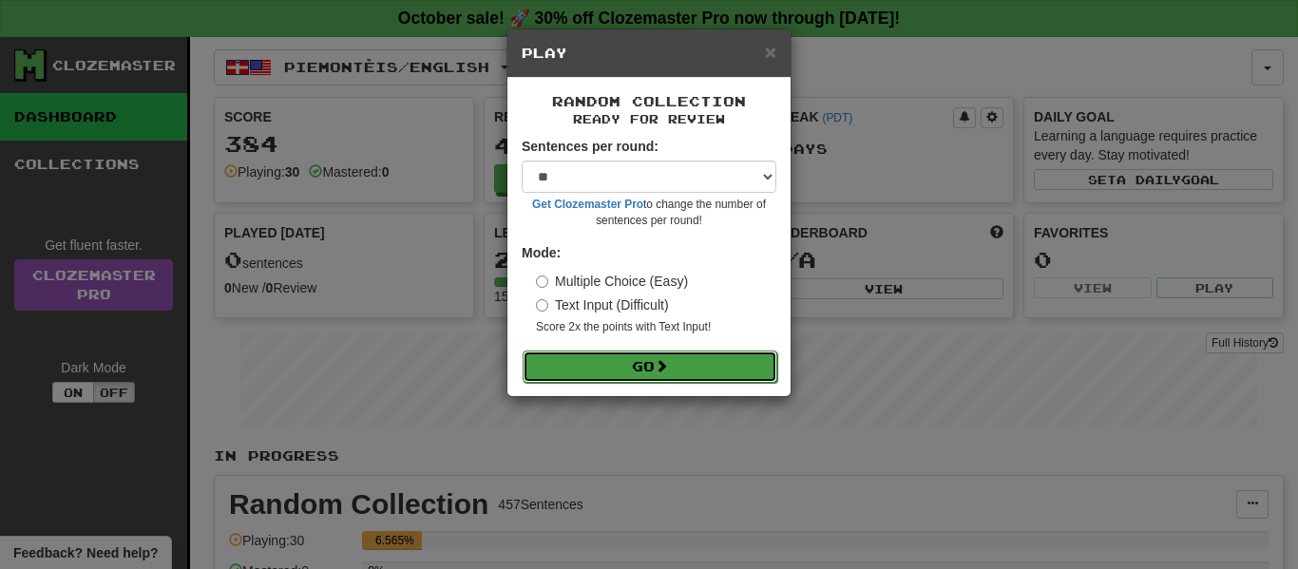
click at [637, 382] on button "Go" at bounding box center [650, 367] width 255 height 32
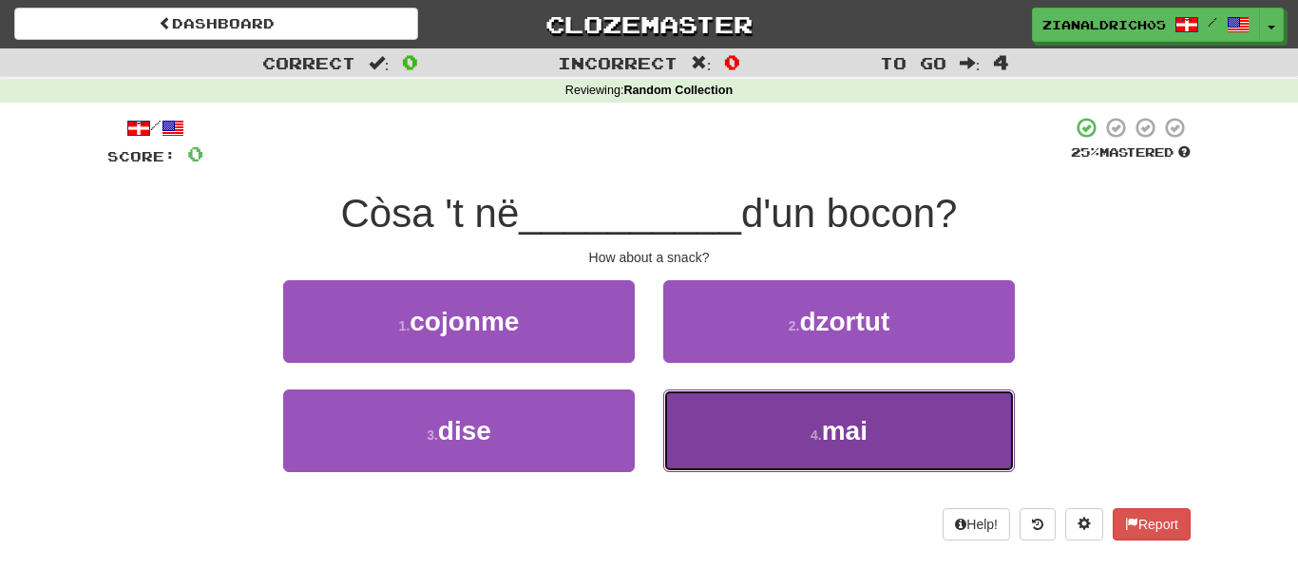
click at [755, 429] on button "4 . mai" at bounding box center [839, 431] width 352 height 83
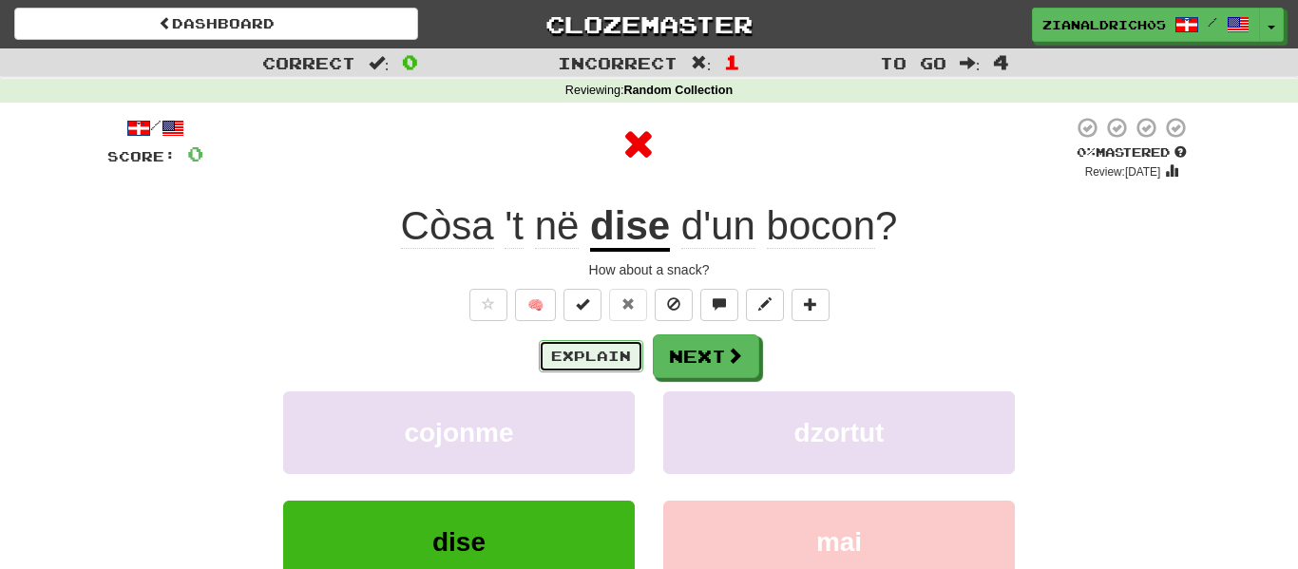
click at [625, 352] on button "Explain" at bounding box center [591, 356] width 105 height 32
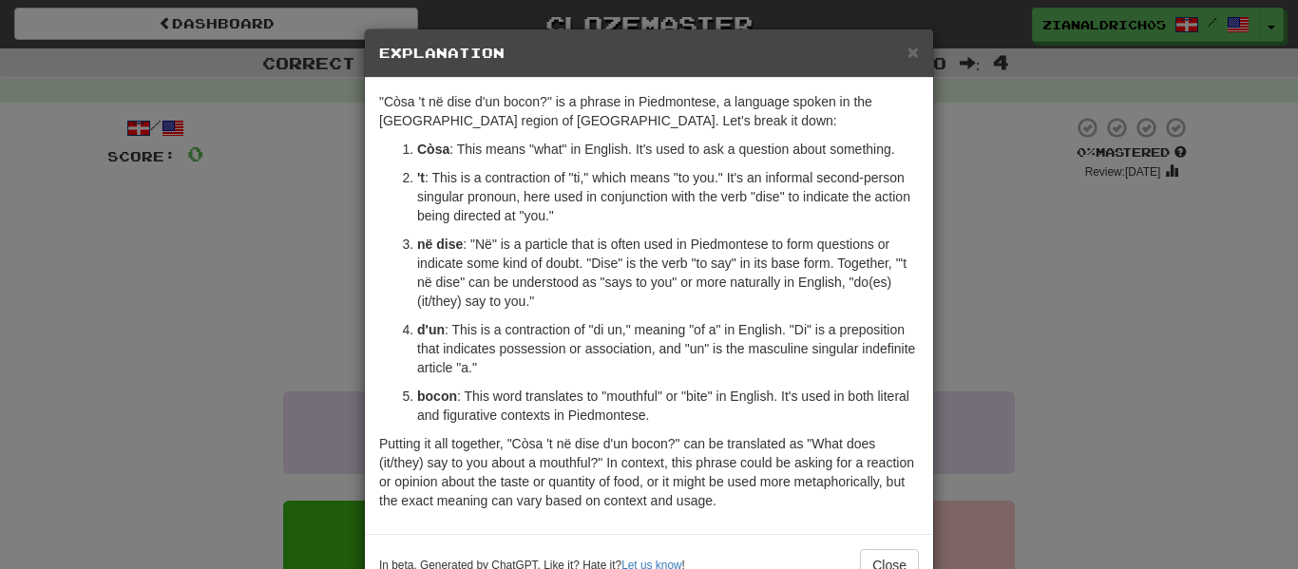
click at [156, 487] on div "× Explanation "Còsa 't në dise d'un bocon?" is a phrase in Piedmontese, a langu…" at bounding box center [649, 284] width 1298 height 569
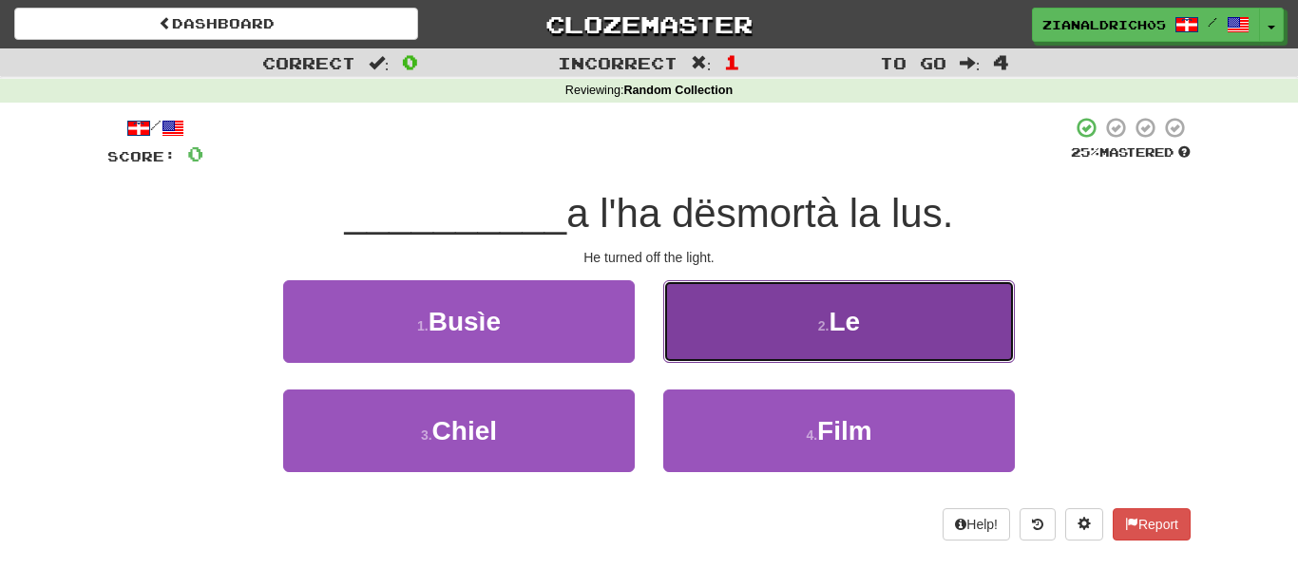
click at [708, 319] on button "2 . Le" at bounding box center [839, 321] width 352 height 83
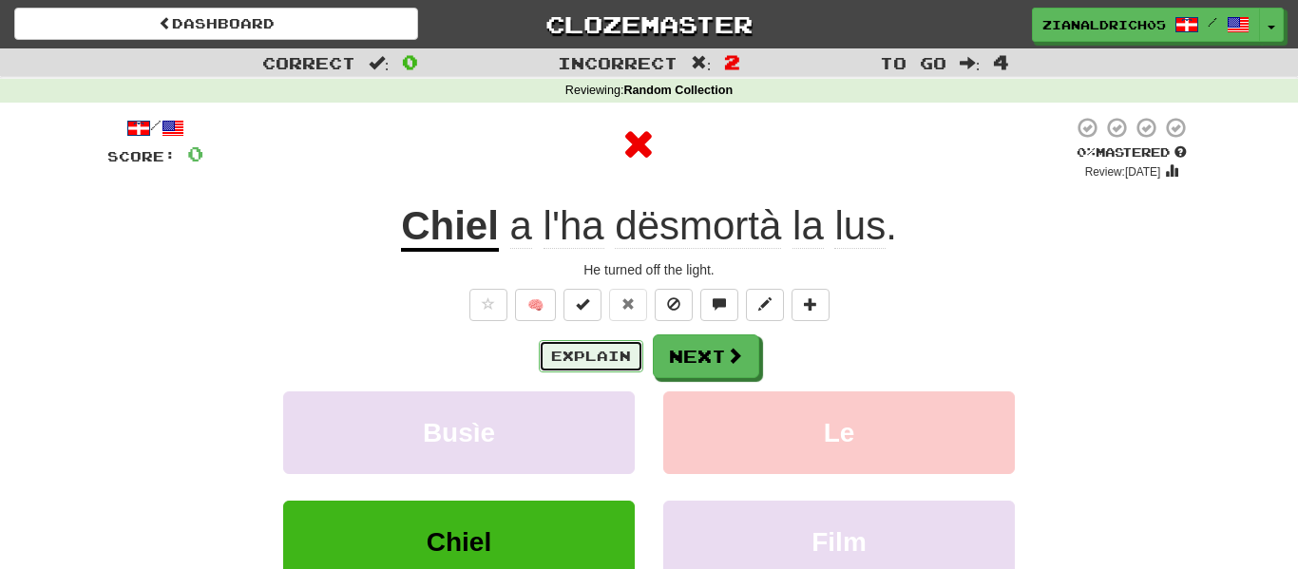
click at [622, 348] on button "Explain" at bounding box center [591, 356] width 105 height 32
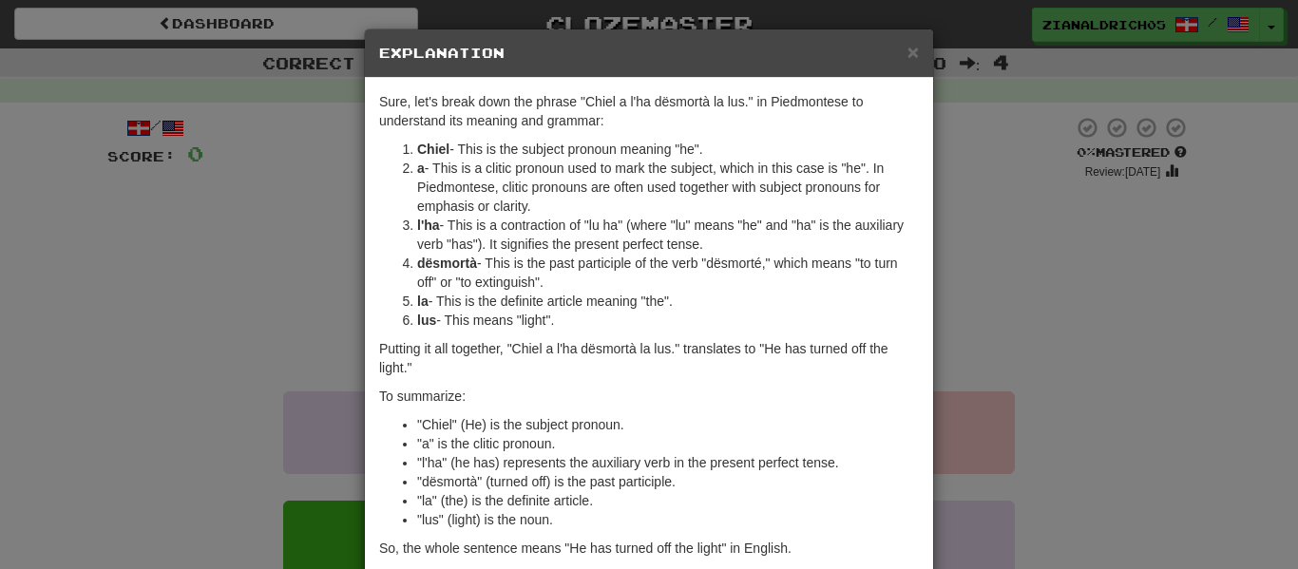
click at [230, 334] on div "× Explanation Sure, let's break down the phrase "Chiel a l'ha dësmortà la lus."…" at bounding box center [649, 284] width 1298 height 569
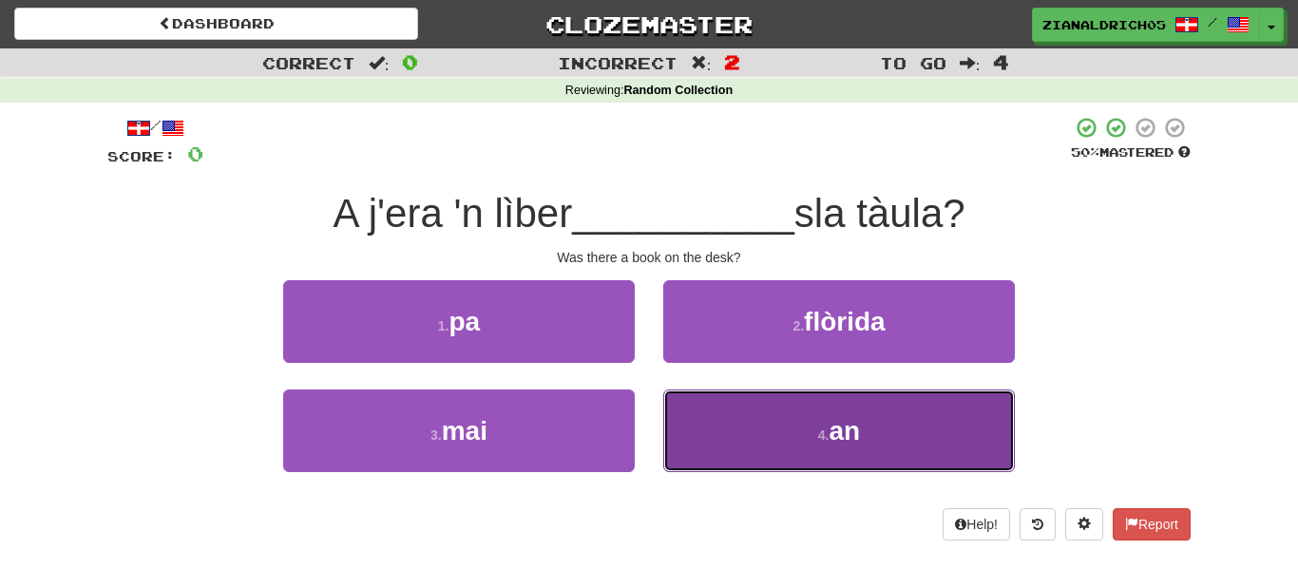
click at [681, 415] on button "4 . an" at bounding box center [839, 431] width 352 height 83
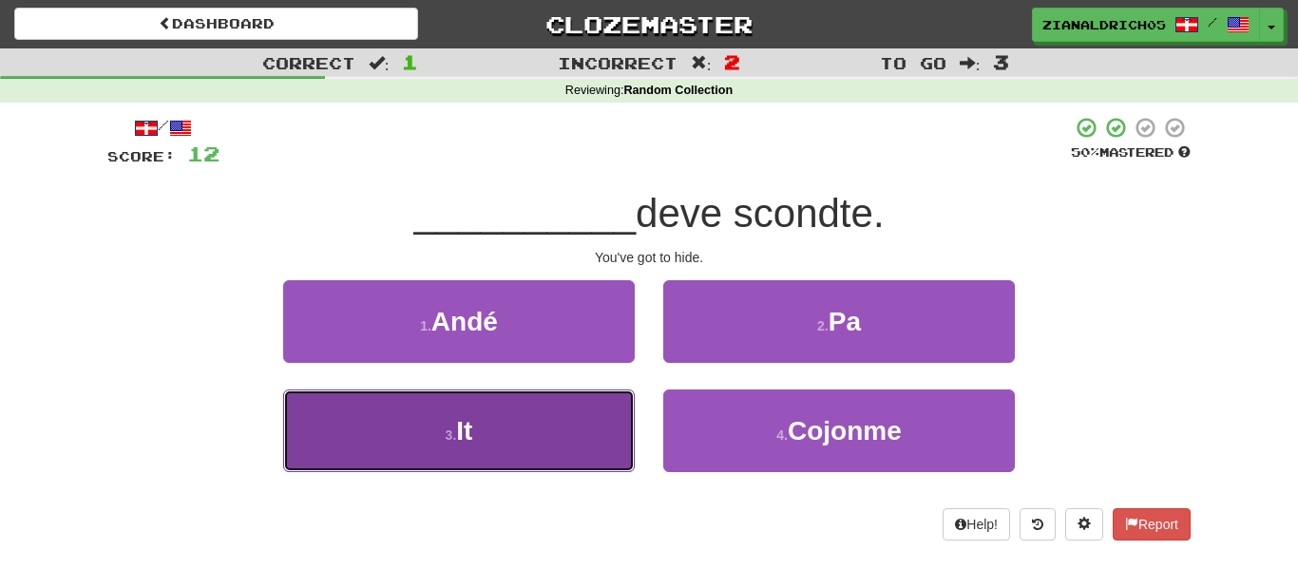
click at [309, 452] on button "3 . It" at bounding box center [459, 431] width 352 height 83
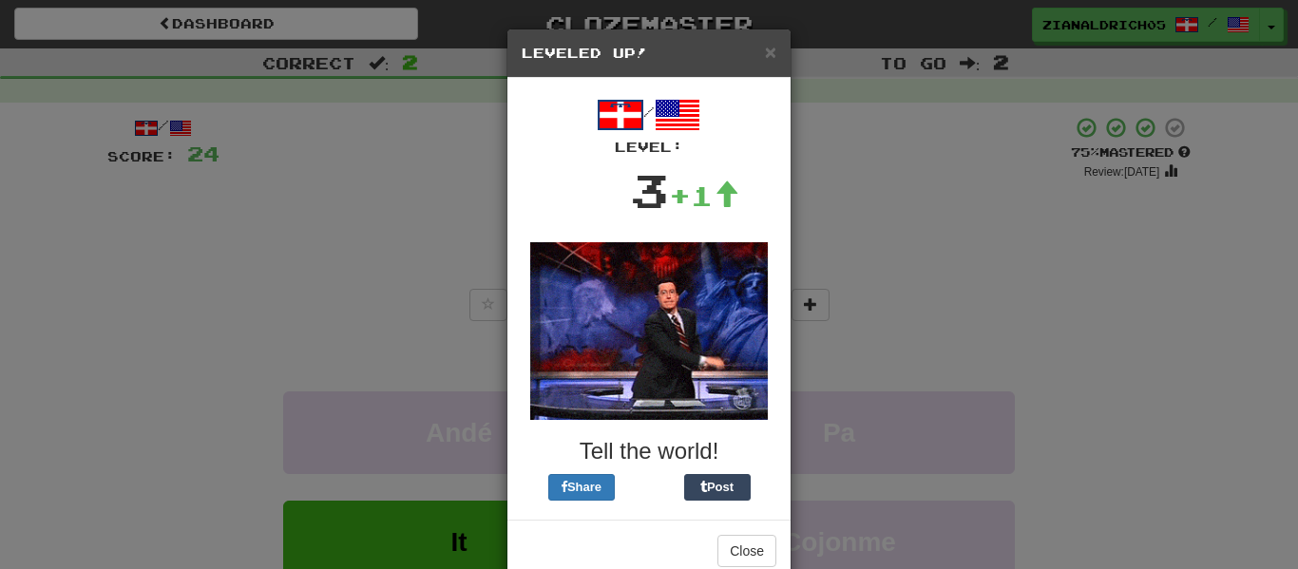
click at [122, 460] on div "× Leveled Up! / Level: 3 +1 Tell the world! Share Post Close" at bounding box center [649, 284] width 1298 height 569
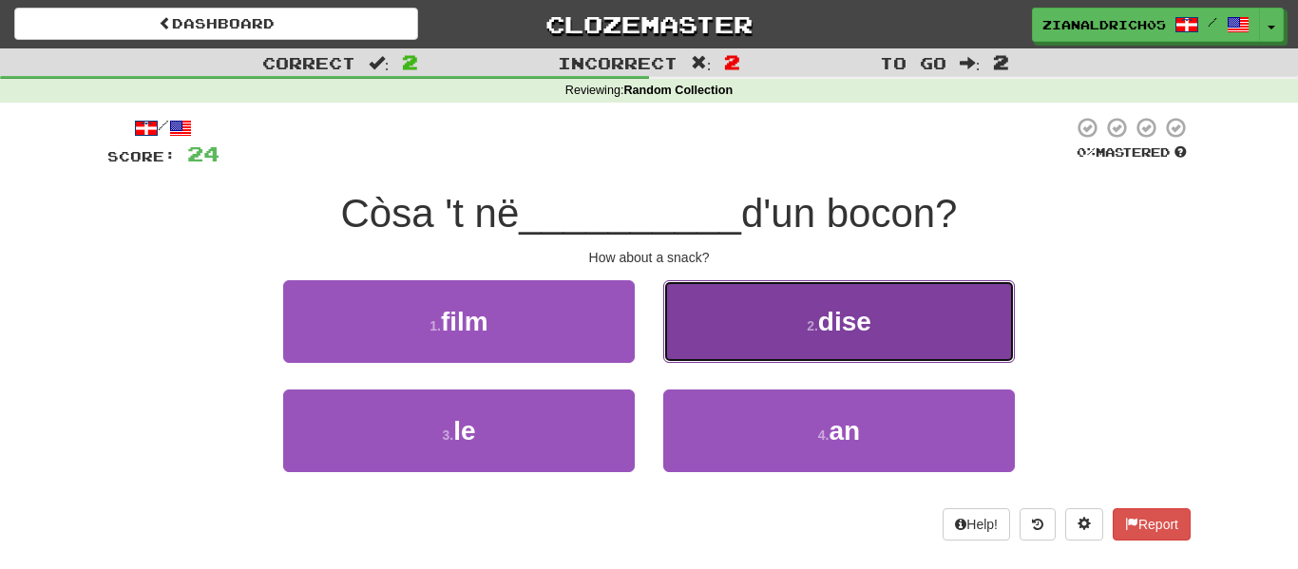
click at [790, 309] on button "2 . dise" at bounding box center [839, 321] width 352 height 83
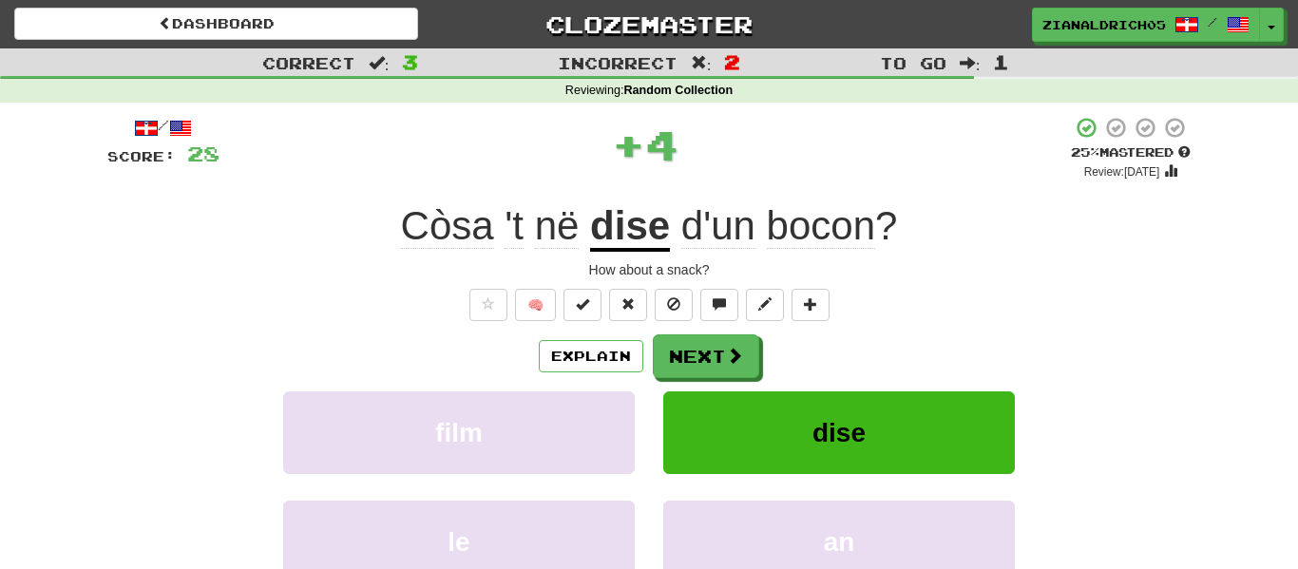
click at [1096, 260] on div "How about a snack?" at bounding box center [648, 269] width 1083 height 19
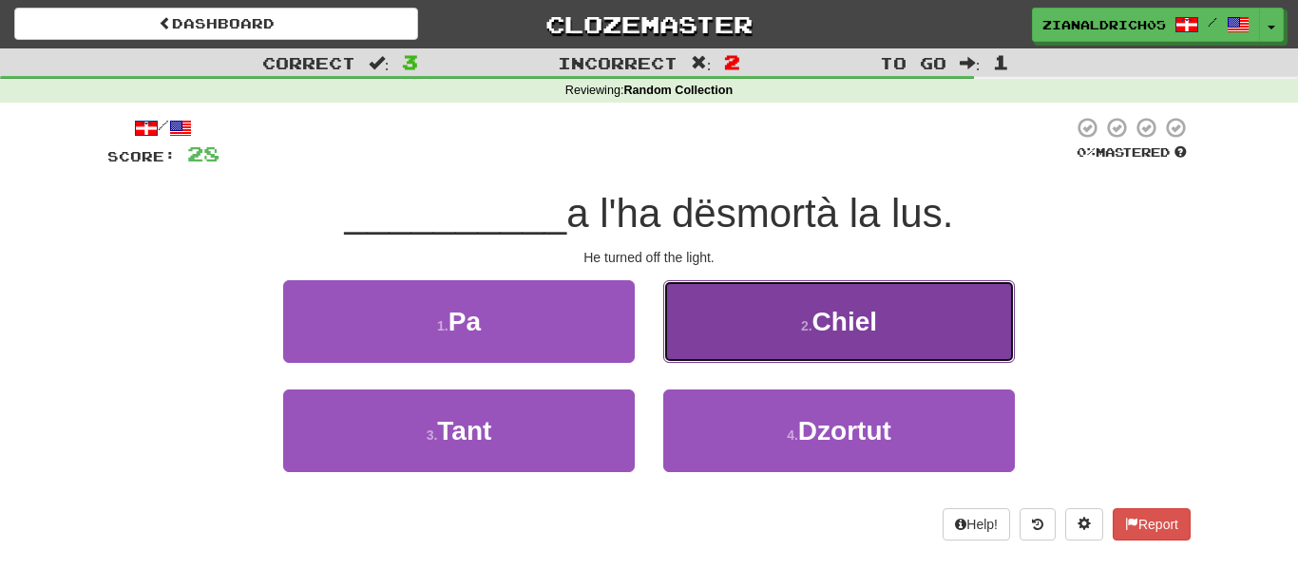
click at [938, 310] on button "2 . Chiel" at bounding box center [839, 321] width 352 height 83
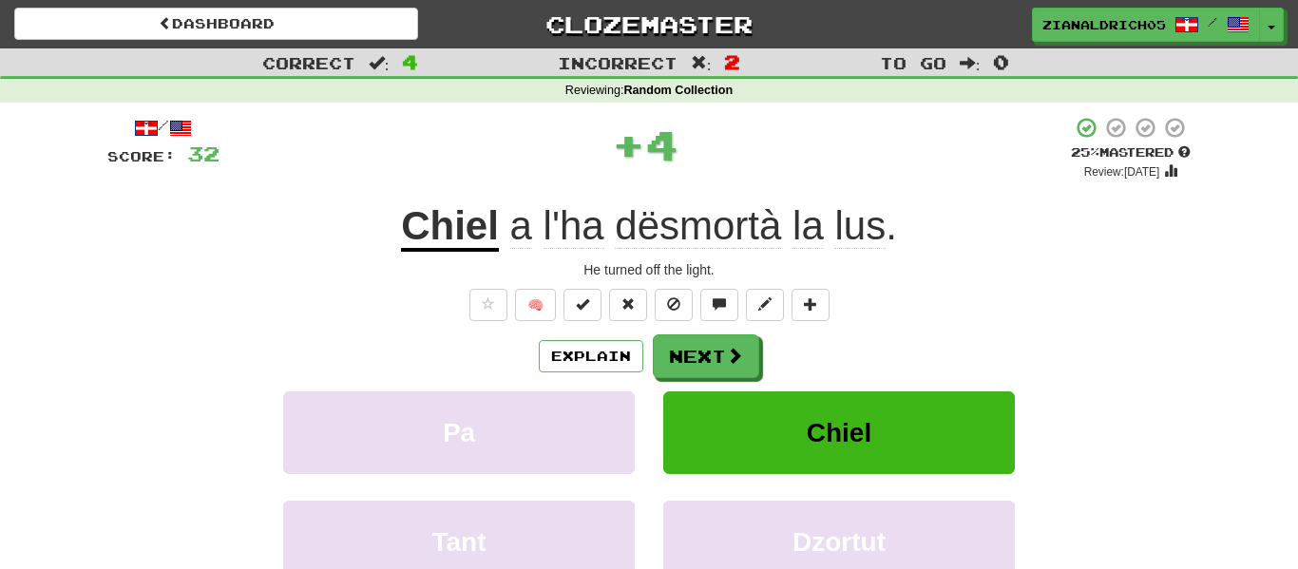
click at [1191, 279] on div "/ Score: 32 + 4 25 % Mastered Review: 2025-10-15 Chiel a l'ha dësmortà la lus .…" at bounding box center [649, 421] width 1112 height 636
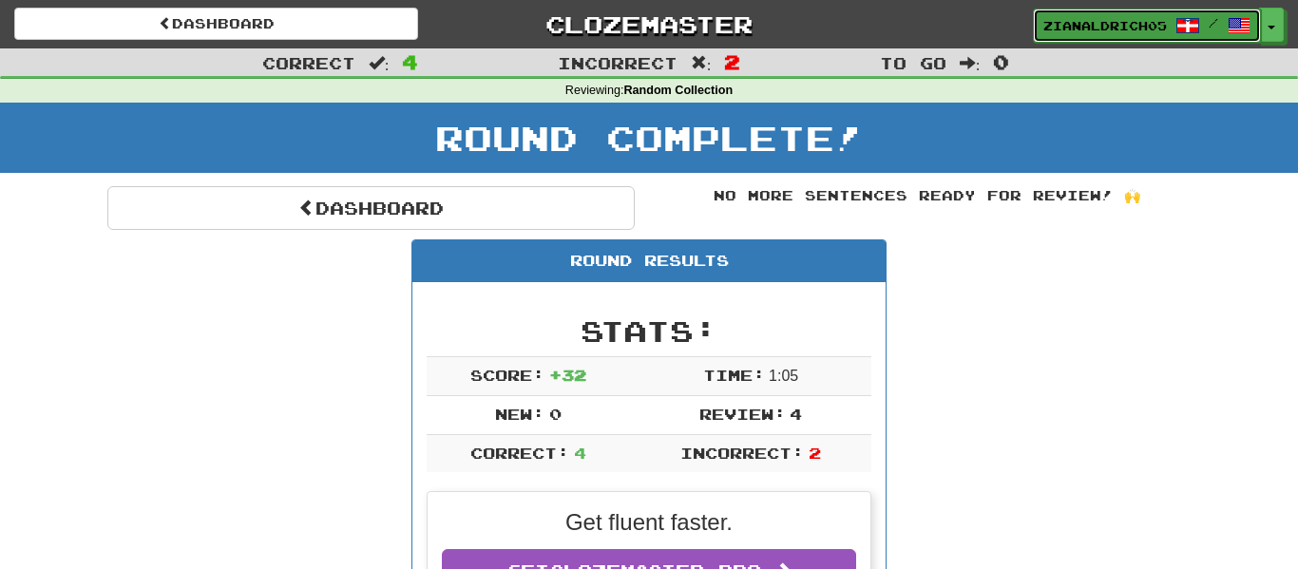
click at [1151, 35] on link "zianaldrich05 /" at bounding box center [1147, 26] width 228 height 34
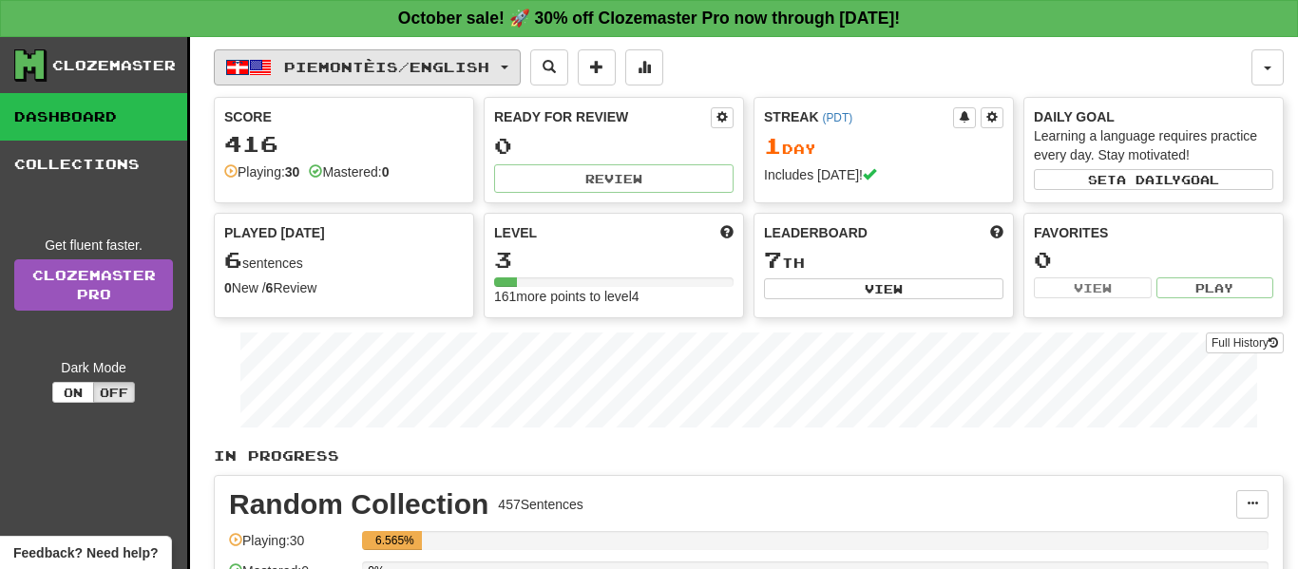
click at [379, 66] on span "Piemontèis / English" at bounding box center [386, 67] width 205 height 16
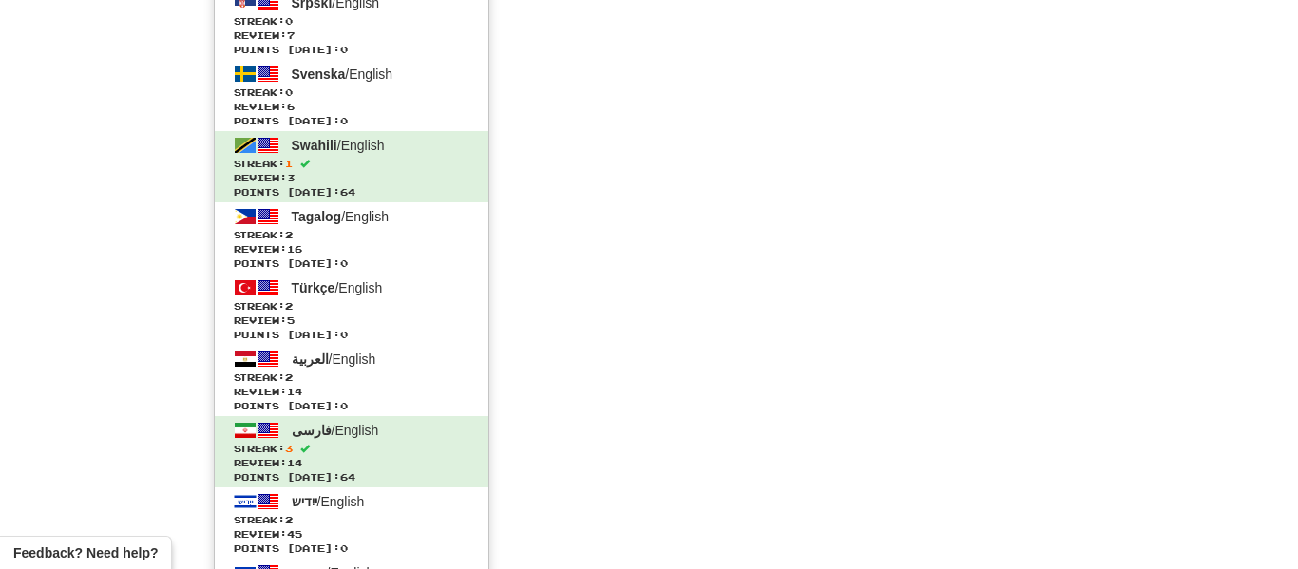
scroll to position [1539, 0]
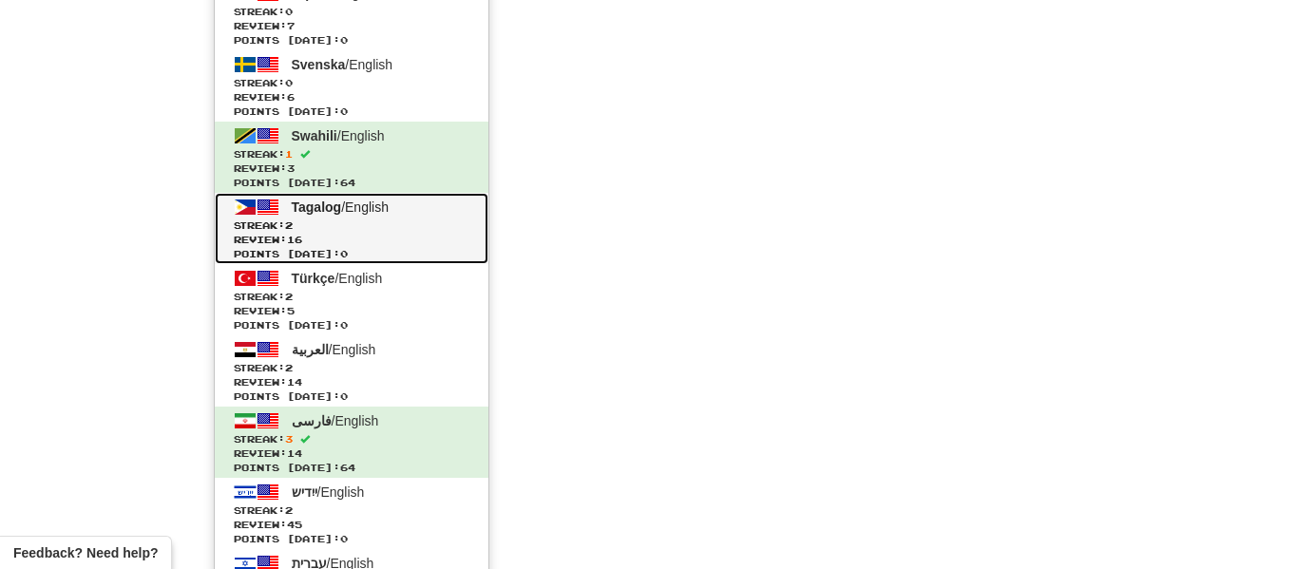
click at [361, 242] on span "Review: 16" at bounding box center [352, 240] width 236 height 14
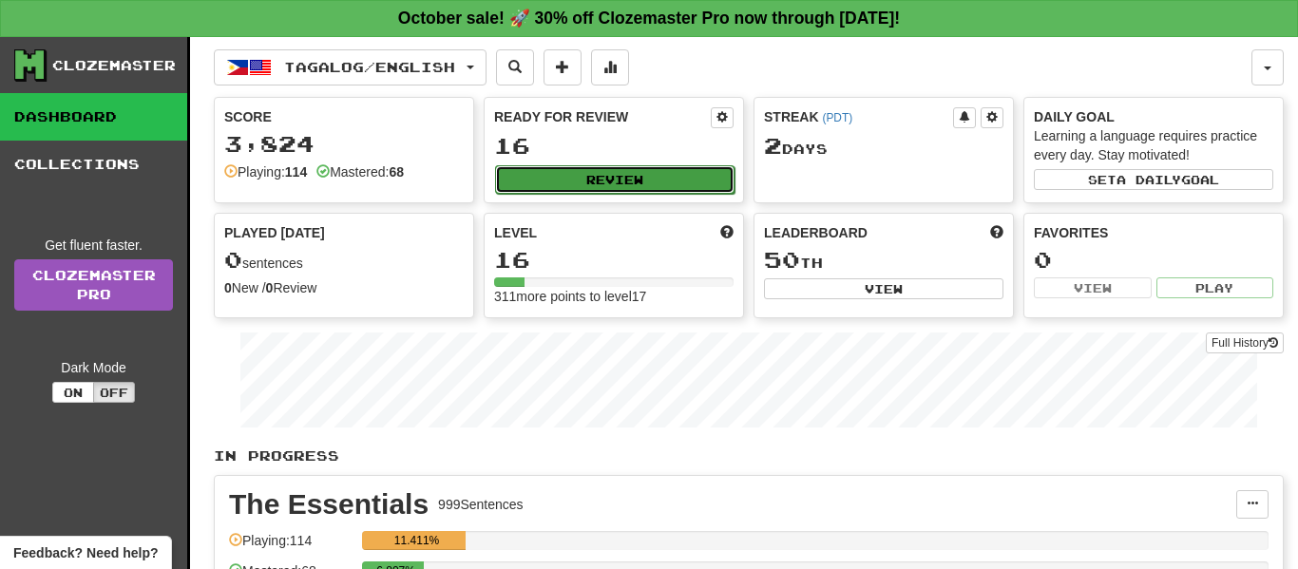
click at [587, 191] on button "Review" at bounding box center [614, 179] width 239 height 29
select select "**"
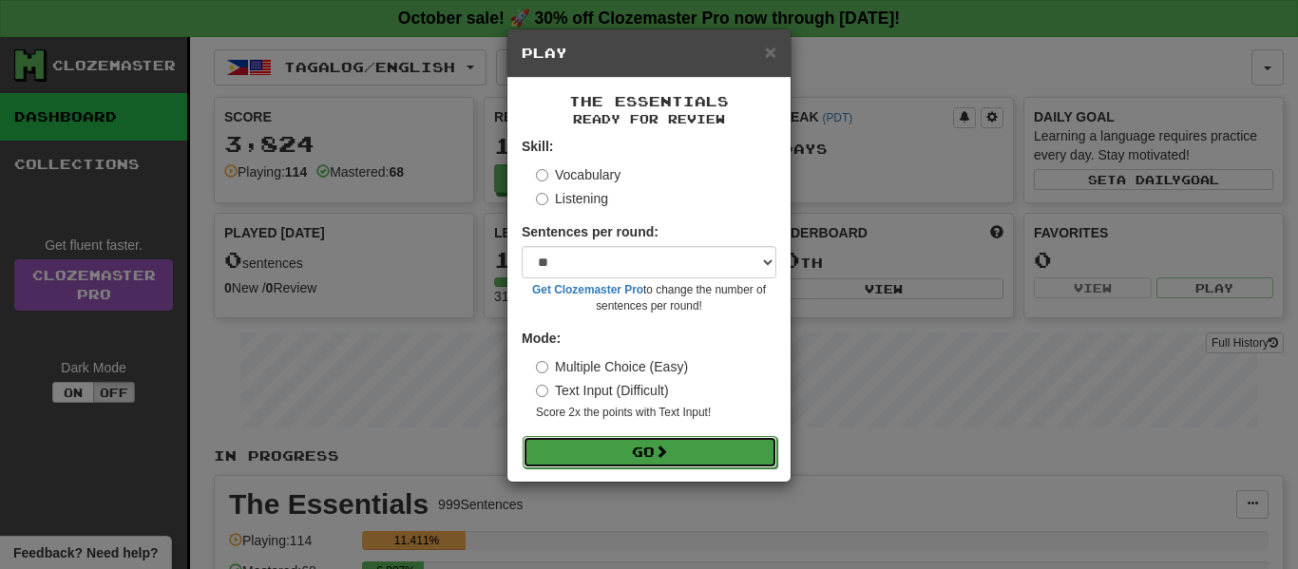
click at [599, 454] on button "Go" at bounding box center [650, 452] width 255 height 32
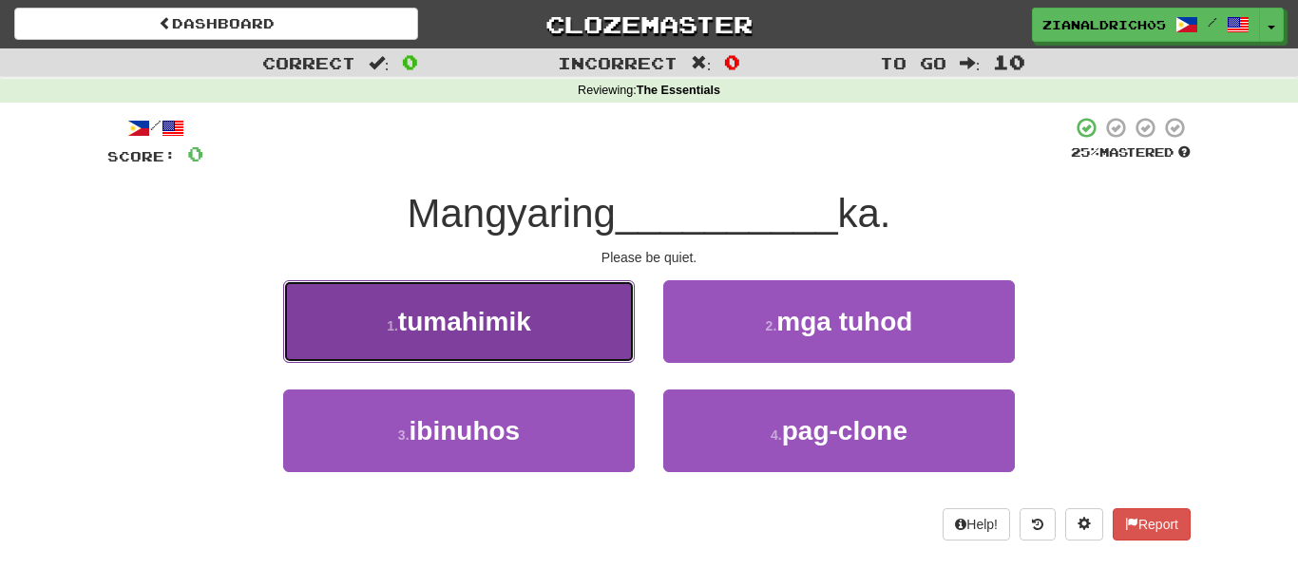
click at [320, 337] on button "1 . tumahimik" at bounding box center [459, 321] width 352 height 83
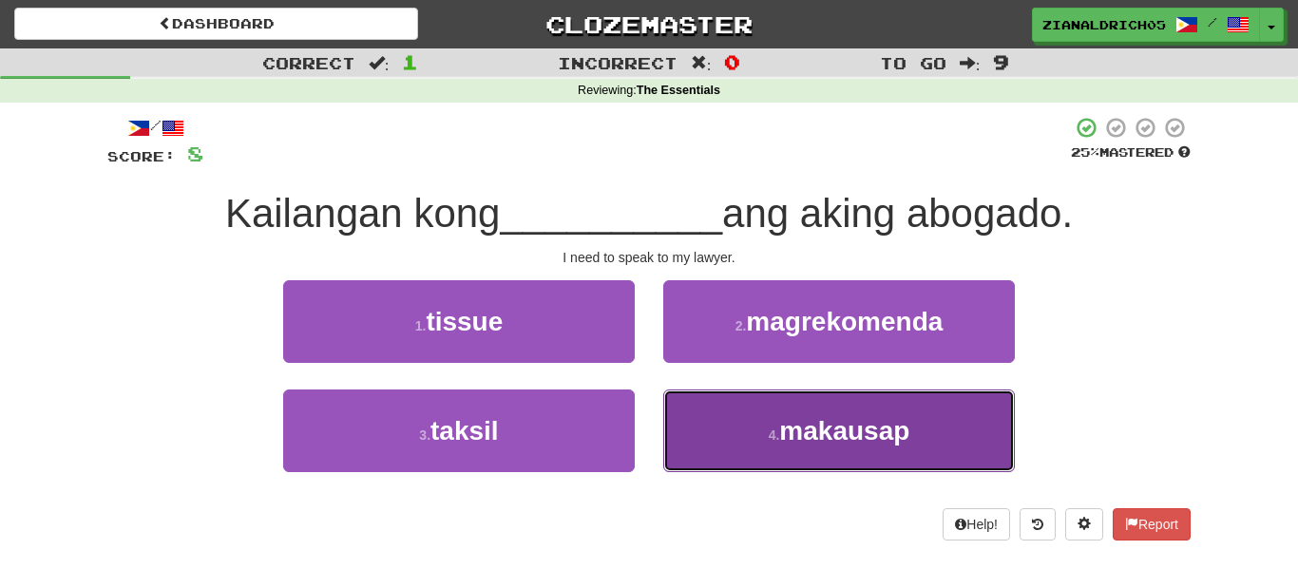
click at [718, 434] on button "4 . makausap" at bounding box center [839, 431] width 352 height 83
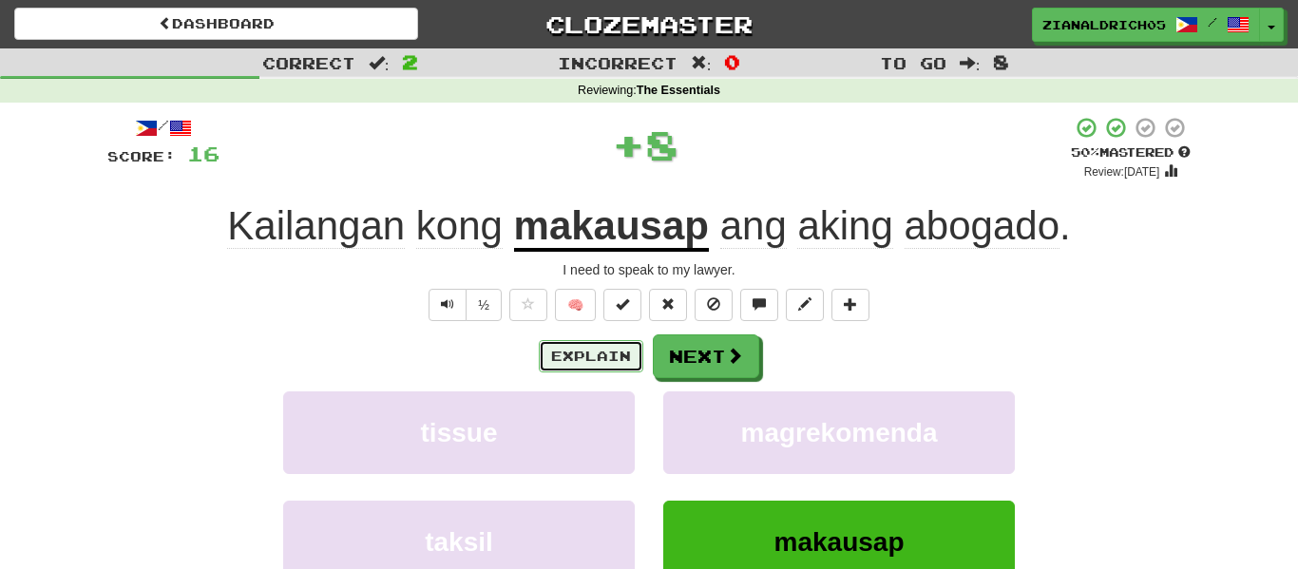
click at [620, 362] on button "Explain" at bounding box center [591, 356] width 105 height 32
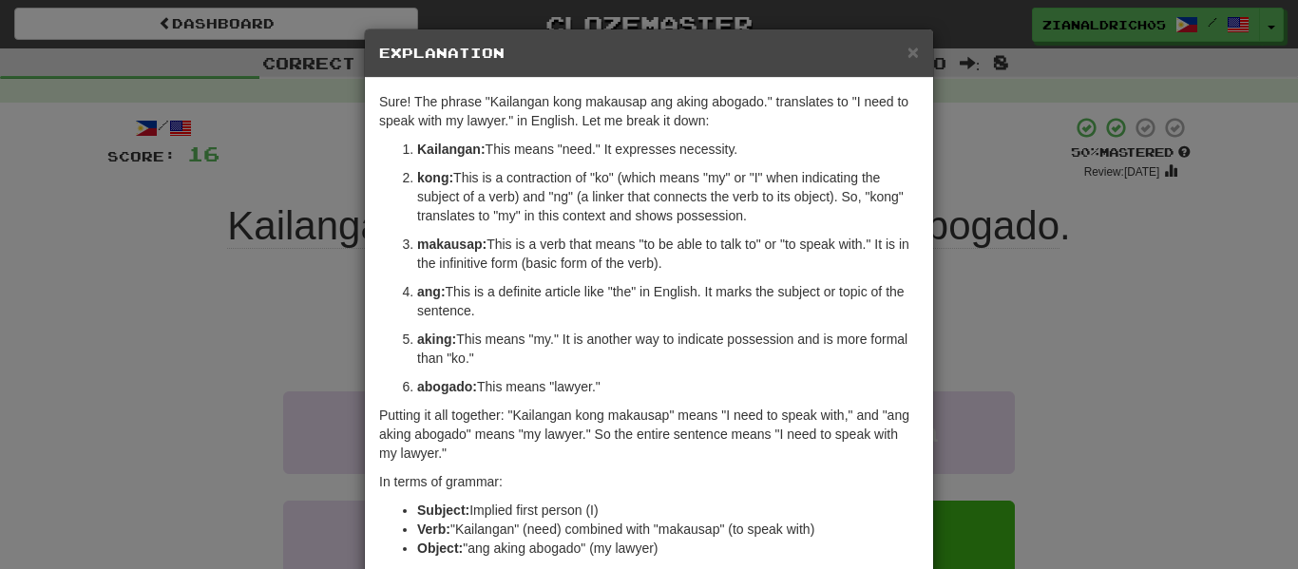
click at [212, 401] on div "× Explanation Sure! The phrase "Kailangan kong makausap ang aking abogado." tra…" at bounding box center [649, 284] width 1298 height 569
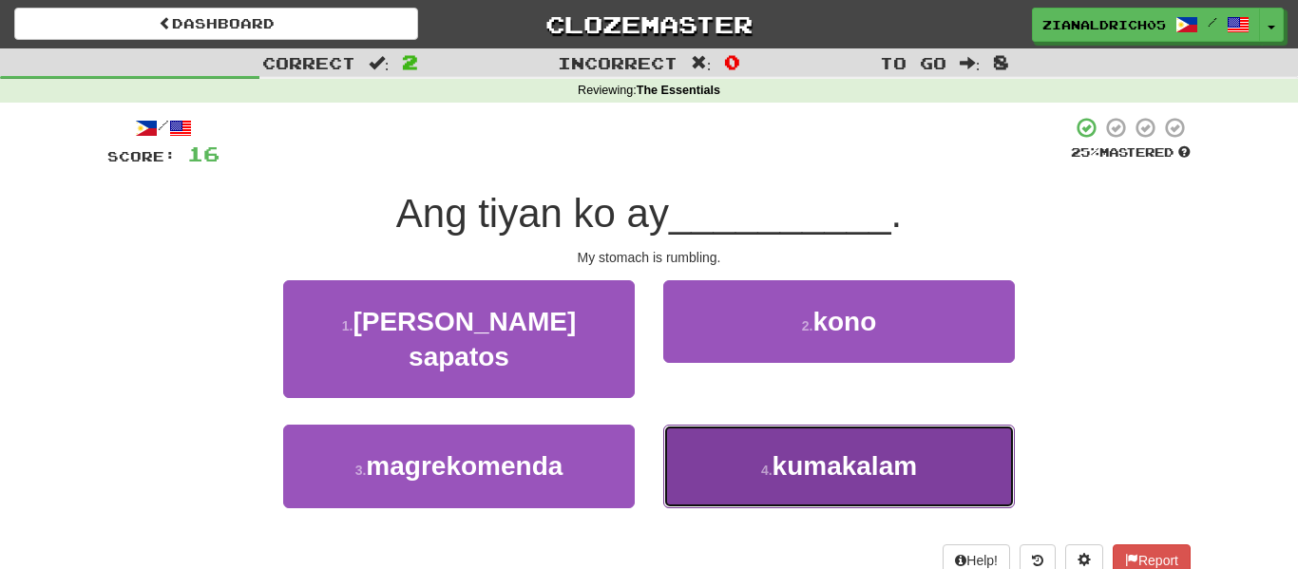
click at [703, 425] on button "4 . kumakalam" at bounding box center [839, 466] width 352 height 83
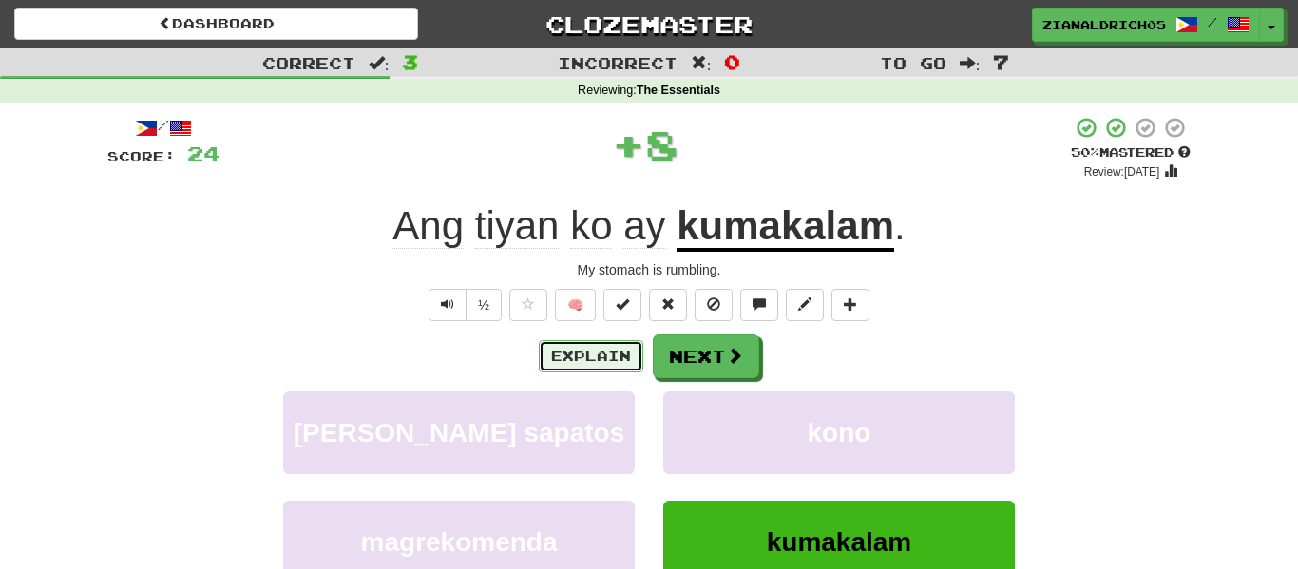
click at [610, 357] on button "Explain" at bounding box center [591, 356] width 105 height 32
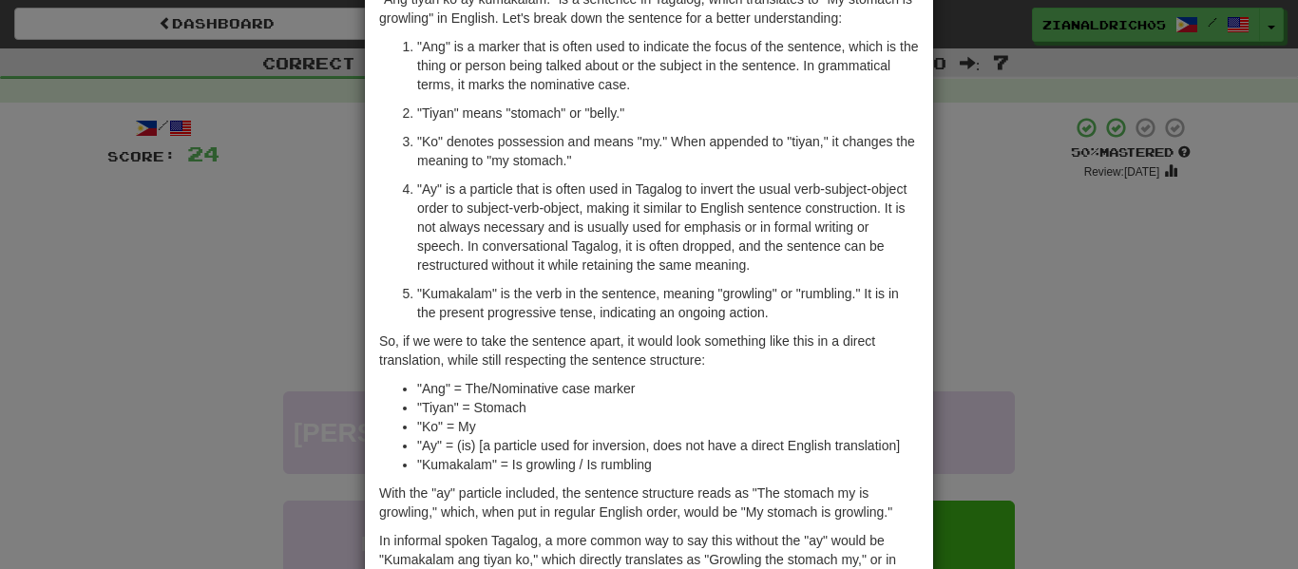
scroll to position [105, 0]
click at [235, 405] on div "× Explanation "Ang tiyan ko ay kumakalam." is a sentence in Tagalog, which tran…" at bounding box center [649, 284] width 1298 height 569
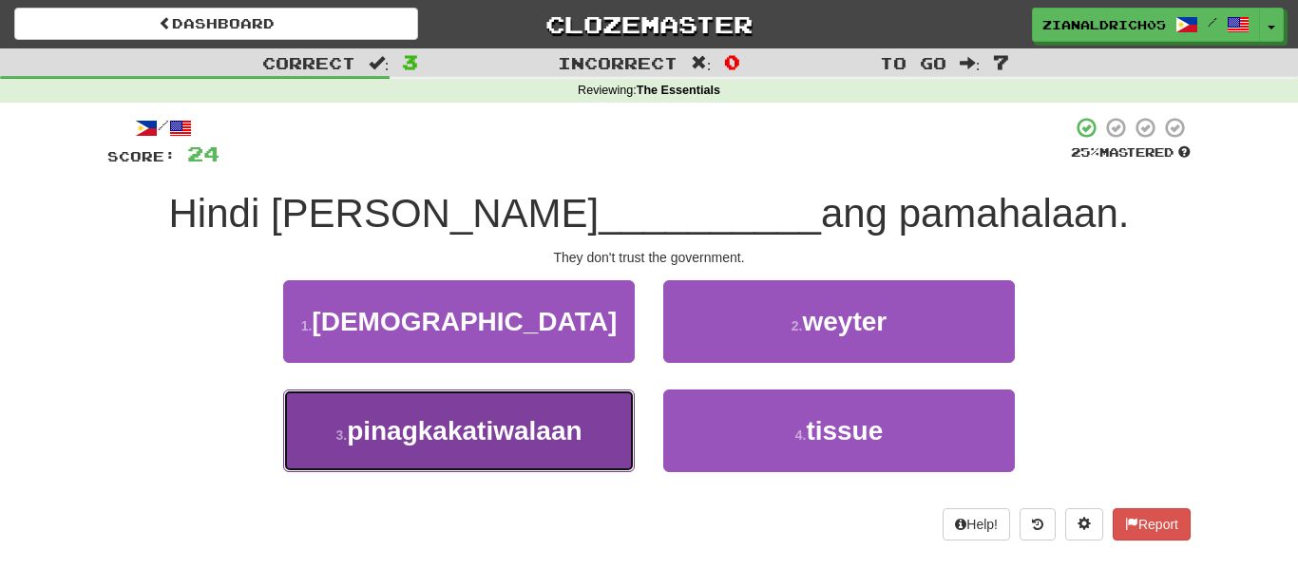
click at [367, 443] on span "pinagkakatiwalaan" at bounding box center [464, 430] width 235 height 29
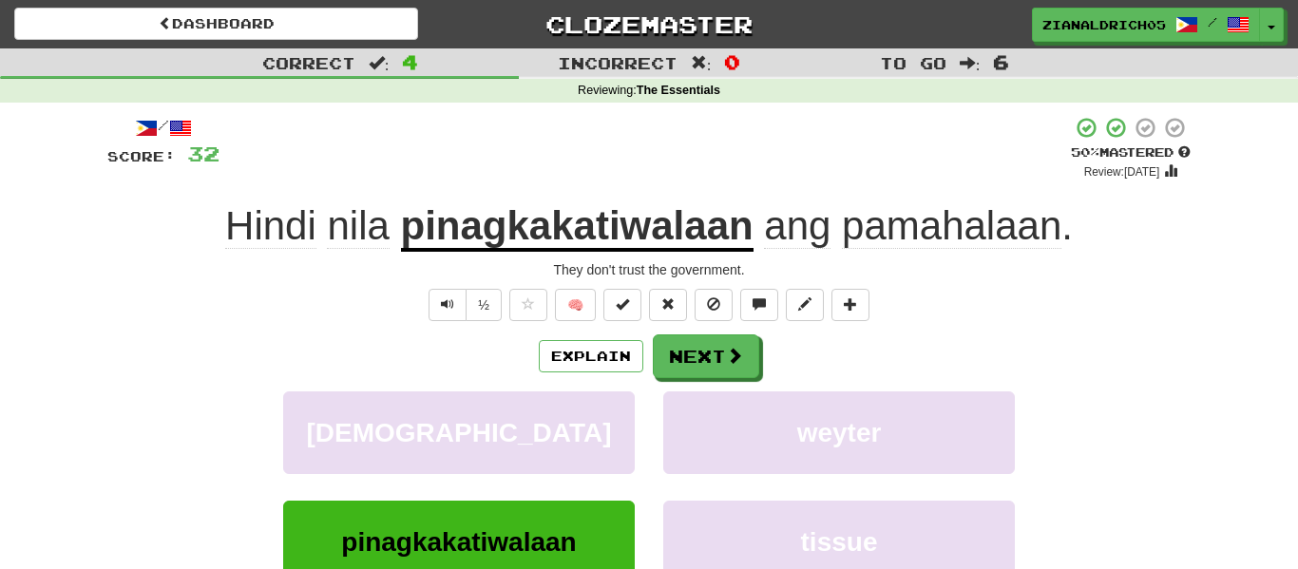
click at [327, 382] on div "Explain Next pagod weyter pinagkakatiwalaan tissue Learn more: pagod weyter pin…" at bounding box center [648, 486] width 1083 height 305
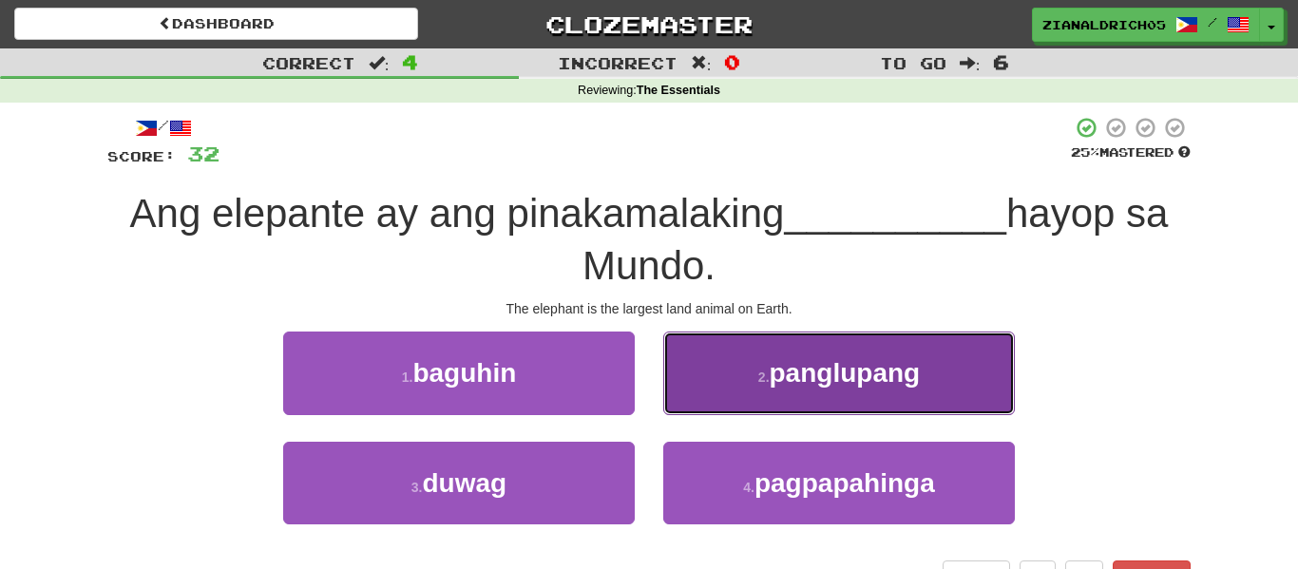
click at [709, 345] on button "2 . panglupang" at bounding box center [839, 373] width 352 height 83
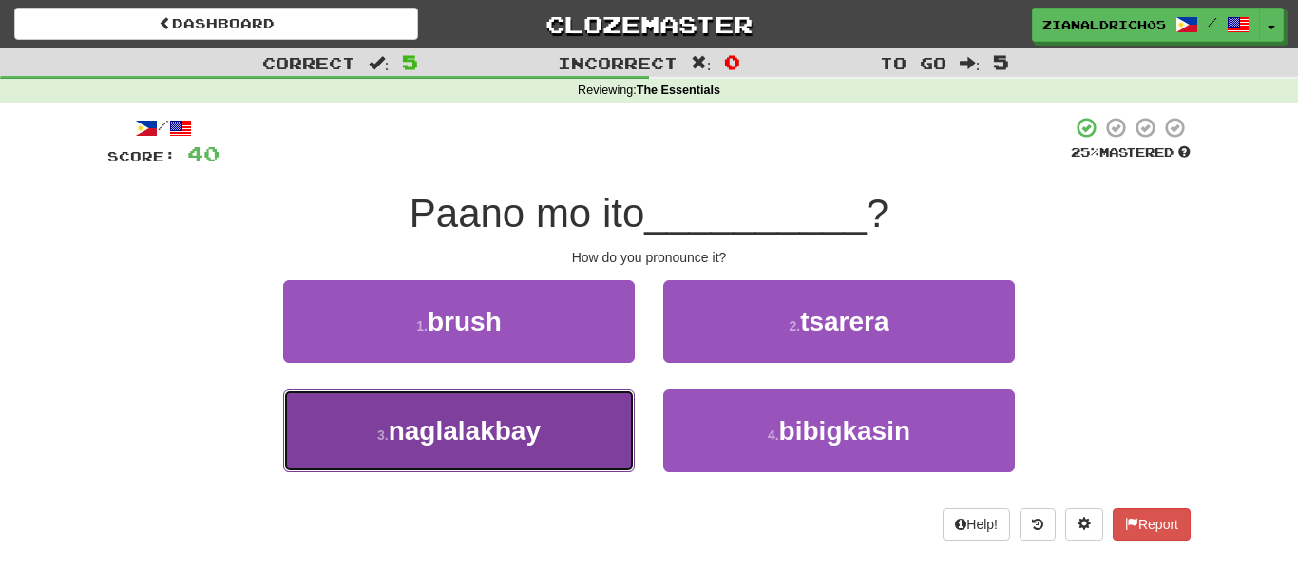
click at [348, 429] on button "3 . naglalakbay" at bounding box center [459, 431] width 352 height 83
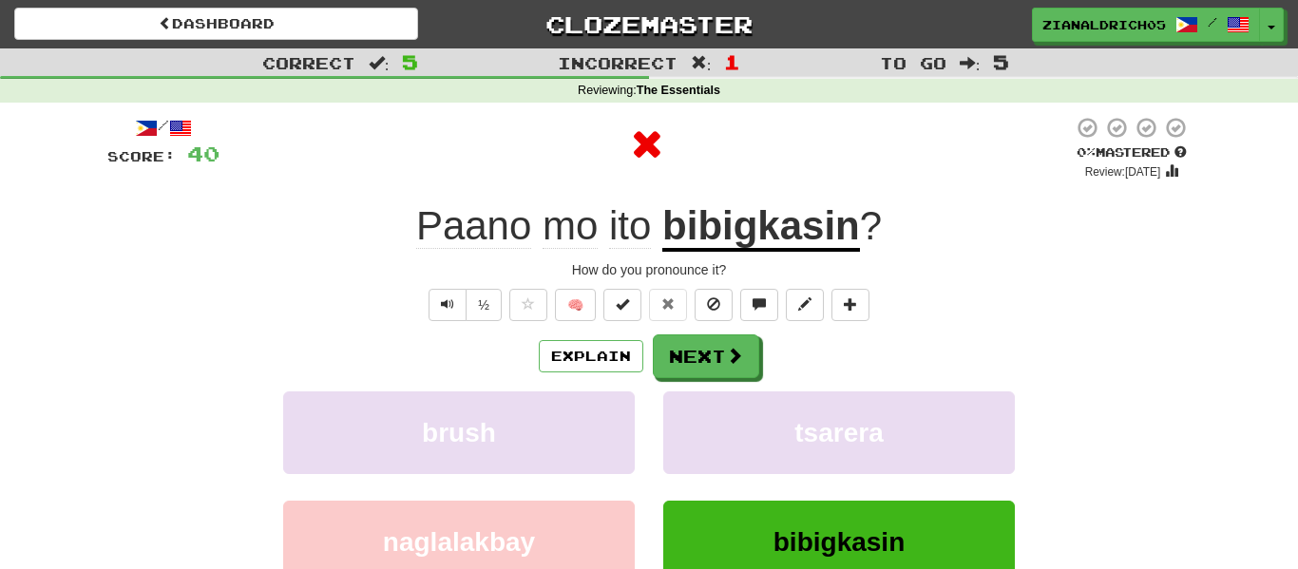
click at [356, 296] on div "½ 🧠" at bounding box center [648, 305] width 1083 height 32
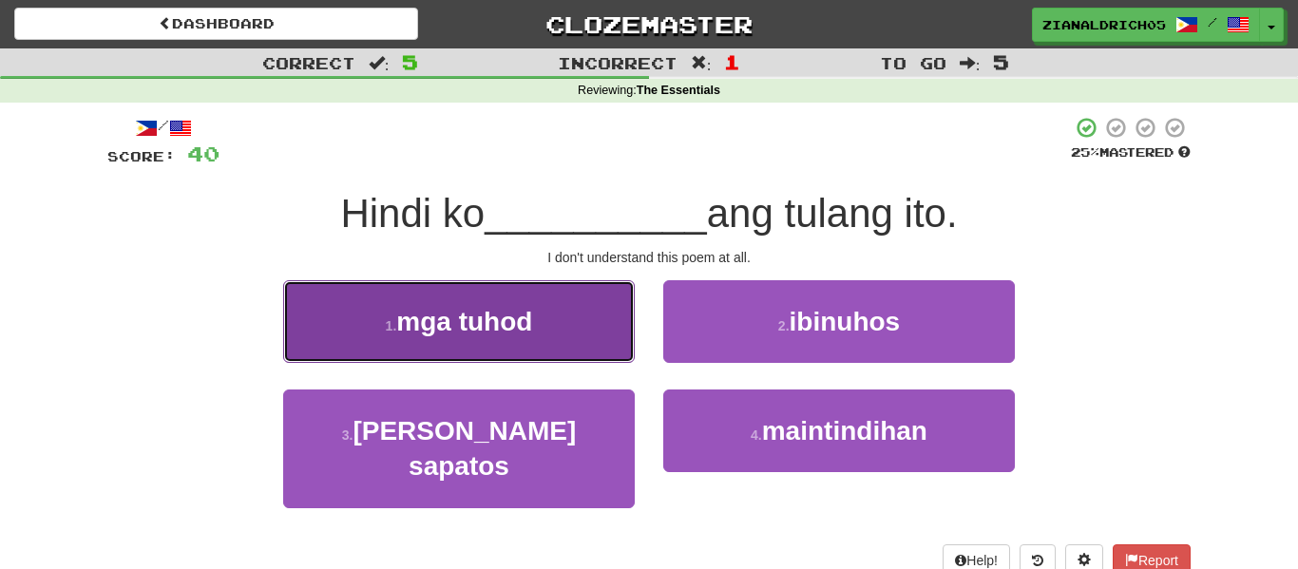
click at [361, 315] on button "1 . mga tuhod" at bounding box center [459, 321] width 352 height 83
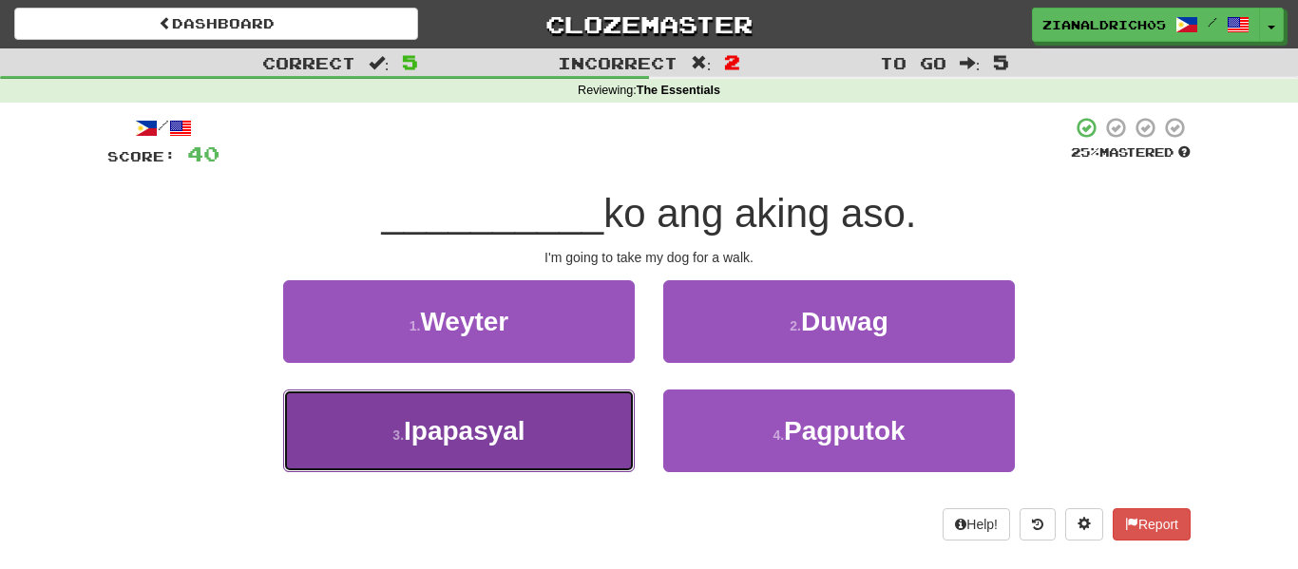
click at [325, 441] on button "3 . Ipapasyal" at bounding box center [459, 431] width 352 height 83
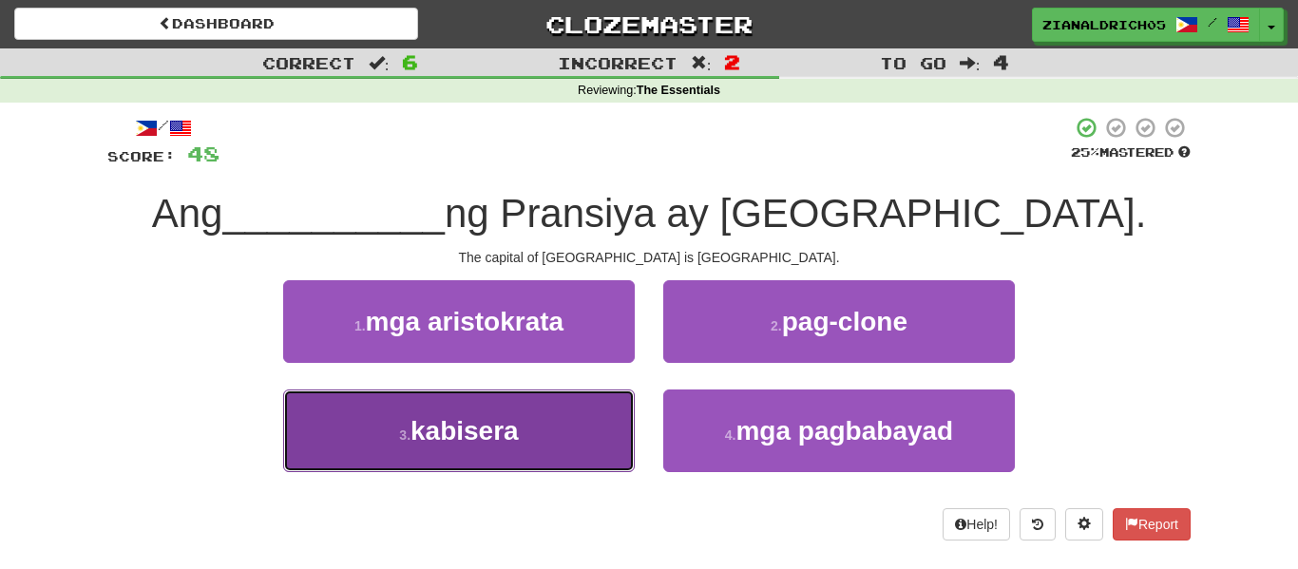
click at [294, 443] on button "3 . kabisera" at bounding box center [459, 431] width 352 height 83
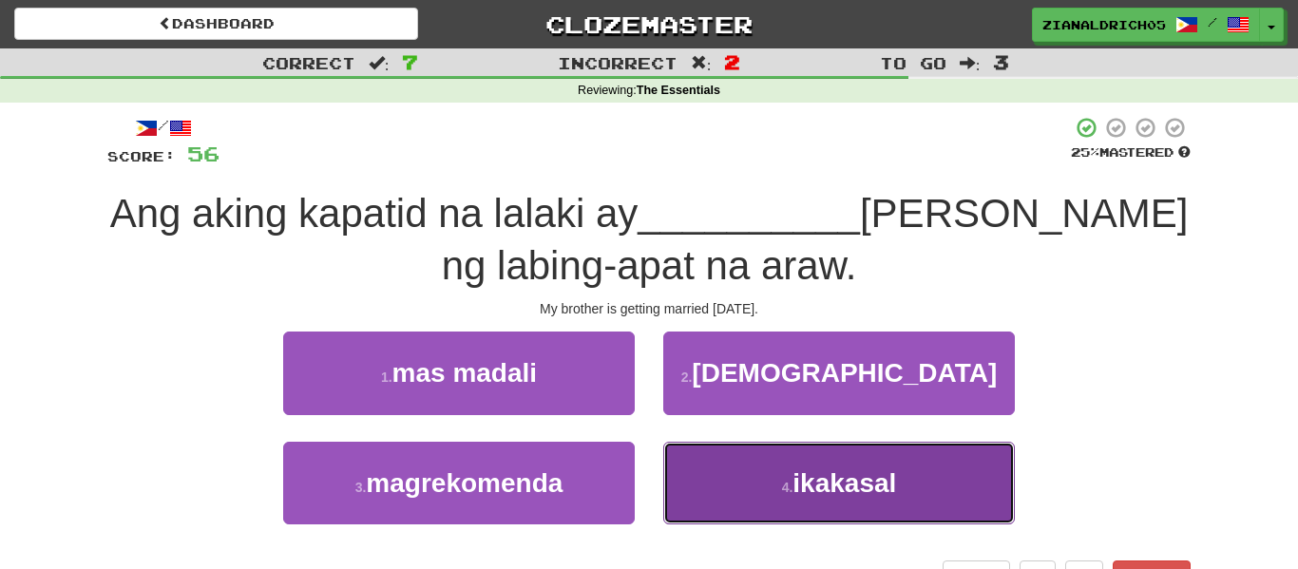
click at [741, 486] on button "4 . ikakasal" at bounding box center [839, 483] width 352 height 83
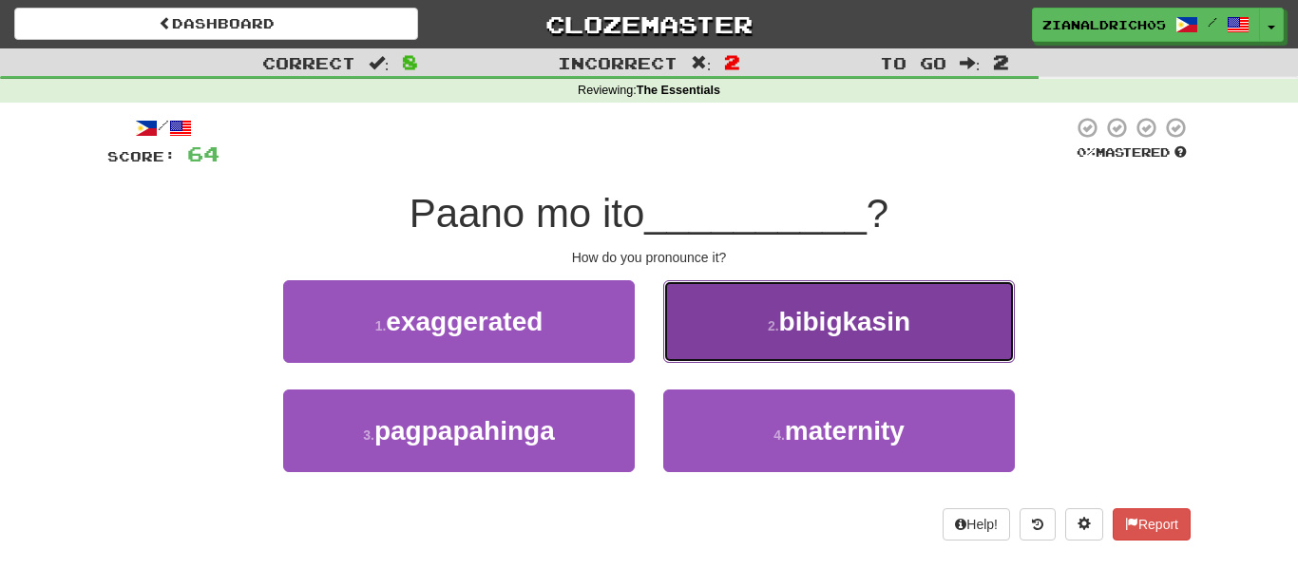
click at [959, 314] on button "2 . bibigkasin" at bounding box center [839, 321] width 352 height 83
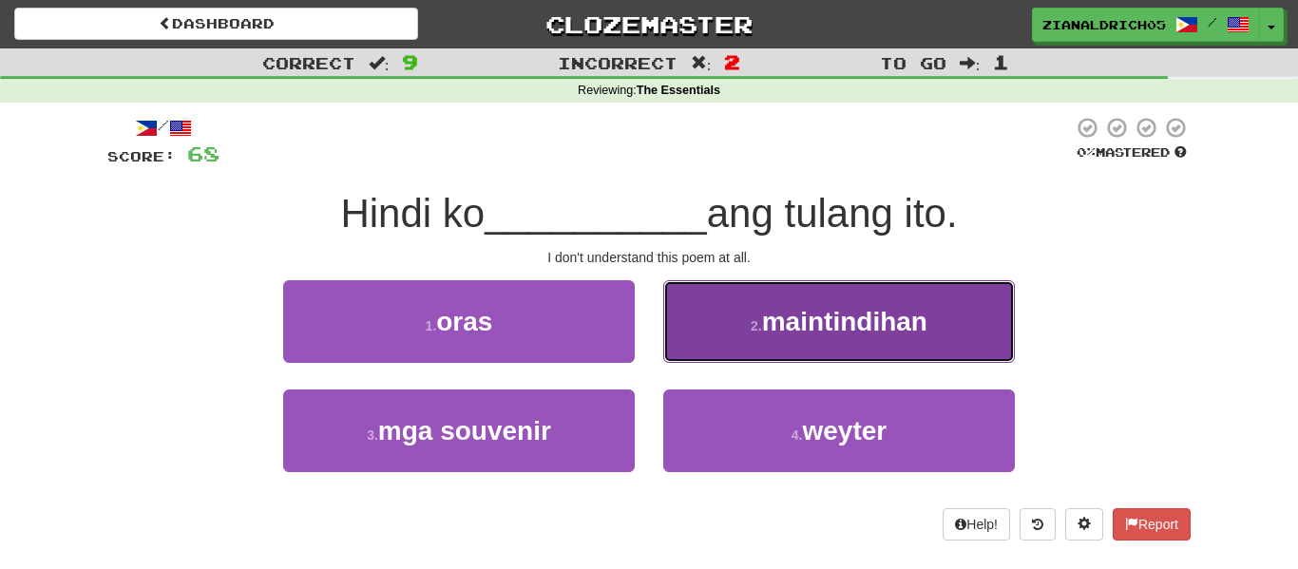
click at [994, 316] on button "2 . maintindihan" at bounding box center [839, 321] width 352 height 83
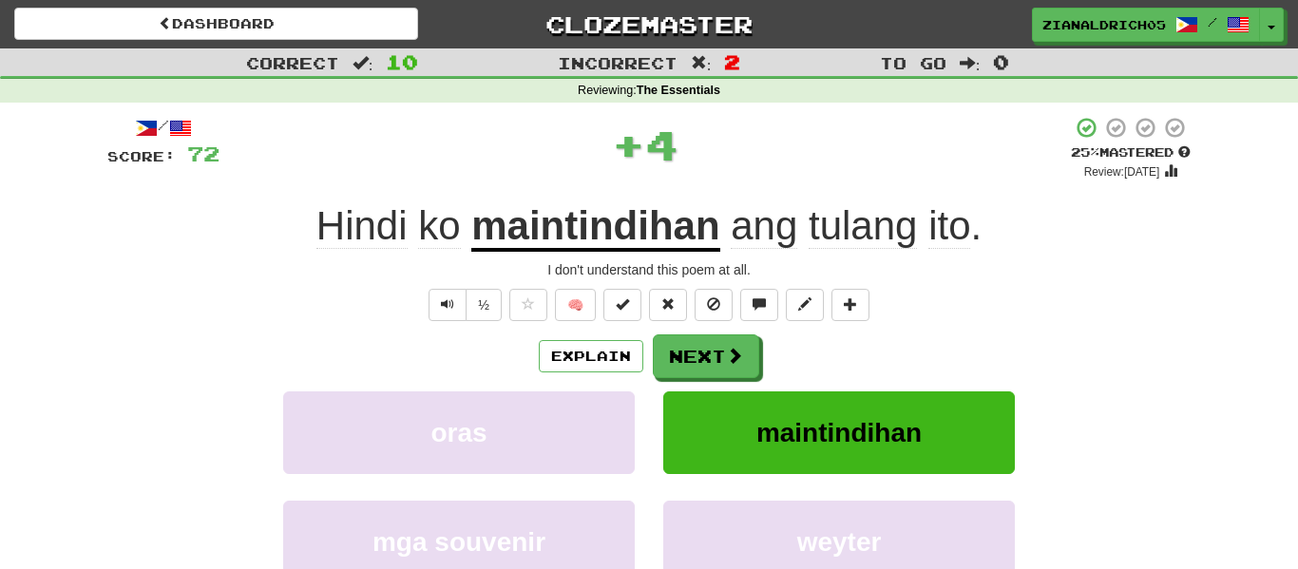
click at [600, 372] on div "Explain Next" at bounding box center [648, 356] width 1083 height 44
click at [574, 355] on button "Explain" at bounding box center [591, 356] width 105 height 32
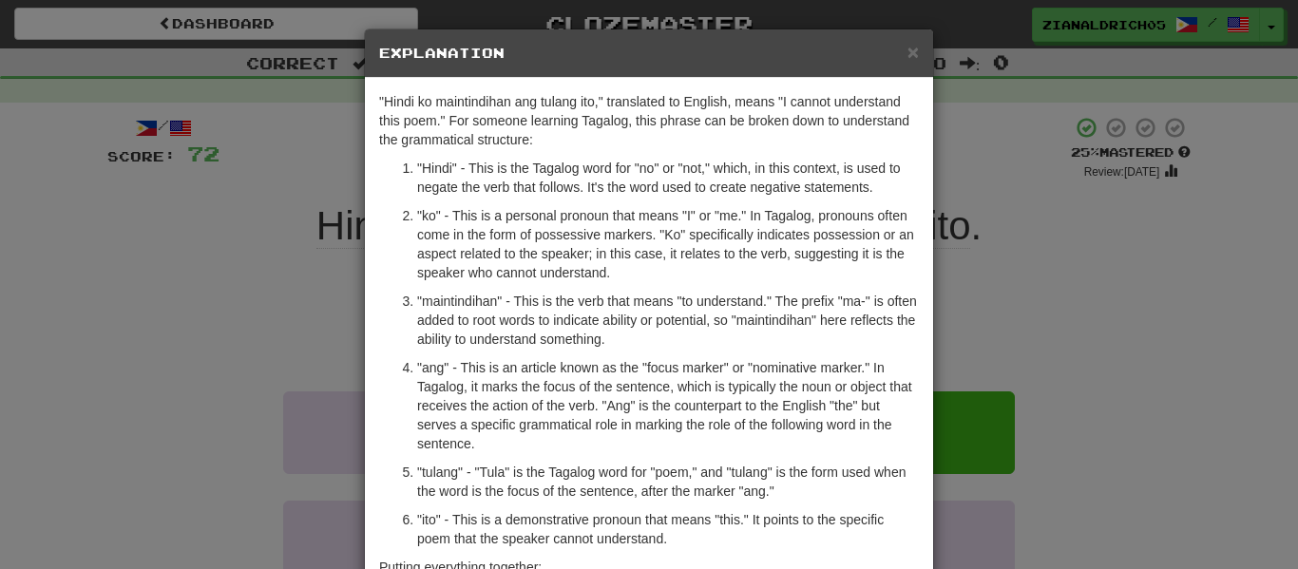
click at [177, 502] on div "× Explanation "Hindi ko maintindihan ang tulang ito," translated to English, me…" at bounding box center [649, 284] width 1298 height 569
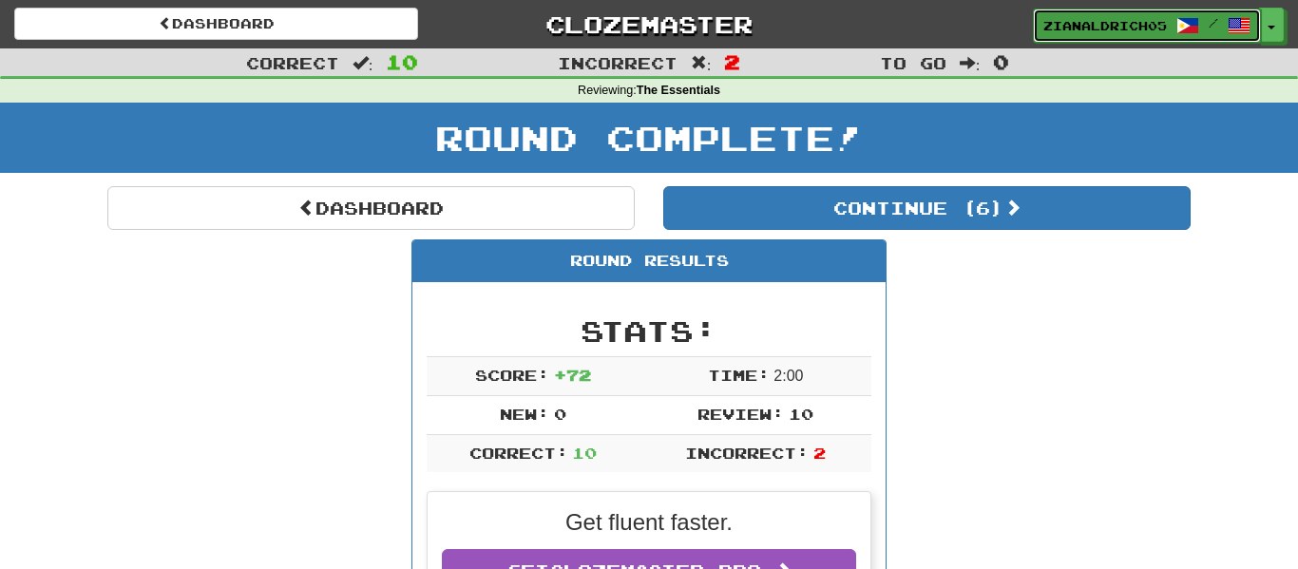
click at [1063, 17] on span "zianaldrich05" at bounding box center [1105, 25] width 124 height 17
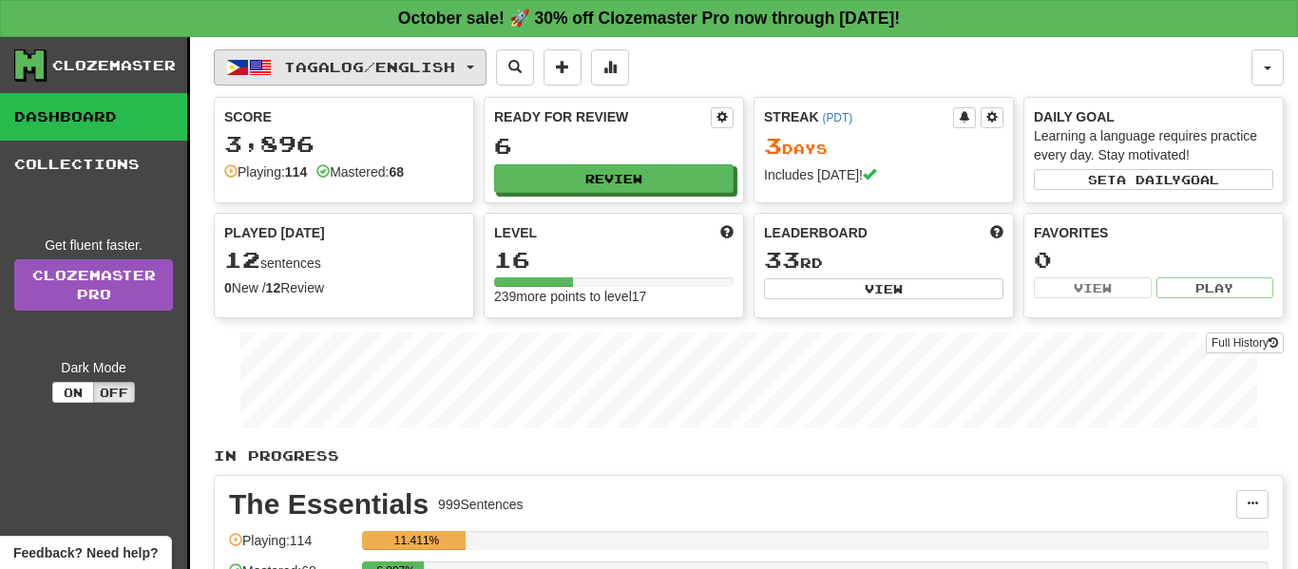
click at [304, 53] on button "Tagalog / English" at bounding box center [350, 67] width 273 height 36
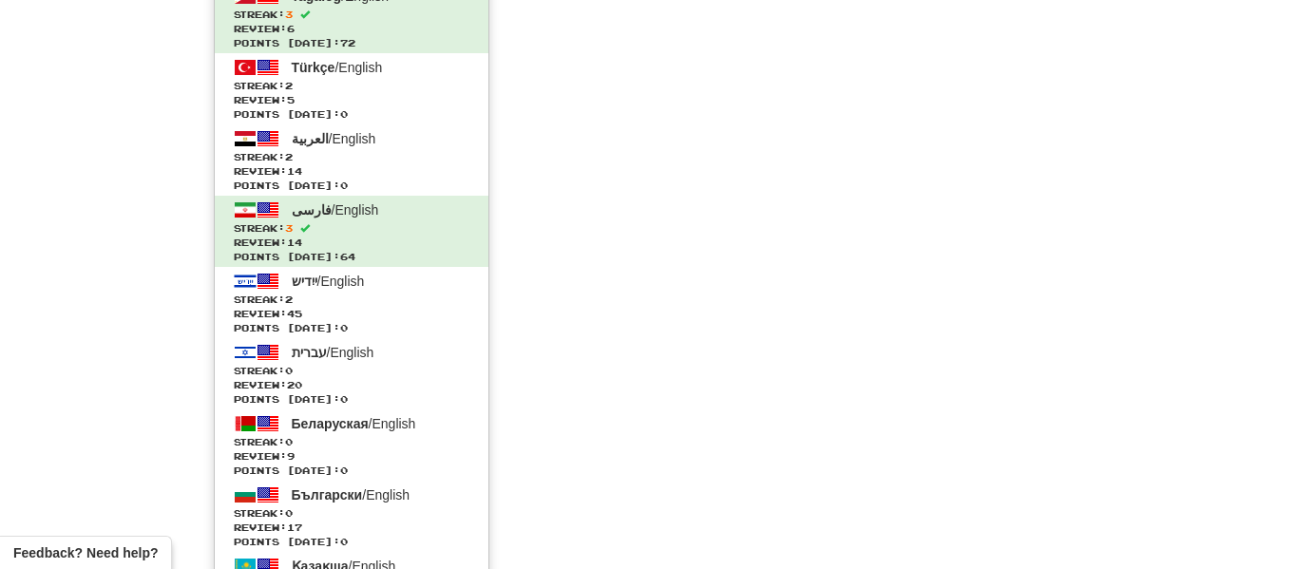
scroll to position [1752, 0]
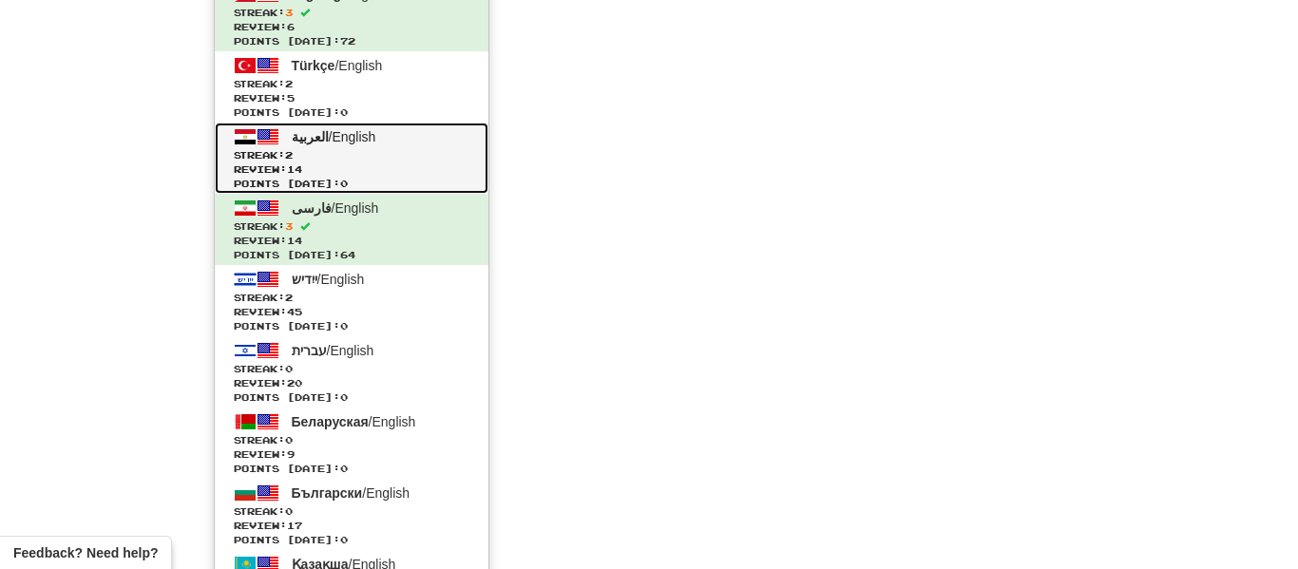
click at [379, 150] on span "Streak: 2" at bounding box center [352, 155] width 236 height 14
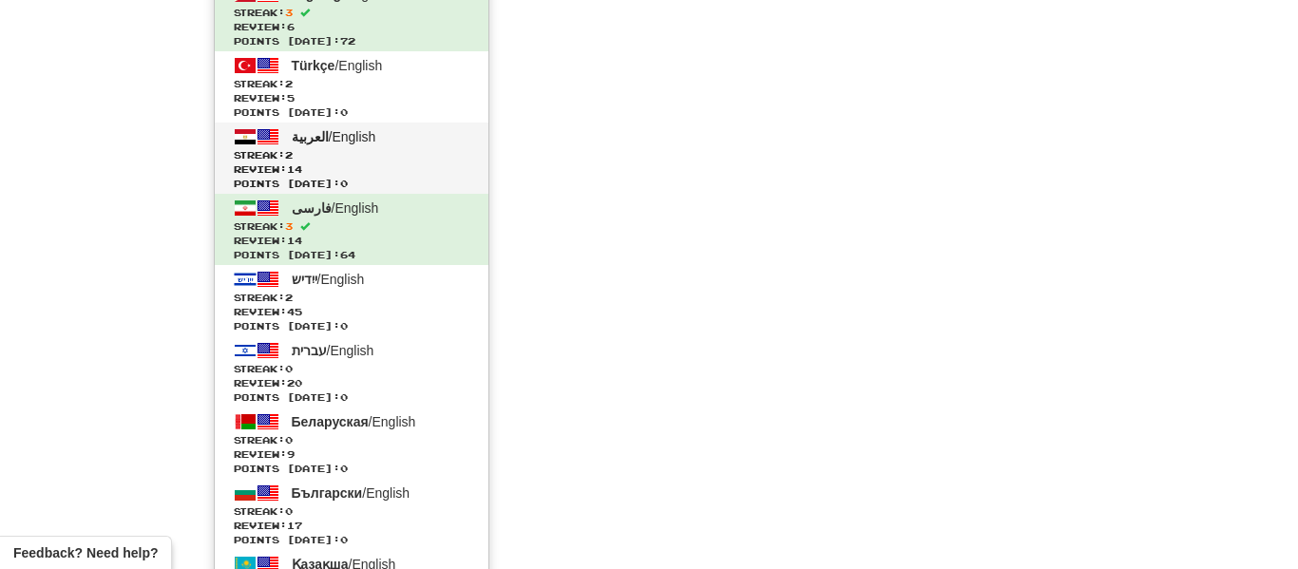
scroll to position [839, 0]
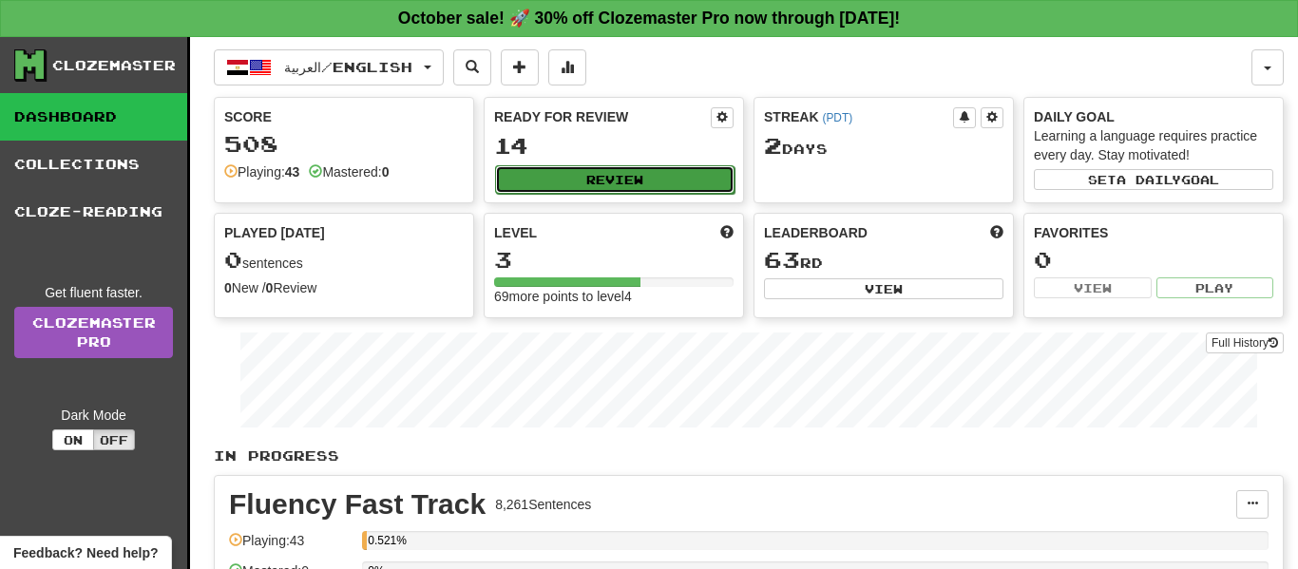
click at [661, 181] on button "Review" at bounding box center [614, 179] width 239 height 29
select select "**"
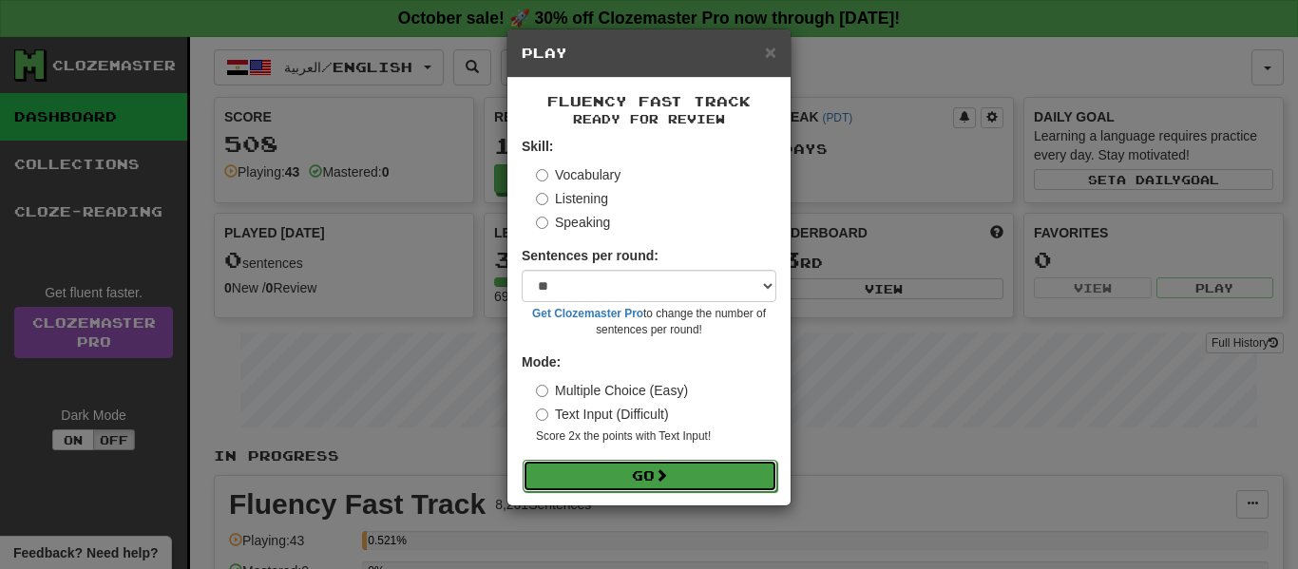
click at [659, 484] on button "Go" at bounding box center [650, 476] width 255 height 32
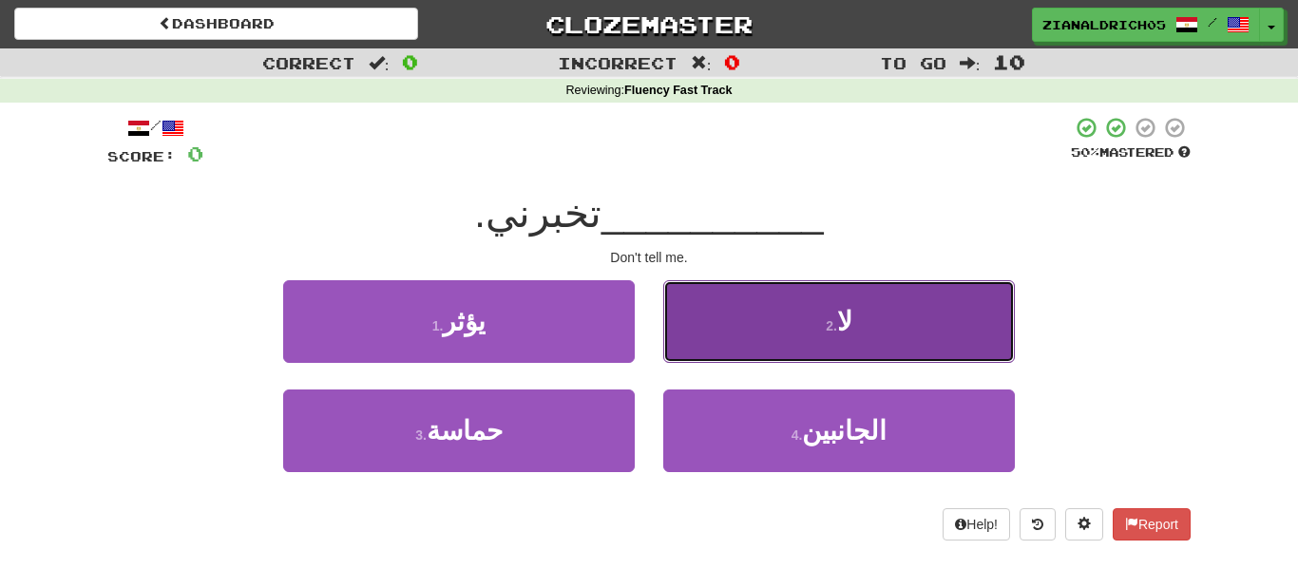
click at [782, 328] on button "2 . لا" at bounding box center [839, 321] width 352 height 83
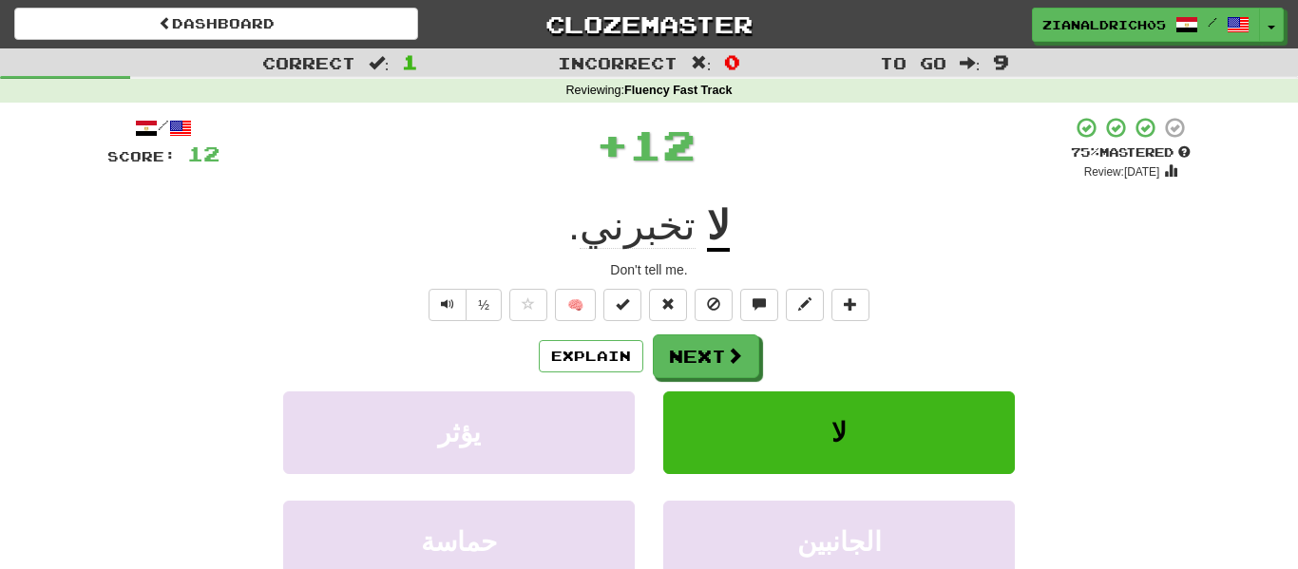
click at [235, 328] on div "/ Score: 12 + 12 75 % Mastered Review: 2025-11-13 لا تخبرني . Don't tell me. ½ …" at bounding box center [648, 414] width 1083 height 596
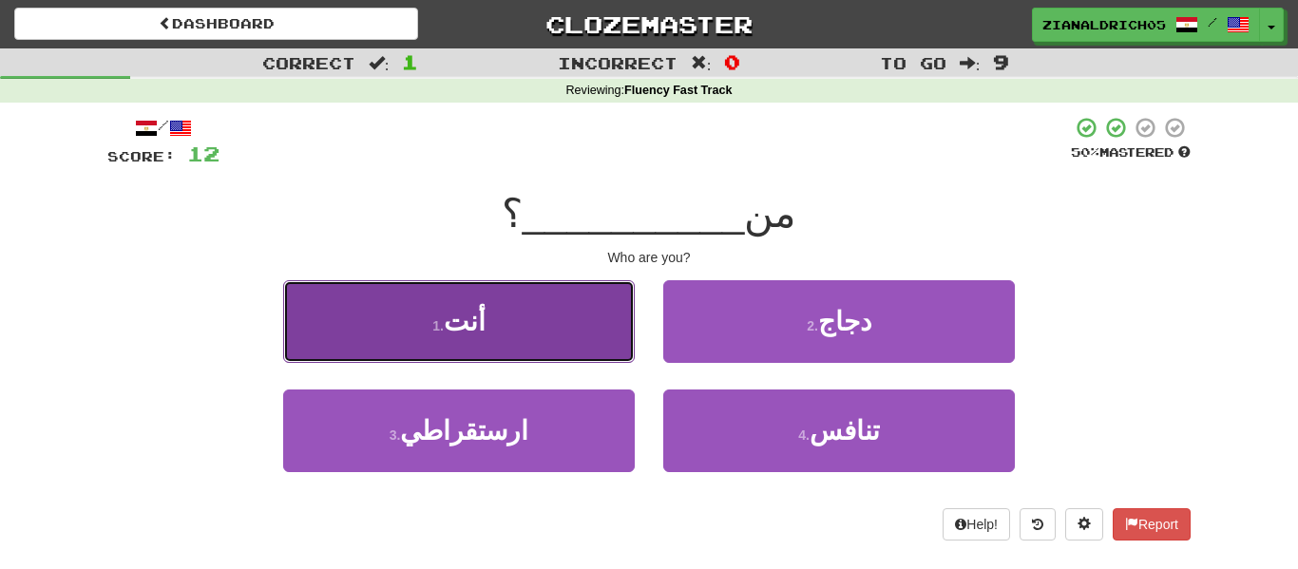
click at [302, 324] on button "1 . أنت" at bounding box center [459, 321] width 352 height 83
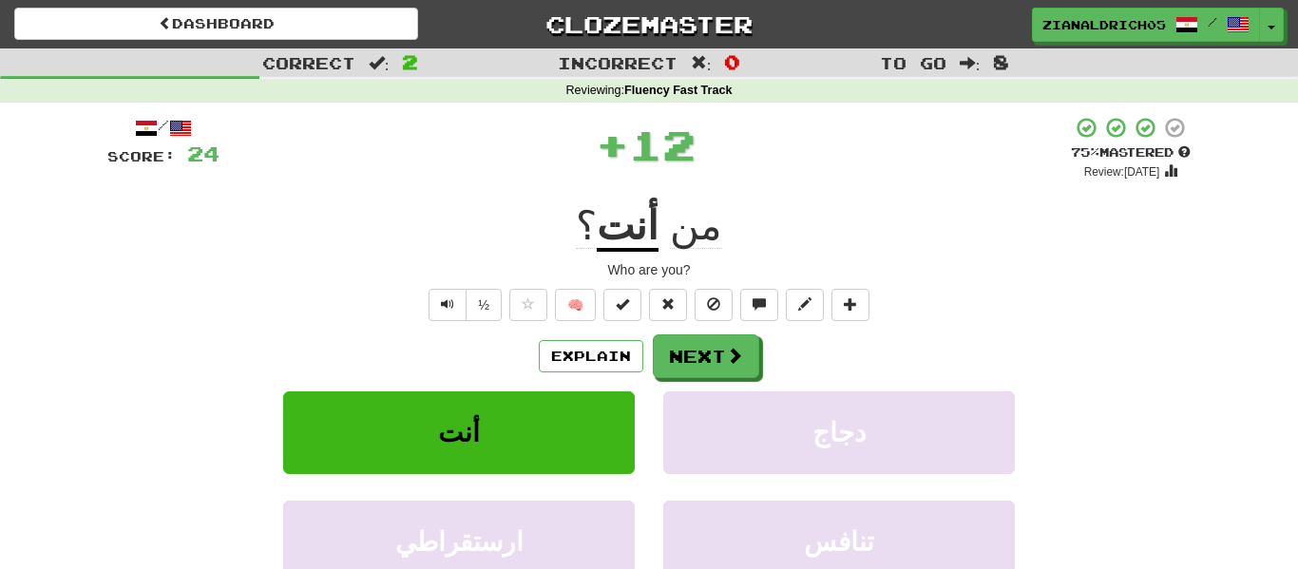
click at [235, 330] on div "/ Score: 24 + 12 75 % Mastered Review: 2025-11-13 من أنت ؟ Who are you? ½ 🧠 Exp…" at bounding box center [648, 414] width 1083 height 596
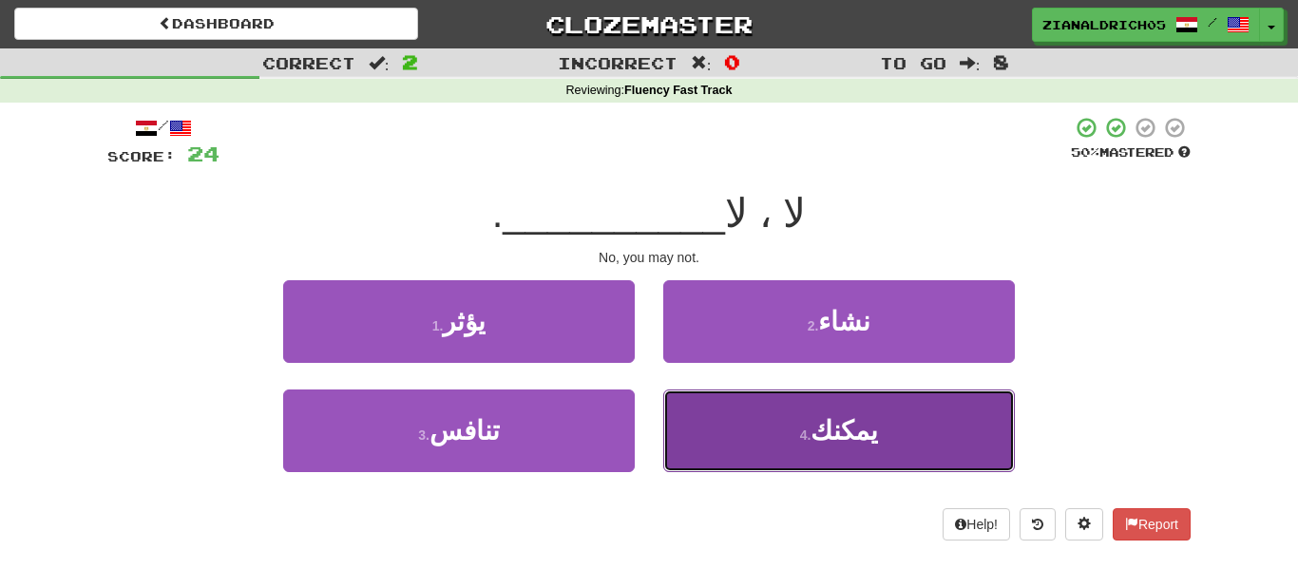
click at [823, 438] on span "يمكنك" at bounding box center [844, 430] width 67 height 29
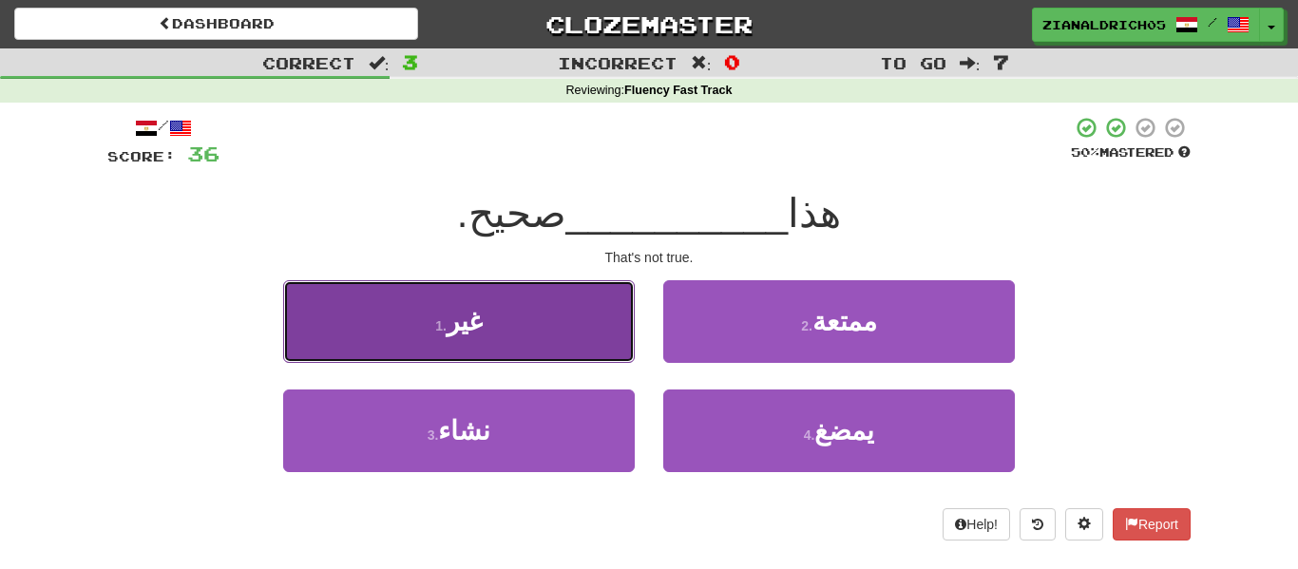
click at [333, 320] on button "1 . غير" at bounding box center [459, 321] width 352 height 83
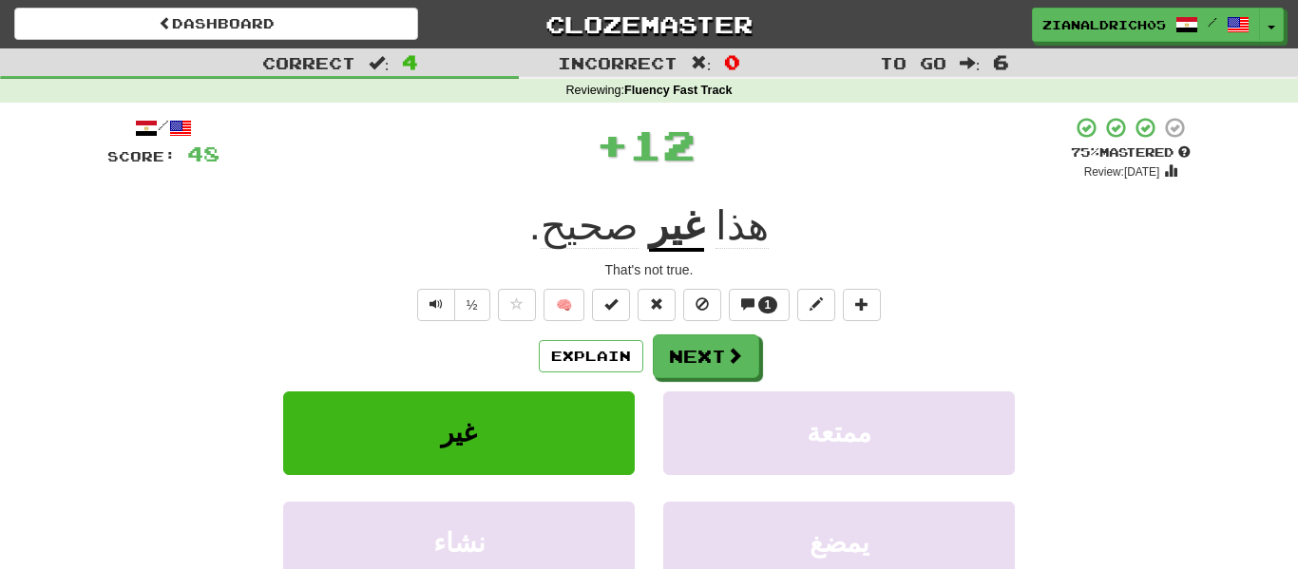
click at [204, 350] on div "Explain Next" at bounding box center [648, 356] width 1083 height 44
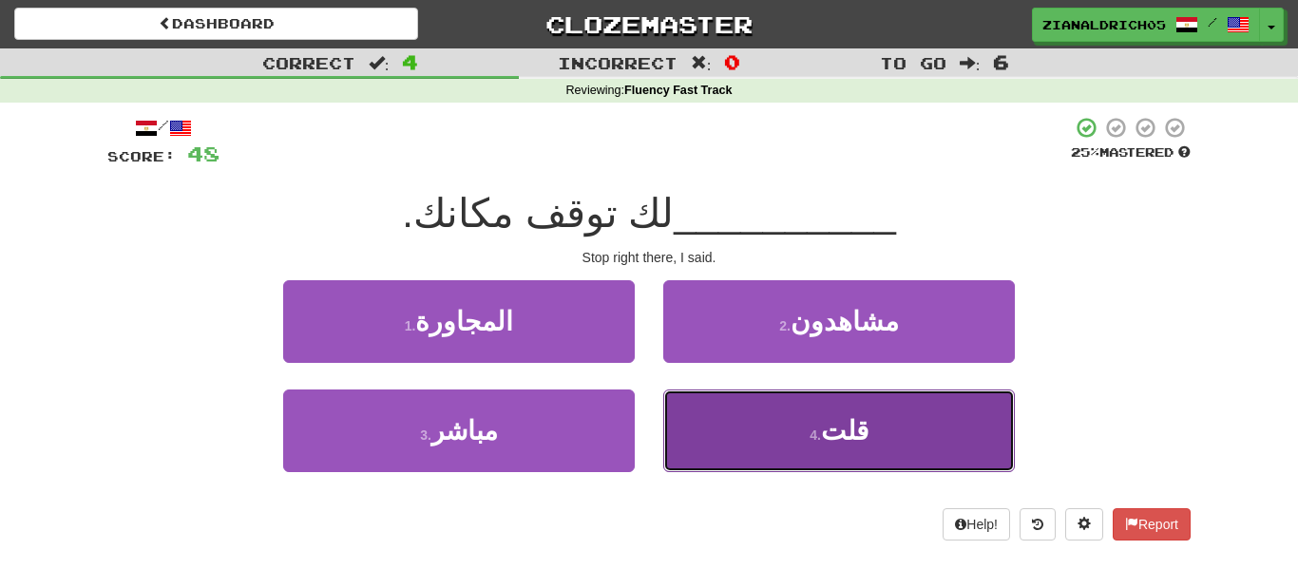
click at [712, 442] on button "4 . قلت" at bounding box center [839, 431] width 352 height 83
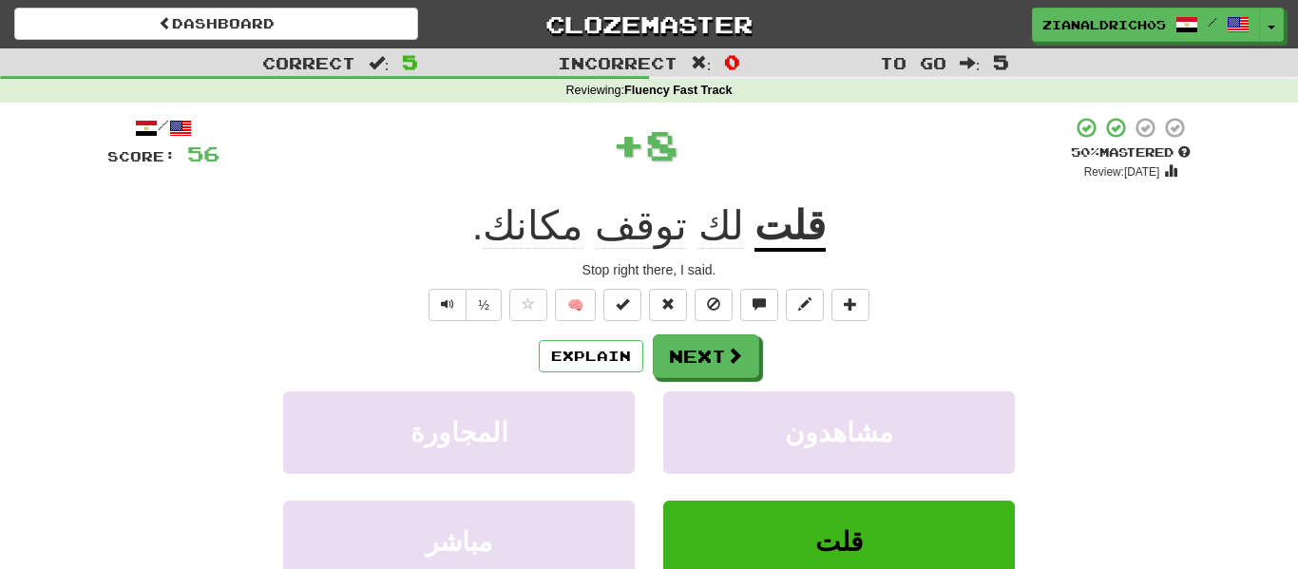
click at [249, 292] on div "½ 🧠" at bounding box center [648, 305] width 1083 height 32
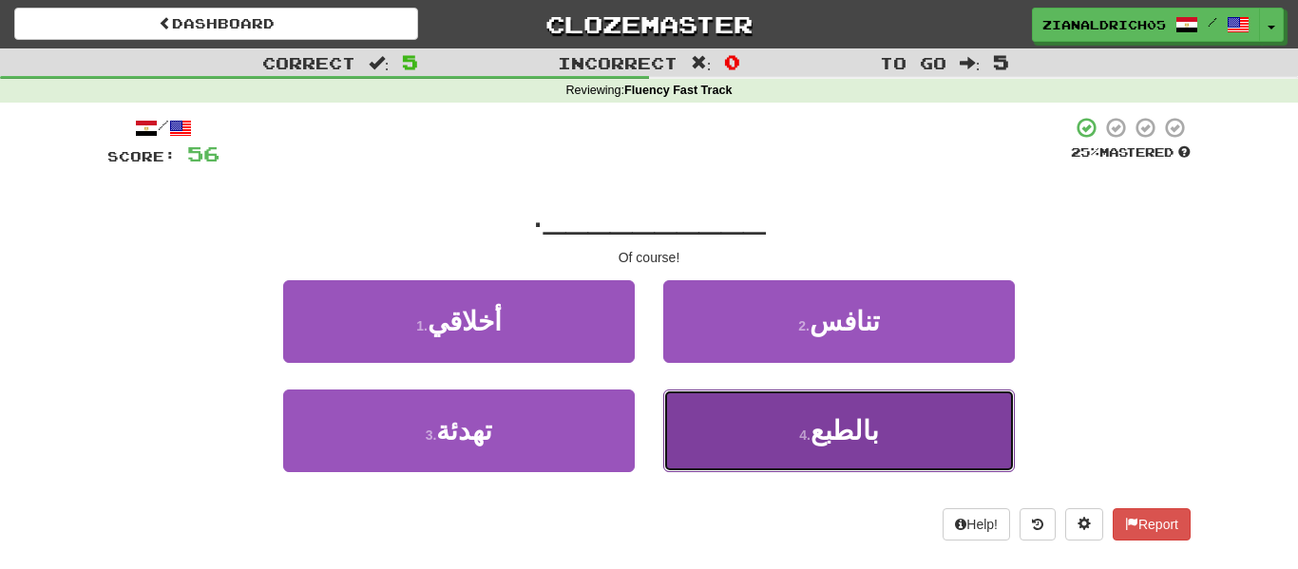
click at [774, 403] on button "4 . بالطبع" at bounding box center [839, 431] width 352 height 83
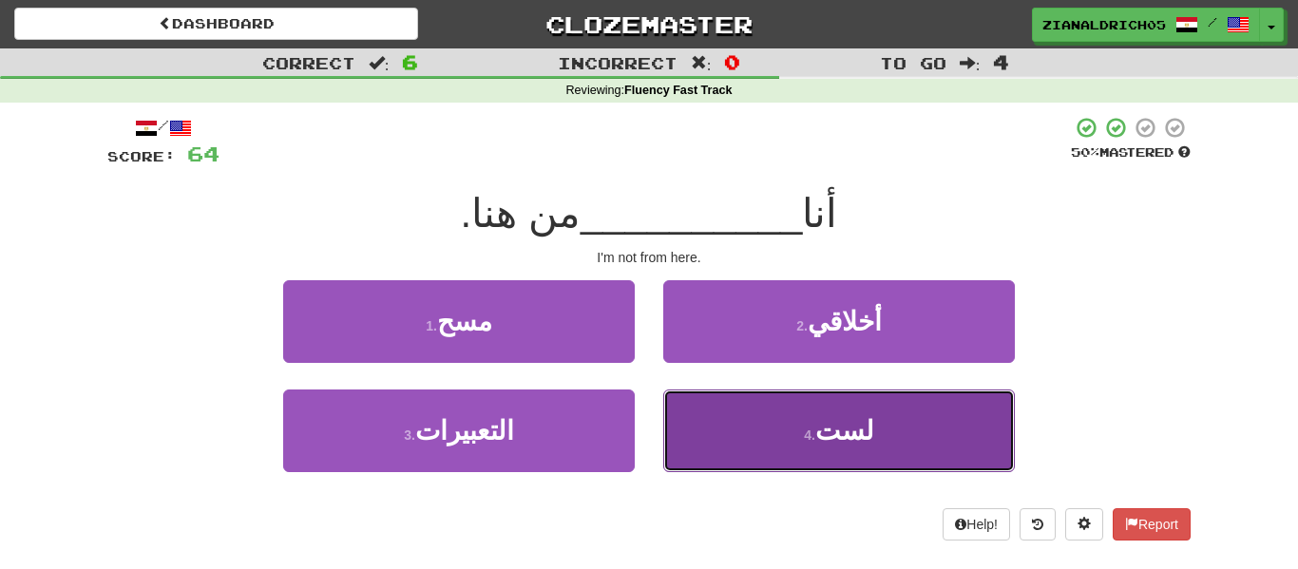
click at [754, 429] on button "4 . لست" at bounding box center [839, 431] width 352 height 83
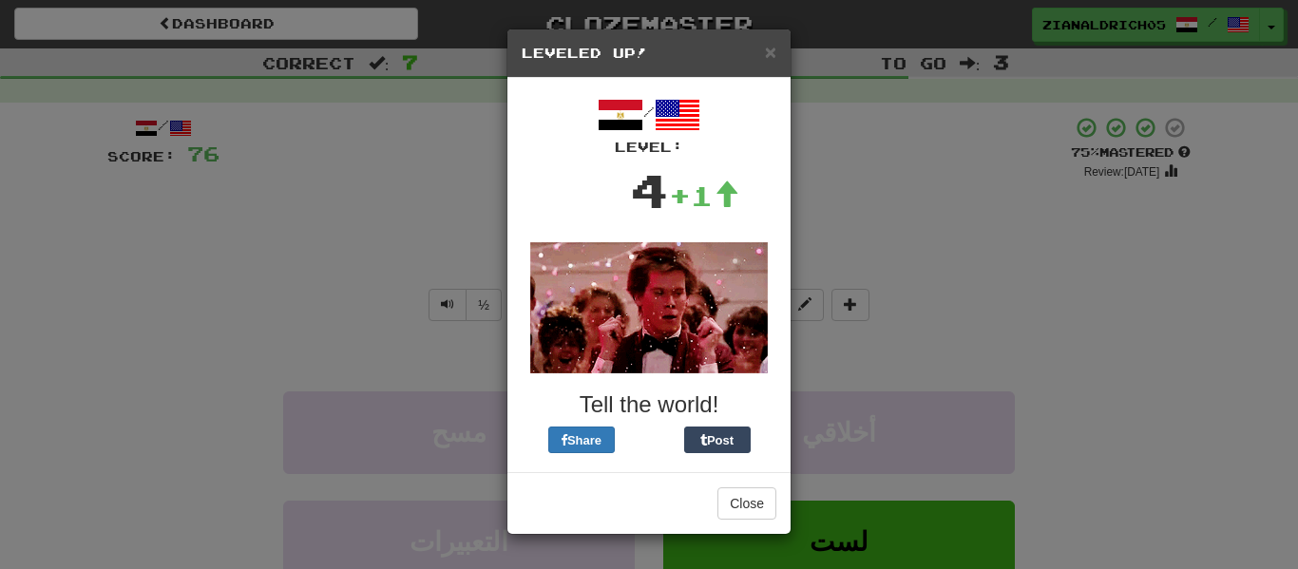
click at [123, 250] on div "× Leveled Up! / Level: 4 +1 Tell the world! Share Post Close" at bounding box center [649, 284] width 1298 height 569
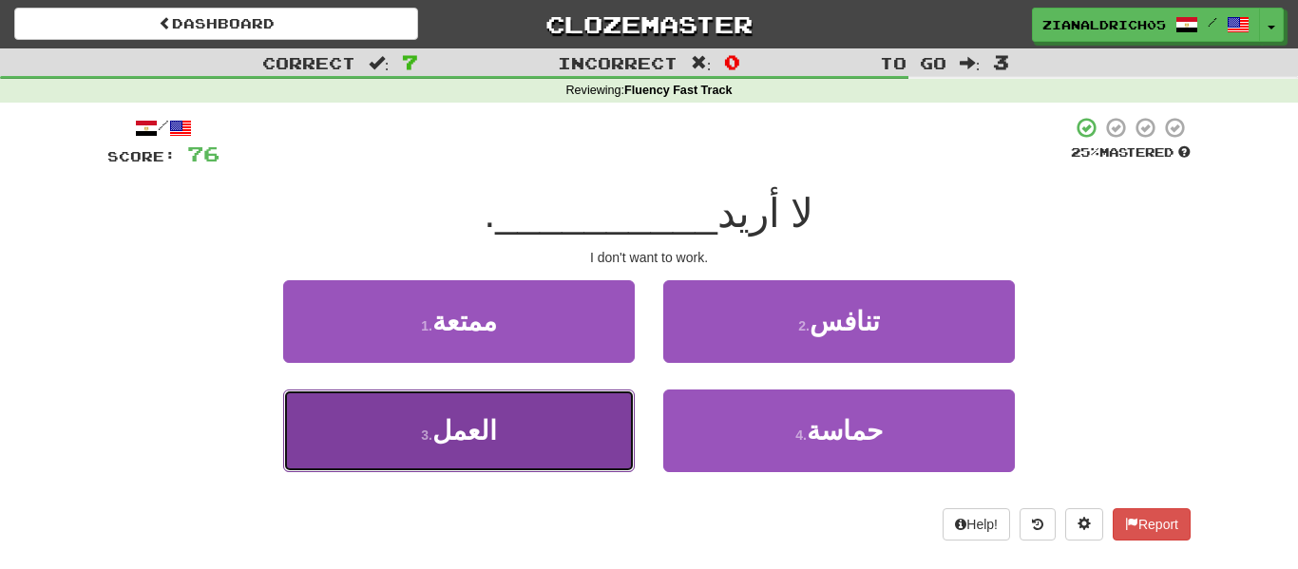
click at [368, 408] on button "3 . العمل" at bounding box center [459, 431] width 352 height 83
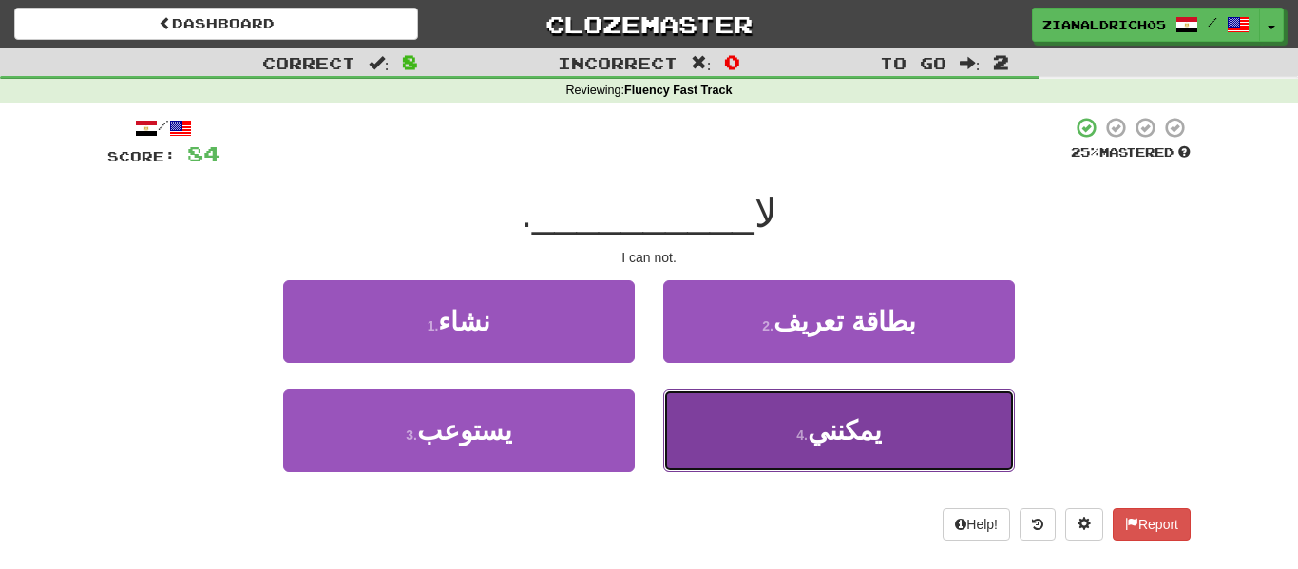
click at [786, 448] on button "4 . يمكنني" at bounding box center [839, 431] width 352 height 83
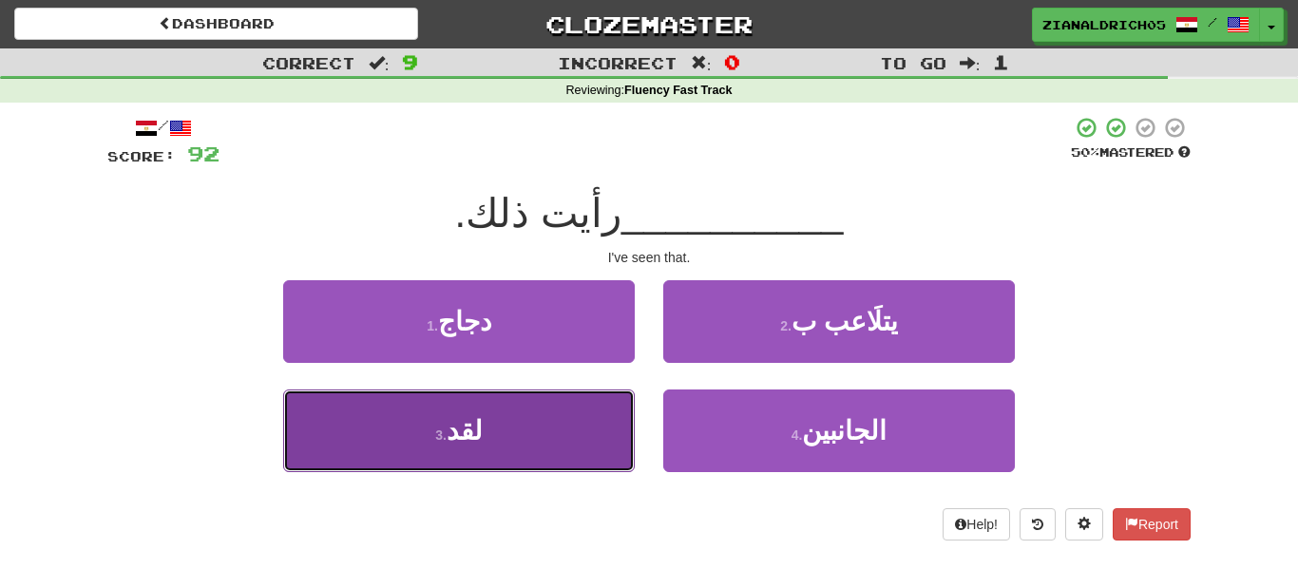
click at [490, 443] on button "3 . لقد" at bounding box center [459, 431] width 352 height 83
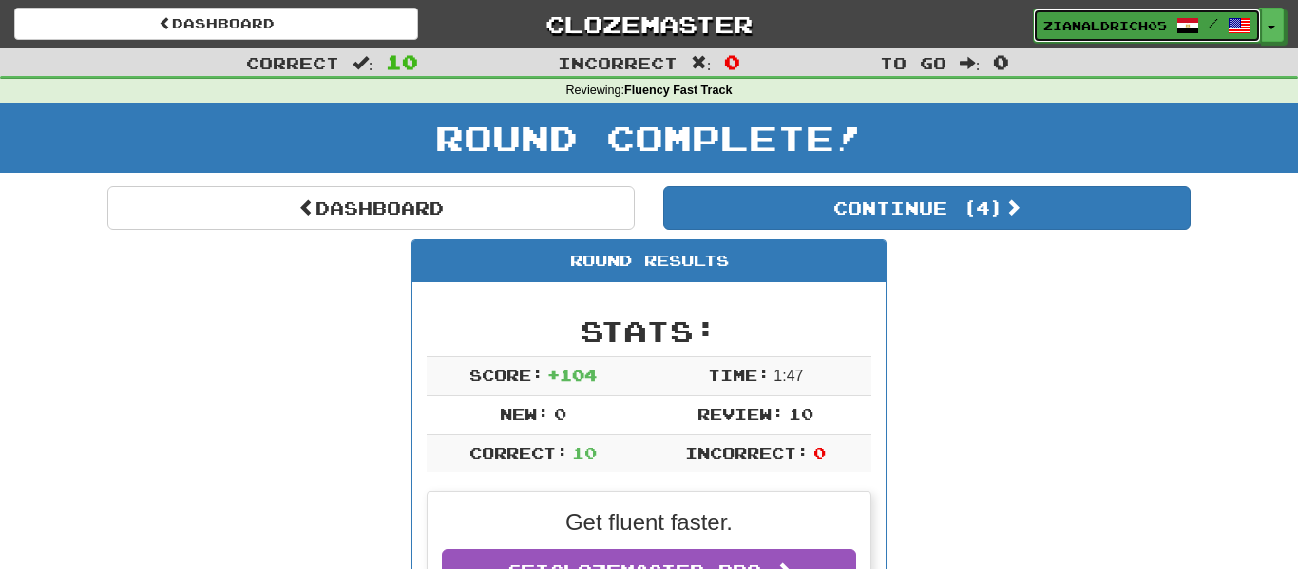
click at [1062, 28] on span "zianaldrich05" at bounding box center [1105, 25] width 124 height 17
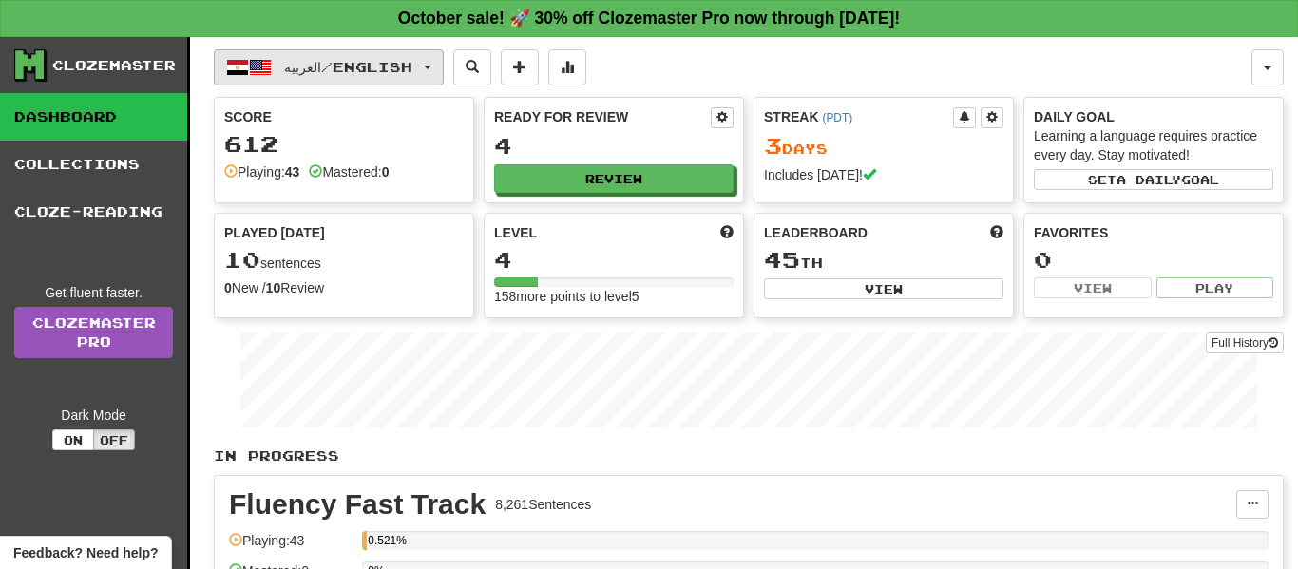
click at [405, 66] on span "العربية / English" at bounding box center [348, 67] width 128 height 16
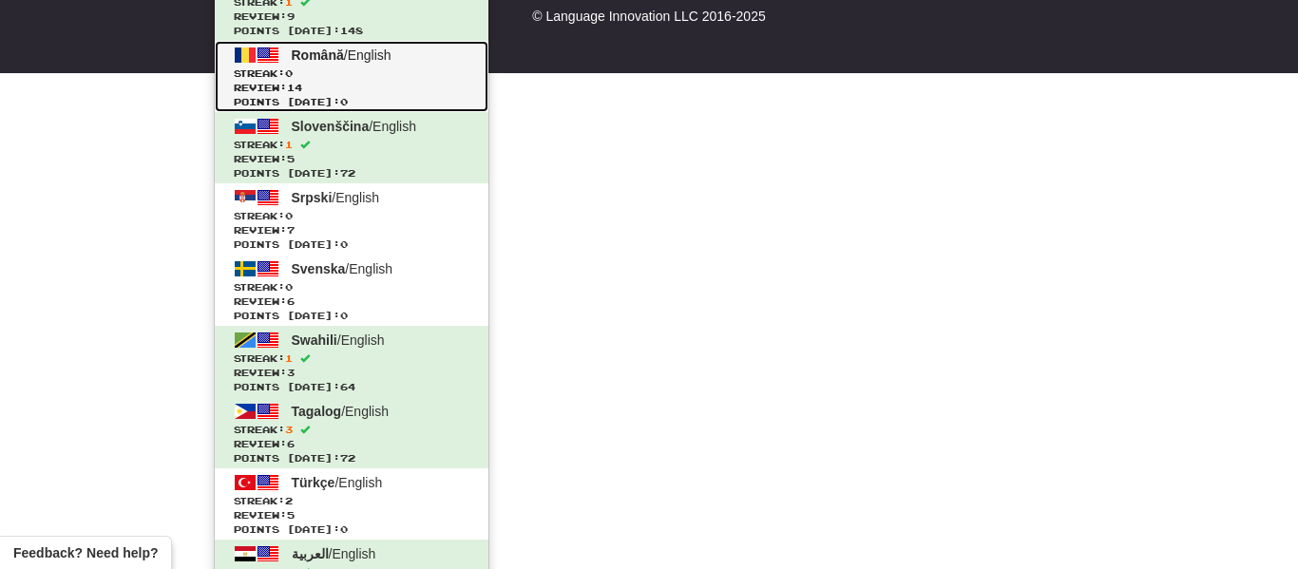
click at [366, 68] on span "Streak: 0" at bounding box center [352, 74] width 236 height 14
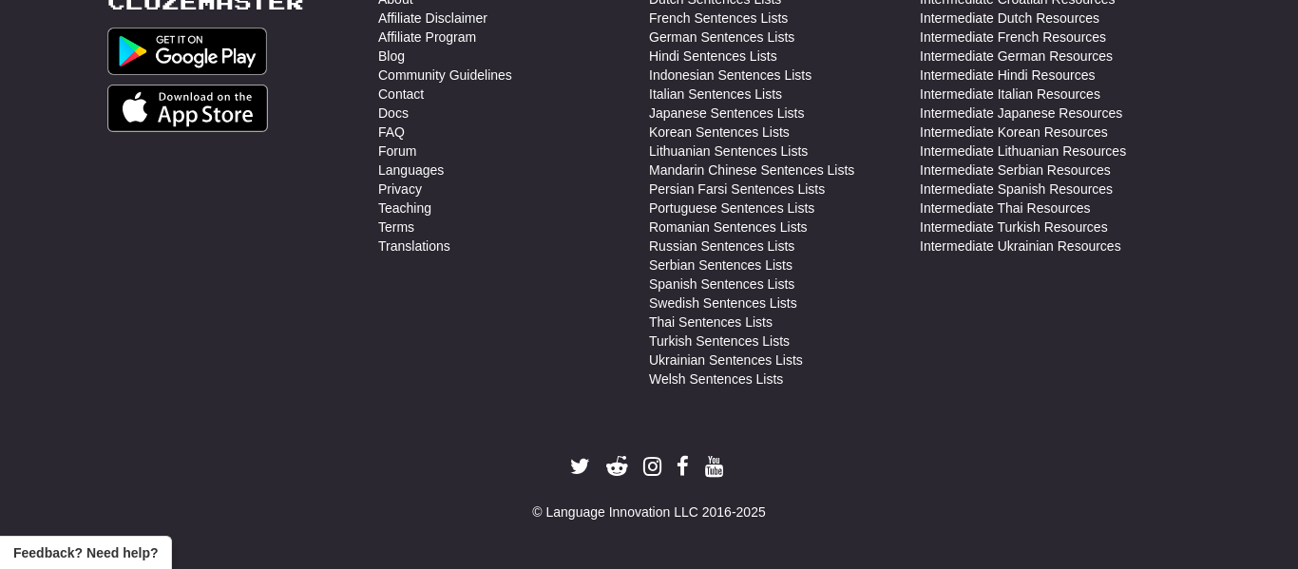
scroll to position [839, 0]
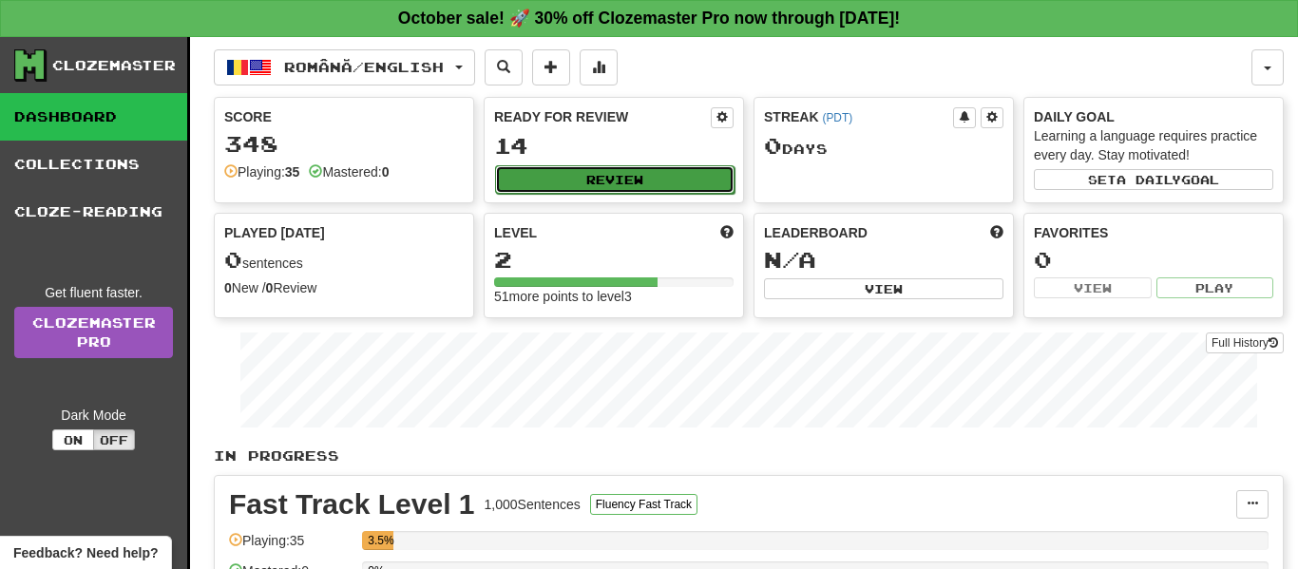
click at [547, 175] on button "Review" at bounding box center [614, 179] width 239 height 29
select select "**"
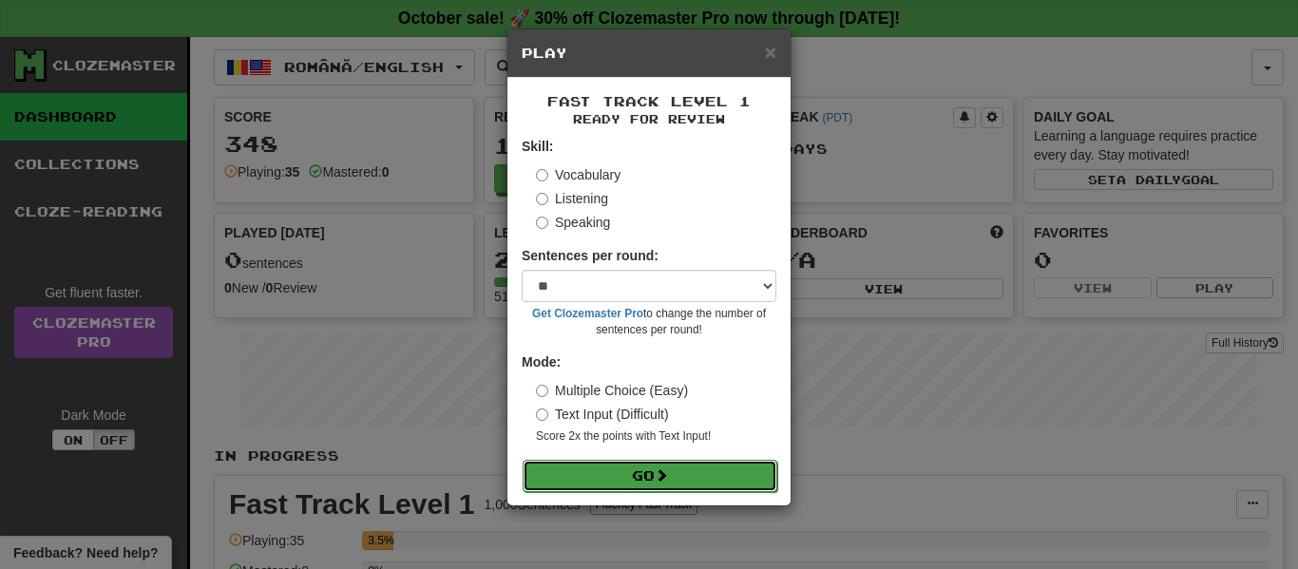
click at [673, 471] on button "Go" at bounding box center [650, 476] width 255 height 32
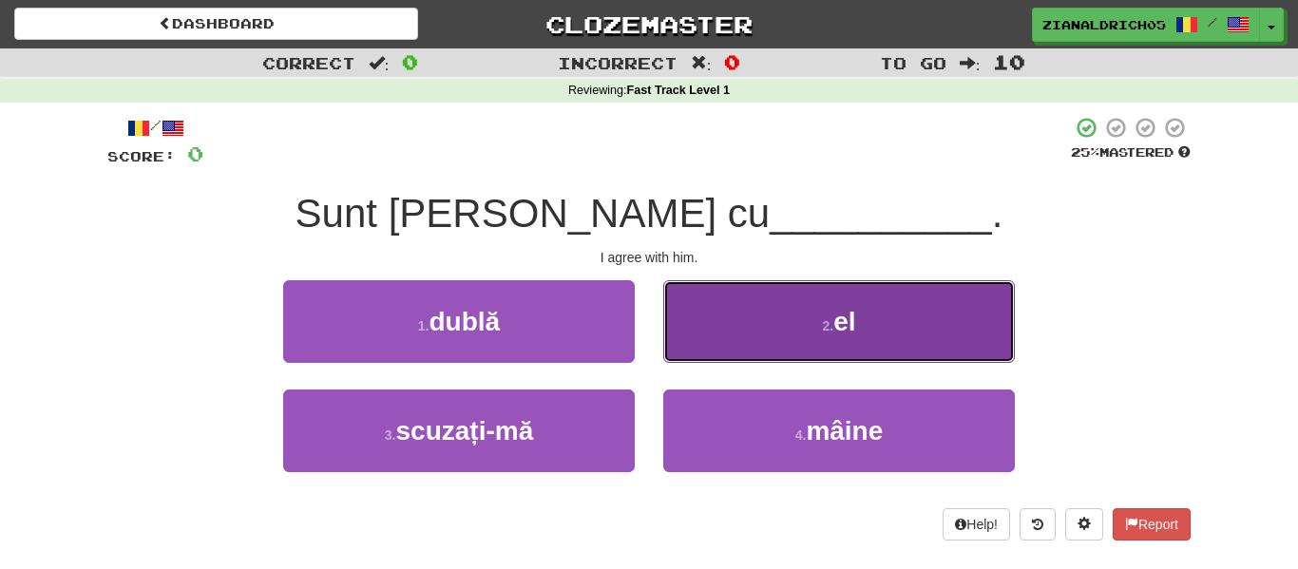
click at [716, 333] on button "2 . el" at bounding box center [839, 321] width 352 height 83
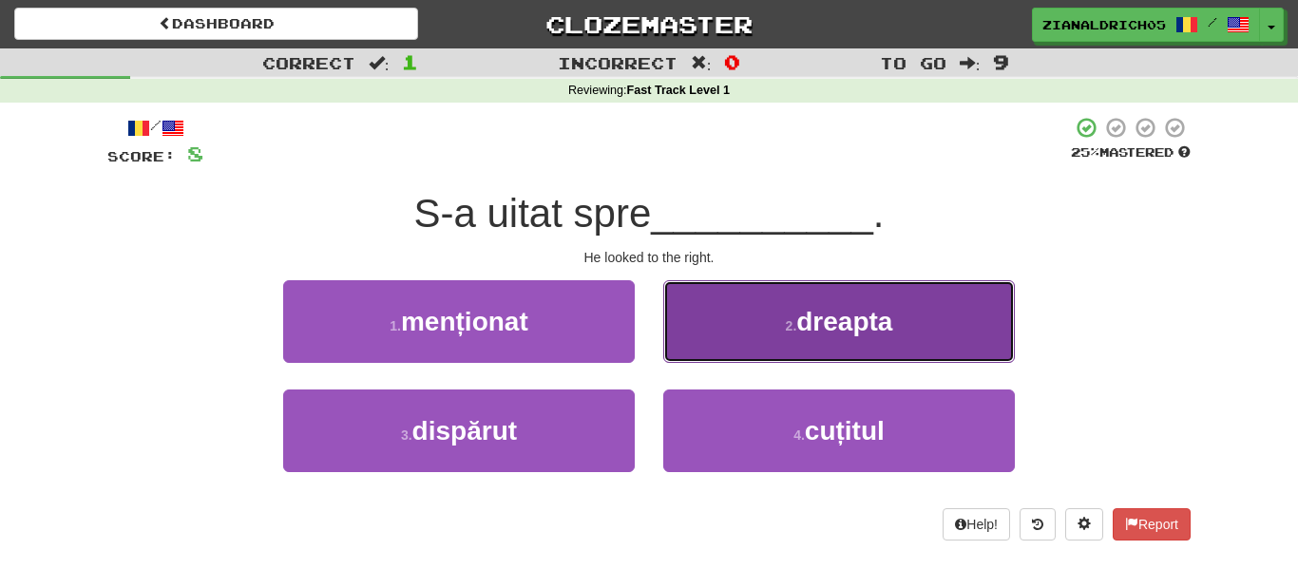
click at [843, 296] on button "2 . dreapta" at bounding box center [839, 321] width 352 height 83
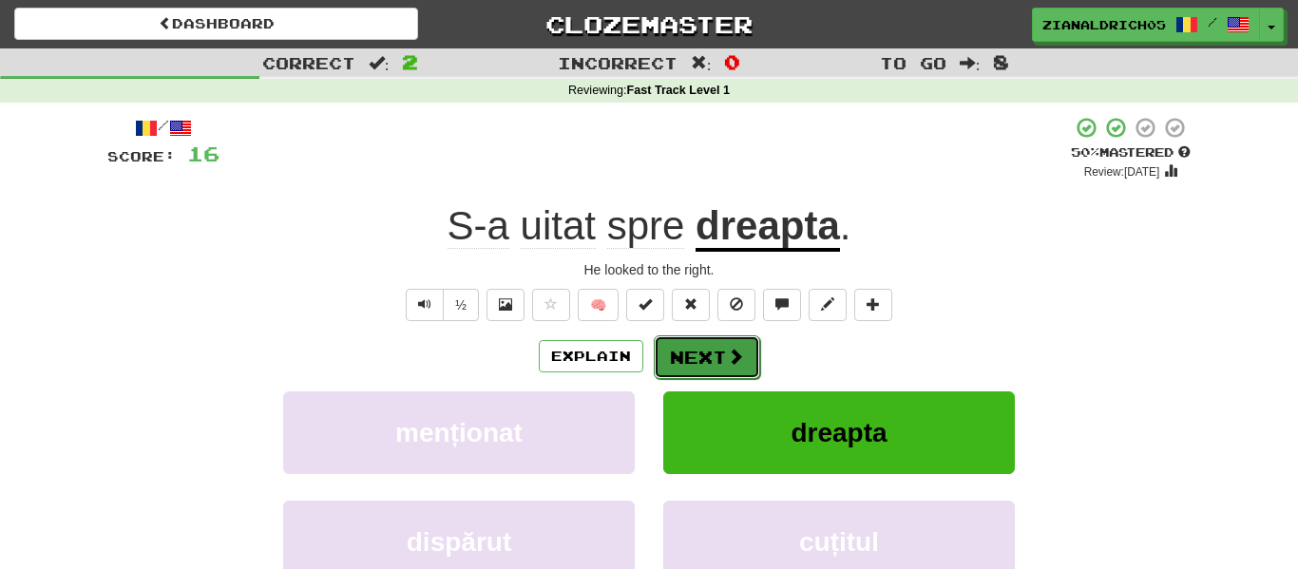
click at [687, 372] on button "Next" at bounding box center [707, 357] width 106 height 44
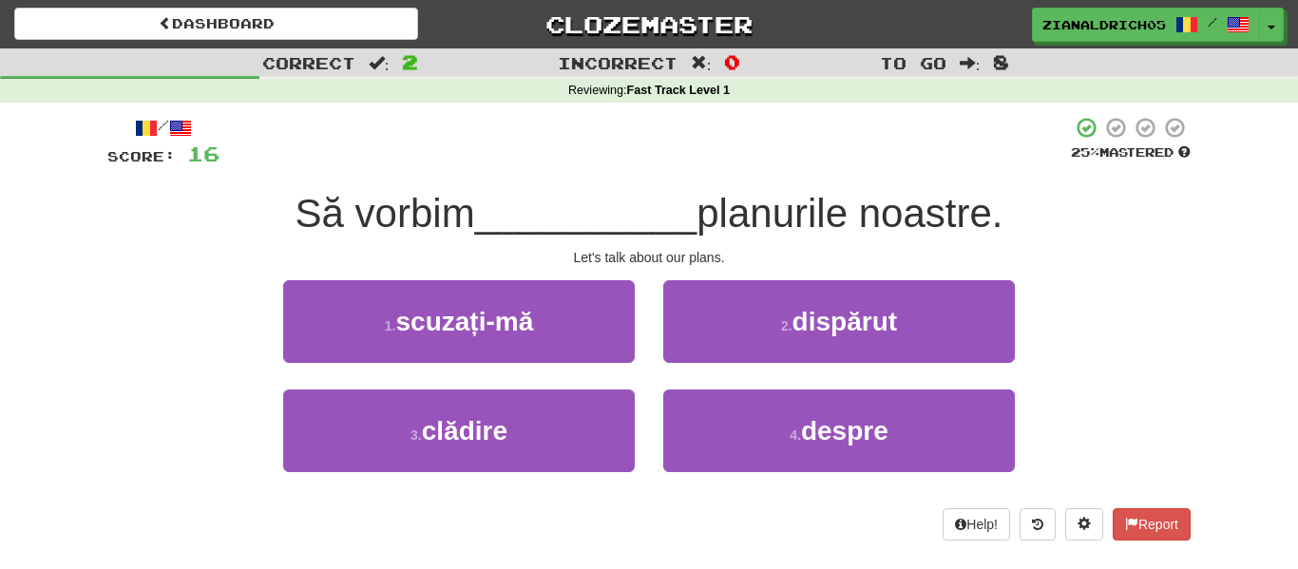
click at [518, 276] on div "/ Score: 16 25 % Mastered Să vorbim __________ planurile noastre. Let's talk ab…" at bounding box center [648, 328] width 1083 height 425
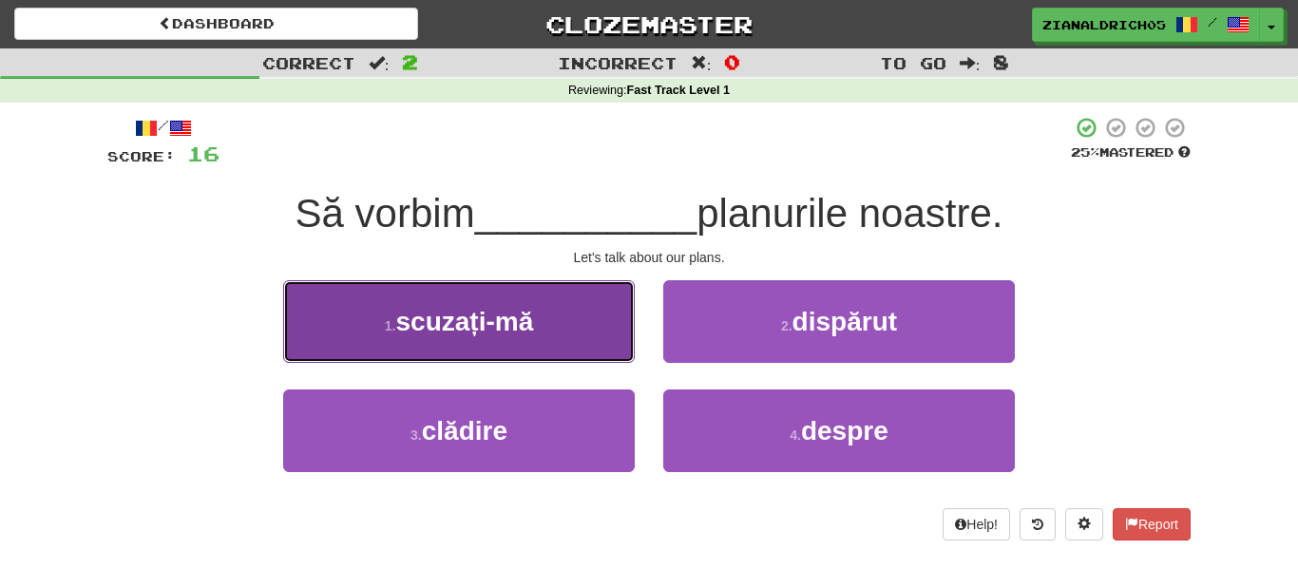
click at [540, 315] on button "1 . scuzați-mă" at bounding box center [459, 321] width 352 height 83
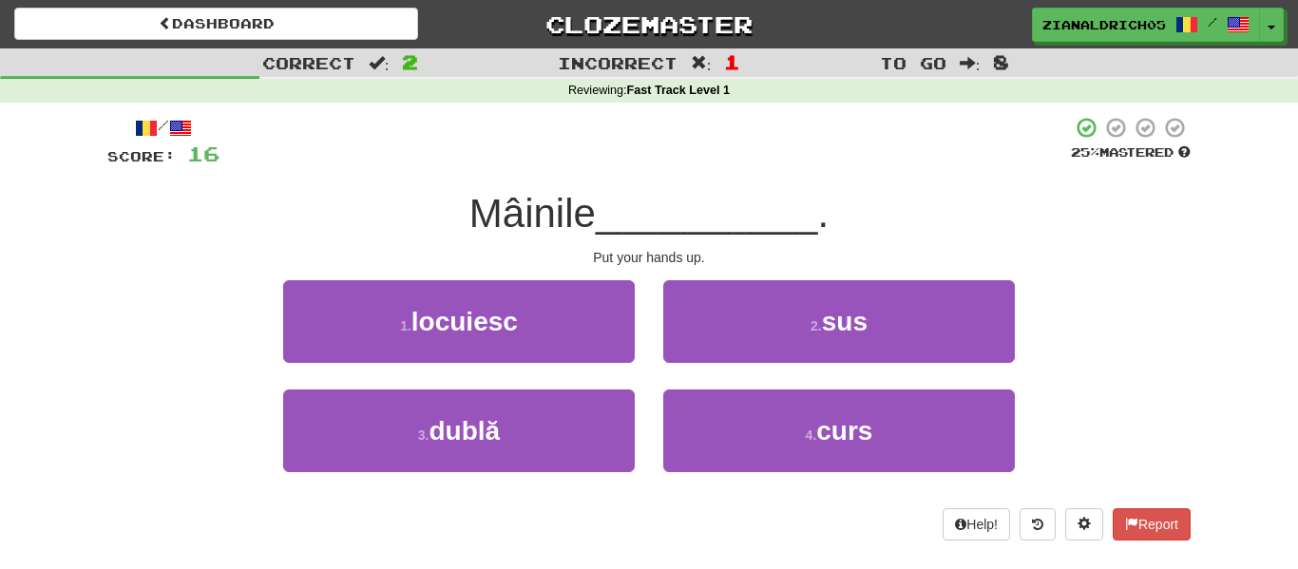
click at [754, 377] on div "2 . sus" at bounding box center [839, 334] width 380 height 109
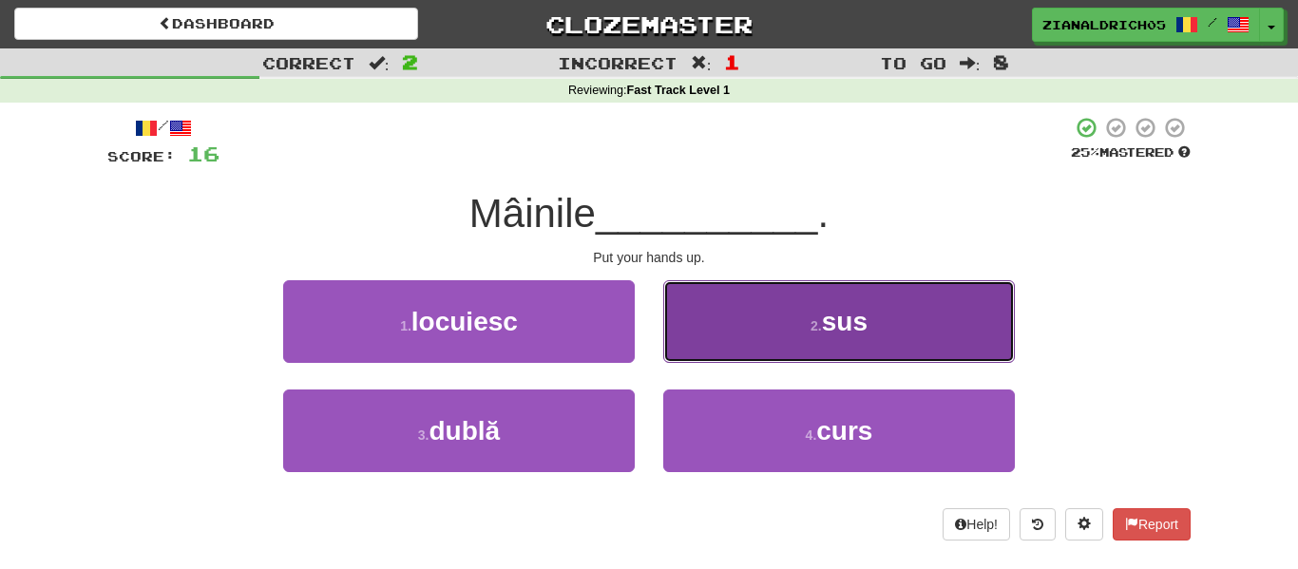
click at [779, 351] on button "2 . sus" at bounding box center [839, 321] width 352 height 83
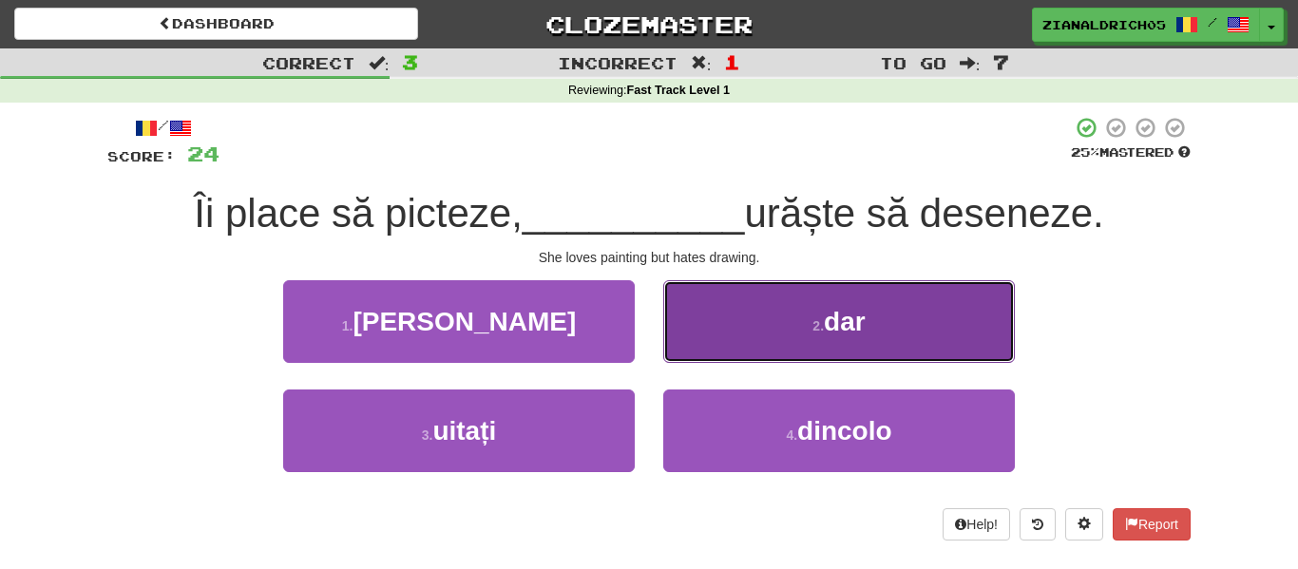
click at [674, 293] on button "2 . dar" at bounding box center [839, 321] width 352 height 83
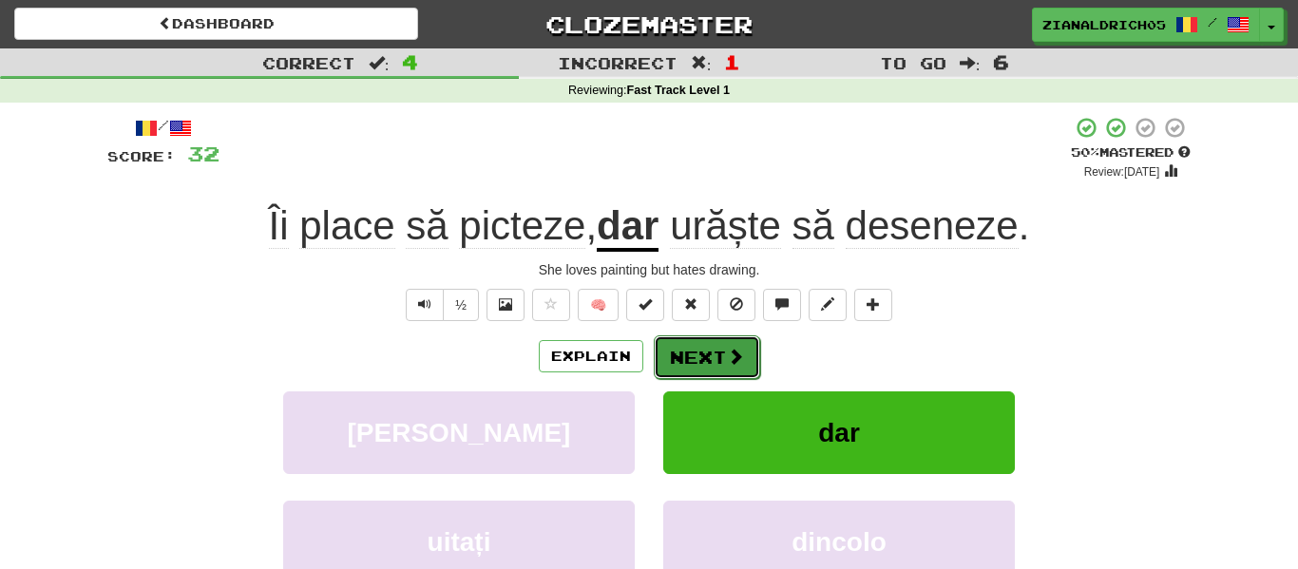
click at [746, 361] on button "Next" at bounding box center [707, 357] width 106 height 44
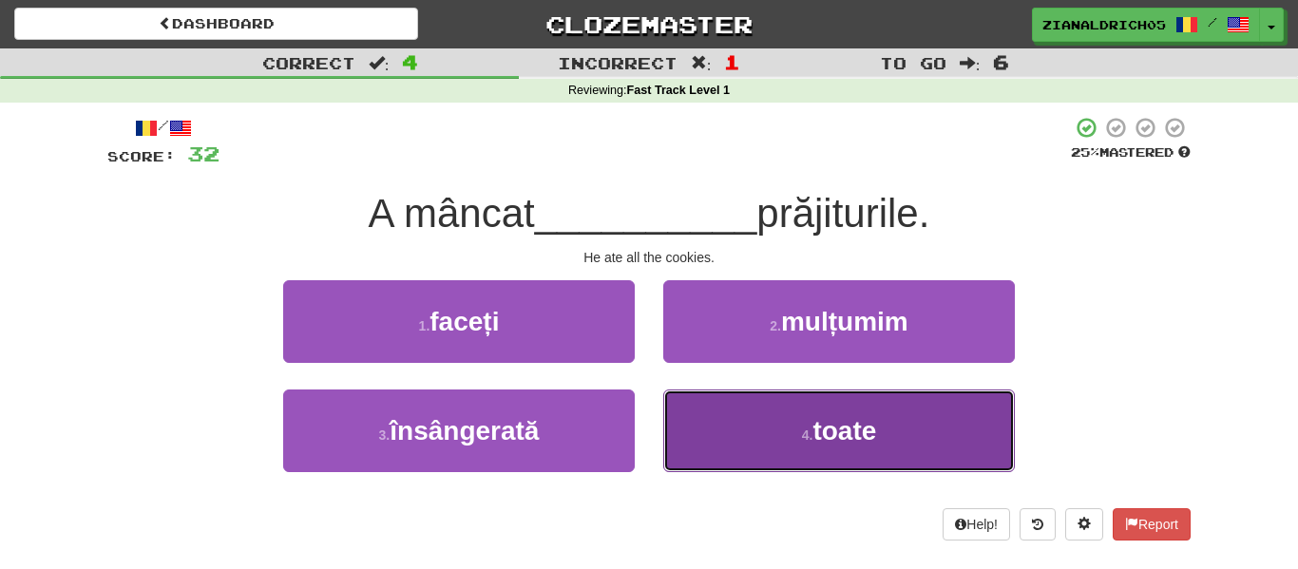
click at [906, 457] on button "4 . toate" at bounding box center [839, 431] width 352 height 83
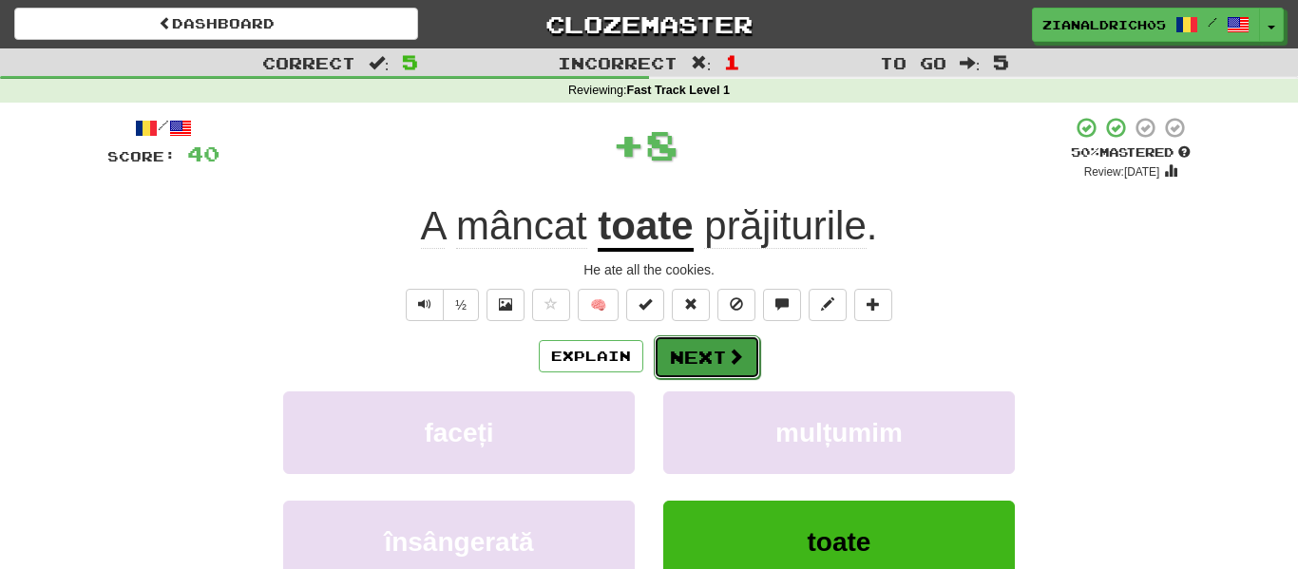
click at [728, 358] on span at bounding box center [735, 356] width 17 height 17
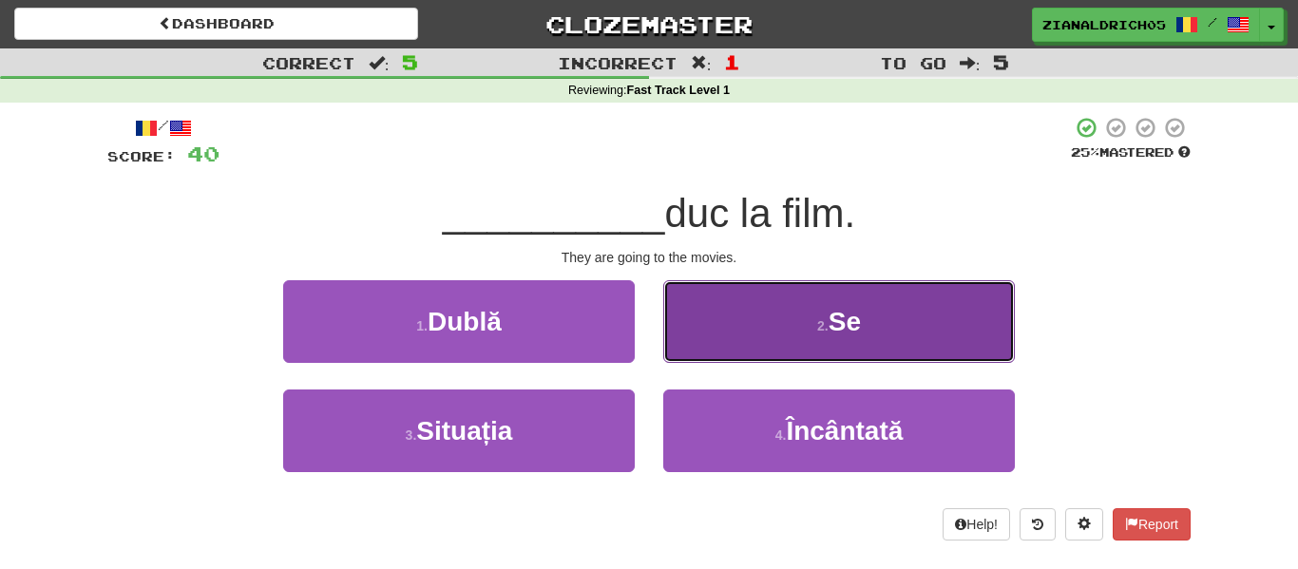
click at [707, 343] on button "2 . Se" at bounding box center [839, 321] width 352 height 83
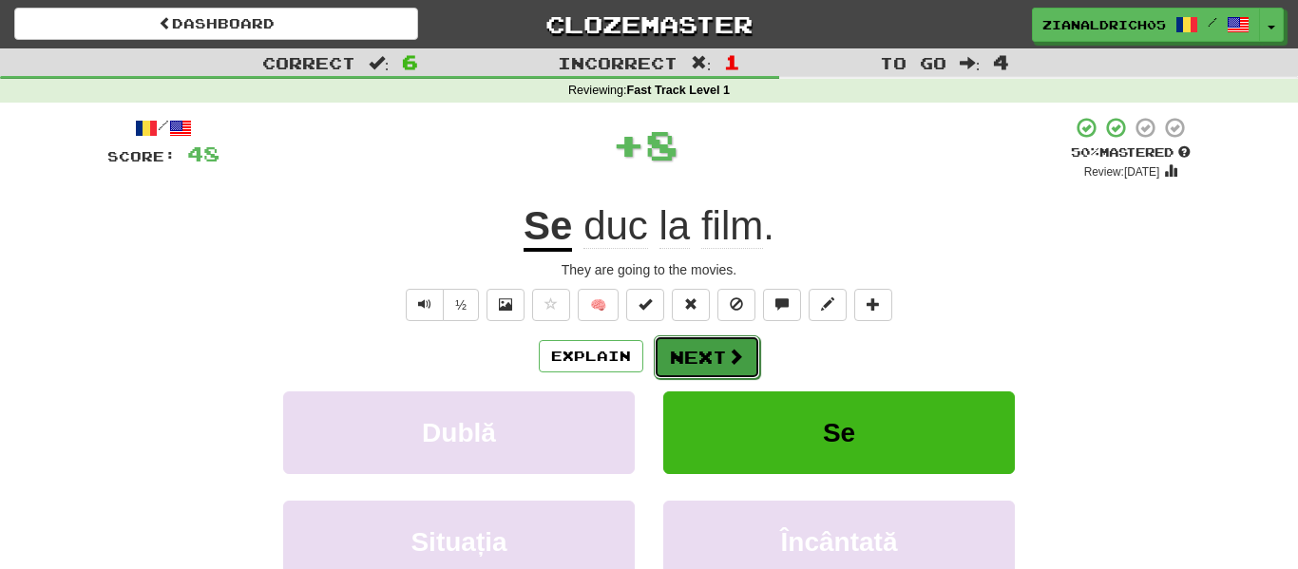
click at [704, 358] on button "Next" at bounding box center [707, 357] width 106 height 44
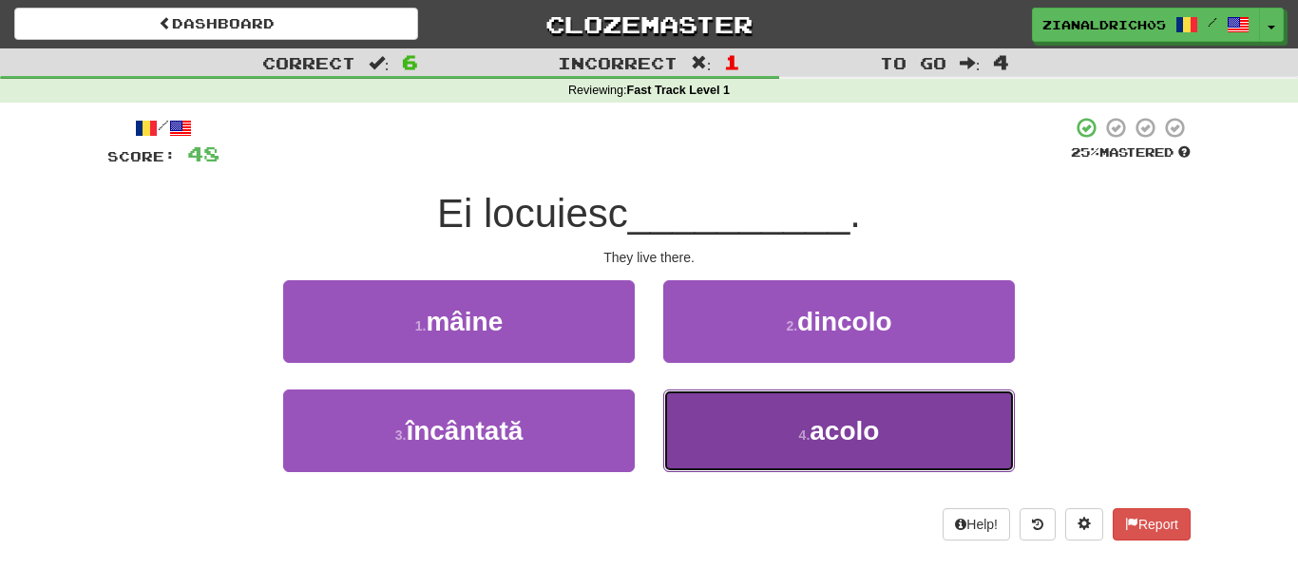
click at [706, 404] on button "4 . acolo" at bounding box center [839, 431] width 352 height 83
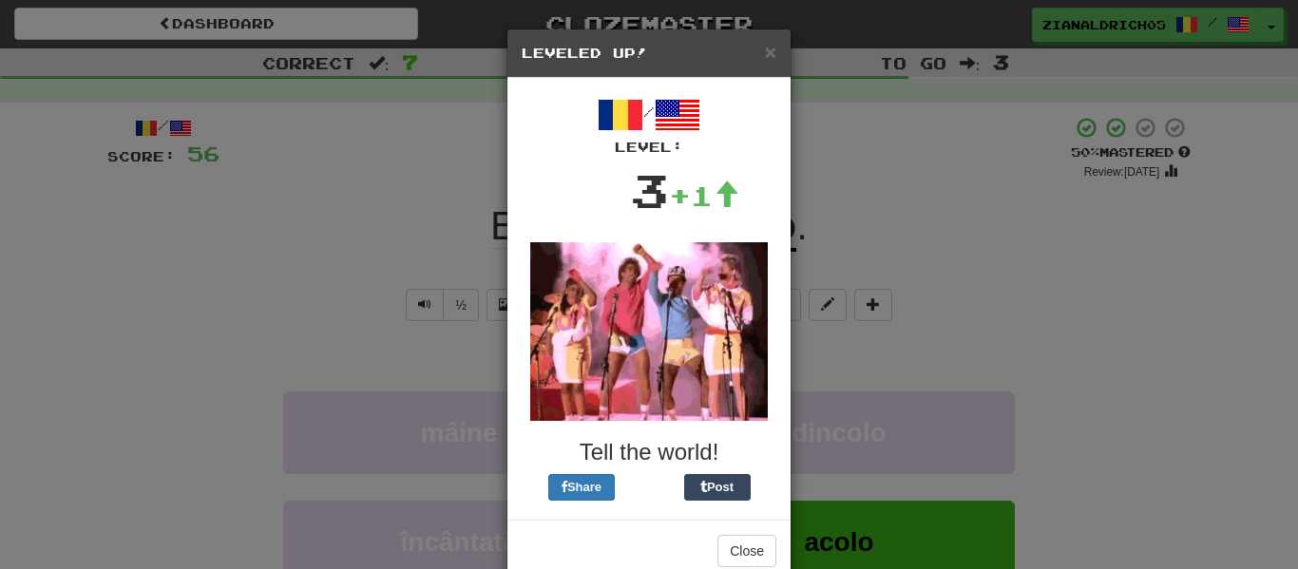
click at [383, 277] on div "× Leveled Up! / Level: 3 +1 Tell the world! Share Post Close" at bounding box center [649, 284] width 1298 height 569
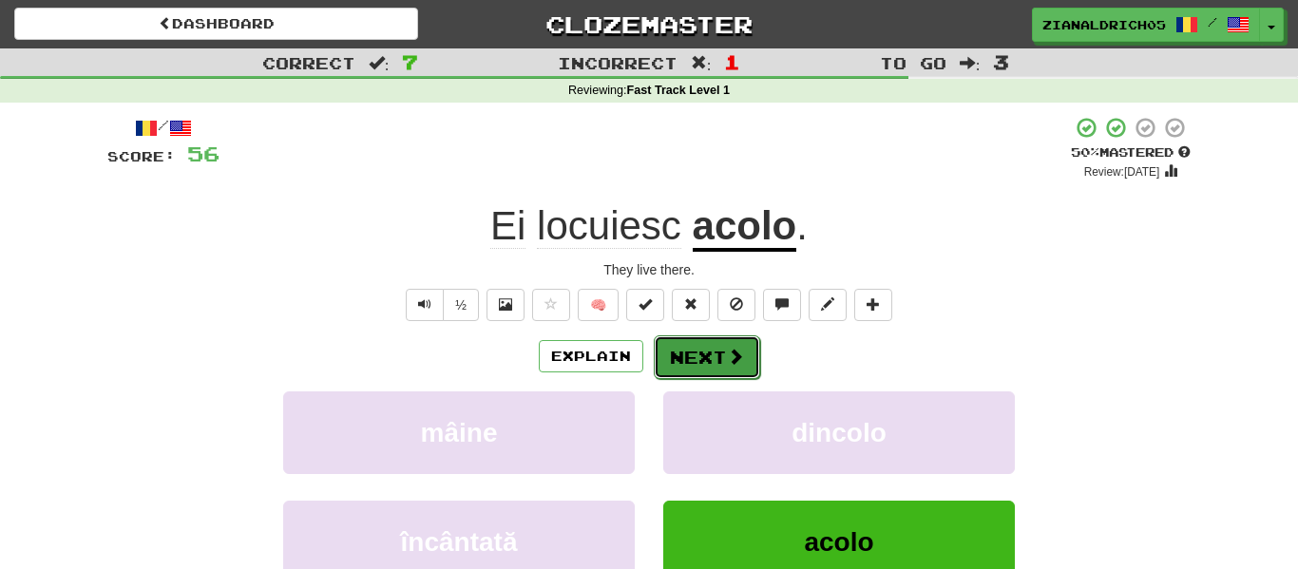
click at [748, 354] on button "Next" at bounding box center [707, 357] width 106 height 44
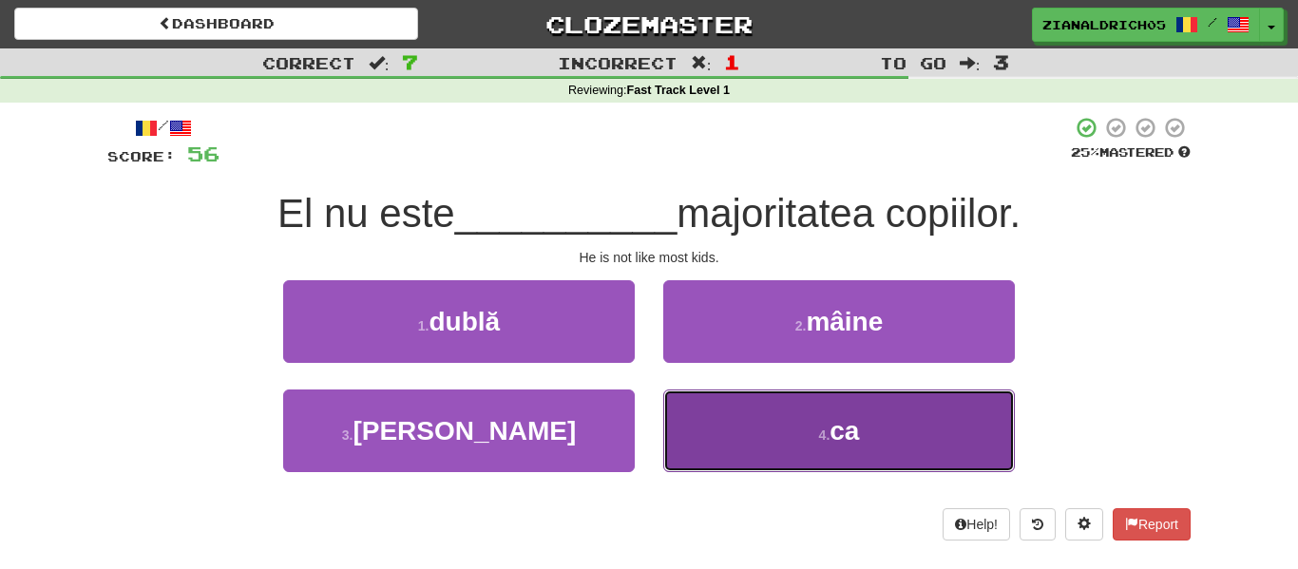
click at [756, 428] on button "4 . ca" at bounding box center [839, 431] width 352 height 83
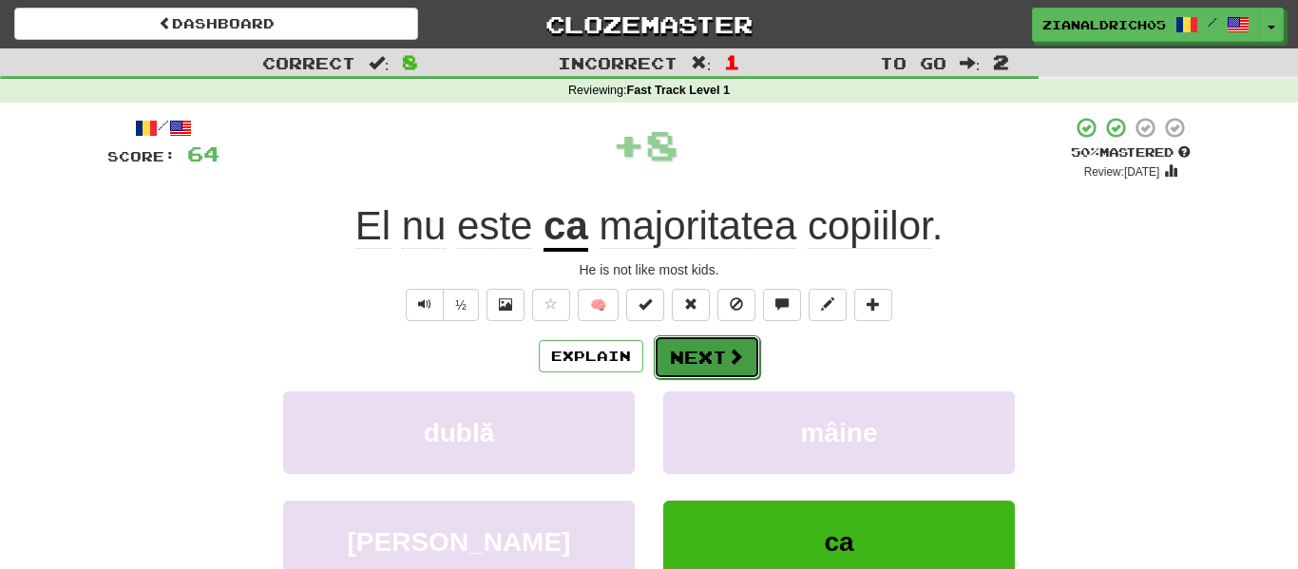
click at [687, 354] on button "Next" at bounding box center [707, 357] width 106 height 44
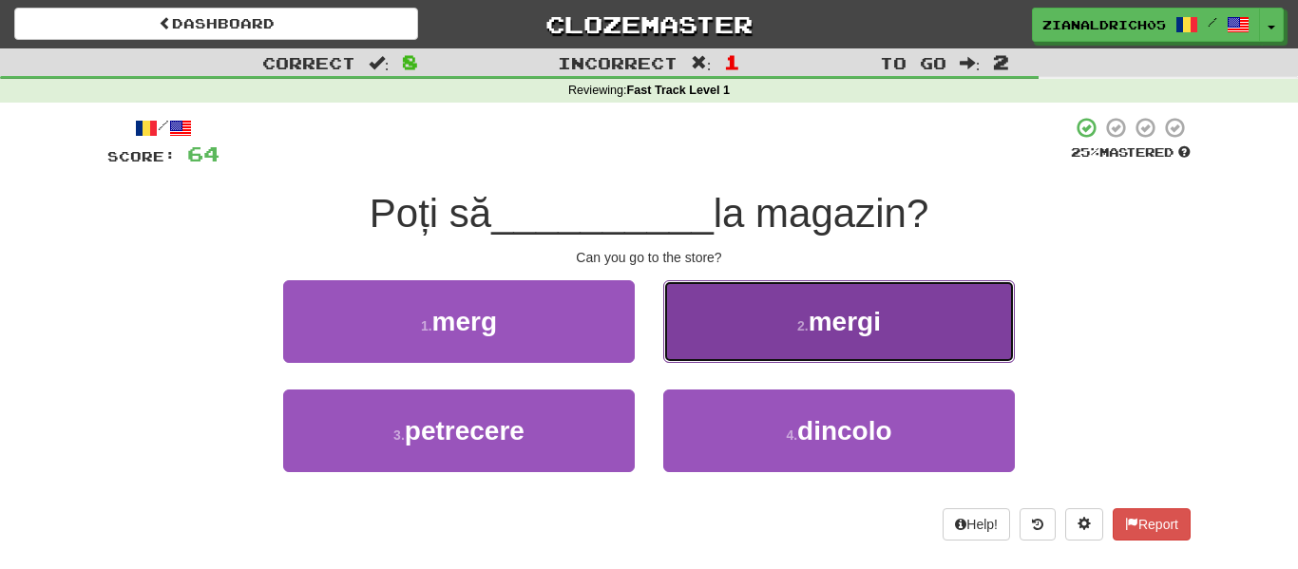
click at [827, 311] on span "mergi" at bounding box center [845, 321] width 72 height 29
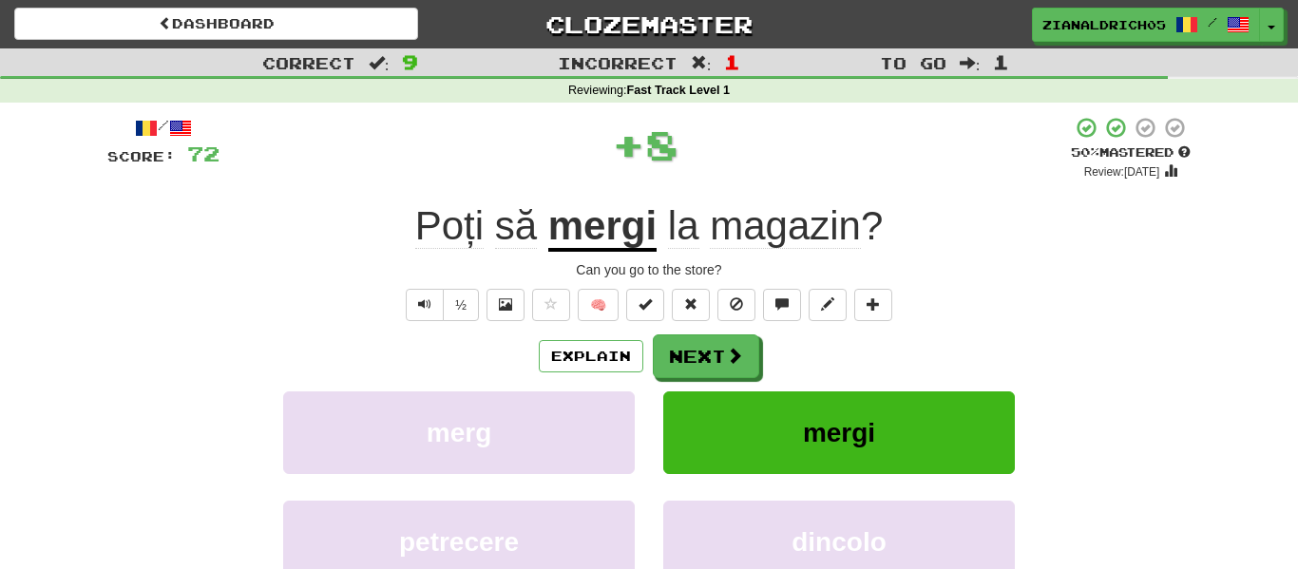
click at [1067, 352] on div "Explain Next" at bounding box center [648, 356] width 1083 height 44
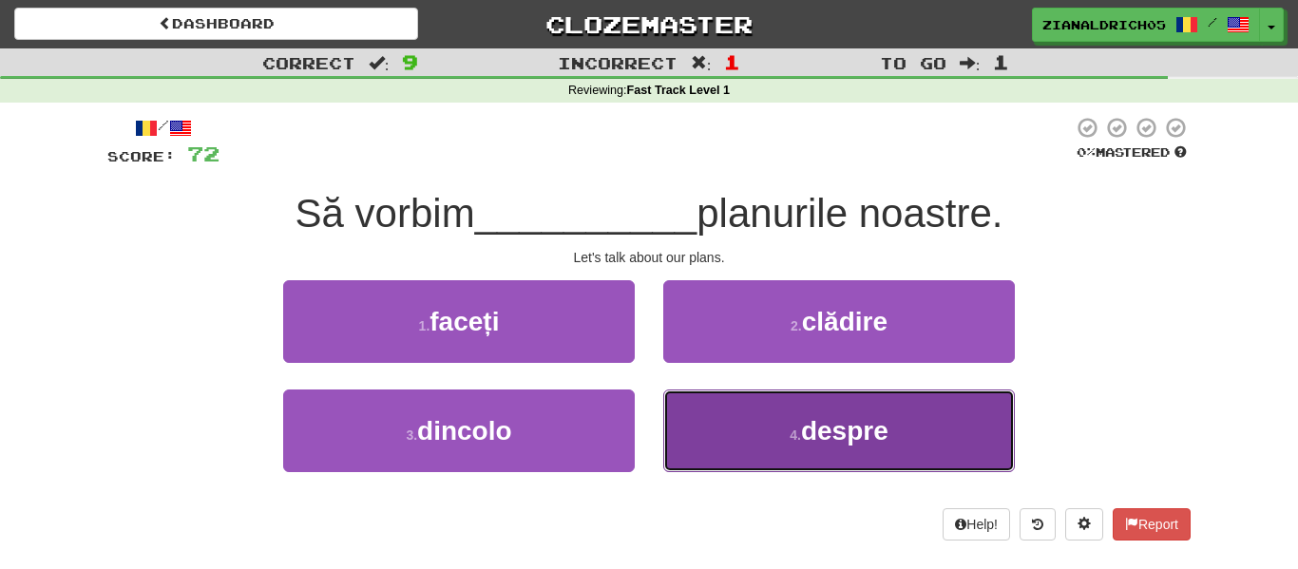
click at [951, 439] on button "4 . despre" at bounding box center [839, 431] width 352 height 83
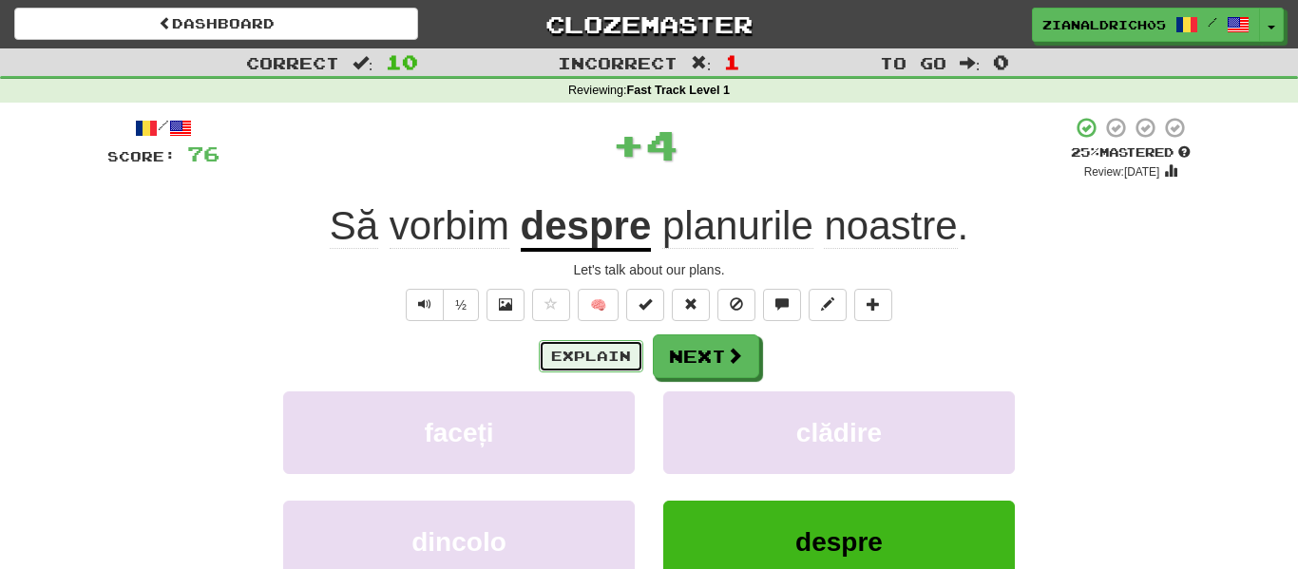
click at [611, 347] on button "Explain" at bounding box center [591, 356] width 105 height 32
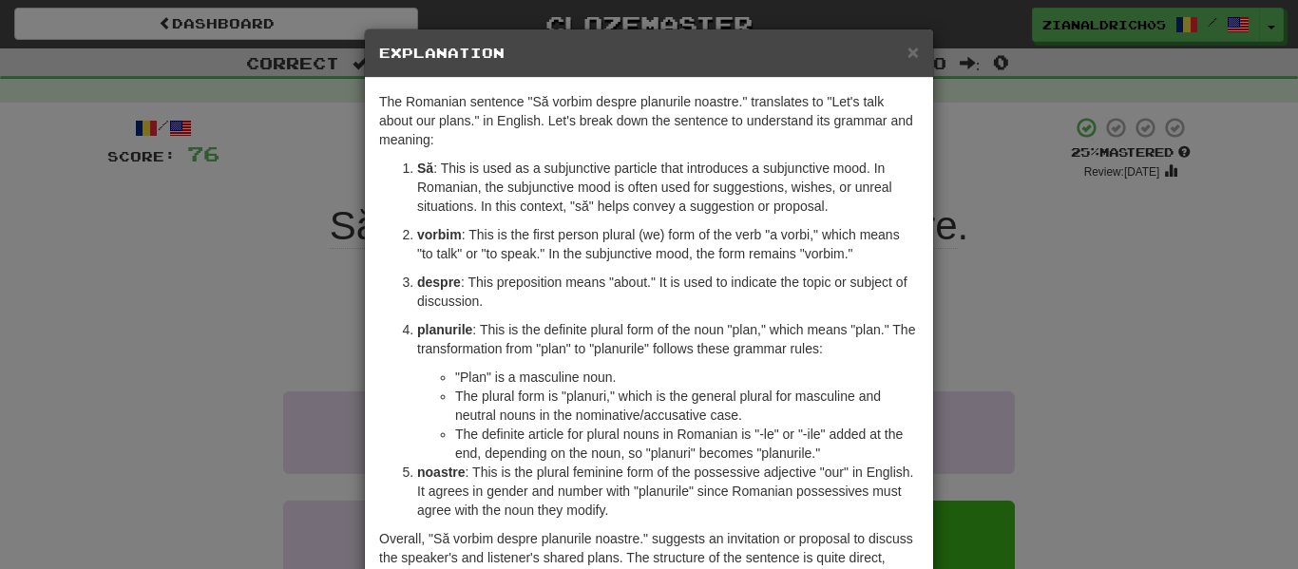
click at [198, 353] on div "× Explanation The Romanian sentence "Să vorbim despre planurile noastre." trans…" at bounding box center [649, 284] width 1298 height 569
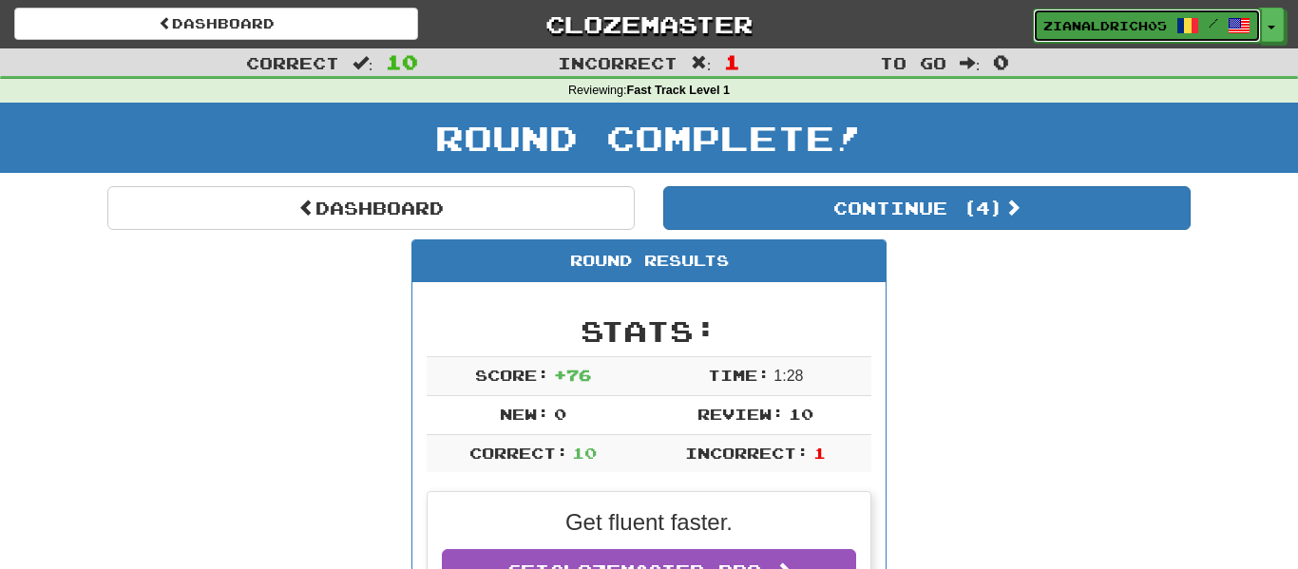
click at [1150, 36] on link "zianaldrich05 /" at bounding box center [1147, 26] width 228 height 34
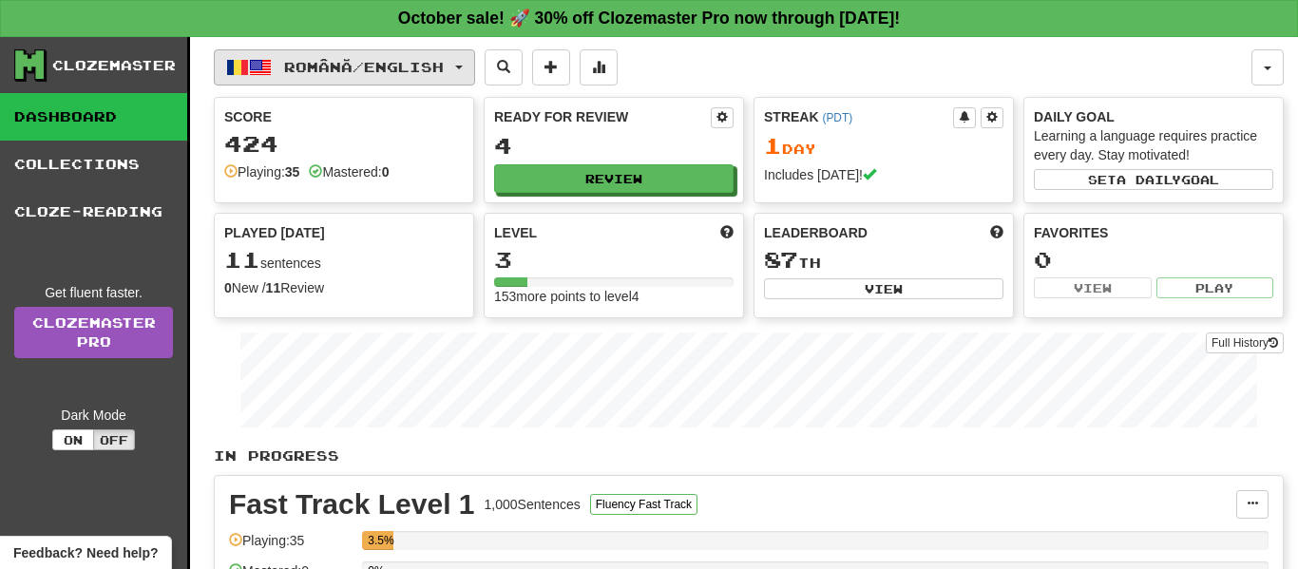
click at [376, 79] on button "Română / English" at bounding box center [344, 67] width 261 height 36
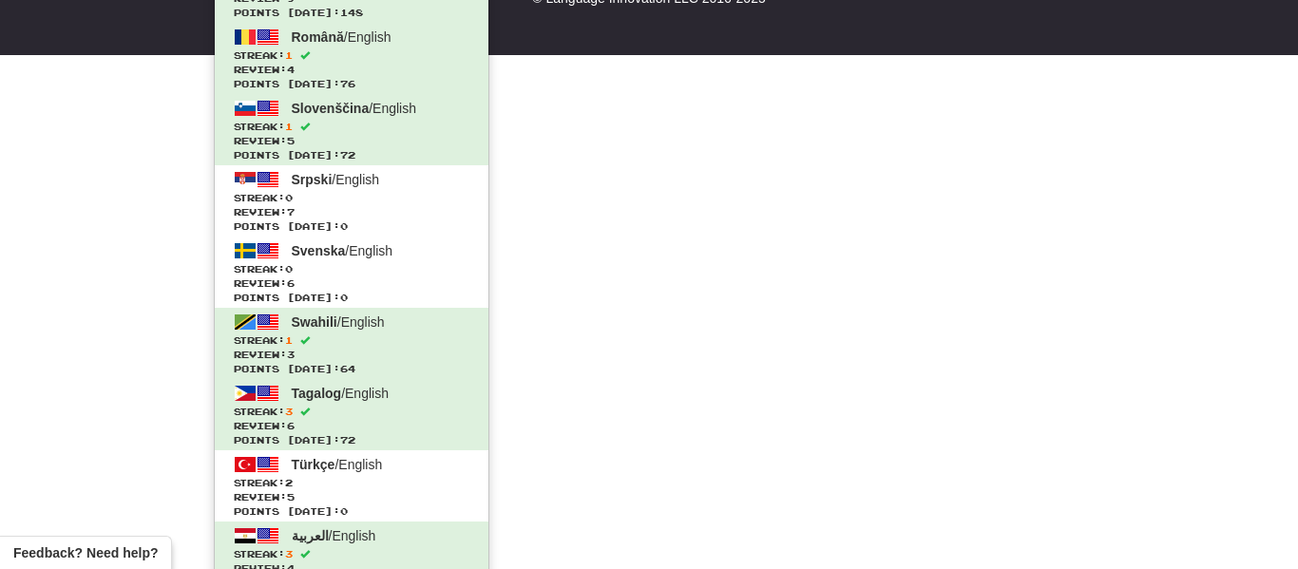
scroll to position [1358, 0]
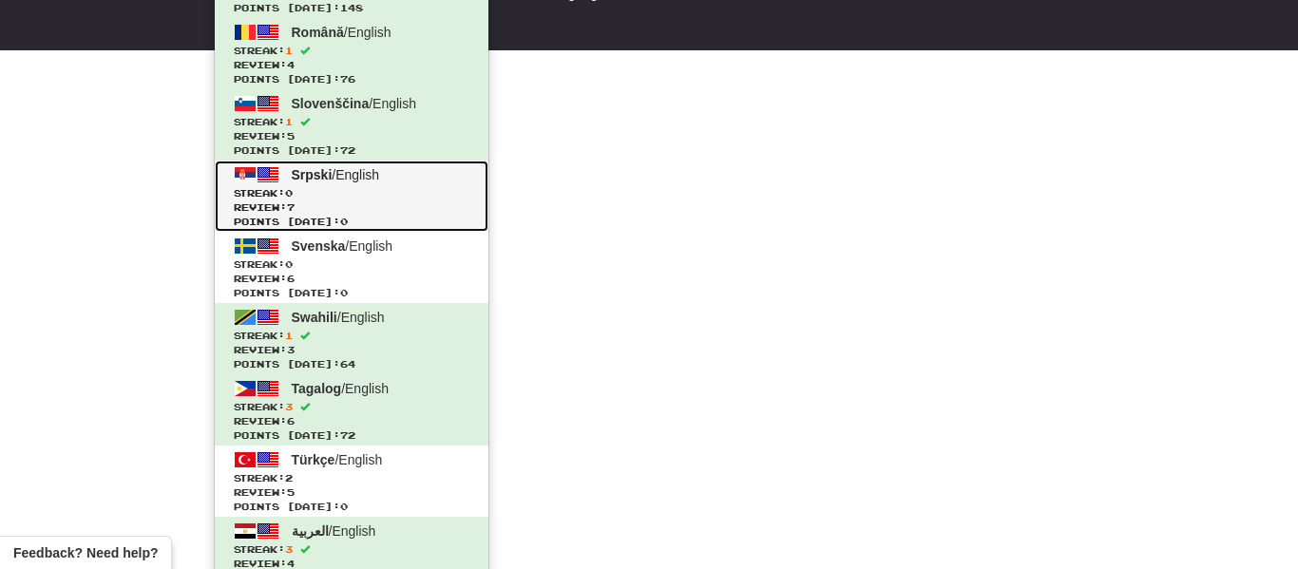
click at [377, 199] on span "Streak: 0" at bounding box center [352, 193] width 236 height 14
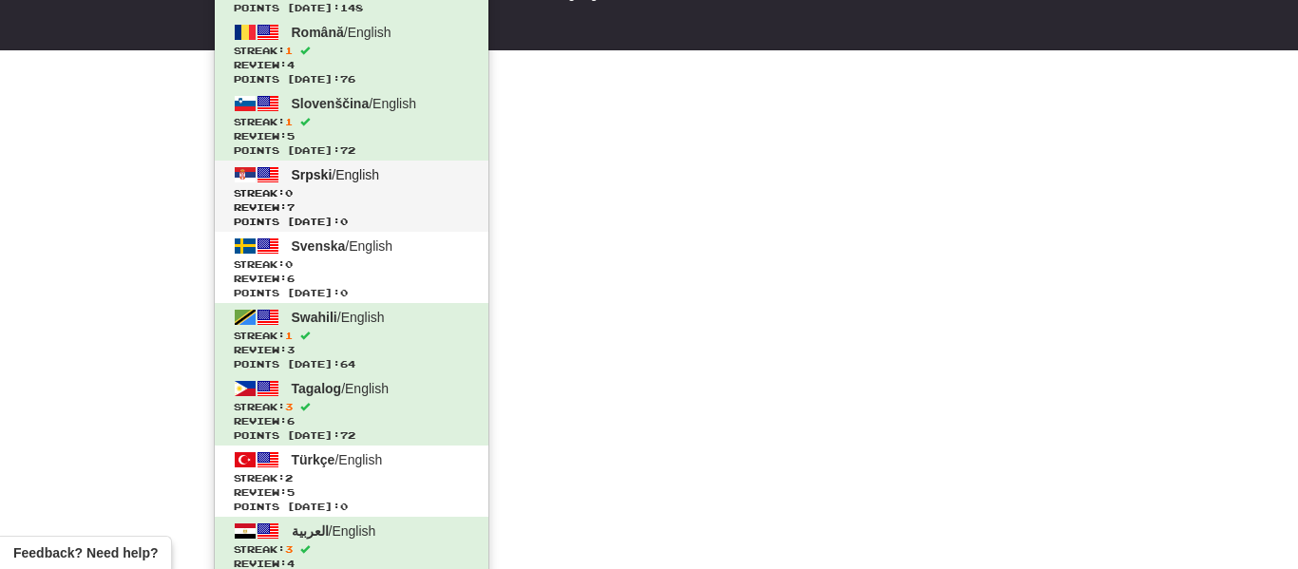
scroll to position [839, 0]
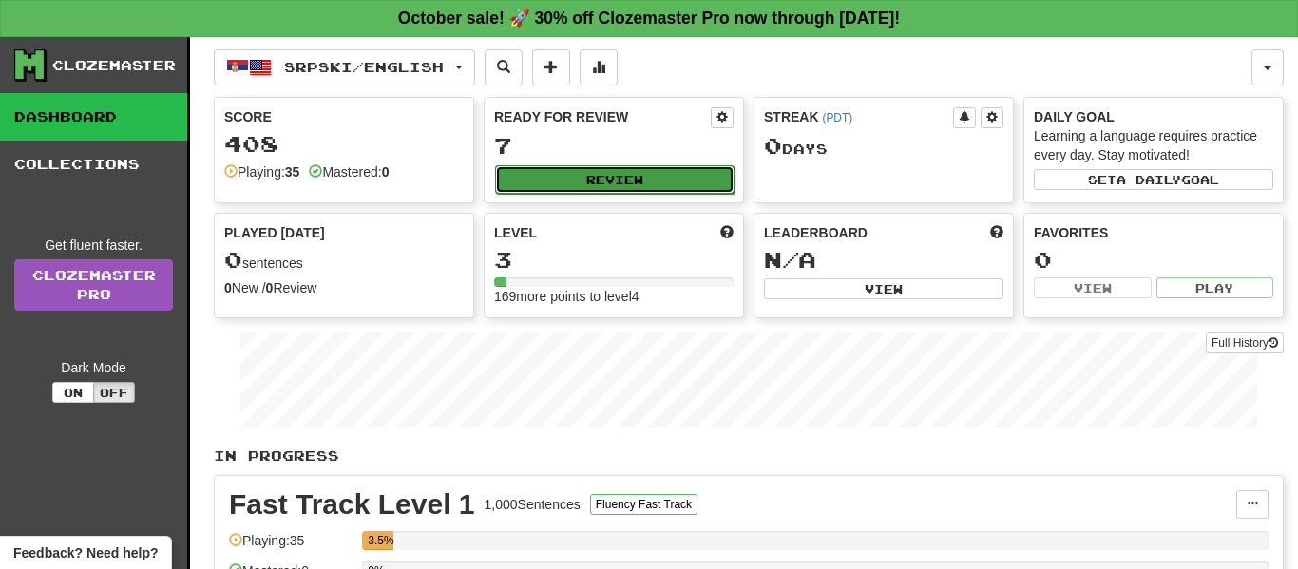
click at [577, 171] on button "Review" at bounding box center [614, 179] width 239 height 29
select select "**"
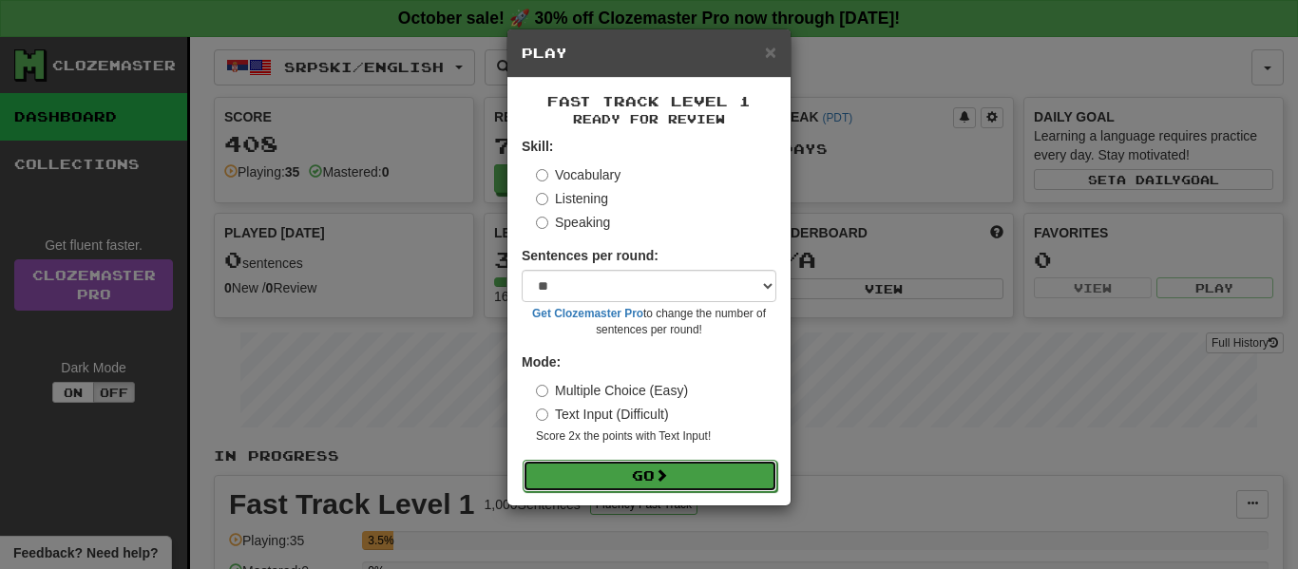
click at [633, 468] on button "Go" at bounding box center [650, 476] width 255 height 32
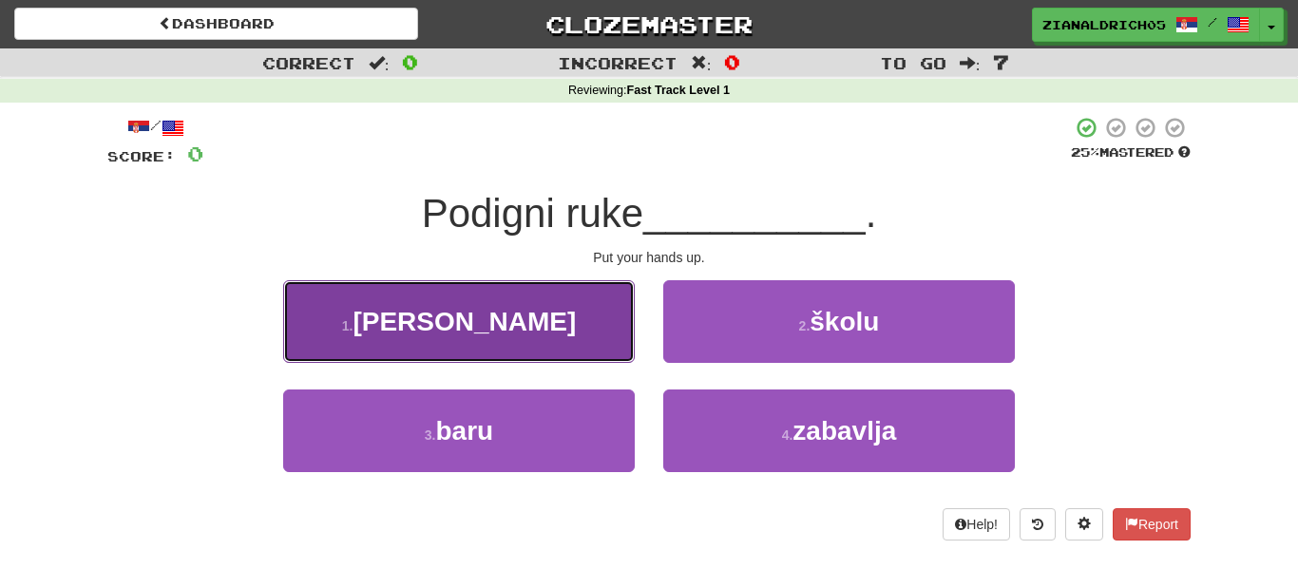
click at [314, 342] on button "1 . [PERSON_NAME]" at bounding box center [459, 321] width 352 height 83
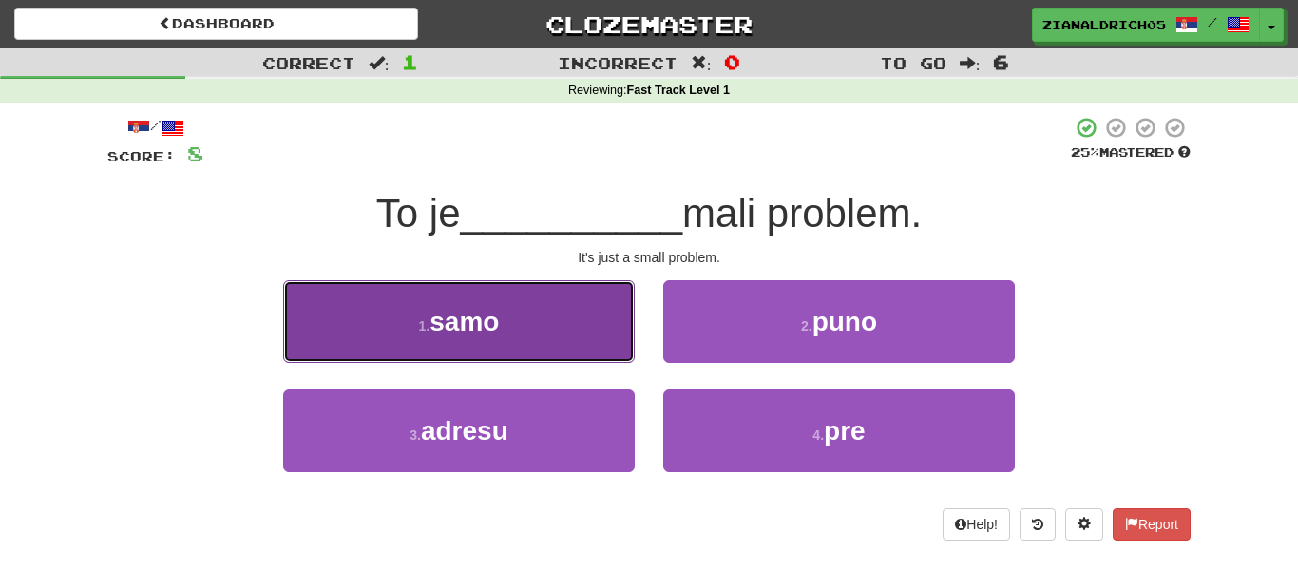
click at [335, 346] on button "1 . samo" at bounding box center [459, 321] width 352 height 83
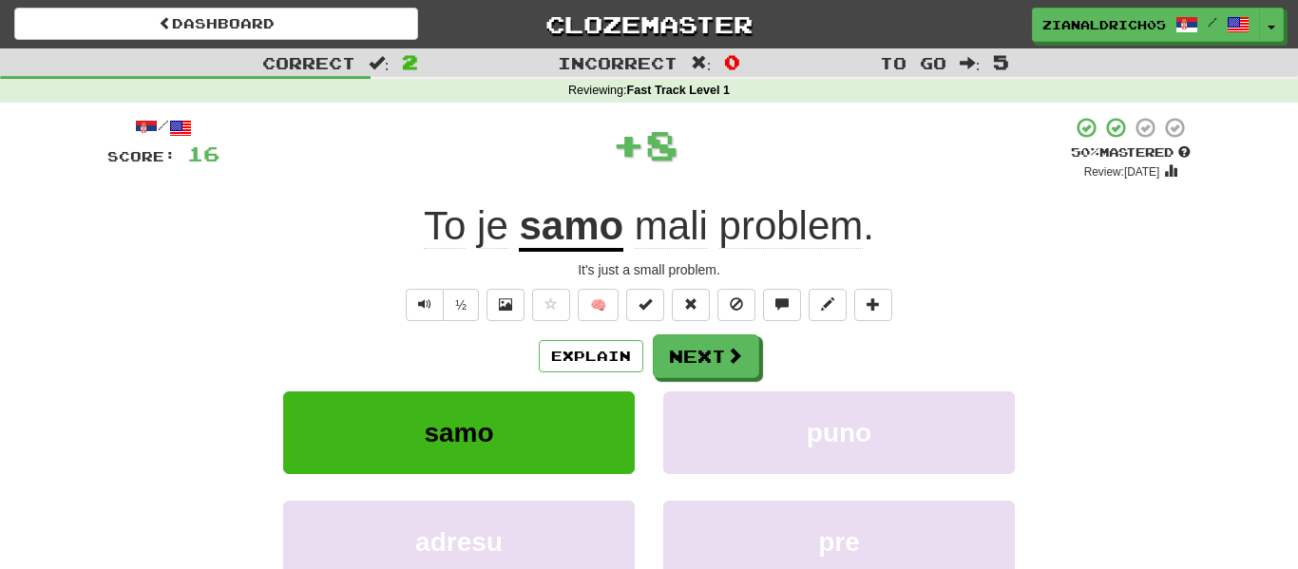
click at [206, 376] on div "Explain Next" at bounding box center [648, 356] width 1083 height 44
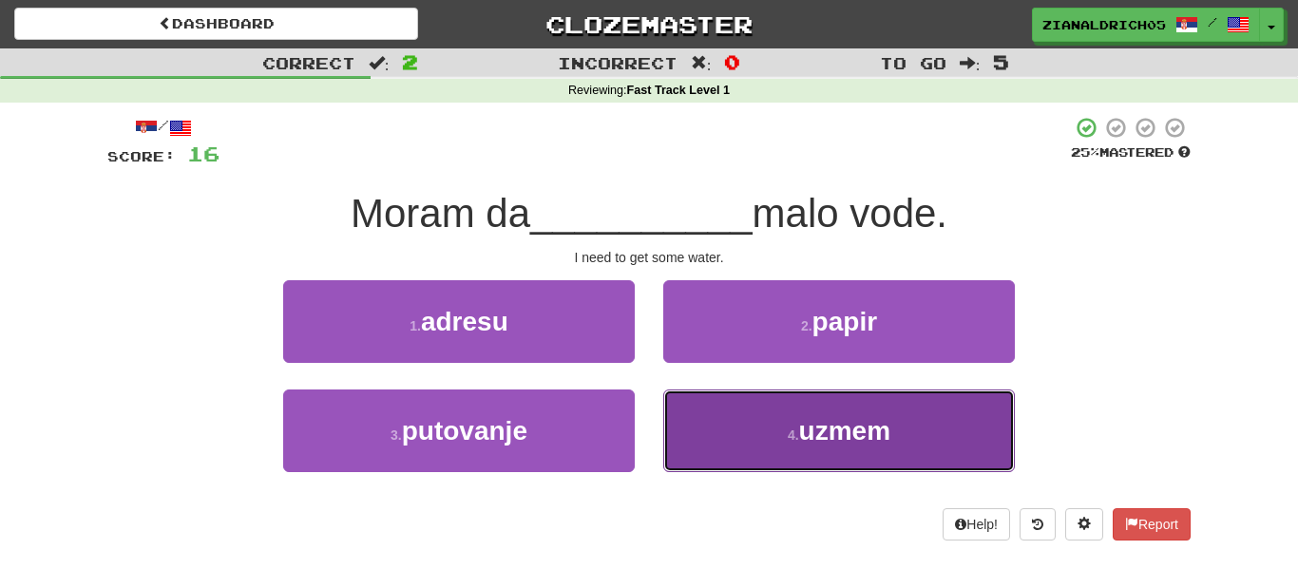
click at [754, 420] on button "4 . uzmem" at bounding box center [839, 431] width 352 height 83
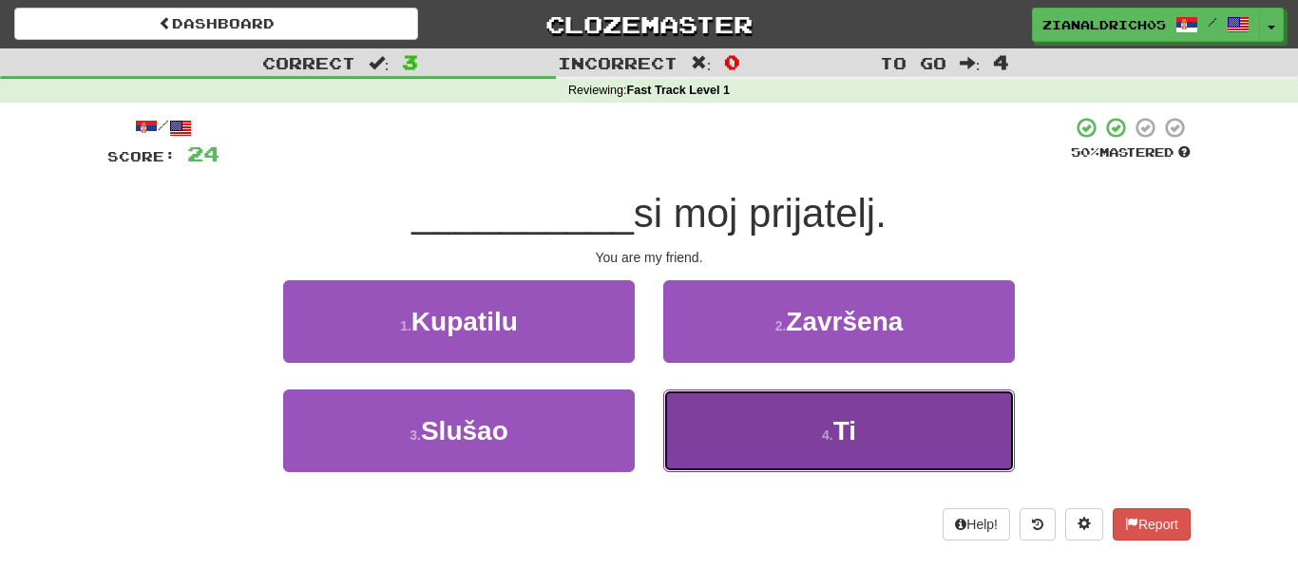
click at [734, 427] on button "4 . Ti" at bounding box center [839, 431] width 352 height 83
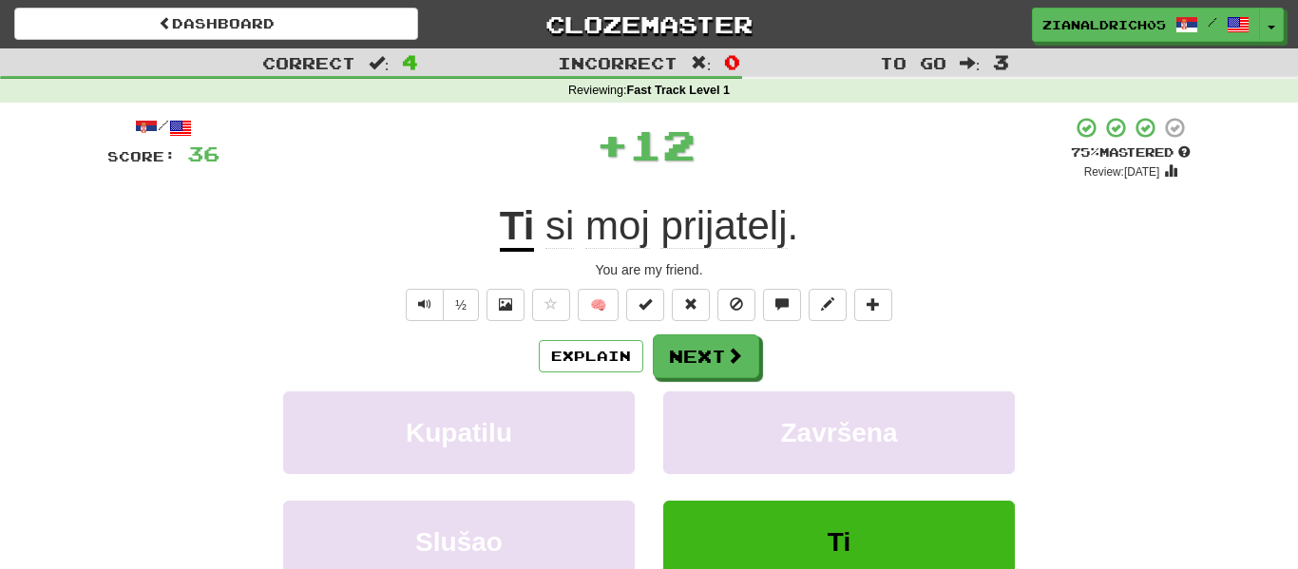
click at [90, 274] on div "Correct : 4 Incorrect : 0 To go : 3 Reviewing : Fast Track Level 1 / Score: 36 …" at bounding box center [649, 377] width 1298 height 659
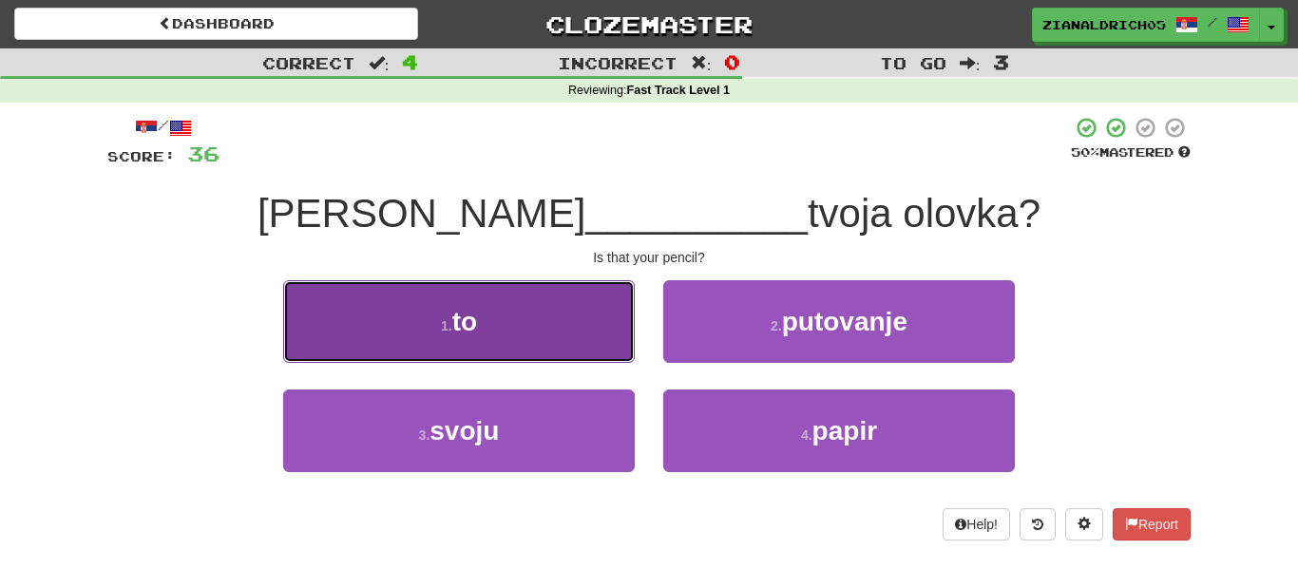
click at [296, 325] on button "1 . to" at bounding box center [459, 321] width 352 height 83
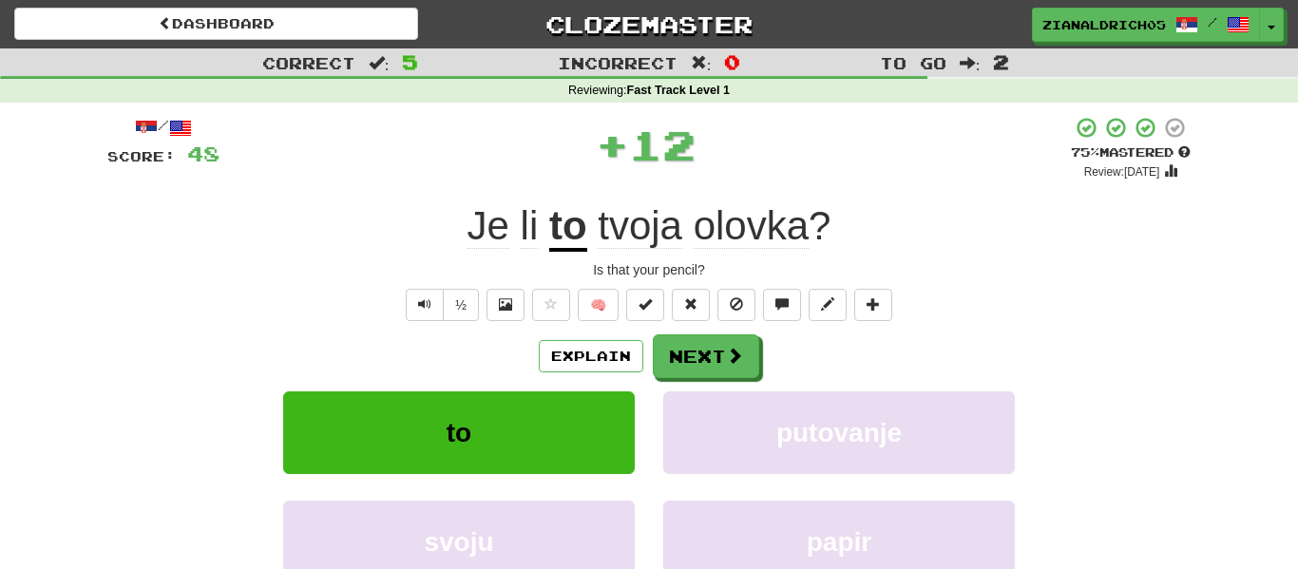
click at [165, 332] on div "/ Score: 48 + 12 75 % Mastered Review: 2025-11-13 Je li to tvoja olovka ? Is th…" at bounding box center [648, 398] width 1083 height 564
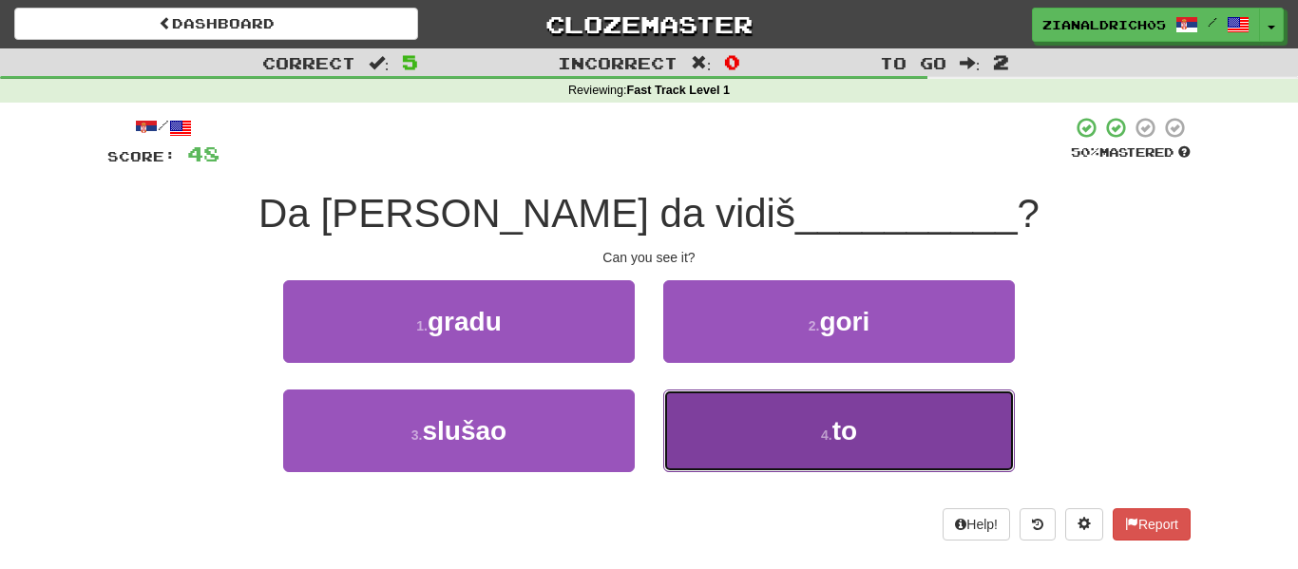
click at [773, 444] on button "4 . to" at bounding box center [839, 431] width 352 height 83
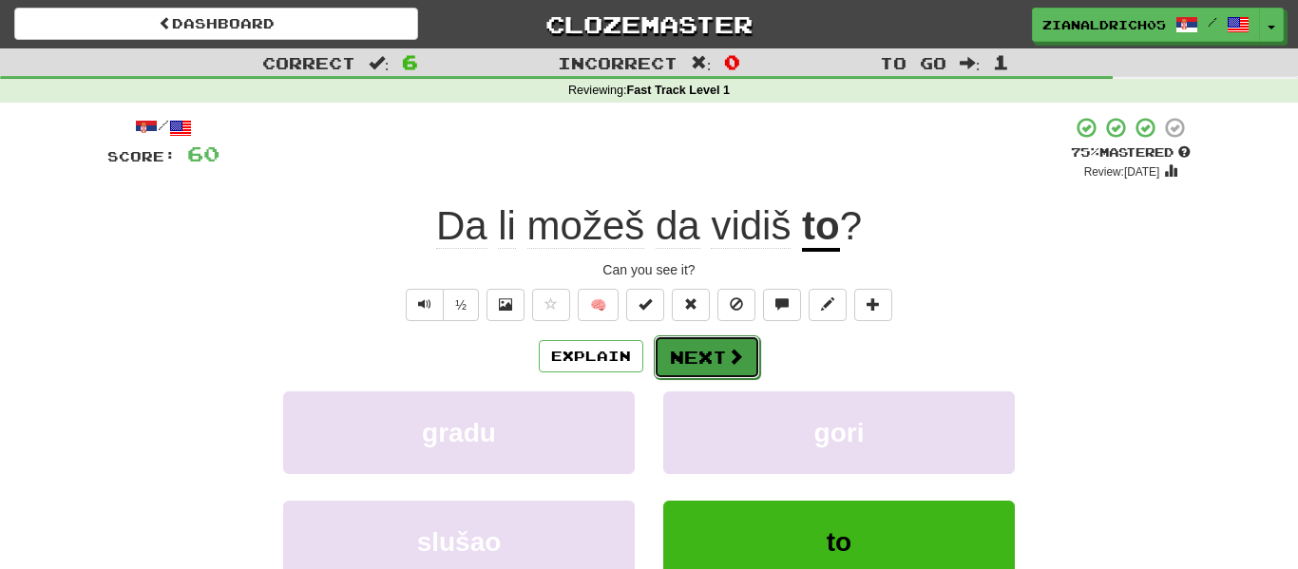
click at [690, 363] on button "Next" at bounding box center [707, 357] width 106 height 44
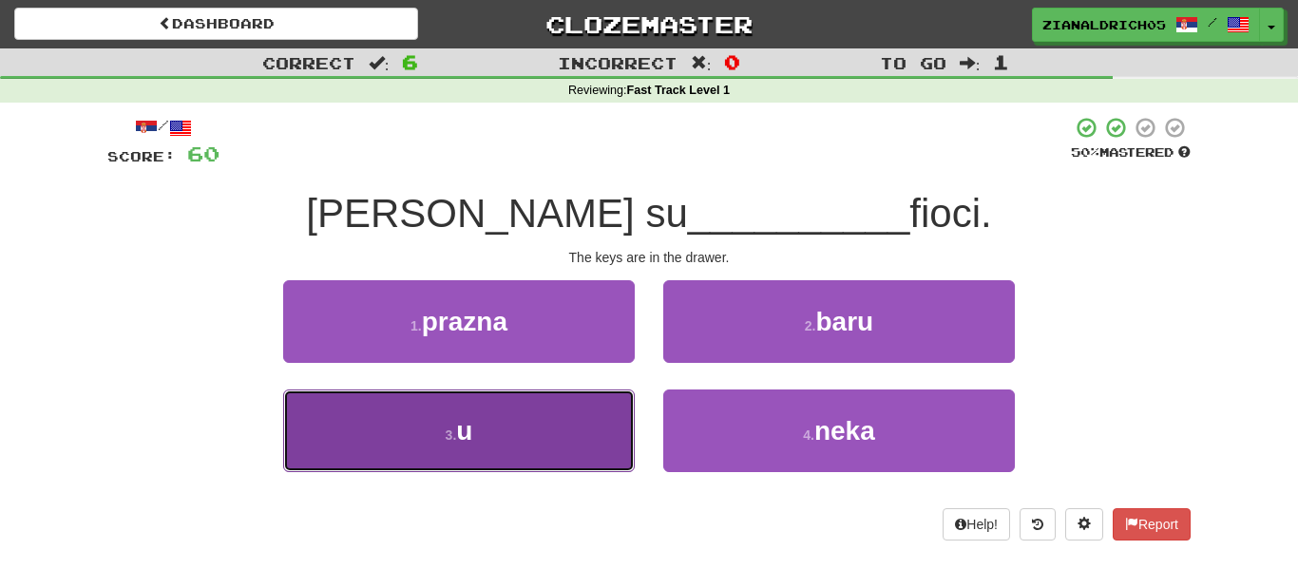
click at [379, 454] on button "3 . u" at bounding box center [459, 431] width 352 height 83
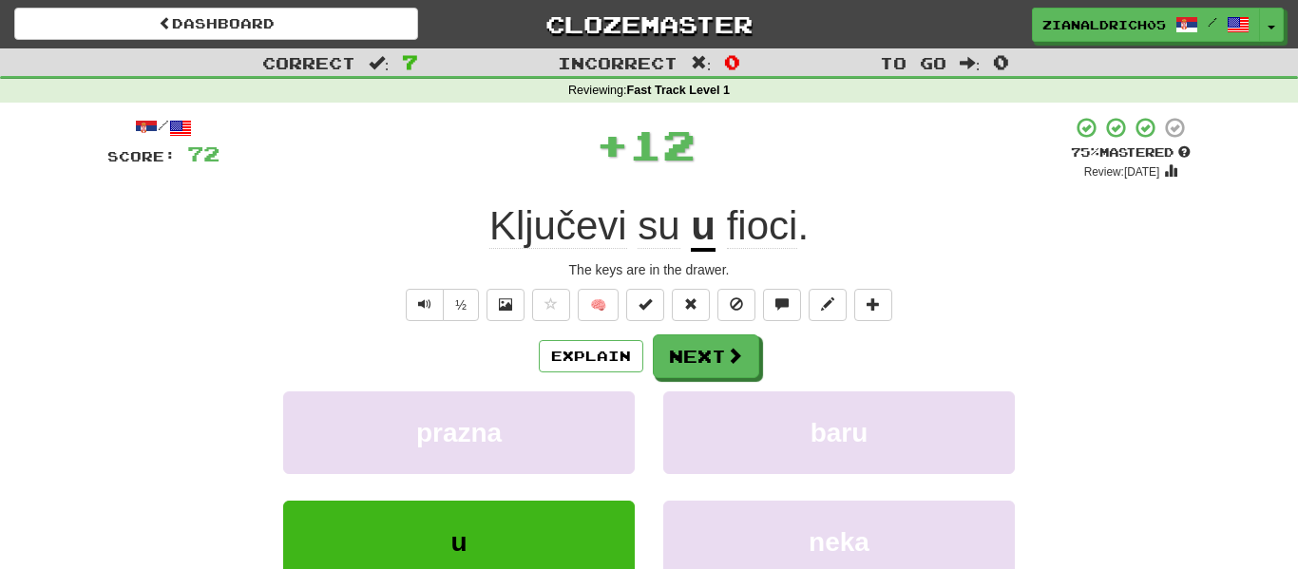
click at [91, 387] on div "Correct : 7 Incorrect : 0 To go : 0 Reviewing : Fast Track Level 1 / Score: 72 …" at bounding box center [649, 377] width 1298 height 659
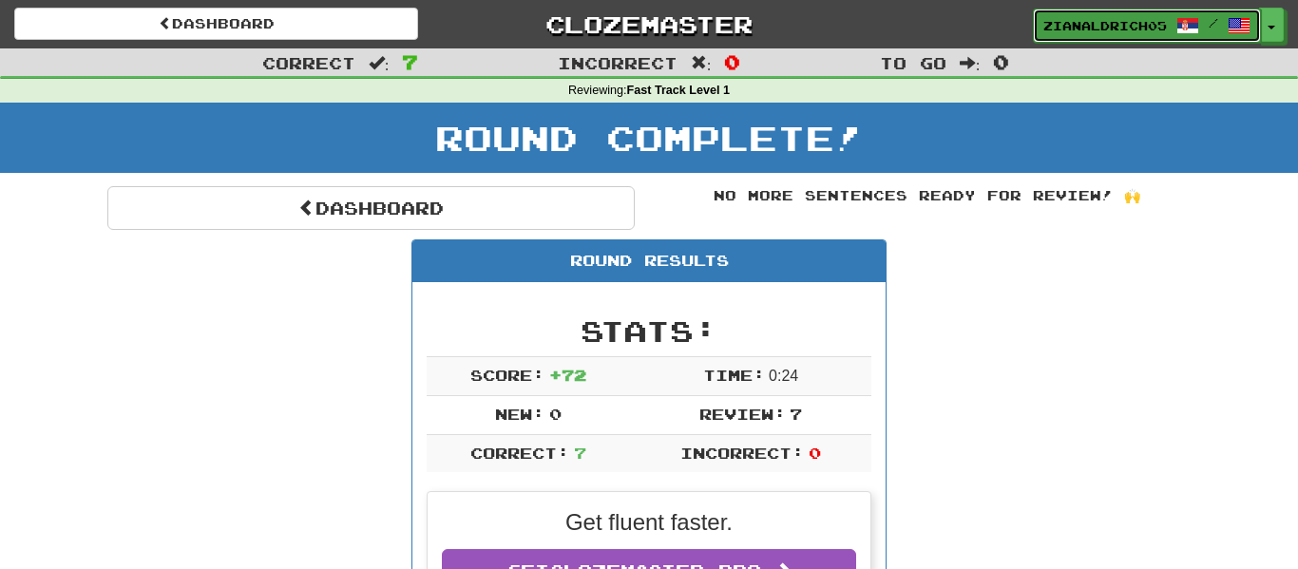
click at [1105, 17] on span "zianaldrich05" at bounding box center [1105, 25] width 124 height 17
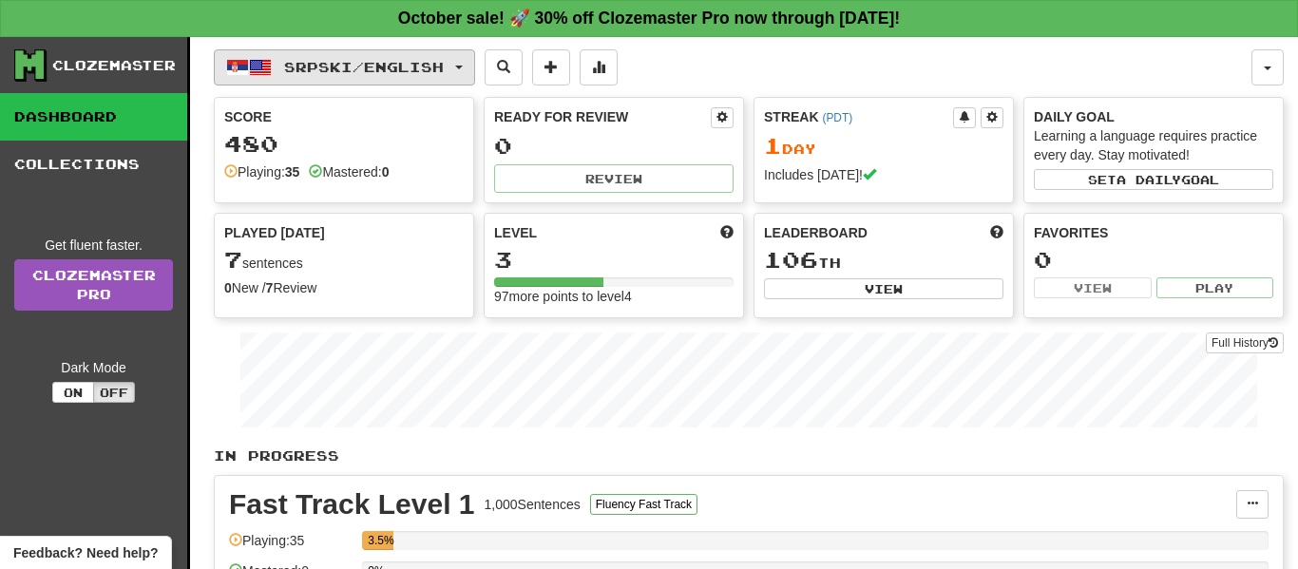
click at [425, 63] on span "Srpski / English" at bounding box center [364, 67] width 160 height 16
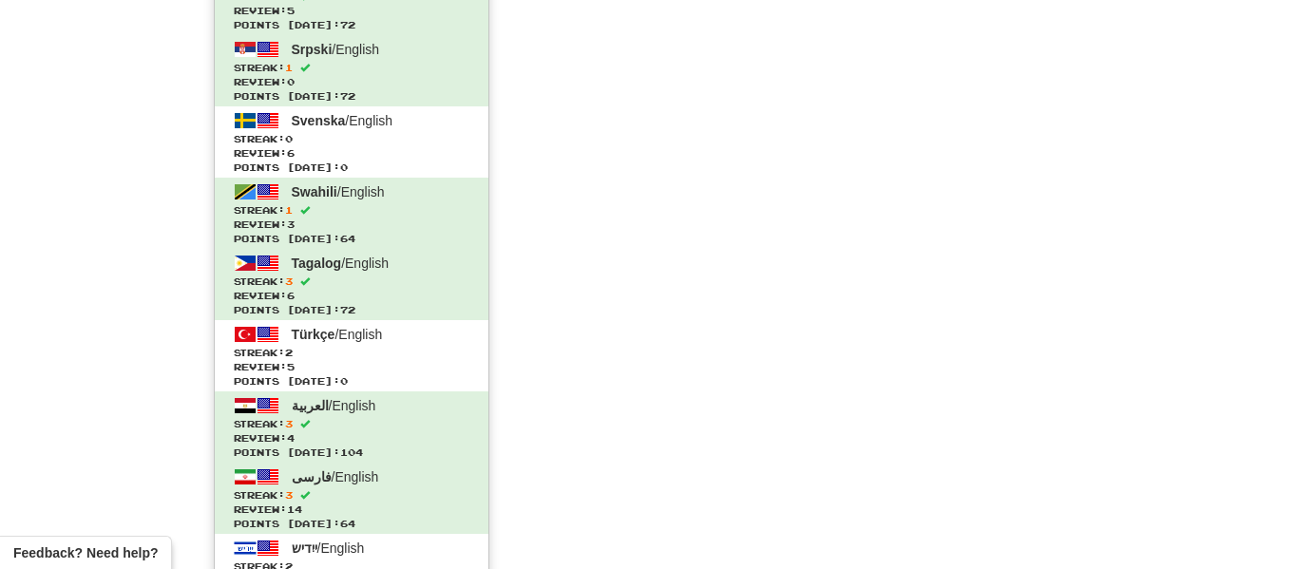
scroll to position [1486, 0]
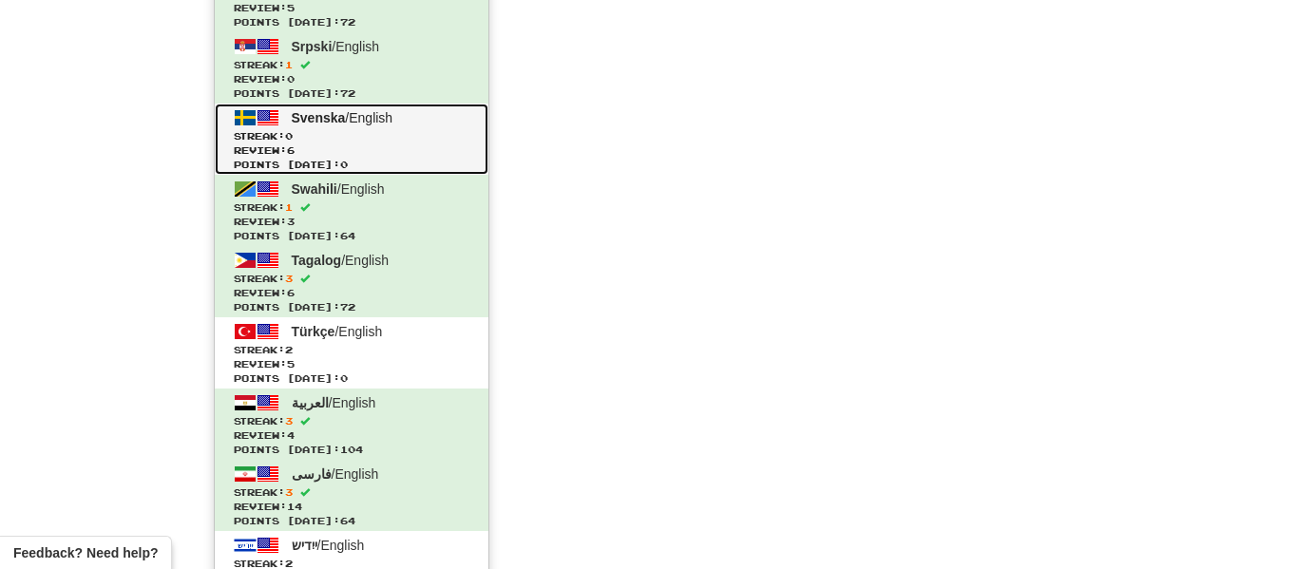
click at [407, 138] on span "Streak: 0" at bounding box center [352, 136] width 236 height 14
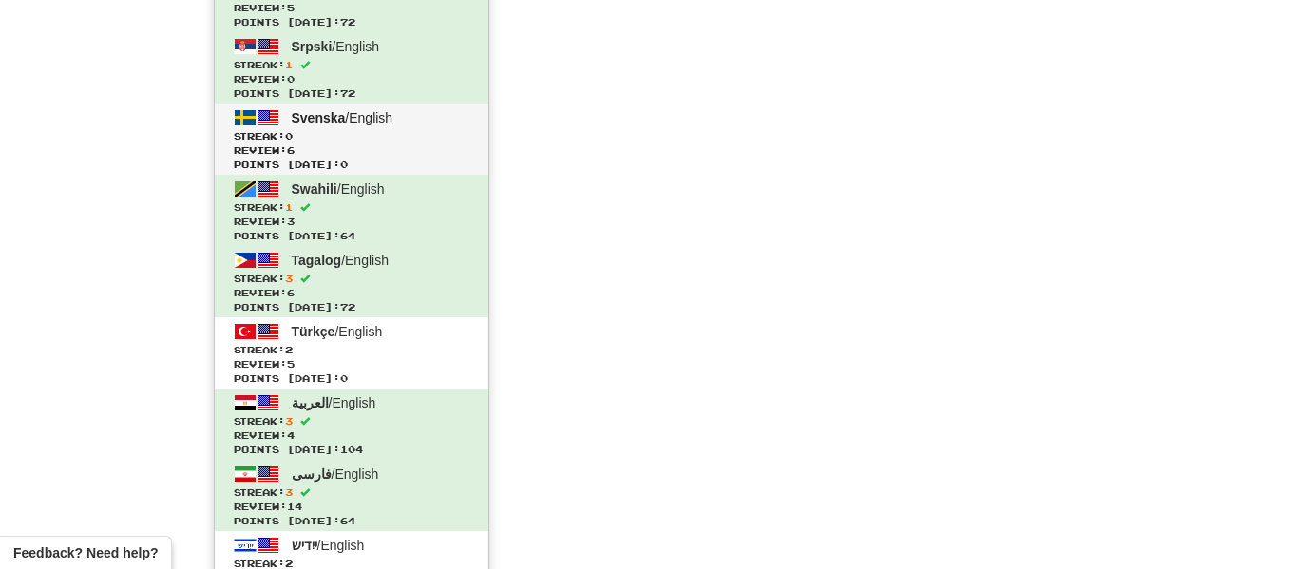
scroll to position [839, 0]
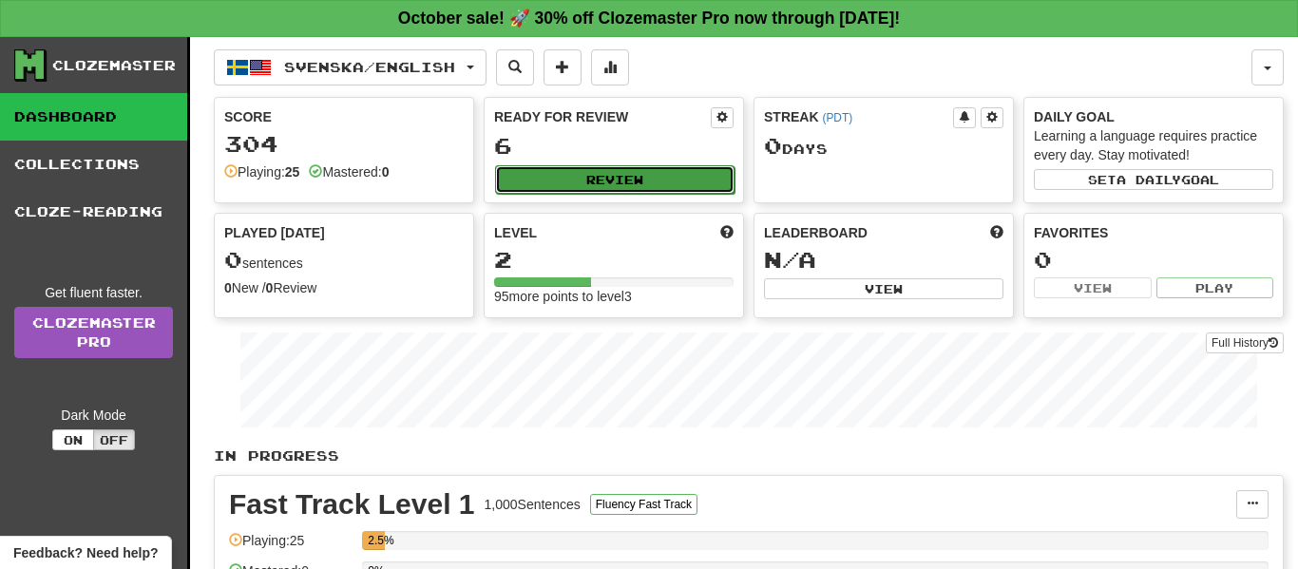
click at [601, 185] on button "Review" at bounding box center [614, 179] width 239 height 29
select select "**"
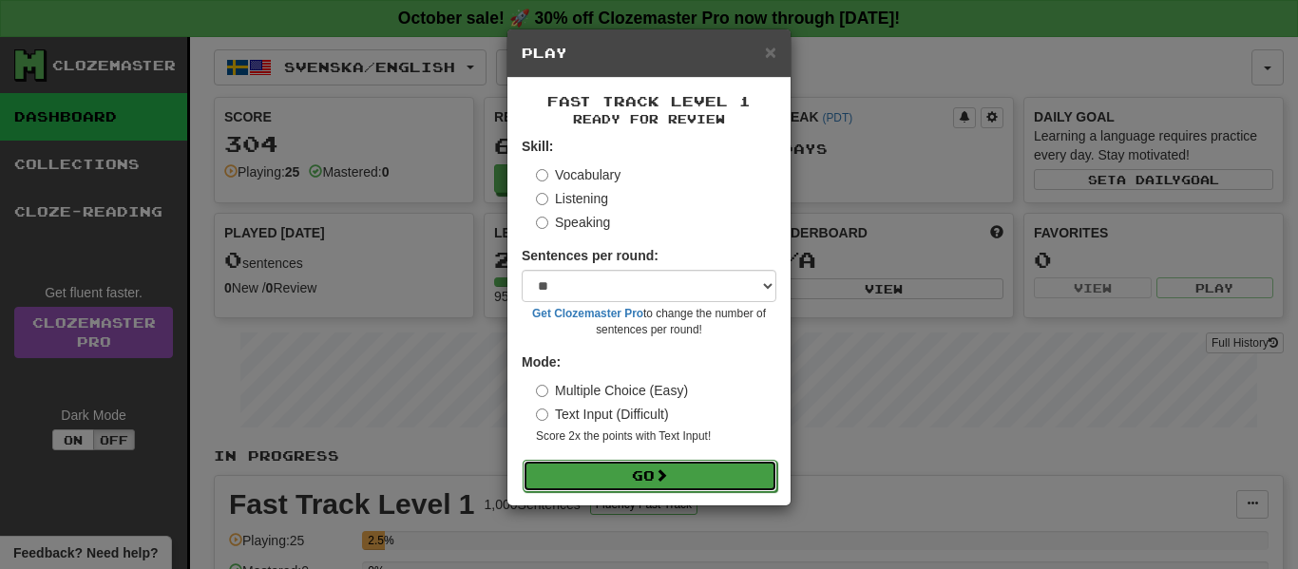
click at [594, 484] on button "Go" at bounding box center [650, 476] width 255 height 32
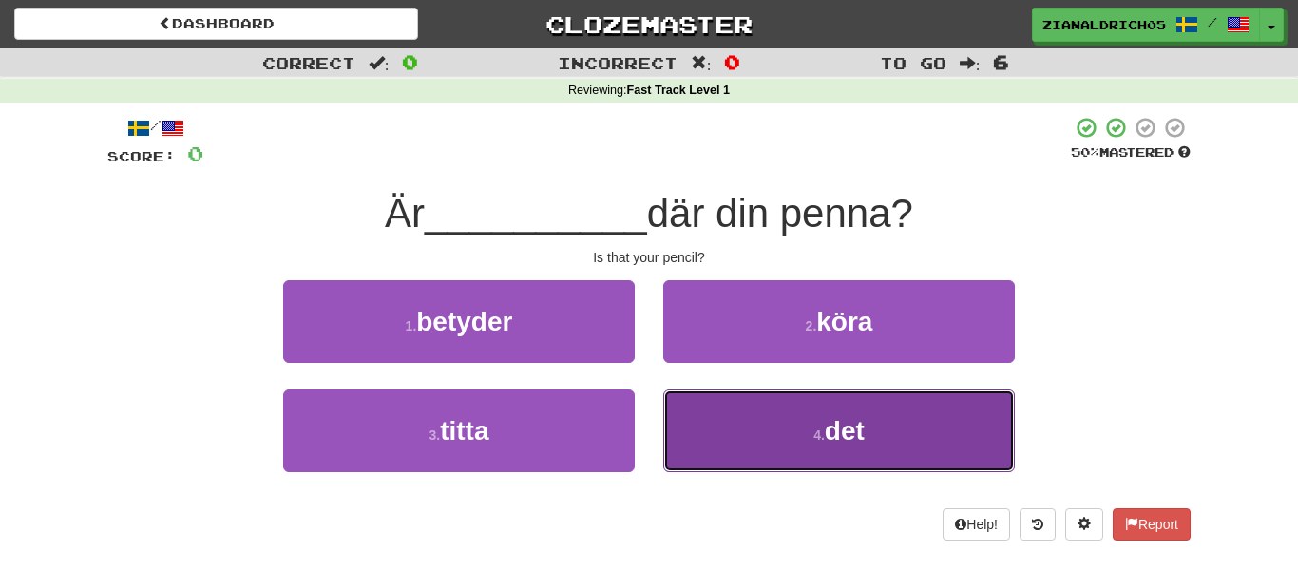
click at [947, 445] on button "4 . det" at bounding box center [839, 431] width 352 height 83
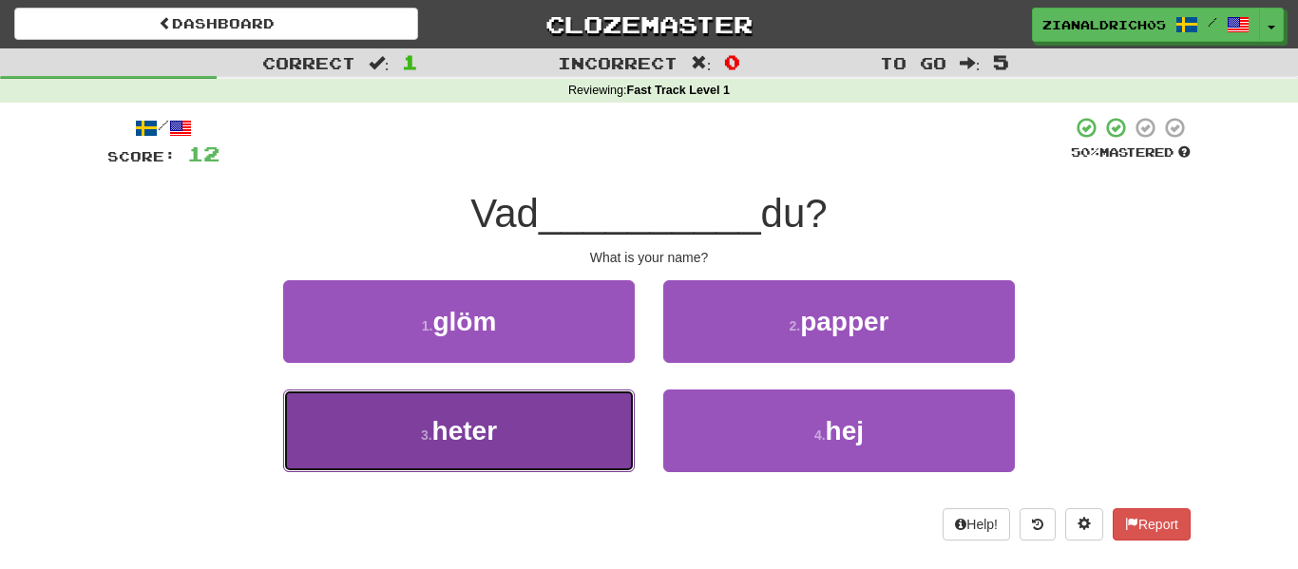
click at [593, 440] on button "3 . heter" at bounding box center [459, 431] width 352 height 83
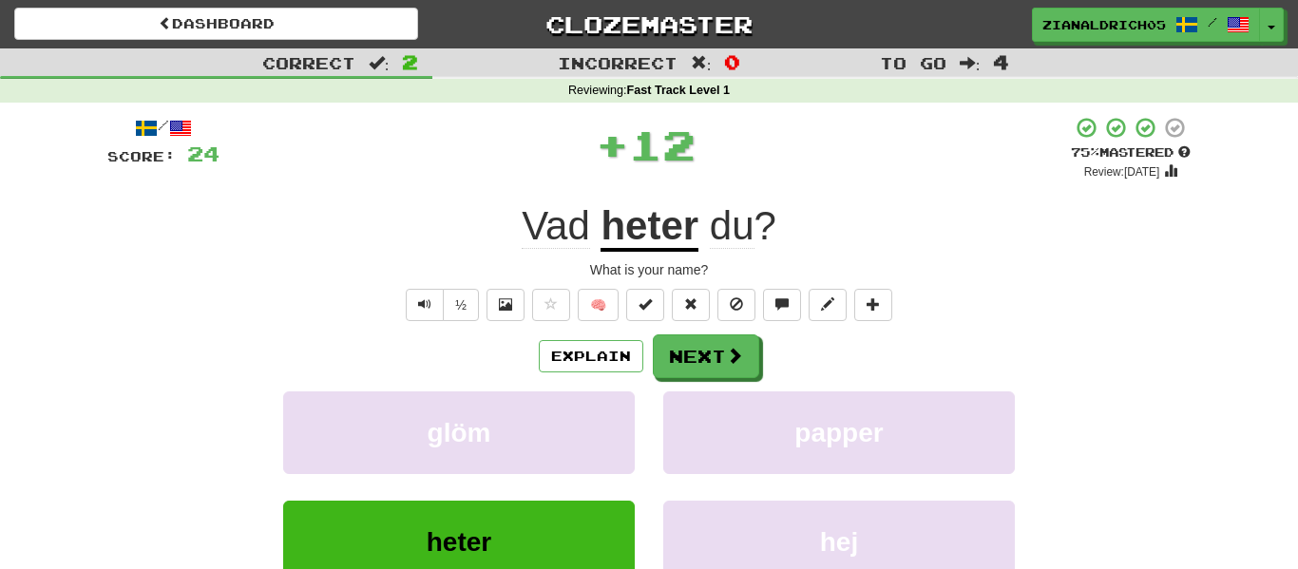
click at [200, 385] on div "Explain Next glöm papper heter hej Learn more: glöm papper heter hej" at bounding box center [648, 486] width 1083 height 305
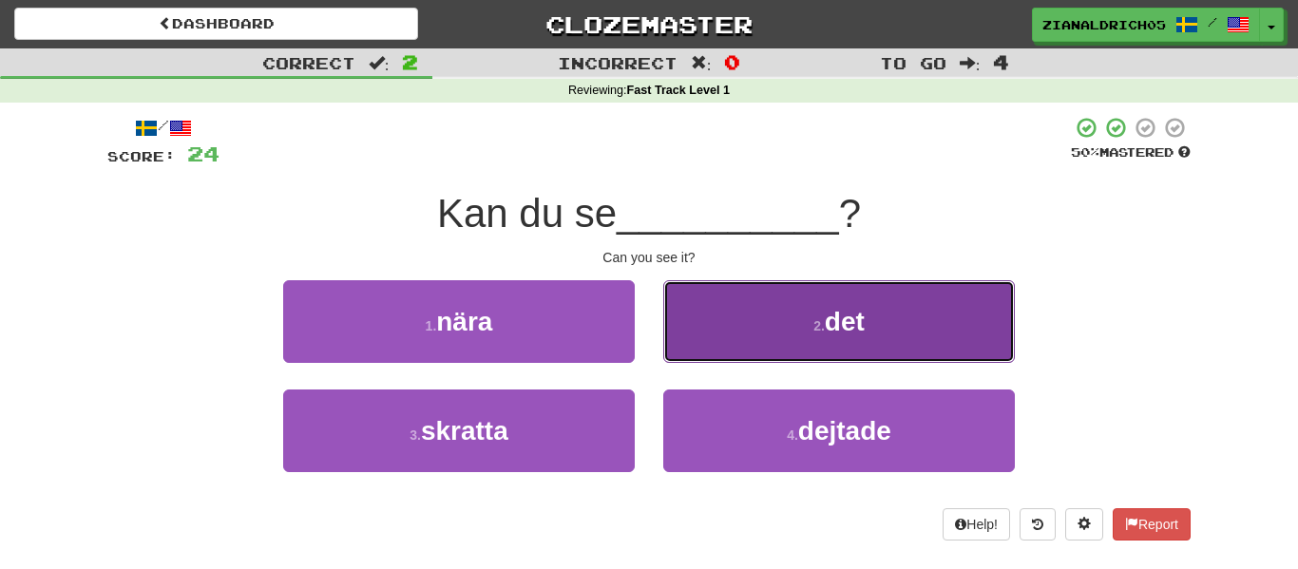
click at [747, 303] on button "2 . det" at bounding box center [839, 321] width 352 height 83
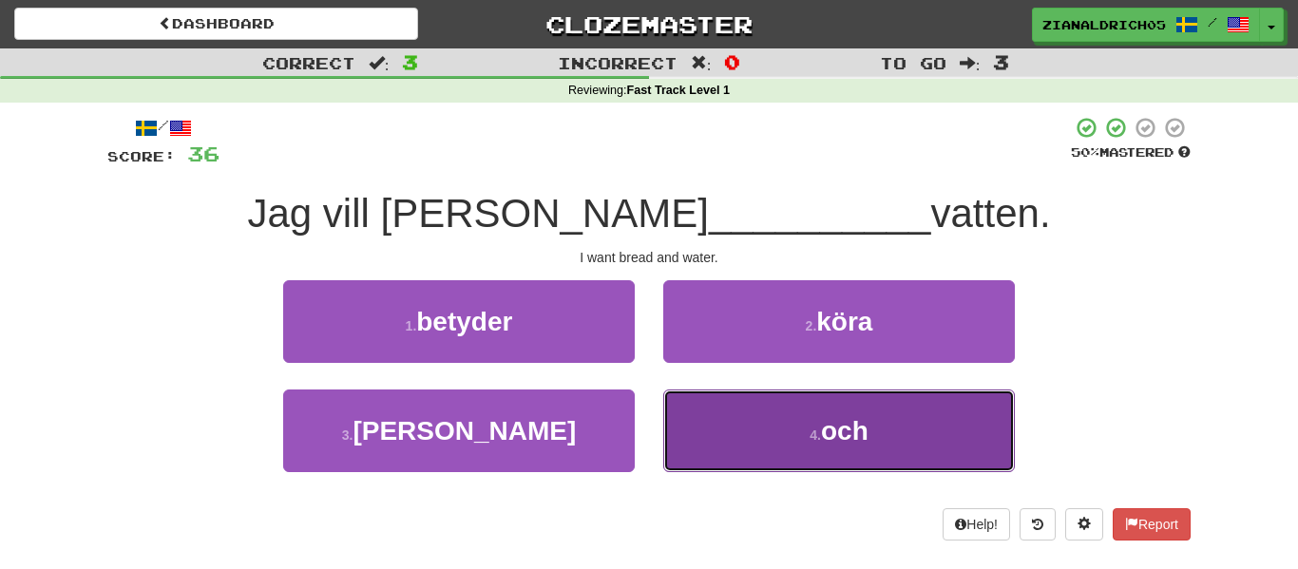
click at [774, 429] on button "4 . och" at bounding box center [839, 431] width 352 height 83
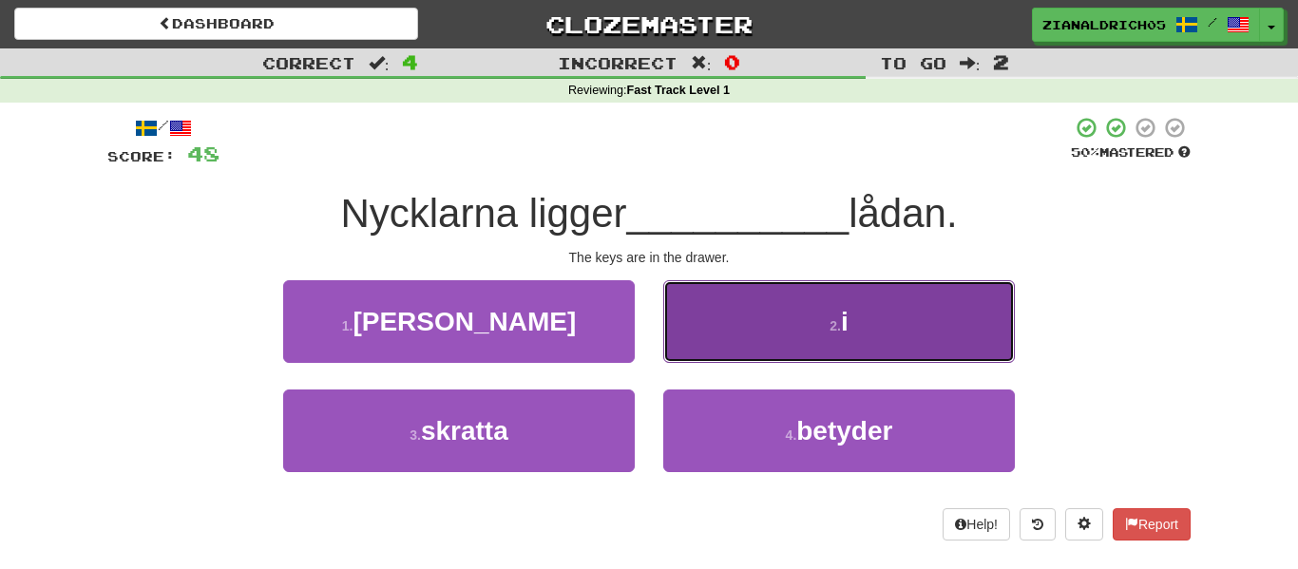
click at [744, 334] on button "2 . i" at bounding box center [839, 321] width 352 height 83
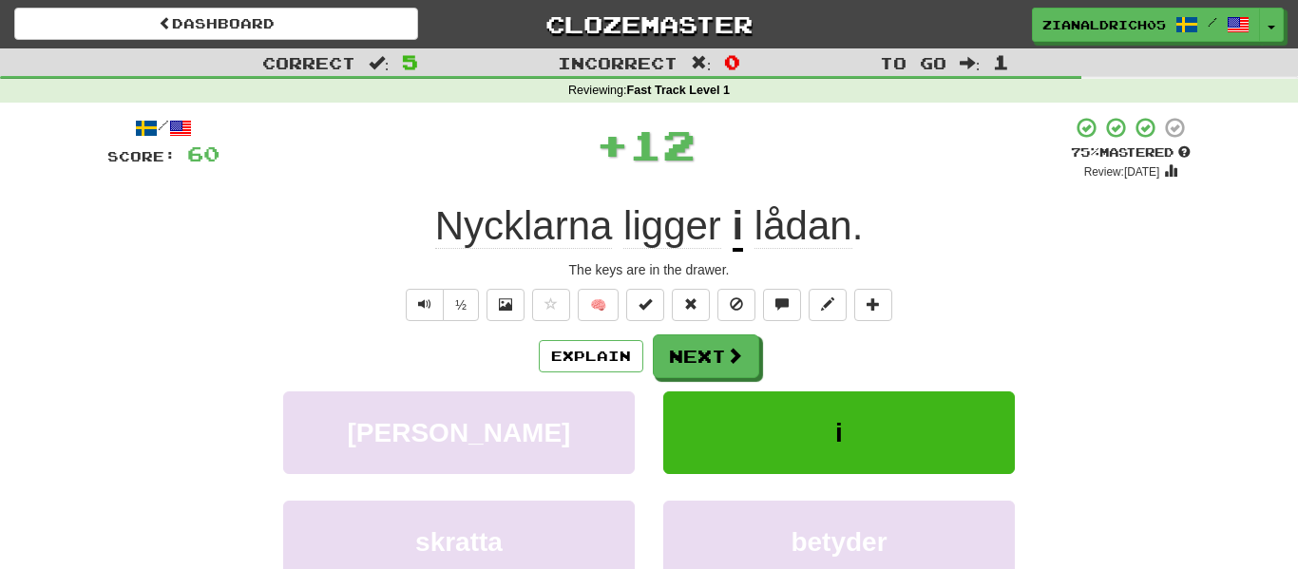
click at [235, 307] on div "½ 🧠" at bounding box center [648, 305] width 1083 height 32
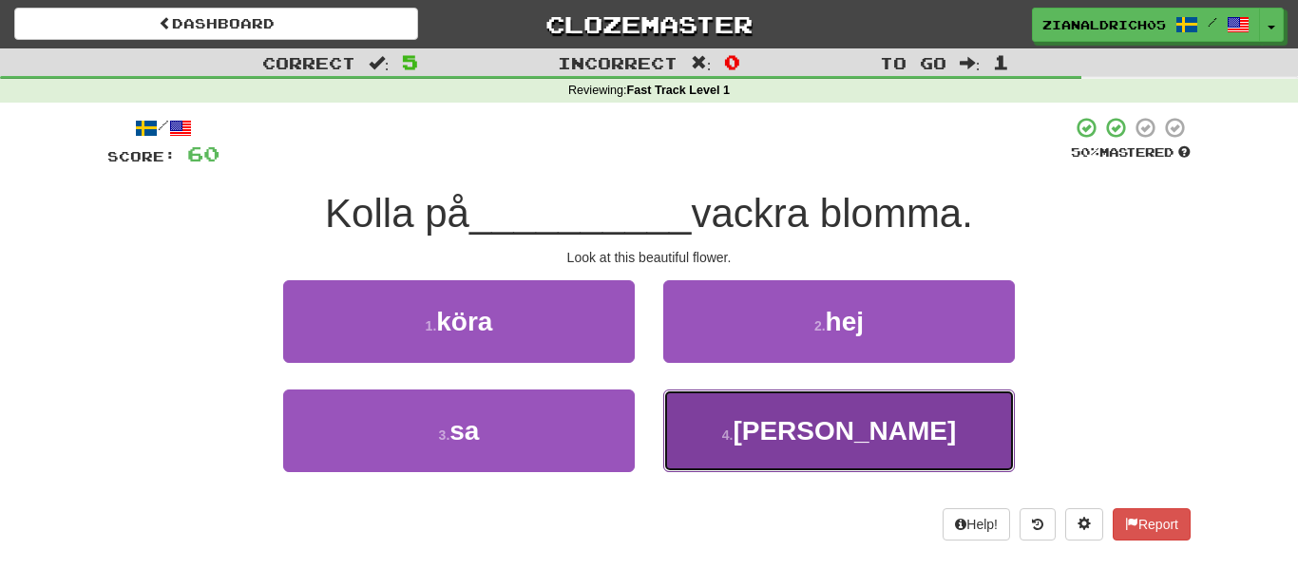
click at [690, 454] on button "4 . [PERSON_NAME]" at bounding box center [839, 431] width 352 height 83
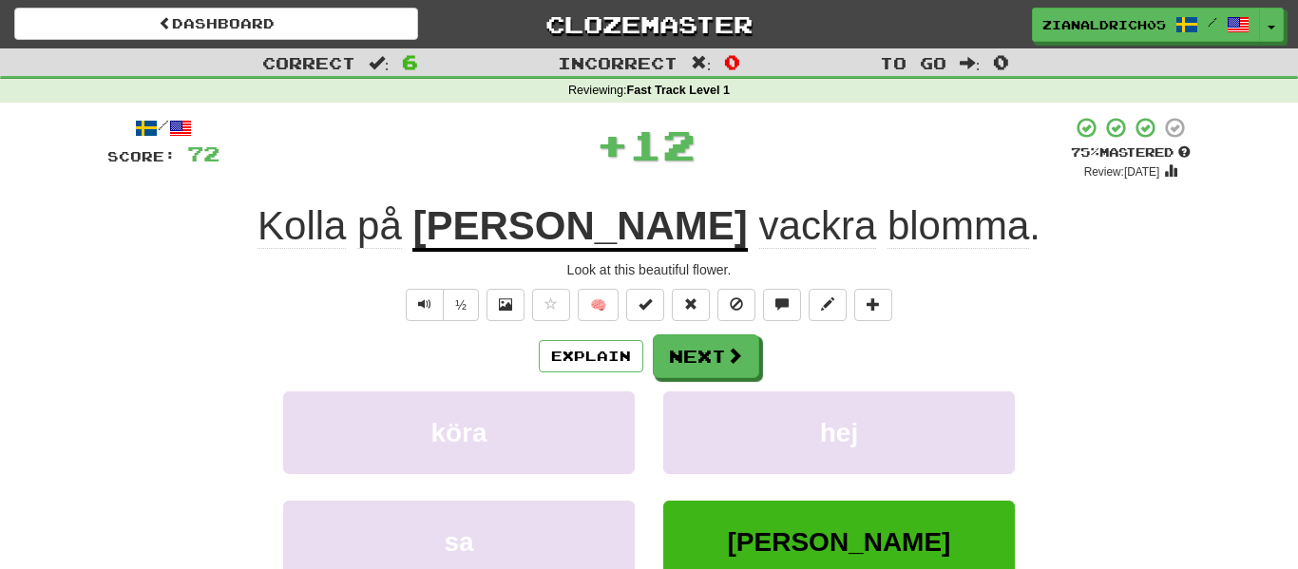
click at [145, 361] on div "Explain Next" at bounding box center [648, 356] width 1083 height 44
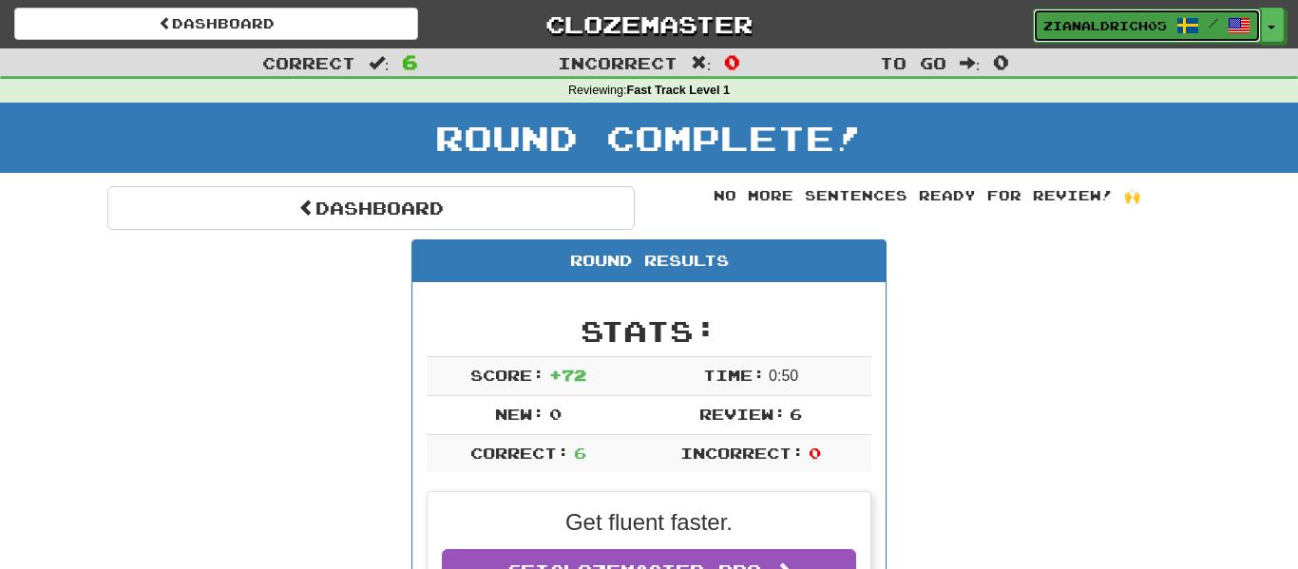
click at [1122, 19] on span "zianaldrich05" at bounding box center [1105, 25] width 124 height 17
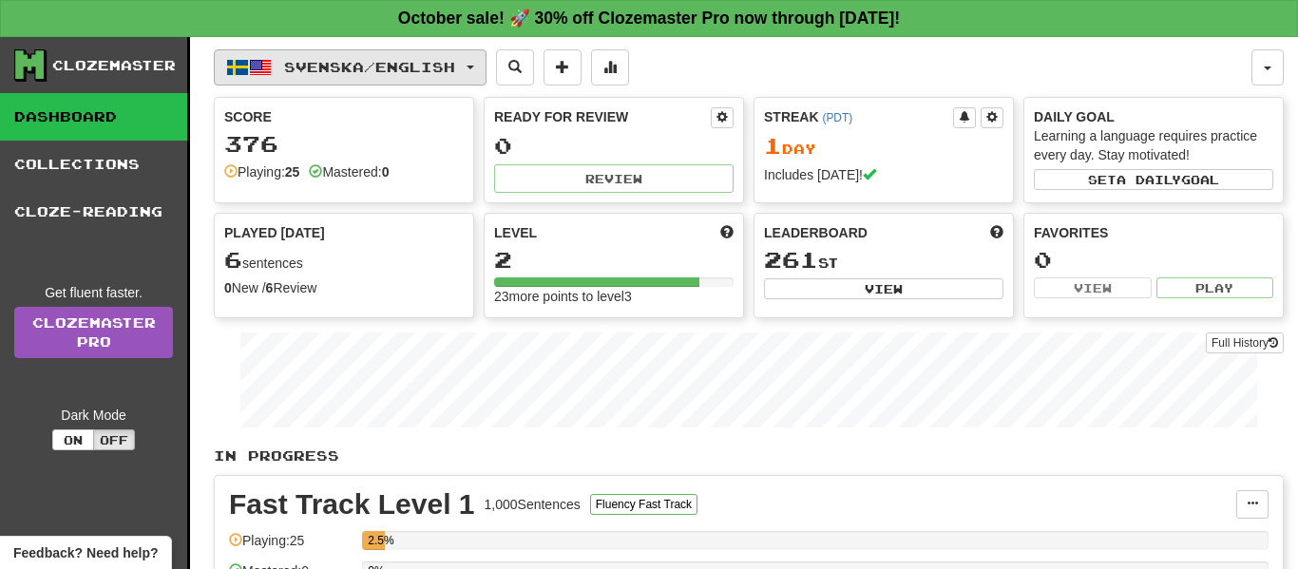
click at [429, 71] on span "Svenska / English" at bounding box center [369, 67] width 171 height 16
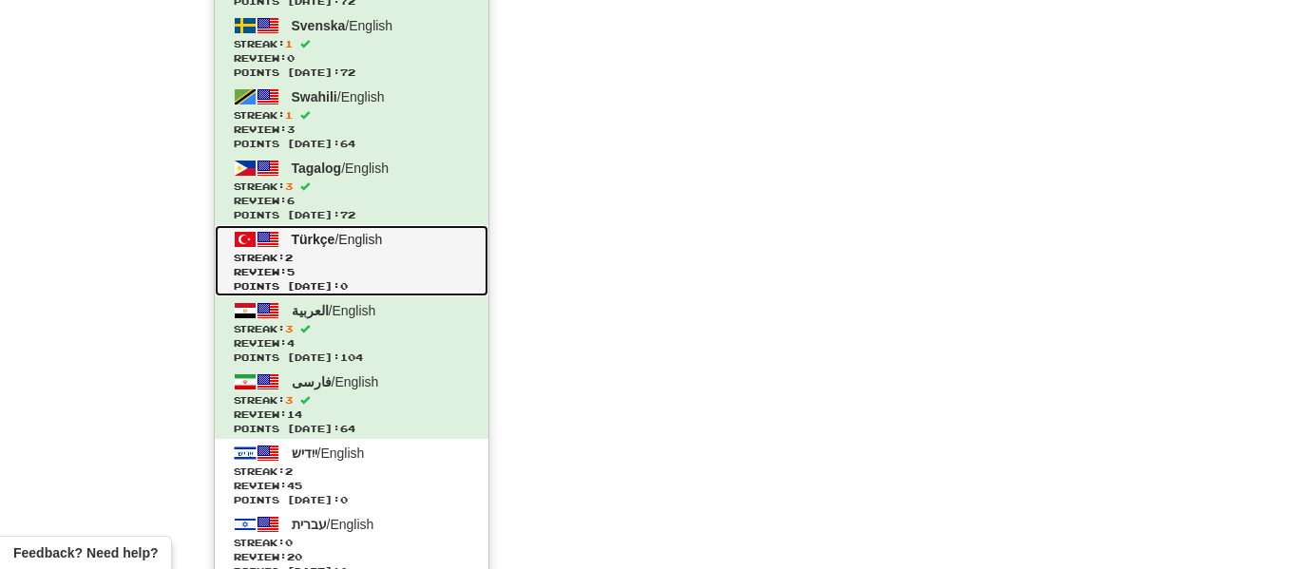
click at [363, 255] on span "Streak: 2" at bounding box center [352, 258] width 236 height 14
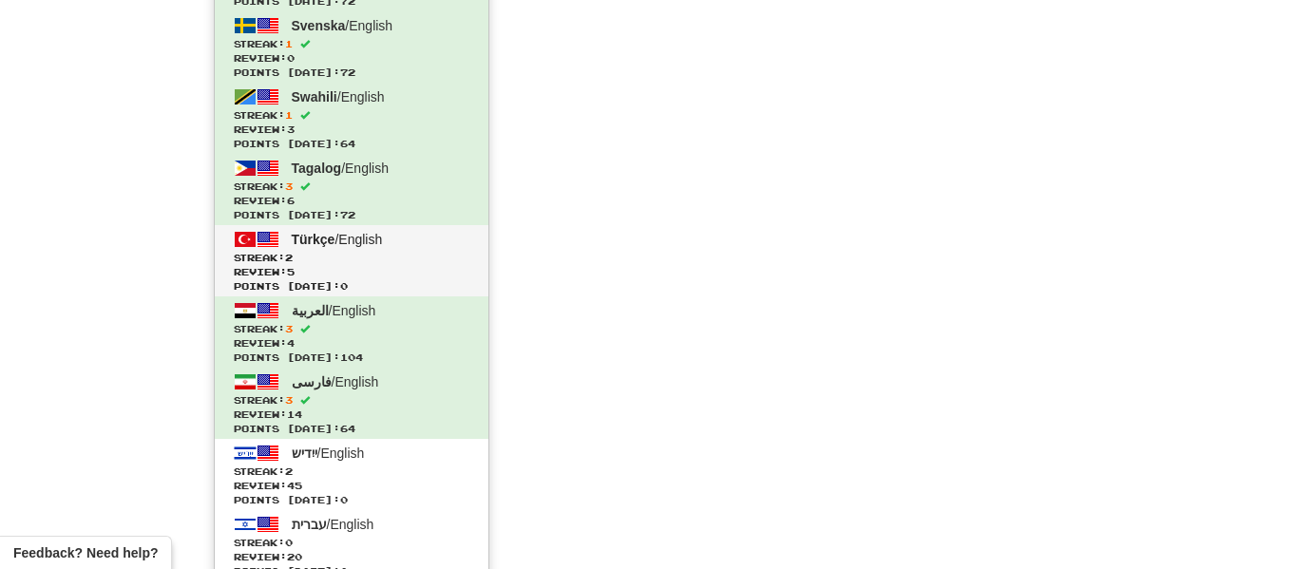
scroll to position [839, 0]
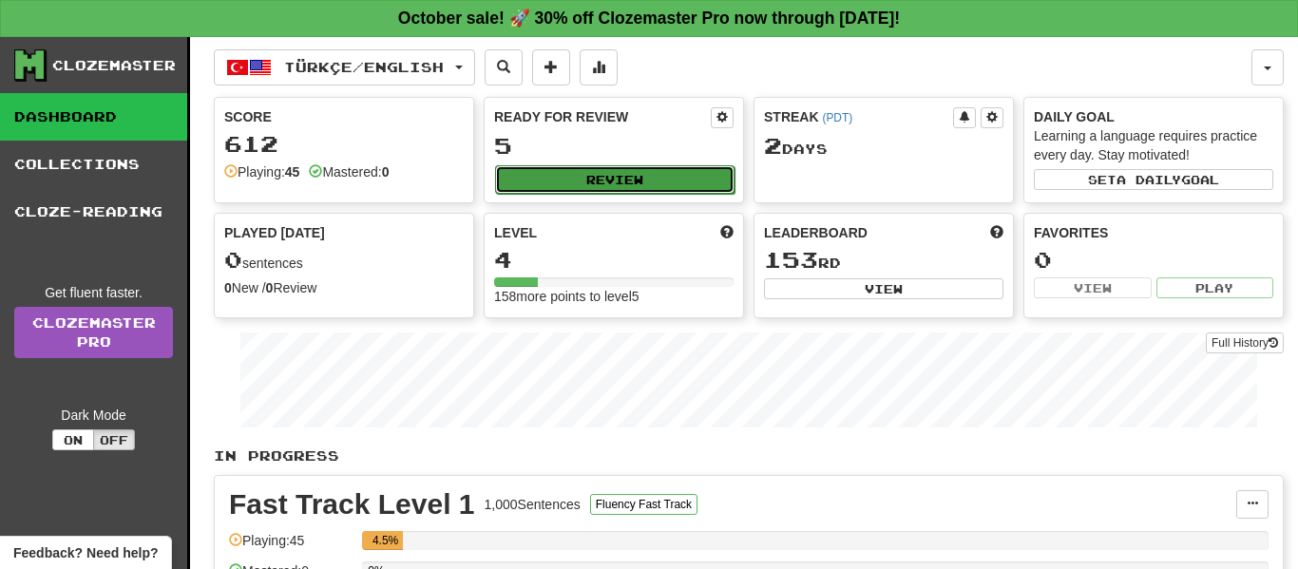
click at [630, 182] on button "Review" at bounding box center [614, 179] width 239 height 29
select select "**"
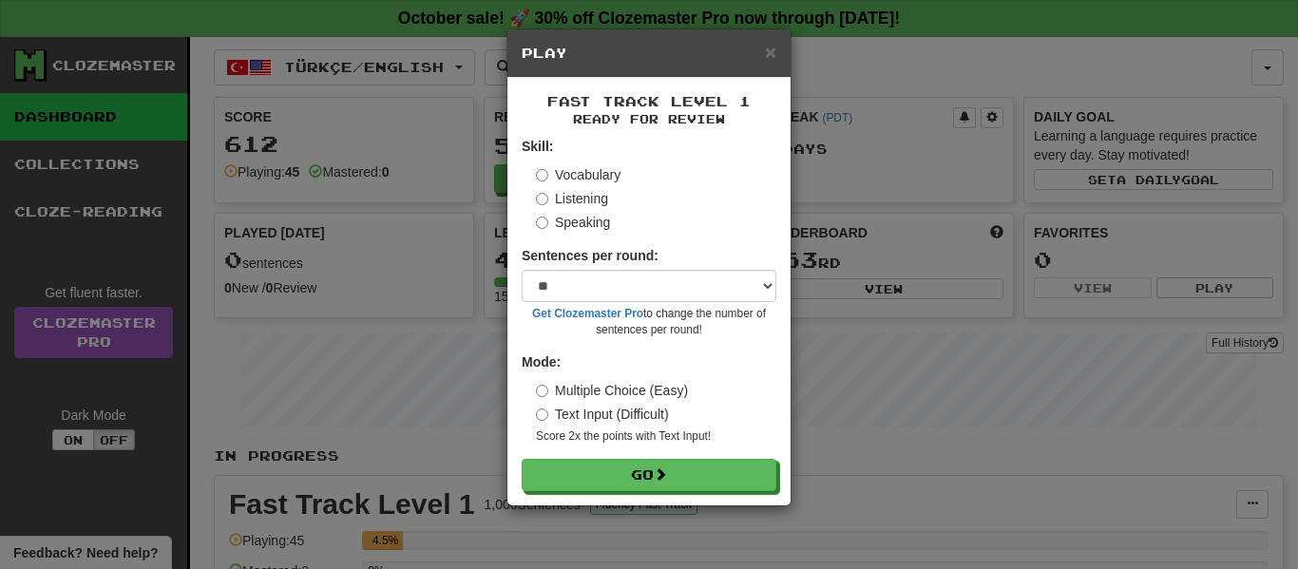
click at [634, 498] on div "Fast Track Level 1 Ready for Review Skill: Vocabulary Listening Speaking Senten…" at bounding box center [648, 292] width 283 height 428
click at [649, 483] on button "Go" at bounding box center [650, 476] width 255 height 32
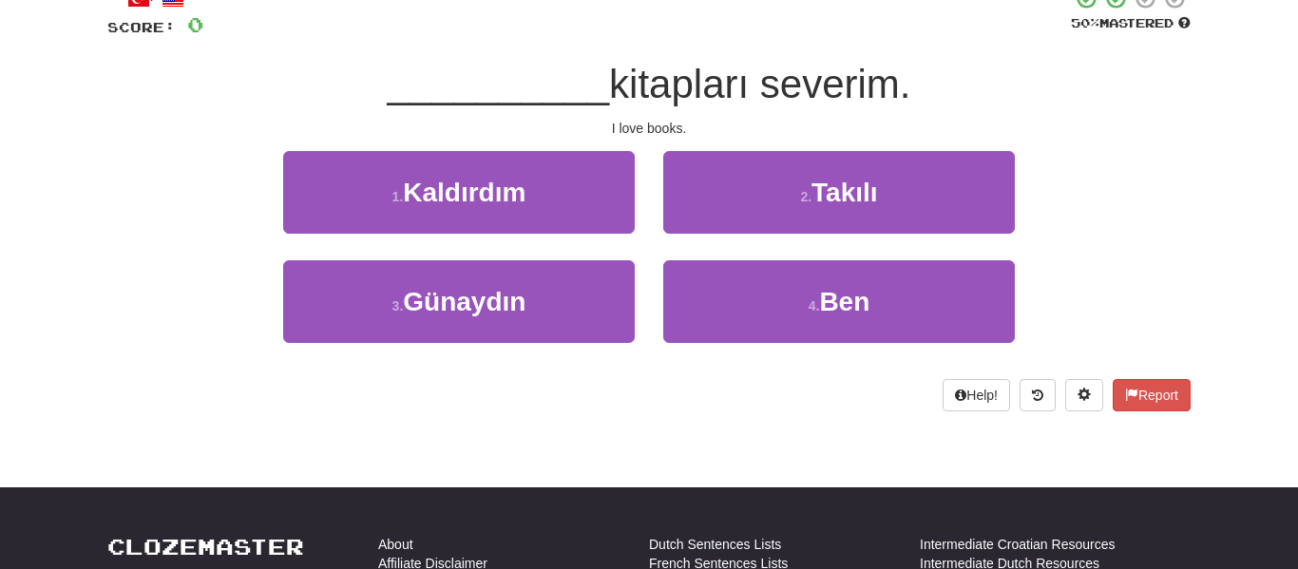
scroll to position [135, 0]
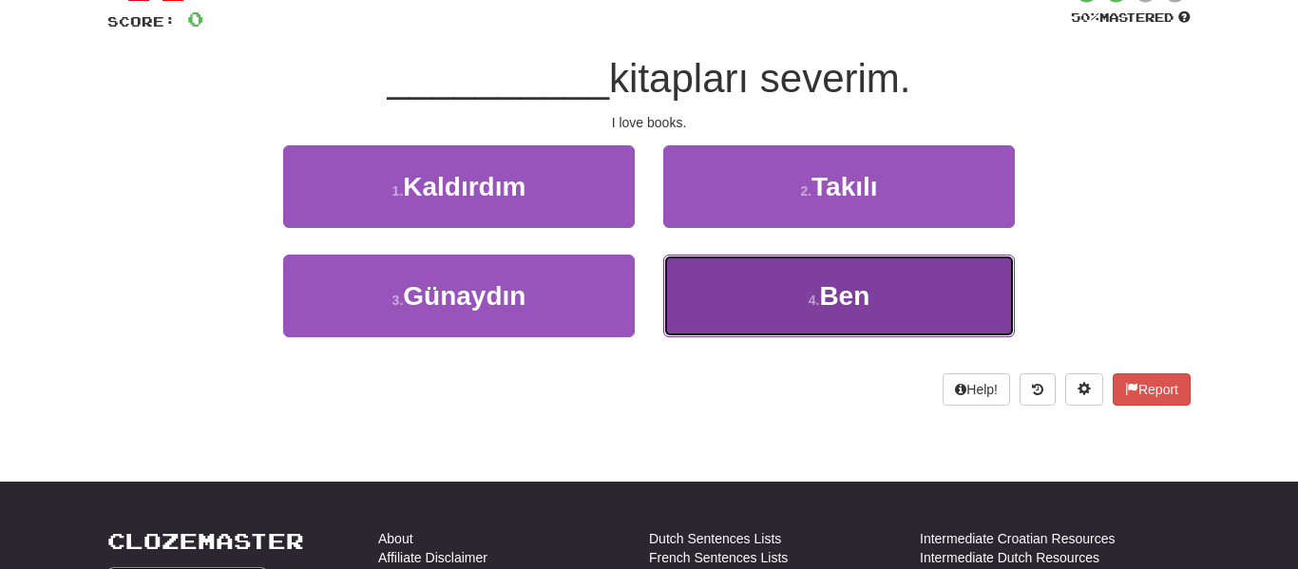
click at [792, 330] on button "4 . Ben" at bounding box center [839, 296] width 352 height 83
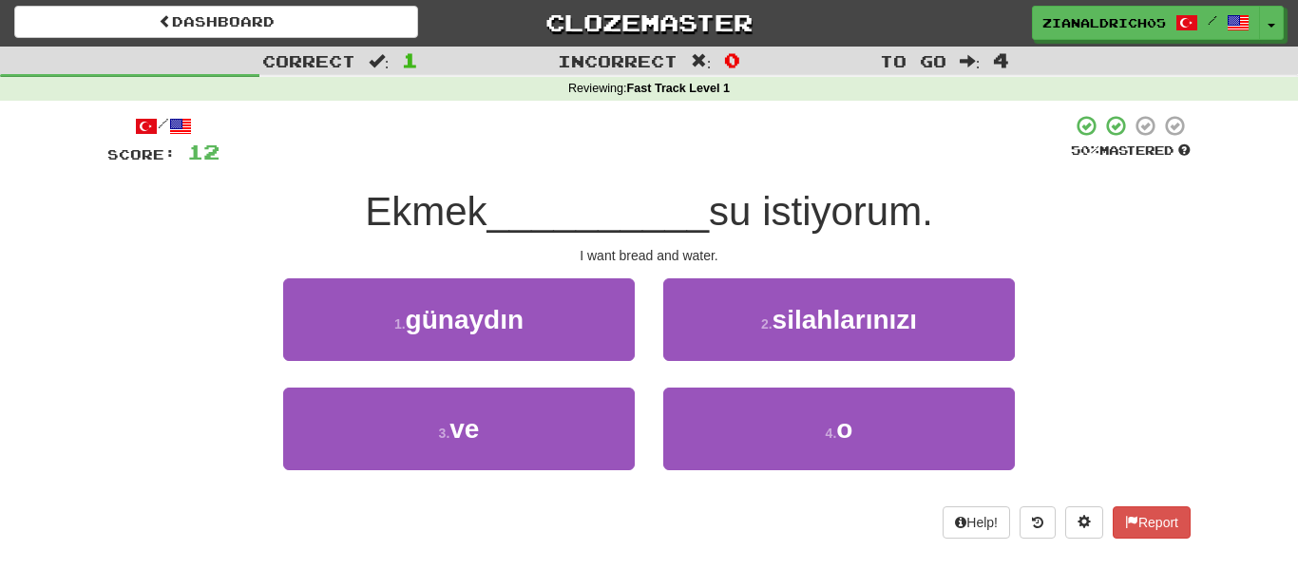
scroll to position [0, 0]
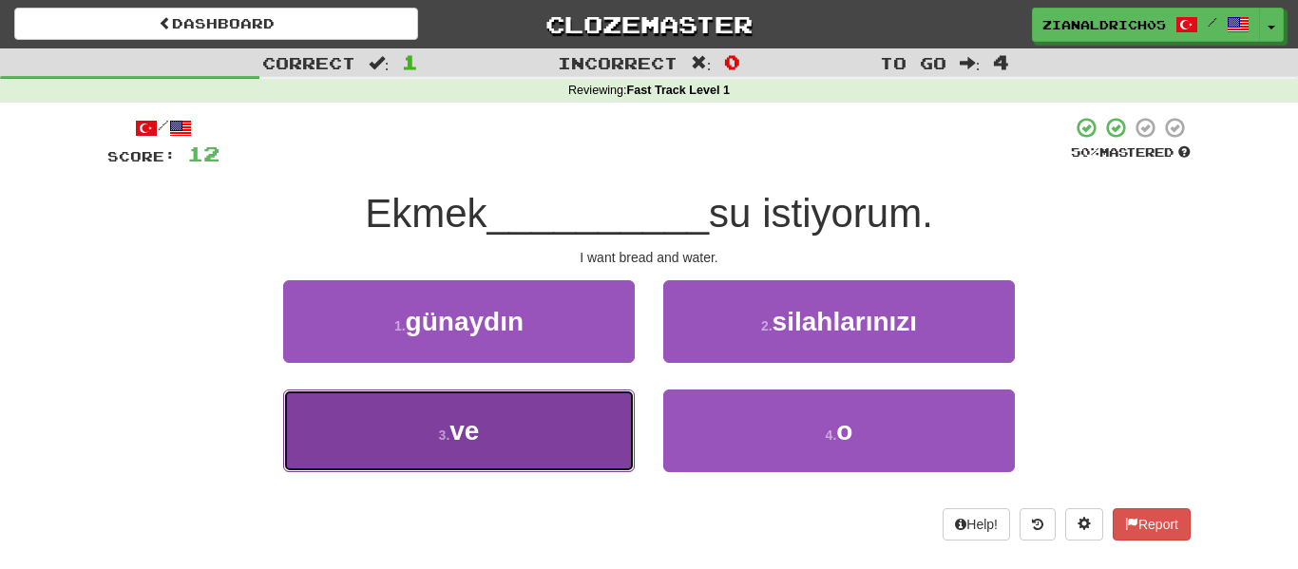
click at [321, 403] on button "3 . ve" at bounding box center [459, 431] width 352 height 83
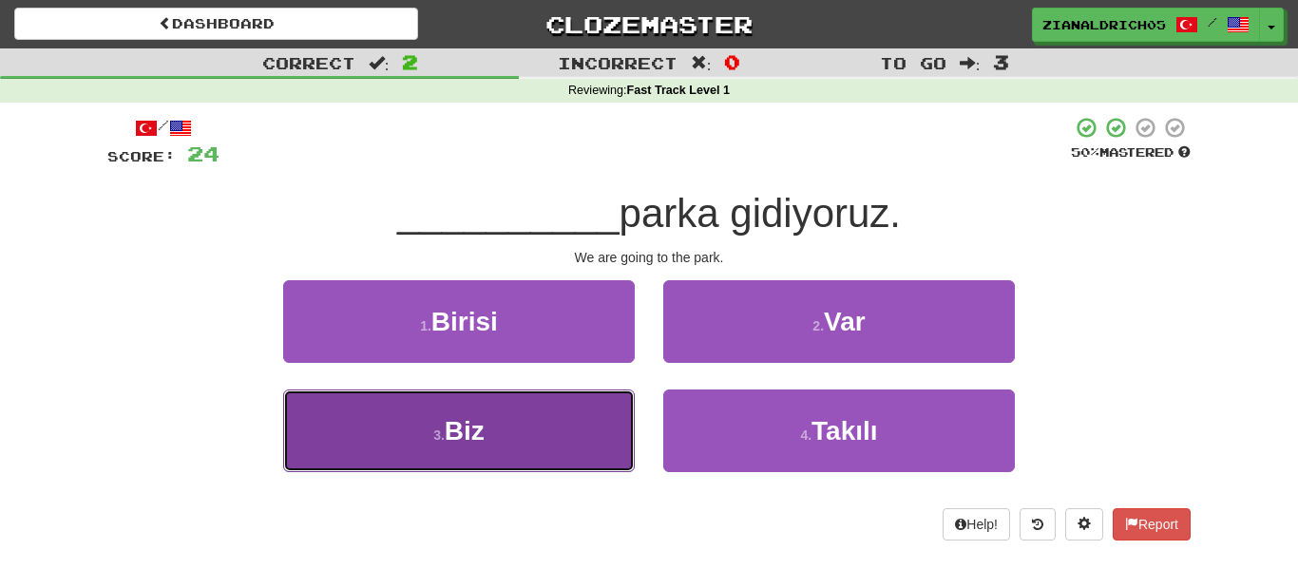
click at [305, 418] on button "3 . Biz" at bounding box center [459, 431] width 352 height 83
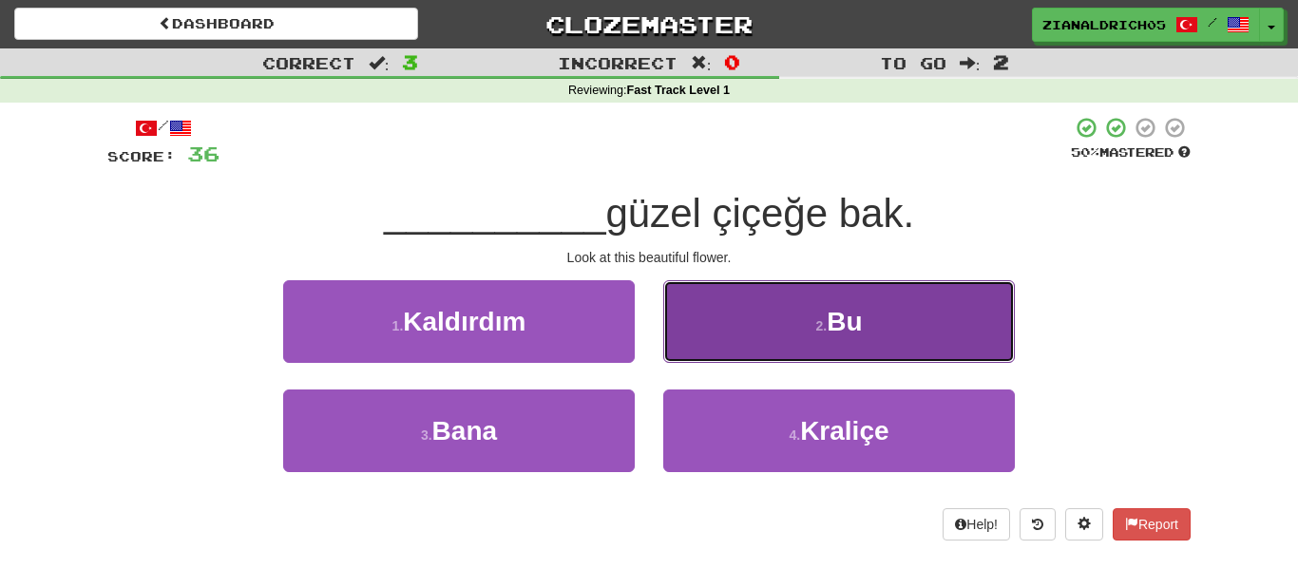
click at [756, 285] on button "2 . Bu" at bounding box center [839, 321] width 352 height 83
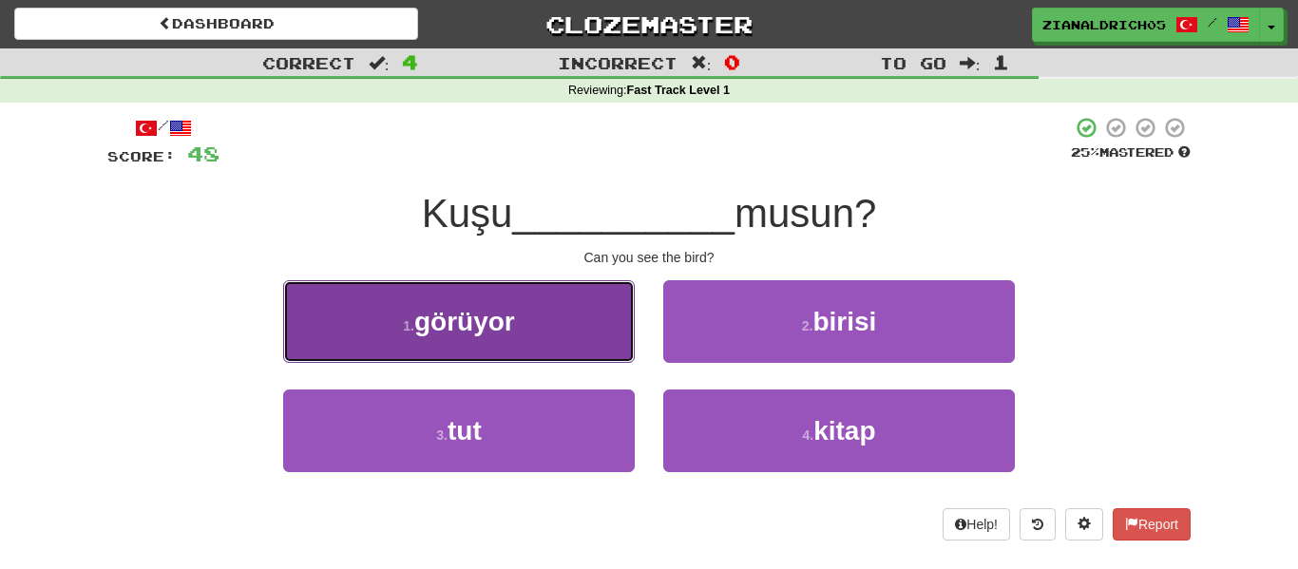
click at [363, 335] on button "1 . görüyor" at bounding box center [459, 321] width 352 height 83
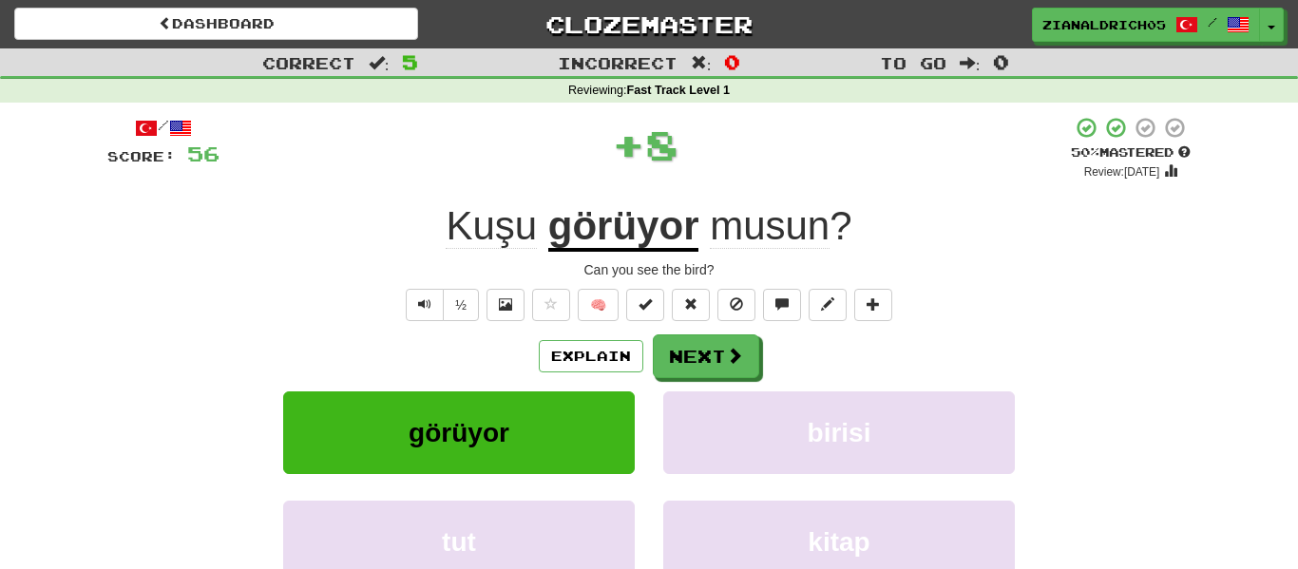
click at [322, 319] on div "½ 🧠" at bounding box center [648, 305] width 1083 height 32
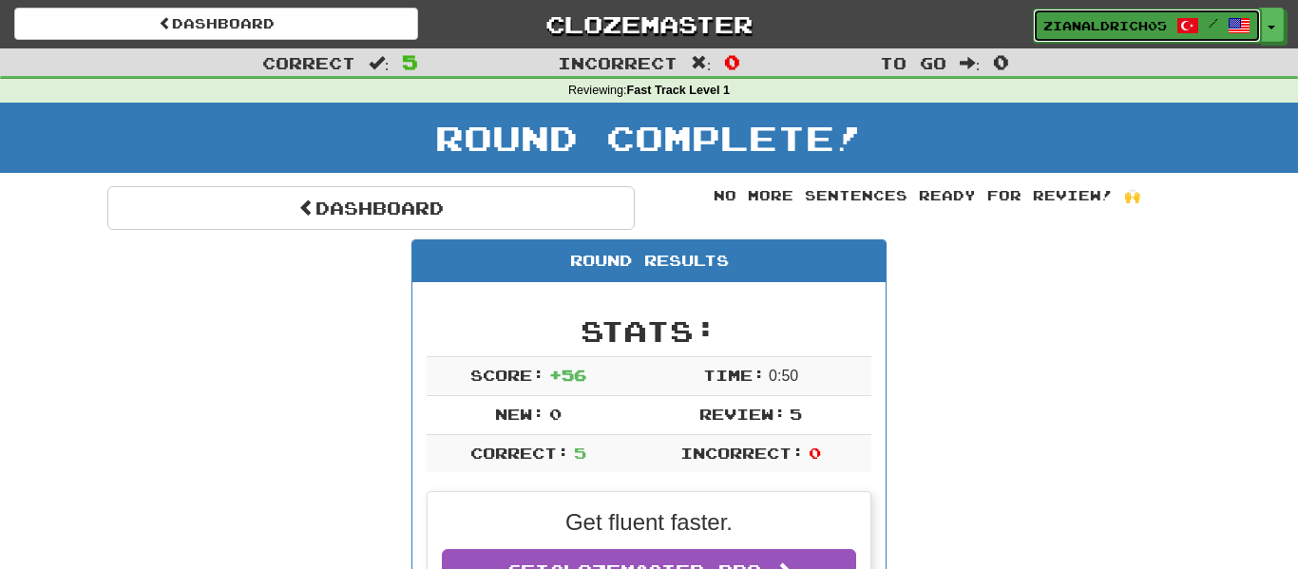
click at [1101, 24] on span "zianaldrich05" at bounding box center [1105, 25] width 124 height 17
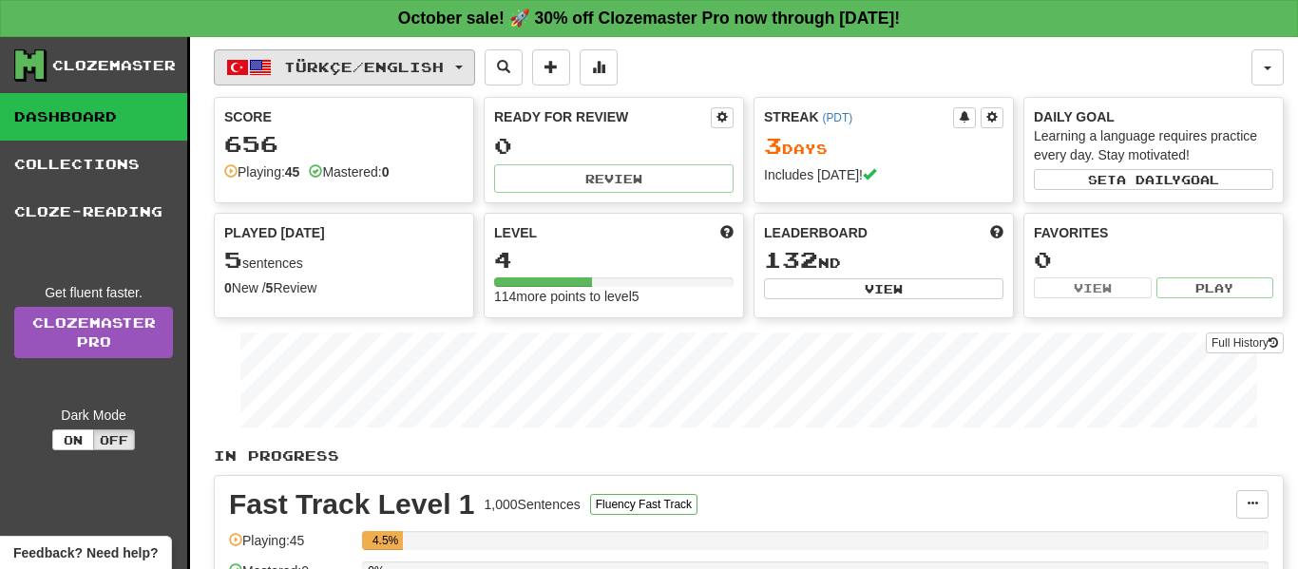
click at [460, 72] on button "Türkçe / English" at bounding box center [344, 67] width 261 height 36
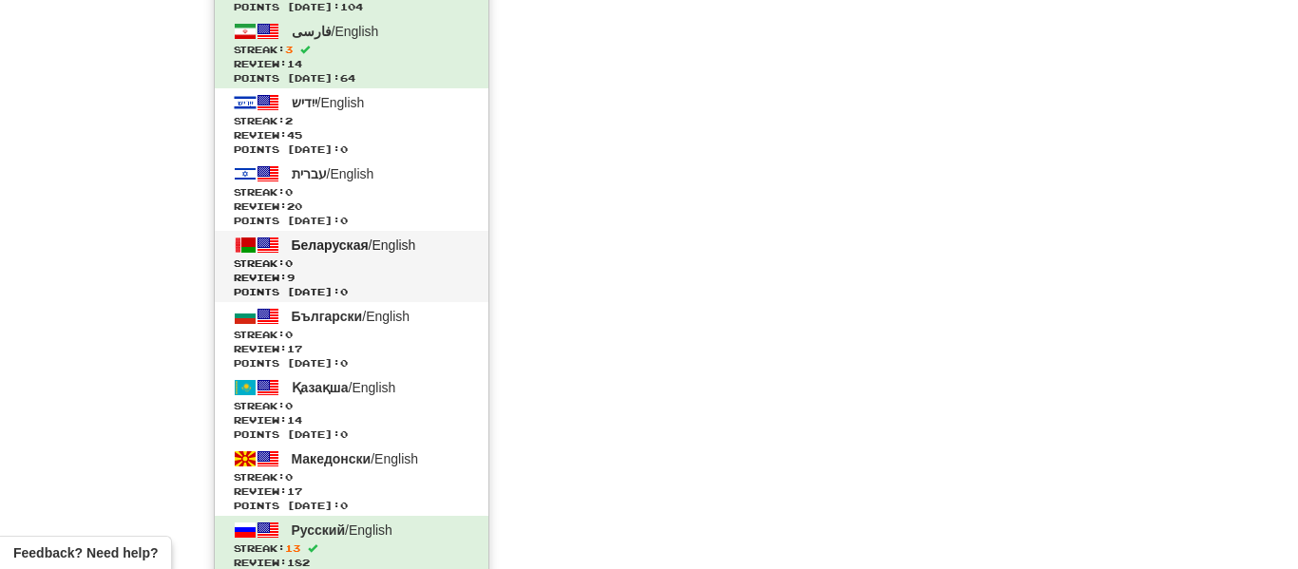
scroll to position [1953, 0]
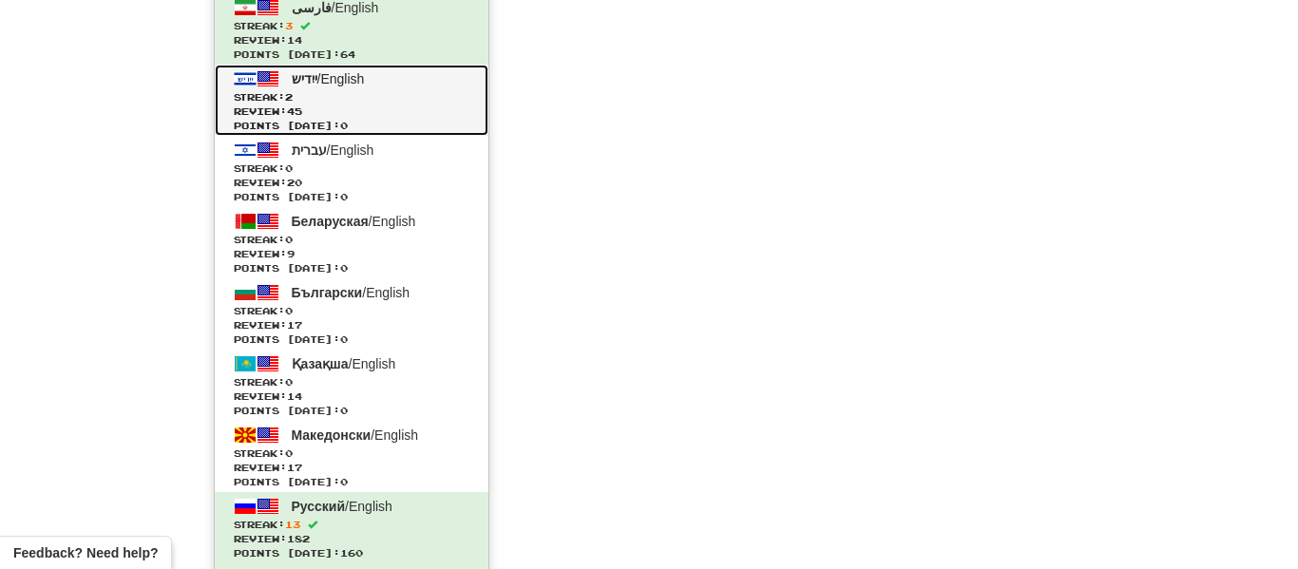
click at [375, 88] on link "ייִדיש / English Streak: 2 Review: 45 Points today: 0" at bounding box center [352, 100] width 274 height 71
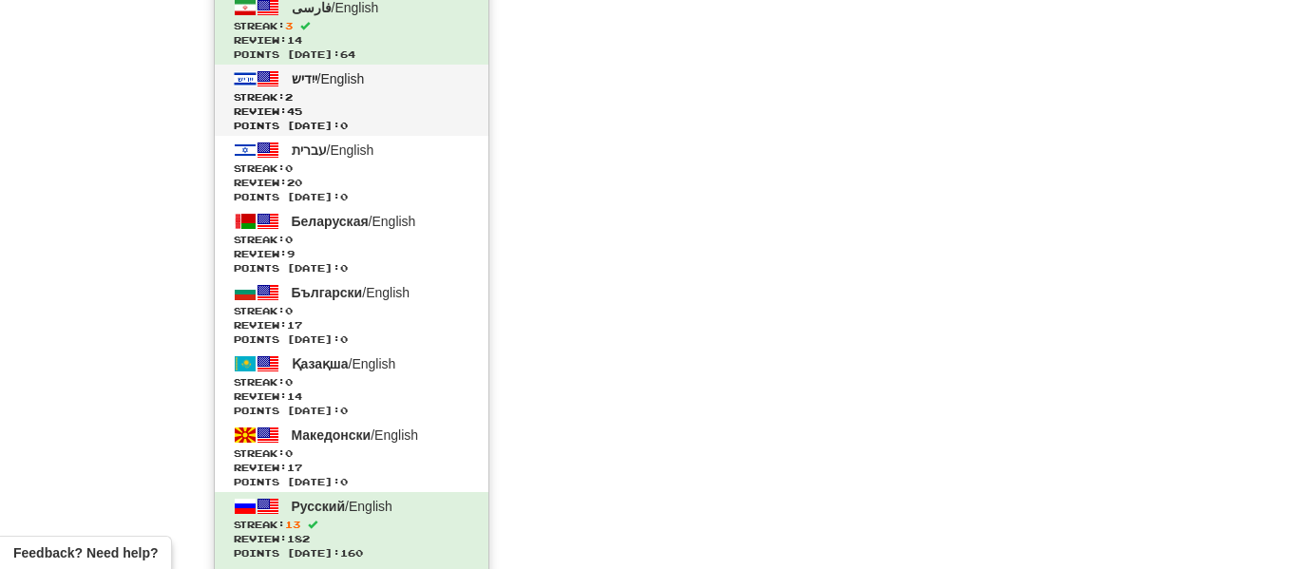
scroll to position [839, 0]
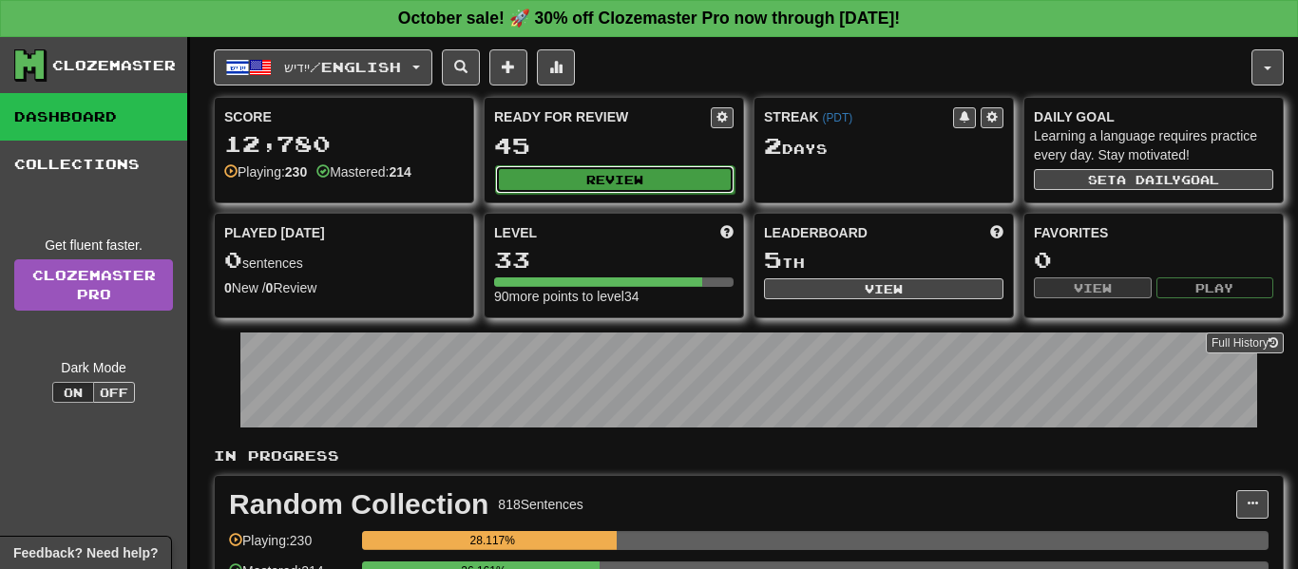
click at [526, 176] on button "Review" at bounding box center [614, 179] width 239 height 29
select select "**"
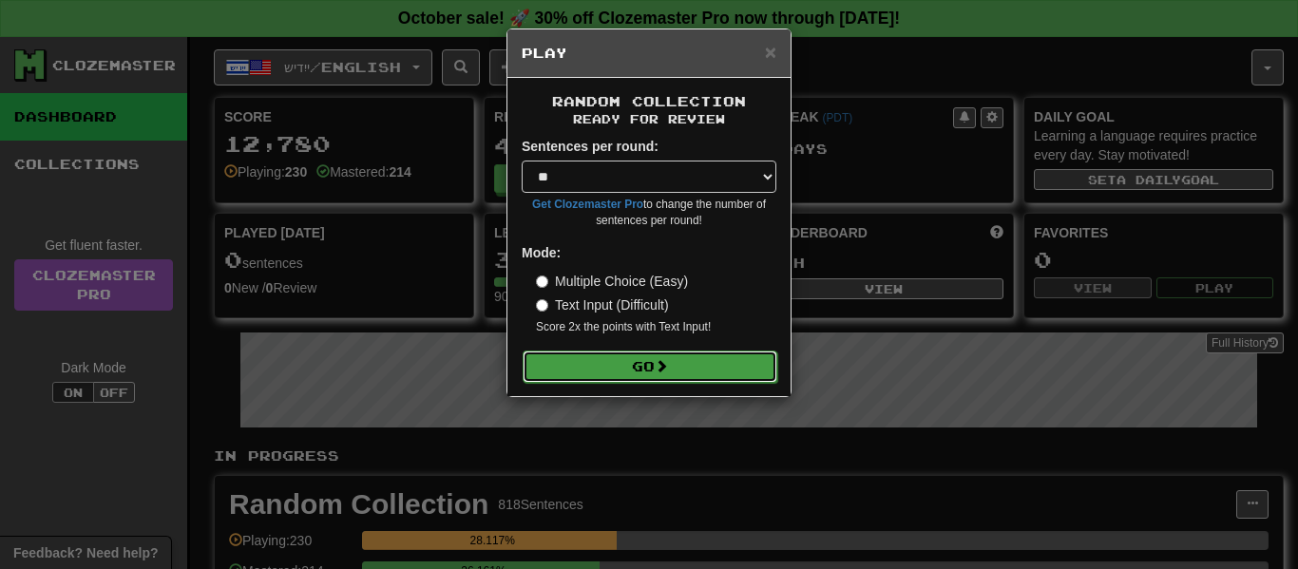
click at [565, 362] on button "Go" at bounding box center [650, 367] width 255 height 32
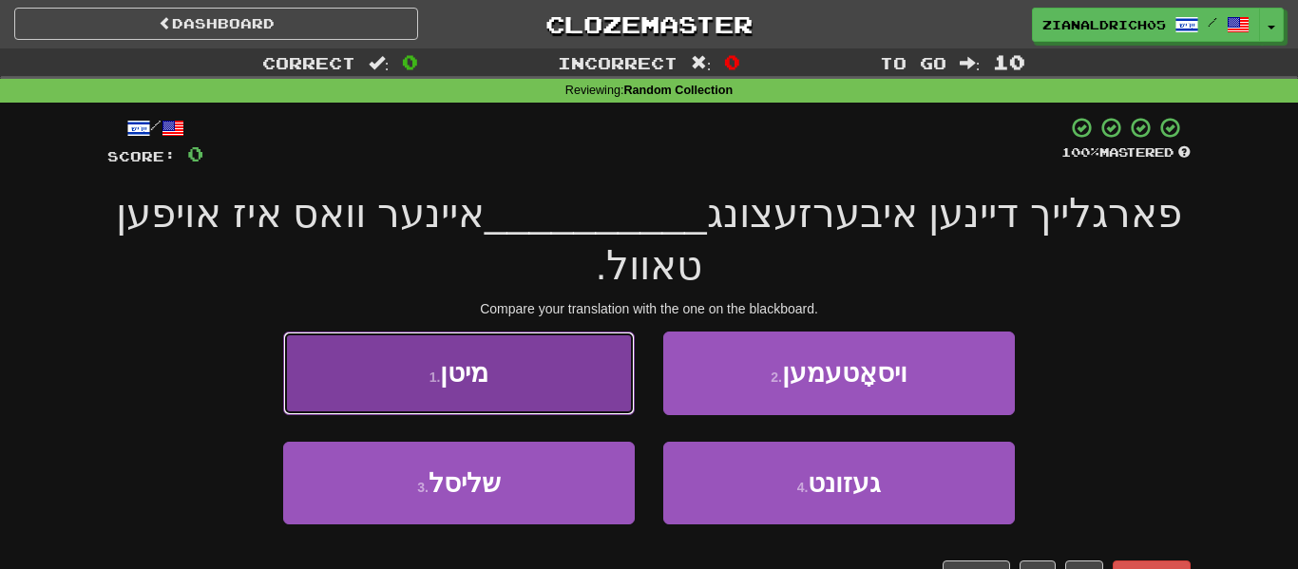
click at [373, 349] on button "1 . מיטן" at bounding box center [459, 373] width 352 height 83
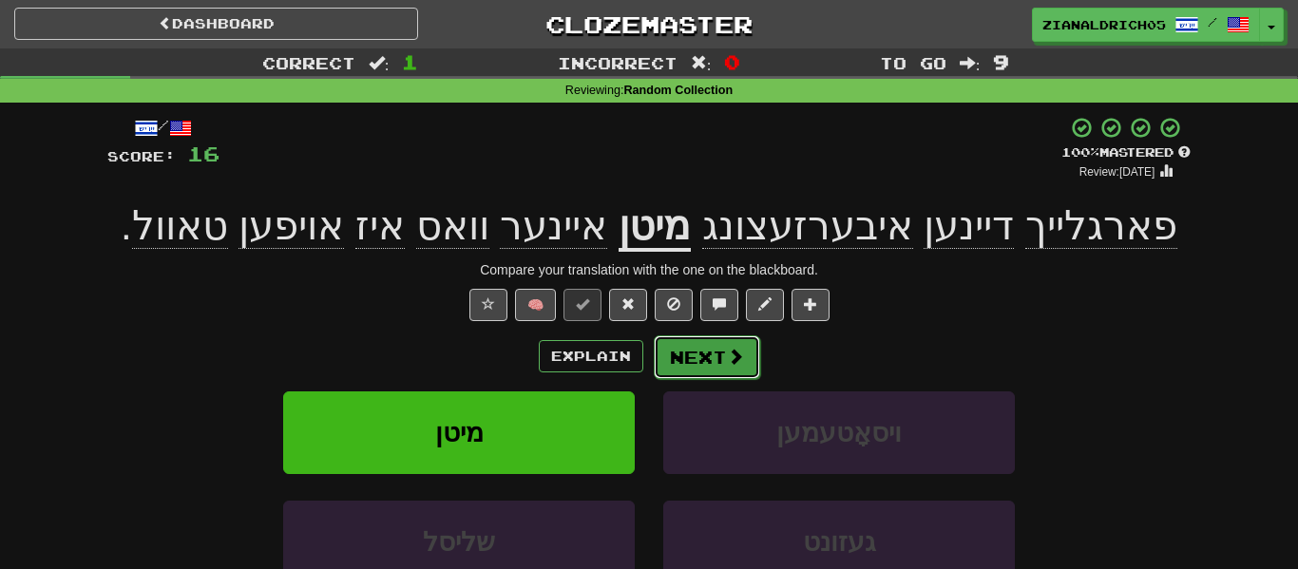
click at [727, 367] on button "Next" at bounding box center [707, 357] width 106 height 44
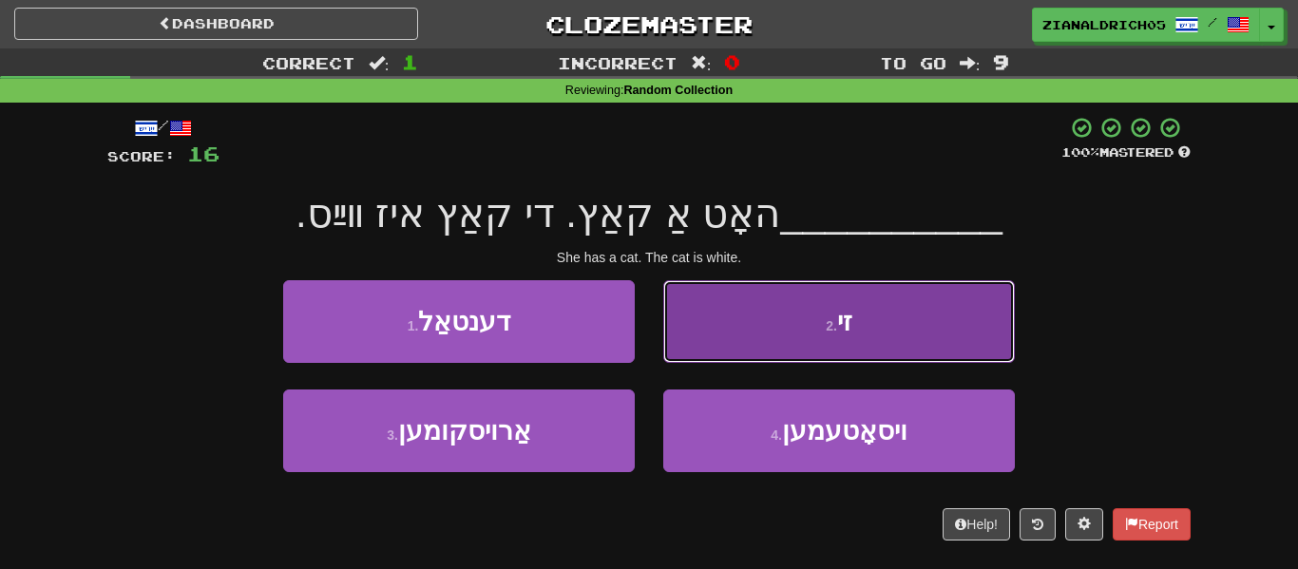
click at [964, 309] on button "2 . זי" at bounding box center [839, 321] width 352 height 83
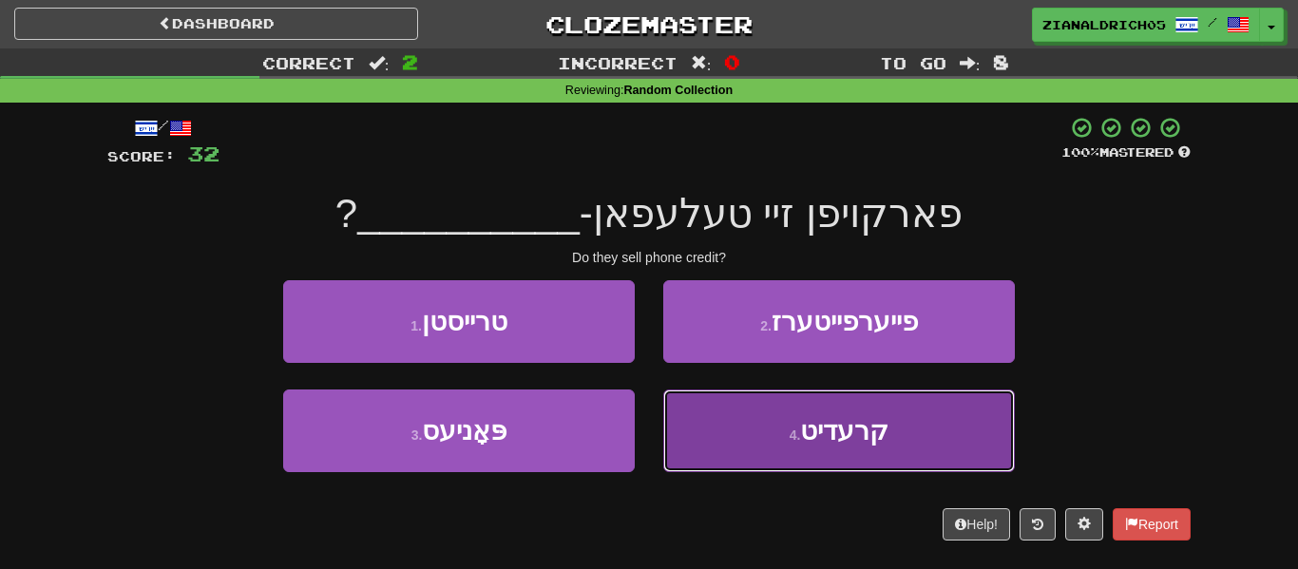
click at [869, 441] on span "קרעדיט" at bounding box center [844, 430] width 88 height 29
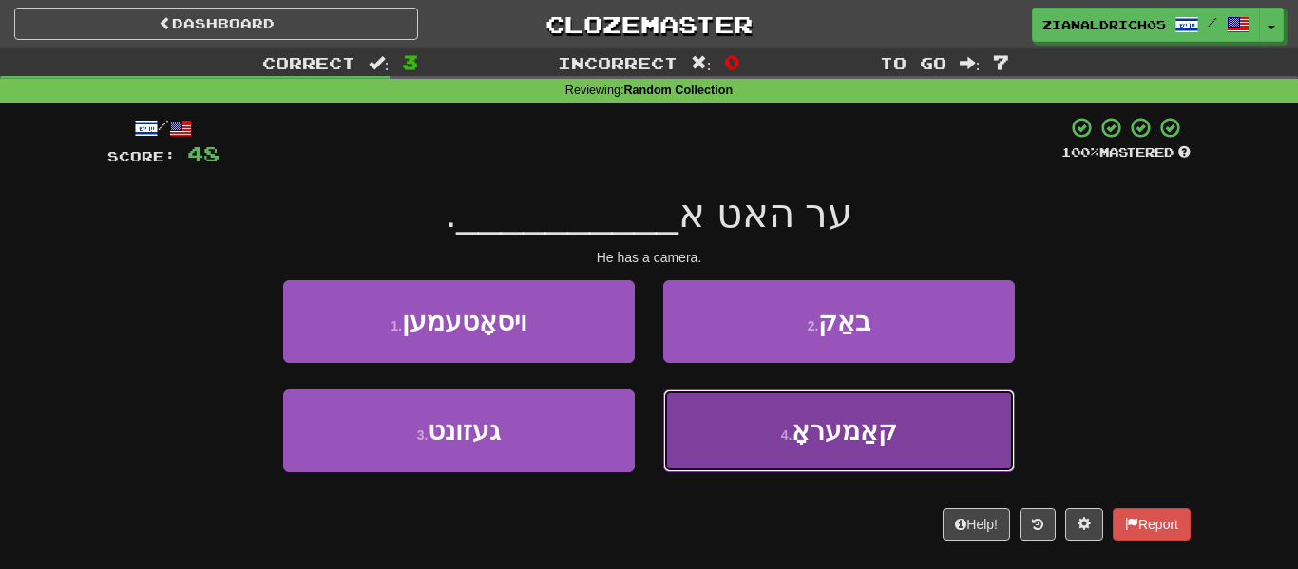
click at [822, 440] on span "קאַמעראָ" at bounding box center [844, 430] width 105 height 29
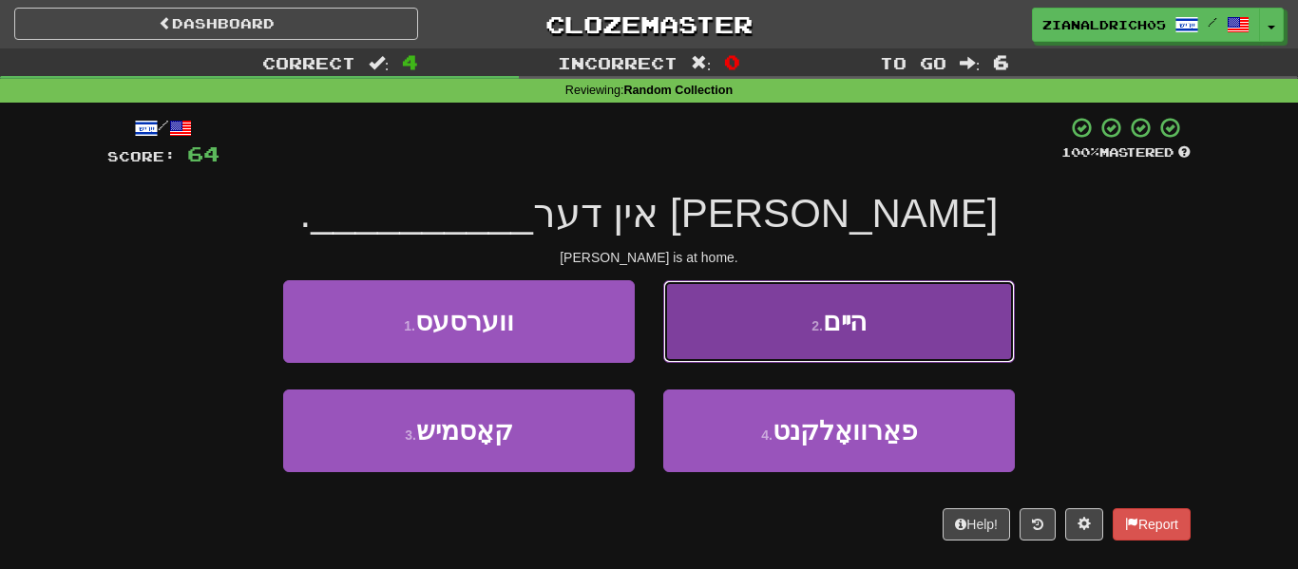
click at [956, 312] on button "2 . הײם" at bounding box center [839, 321] width 352 height 83
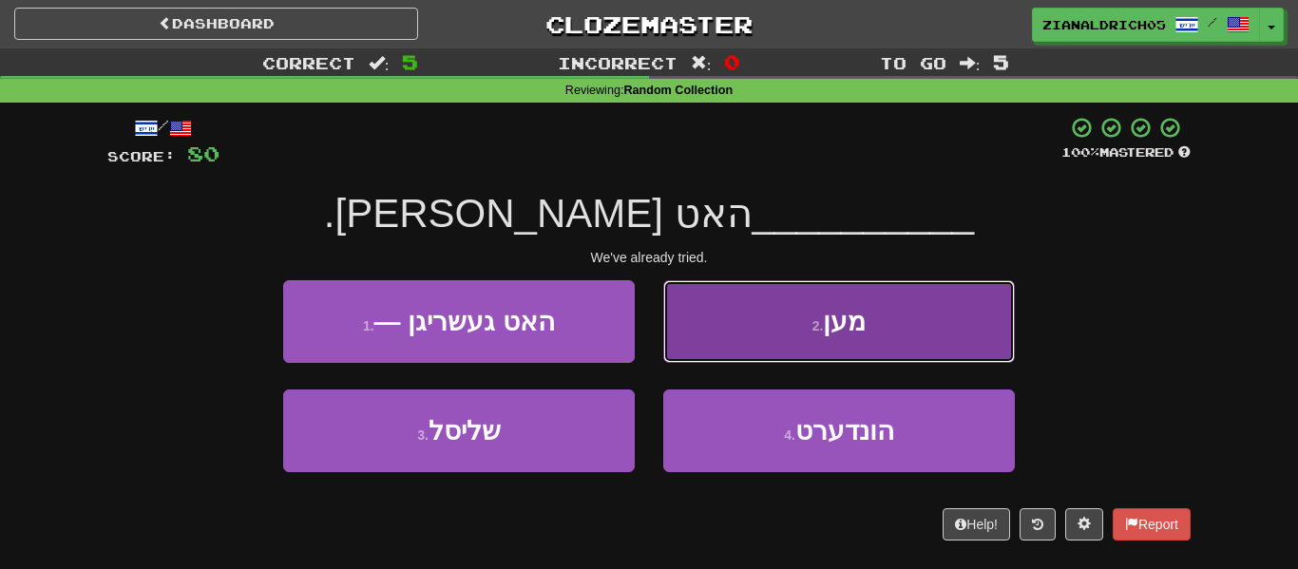
click at [941, 327] on button "2 . מען" at bounding box center [839, 321] width 352 height 83
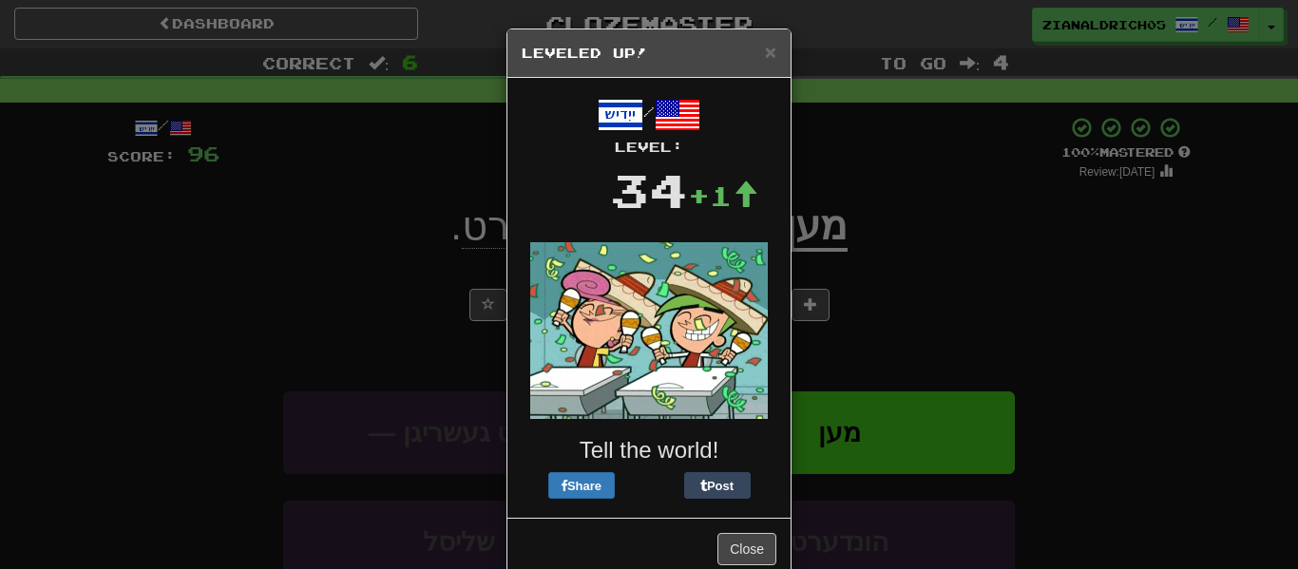
click at [1193, 410] on div "× Leveled Up! / Level: 34 +1 Tell the world! Share Post Close" at bounding box center [649, 284] width 1298 height 569
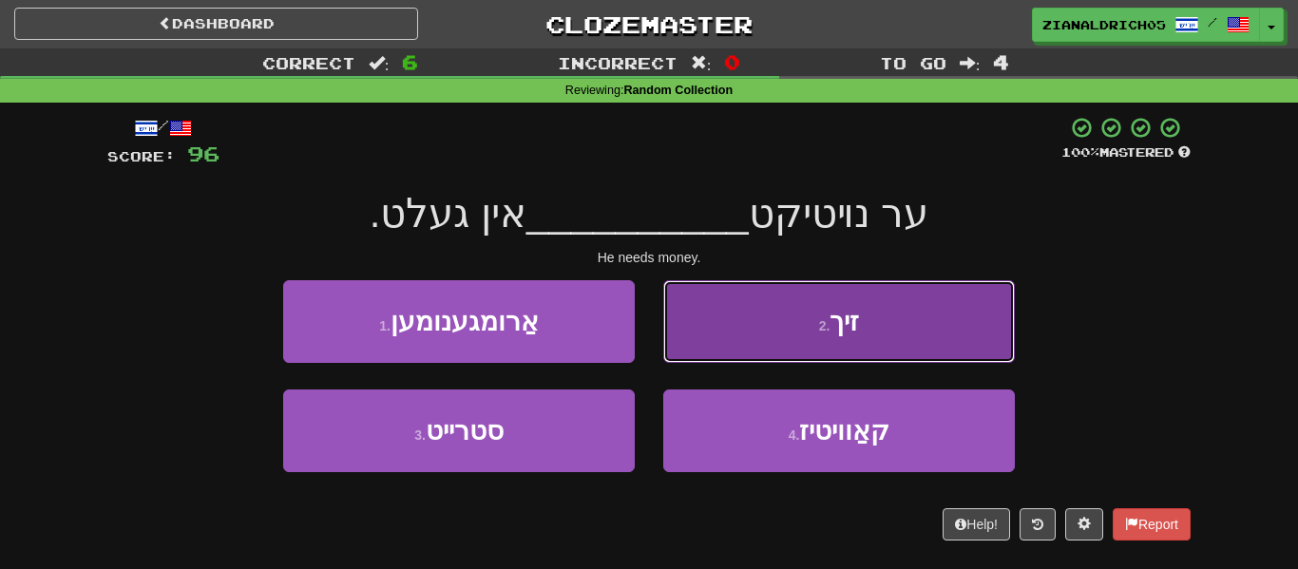
click at [912, 335] on button "2 . זיך" at bounding box center [839, 321] width 352 height 83
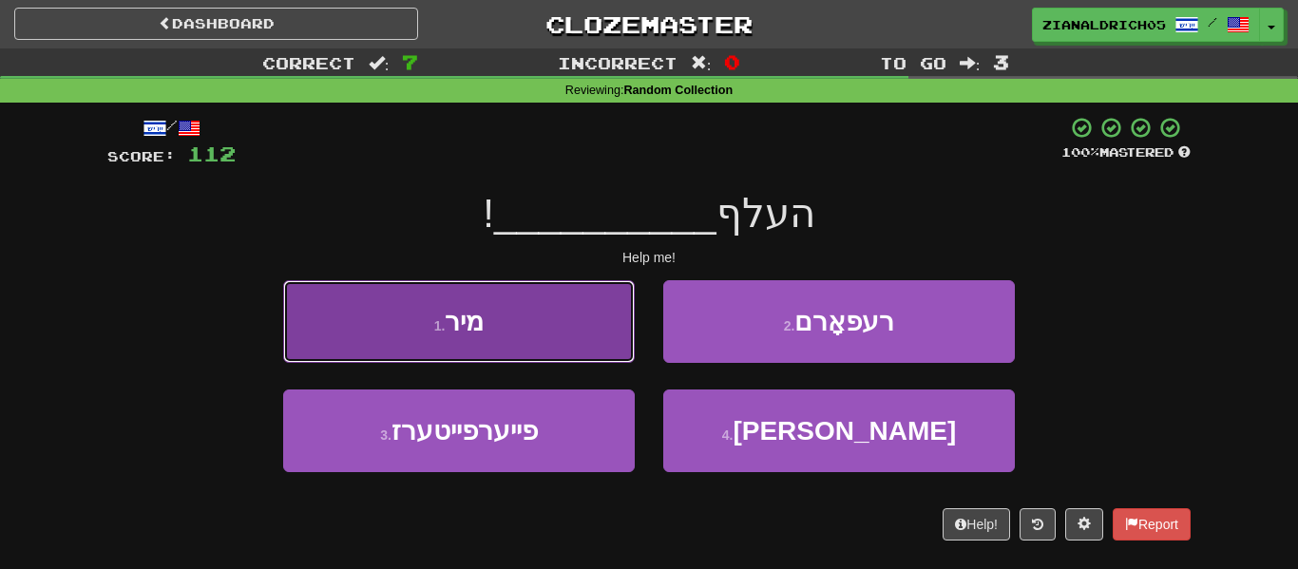
click at [518, 329] on button "1 . מיר" at bounding box center [459, 321] width 352 height 83
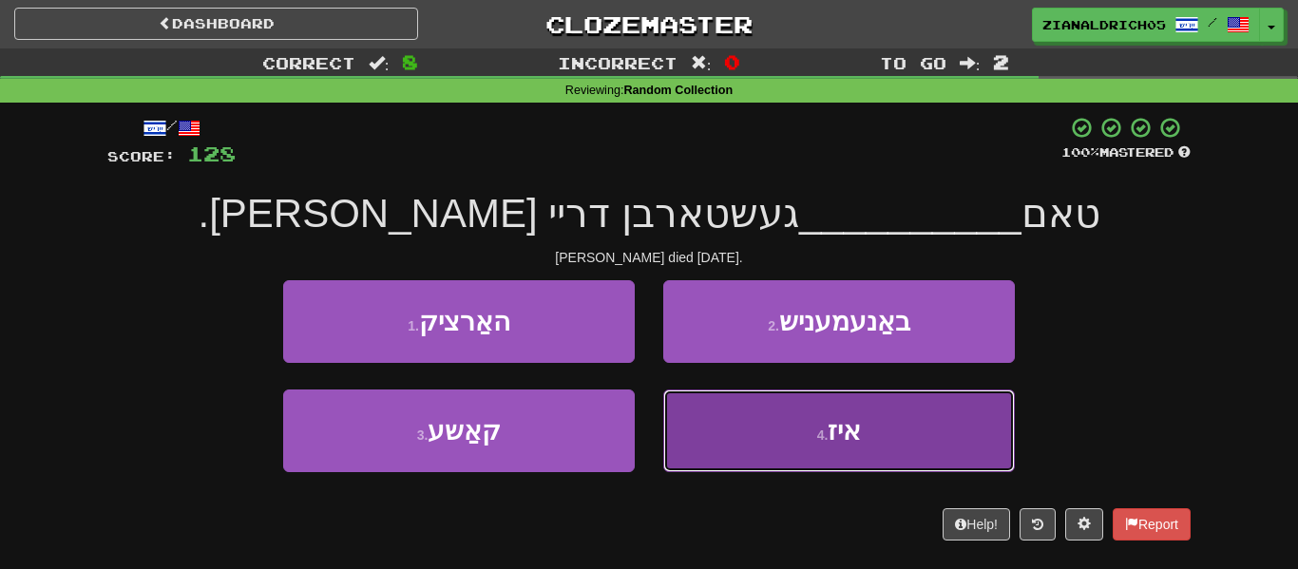
click at [885, 449] on button "4 . איז" at bounding box center [839, 431] width 352 height 83
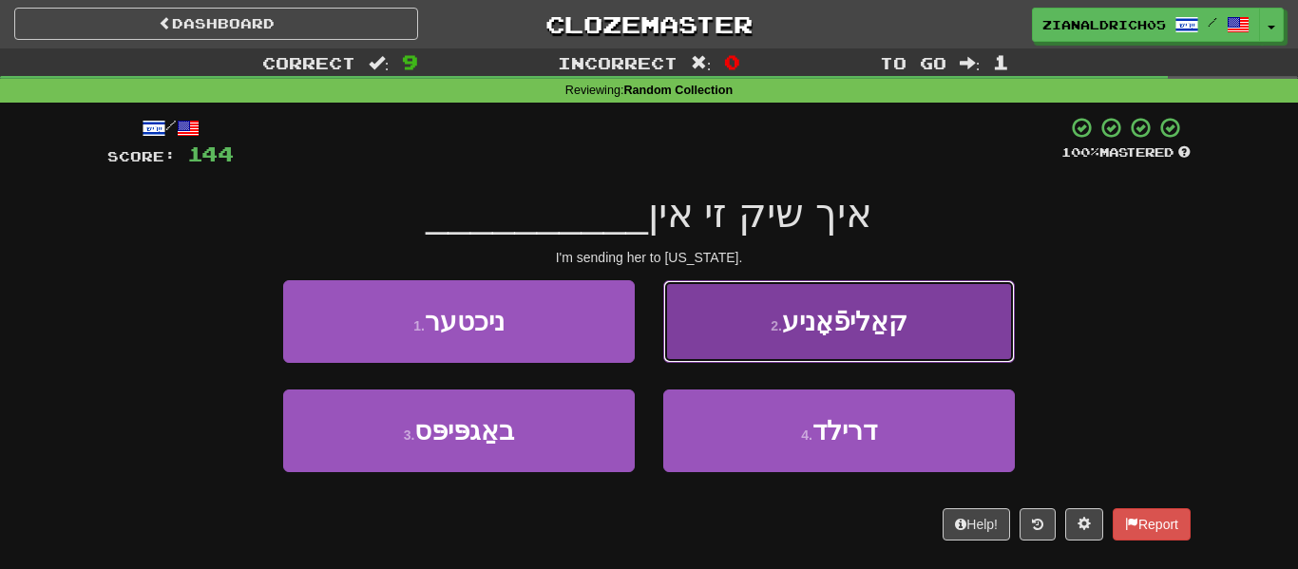
click at [976, 319] on button "2 . קאַליפֿאָניע" at bounding box center [839, 321] width 352 height 83
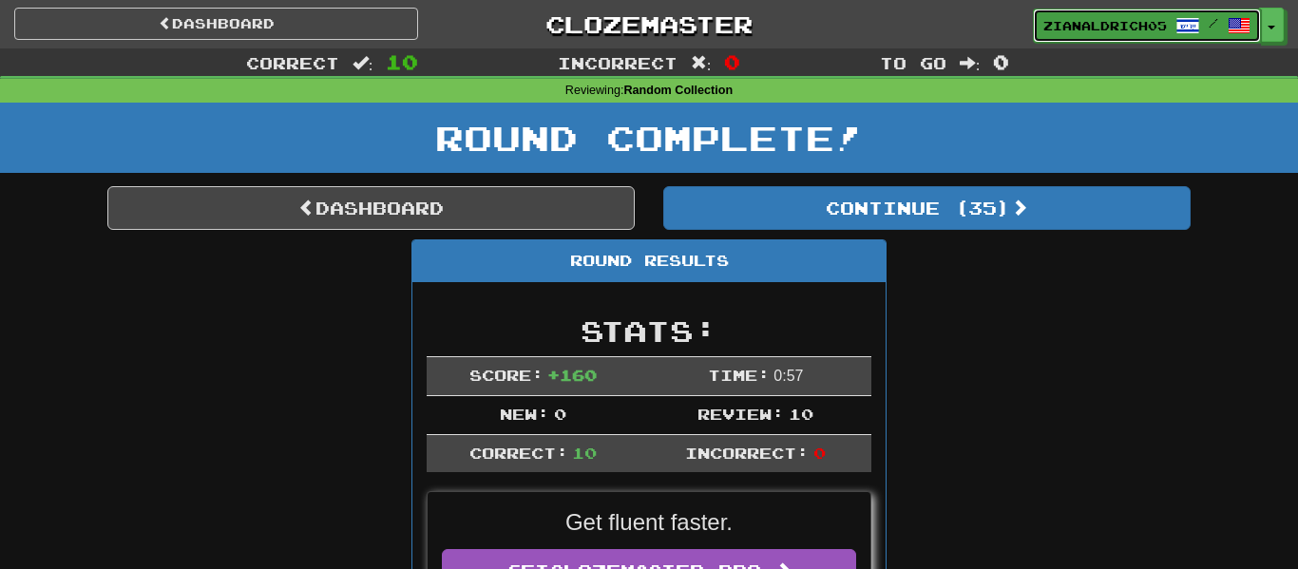
click at [1233, 27] on span at bounding box center [1239, 25] width 23 height 23
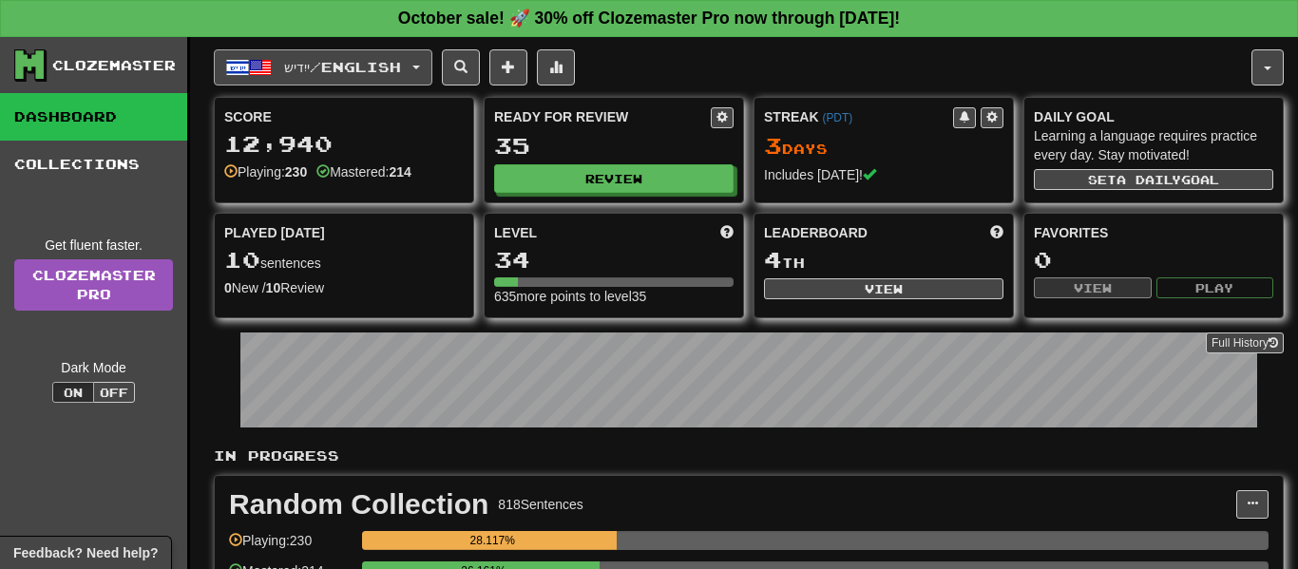
click at [351, 54] on button "ייִדיש / English" at bounding box center [323, 67] width 219 height 36
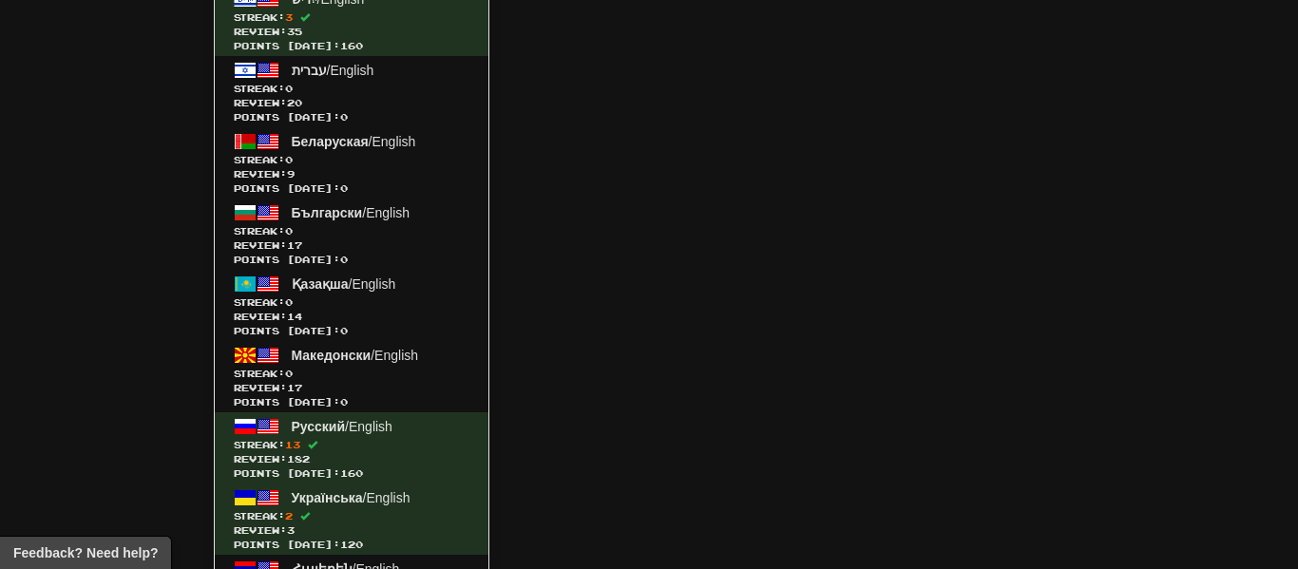
scroll to position [2035, 0]
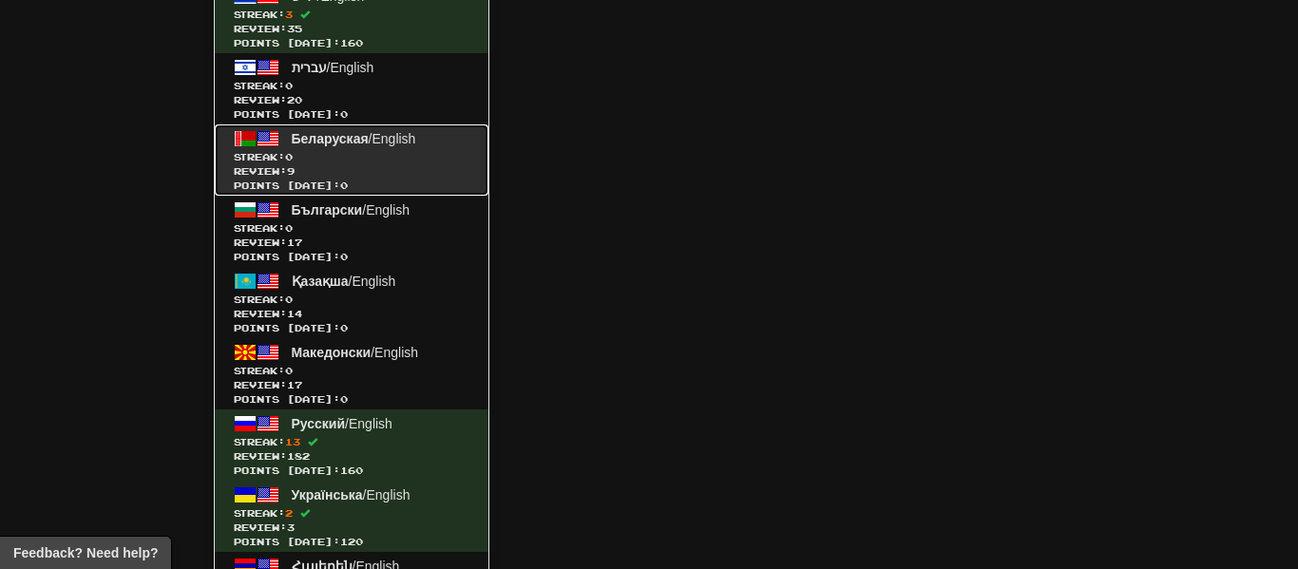
click at [360, 156] on span "Streak: 0" at bounding box center [352, 157] width 236 height 14
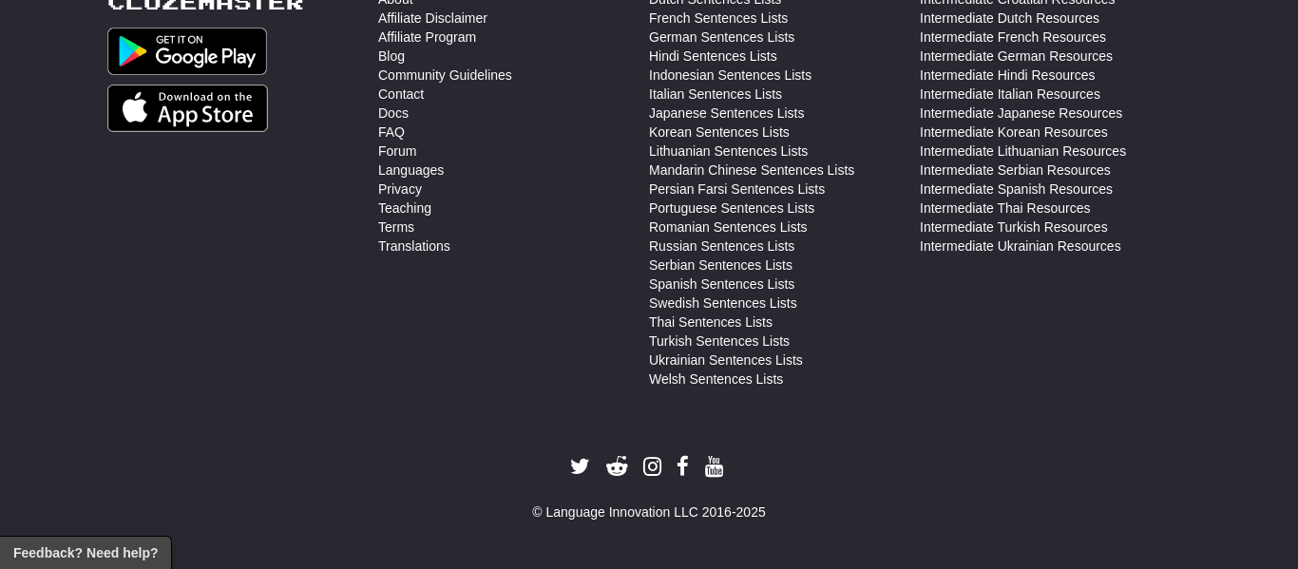
scroll to position [839, 0]
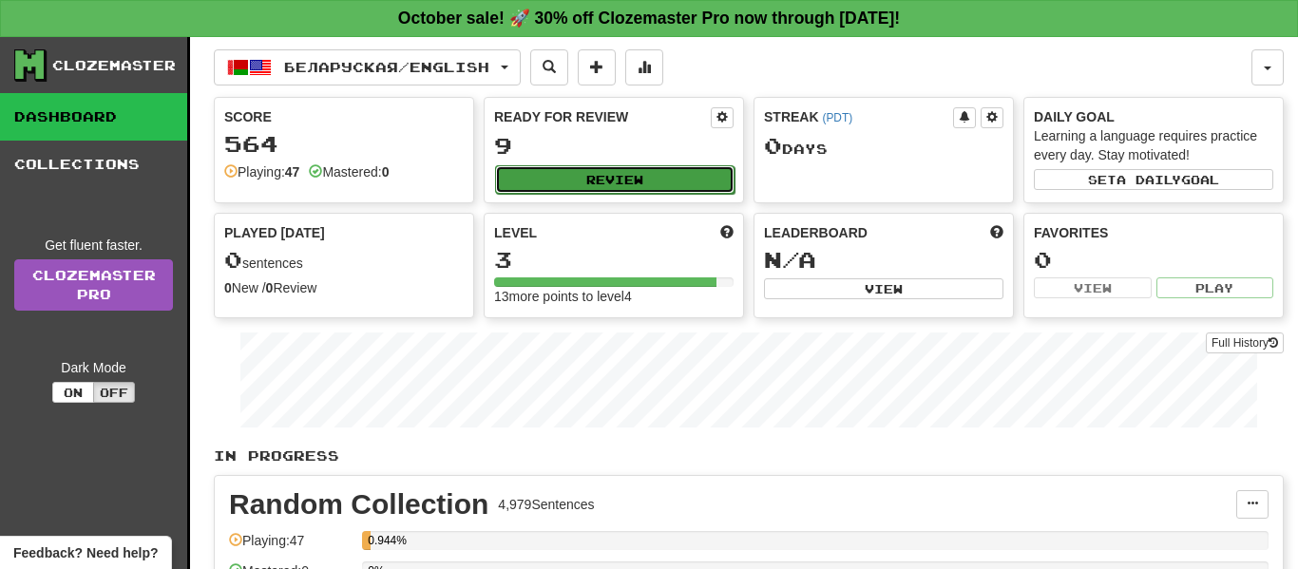
click at [644, 183] on button "Review" at bounding box center [614, 179] width 239 height 29
select select "**"
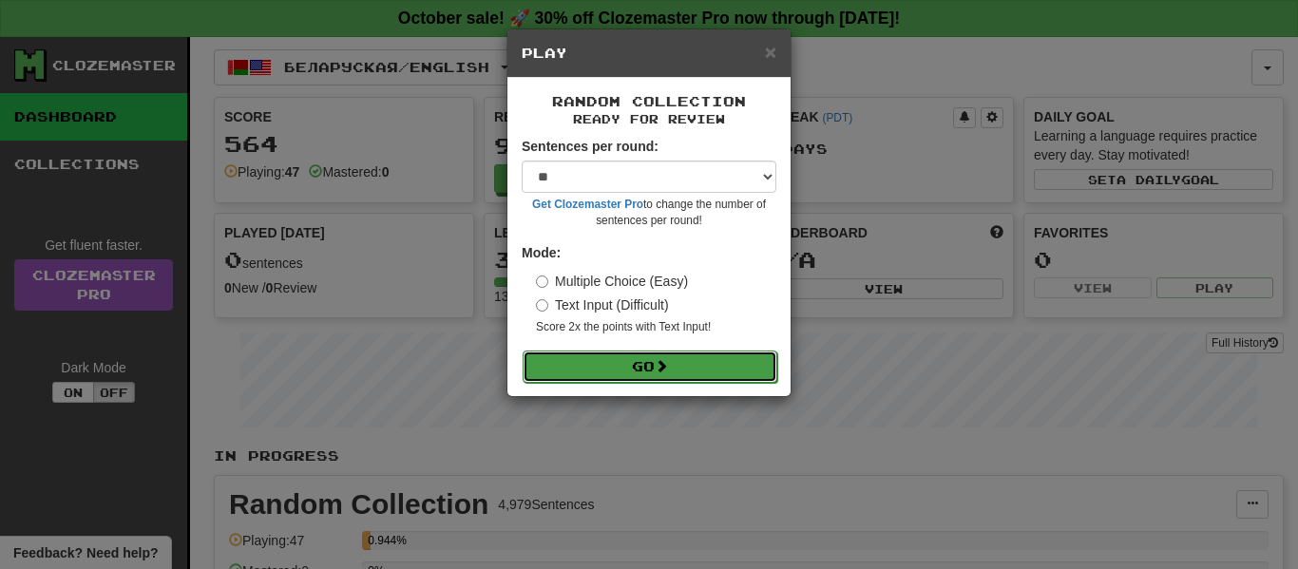
click at [623, 371] on button "Go" at bounding box center [650, 367] width 255 height 32
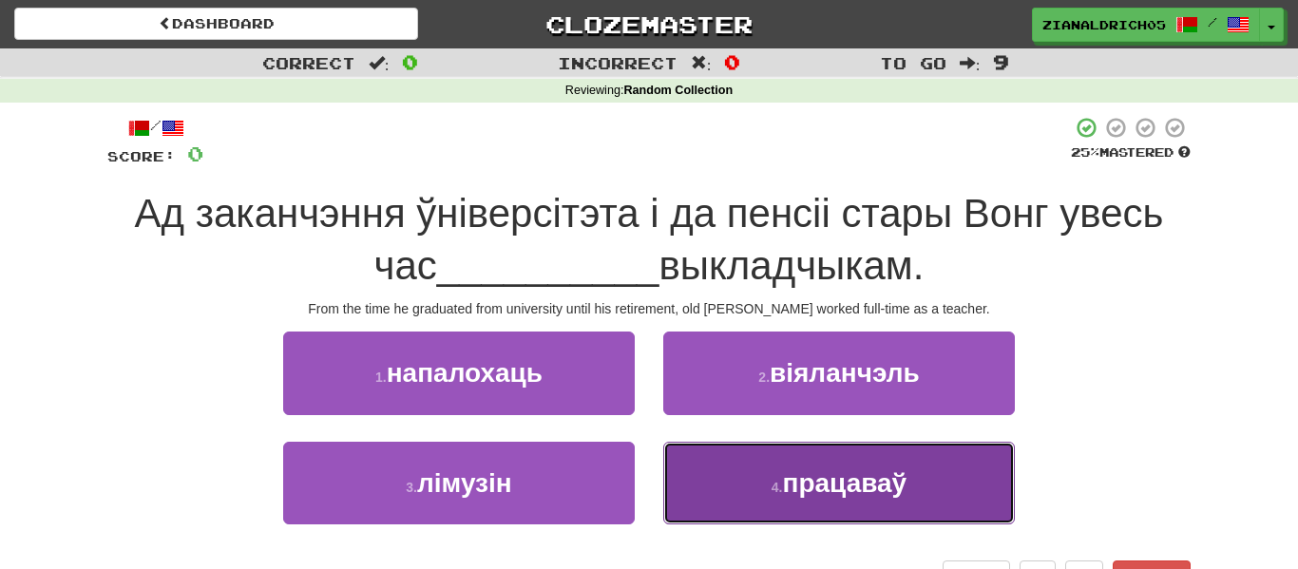
click at [851, 493] on span "працаваў" at bounding box center [844, 482] width 124 height 29
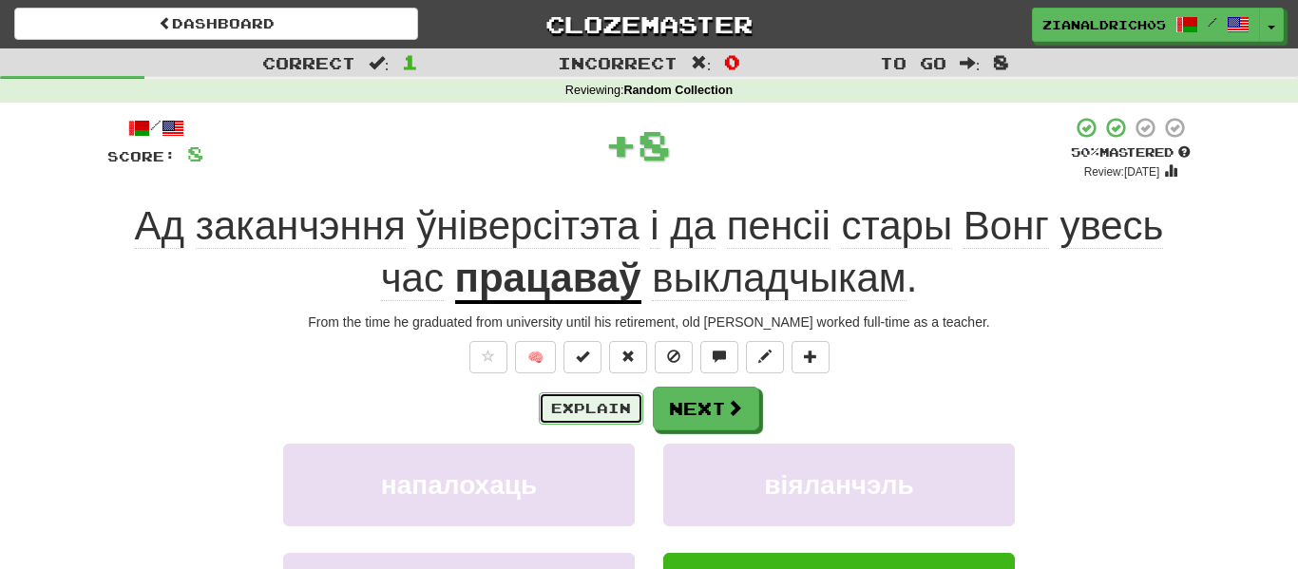
click at [609, 410] on button "Explain" at bounding box center [591, 408] width 105 height 32
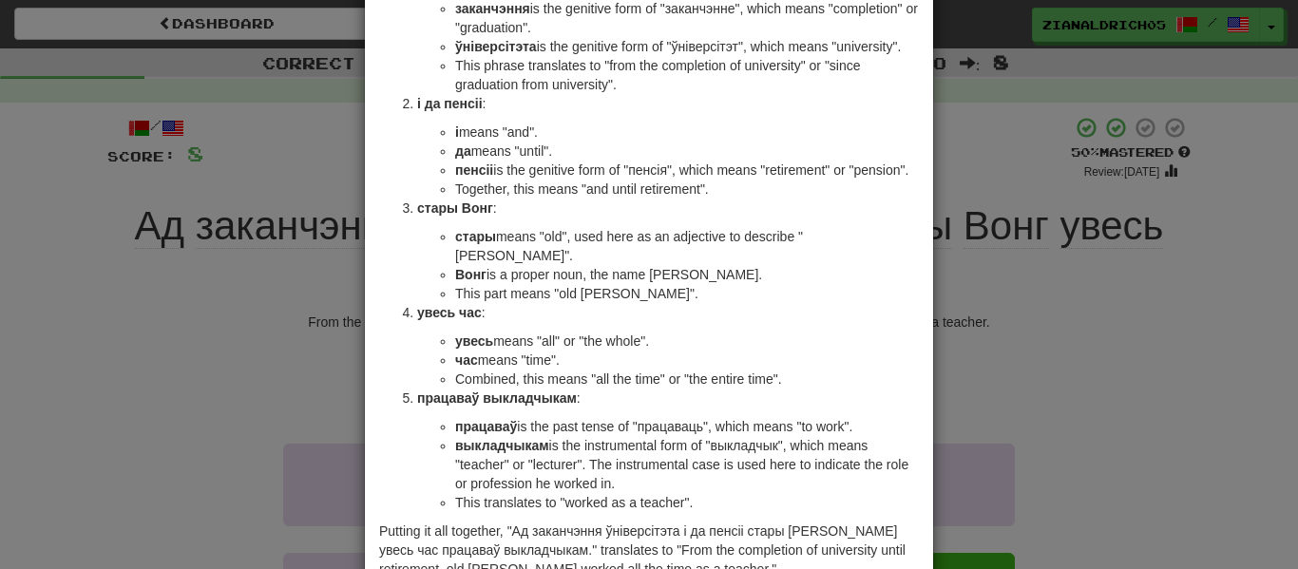
scroll to position [210, 0]
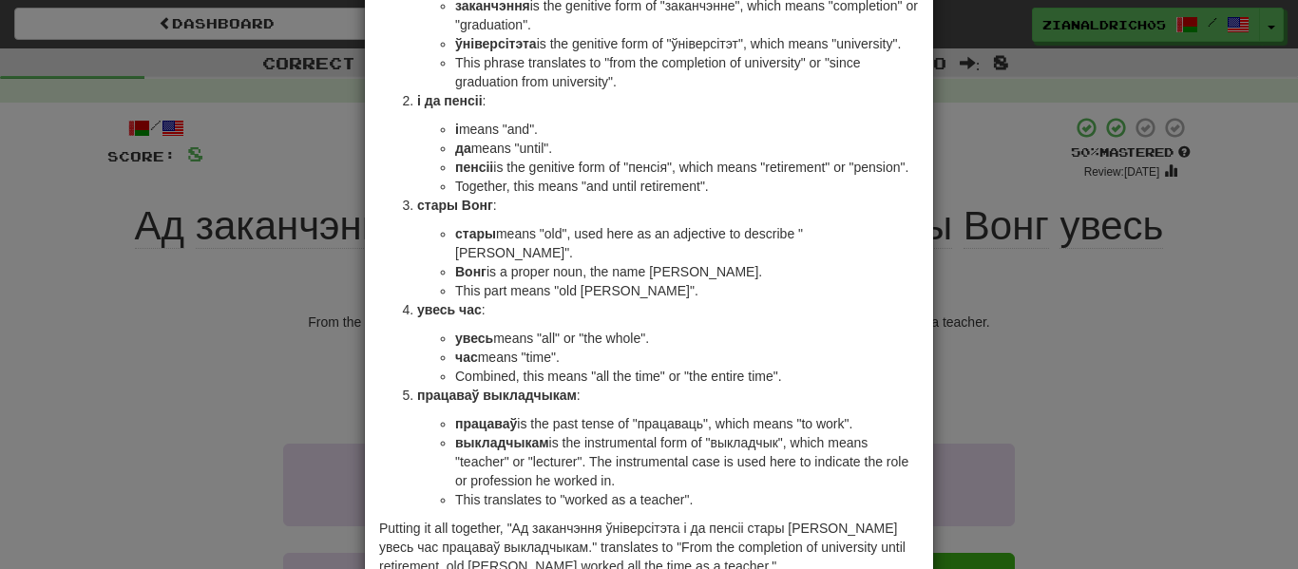
click at [222, 505] on div "× Explanation Sure! Let's break down the Belarusian sentence "Ад заканчэння ўні…" at bounding box center [649, 284] width 1298 height 569
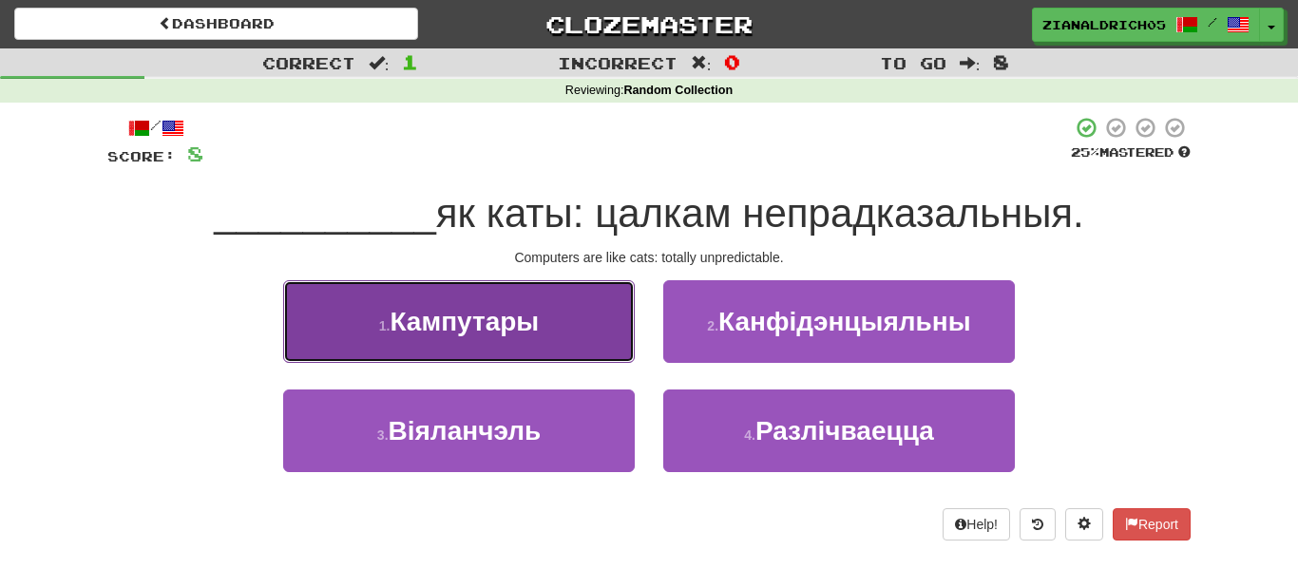
click at [393, 320] on span "Кампутары" at bounding box center [464, 321] width 149 height 29
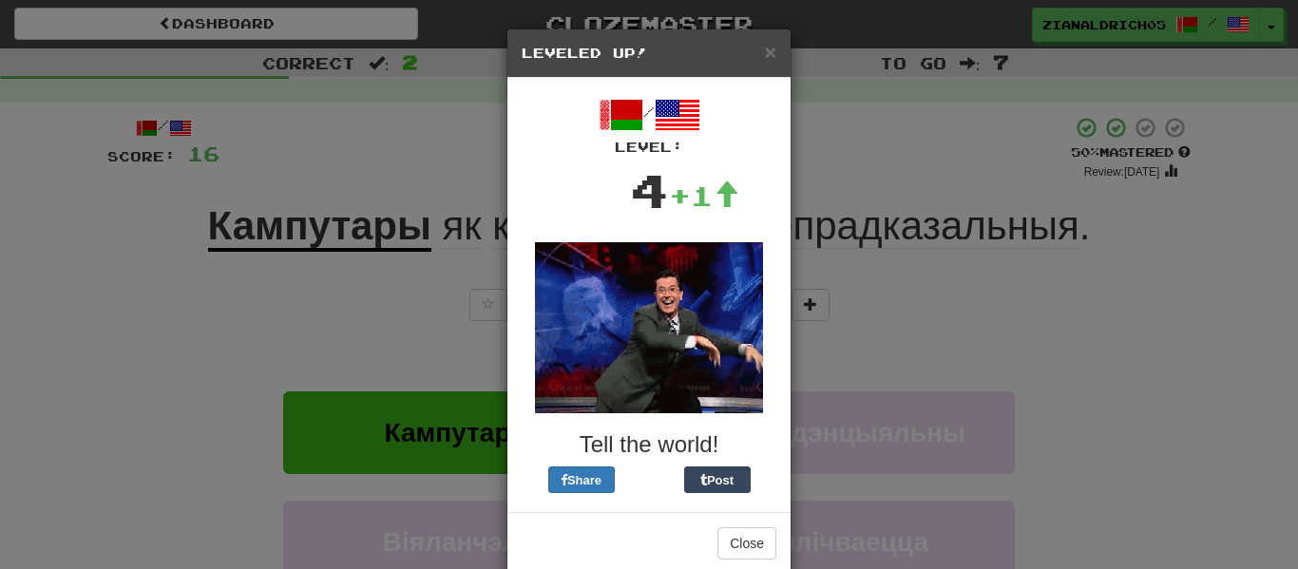
click at [128, 385] on div "× Leveled Up! / Level: 4 +1 Tell the world! Share Post Close" at bounding box center [649, 284] width 1298 height 569
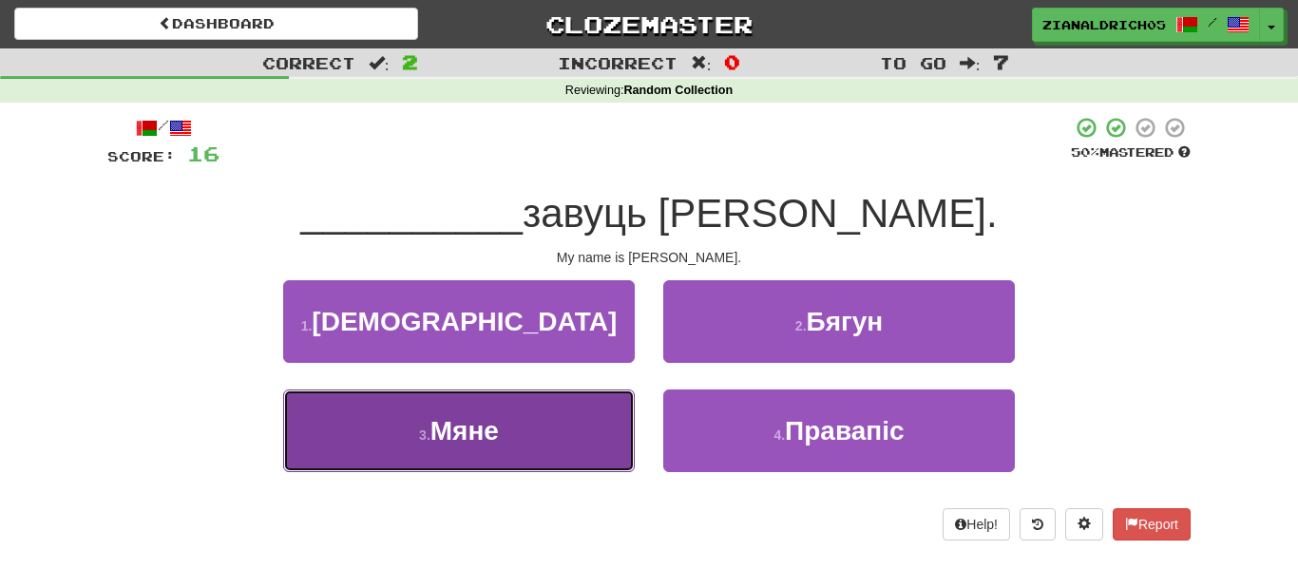
click at [343, 451] on button "3 . Мяне" at bounding box center [459, 431] width 352 height 83
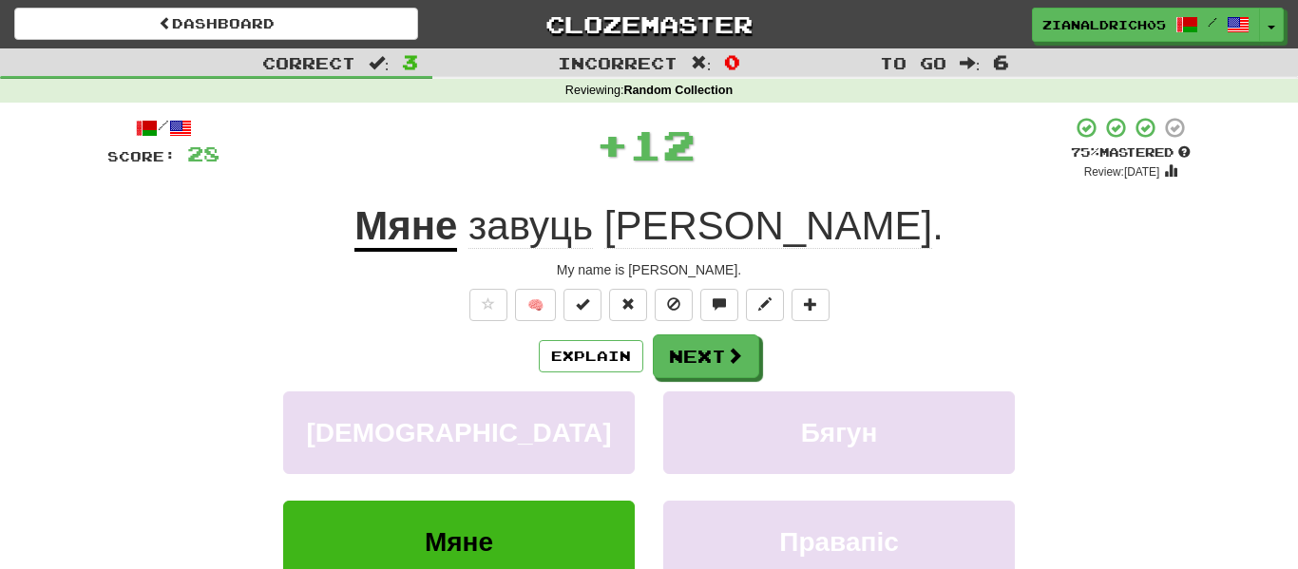
click at [149, 415] on div "[DEMOGRAPHIC_DATA] Бягун" at bounding box center [649, 445] width 1140 height 109
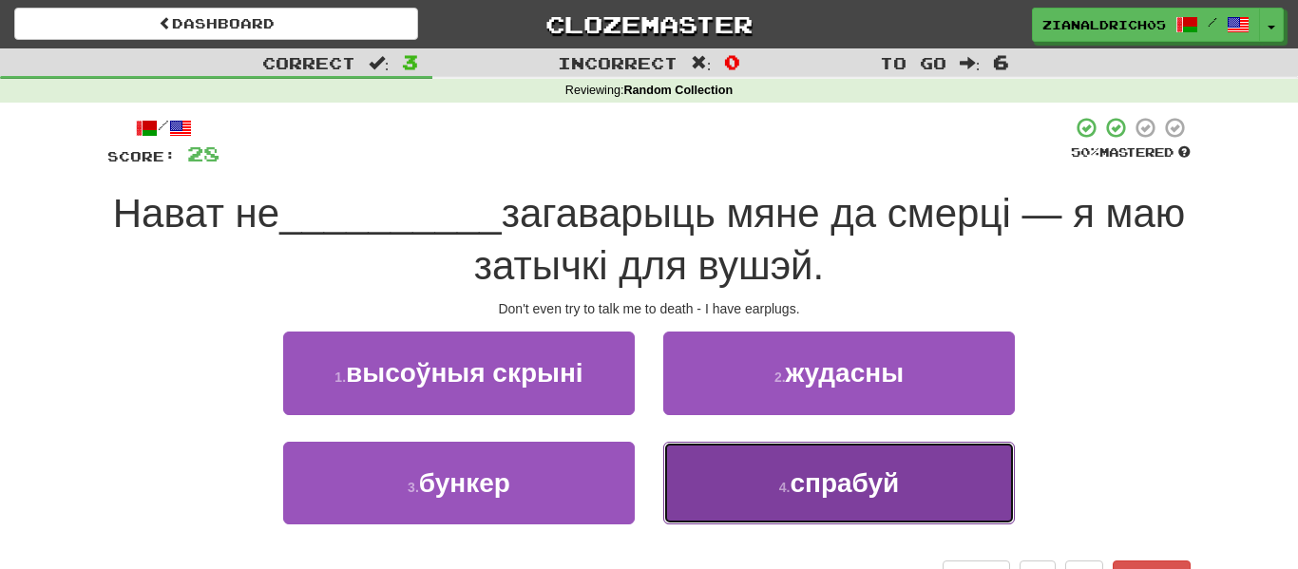
click at [727, 499] on button "4 . спрабуй" at bounding box center [839, 483] width 352 height 83
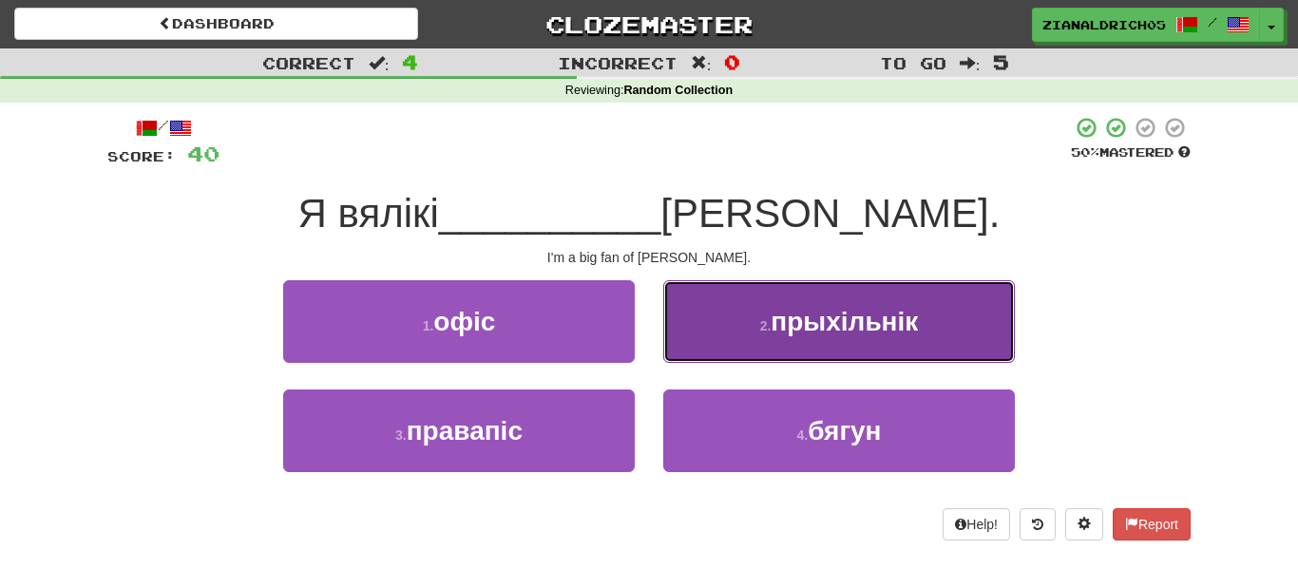
click at [708, 319] on button "2 . прыхільнік" at bounding box center [839, 321] width 352 height 83
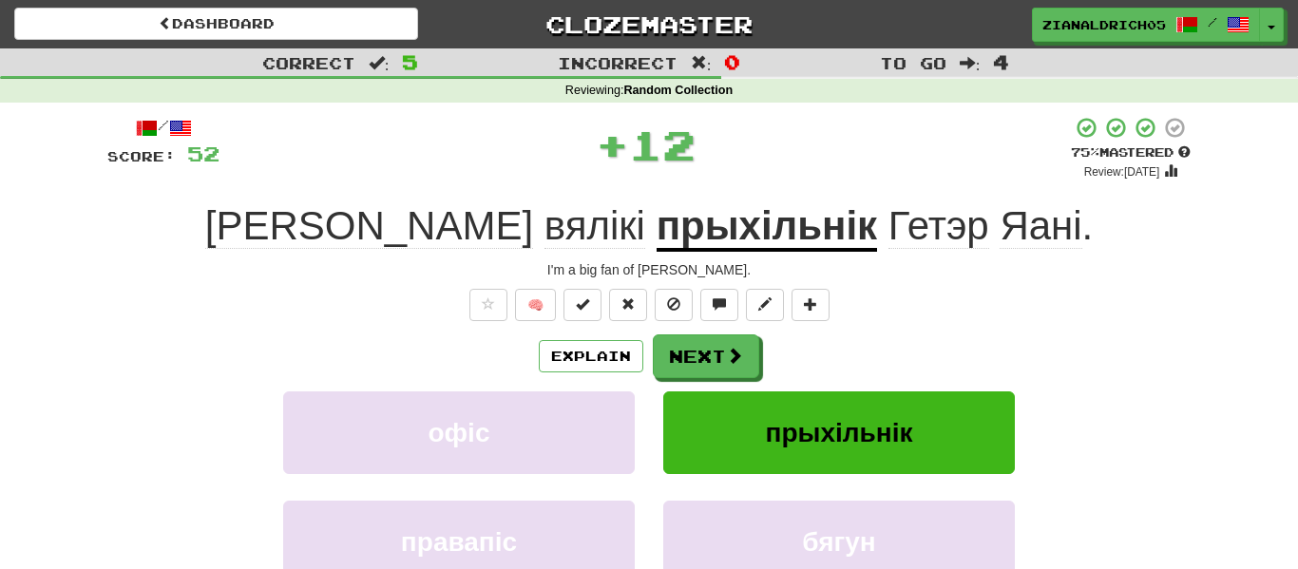
click at [225, 336] on div "Explain Next" at bounding box center [648, 356] width 1083 height 44
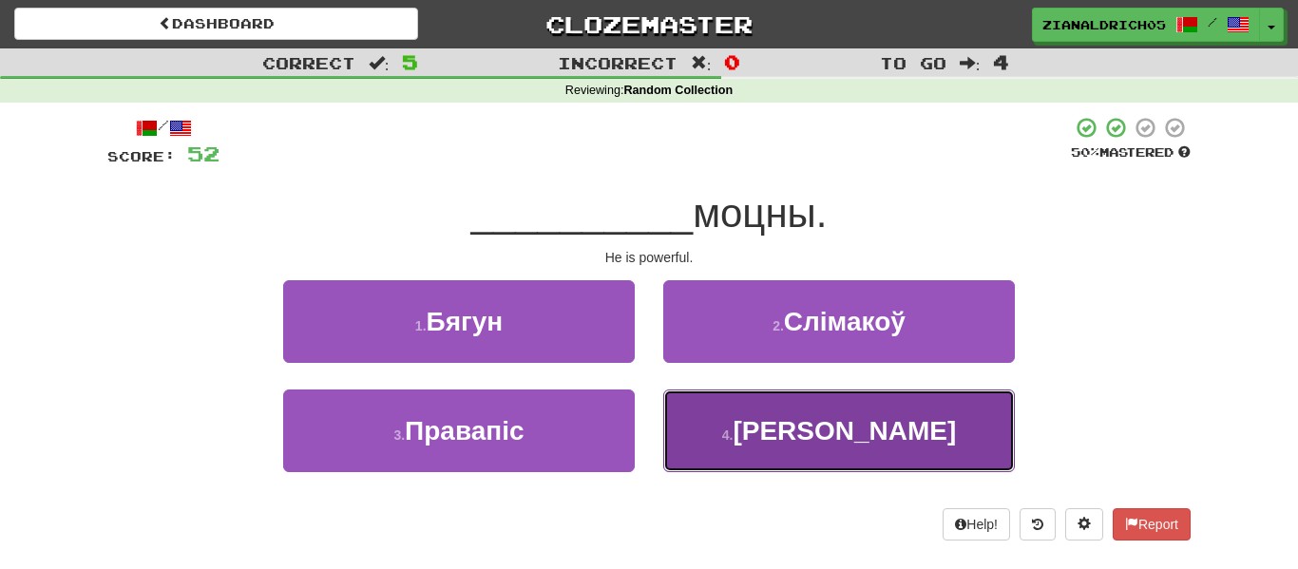
click at [766, 455] on button "4 . [PERSON_NAME]" at bounding box center [839, 431] width 352 height 83
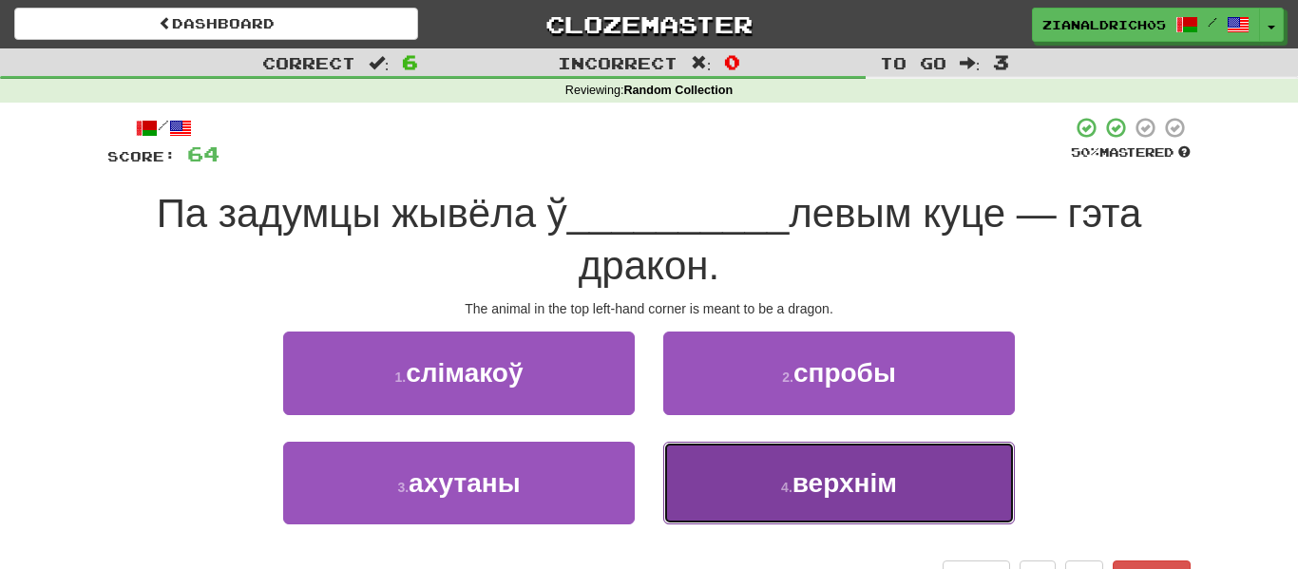
click at [960, 505] on button "4 . верхнім" at bounding box center [839, 483] width 352 height 83
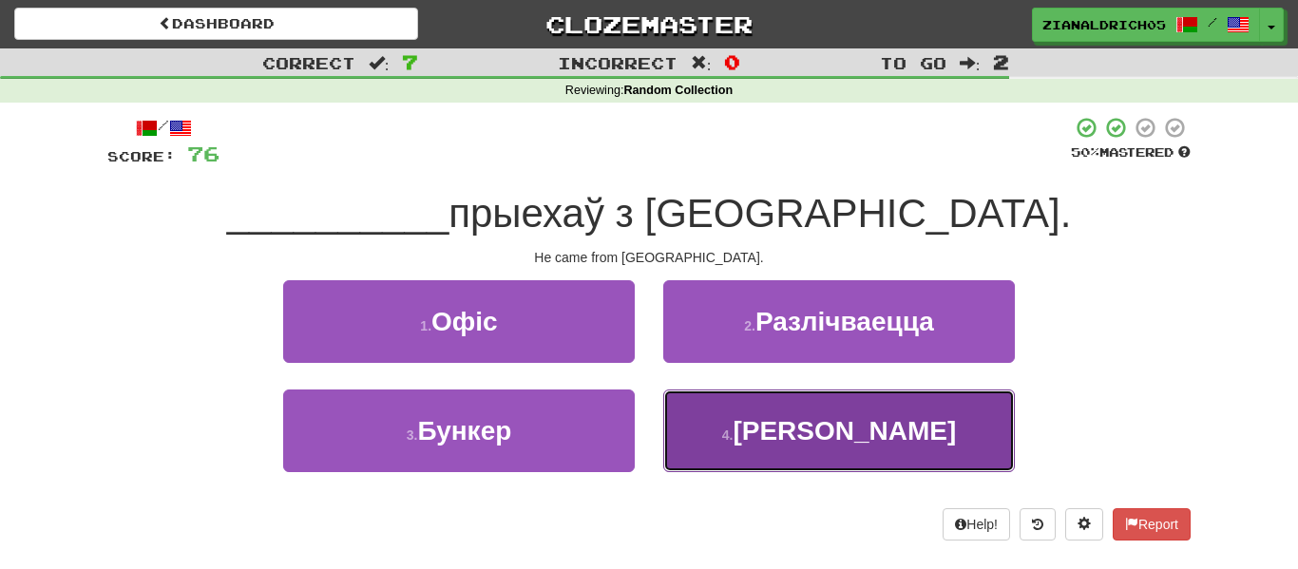
click at [915, 461] on button "4 . [PERSON_NAME]" at bounding box center [839, 431] width 352 height 83
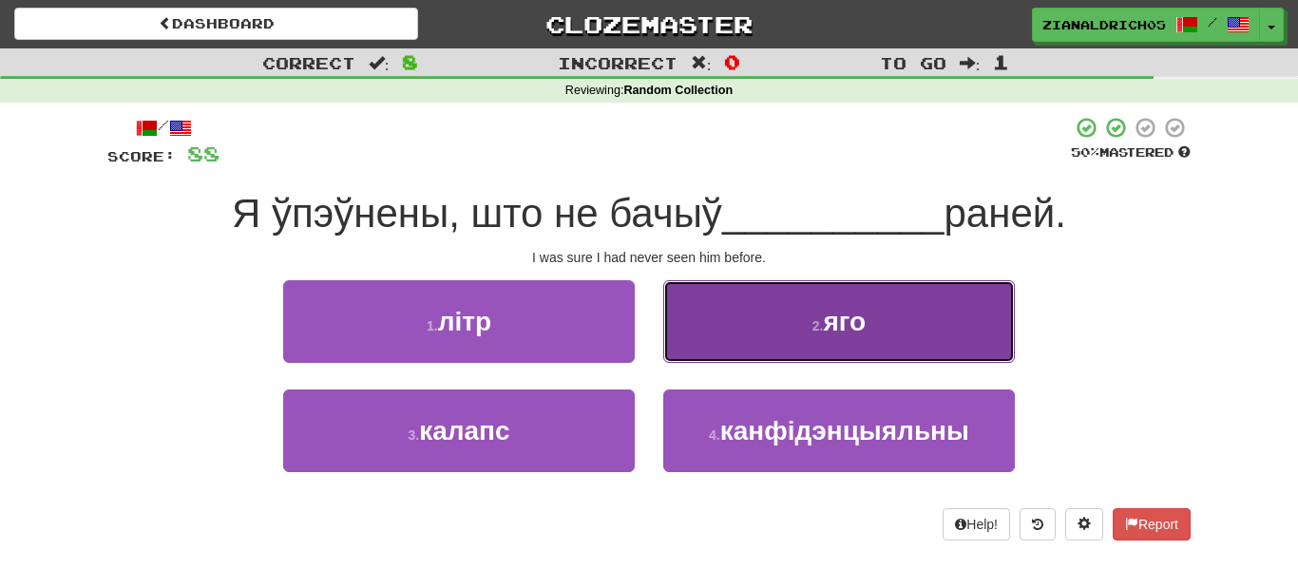
click at [967, 345] on button "2 . яго" at bounding box center [839, 321] width 352 height 83
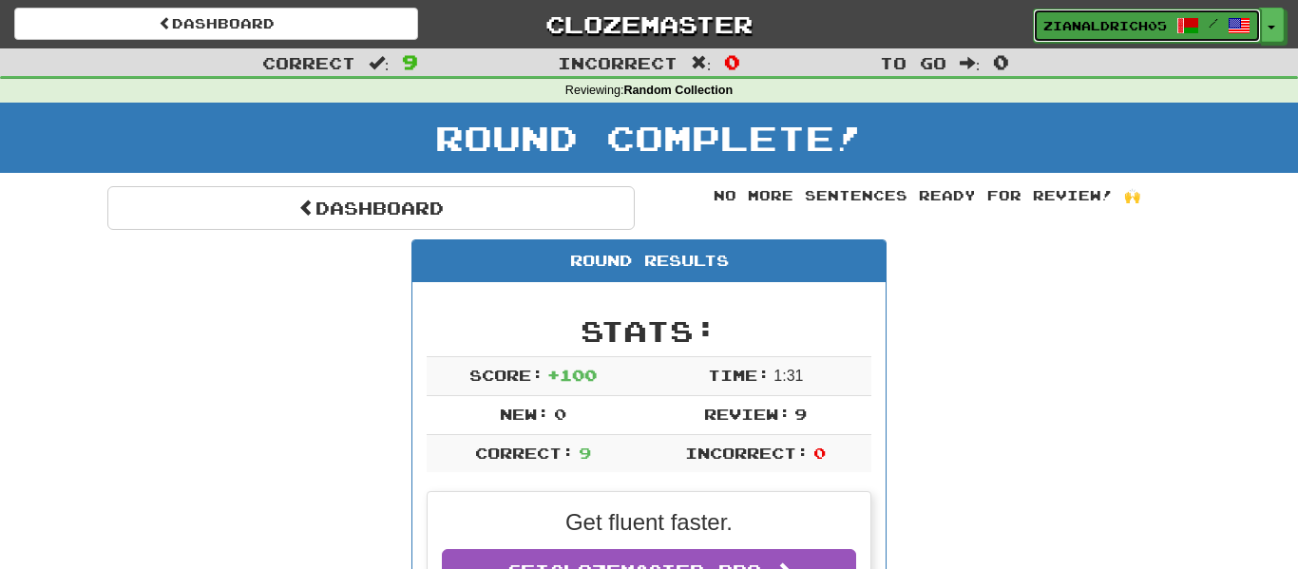
click at [1076, 29] on span "zianaldrich05" at bounding box center [1105, 25] width 124 height 17
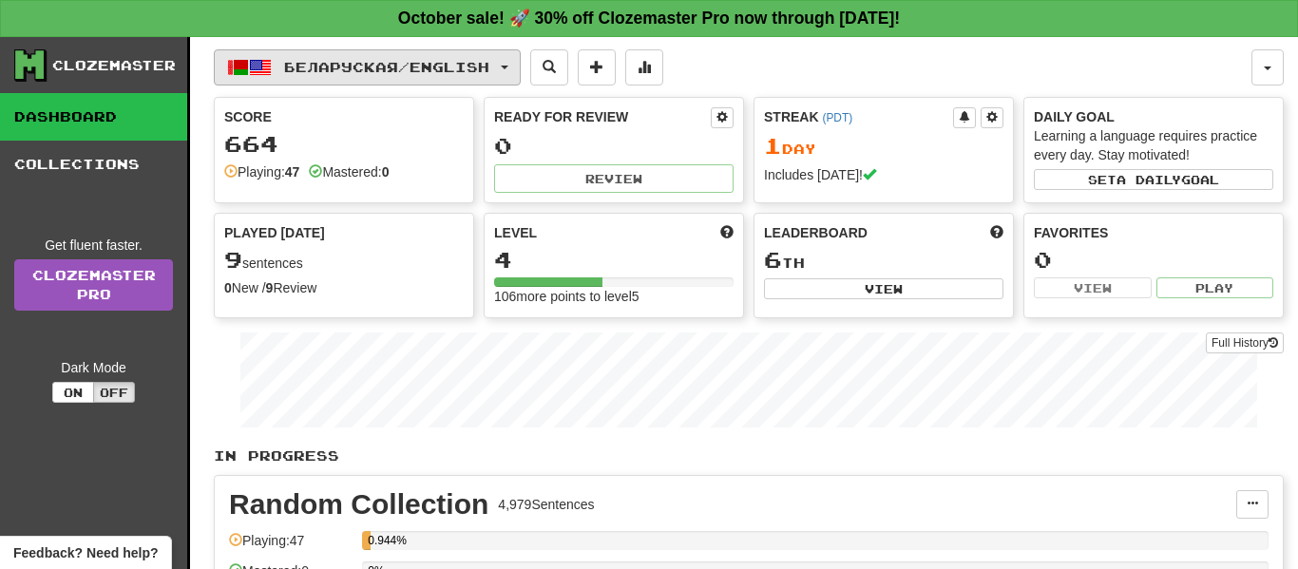
click at [425, 79] on button "Беларуская / English" at bounding box center [367, 67] width 307 height 36
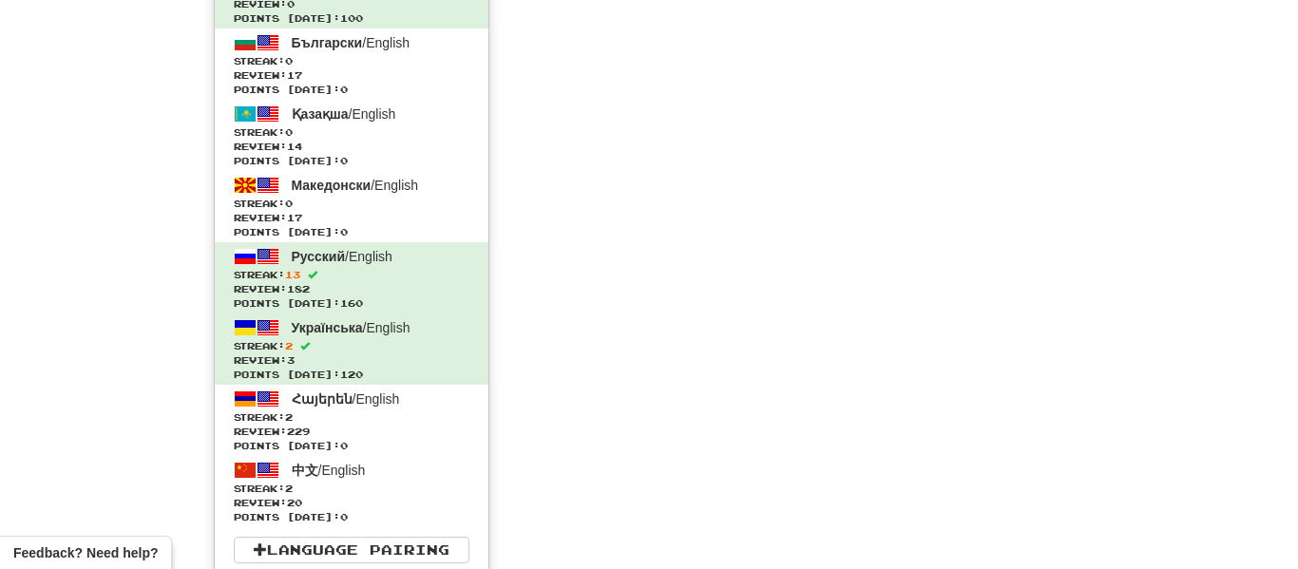
scroll to position [2212, 0]
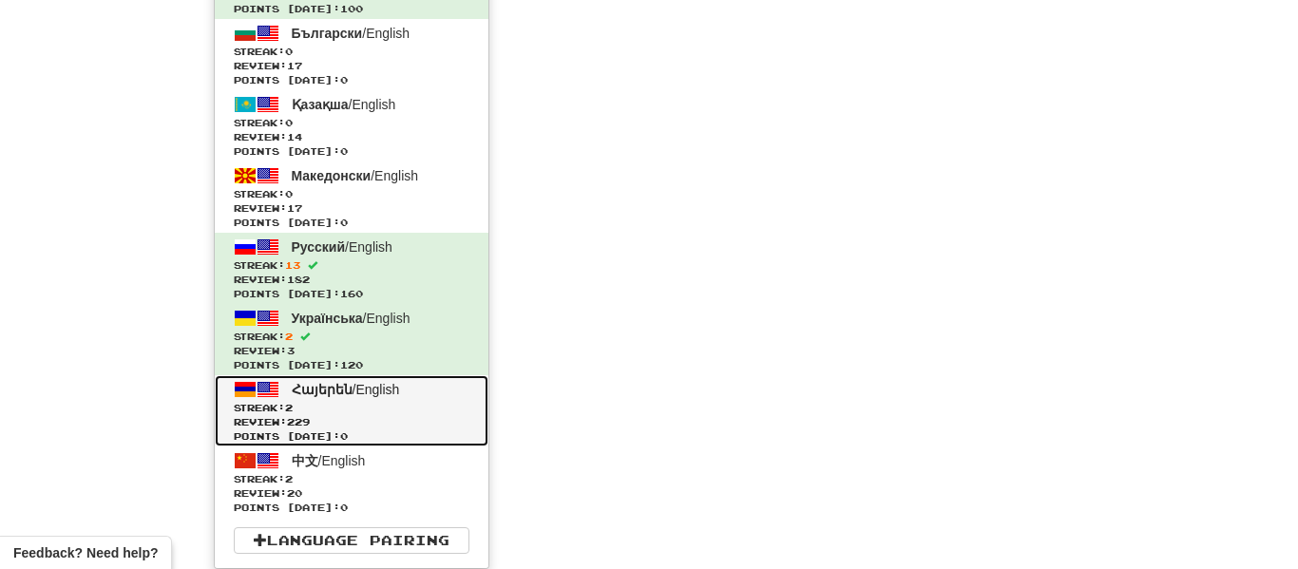
click at [358, 398] on link "Հայերեն / English Streak: 2 Review: 229 Points [DATE]: 0" at bounding box center [352, 410] width 274 height 71
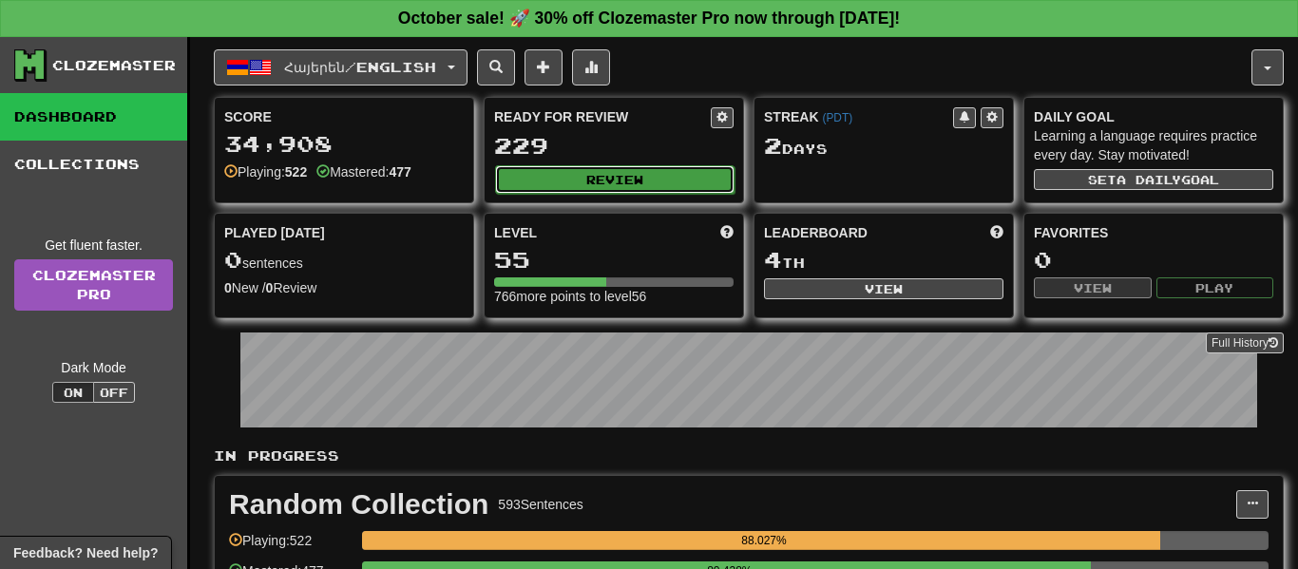
click at [721, 175] on button "Review" at bounding box center [614, 179] width 239 height 29
select select "**"
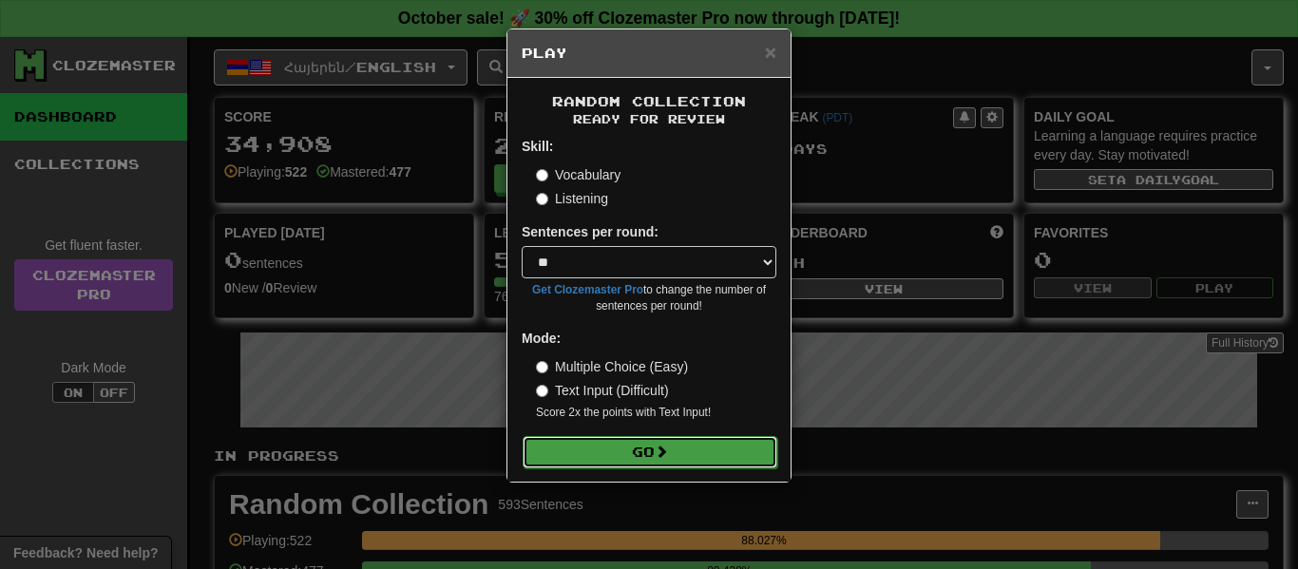
click at [678, 446] on button "Go" at bounding box center [650, 452] width 255 height 32
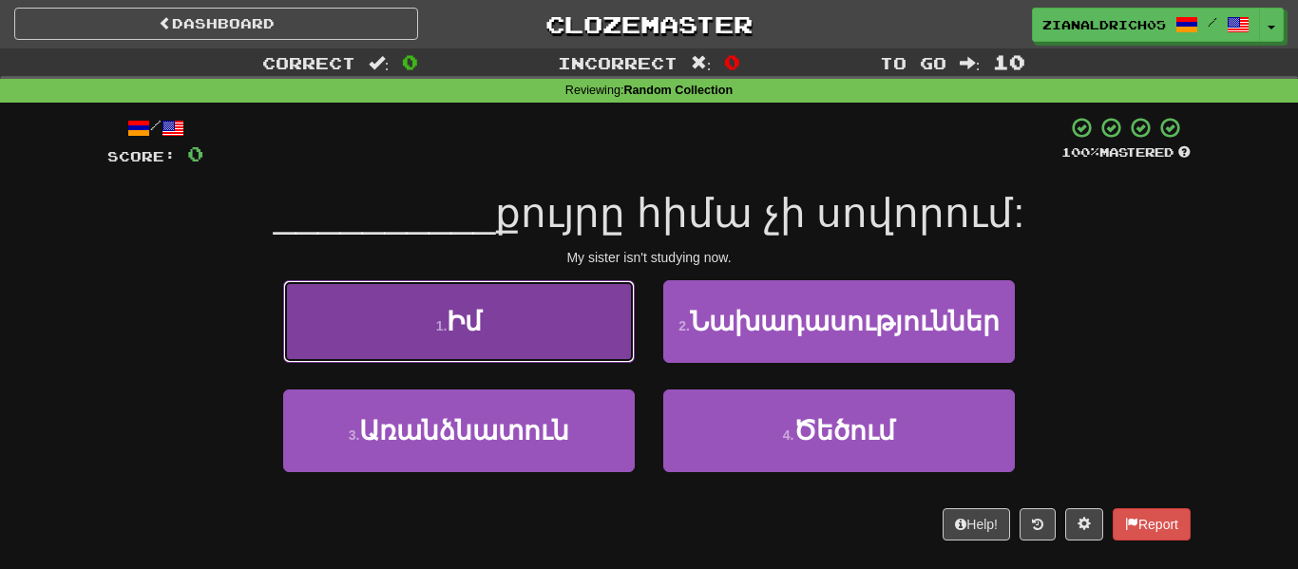
click at [373, 298] on button "1 . Իմ" at bounding box center [459, 321] width 352 height 83
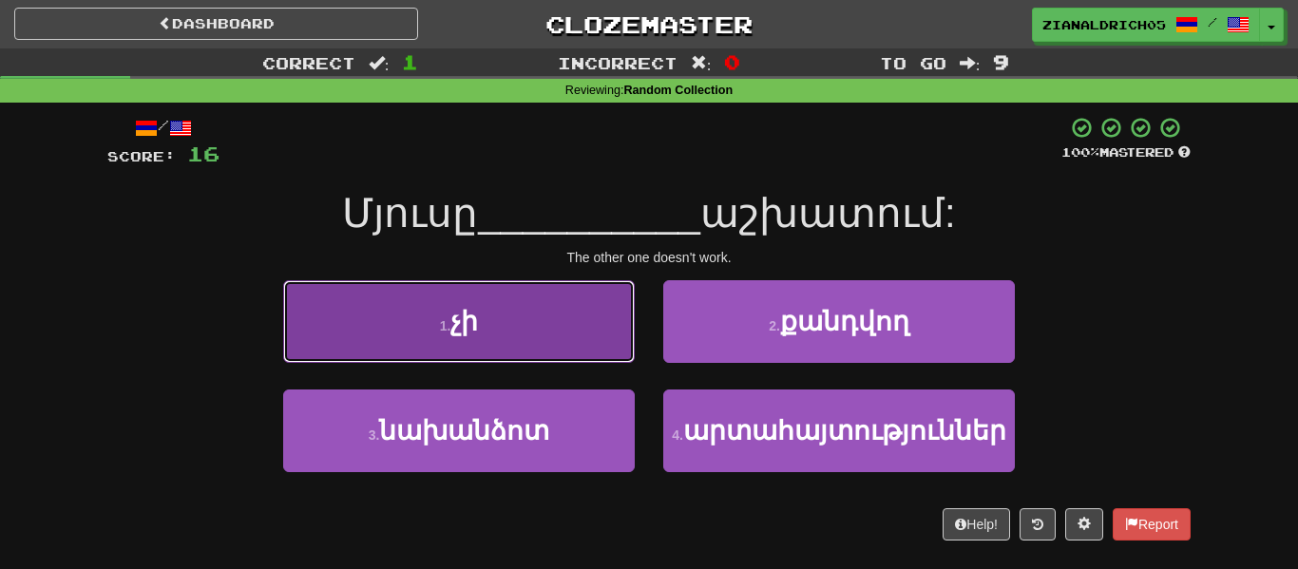
click at [375, 325] on button "1 . չի" at bounding box center [459, 321] width 352 height 83
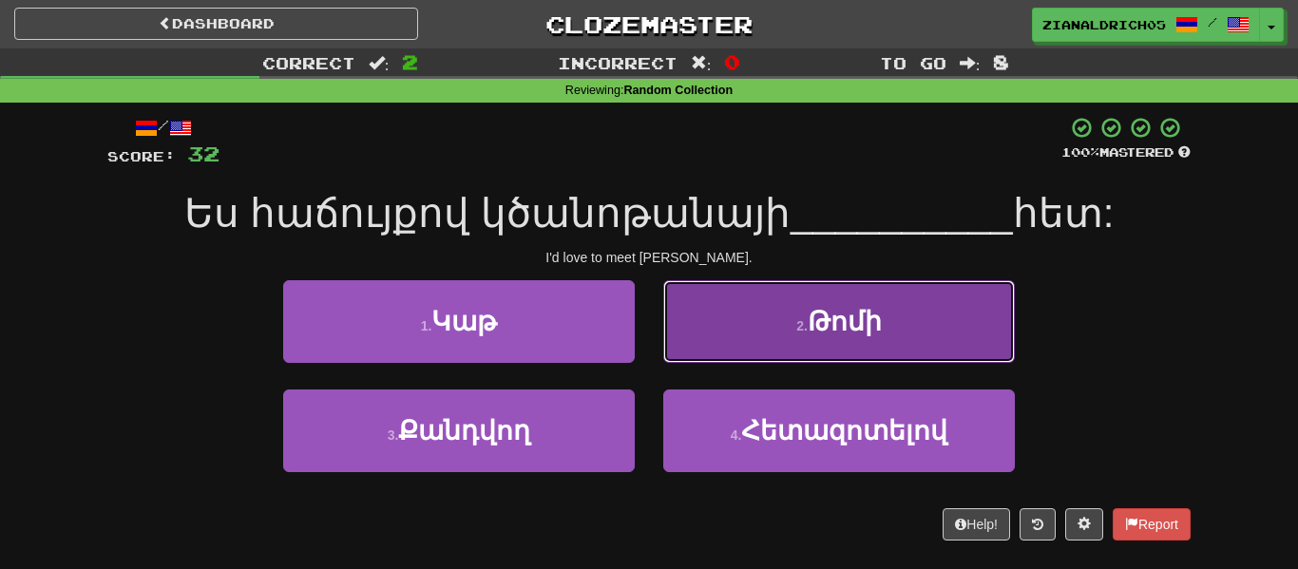
click at [780, 307] on button "2 . Թոմի" at bounding box center [839, 321] width 352 height 83
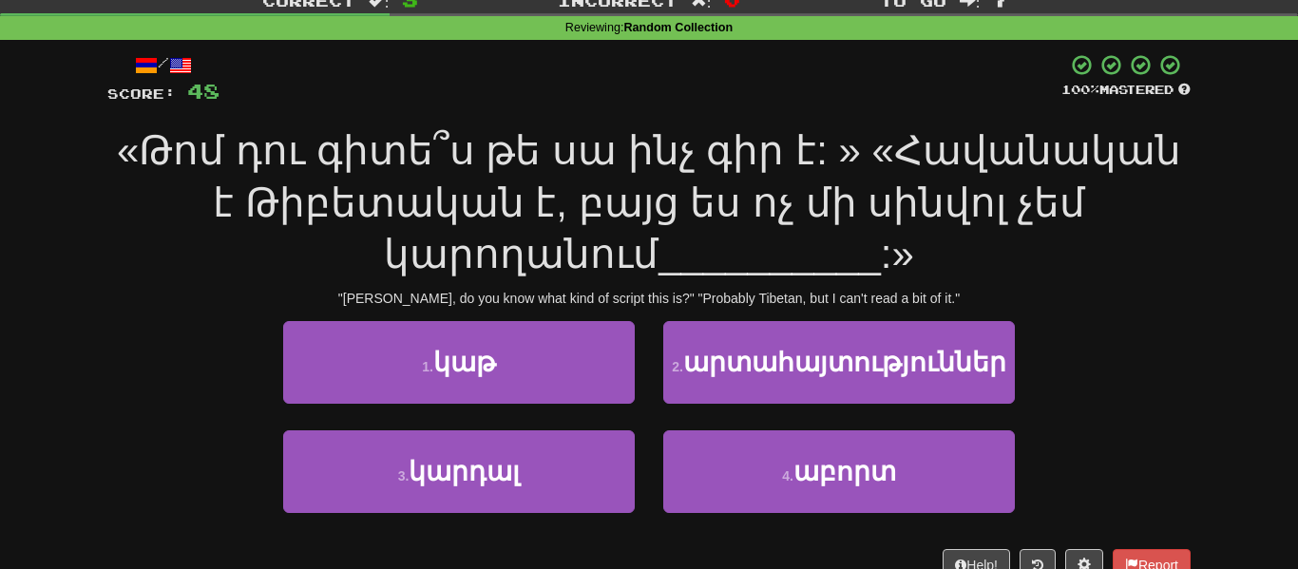
scroll to position [65, 0]
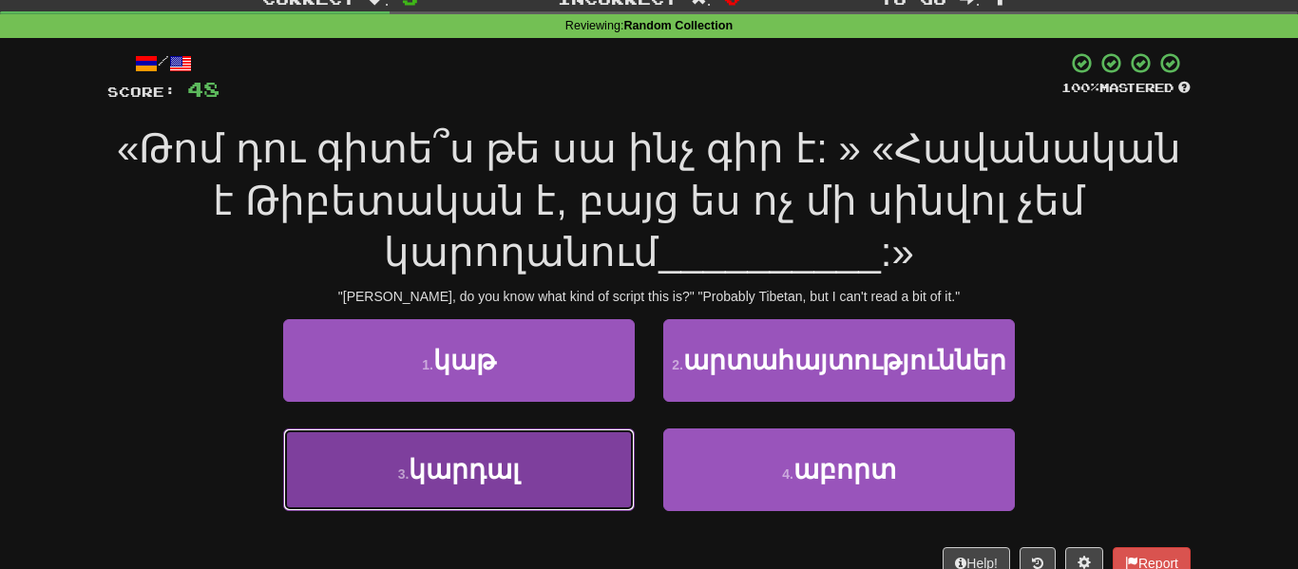
click at [549, 480] on button "3 . կարդալ" at bounding box center [459, 470] width 352 height 83
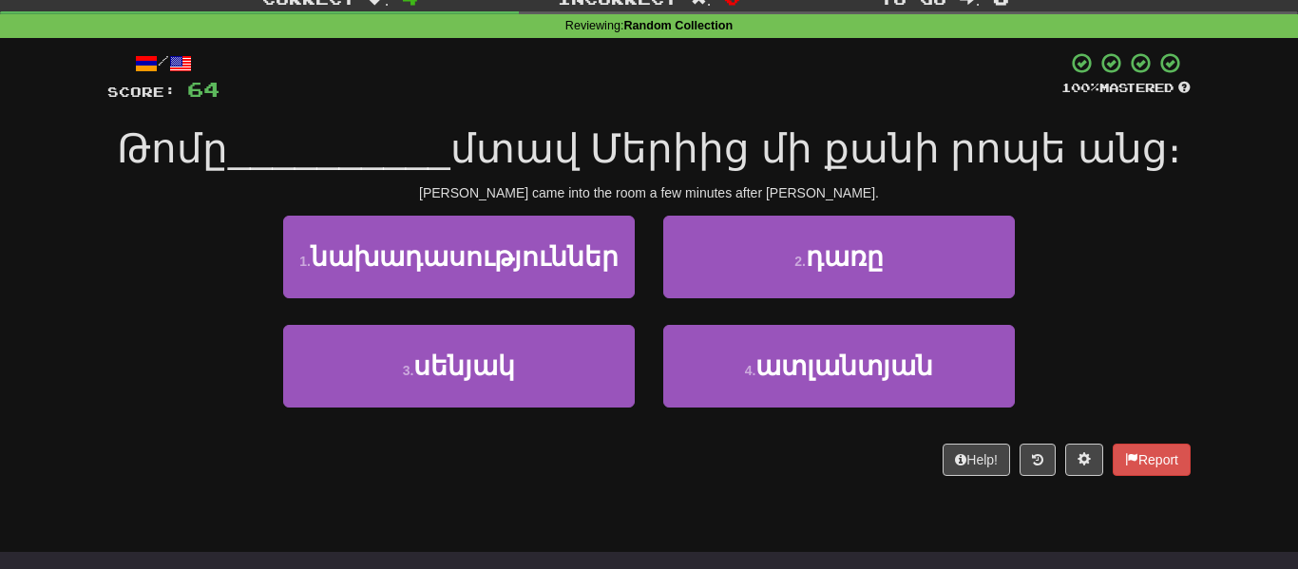
scroll to position [0, 0]
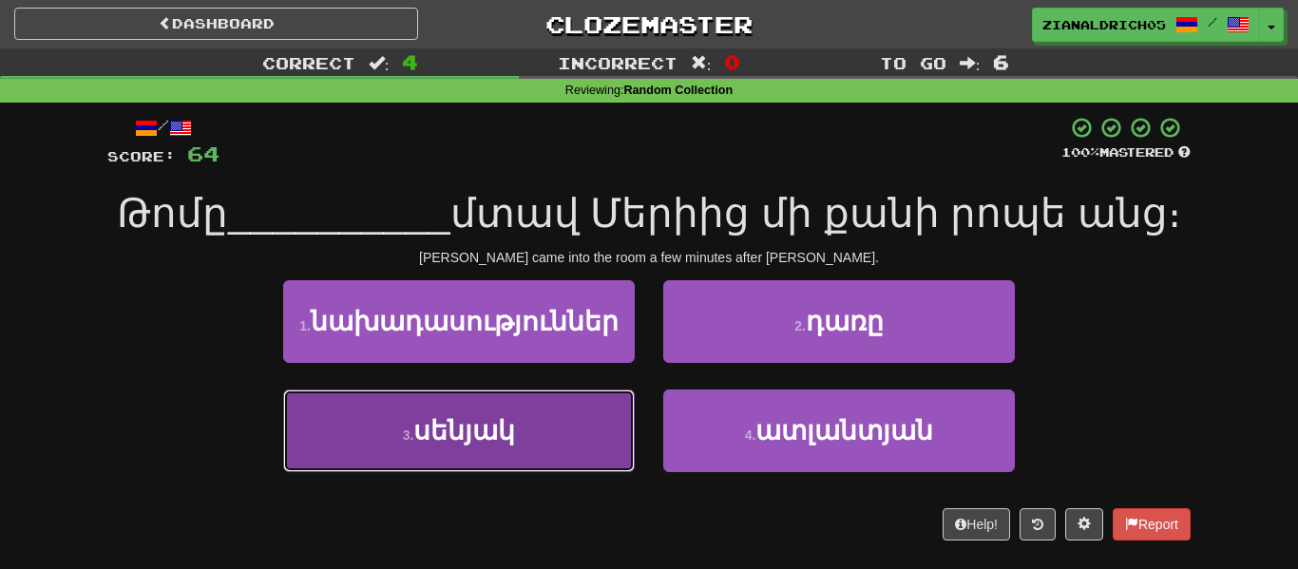
click at [536, 432] on button "3 . սենյակ" at bounding box center [459, 431] width 352 height 83
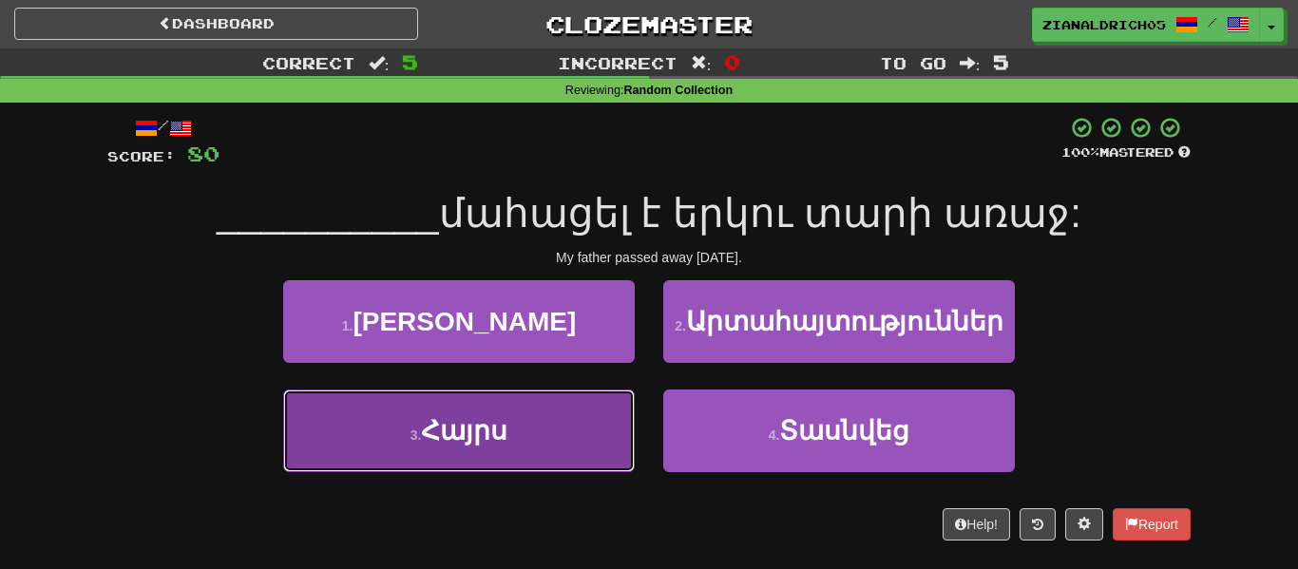
click at [319, 440] on button "3 . Հայրս" at bounding box center [459, 431] width 352 height 83
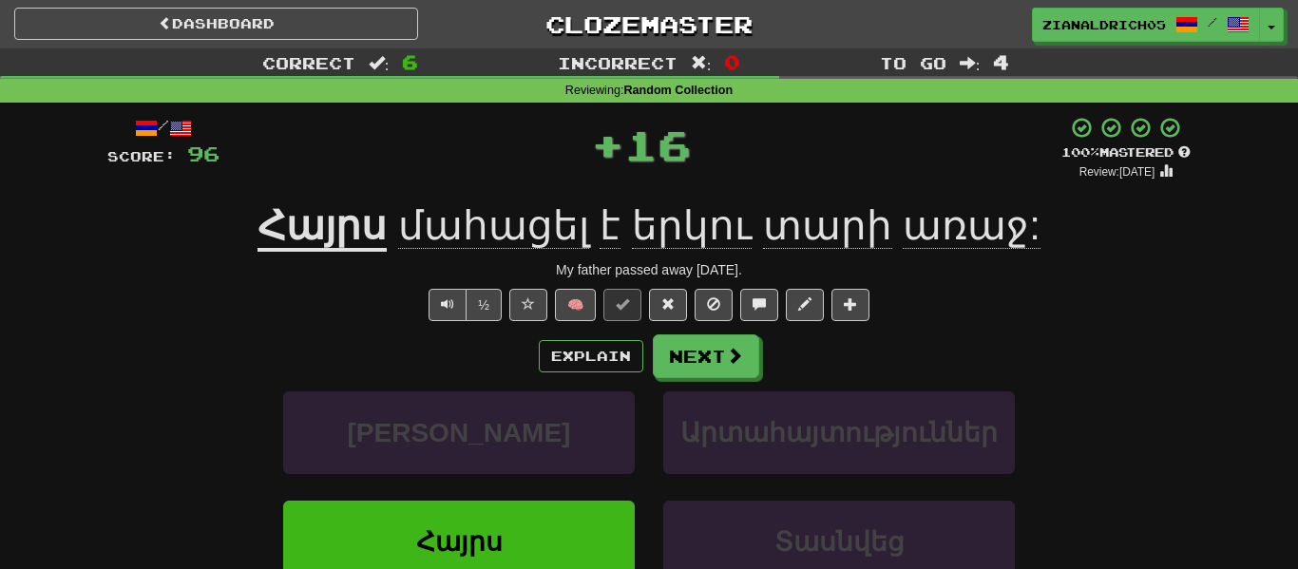
click at [195, 415] on div "Միասին Արտահայտություններ" at bounding box center [649, 445] width 1140 height 109
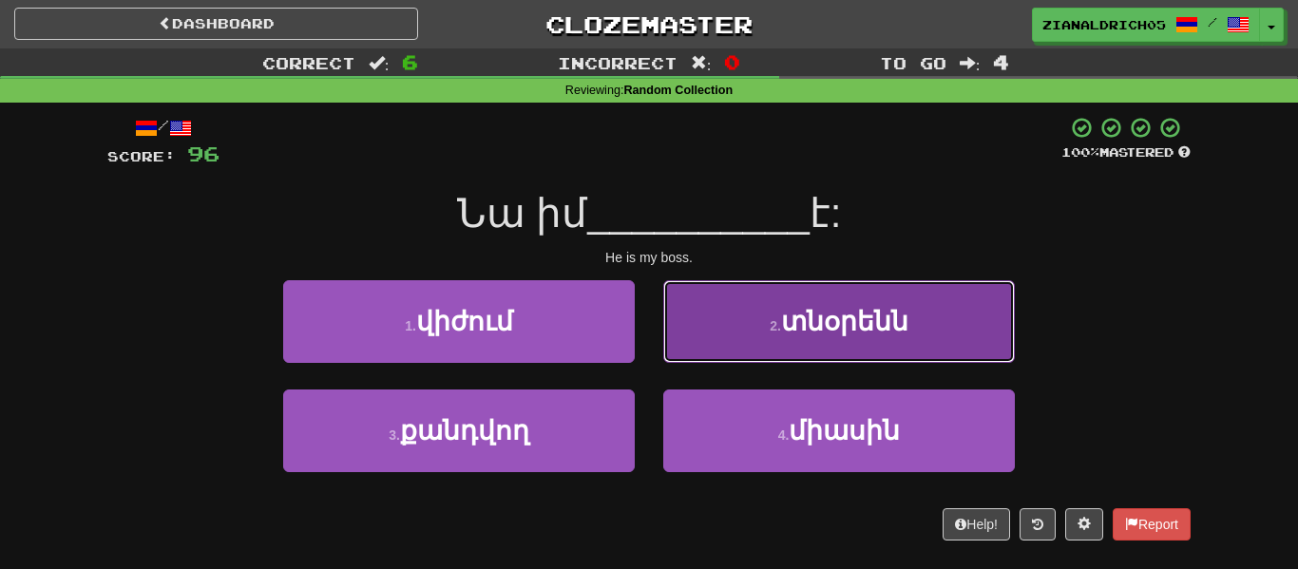
click at [838, 304] on button "2 . տնօրենն" at bounding box center [839, 321] width 352 height 83
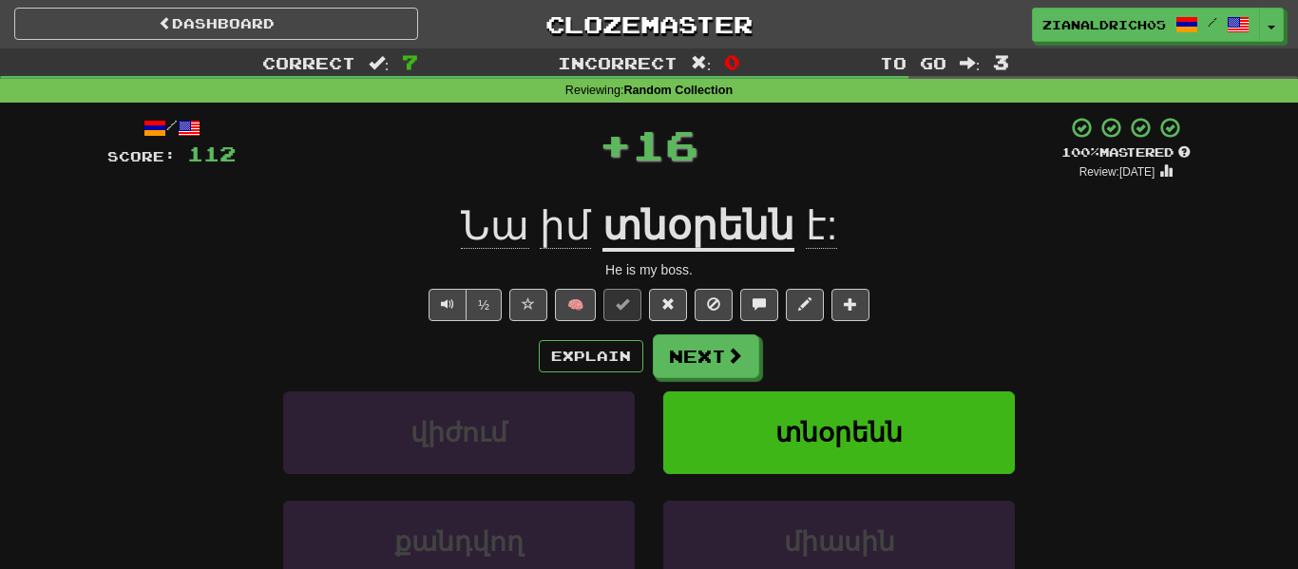
click at [1034, 315] on div "½ 🧠" at bounding box center [648, 305] width 1083 height 32
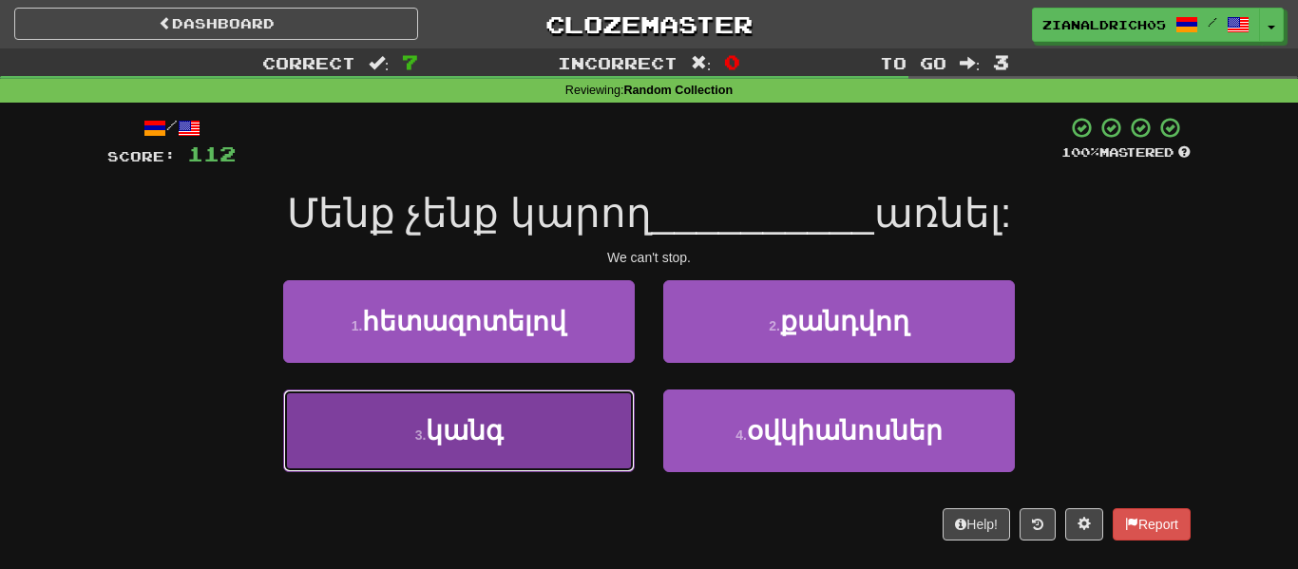
click at [459, 437] on span "կանգ" at bounding box center [464, 430] width 77 height 29
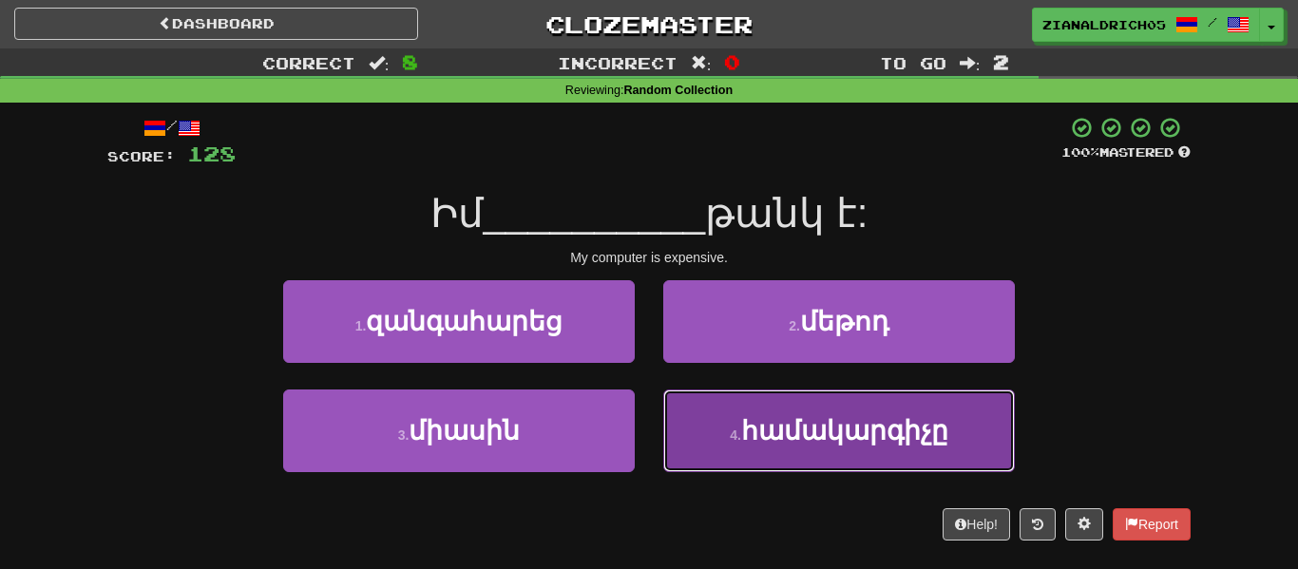
click at [931, 449] on button "4 . համակարգիչը" at bounding box center [839, 431] width 352 height 83
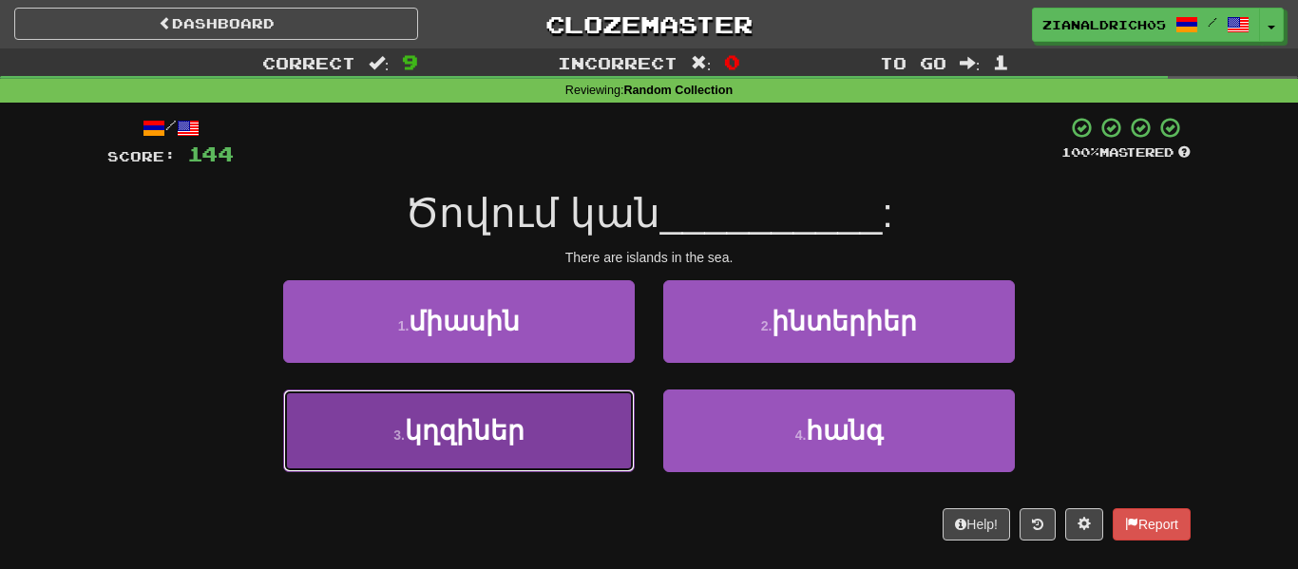
click at [559, 470] on button "3 . կղզիներ" at bounding box center [459, 431] width 352 height 83
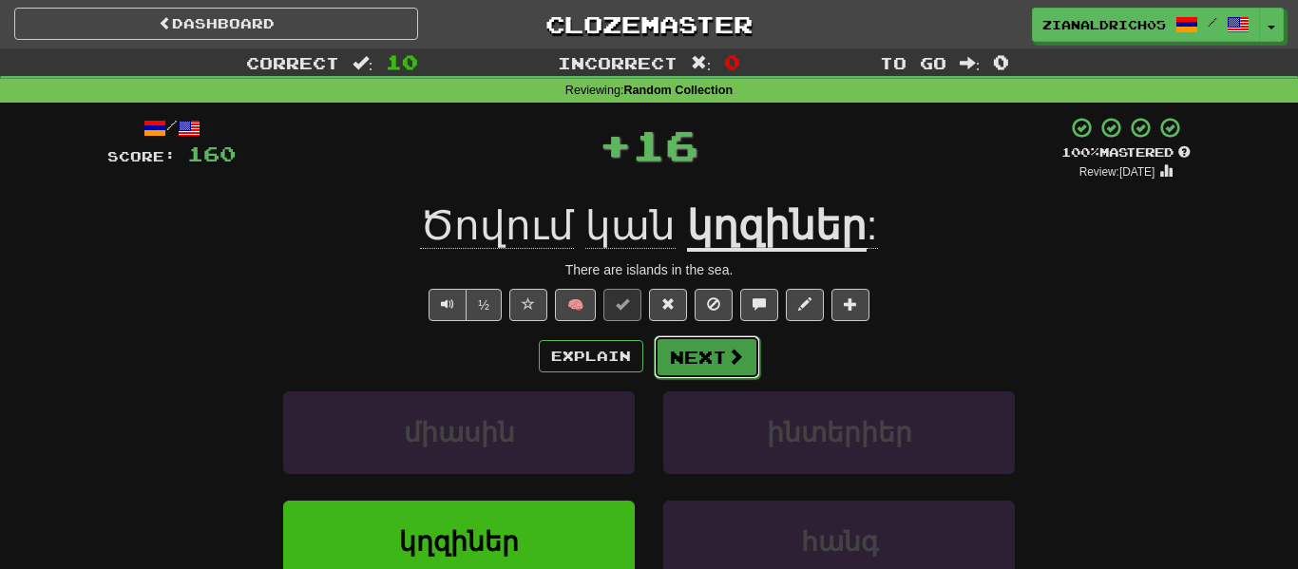
click at [732, 365] on span at bounding box center [735, 356] width 17 height 17
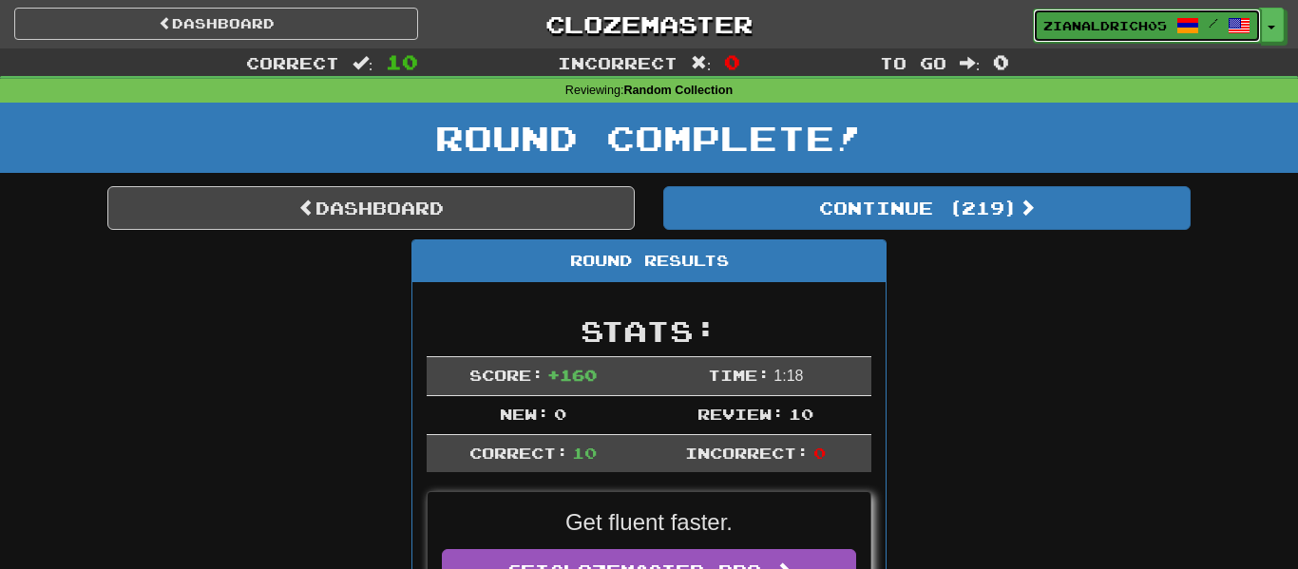
click at [1143, 32] on span "zianaldrich05" at bounding box center [1105, 25] width 124 height 17
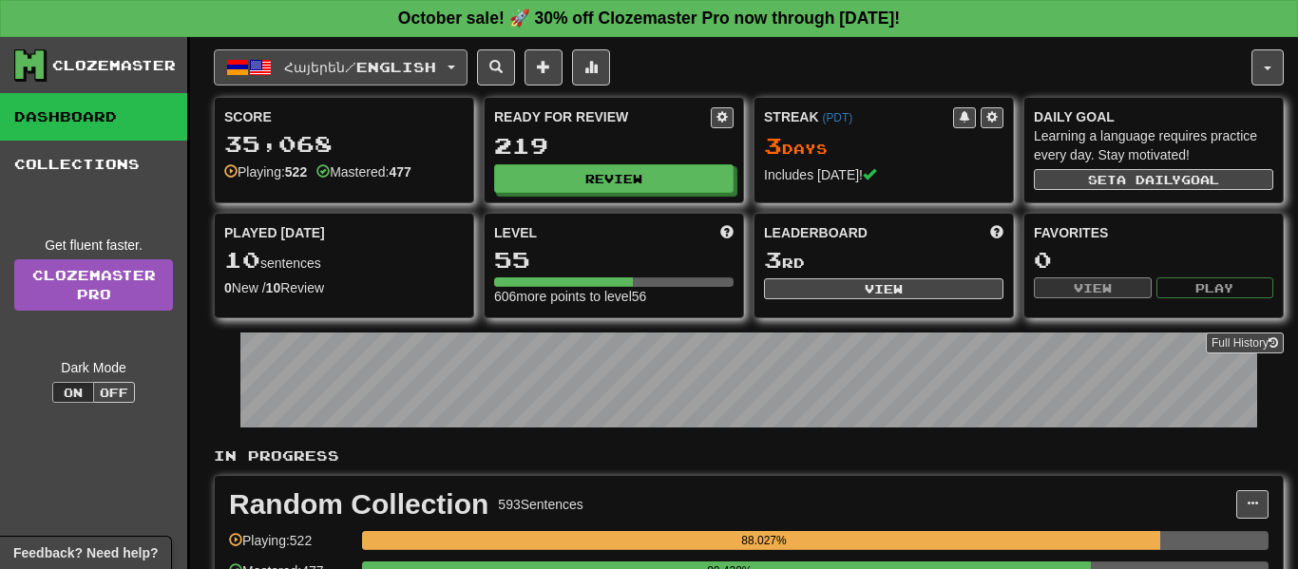
click at [417, 78] on button "Հայերեն / English" at bounding box center [341, 67] width 254 height 36
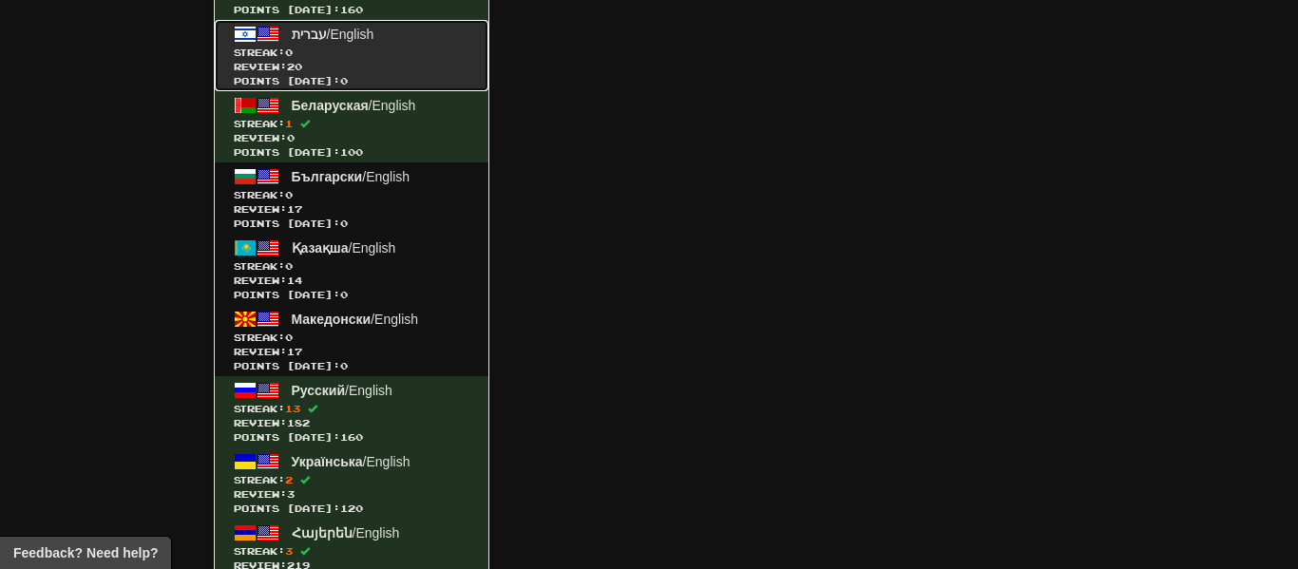
click at [358, 55] on span "Streak: 0" at bounding box center [352, 53] width 236 height 14
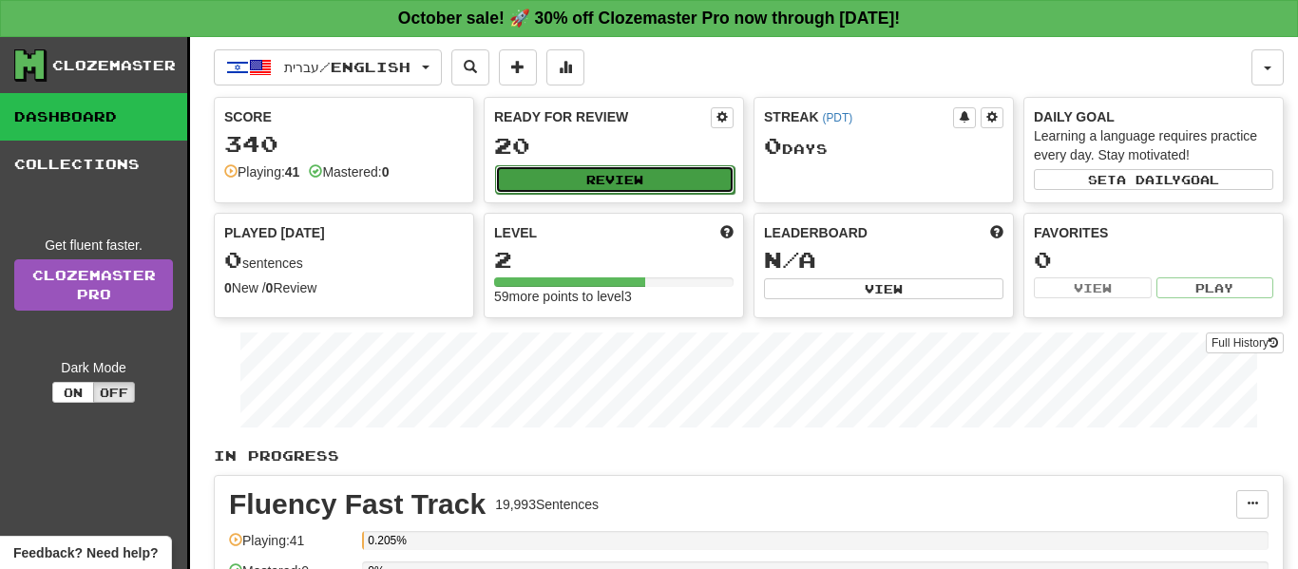
click at [544, 176] on button "Review" at bounding box center [614, 179] width 239 height 29
select select "**"
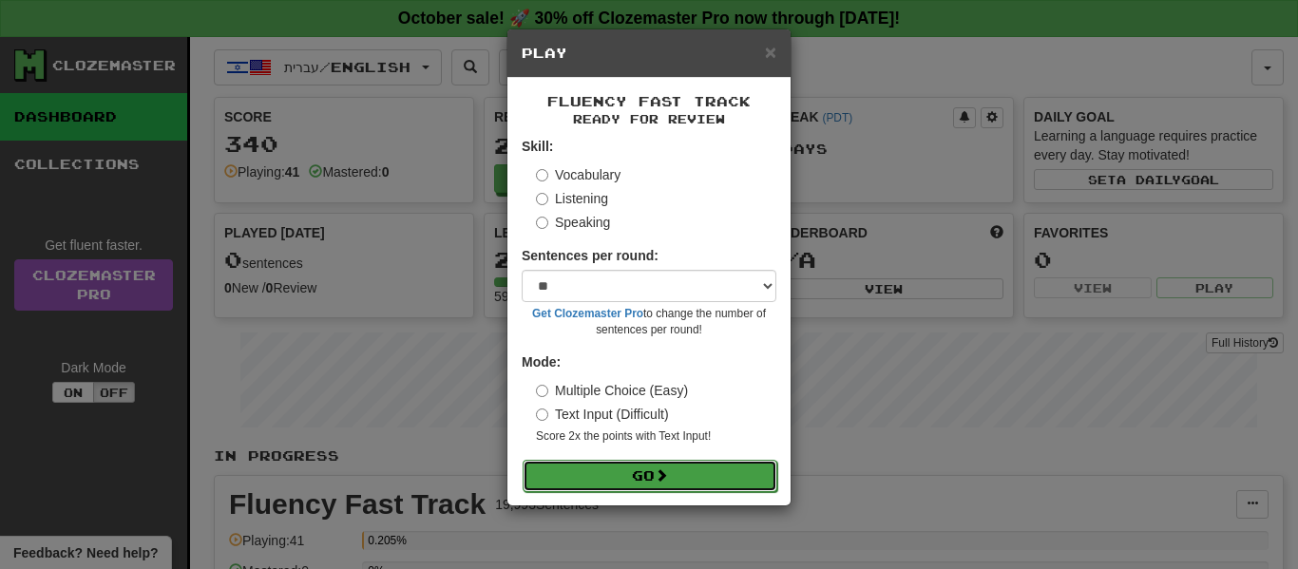
click at [620, 471] on button "Go" at bounding box center [650, 476] width 255 height 32
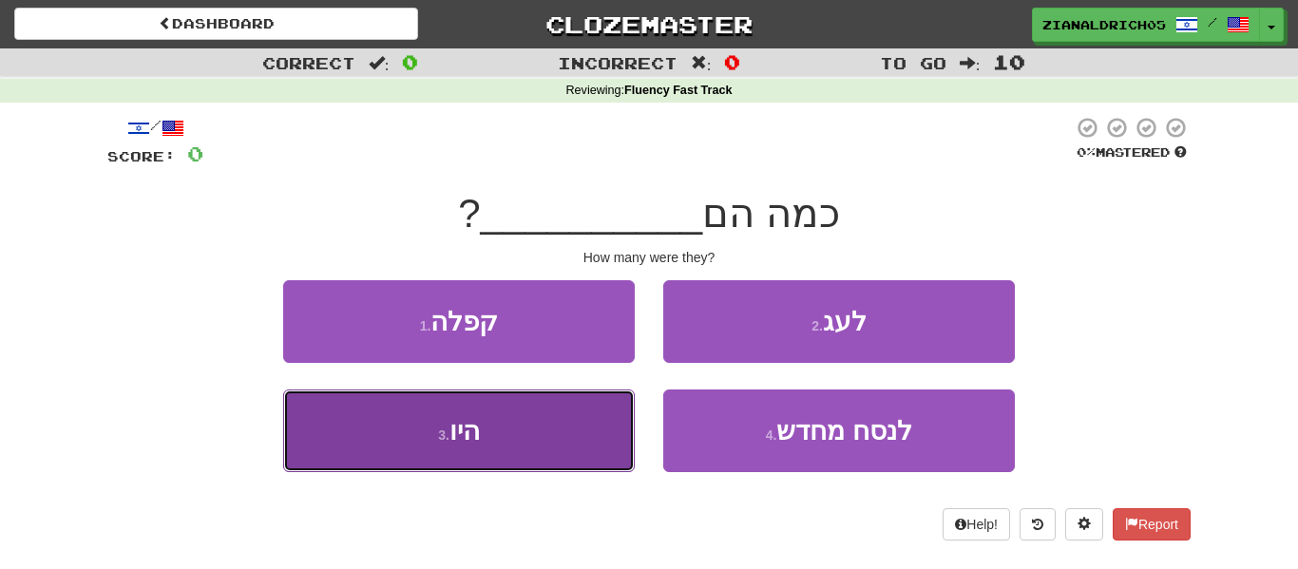
click at [329, 453] on button "3 . היו" at bounding box center [459, 431] width 352 height 83
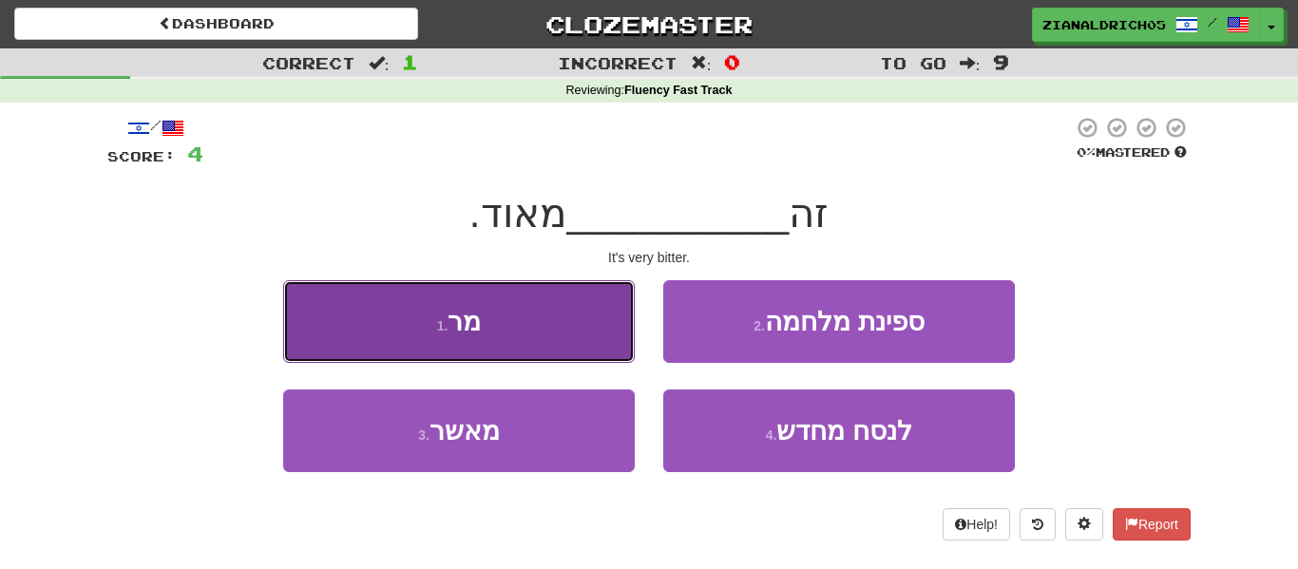
click at [354, 347] on button "1 . מר" at bounding box center [459, 321] width 352 height 83
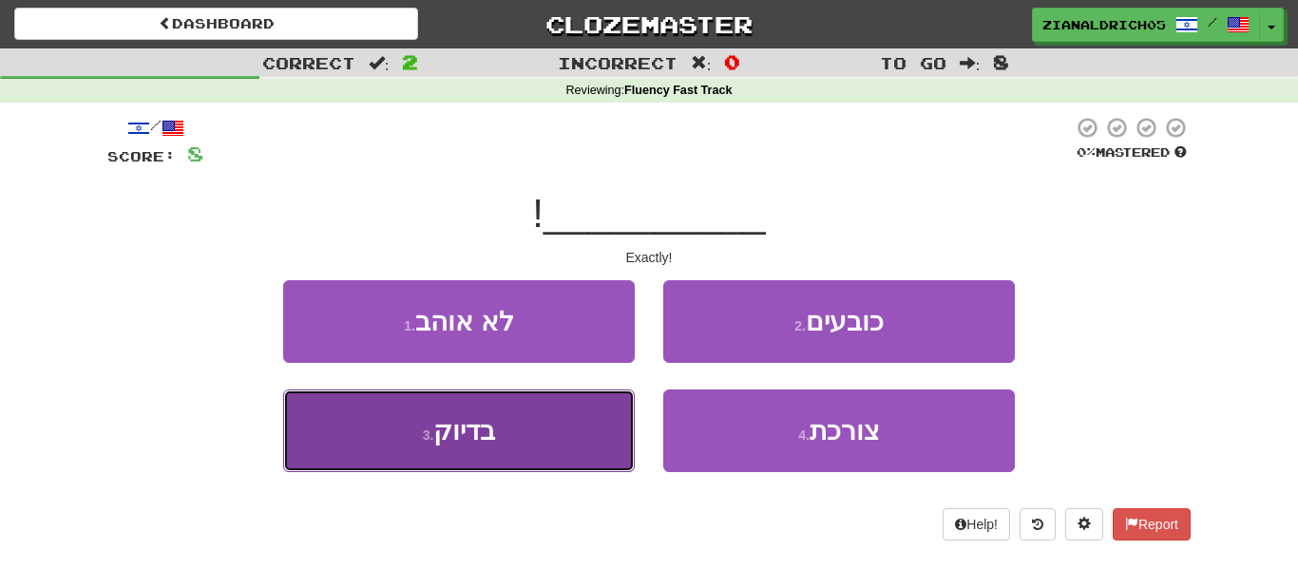
click at [324, 429] on button "3 . בדיוק" at bounding box center [459, 431] width 352 height 83
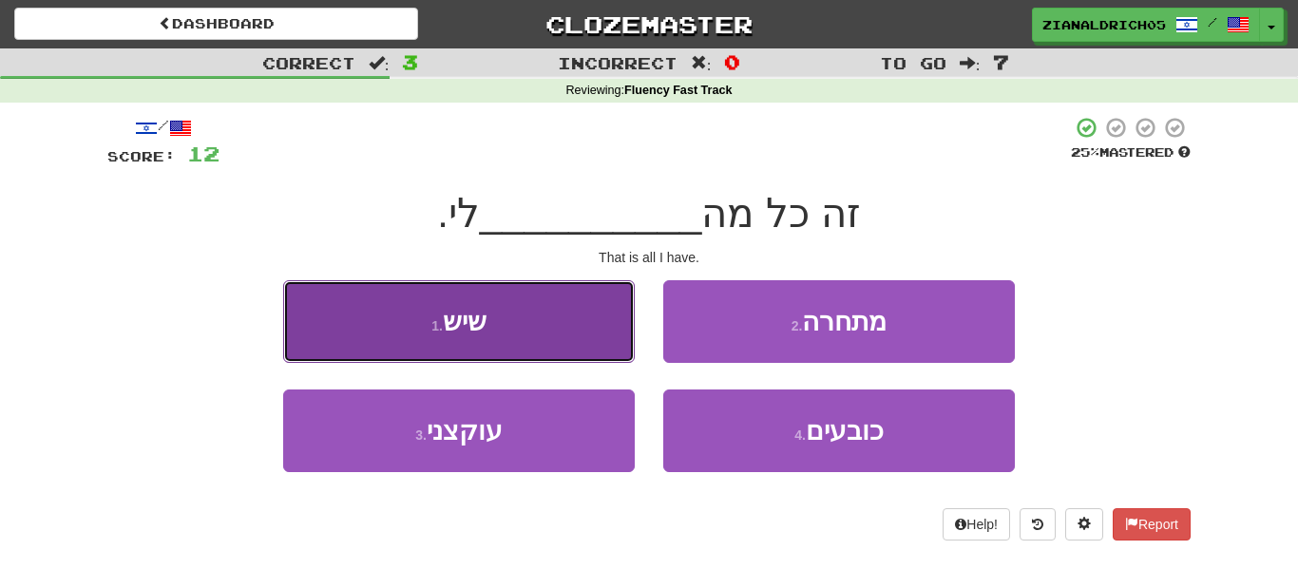
click at [357, 320] on button "1 . שיש" at bounding box center [459, 321] width 352 height 83
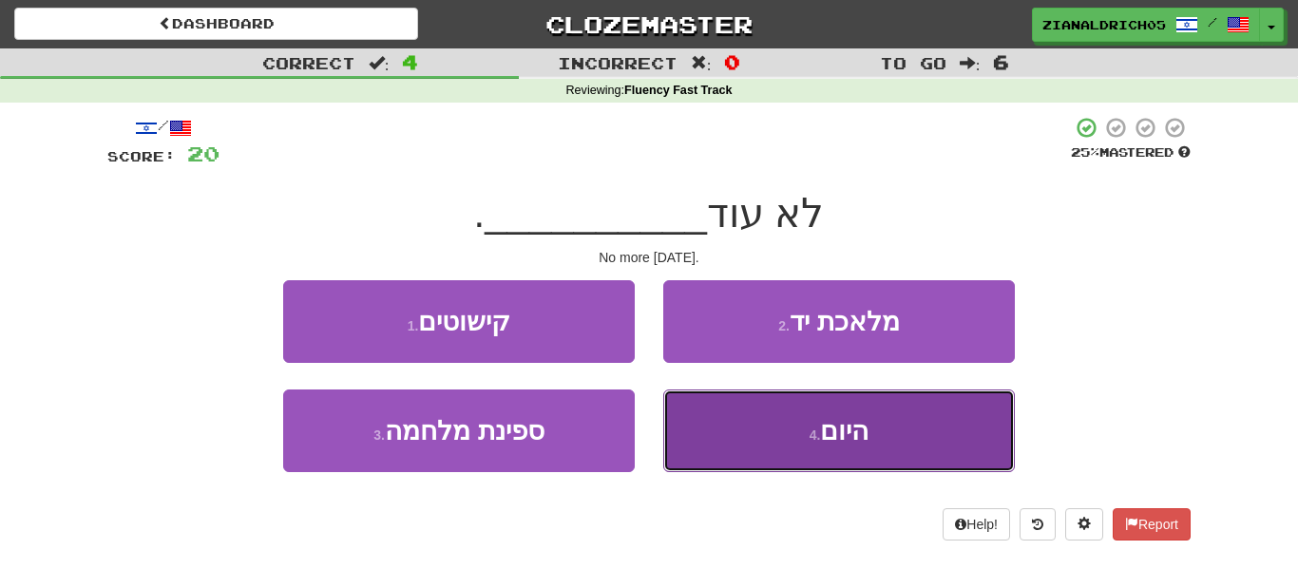
click at [691, 428] on button "4 . היום" at bounding box center [839, 431] width 352 height 83
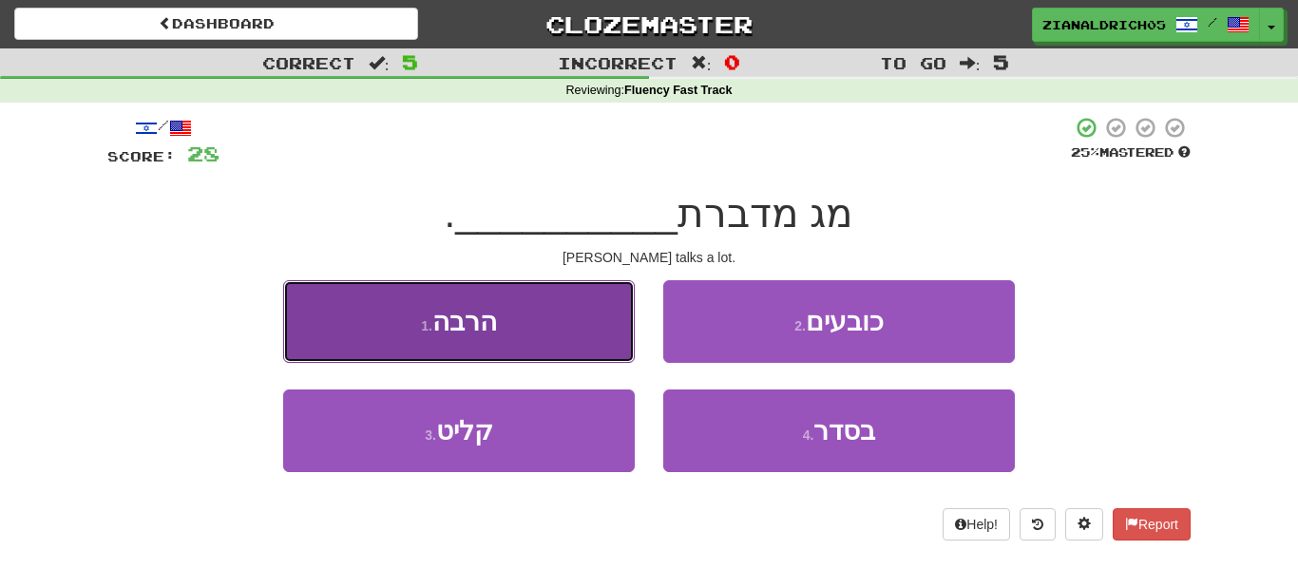
click at [333, 313] on button "1 . הרבה" at bounding box center [459, 321] width 352 height 83
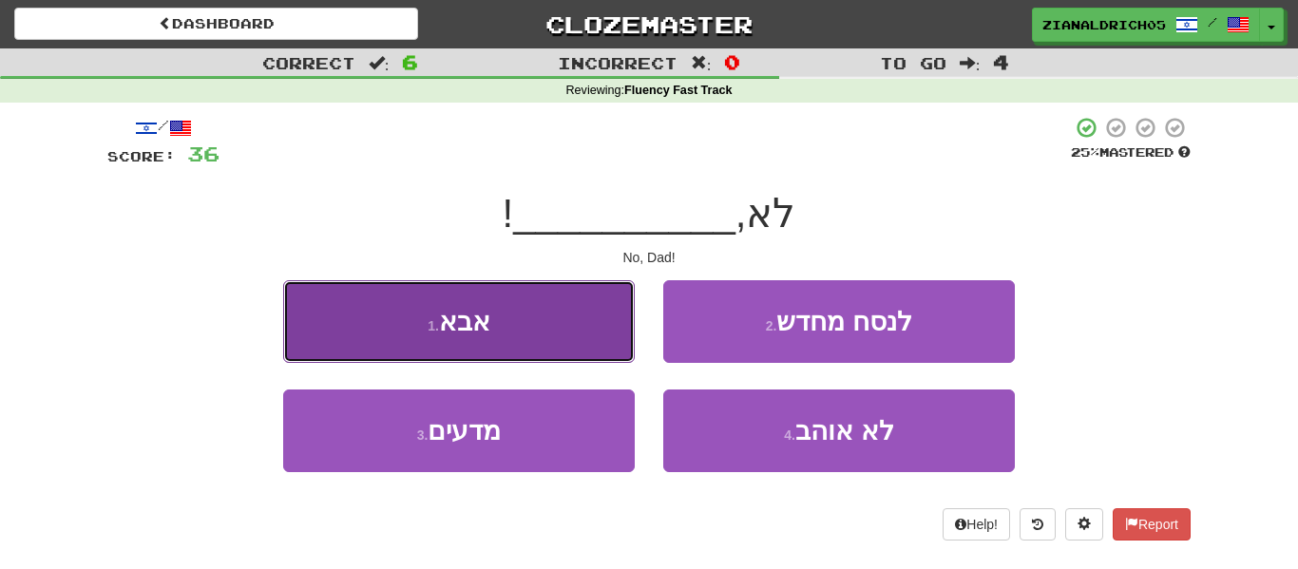
click at [324, 305] on button "1 . אבא" at bounding box center [459, 321] width 352 height 83
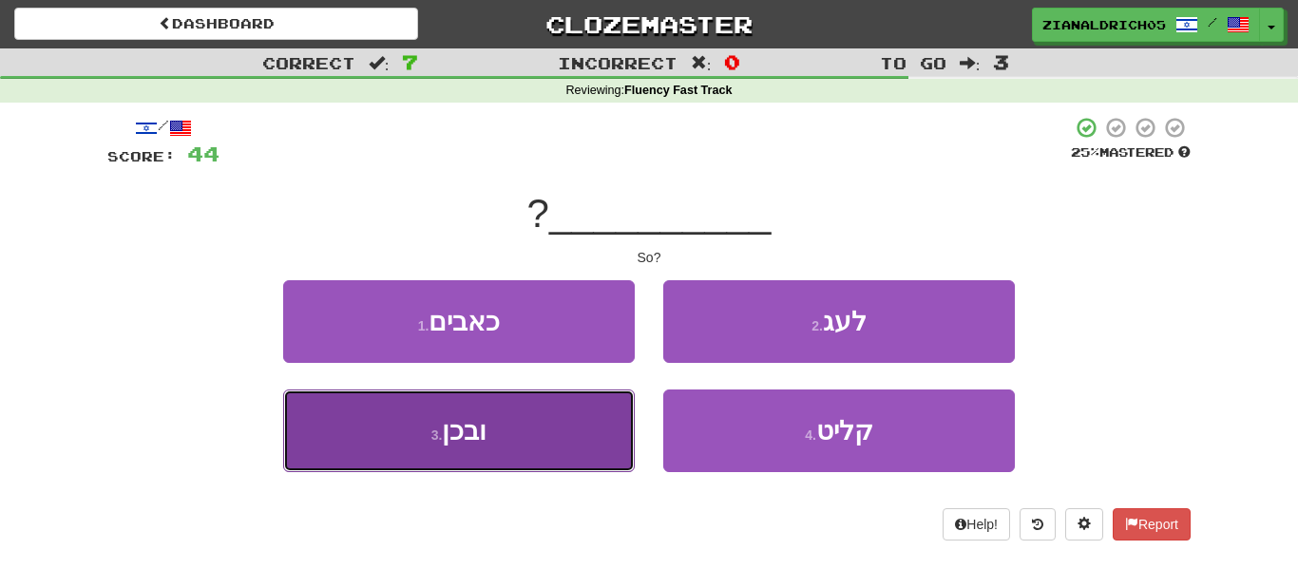
click at [322, 439] on button "3 . ובכן" at bounding box center [459, 431] width 352 height 83
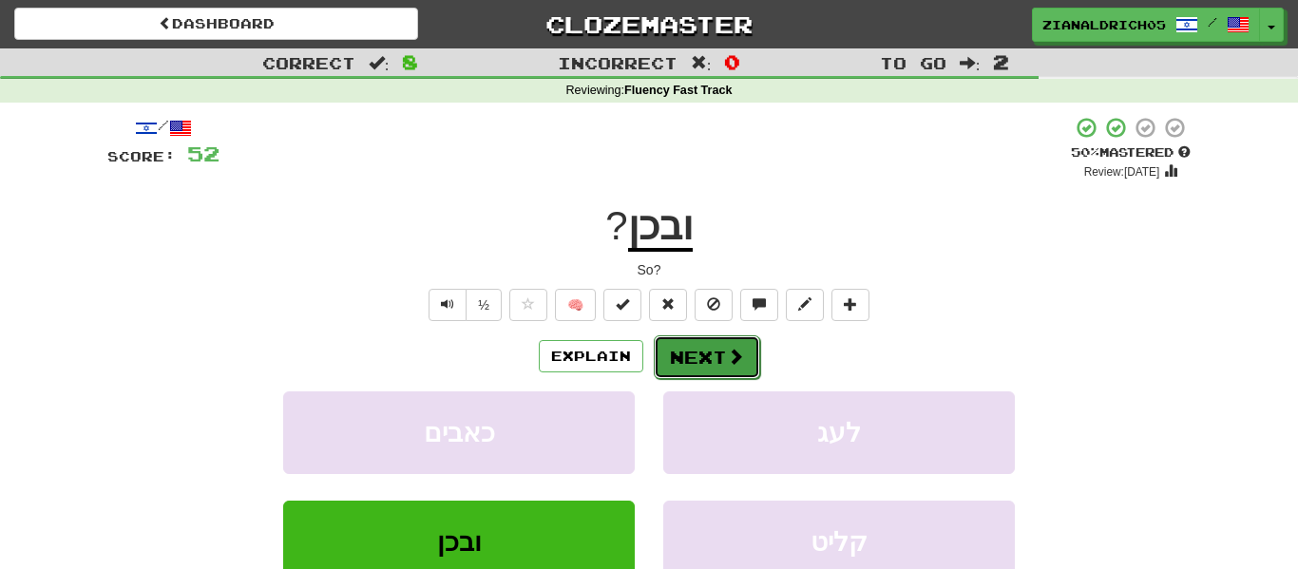
click at [689, 365] on button "Next" at bounding box center [707, 357] width 106 height 44
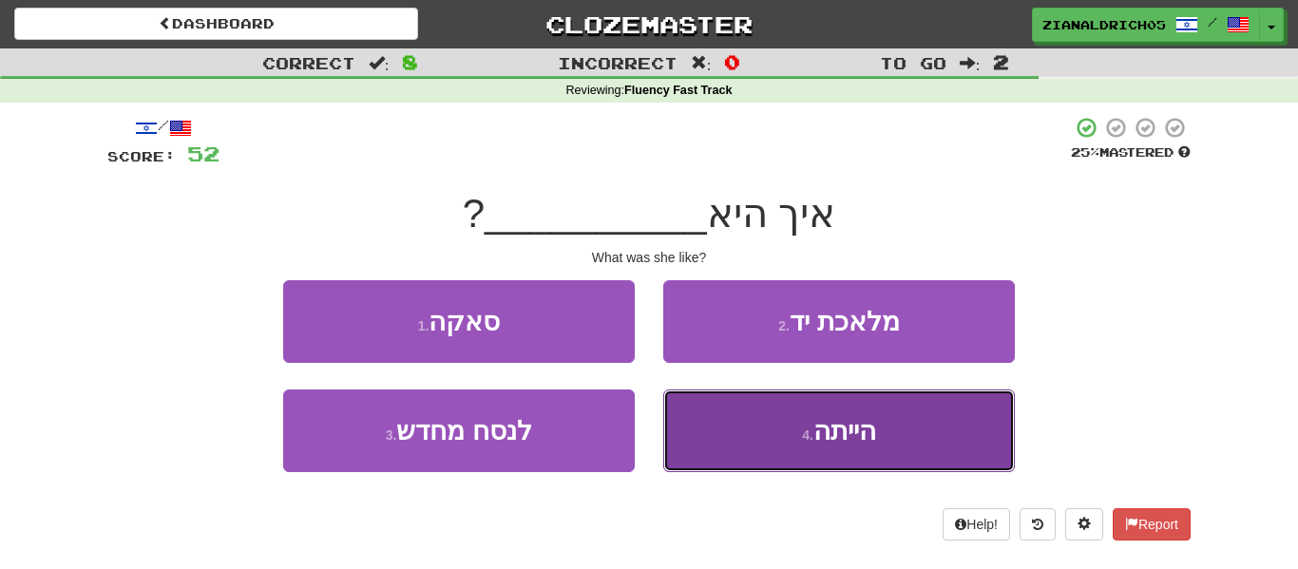
click at [725, 453] on button "4 . הייתה" at bounding box center [839, 431] width 352 height 83
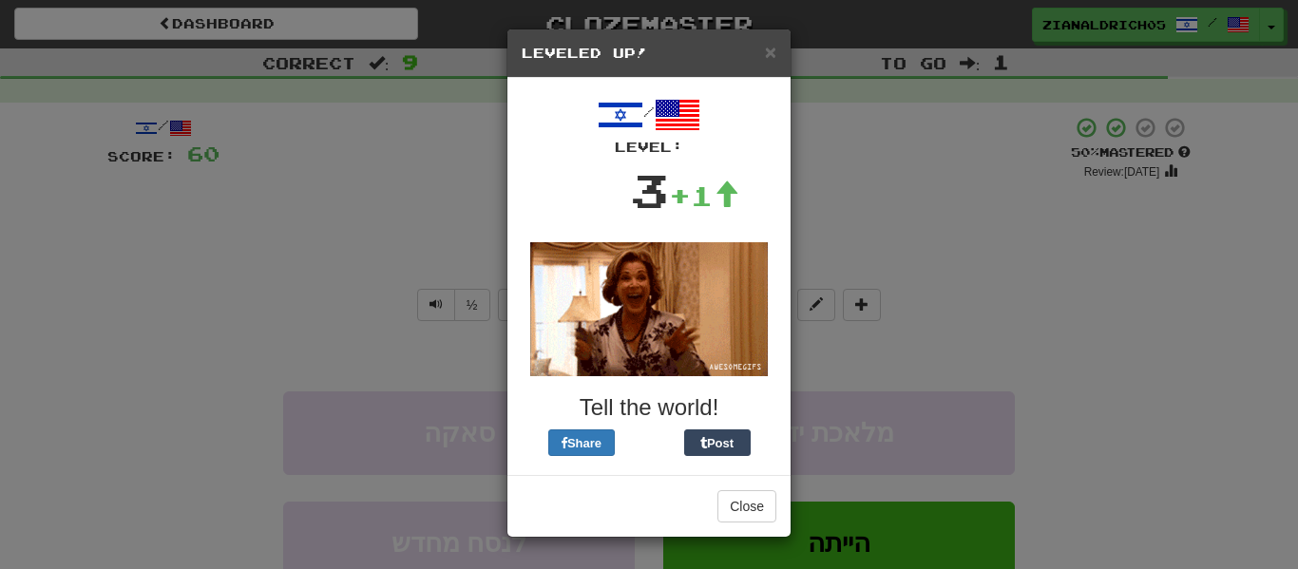
click at [930, 266] on div "× Leveled Up! / Level: 3 +1 Tell the world! Share Post Close" at bounding box center [649, 284] width 1298 height 569
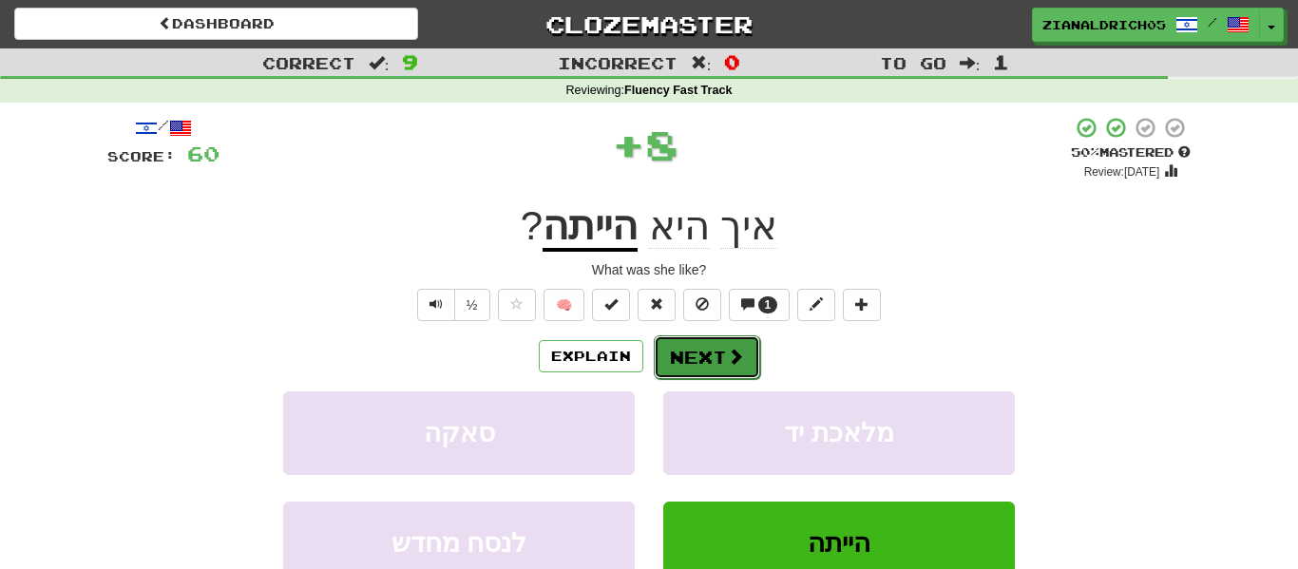
click at [679, 366] on button "Next" at bounding box center [707, 357] width 106 height 44
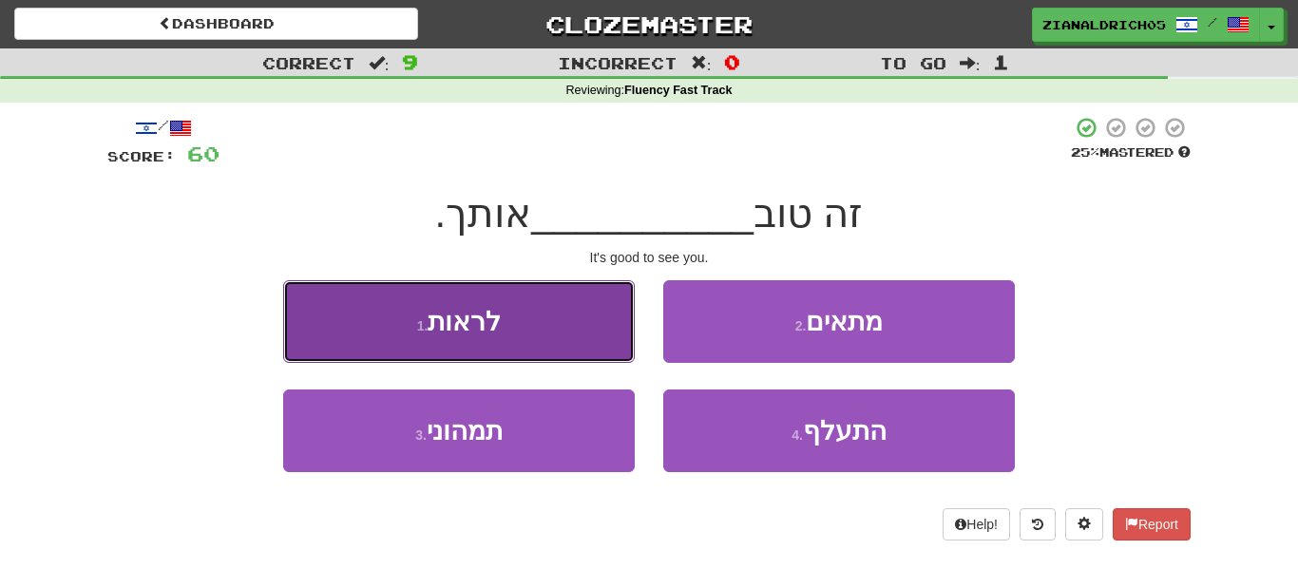
click at [387, 314] on button "1 . לראות" at bounding box center [459, 321] width 352 height 83
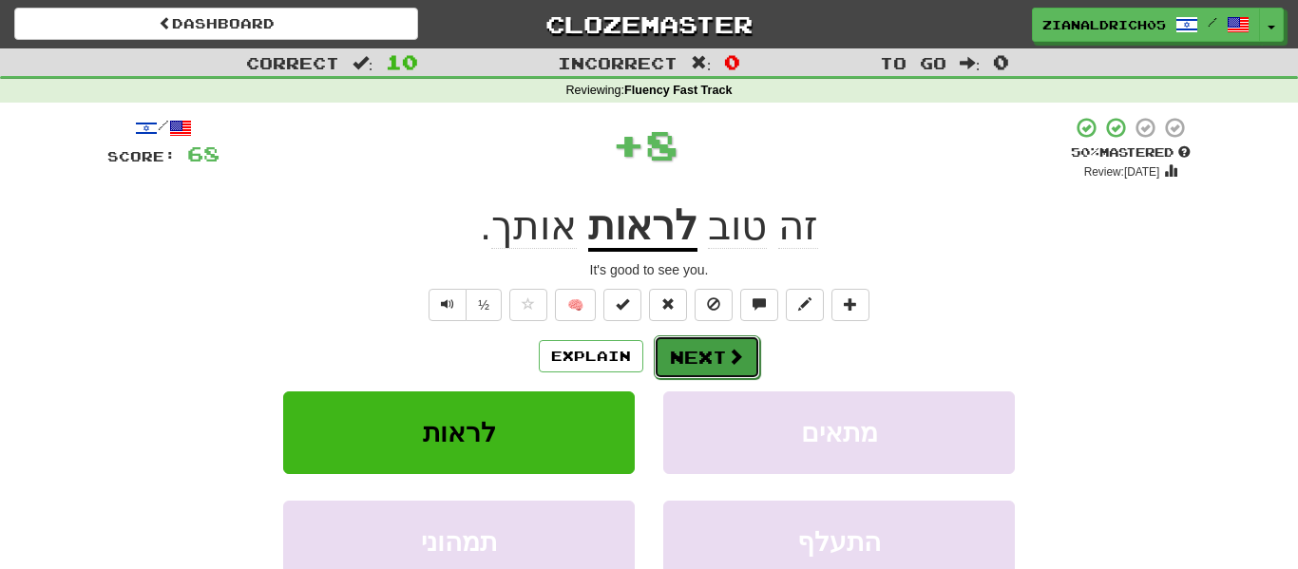
click at [740, 355] on span at bounding box center [735, 356] width 17 height 17
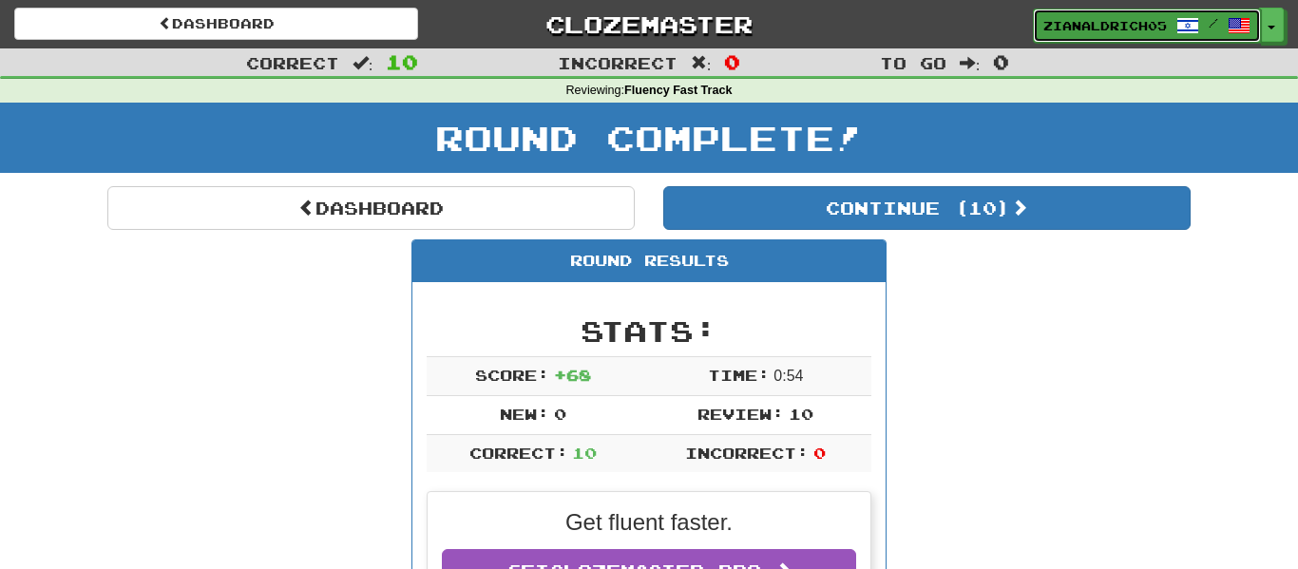
click at [1097, 13] on link "zianaldrich05 /" at bounding box center [1147, 26] width 228 height 34
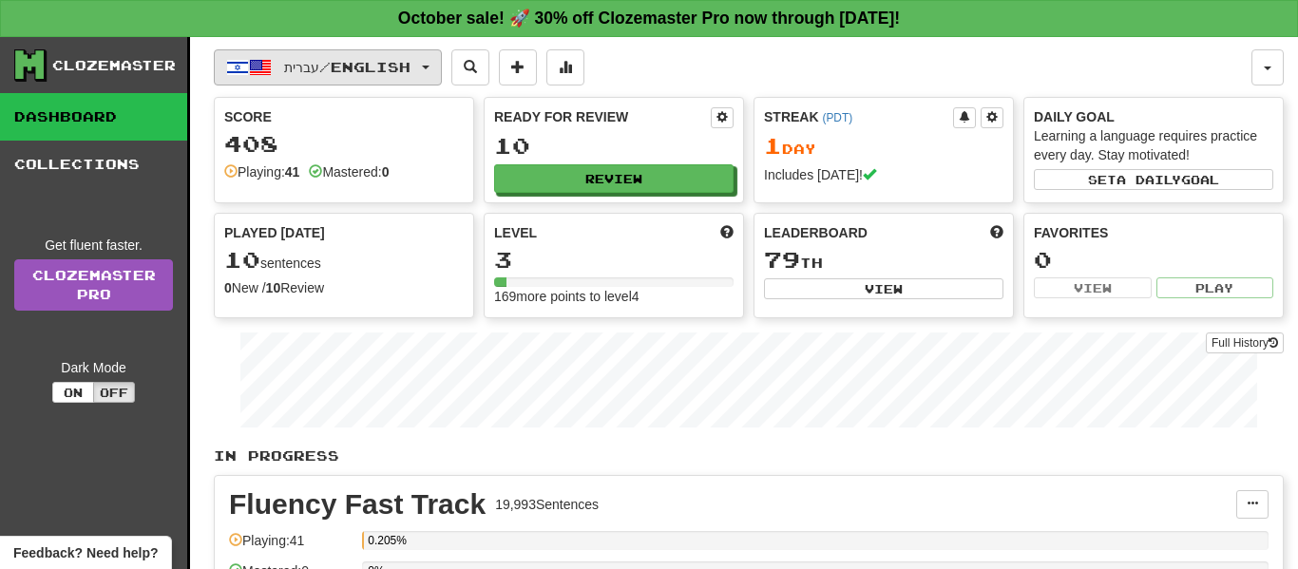
click at [362, 67] on span "עברית / English" at bounding box center [347, 67] width 126 height 16
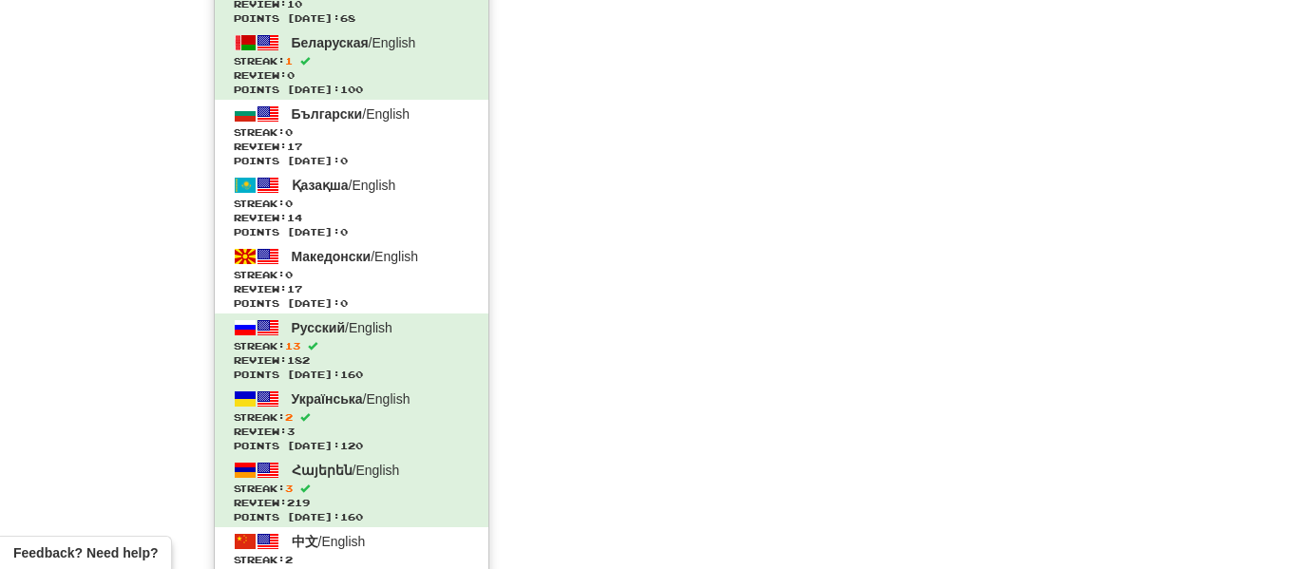
scroll to position [2135, 0]
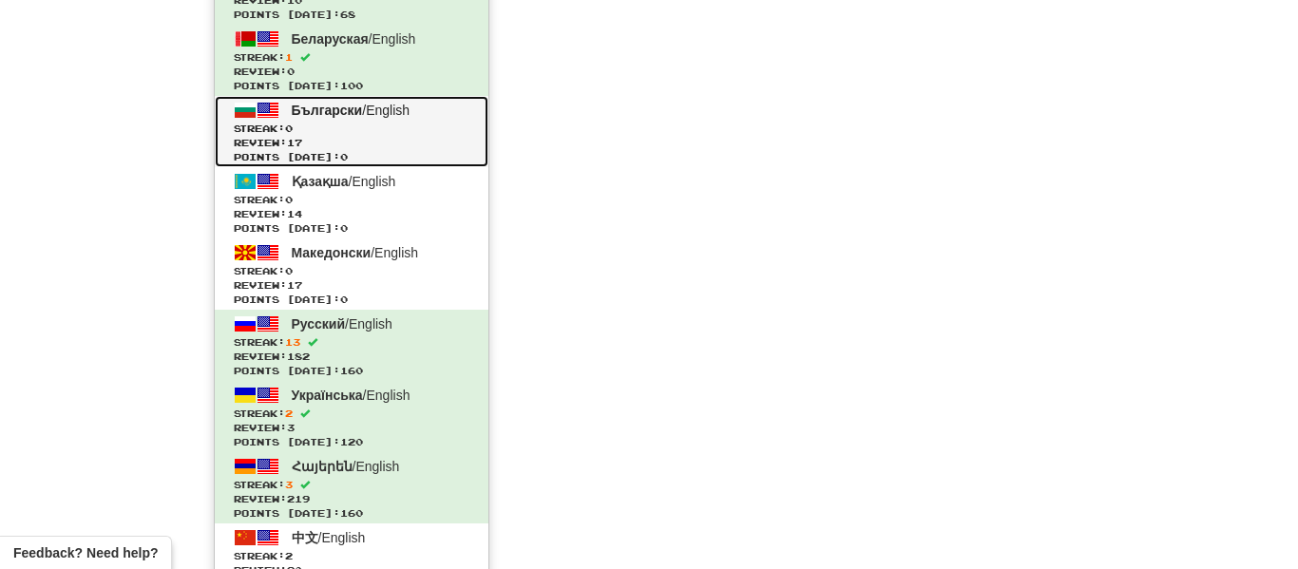
click at [364, 147] on span "Review: 17" at bounding box center [352, 143] width 236 height 14
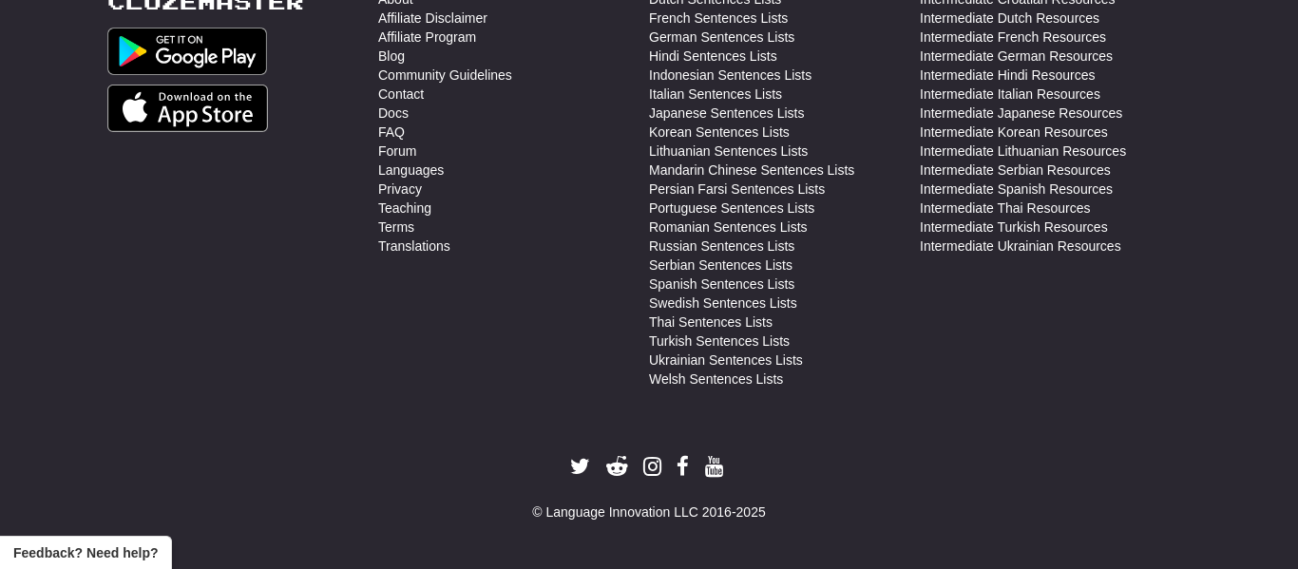
scroll to position [839, 0]
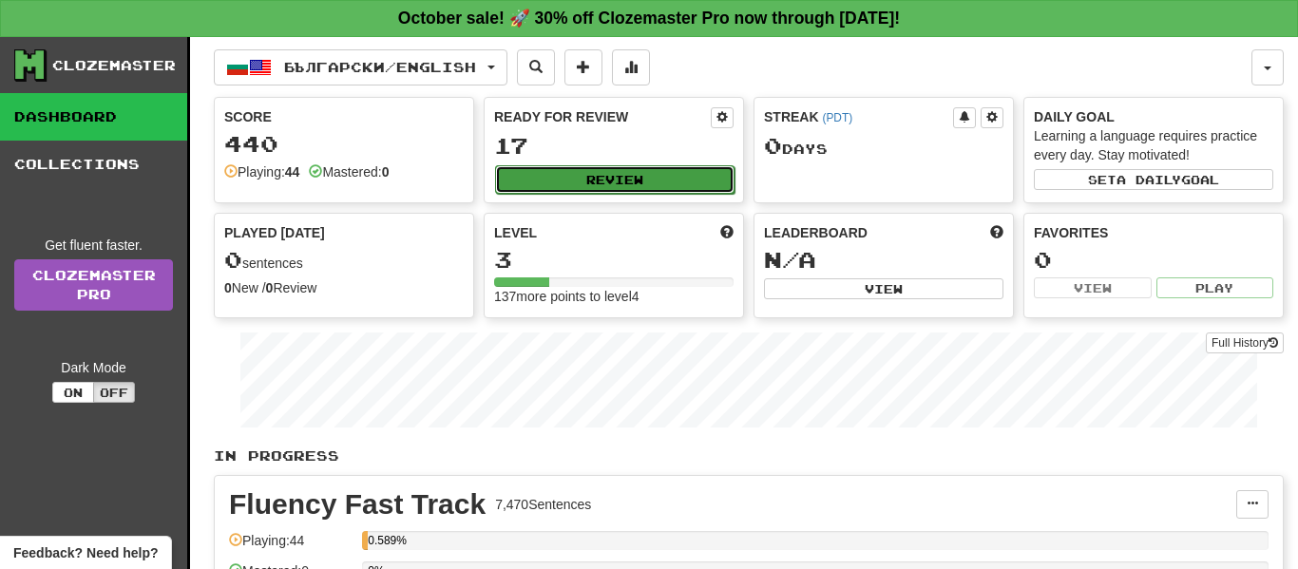
click at [582, 188] on button "Review" at bounding box center [614, 179] width 239 height 29
select select "**"
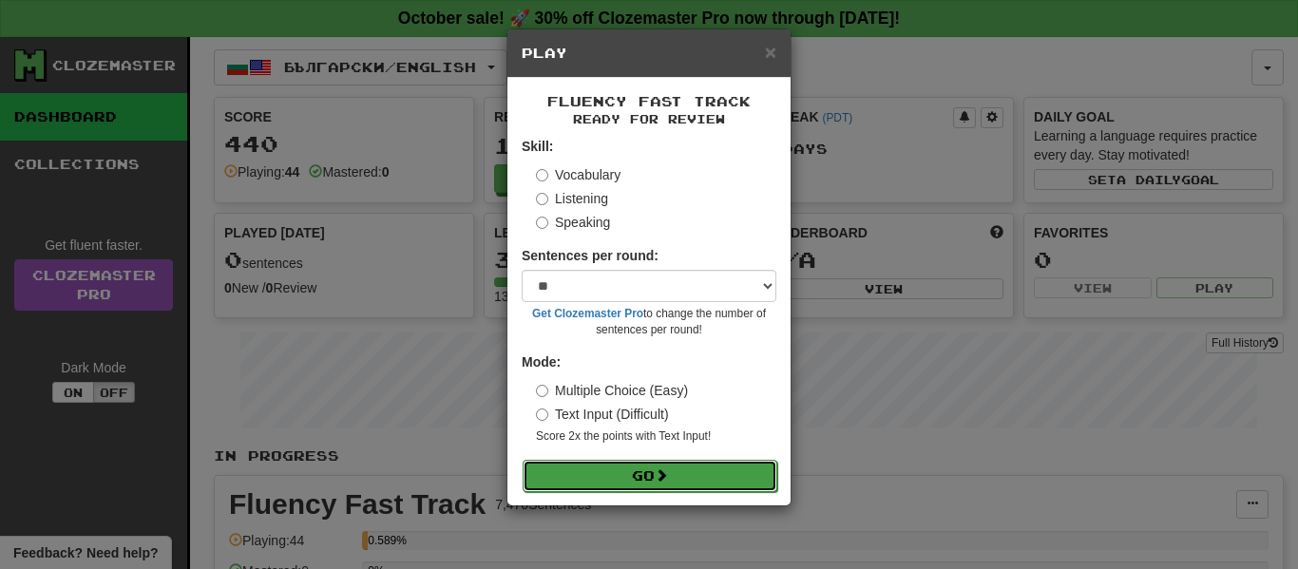
click at [645, 474] on button "Go" at bounding box center [650, 476] width 255 height 32
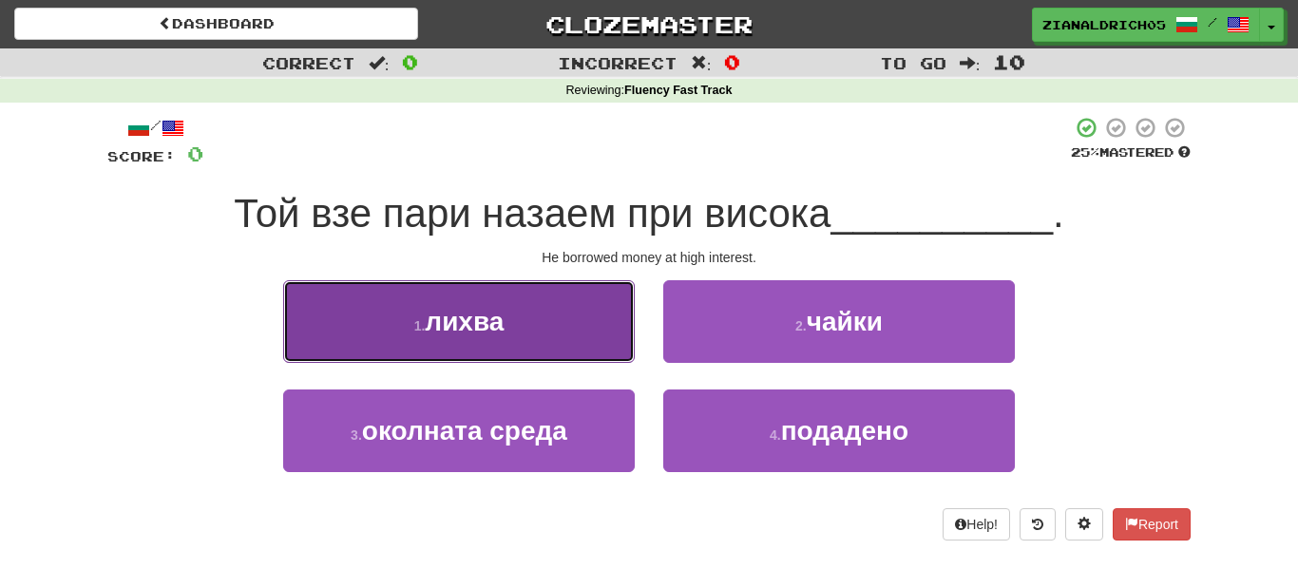
click at [391, 311] on button "1 . лихва" at bounding box center [459, 321] width 352 height 83
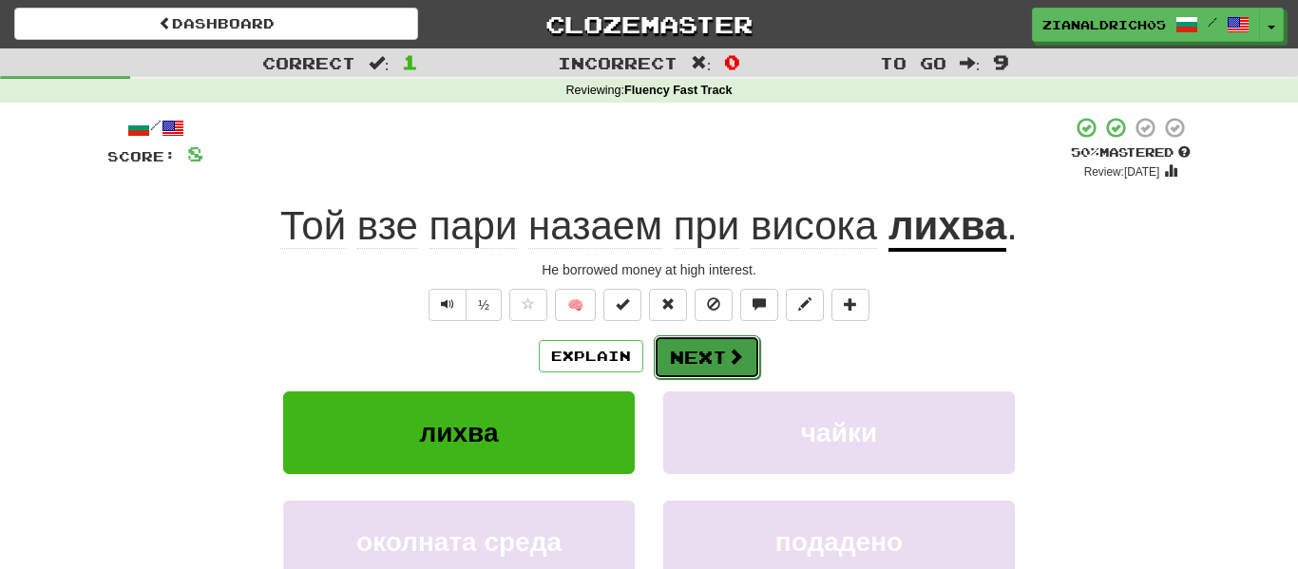
click at [689, 372] on button "Next" at bounding box center [707, 357] width 106 height 44
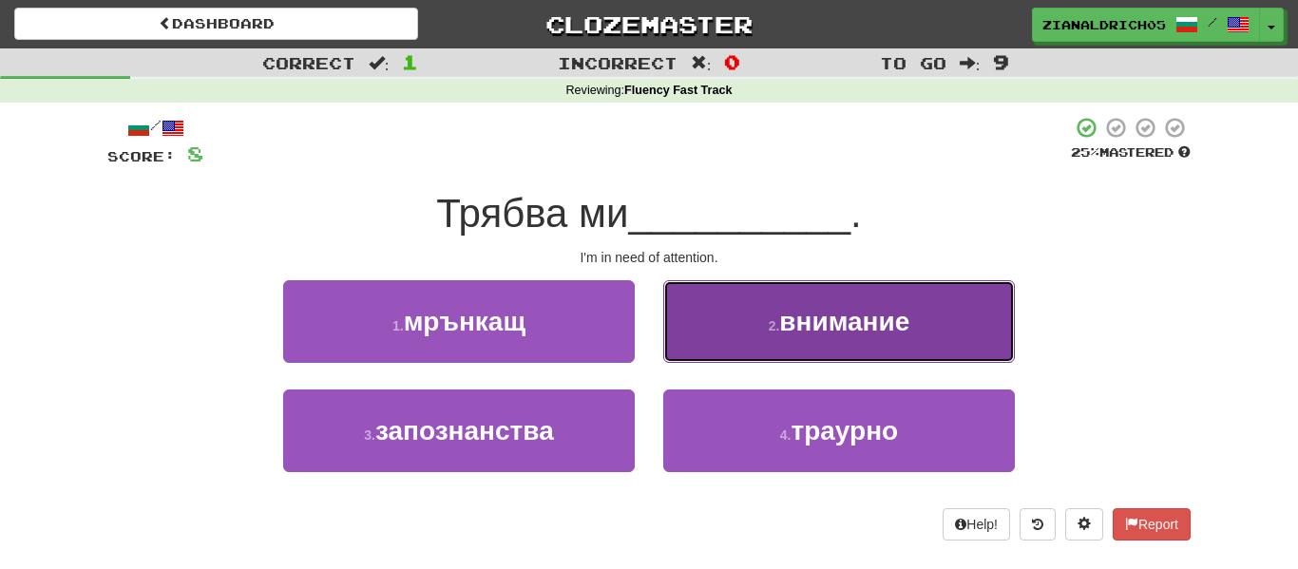
click at [839, 294] on button "2 . внимание" at bounding box center [839, 321] width 352 height 83
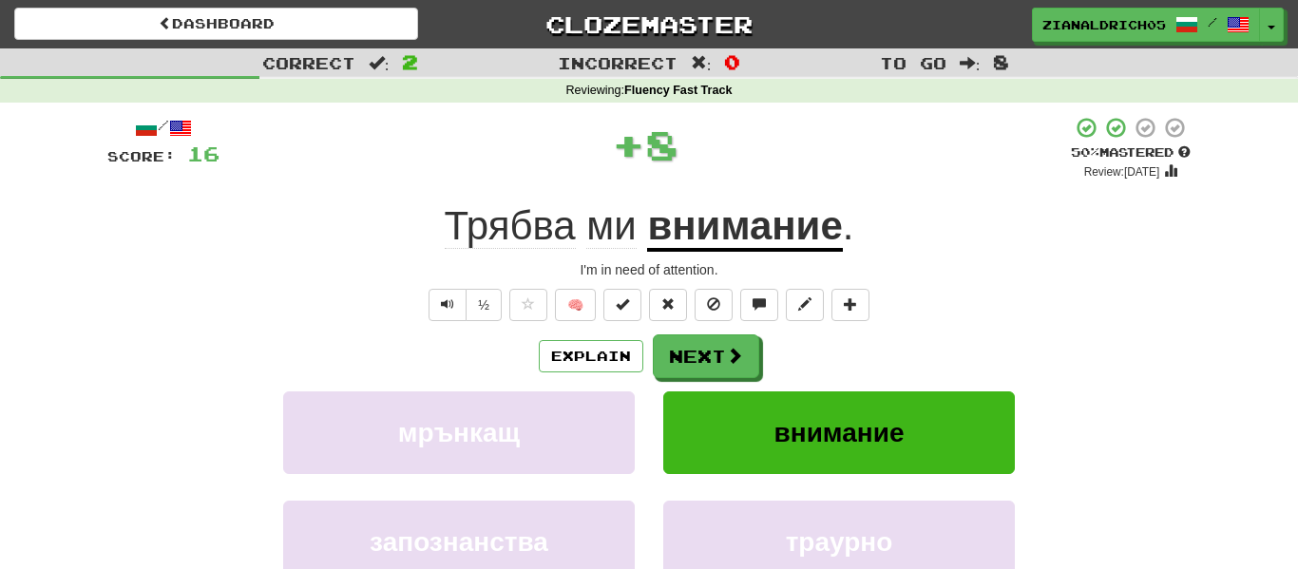
click at [281, 290] on div "½ 🧠" at bounding box center [648, 305] width 1083 height 32
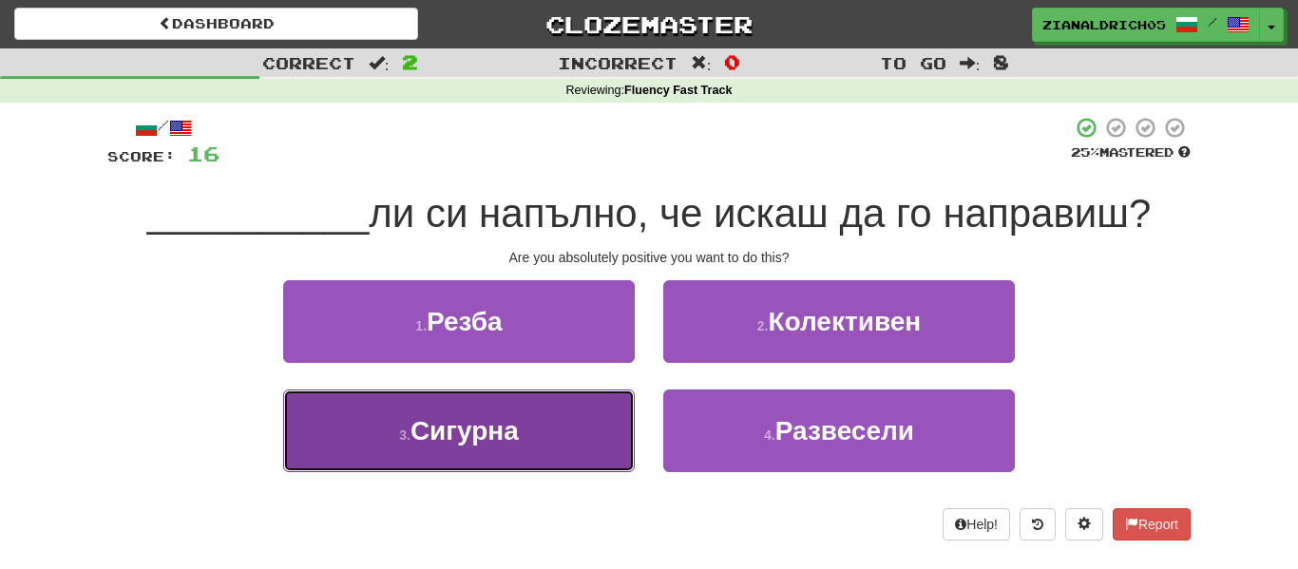
click at [315, 443] on button "3 . Сигурна" at bounding box center [459, 431] width 352 height 83
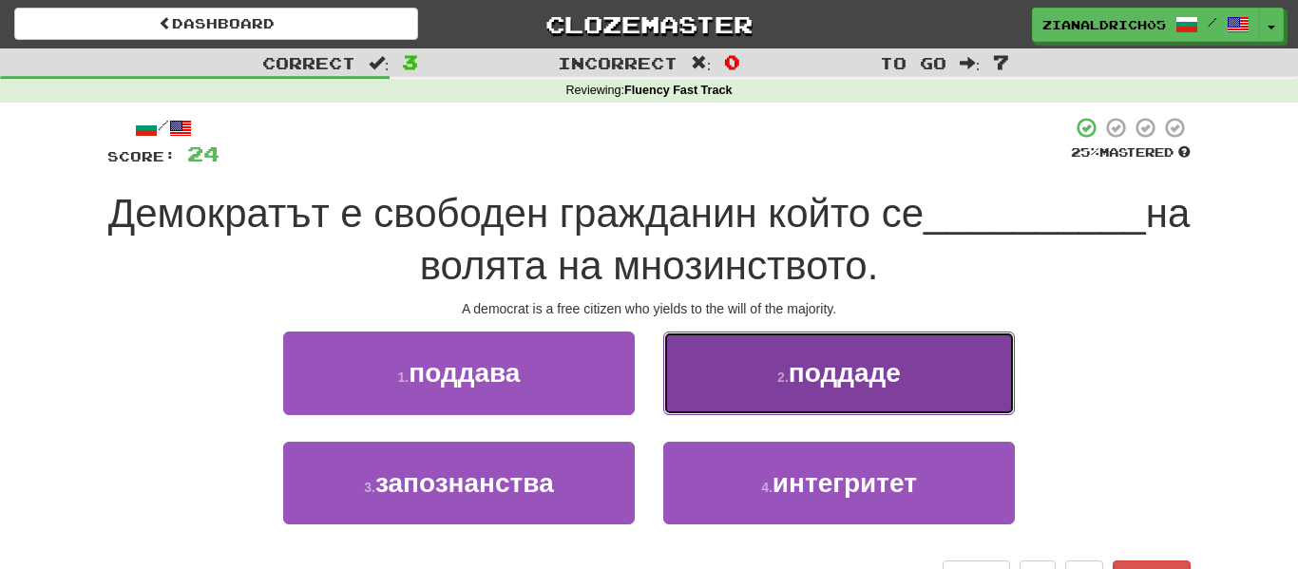
click at [740, 353] on button "2 . поддаде" at bounding box center [839, 373] width 352 height 83
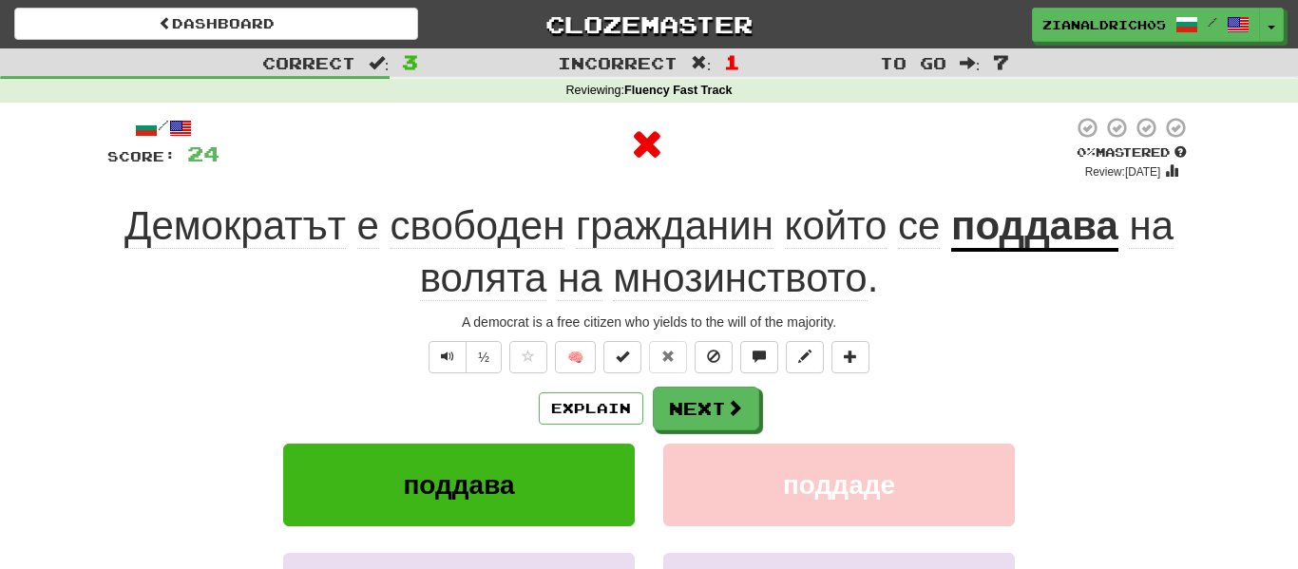
click at [256, 333] on div "/ Score: 24 0 % Mastered Review: 2025-10-14 Демократът е свободен гражданин кой…" at bounding box center [648, 439] width 1083 height 647
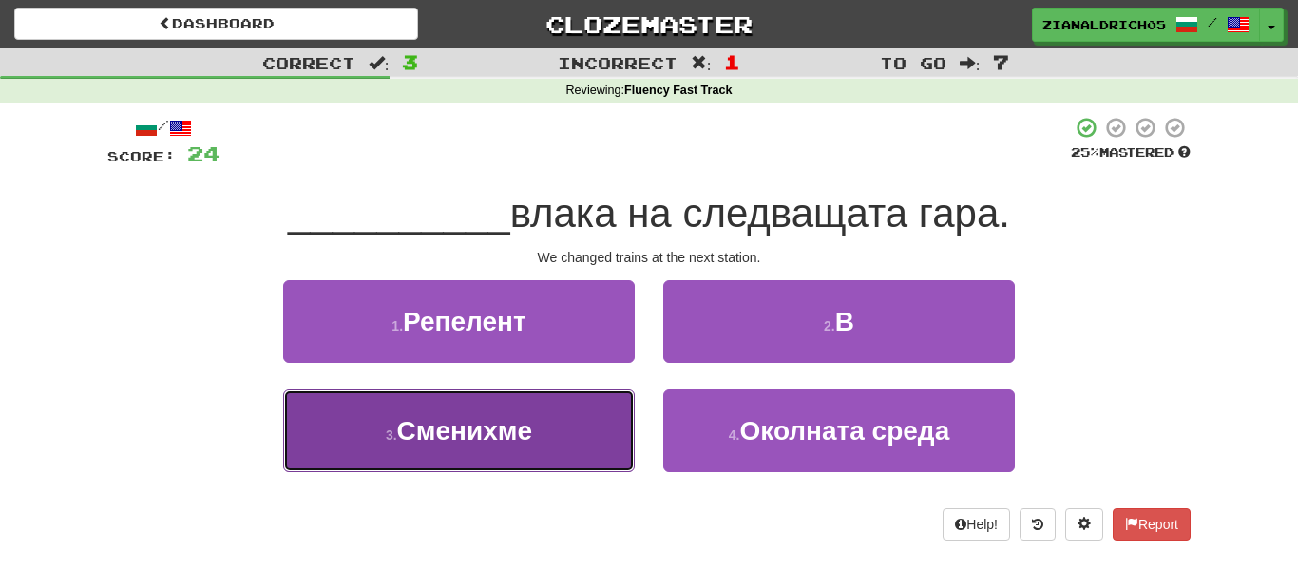
click at [420, 463] on button "3 . Сменихме" at bounding box center [459, 431] width 352 height 83
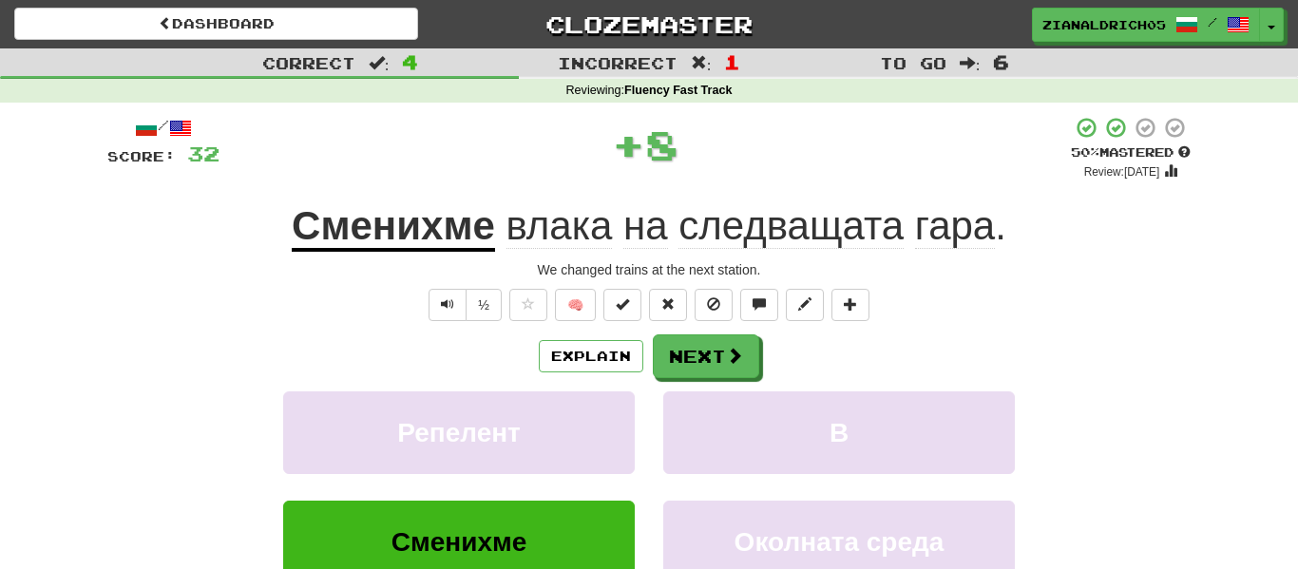
click at [55, 368] on div "Correct : 4 Incorrect : 1 To go : 6 Reviewing : Fluency Fast Track / Score: 32 …" at bounding box center [649, 393] width 1298 height 690
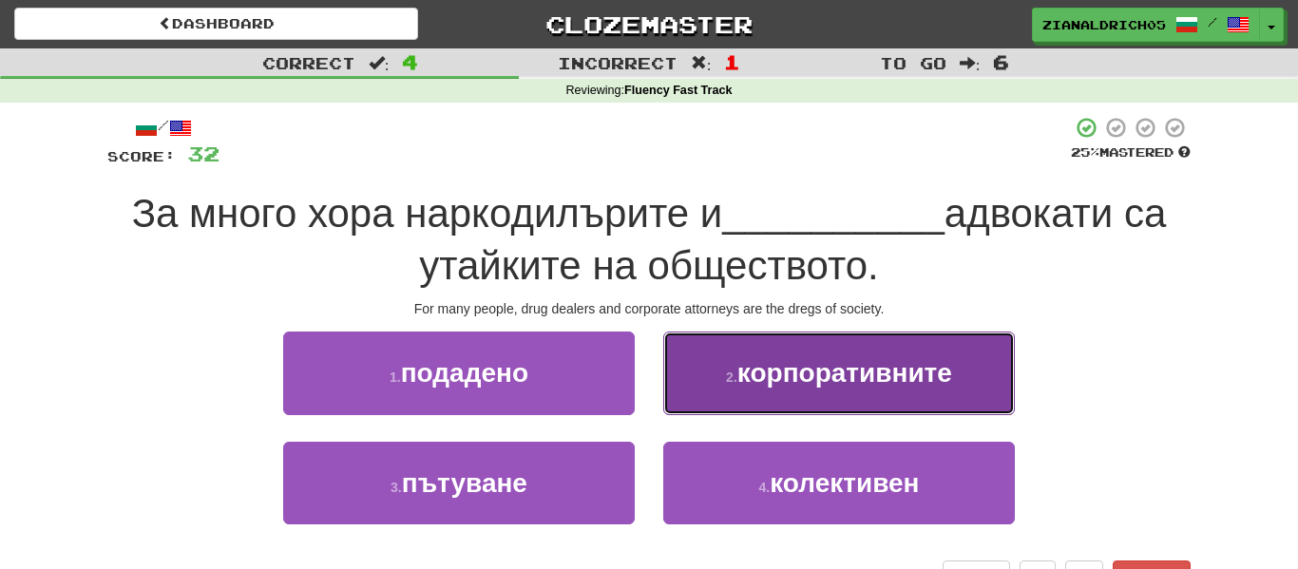
click at [896, 376] on span "корпоративните" at bounding box center [844, 372] width 215 height 29
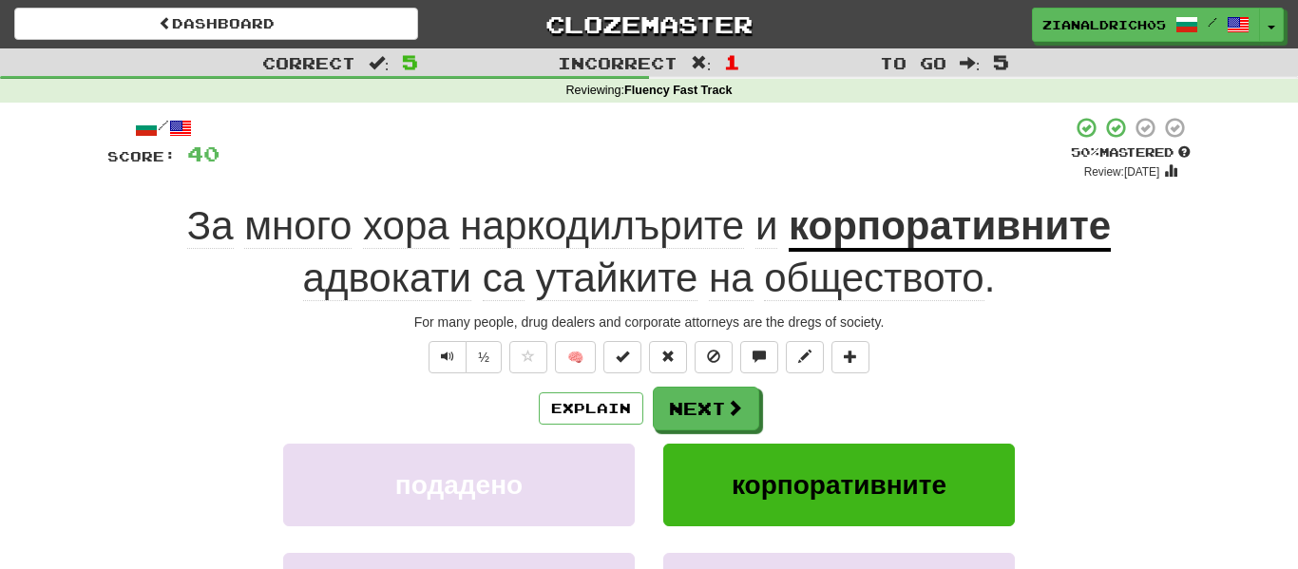
click at [174, 277] on div "За много хора наркодилърите и корпоративните адвокати са утайките на обществото…" at bounding box center [648, 252] width 1083 height 104
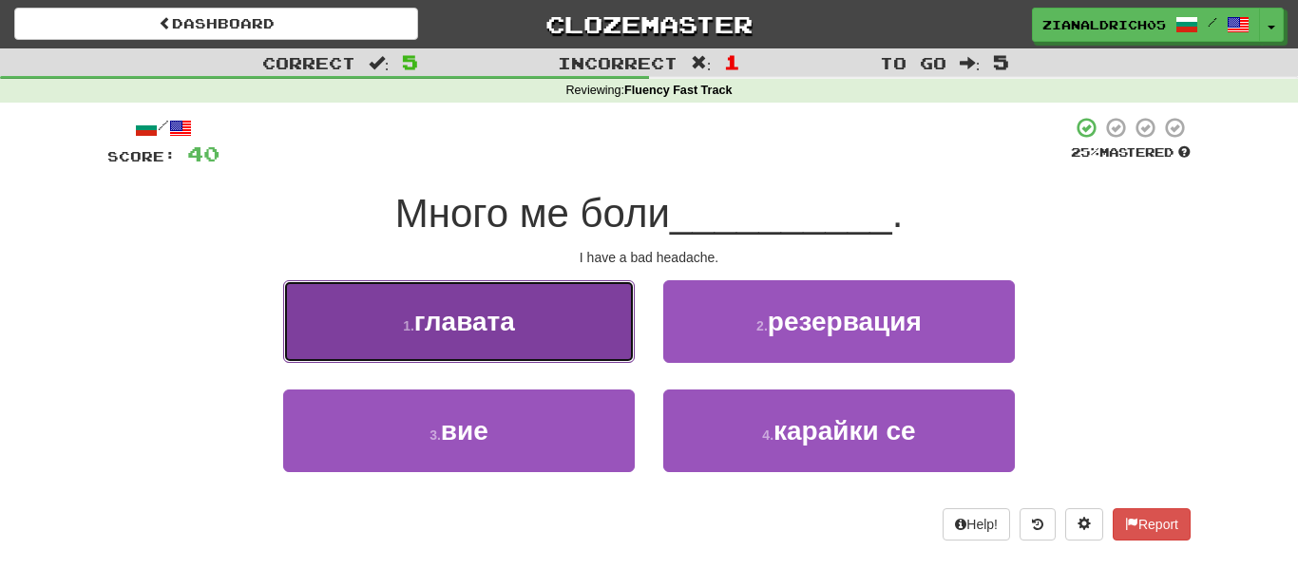
click at [360, 335] on button "1 . главата" at bounding box center [459, 321] width 352 height 83
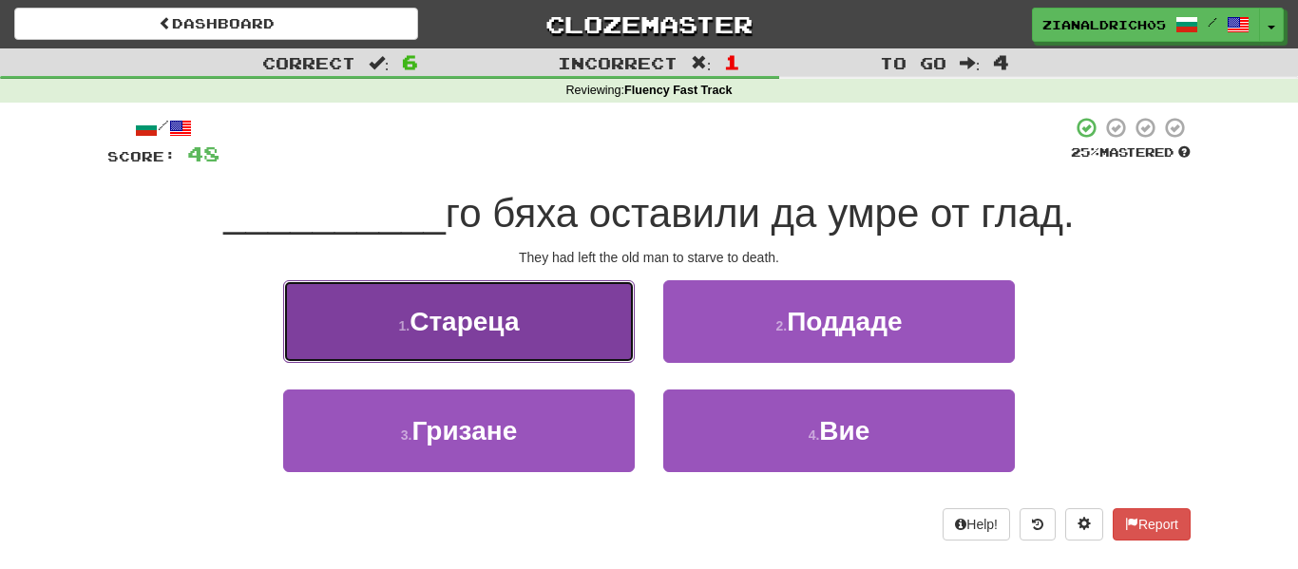
click at [375, 334] on button "1 . Стареца" at bounding box center [459, 321] width 352 height 83
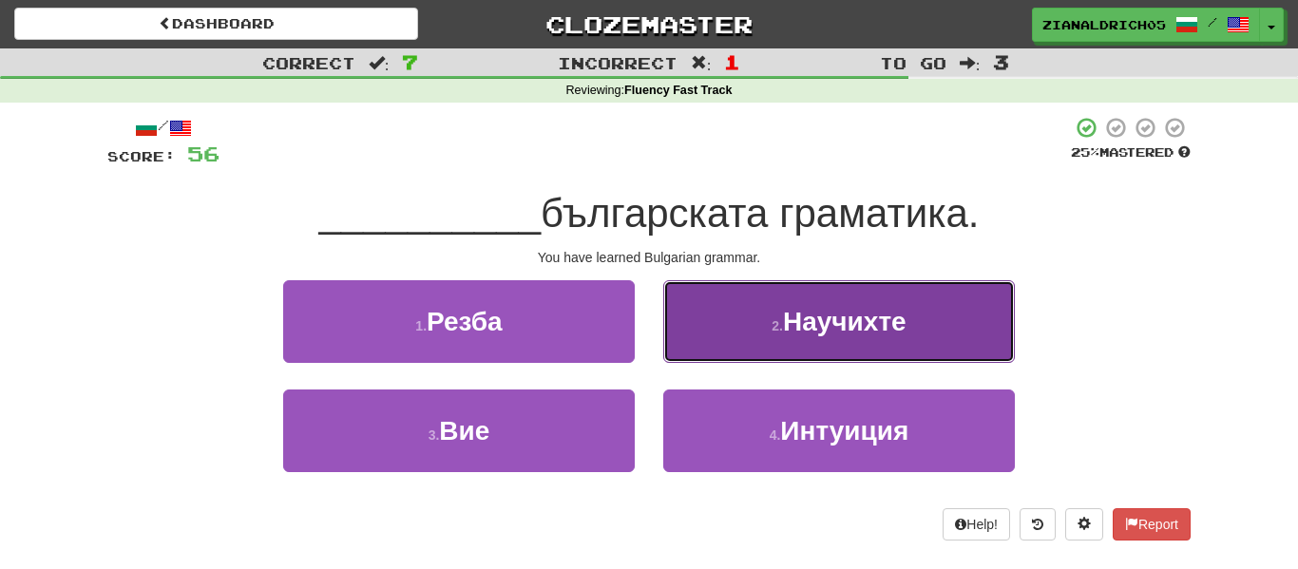
click at [712, 316] on button "2 . Научихте" at bounding box center [839, 321] width 352 height 83
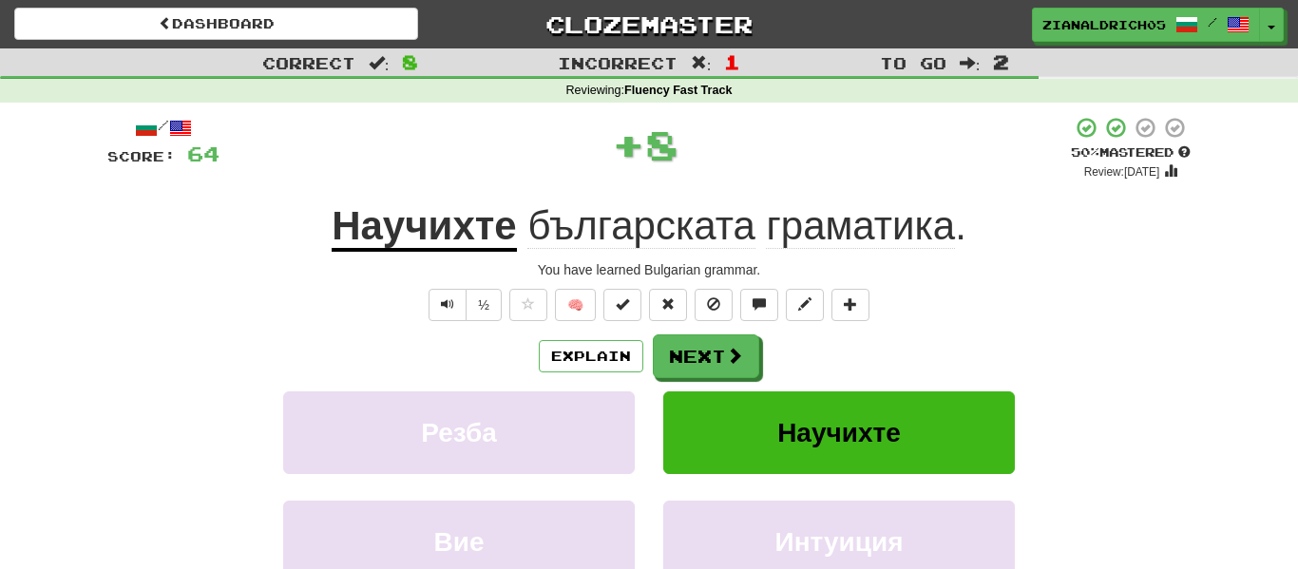
click at [333, 348] on div "Explain Next" at bounding box center [648, 356] width 1083 height 44
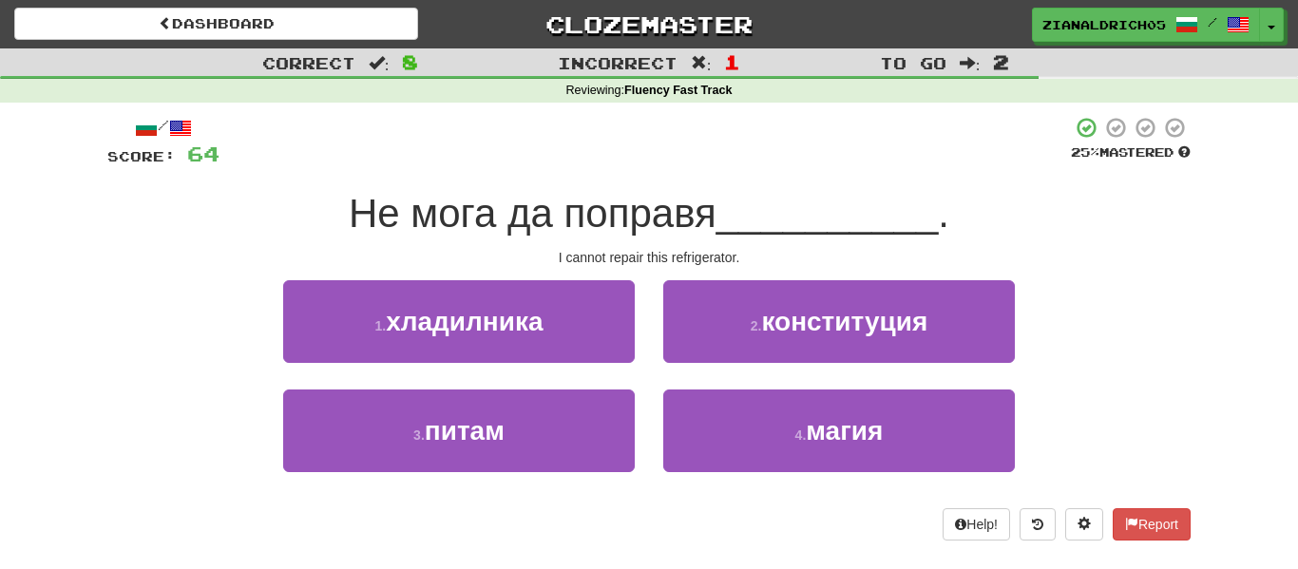
click at [380, 277] on div "/ Score: 64 25 % Mastered Не мога да поправя __________ . I cannot repair this …" at bounding box center [648, 328] width 1083 height 425
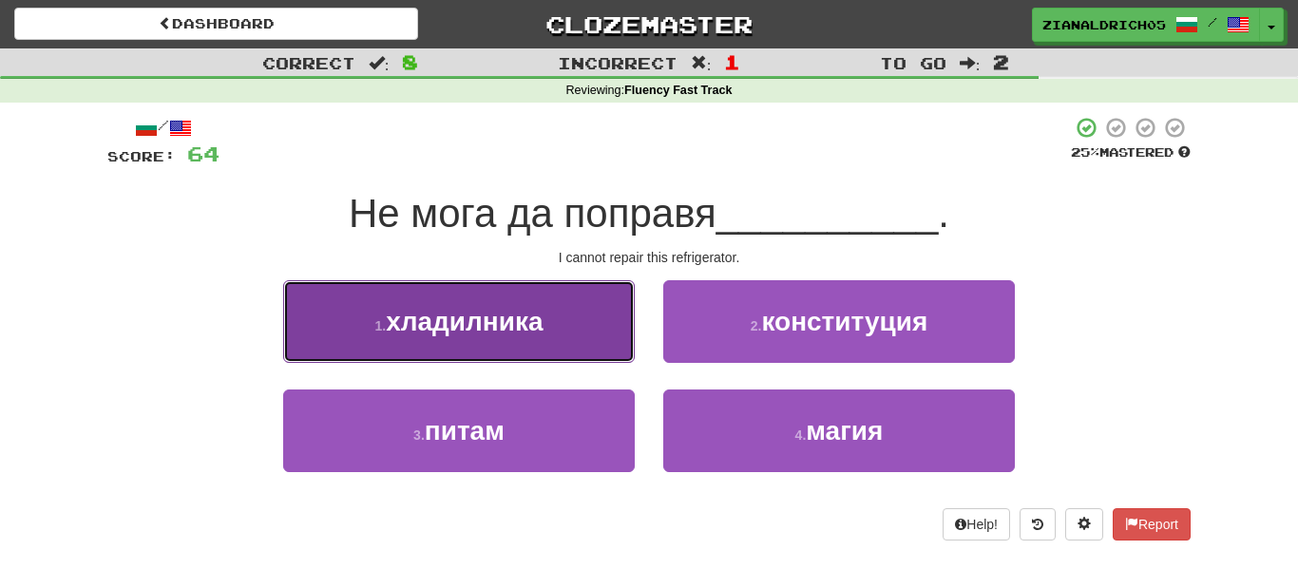
click at [377, 308] on button "1 . хладилника" at bounding box center [459, 321] width 352 height 83
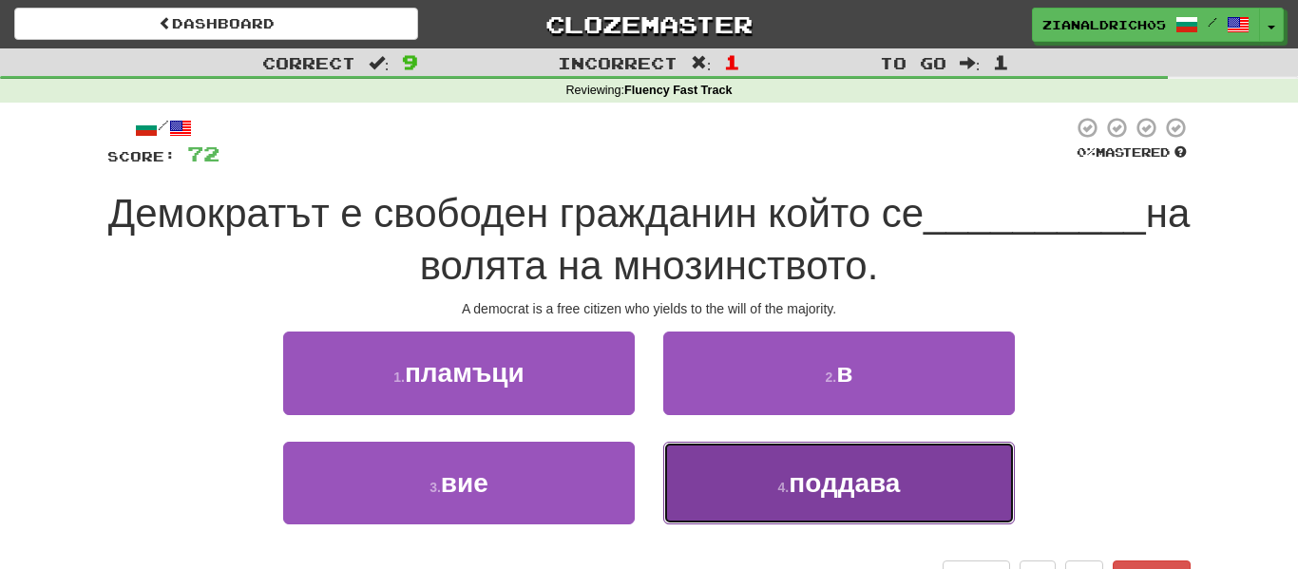
click at [786, 468] on button "4 . поддава" at bounding box center [839, 483] width 352 height 83
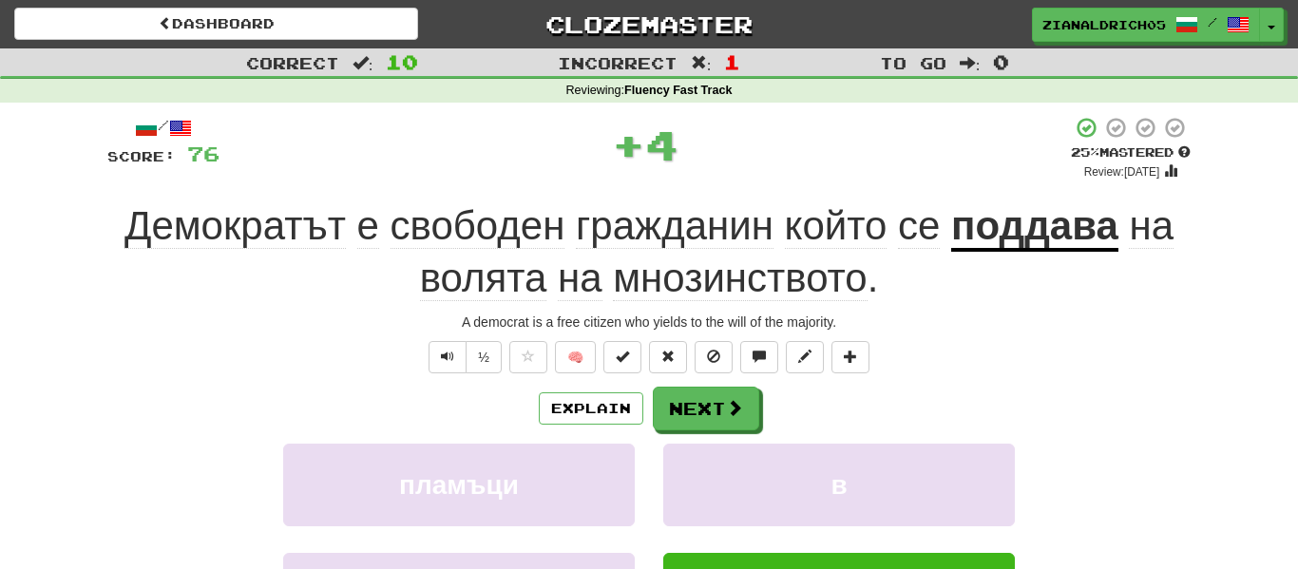
click at [1142, 354] on div "½ 🧠" at bounding box center [648, 357] width 1083 height 32
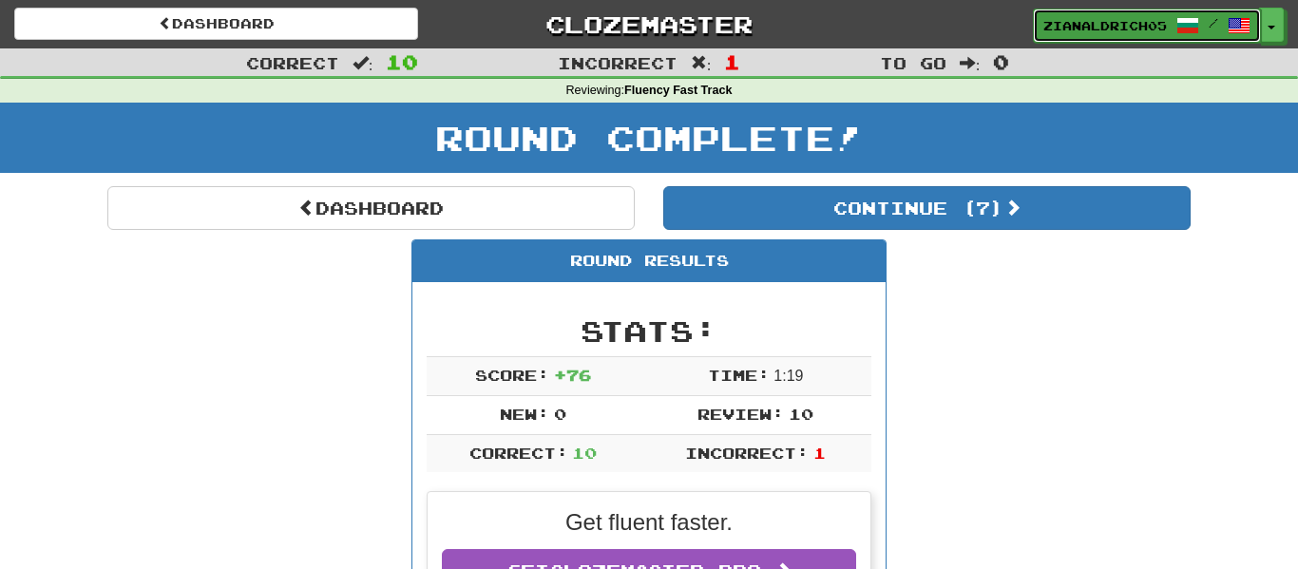
click at [1157, 14] on link "zianaldrich05 /" at bounding box center [1147, 26] width 228 height 34
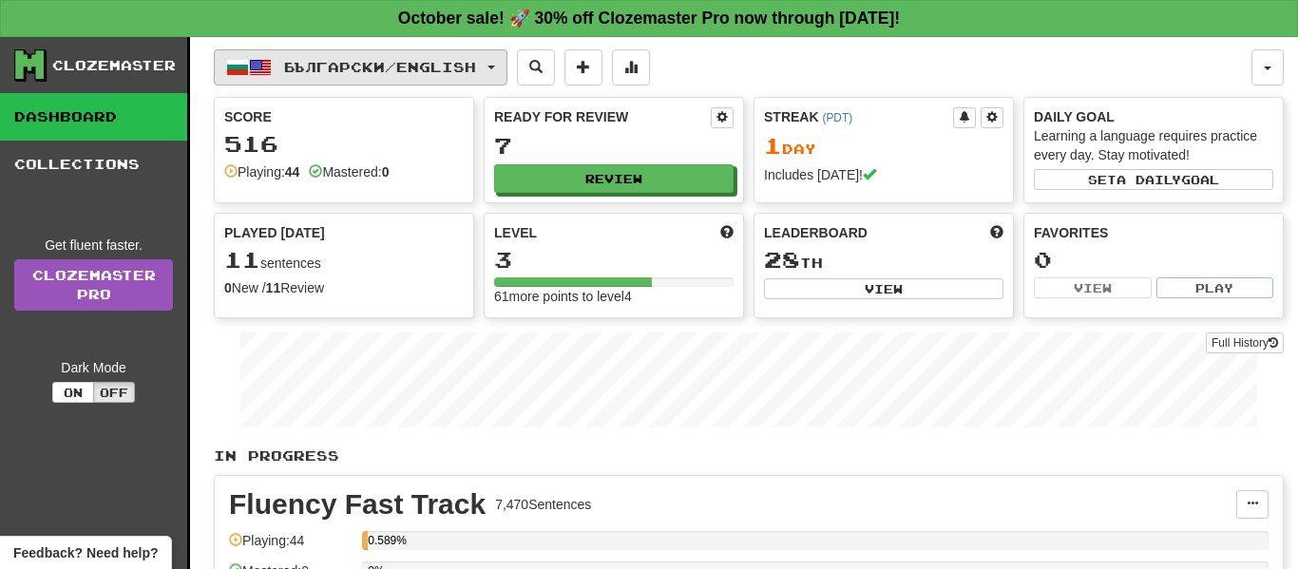
click at [445, 68] on span "Български / English" at bounding box center [380, 67] width 192 height 16
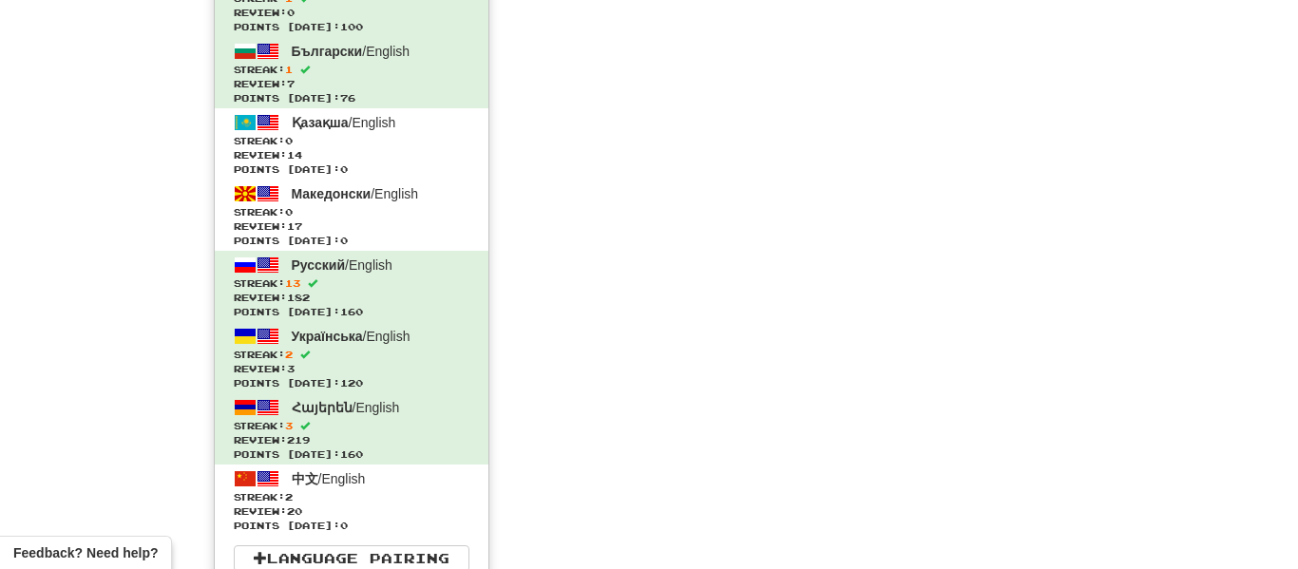
scroll to position [2212, 0]
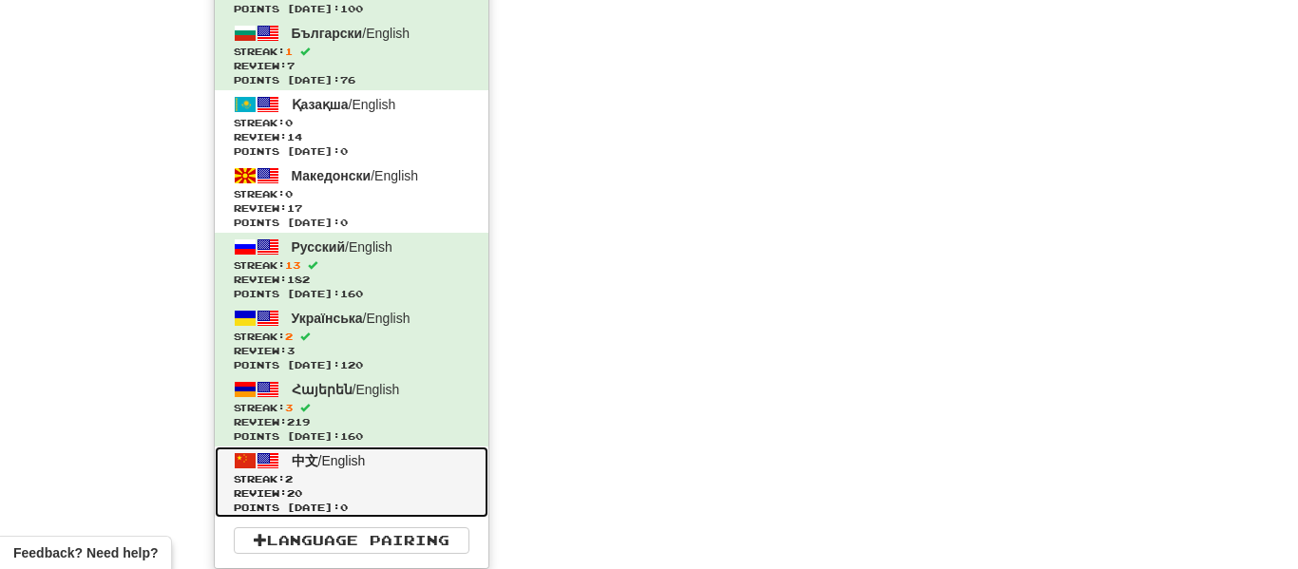
click at [351, 487] on span "Review: 20" at bounding box center [352, 494] width 236 height 14
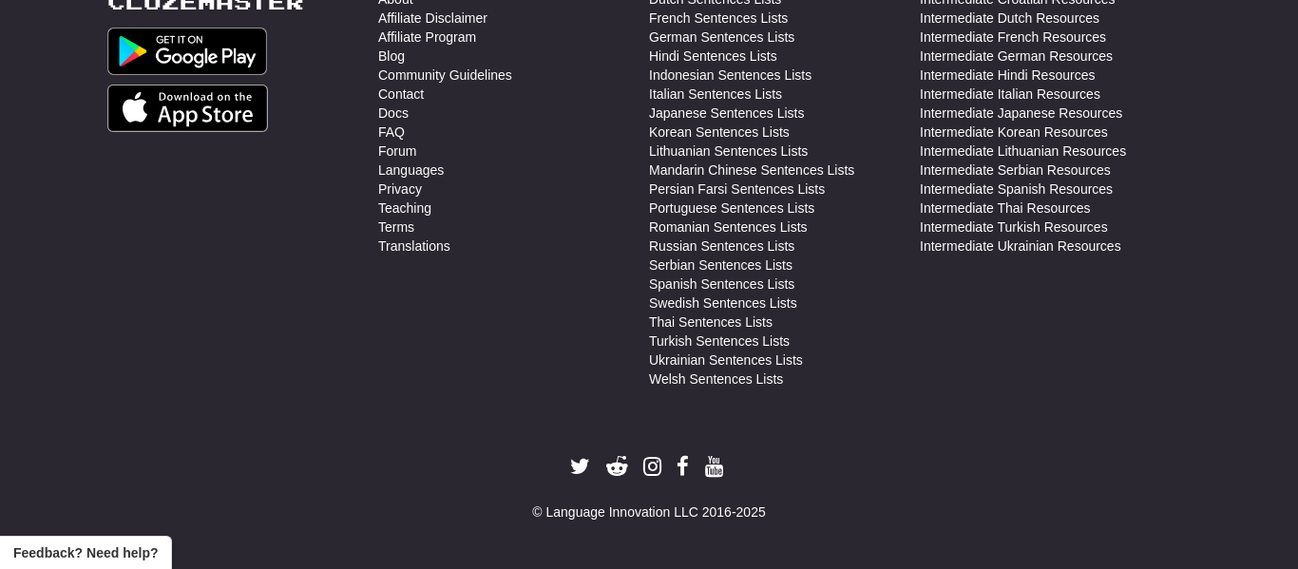
scroll to position [839, 0]
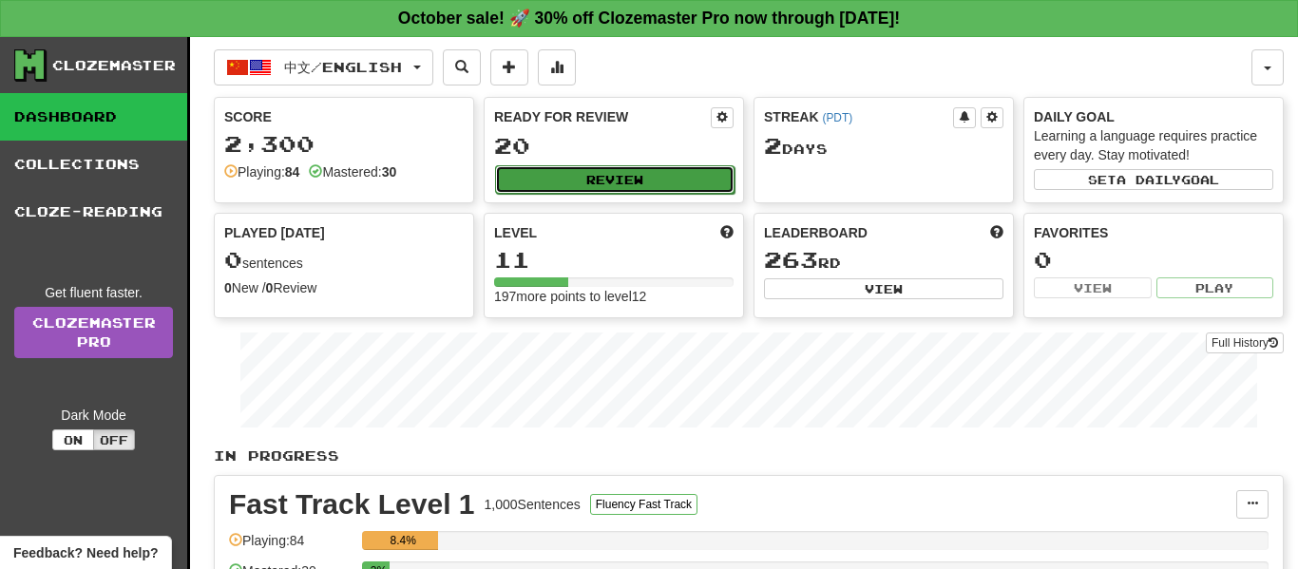
click at [586, 190] on button "Review" at bounding box center [614, 179] width 239 height 29
select select "**"
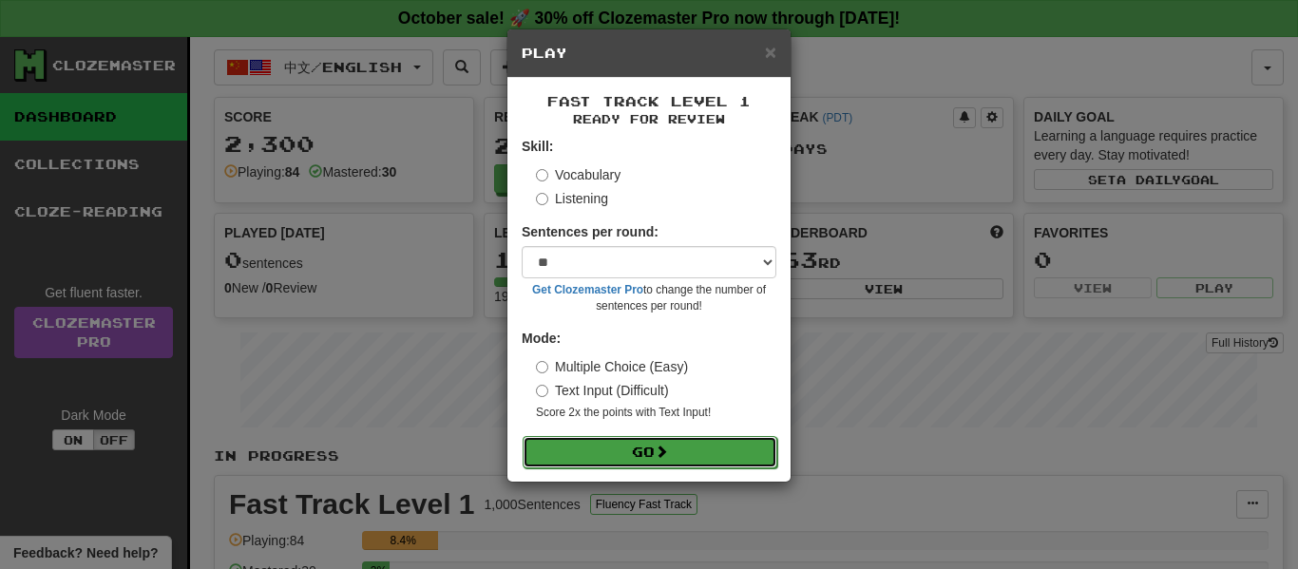
click at [630, 449] on button "Go" at bounding box center [650, 452] width 255 height 32
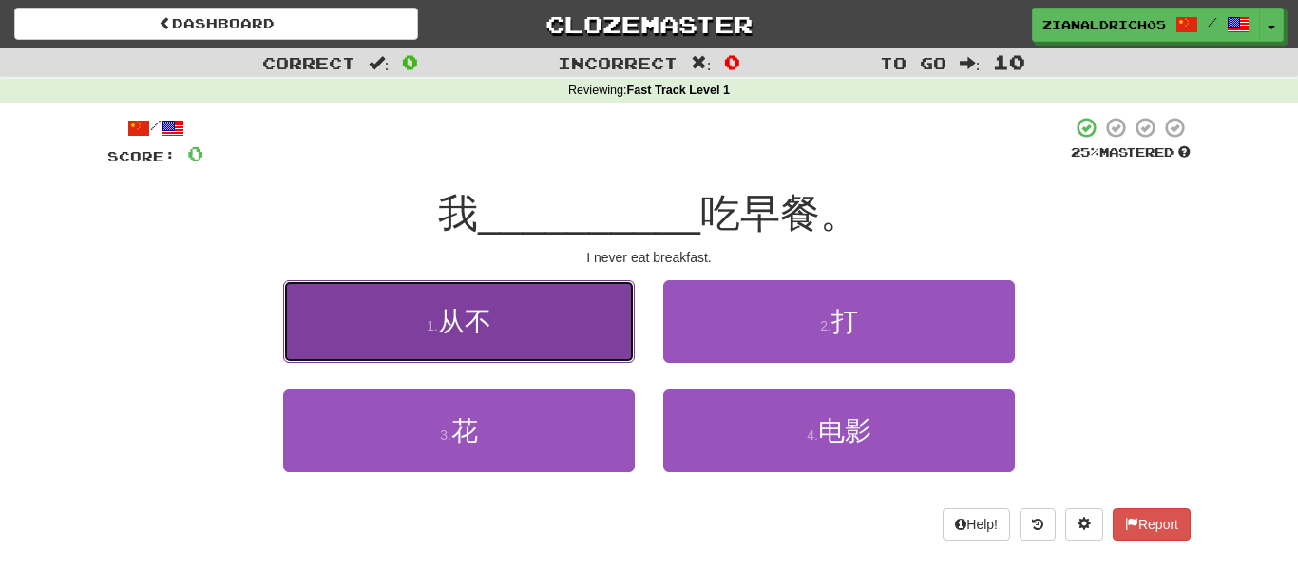
click at [393, 291] on button "1 . 从不" at bounding box center [459, 321] width 352 height 83
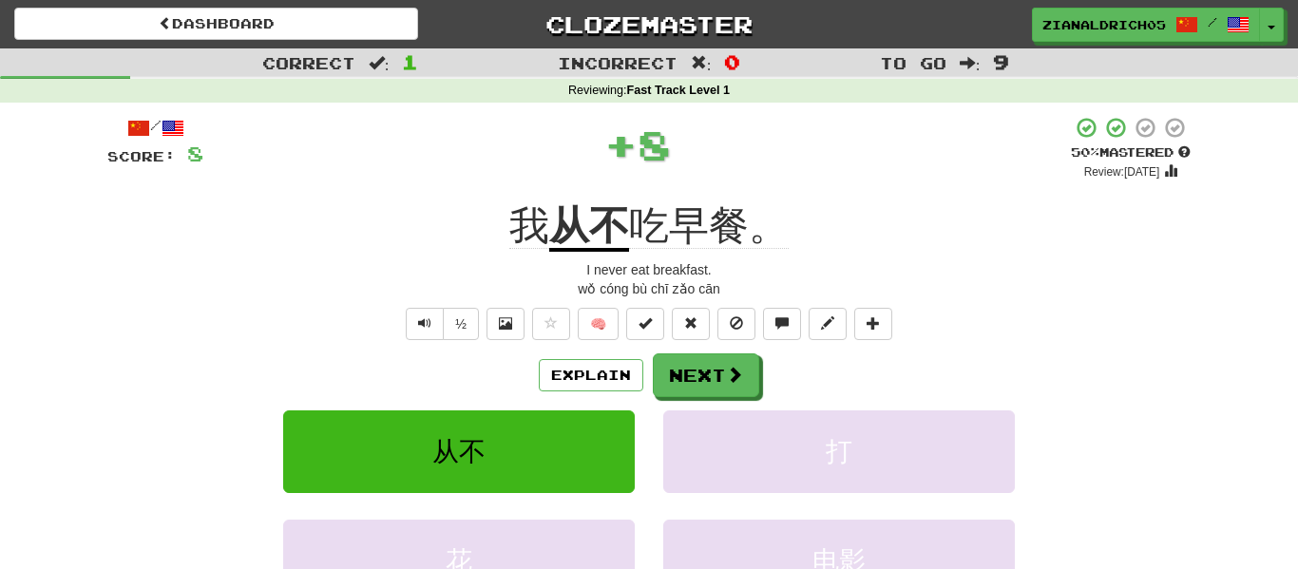
click at [217, 344] on div "/ Score: 8 + 8 50 % Mastered Review: 2025-10-24 我 从不 吃早餐。 I never eat breakfast…" at bounding box center [648, 407] width 1083 height 583
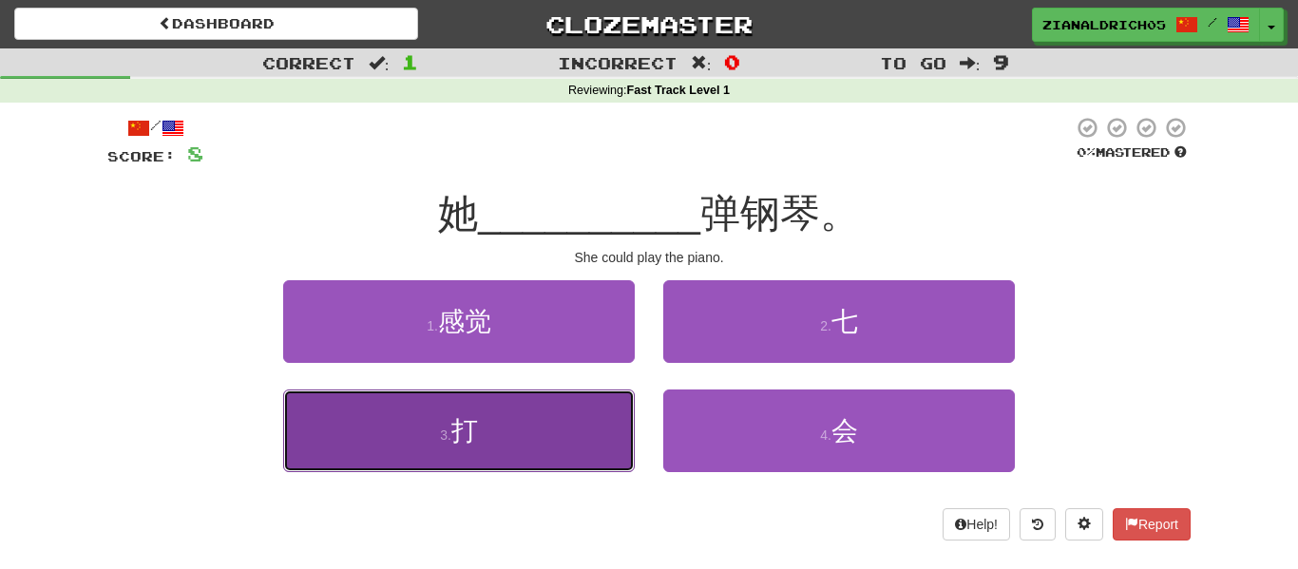
click at [438, 411] on button "3 . 打" at bounding box center [459, 431] width 352 height 83
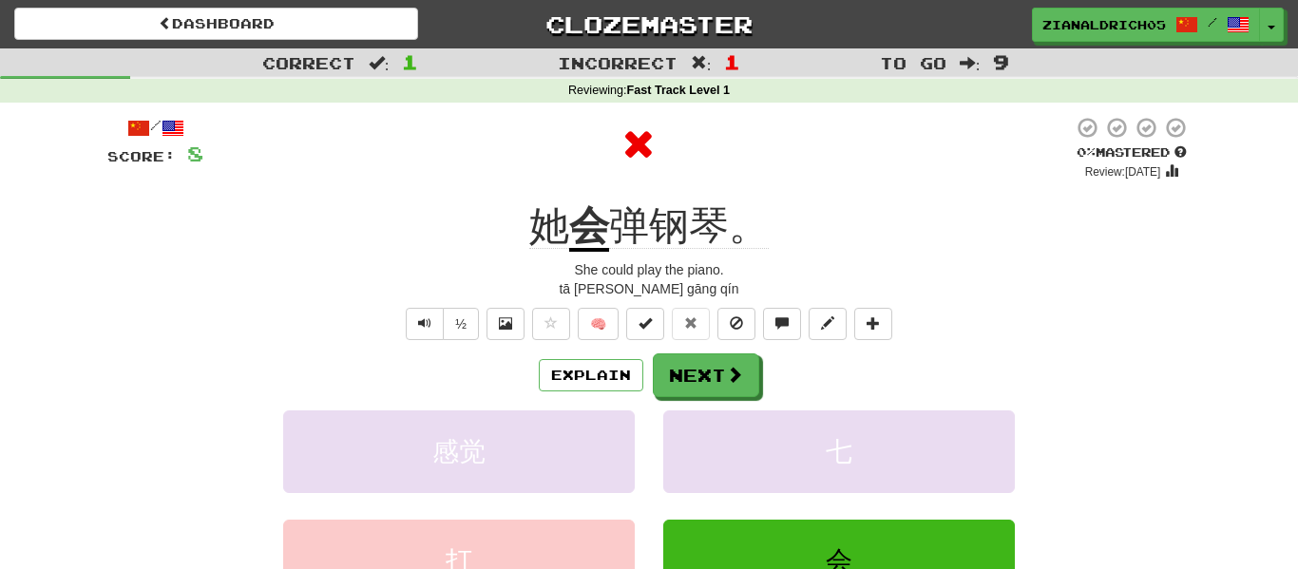
click at [227, 349] on div "/ Score: 8 0 % Mastered Review: 2025-10-14 她 会 弹钢琴。 She could play the piano. t…" at bounding box center [648, 407] width 1083 height 583
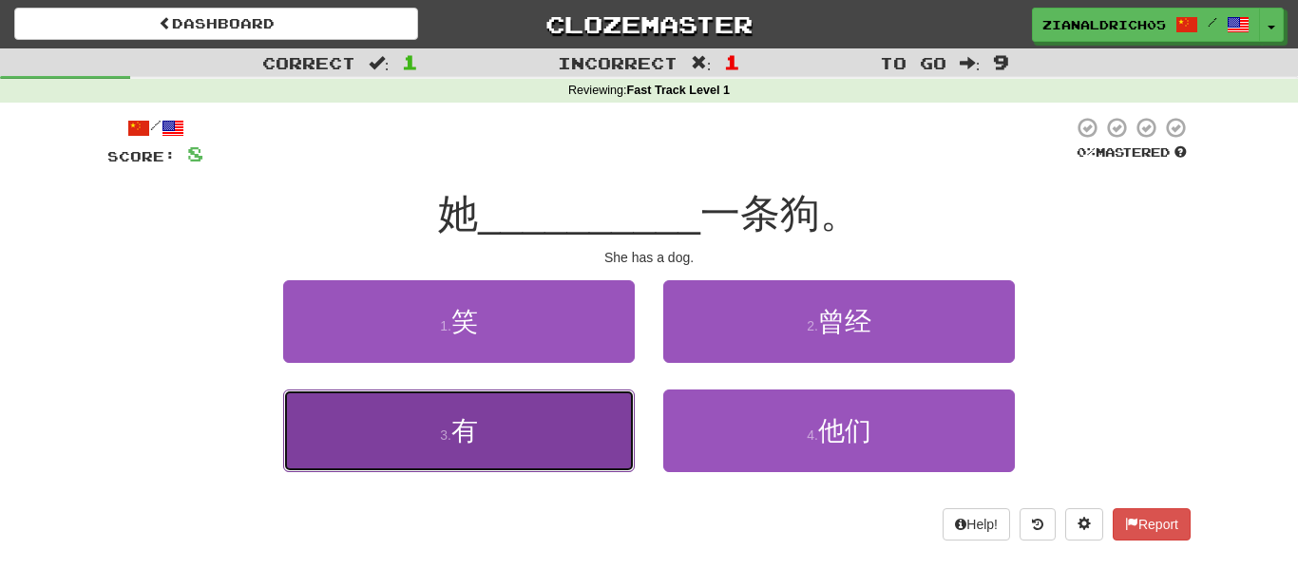
click at [416, 418] on button "3 . 有" at bounding box center [459, 431] width 352 height 83
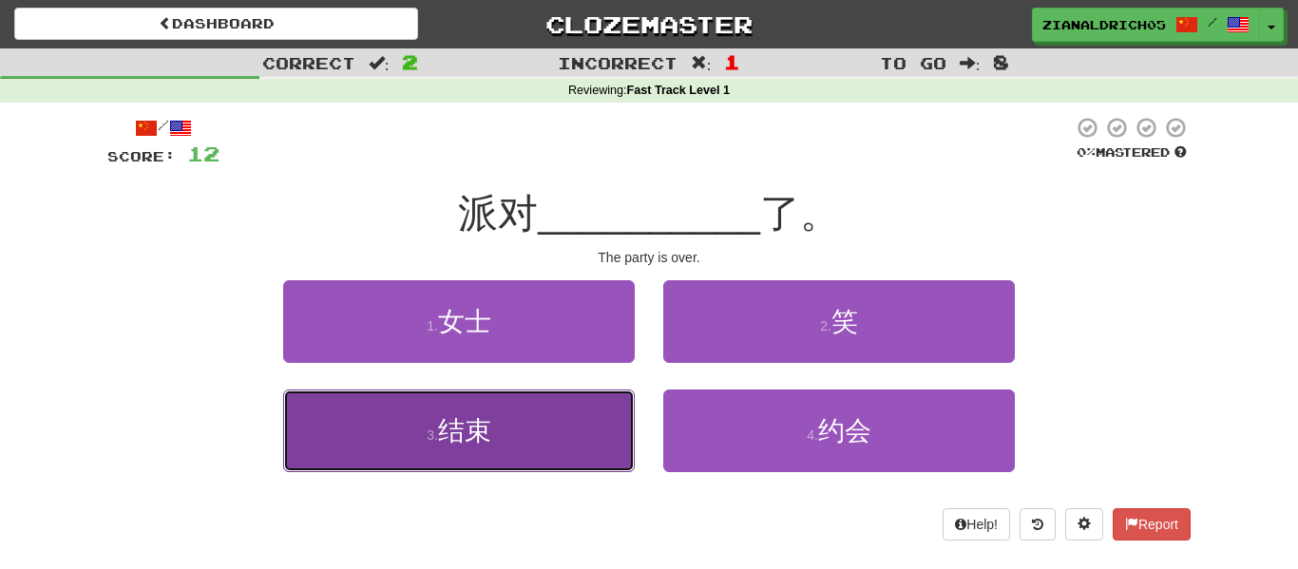
click at [296, 428] on button "3 . 结束" at bounding box center [459, 431] width 352 height 83
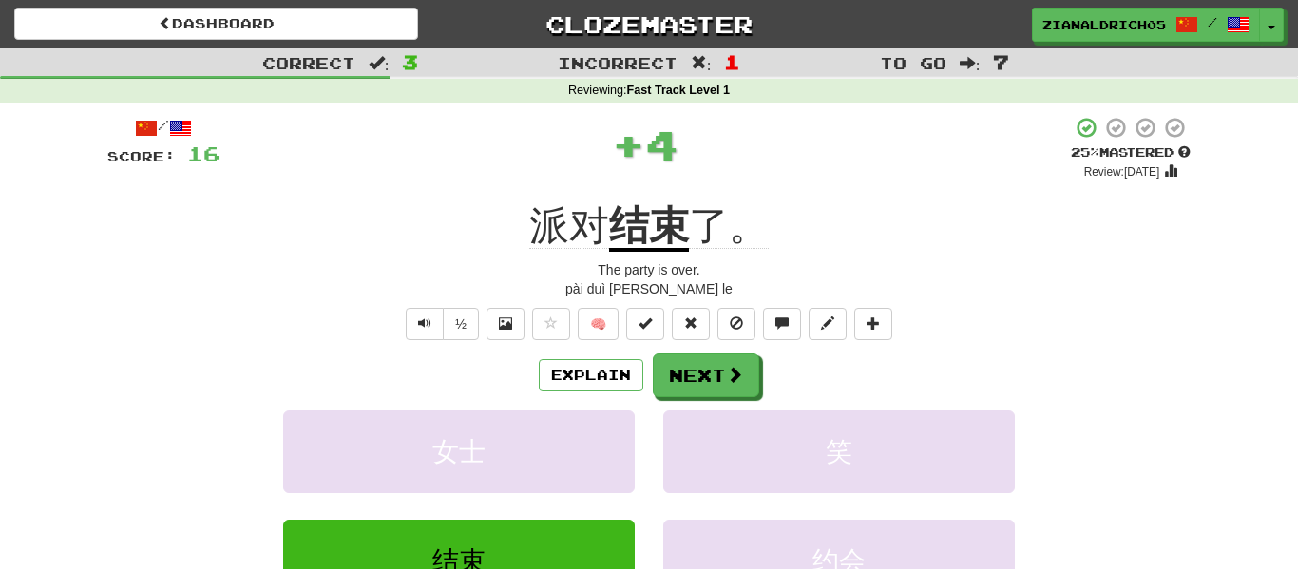
click at [179, 335] on div "½ 🧠" at bounding box center [648, 324] width 1083 height 32
click at [580, 372] on button "Explain" at bounding box center [591, 375] width 105 height 32
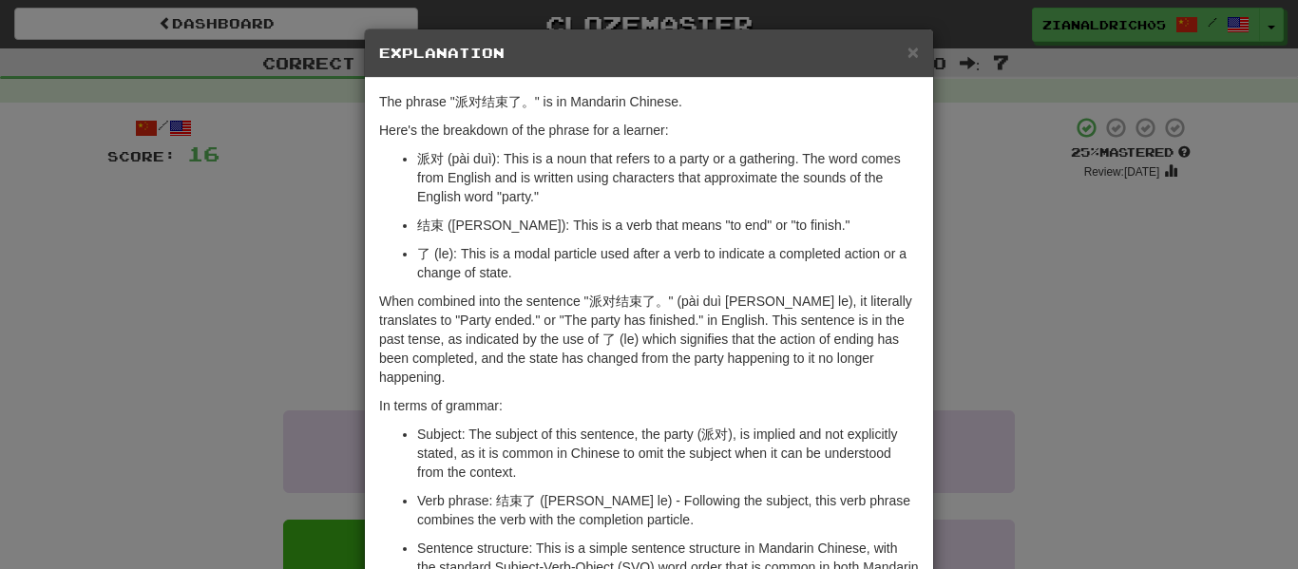
click at [128, 349] on div "× Explanation The phrase "派对结束了。" is in Mandarin Chinese. Here's the breakdown …" at bounding box center [649, 284] width 1298 height 569
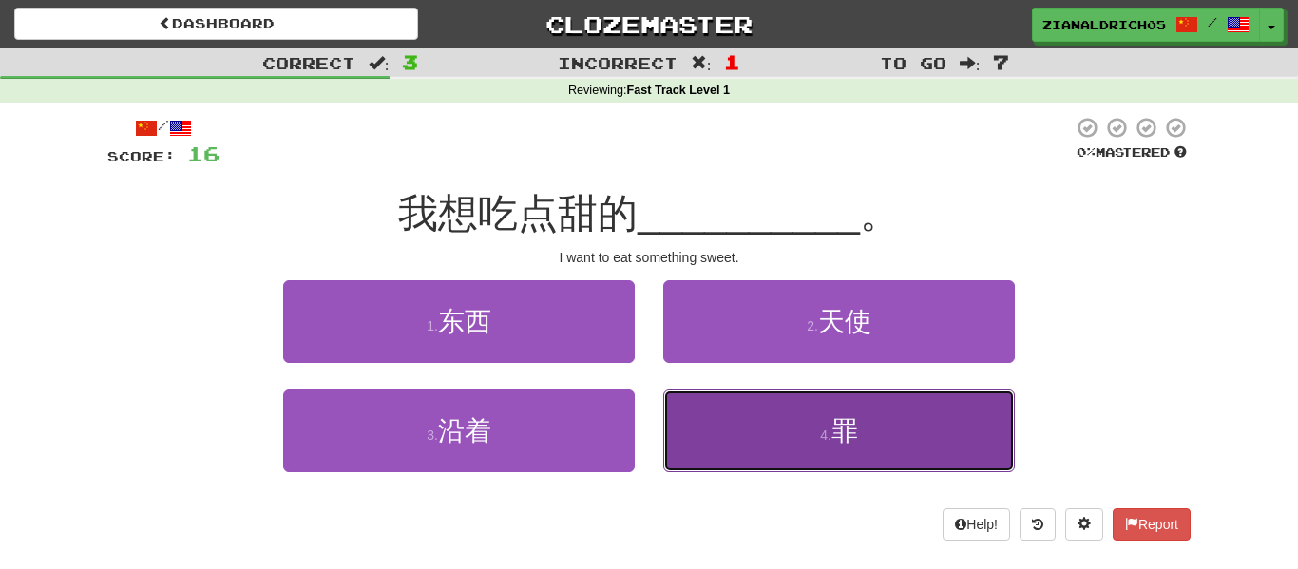
click at [739, 405] on button "4 . 罪" at bounding box center [839, 431] width 352 height 83
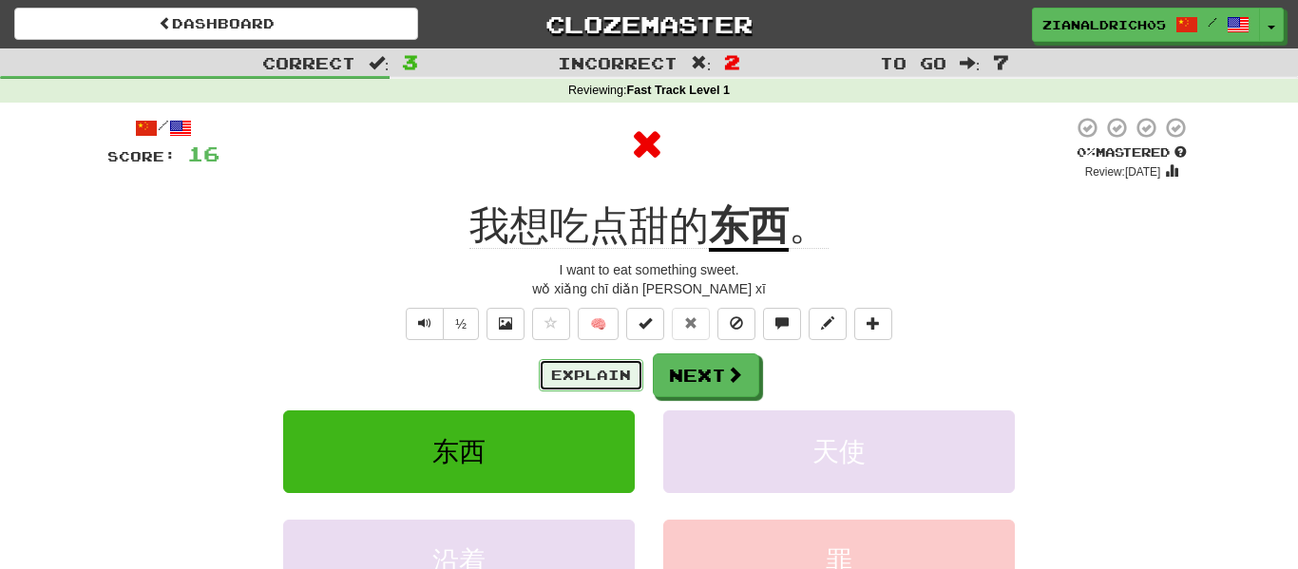
click at [617, 386] on button "Explain" at bounding box center [591, 375] width 105 height 32
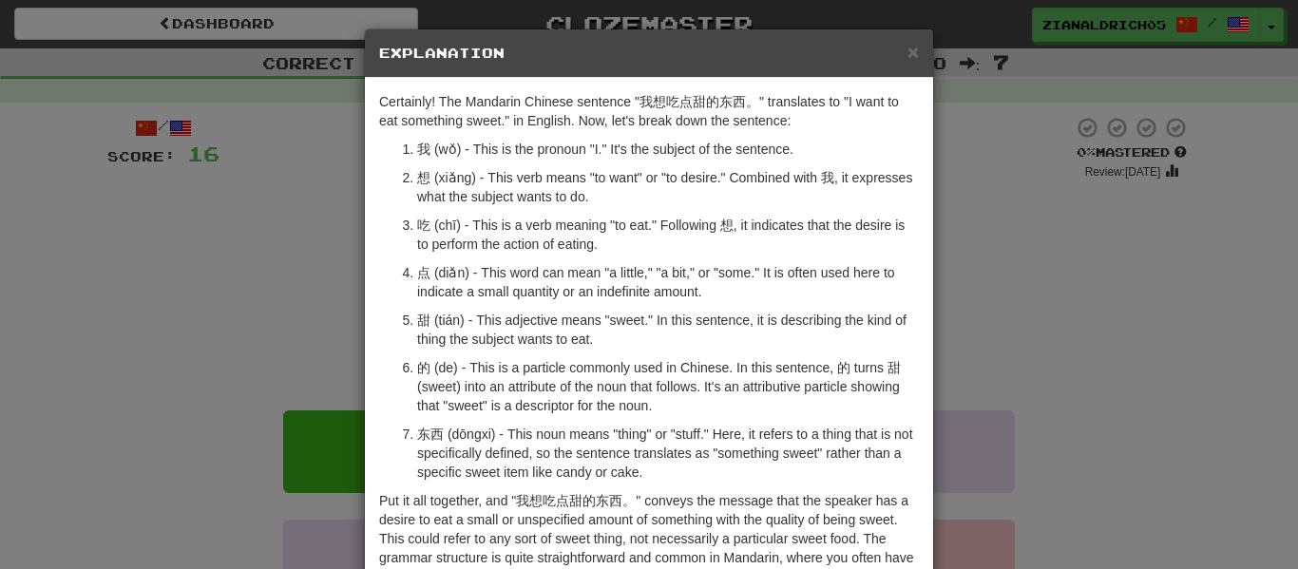
click at [220, 389] on div "× Explanation Certainly! The Mandarin Chinese sentence "我想吃点甜的东西。" translates t…" at bounding box center [649, 284] width 1298 height 569
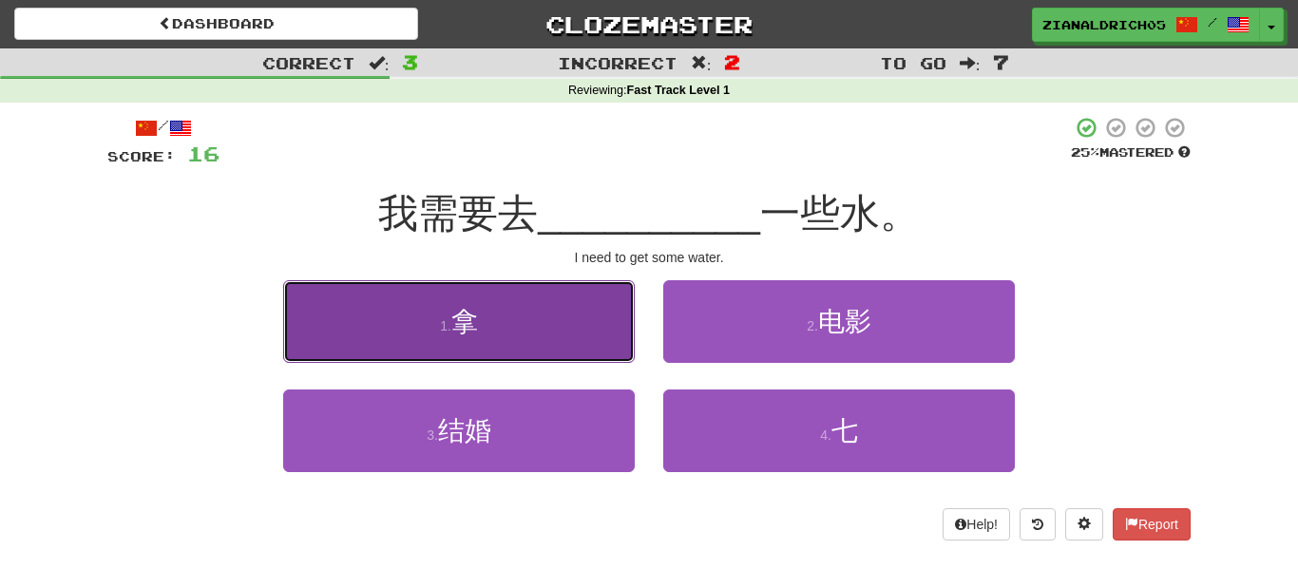
click at [582, 311] on button "1 . 拿" at bounding box center [459, 321] width 352 height 83
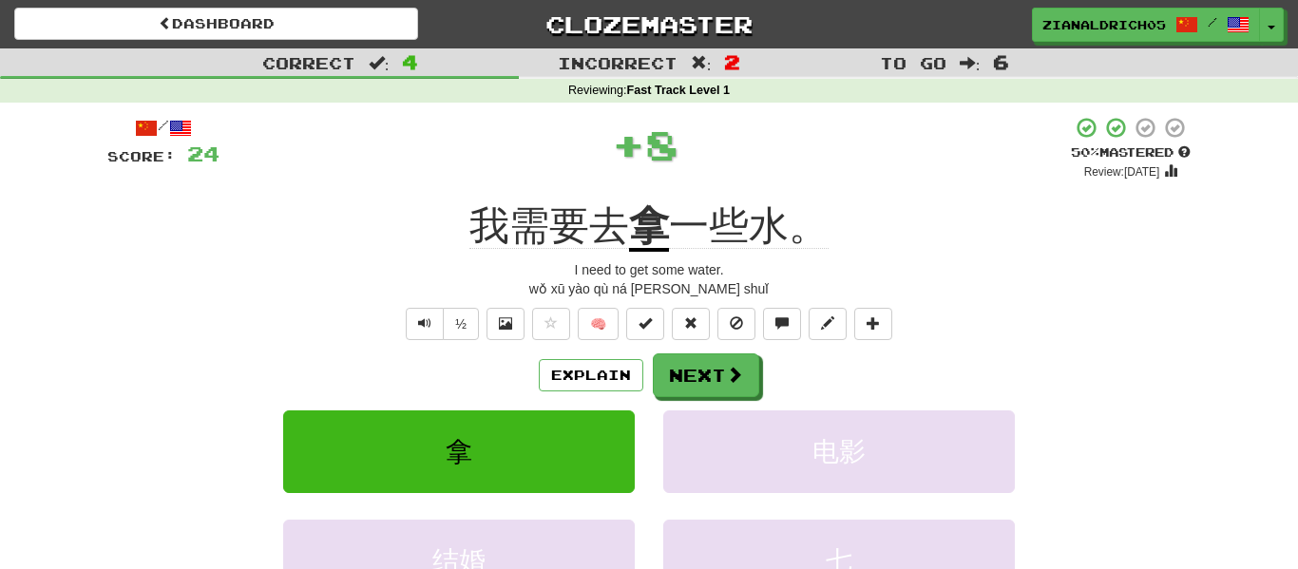
click at [293, 296] on div "wǒ xū yào qù ná yī xiē shuǐ" at bounding box center [648, 288] width 1083 height 19
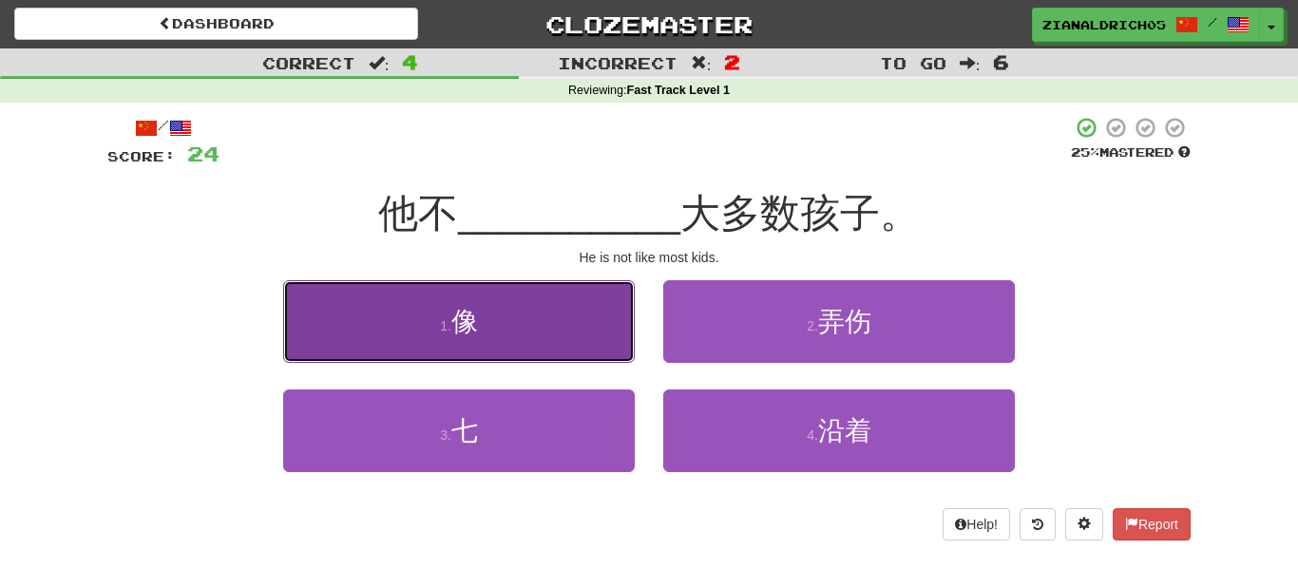
click at [379, 333] on button "1 . 像" at bounding box center [459, 321] width 352 height 83
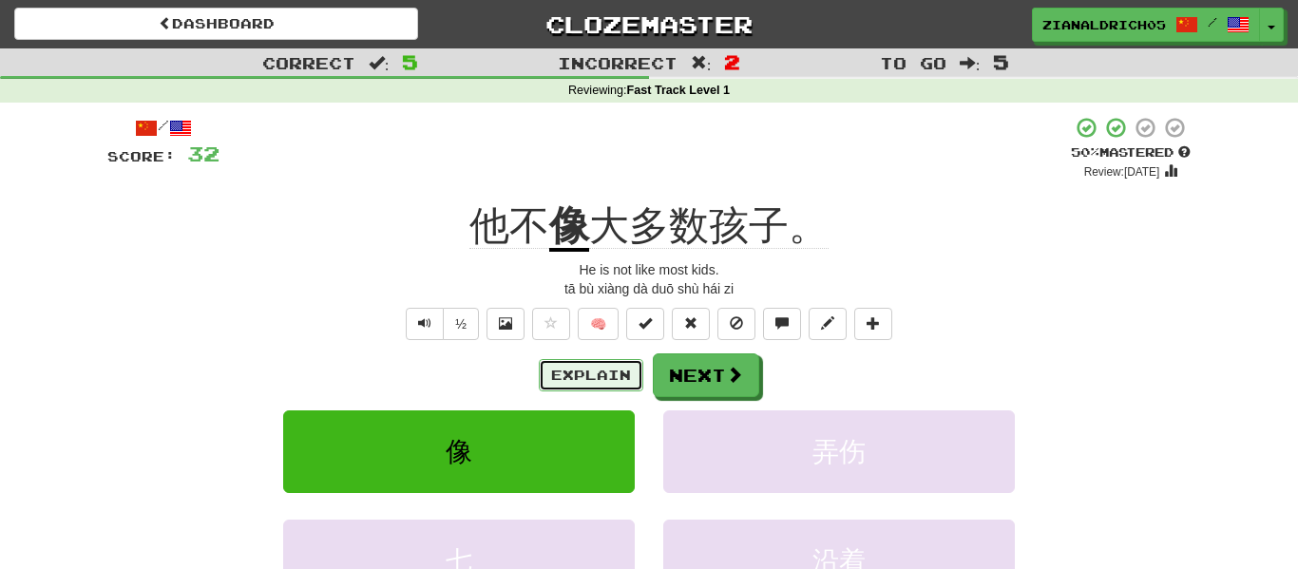
click at [557, 368] on button "Explain" at bounding box center [591, 375] width 105 height 32
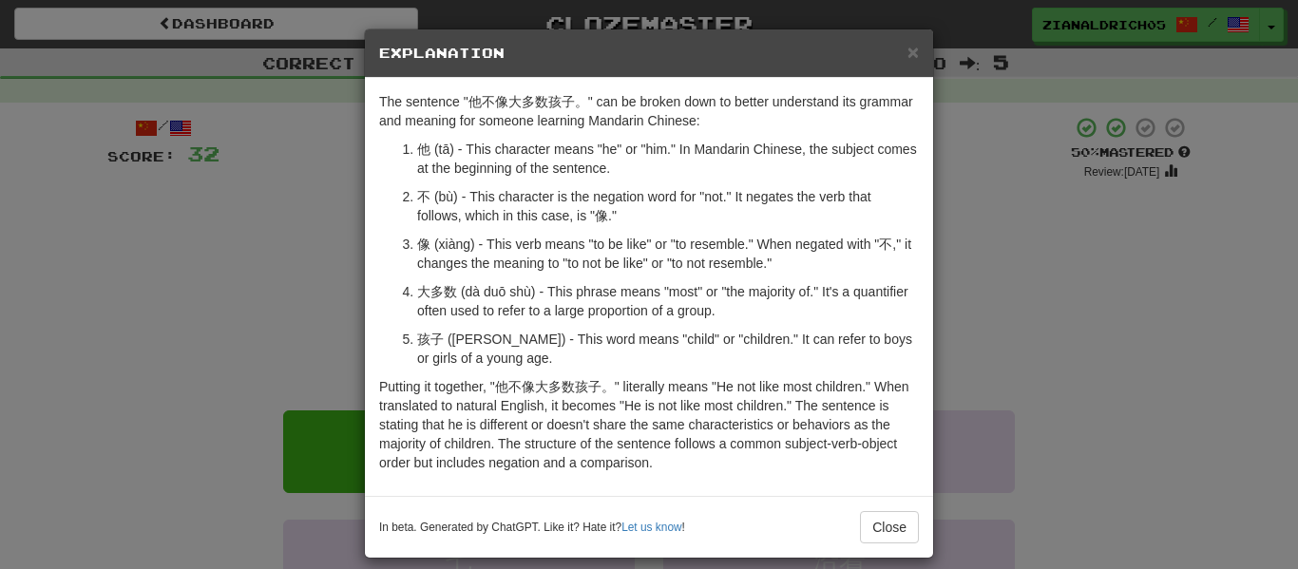
click at [248, 374] on div "× Explanation The sentence "他不像大多数孩子。" can be broken down to better understand …" at bounding box center [649, 284] width 1298 height 569
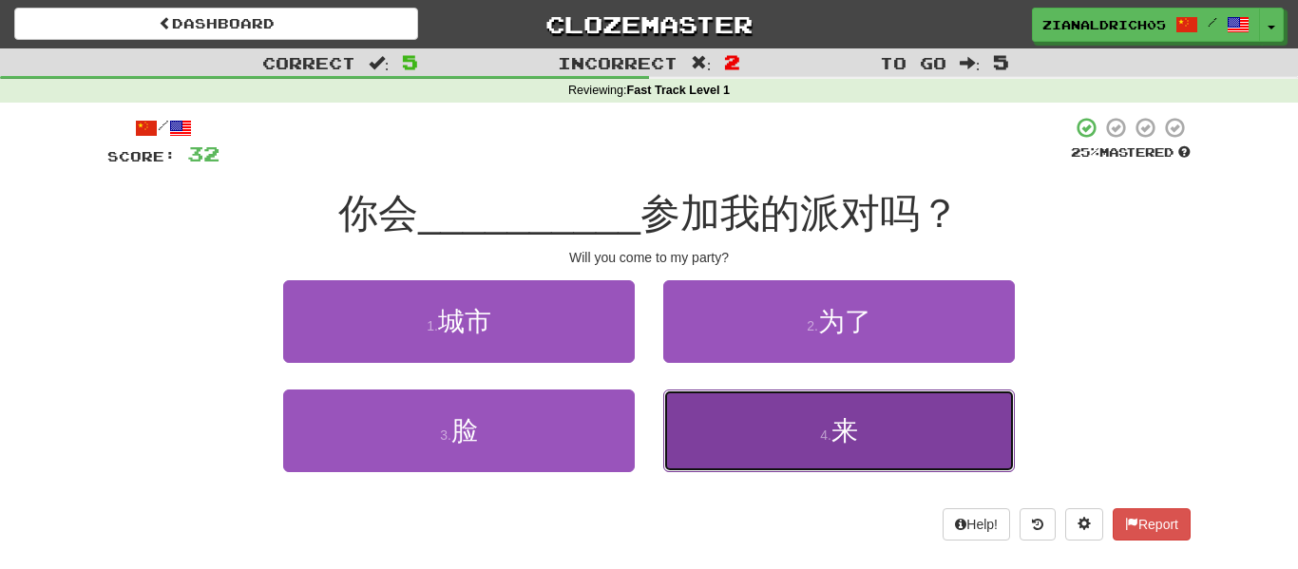
click at [794, 428] on button "4 . 来" at bounding box center [839, 431] width 352 height 83
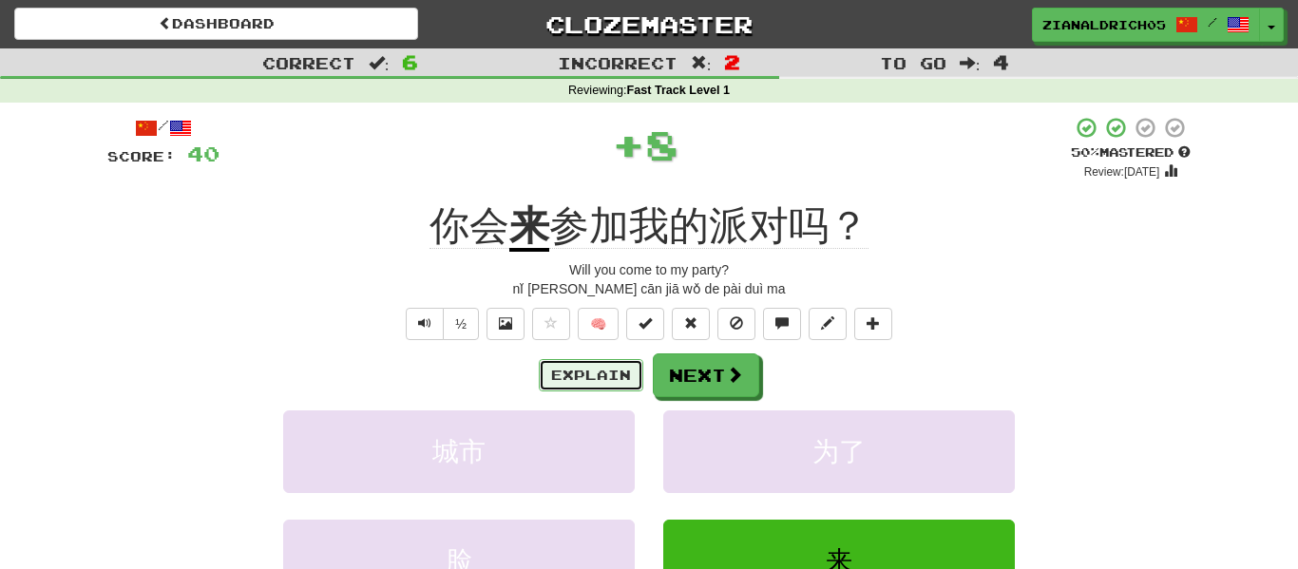
click at [550, 374] on button "Explain" at bounding box center [591, 375] width 105 height 32
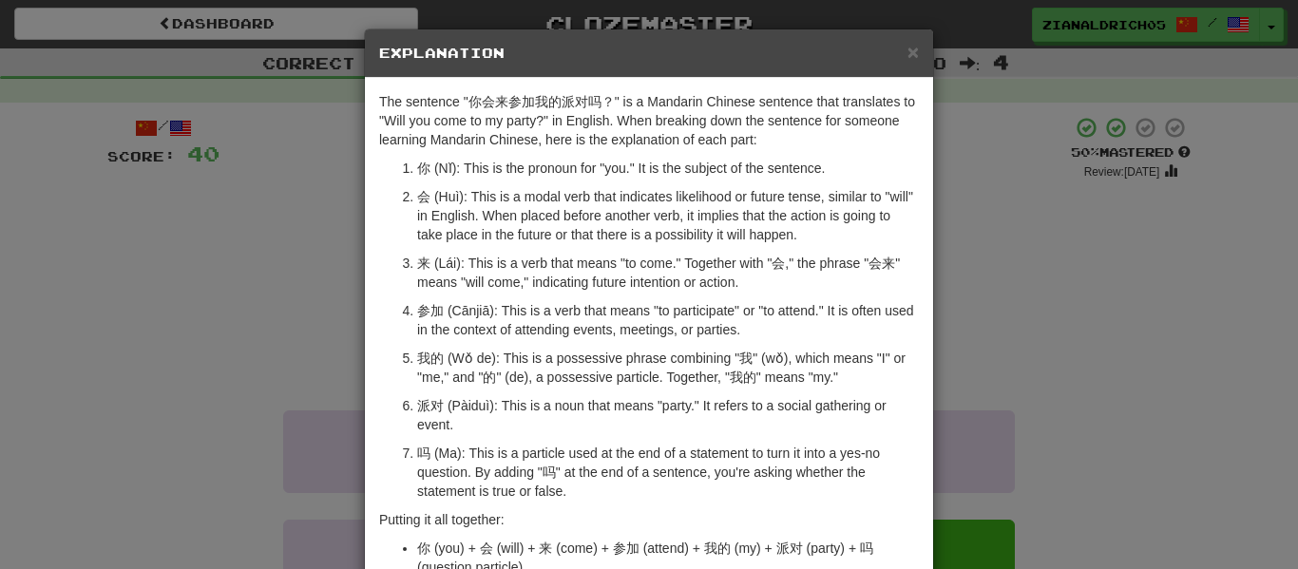
click at [200, 360] on div "× Explanation The sentence "你会来参加我的派对吗？" is a Mandarin Chinese sentence that tr…" at bounding box center [649, 284] width 1298 height 569
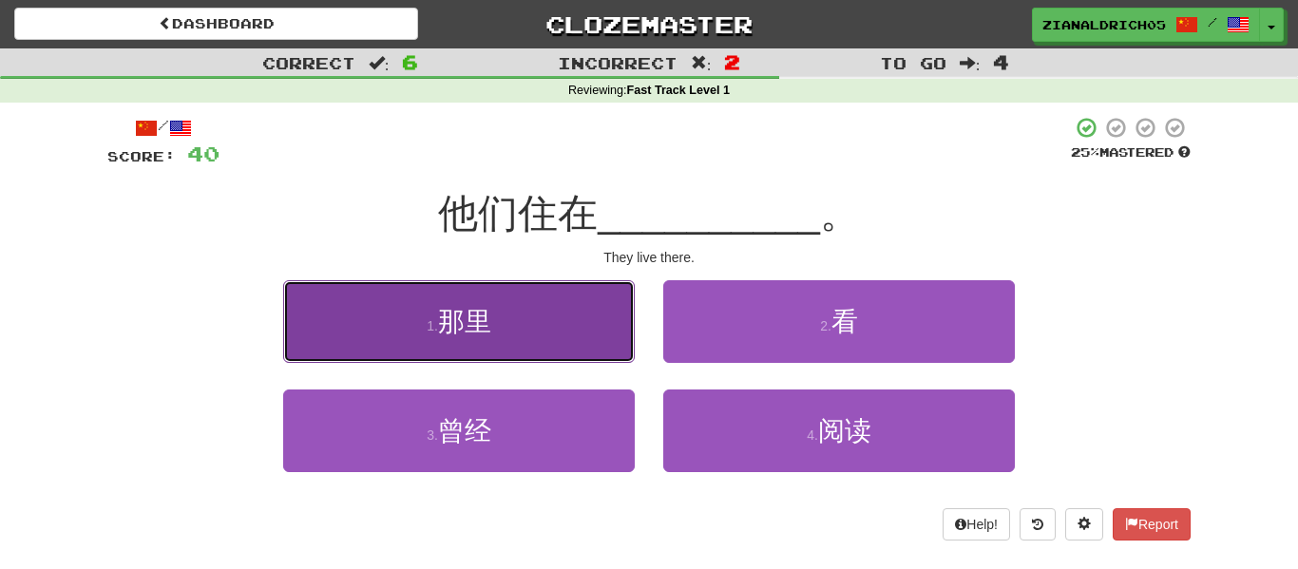
click at [335, 326] on button "1 . 那里" at bounding box center [459, 321] width 352 height 83
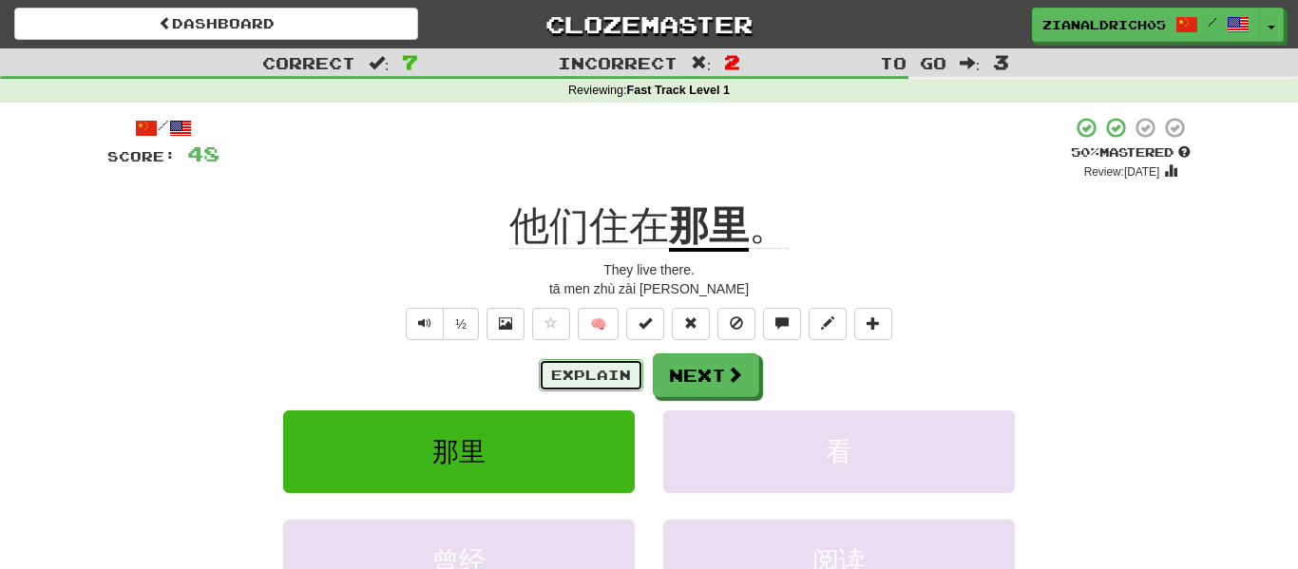
click at [586, 365] on button "Explain" at bounding box center [591, 375] width 105 height 32
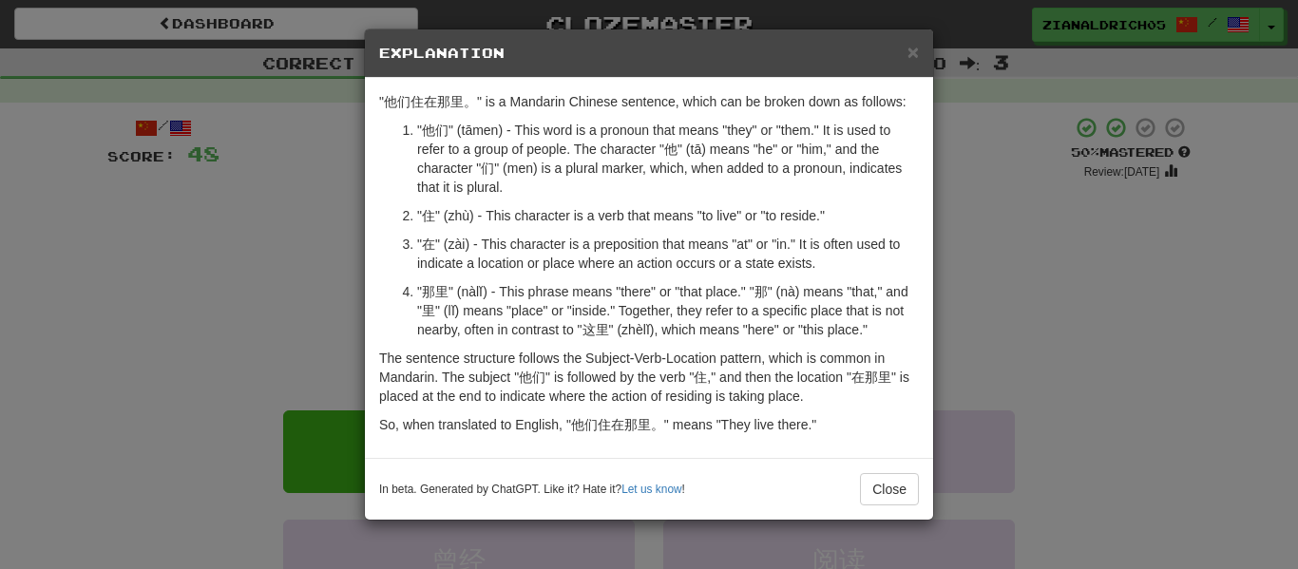
click at [272, 413] on div "× Explanation "他们住在那里。" is a Mandarin Chinese sentence, which can be broken dow…" at bounding box center [649, 284] width 1298 height 569
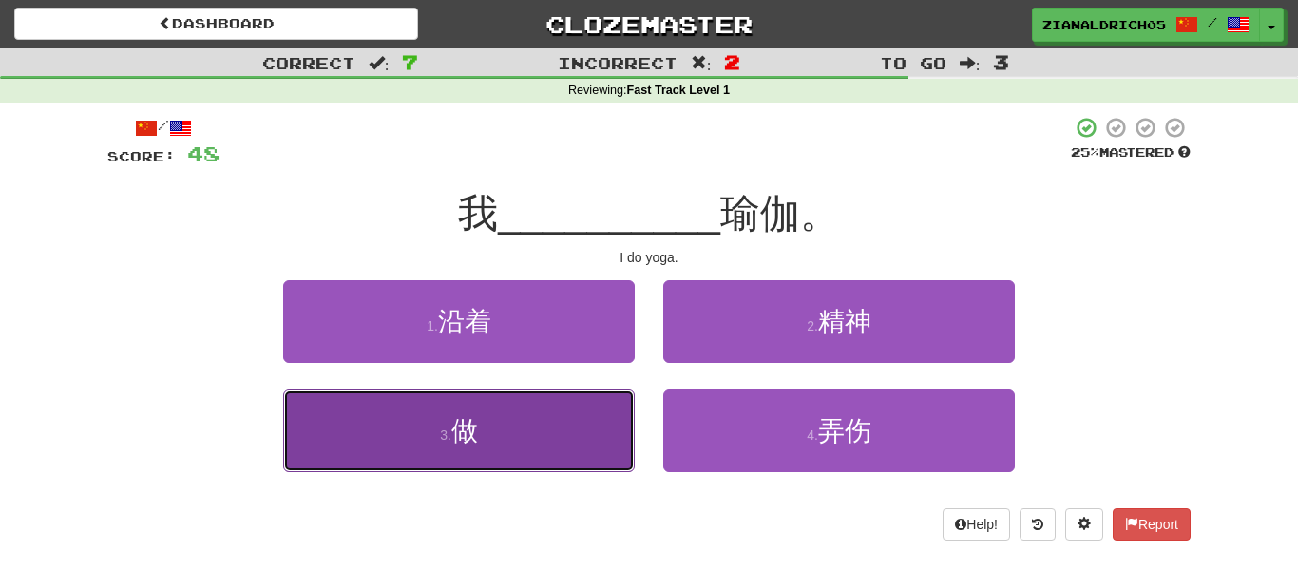
click at [337, 443] on button "3 . 做" at bounding box center [459, 431] width 352 height 83
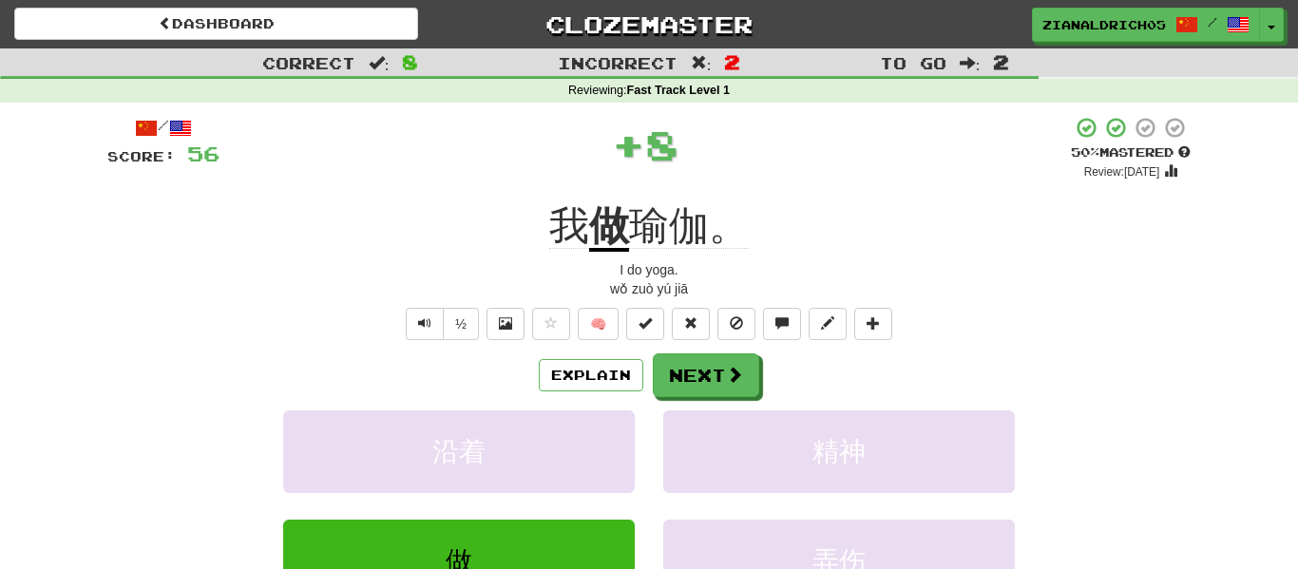
click at [204, 424] on div "沿着 精神" at bounding box center [649, 464] width 1140 height 109
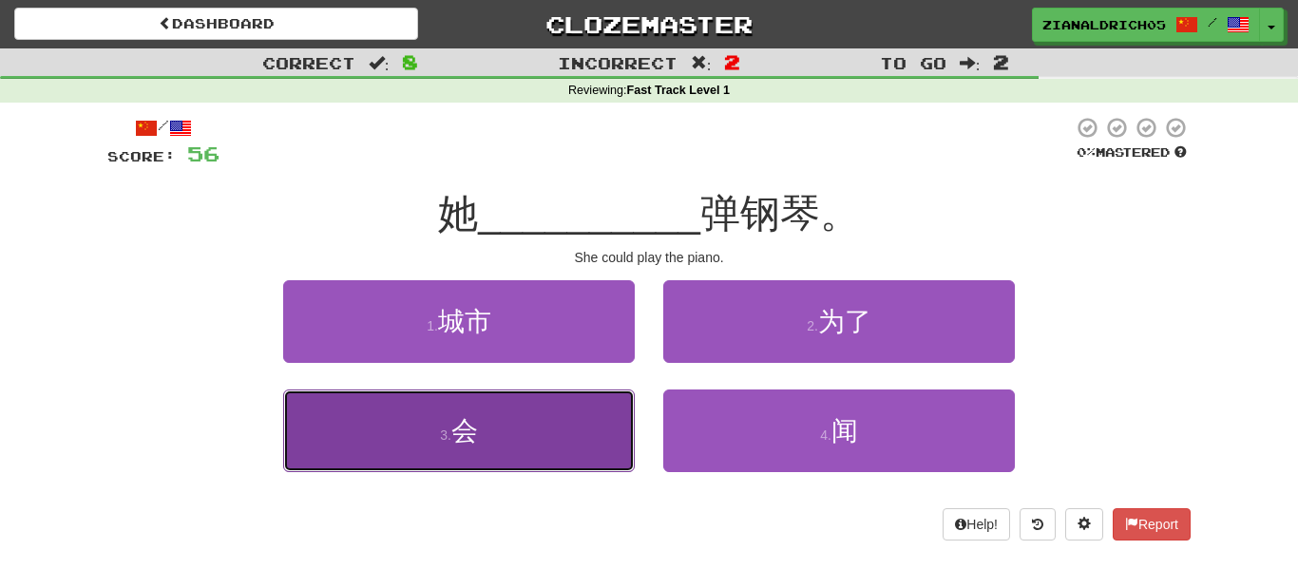
click at [386, 459] on button "3 . 会" at bounding box center [459, 431] width 352 height 83
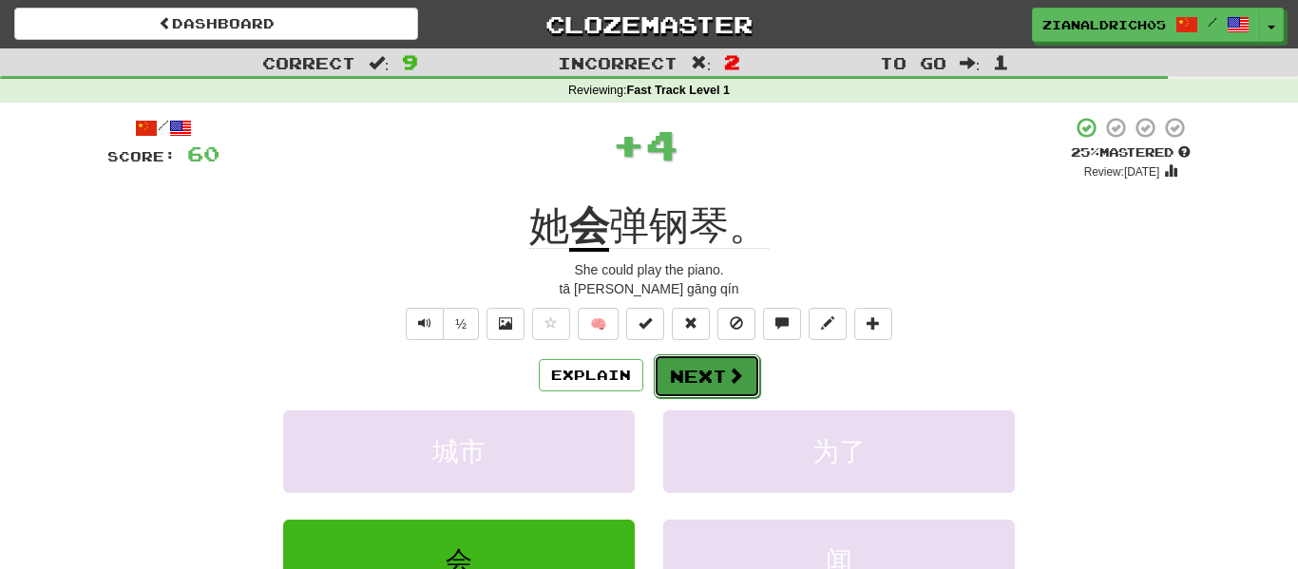
click at [735, 377] on span at bounding box center [735, 375] width 17 height 17
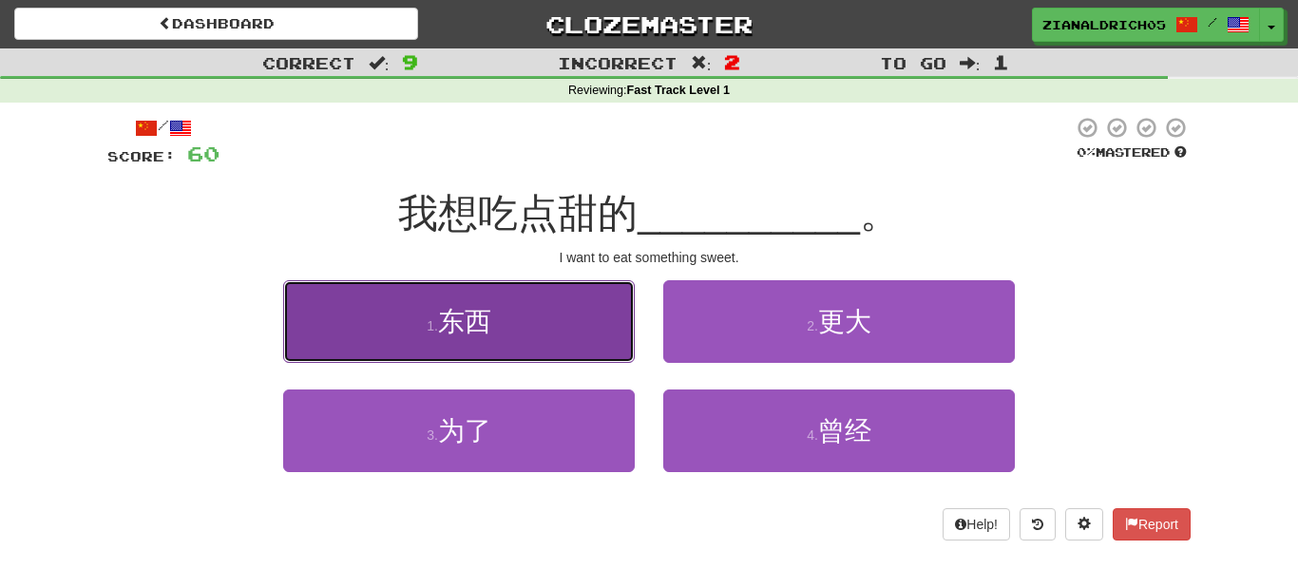
click at [302, 308] on button "1 . 东西" at bounding box center [459, 321] width 352 height 83
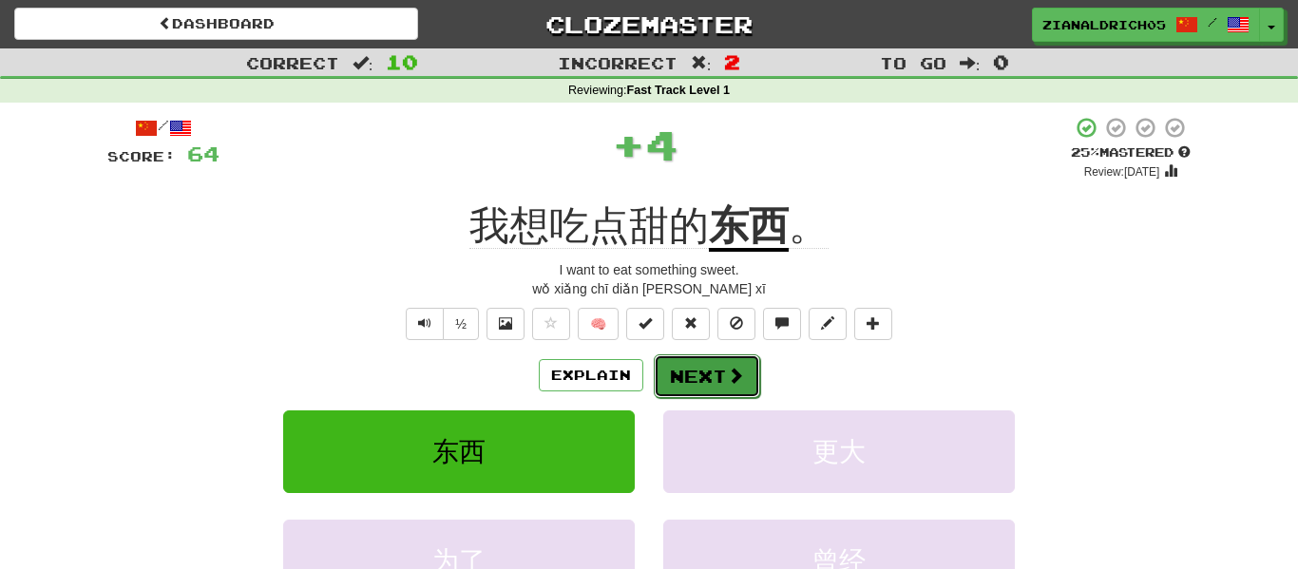
click at [742, 377] on span at bounding box center [735, 375] width 17 height 17
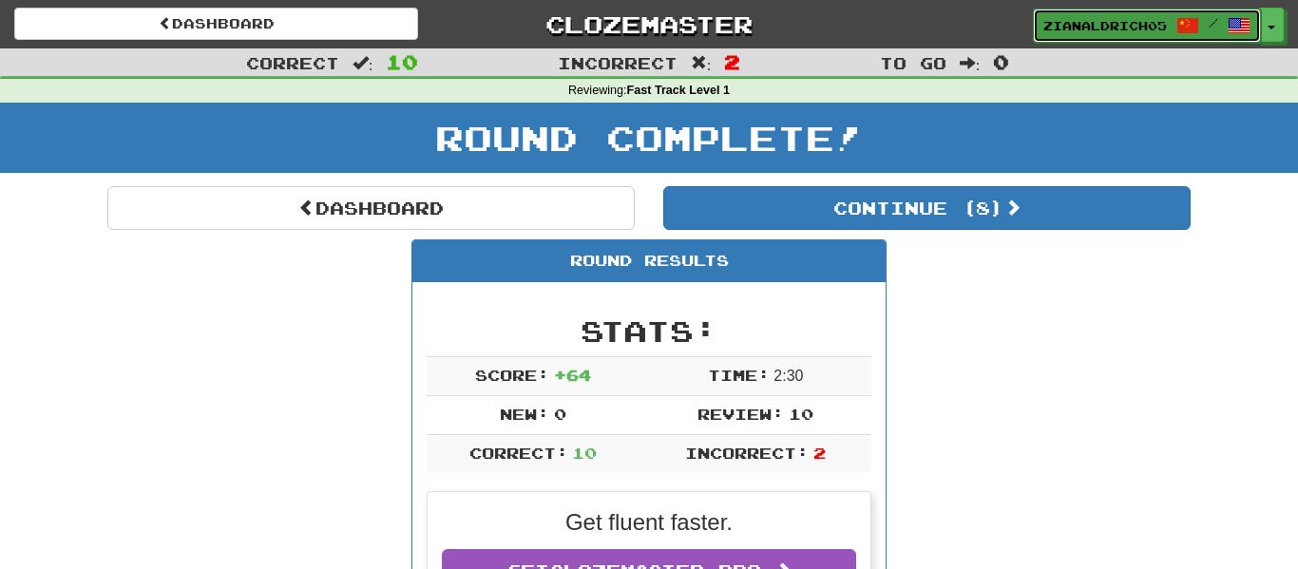
click at [1138, 17] on span "zianaldrich05" at bounding box center [1105, 25] width 124 height 17
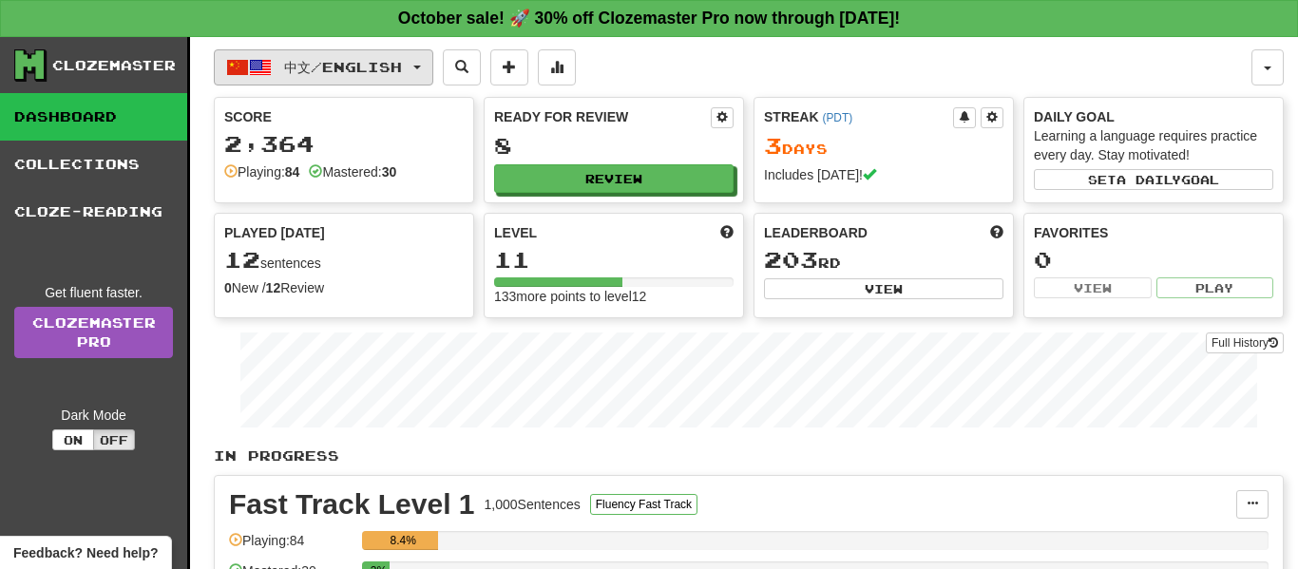
click at [289, 75] on button "中文 / English" at bounding box center [324, 67] width 220 height 36
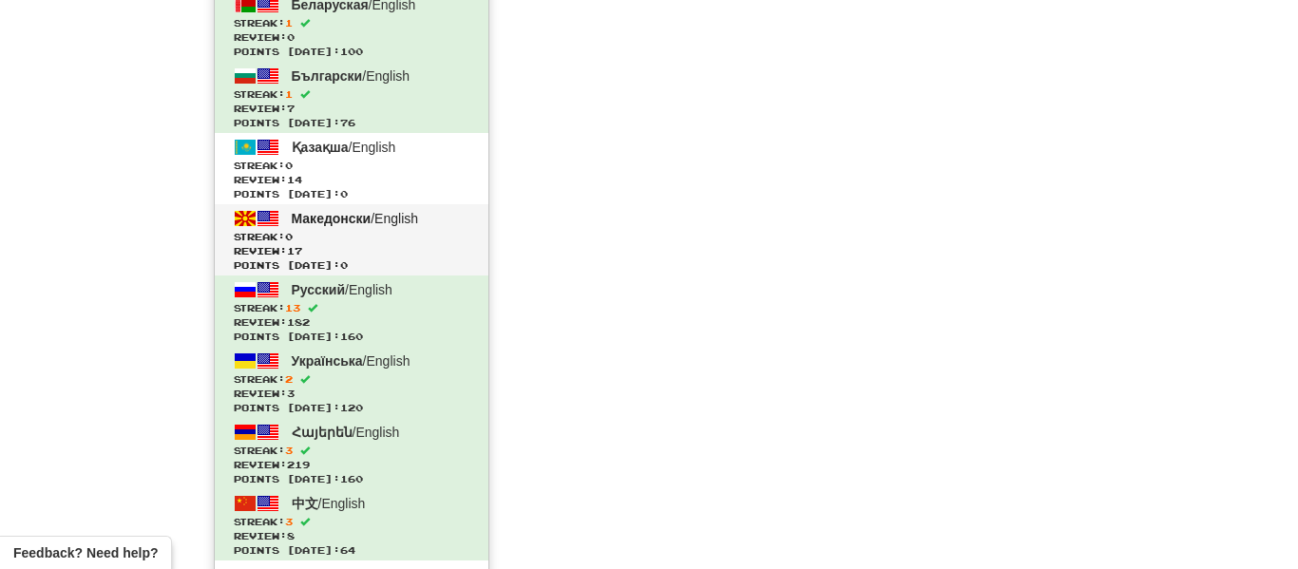
scroll to position [2212, 0]
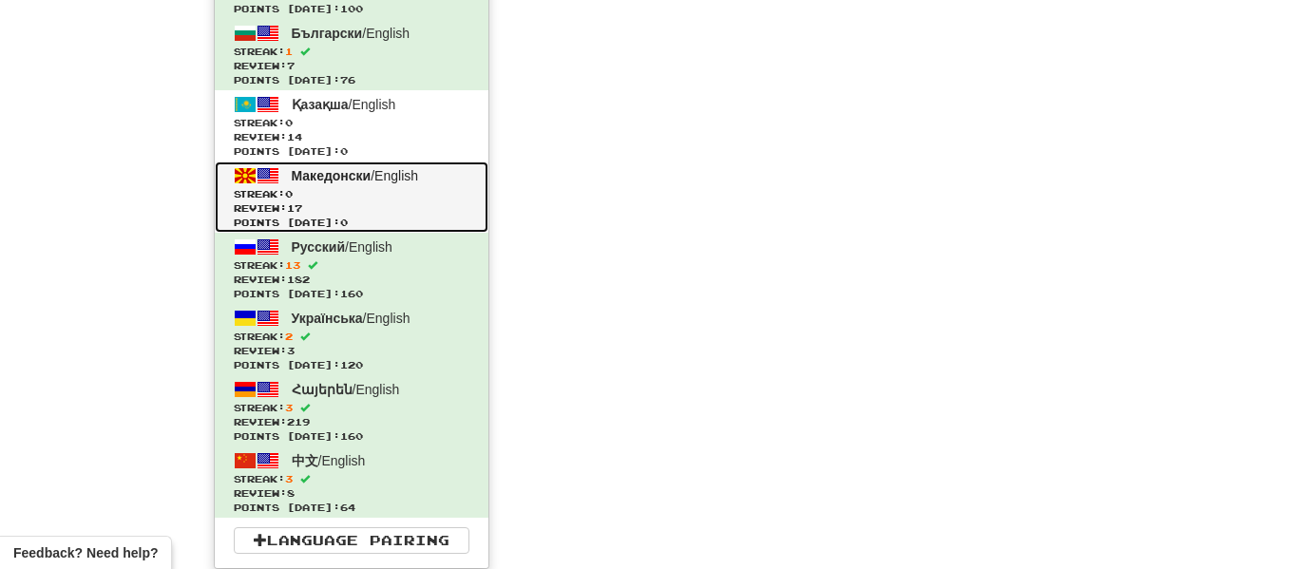
click at [341, 218] on span "Points today: 0" at bounding box center [352, 223] width 236 height 14
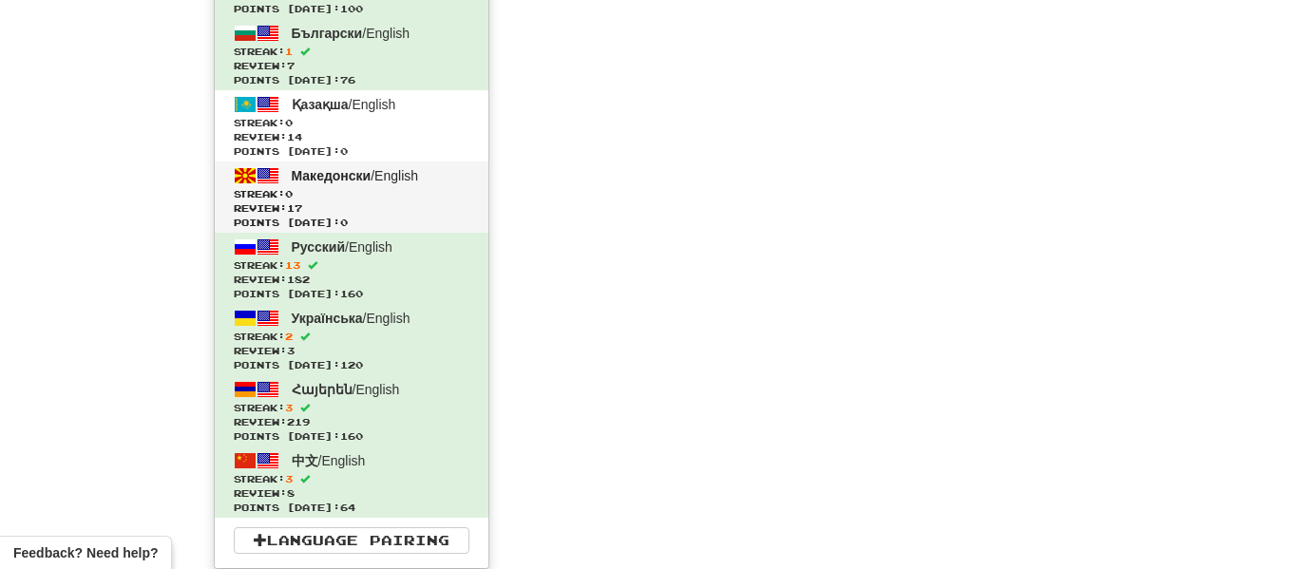
scroll to position [839, 0]
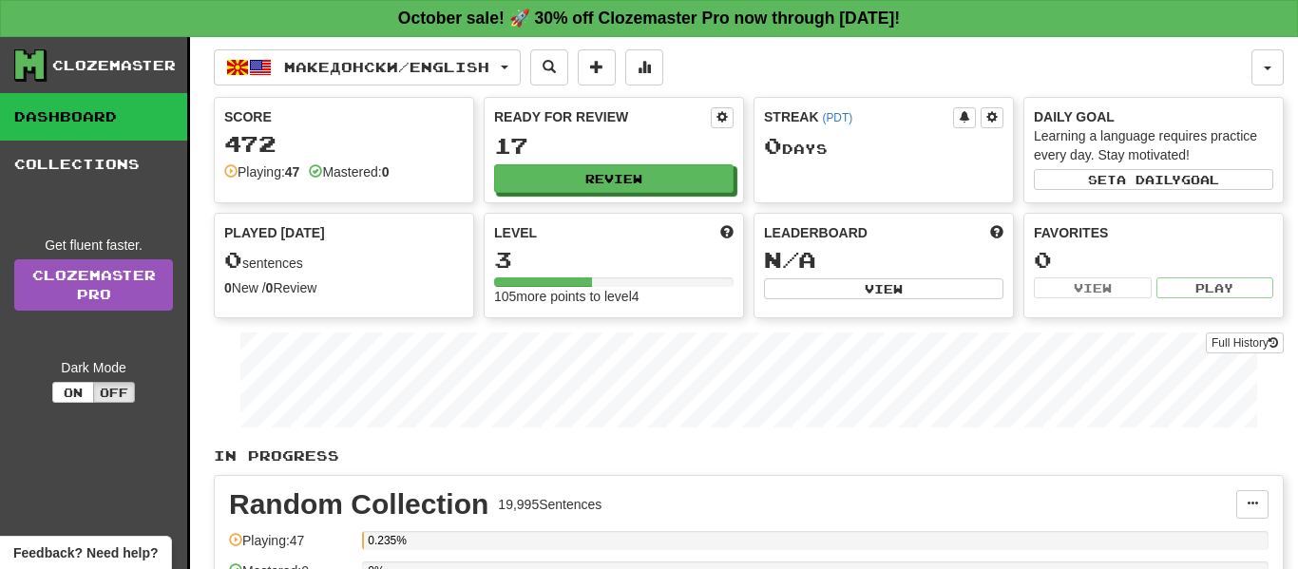
click at [521, 193] on div "Ready for Review 17 Review" at bounding box center [614, 150] width 258 height 105
click at [550, 178] on button "Review" at bounding box center [614, 179] width 239 height 29
select select "**"
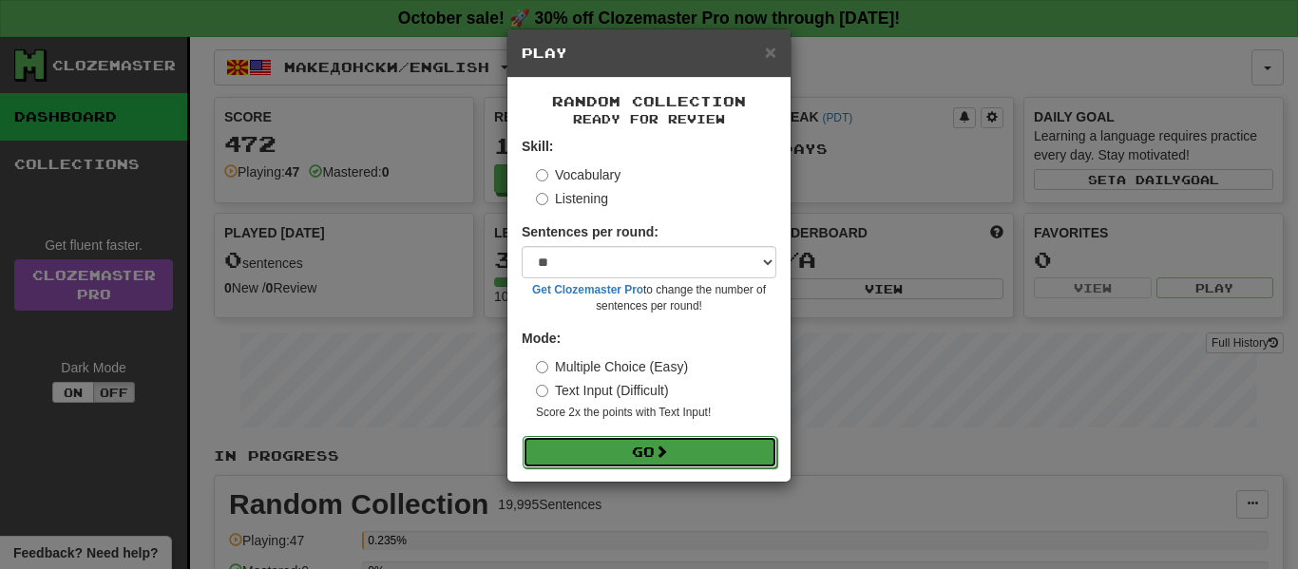
click at [640, 467] on button "Go" at bounding box center [650, 452] width 255 height 32
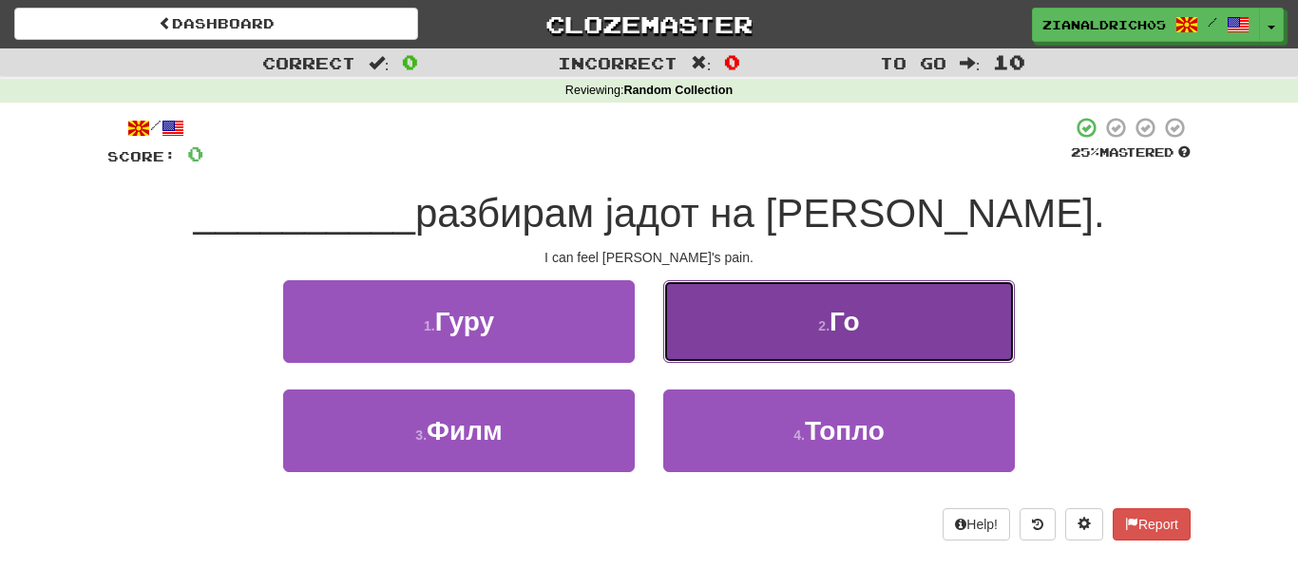
click at [756, 325] on button "2 . Го" at bounding box center [839, 321] width 352 height 83
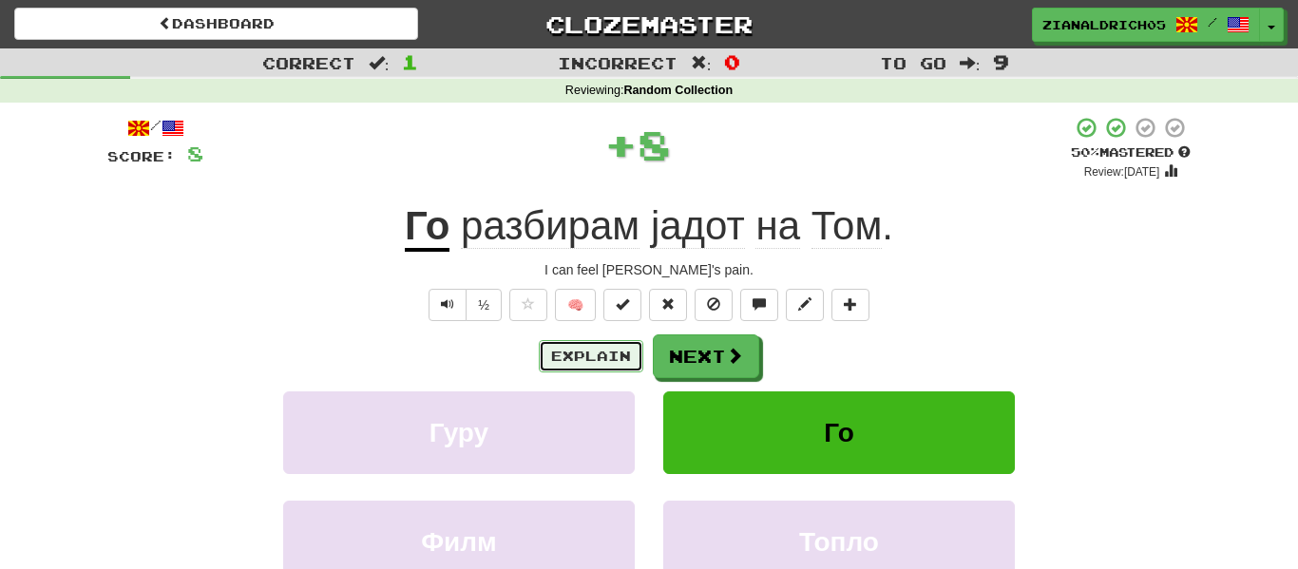
click at [581, 354] on button "Explain" at bounding box center [591, 356] width 105 height 32
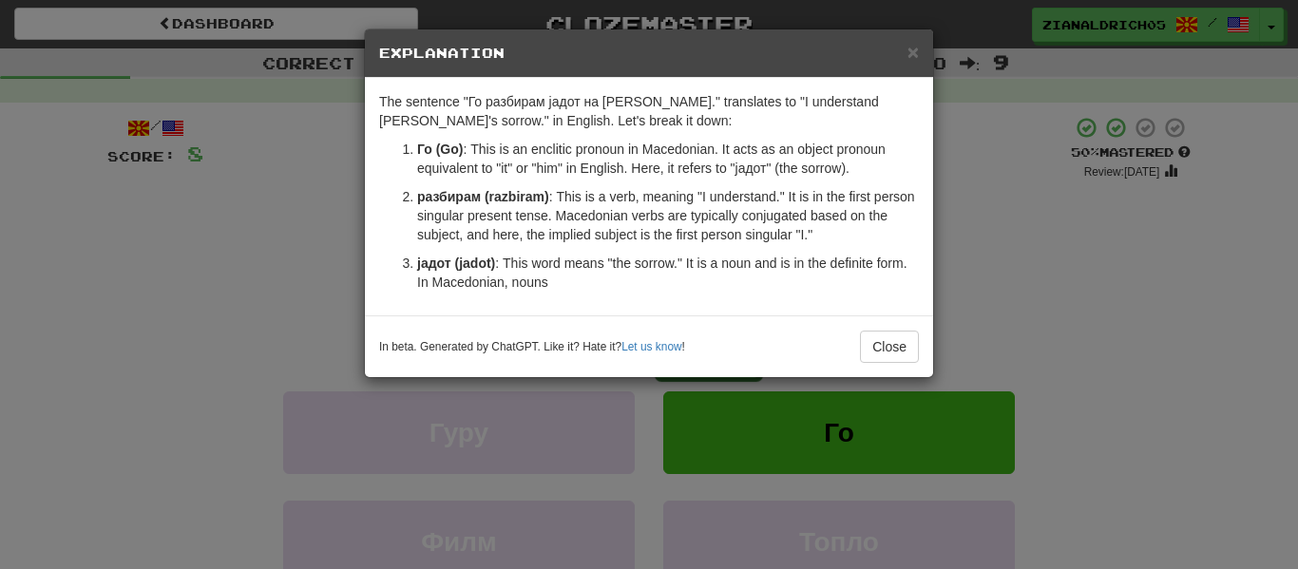
click at [174, 338] on div "× Explanation The sentence "Го разбирам јадот на [PERSON_NAME]." translates to …" at bounding box center [649, 284] width 1298 height 569
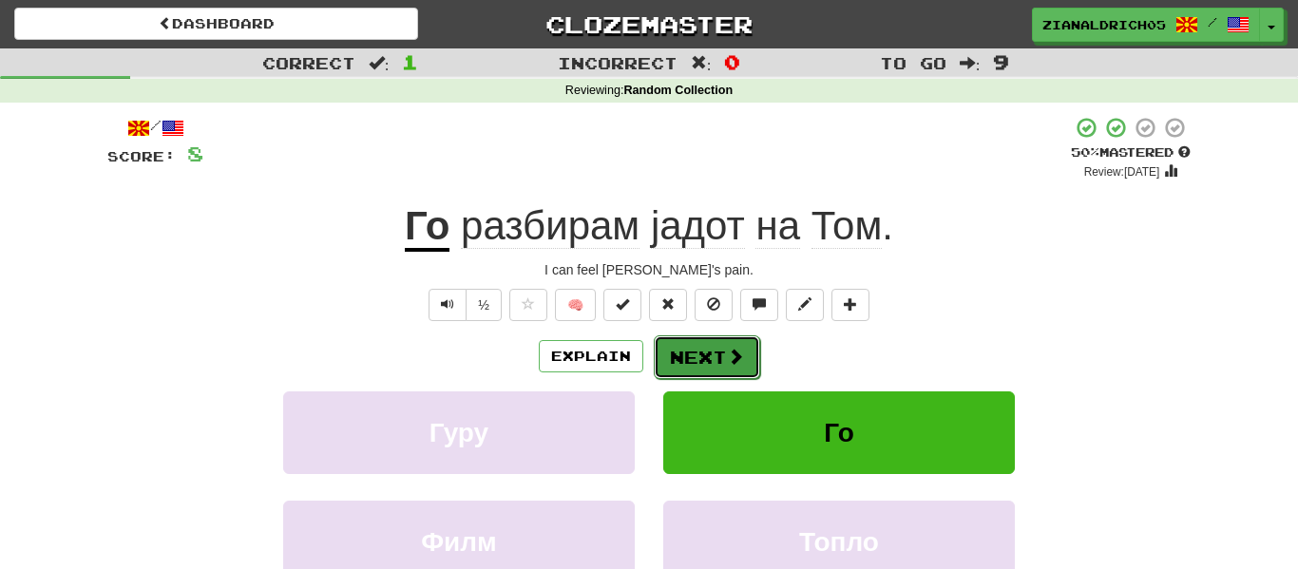
click at [666, 348] on button "Next" at bounding box center [707, 357] width 106 height 44
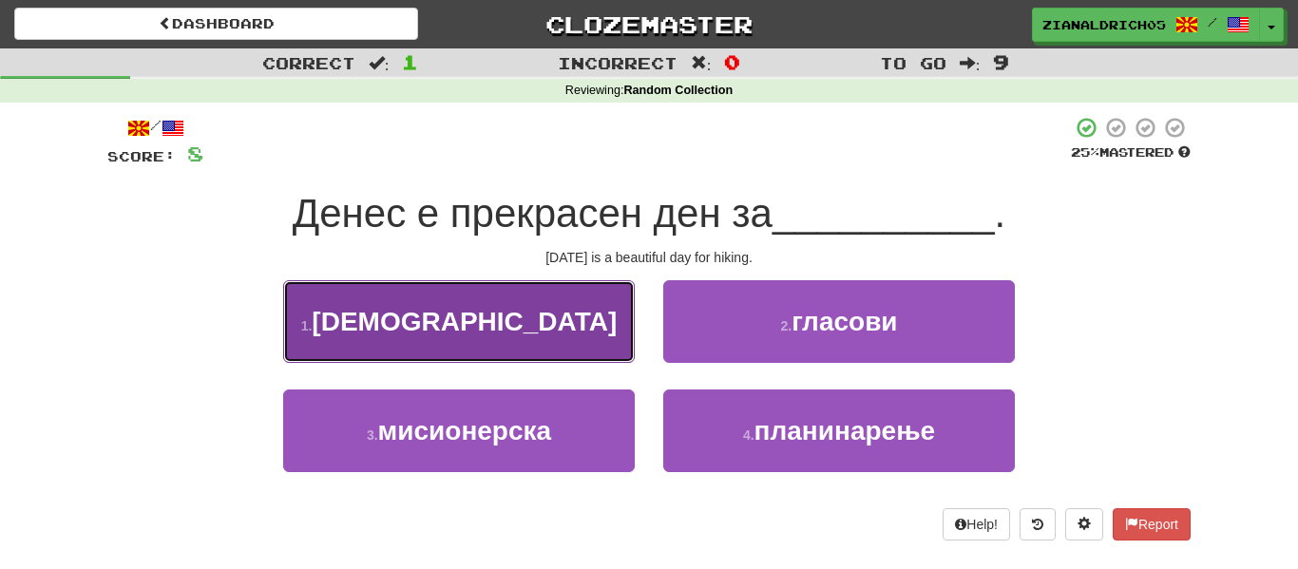
click at [348, 336] on button "1 . гуру" at bounding box center [459, 321] width 352 height 83
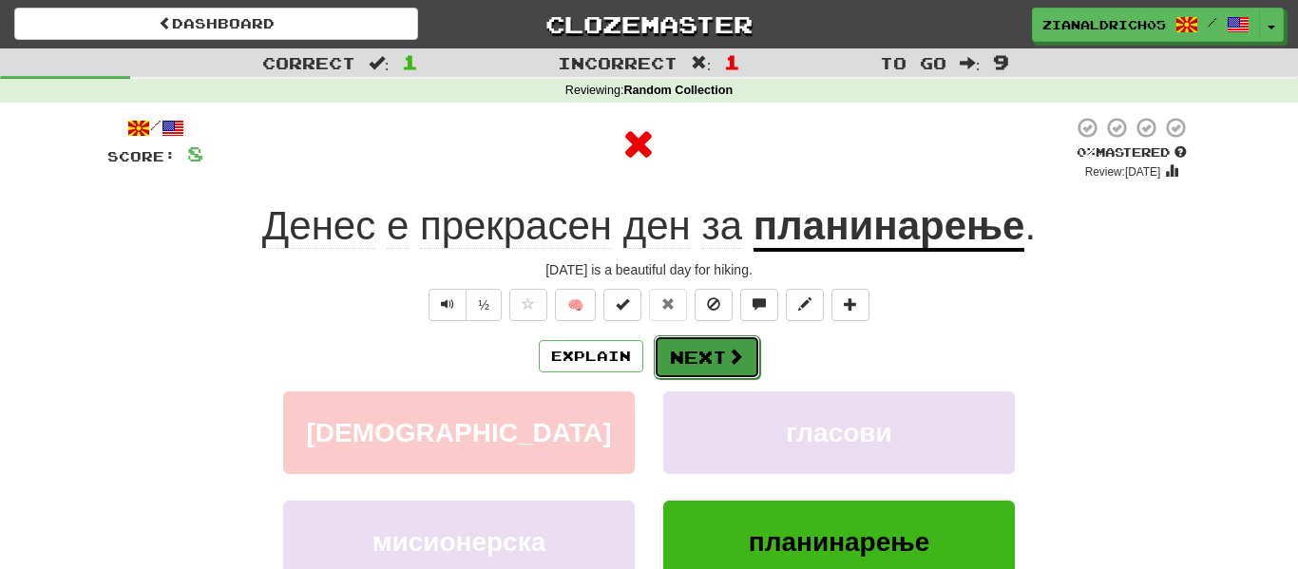
click at [659, 364] on button "Next" at bounding box center [707, 357] width 106 height 44
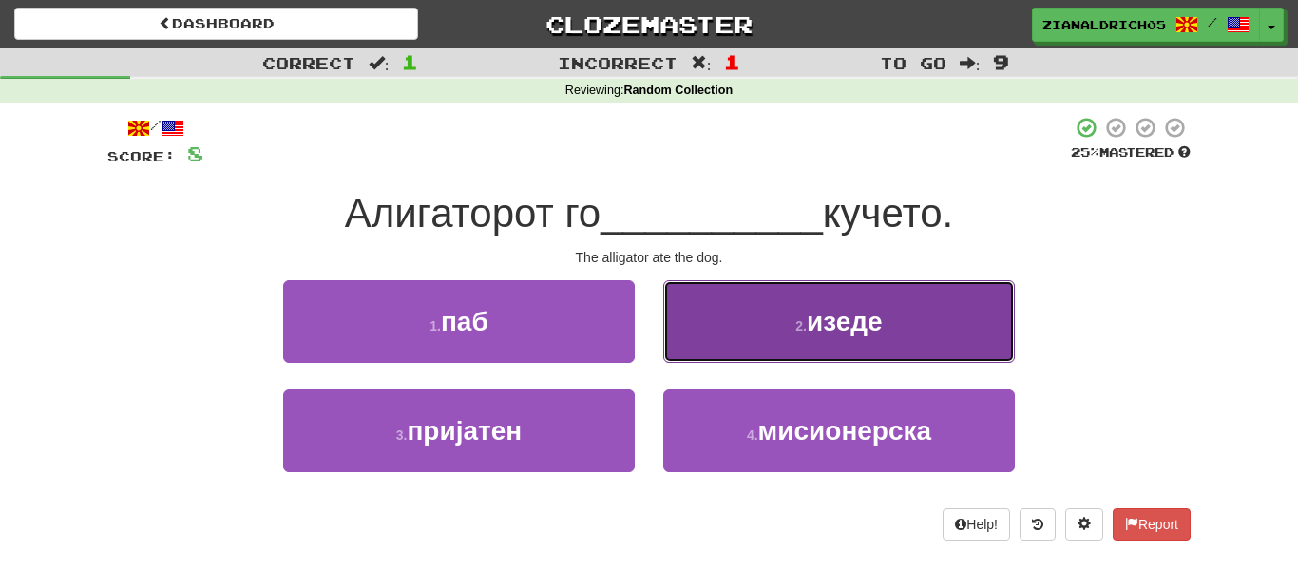
click at [869, 329] on span "изеде" at bounding box center [845, 321] width 76 height 29
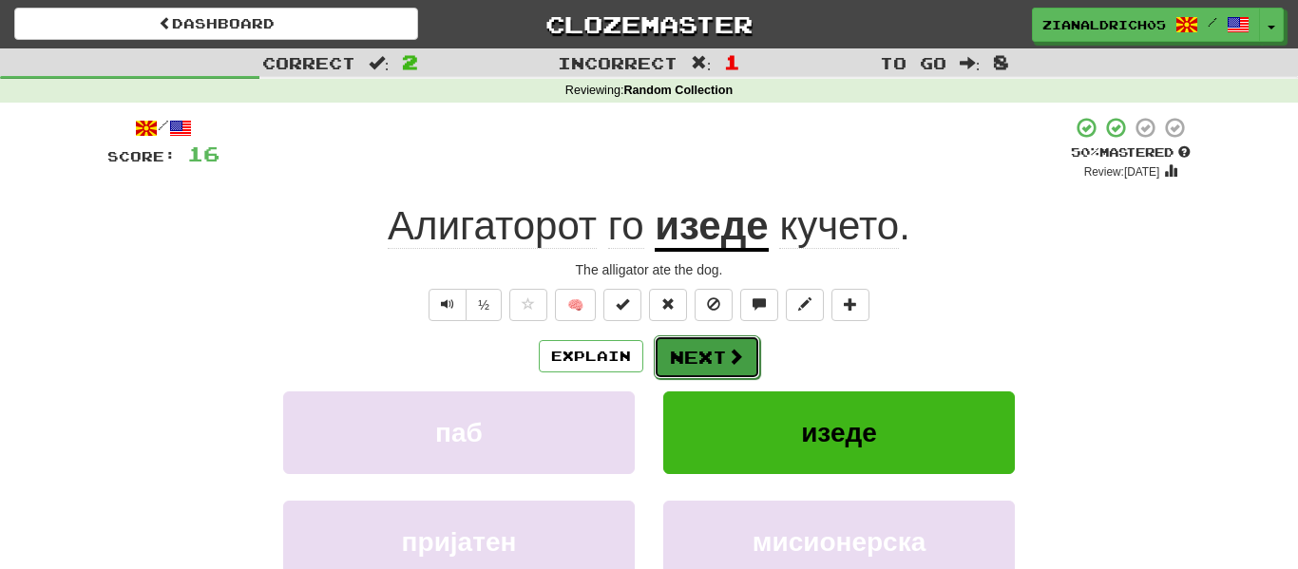
click at [727, 355] on span at bounding box center [735, 356] width 17 height 17
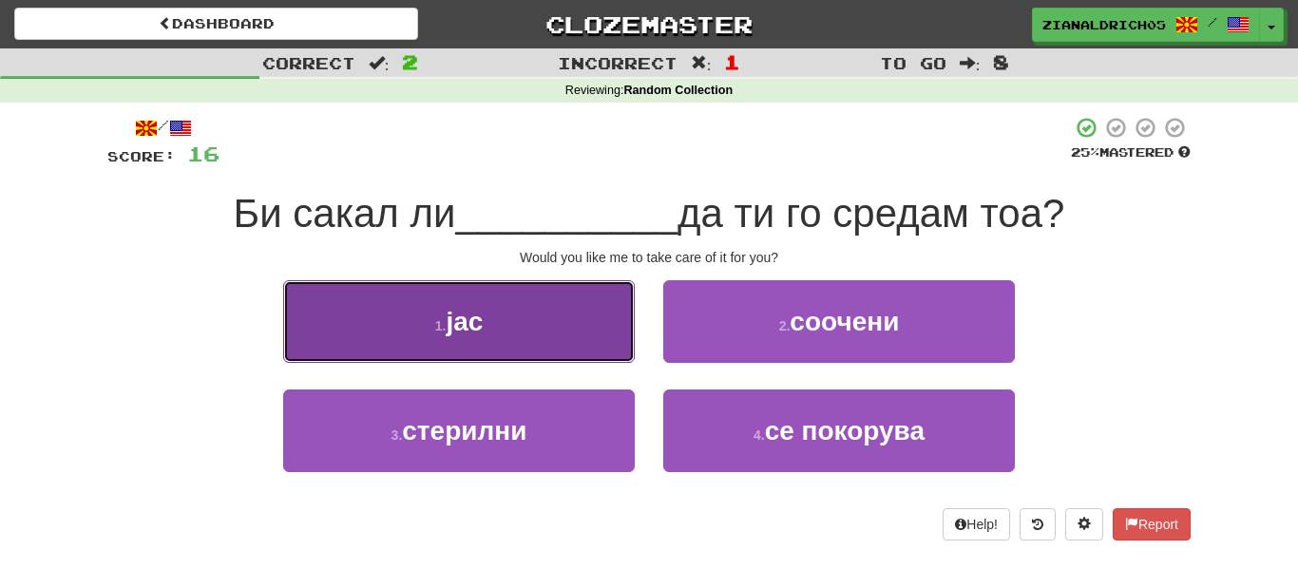
click at [521, 309] on button "1 . јас" at bounding box center [459, 321] width 352 height 83
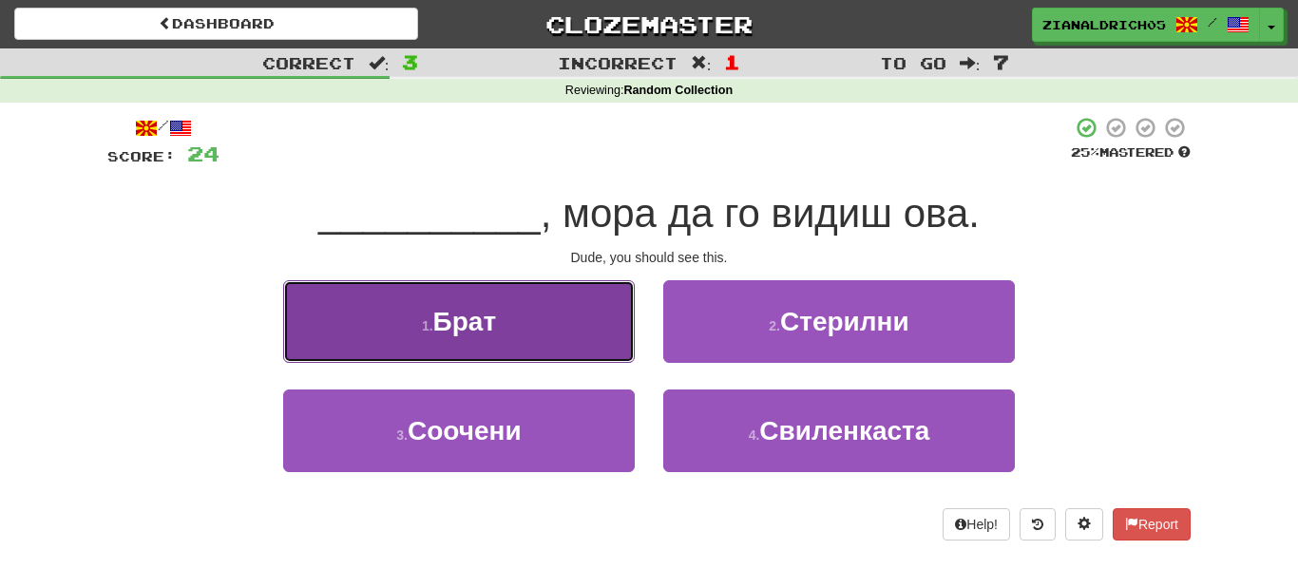
click at [355, 314] on button "1 . Брат" at bounding box center [459, 321] width 352 height 83
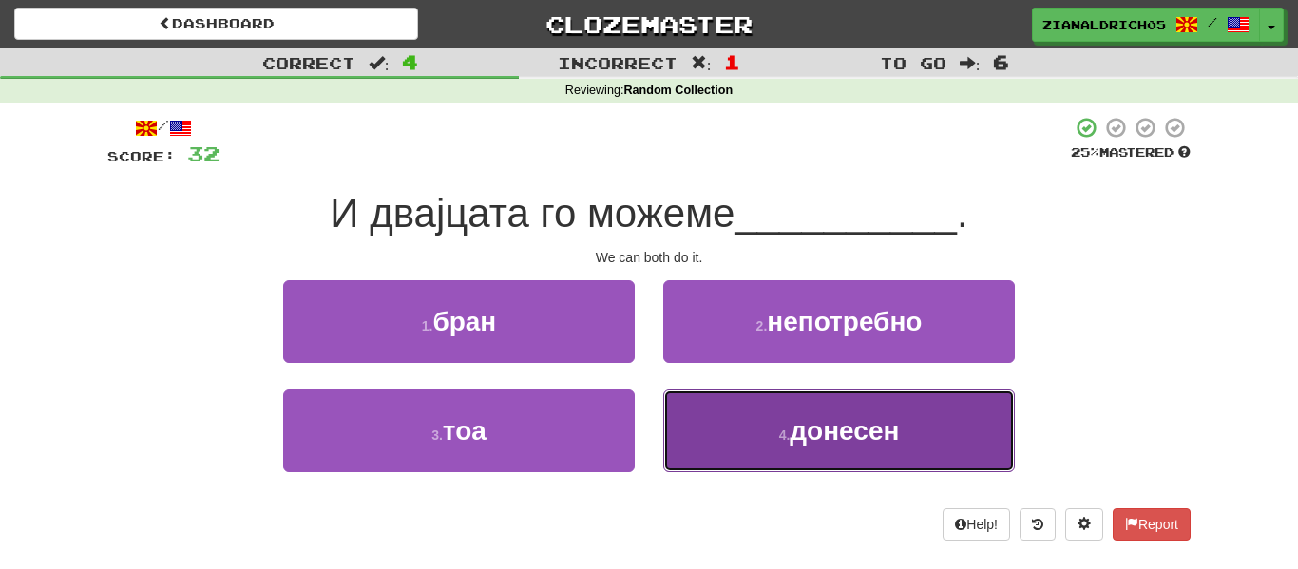
click at [841, 447] on button "4 . донесен" at bounding box center [839, 431] width 352 height 83
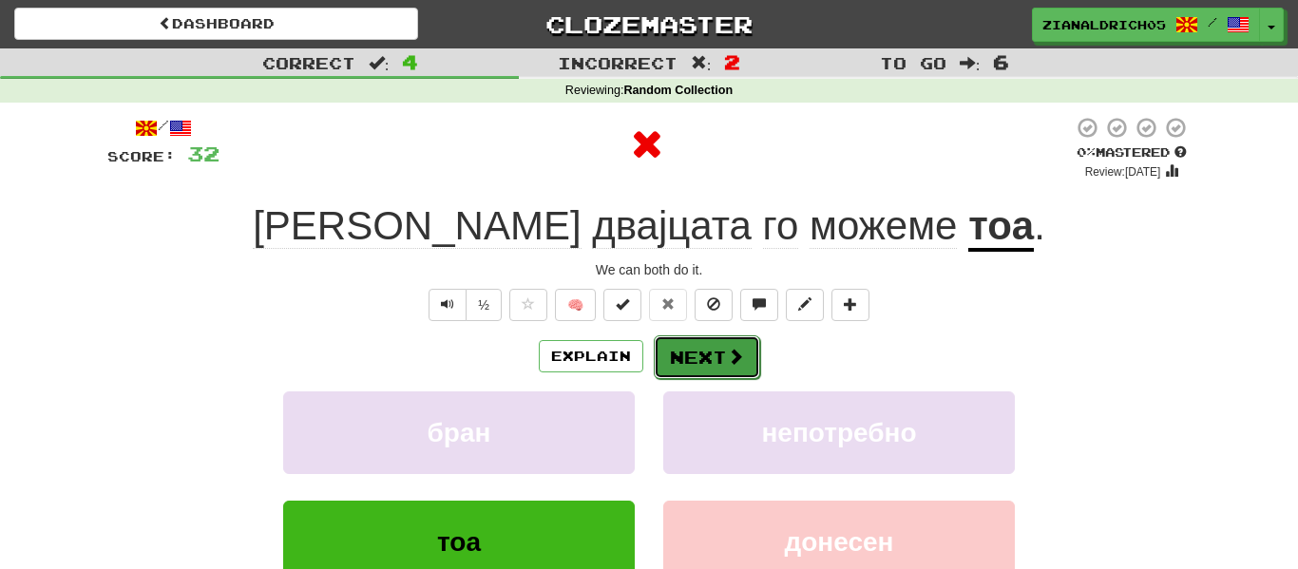
click at [673, 354] on button "Next" at bounding box center [707, 357] width 106 height 44
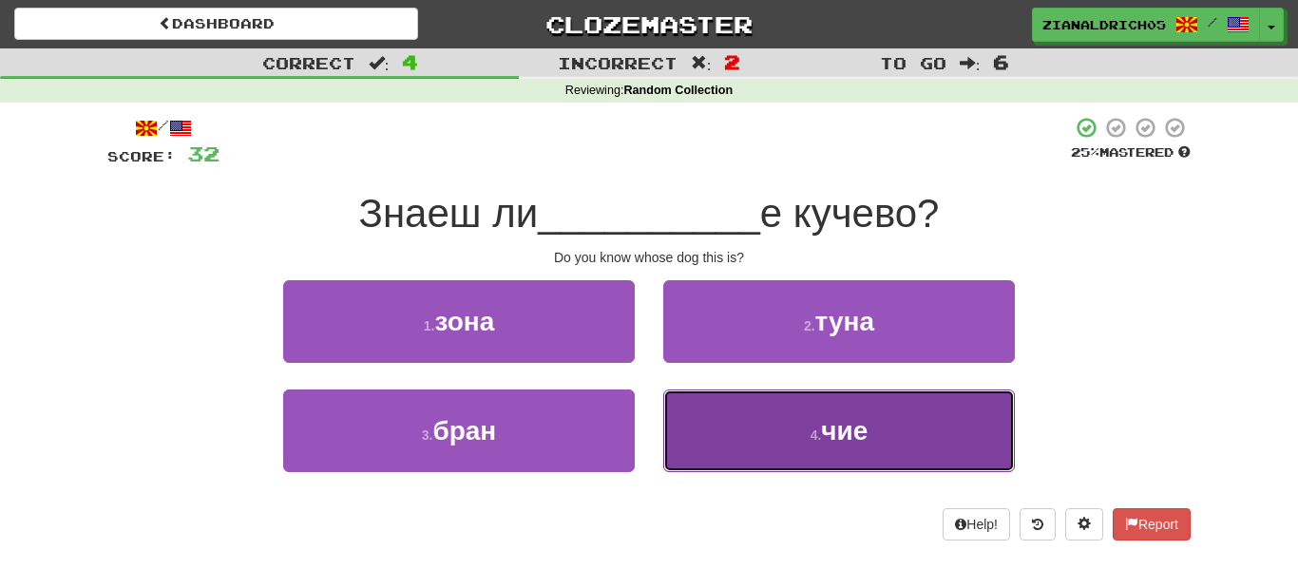
click at [713, 422] on button "4 . чие" at bounding box center [839, 431] width 352 height 83
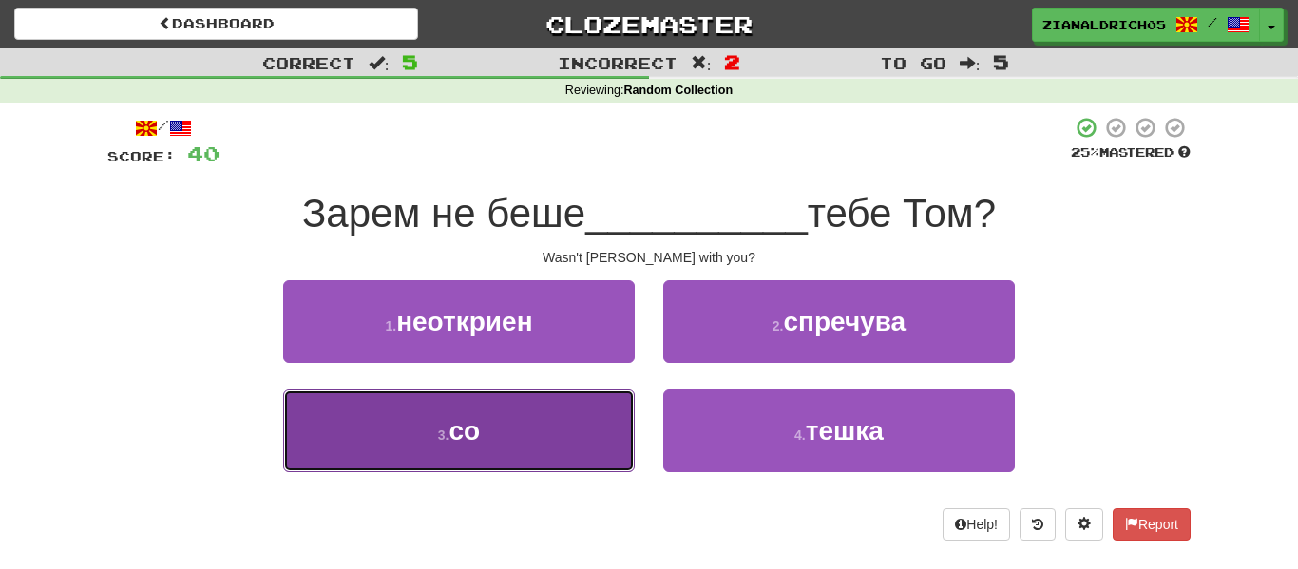
click at [406, 434] on button "3 . со" at bounding box center [459, 431] width 352 height 83
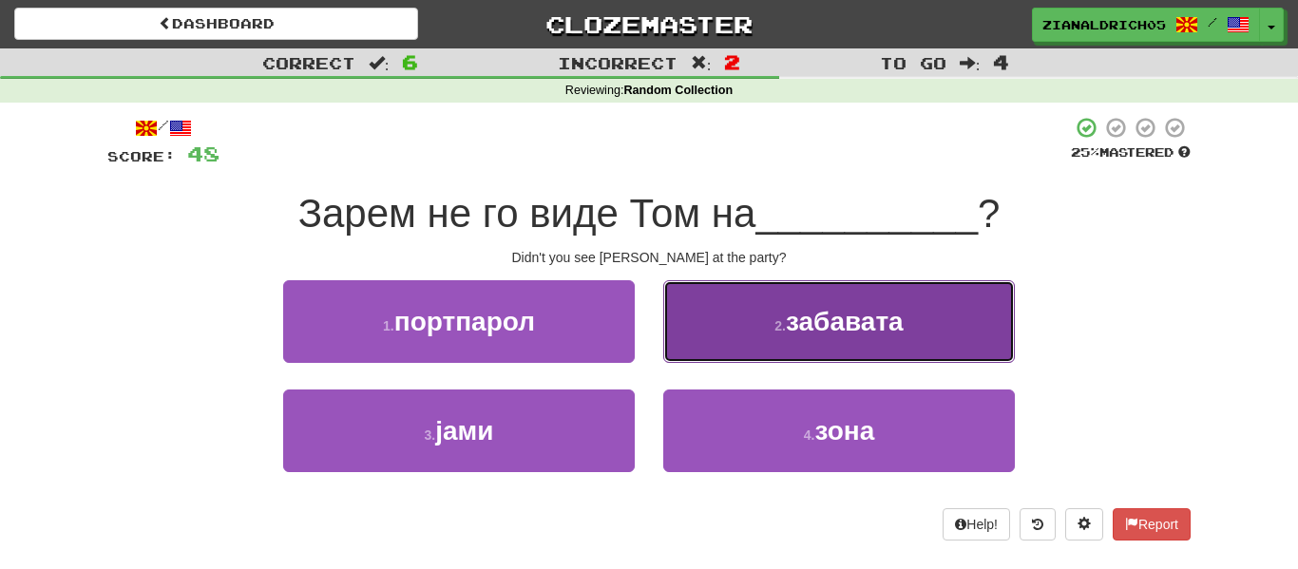
click at [731, 352] on button "2 . забавата" at bounding box center [839, 321] width 352 height 83
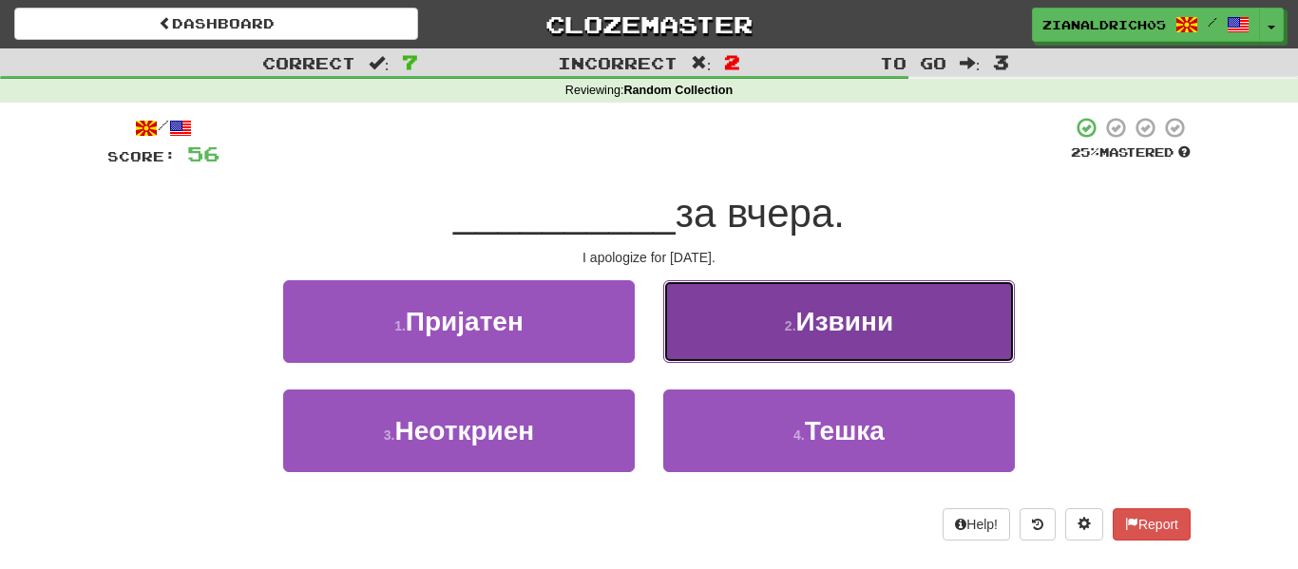
click at [695, 348] on button "2 . Извини" at bounding box center [839, 321] width 352 height 83
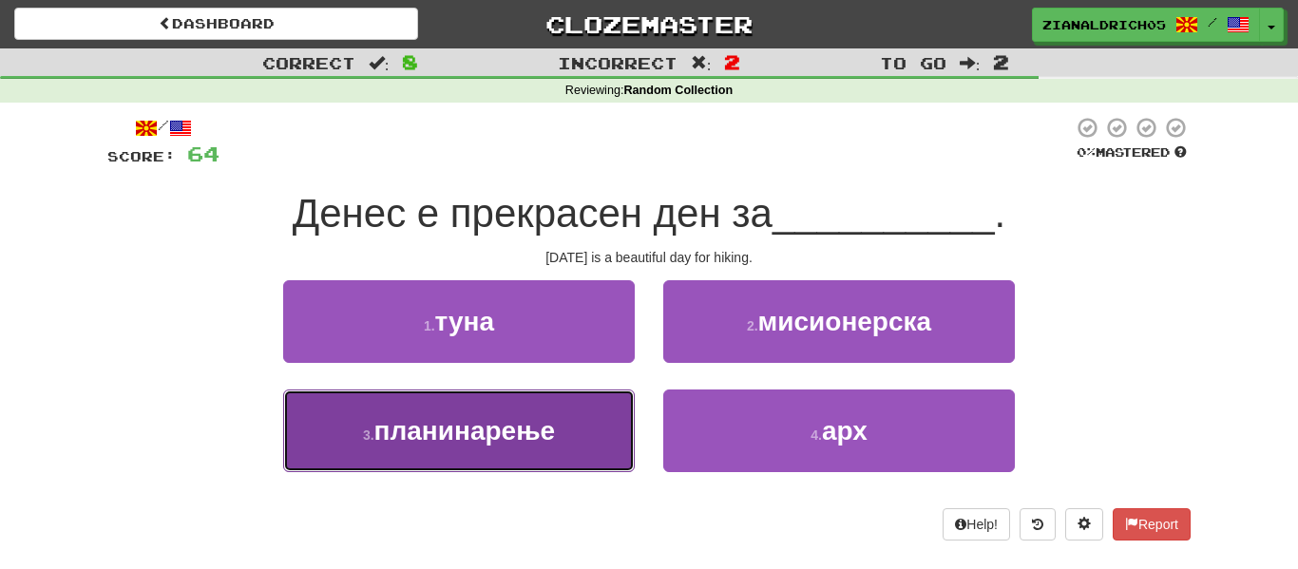
click at [344, 447] on button "3 . планинарење" at bounding box center [459, 431] width 352 height 83
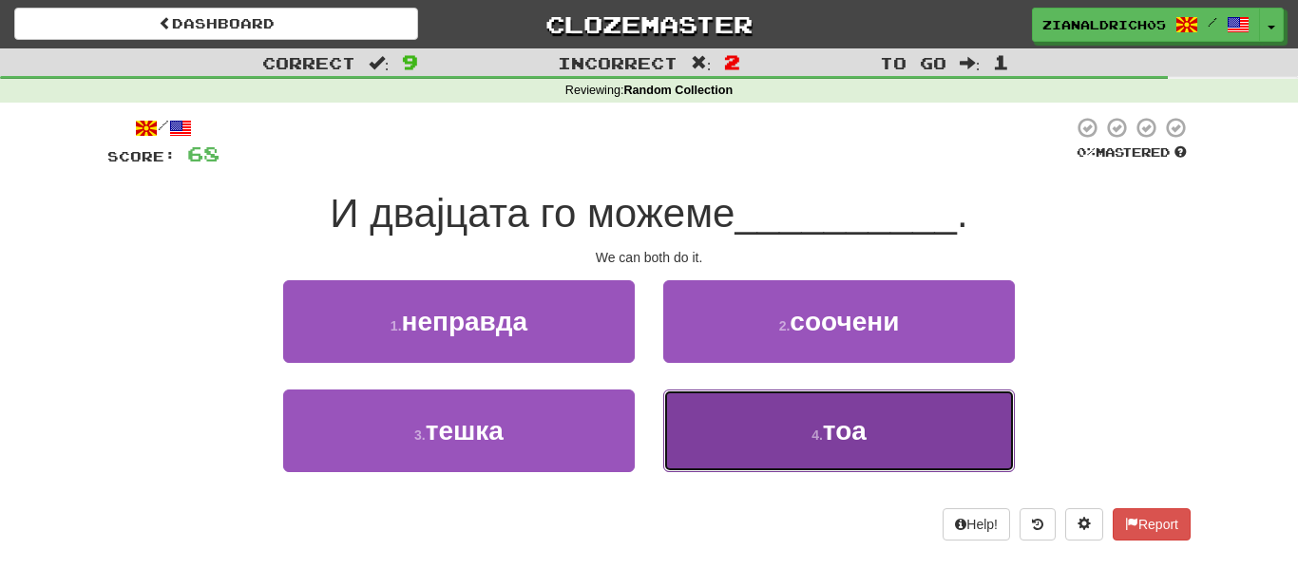
click at [765, 459] on button "4 . тоа" at bounding box center [839, 431] width 352 height 83
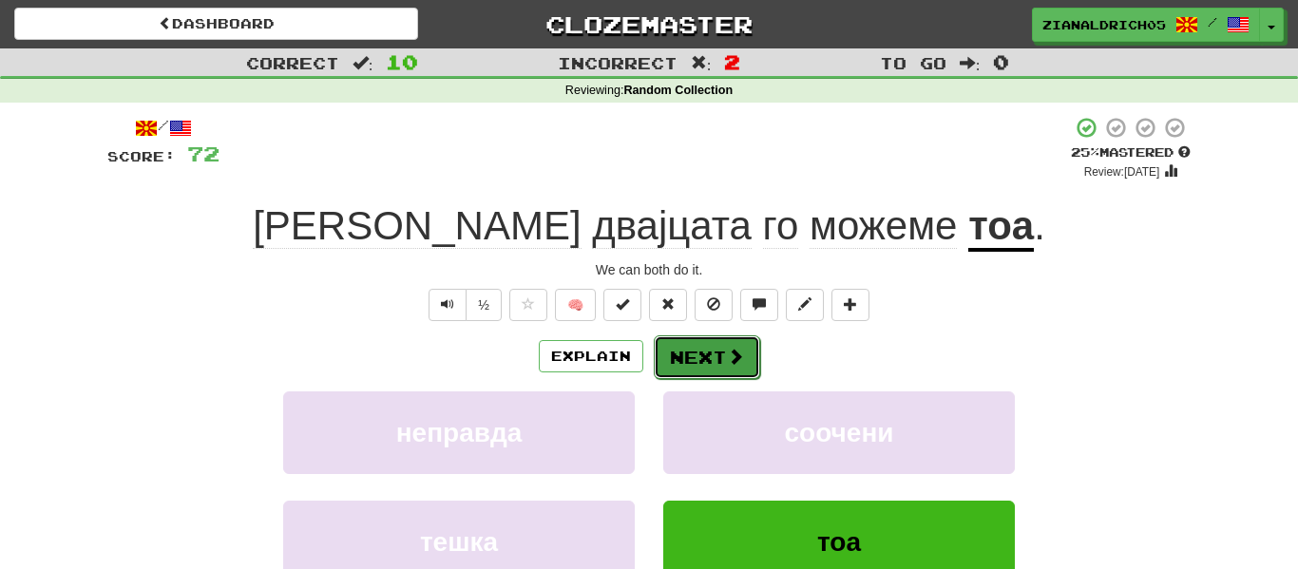
click at [729, 365] on span at bounding box center [735, 356] width 17 height 17
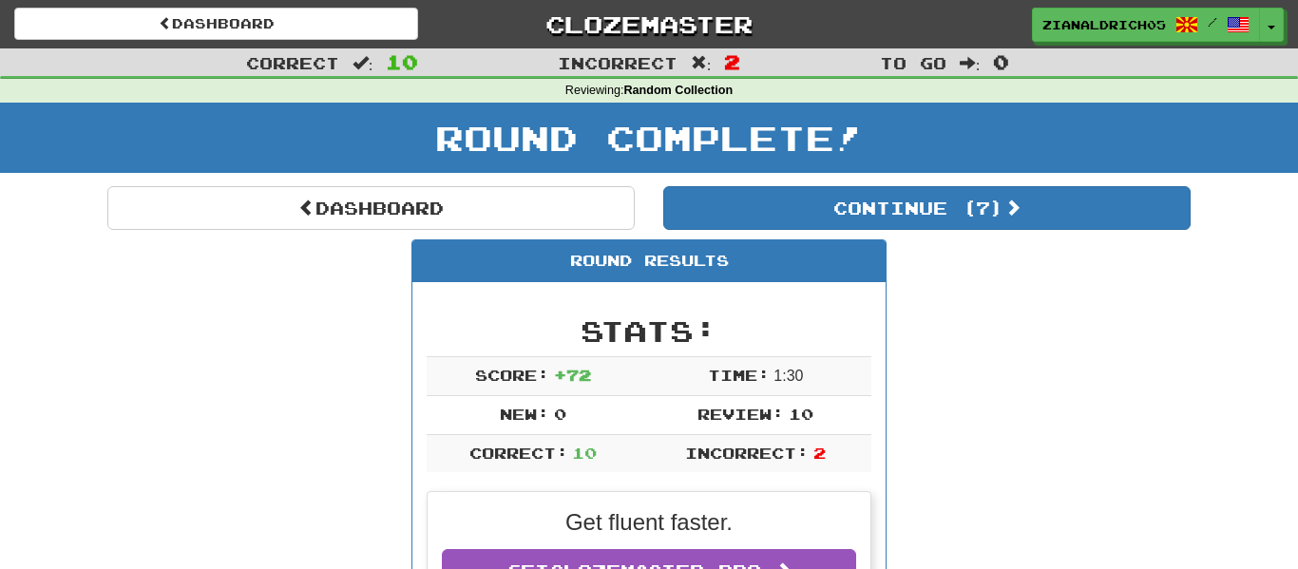
click at [1140, 53] on div "To go : 0" at bounding box center [1082, 62] width 432 height 28
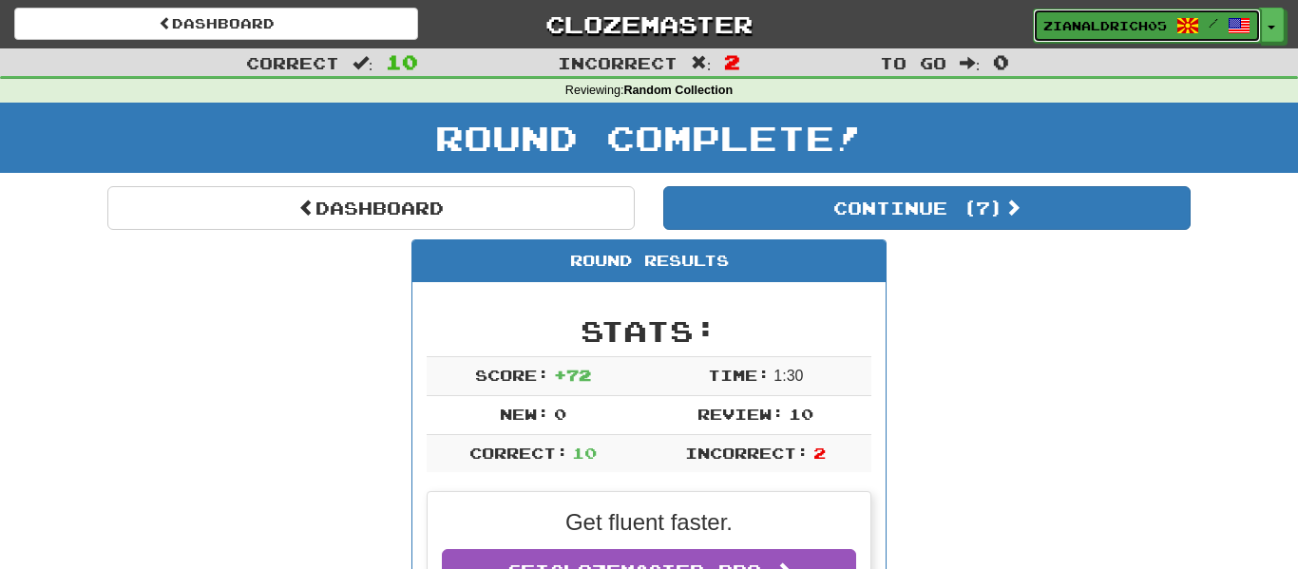
click at [1135, 38] on link "zianaldrich05 /" at bounding box center [1147, 26] width 228 height 34
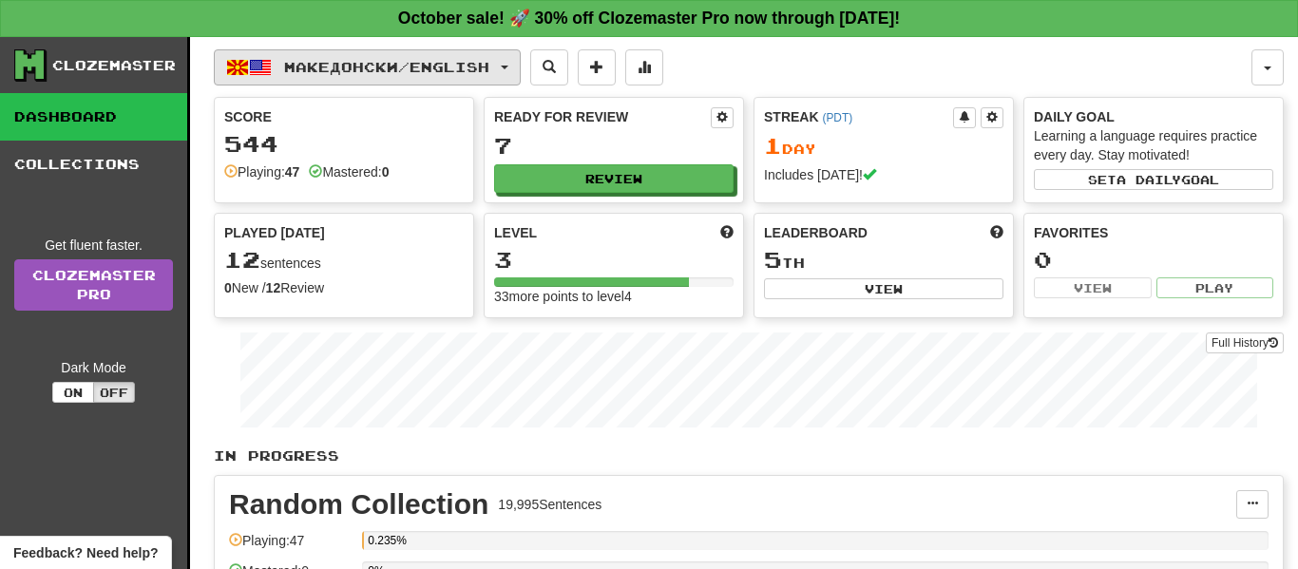
click at [509, 77] on button "Македонски / English" at bounding box center [367, 67] width 307 height 36
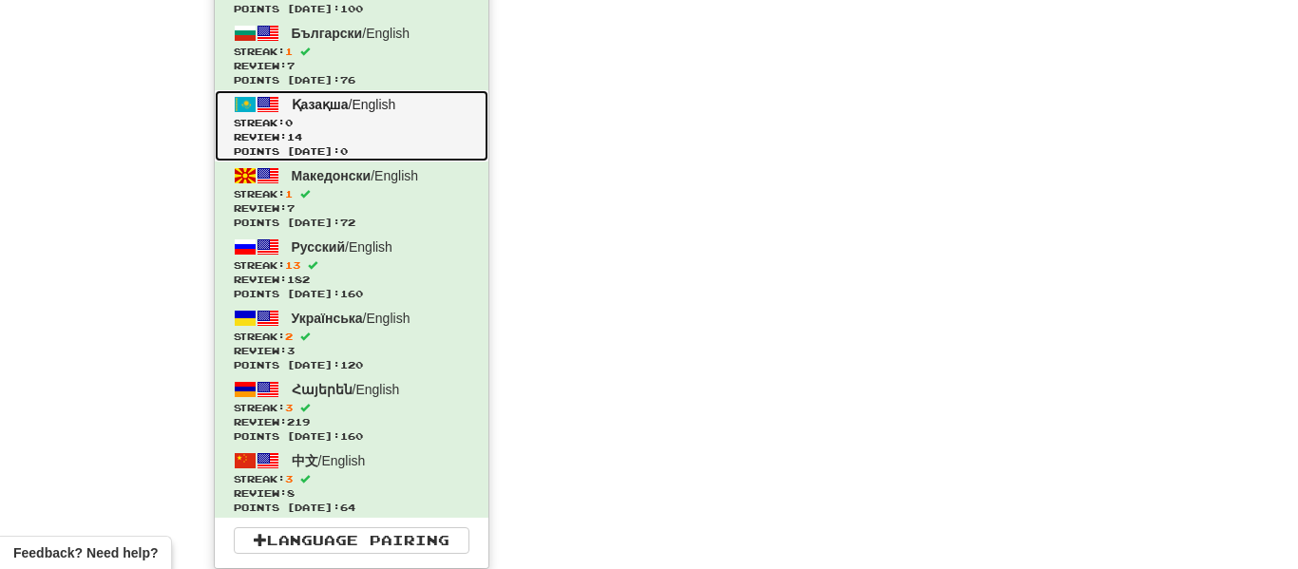
click at [362, 128] on span "Streak: 0" at bounding box center [352, 123] width 236 height 14
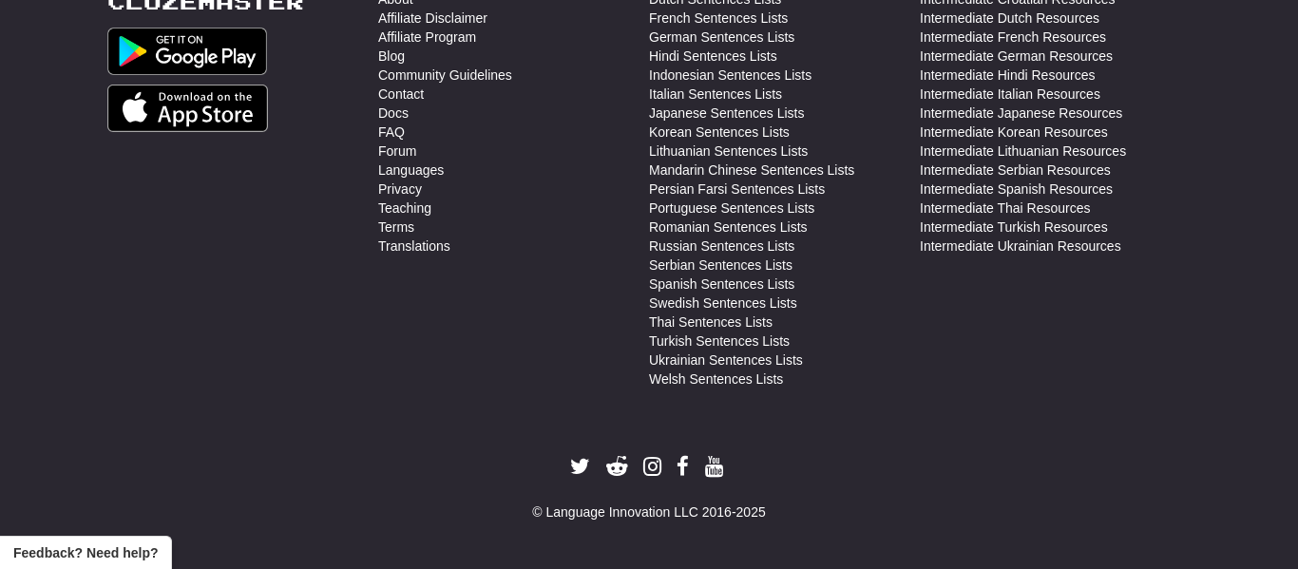
scroll to position [839, 0]
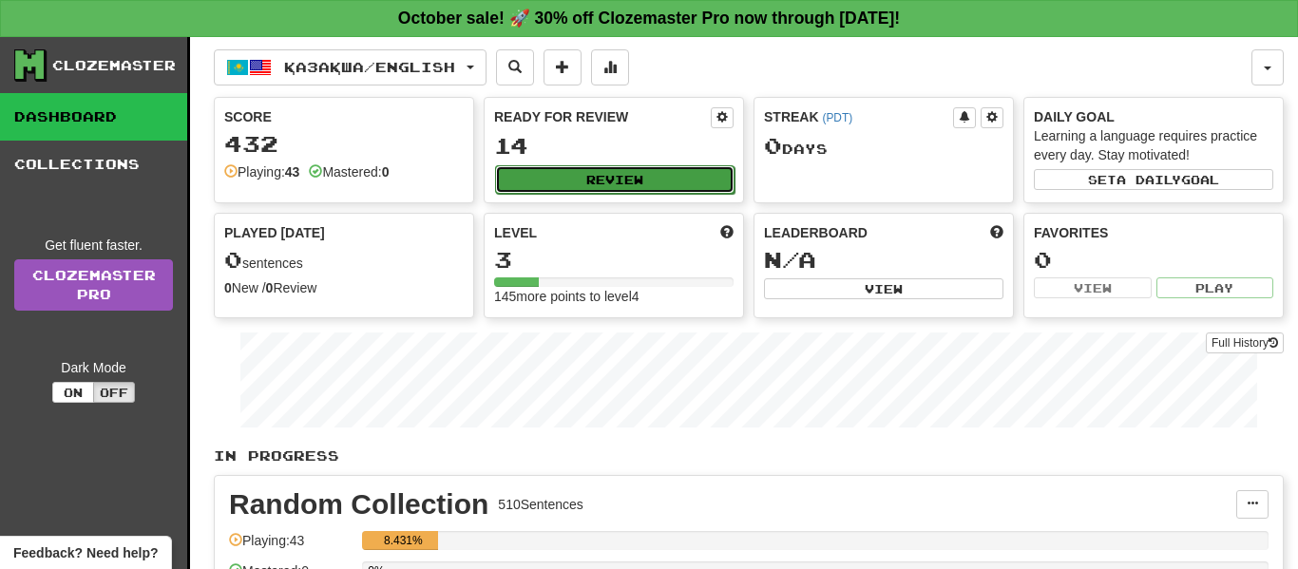
click at [586, 189] on button "Review" at bounding box center [614, 179] width 239 height 29
select select "**"
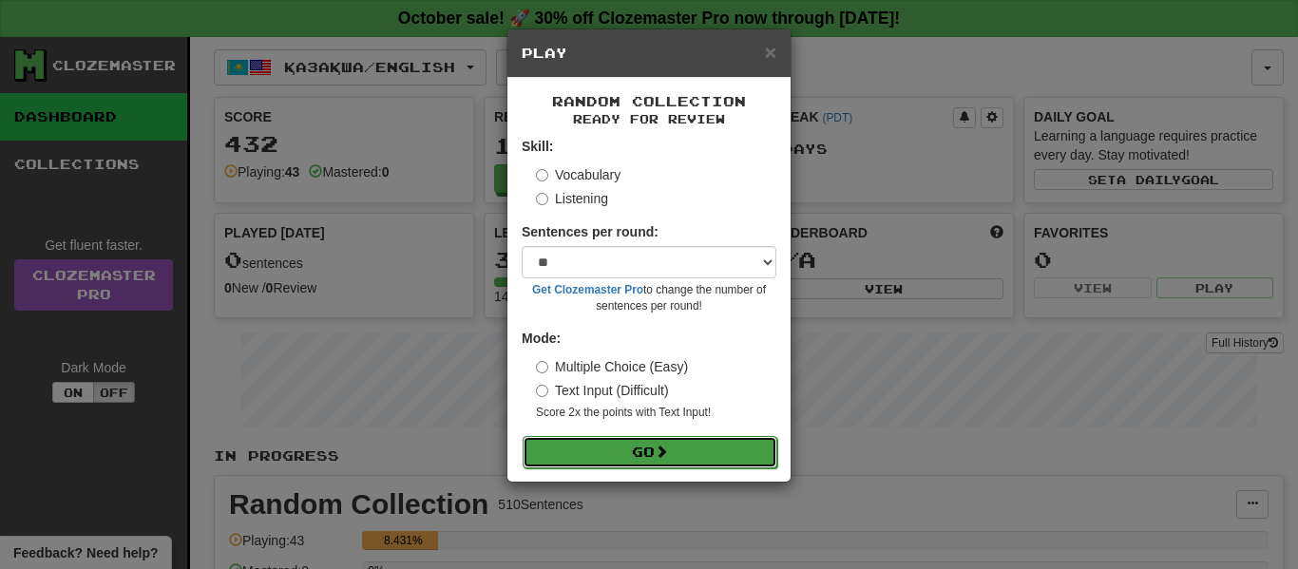
click at [604, 456] on button "Go" at bounding box center [650, 452] width 255 height 32
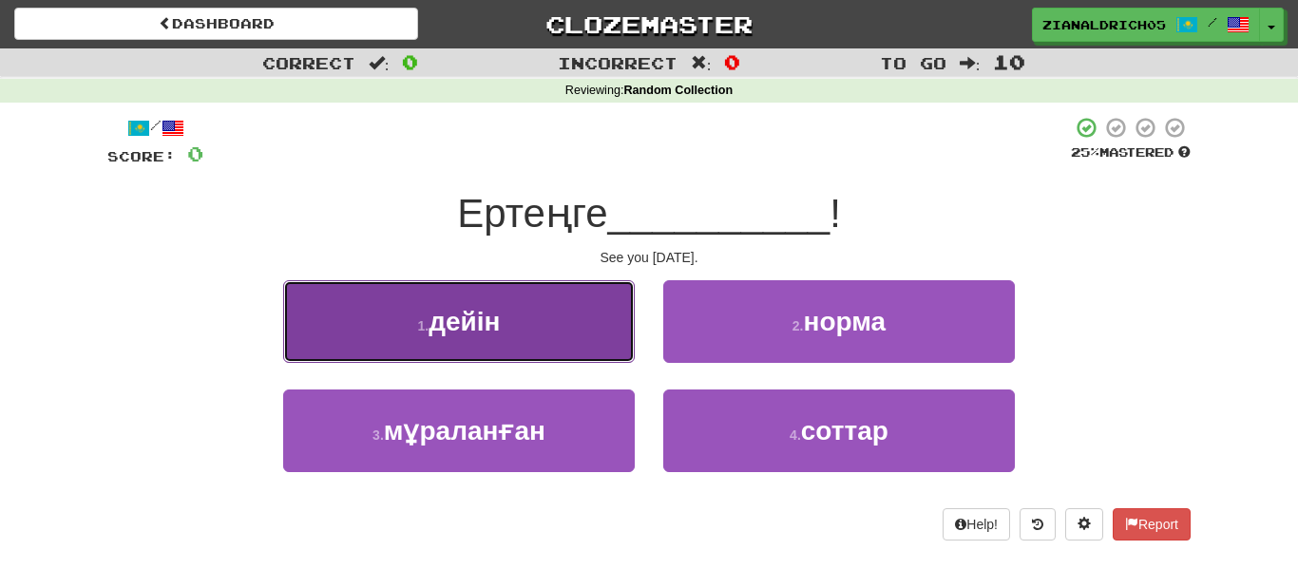
click at [343, 318] on button "1 . дейін" at bounding box center [459, 321] width 352 height 83
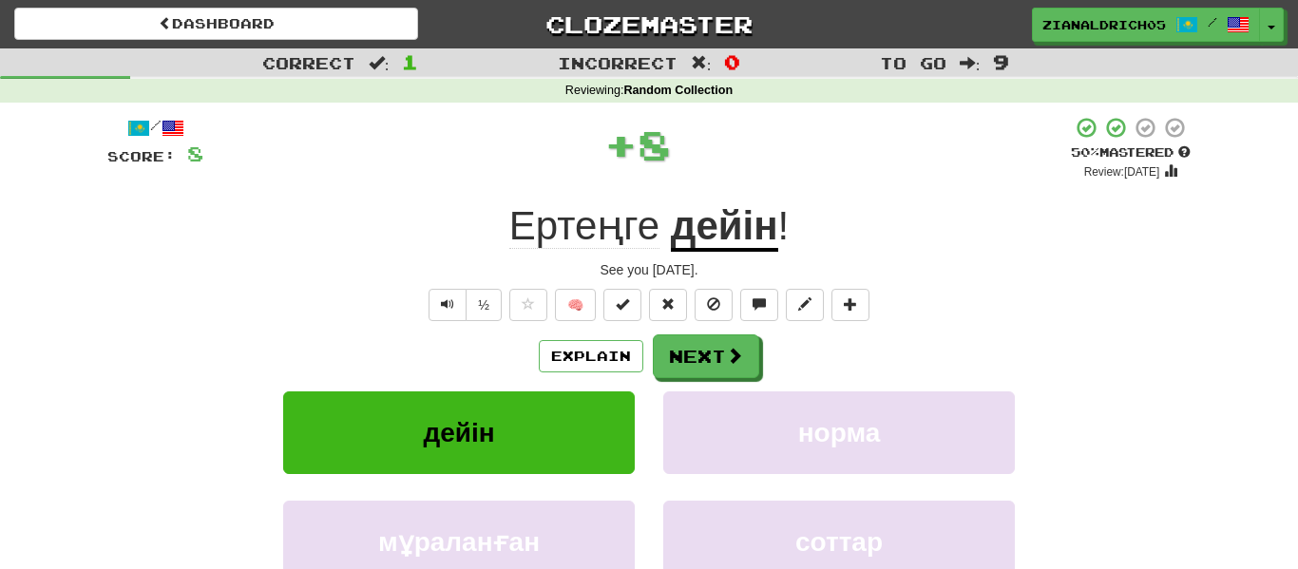
click at [189, 376] on div "Explain Next" at bounding box center [648, 356] width 1083 height 44
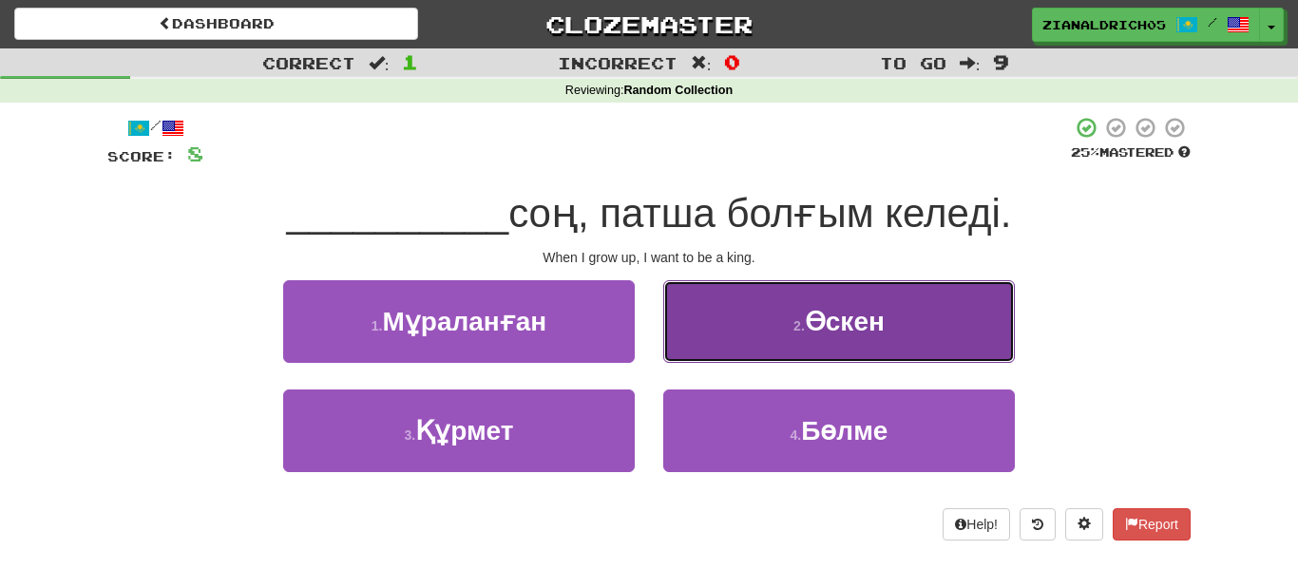
click at [800, 312] on button "2 . [GEOGRAPHIC_DATA]" at bounding box center [839, 321] width 352 height 83
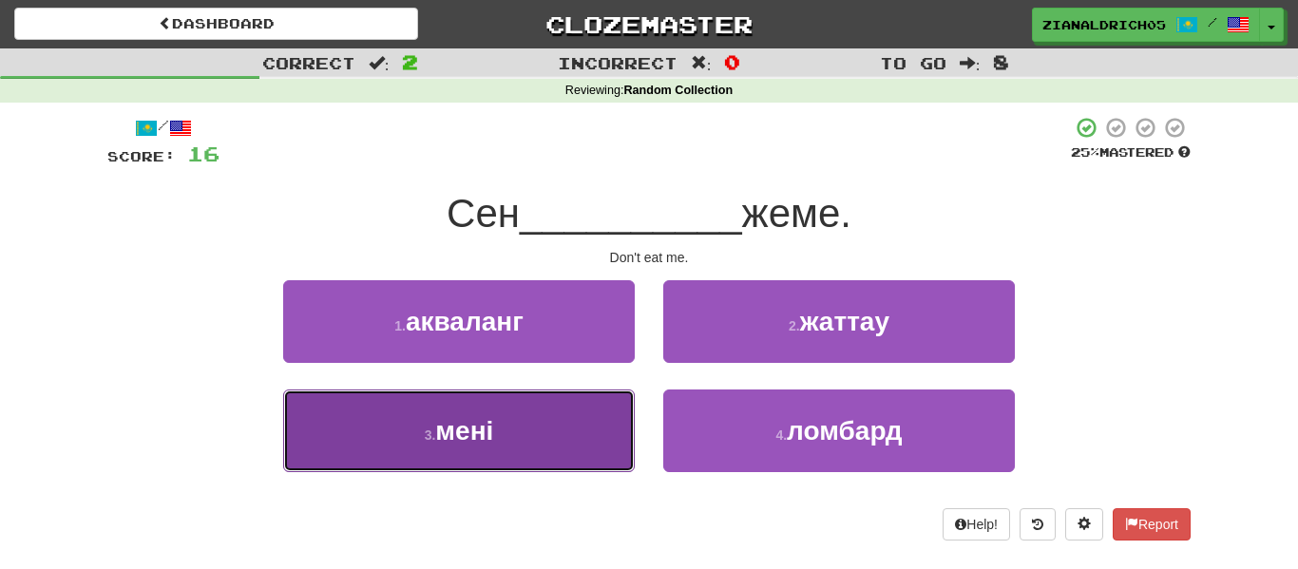
click at [336, 456] on button "3 . мені" at bounding box center [459, 431] width 352 height 83
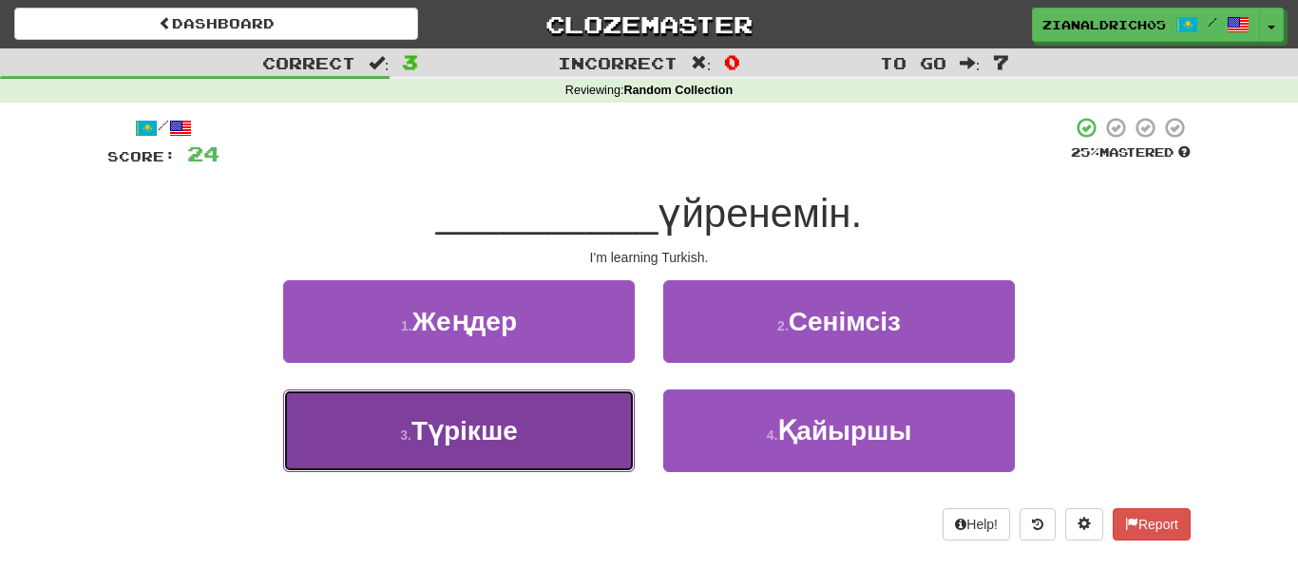
click at [367, 438] on button "3 . Түрікше" at bounding box center [459, 431] width 352 height 83
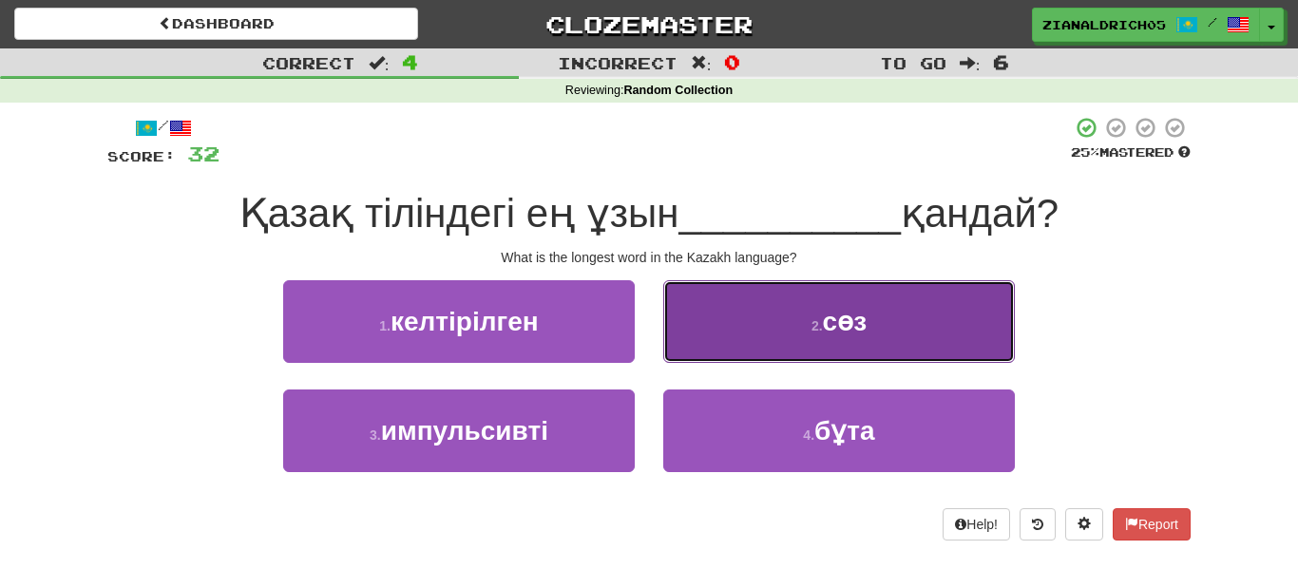
click at [724, 290] on button "2 . сөз" at bounding box center [839, 321] width 352 height 83
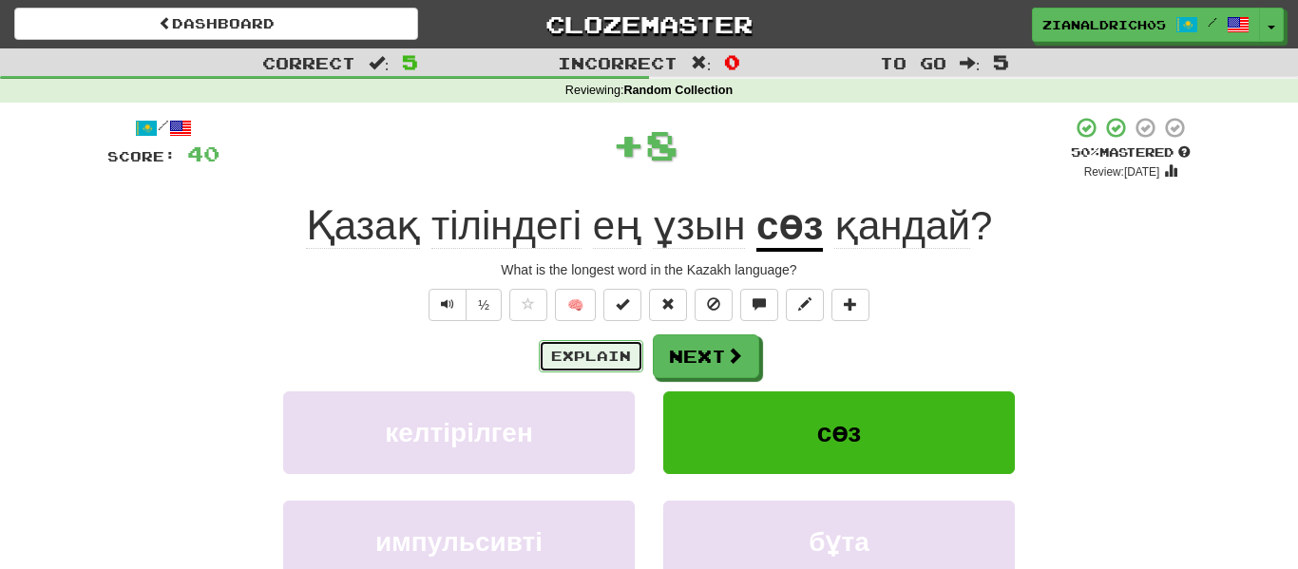
click at [567, 346] on button "Explain" at bounding box center [591, 356] width 105 height 32
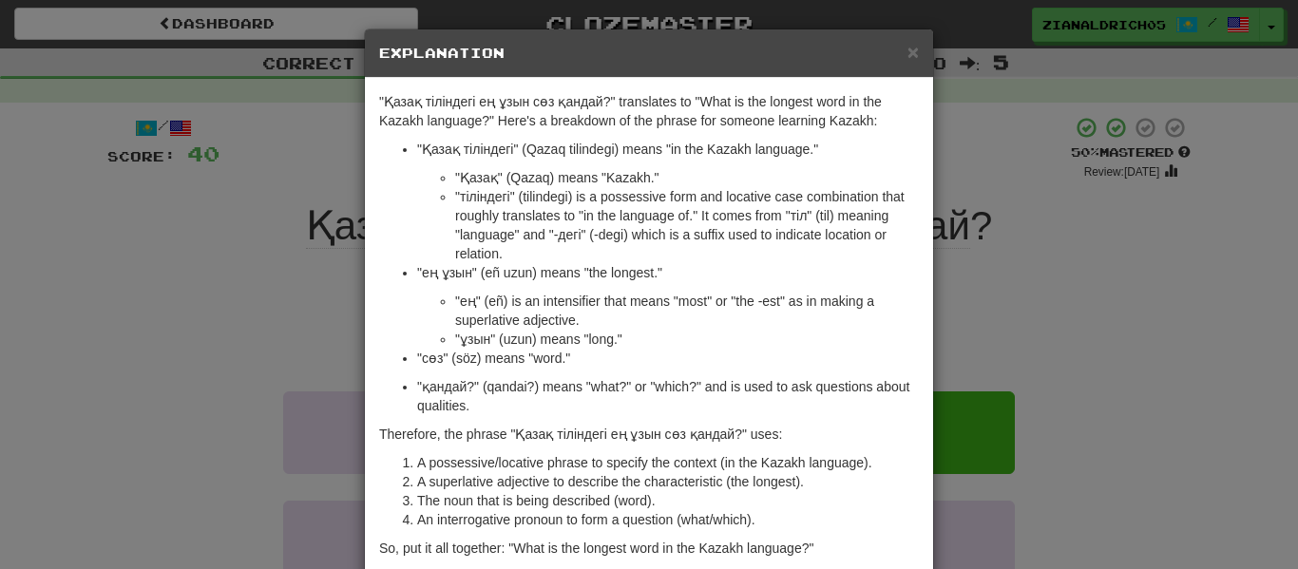
click at [256, 388] on div "× Explanation "Қазақ тіліндегі ең ұзын сөз қандай?" translates to "What is the …" at bounding box center [649, 284] width 1298 height 569
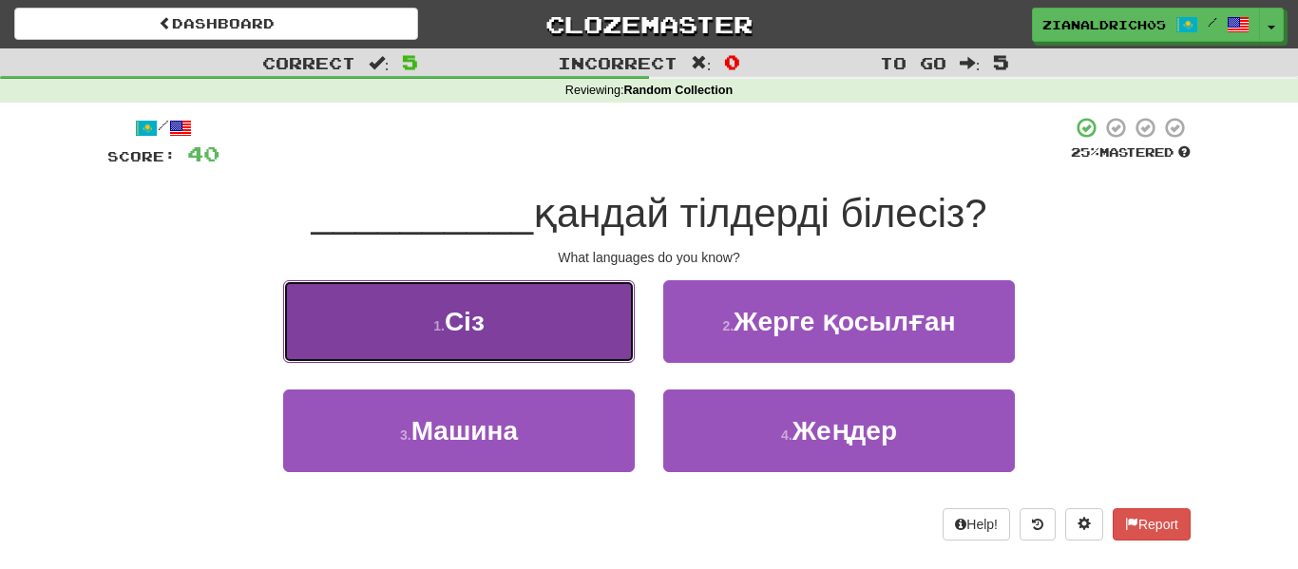
click at [325, 334] on button "1 . Сіз" at bounding box center [459, 321] width 352 height 83
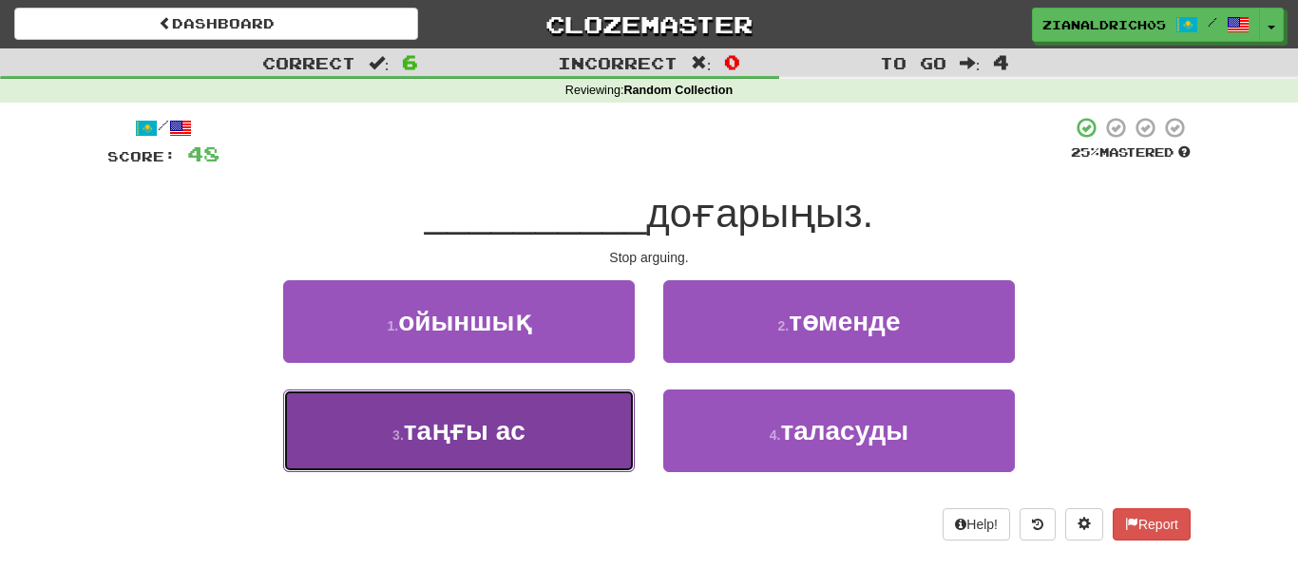
click at [351, 442] on button "3 . таңғы ас" at bounding box center [459, 431] width 352 height 83
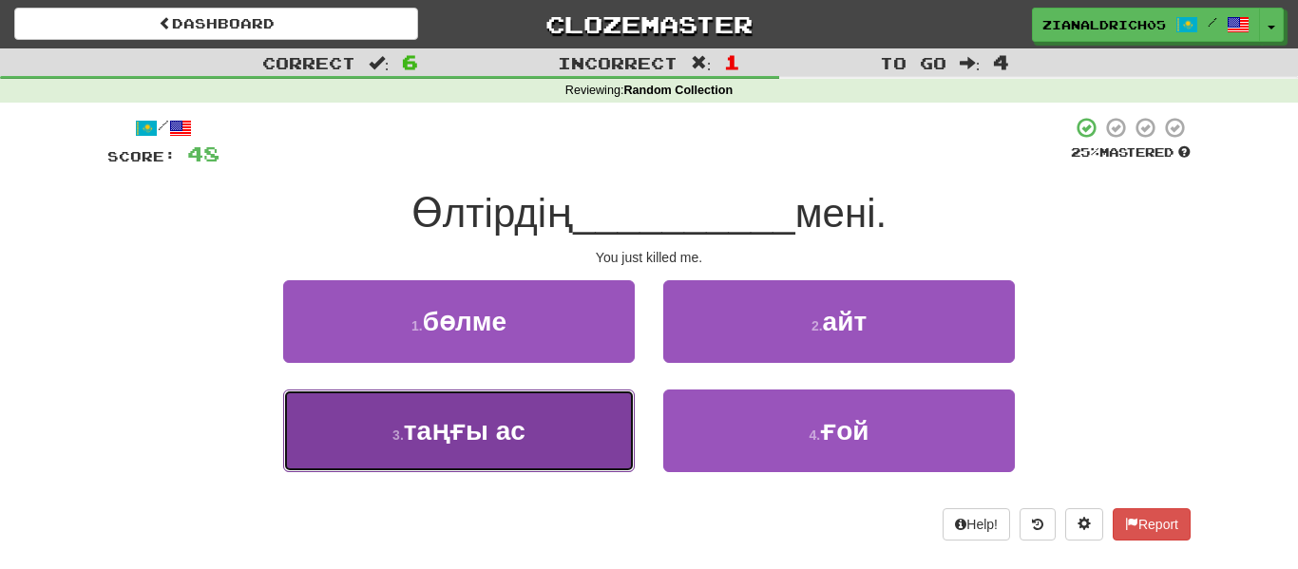
click at [356, 433] on button "3 . таңғы ас" at bounding box center [459, 431] width 352 height 83
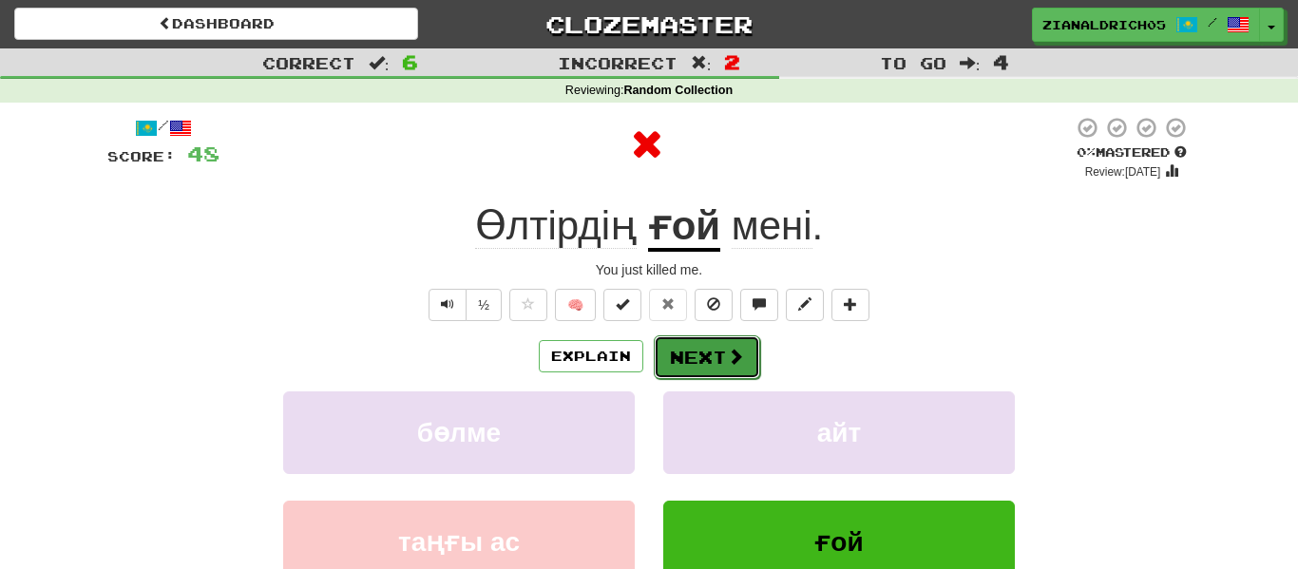
click at [699, 343] on button "Next" at bounding box center [707, 357] width 106 height 44
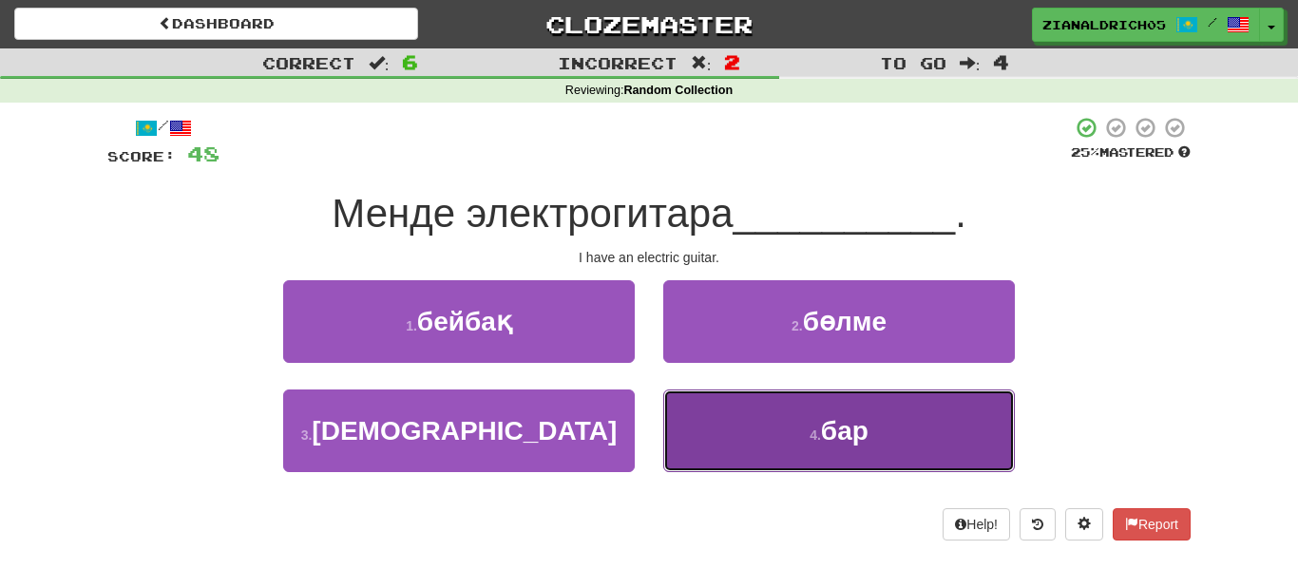
click at [695, 424] on button "4 . бар" at bounding box center [839, 431] width 352 height 83
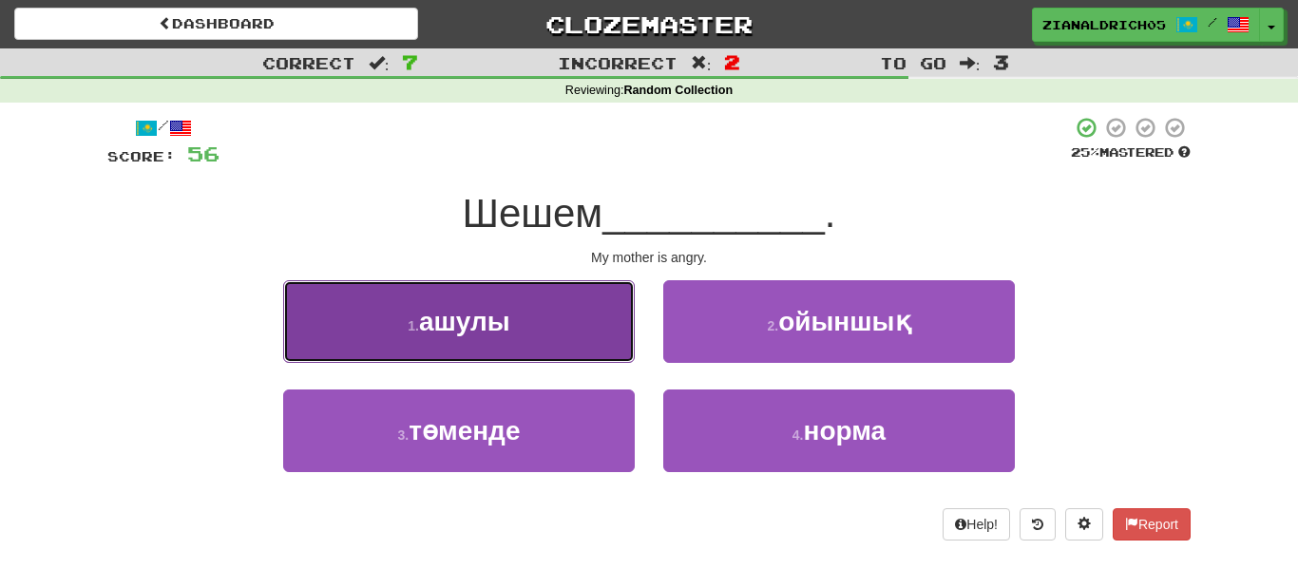
click at [352, 314] on button "1 . ашулы" at bounding box center [459, 321] width 352 height 83
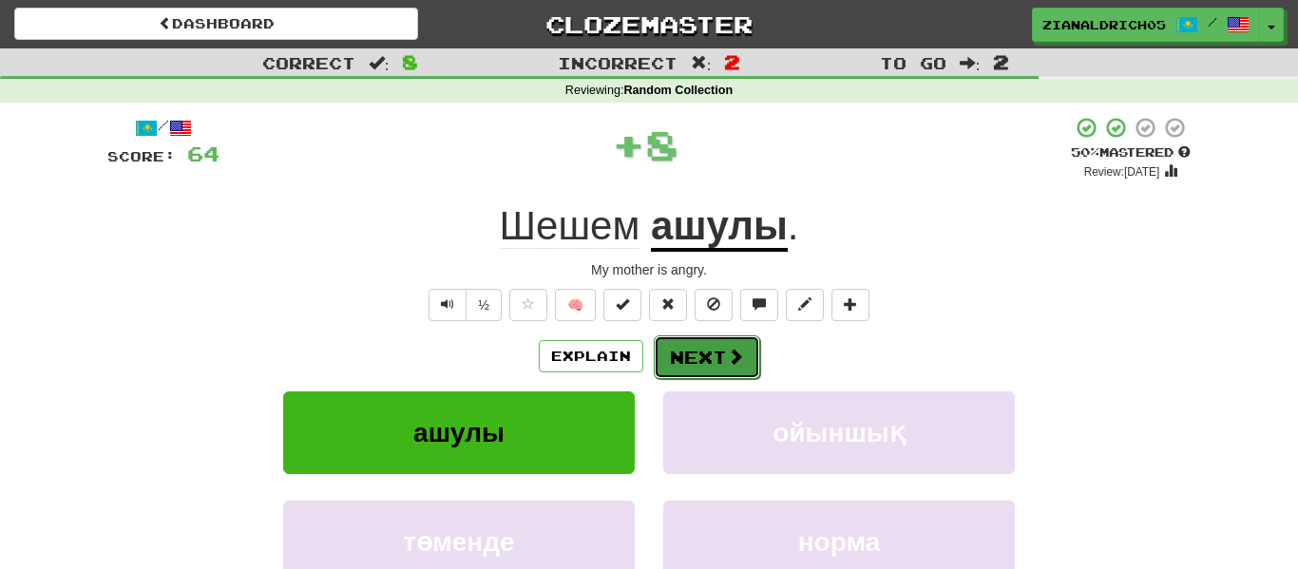
click at [692, 354] on button "Next" at bounding box center [707, 357] width 106 height 44
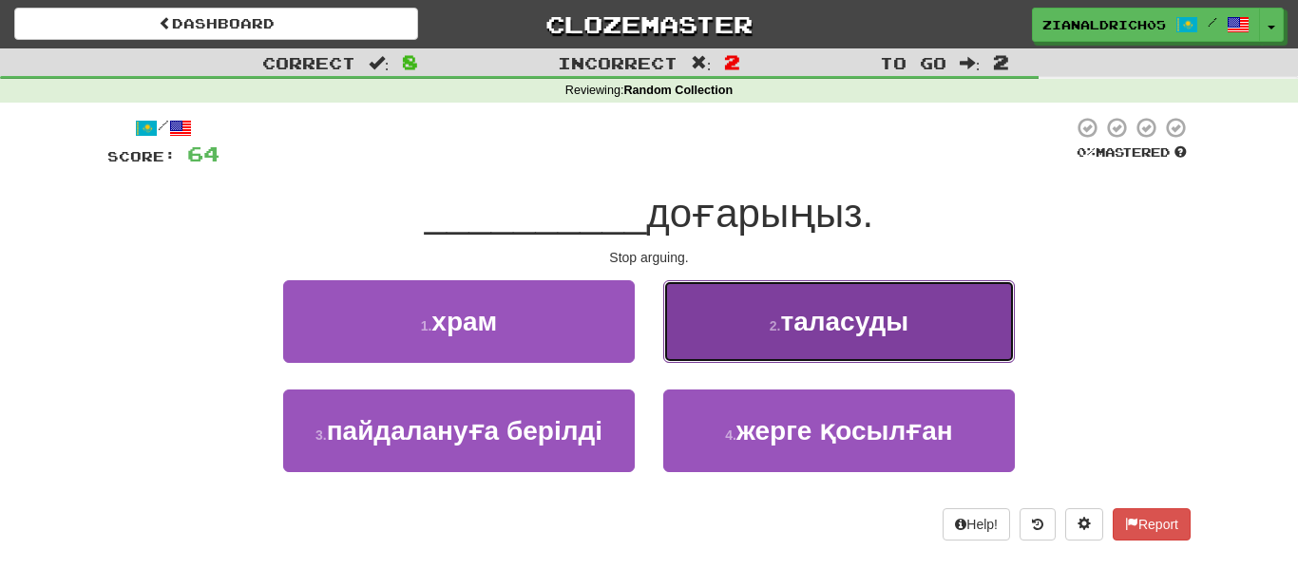
click at [751, 324] on button "2 . таласуды" at bounding box center [839, 321] width 352 height 83
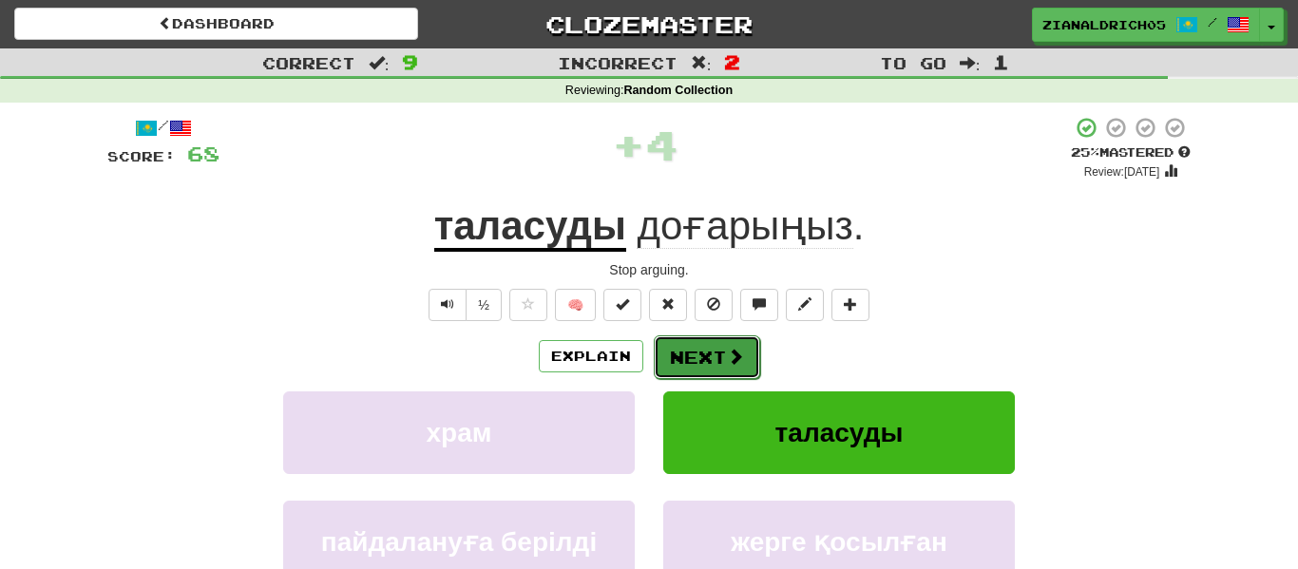
click at [678, 366] on button "Next" at bounding box center [707, 357] width 106 height 44
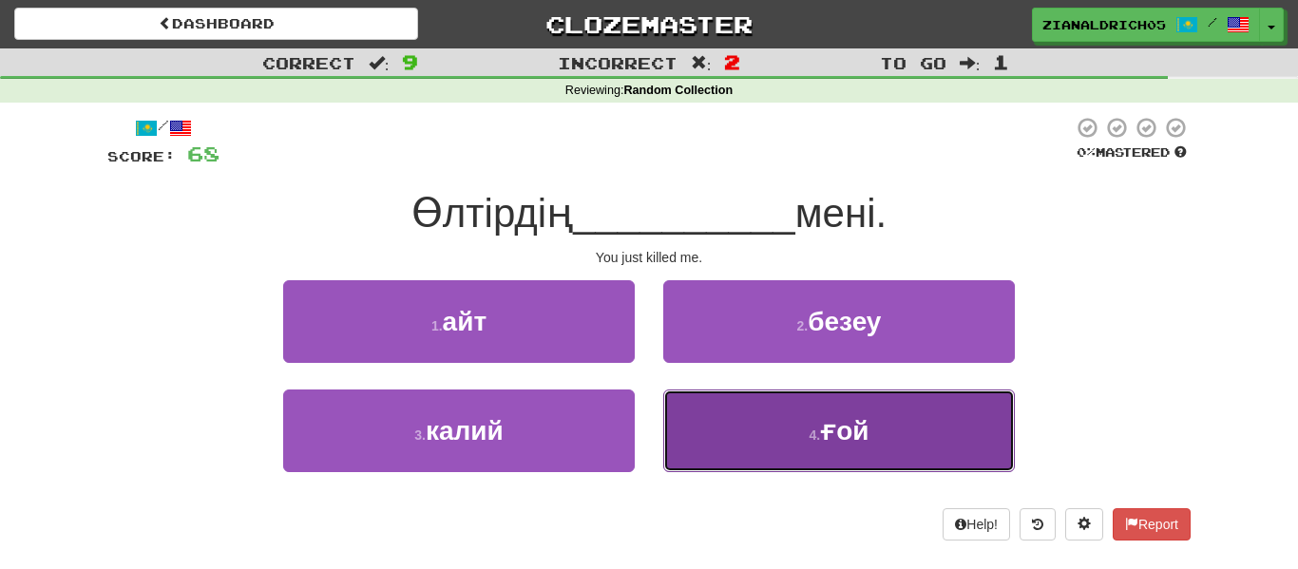
click at [705, 431] on button "4 . ғой" at bounding box center [839, 431] width 352 height 83
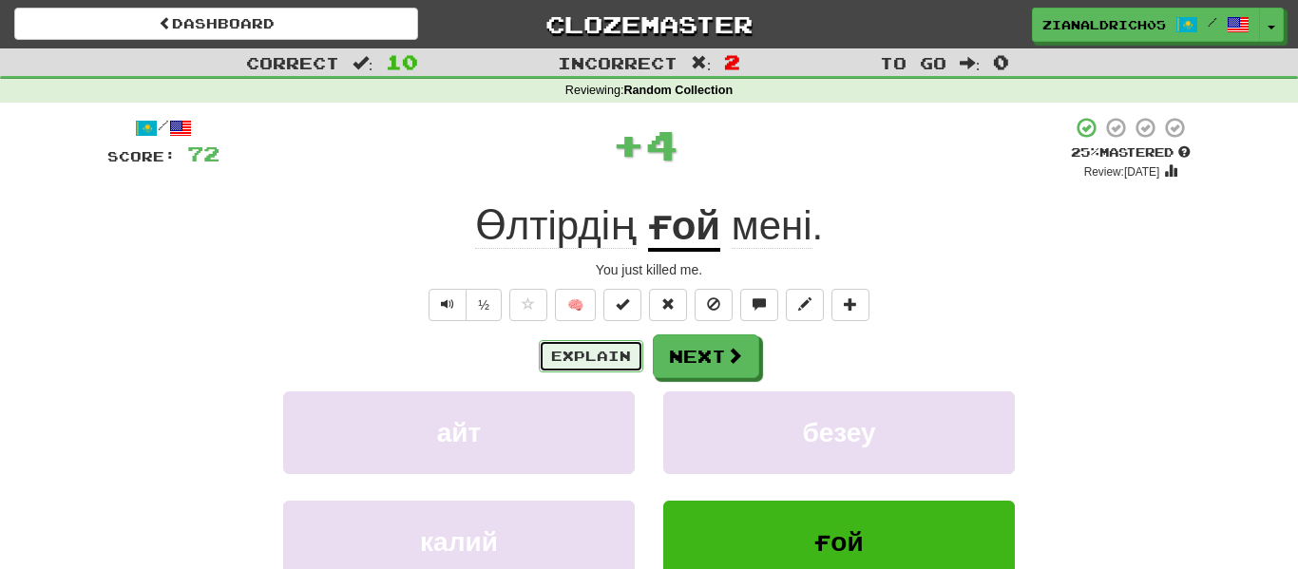
click at [610, 355] on button "Explain" at bounding box center [591, 356] width 105 height 32
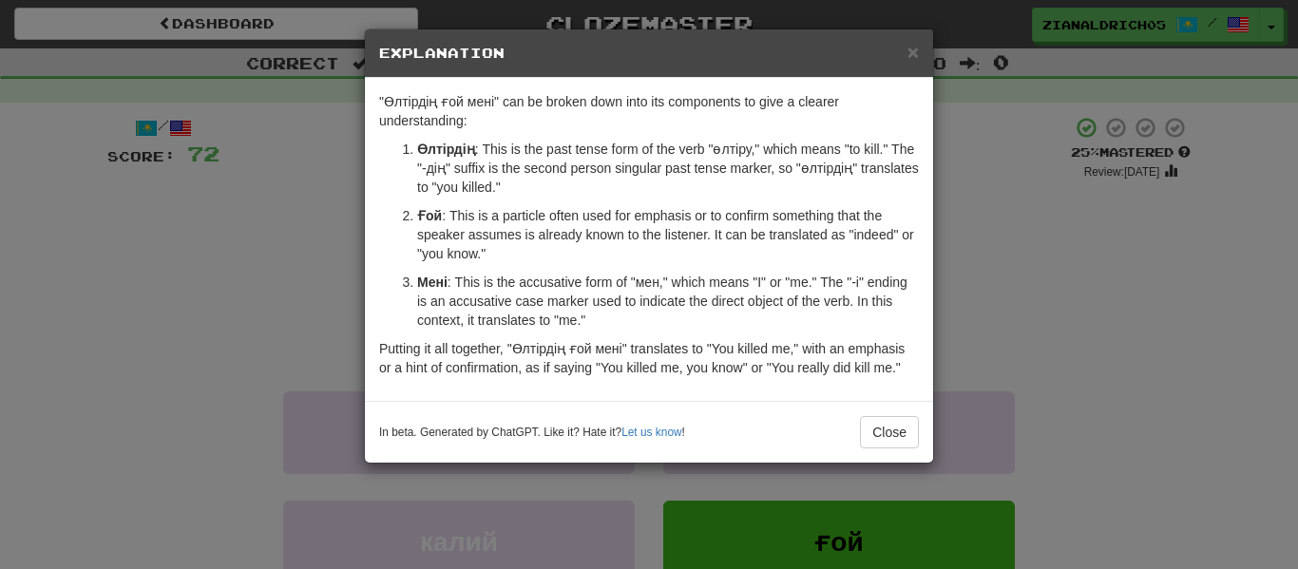
click at [226, 290] on div "× Explanation "Өлтірдің ғой мені" can be broken down into its components to giv…" at bounding box center [649, 284] width 1298 height 569
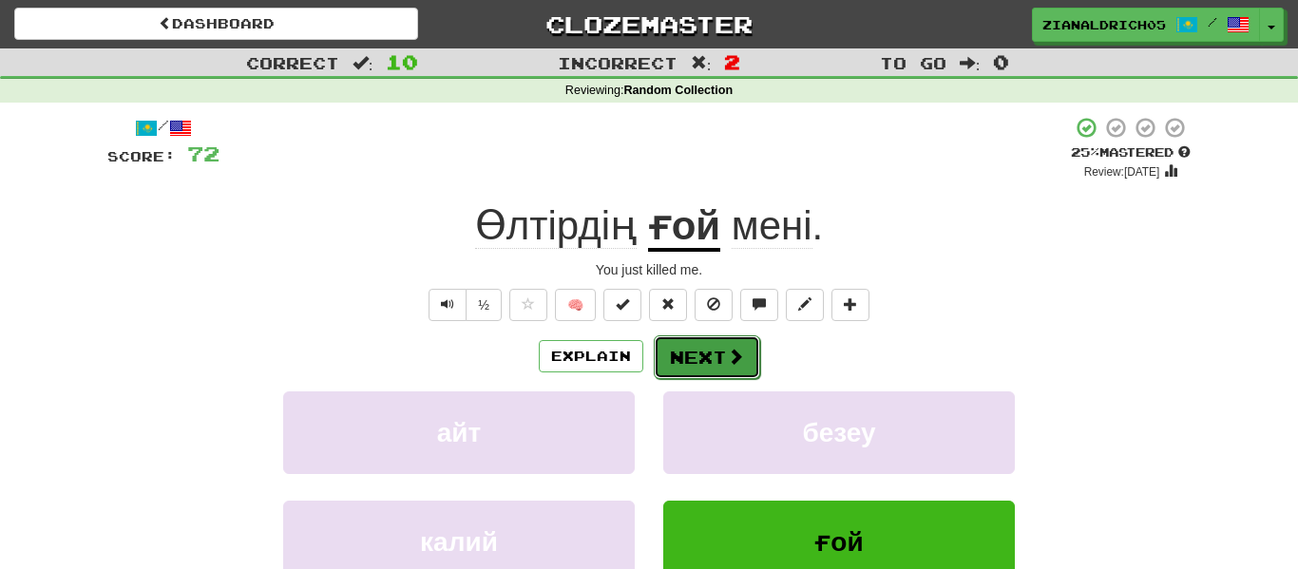
click at [734, 354] on span at bounding box center [735, 356] width 17 height 17
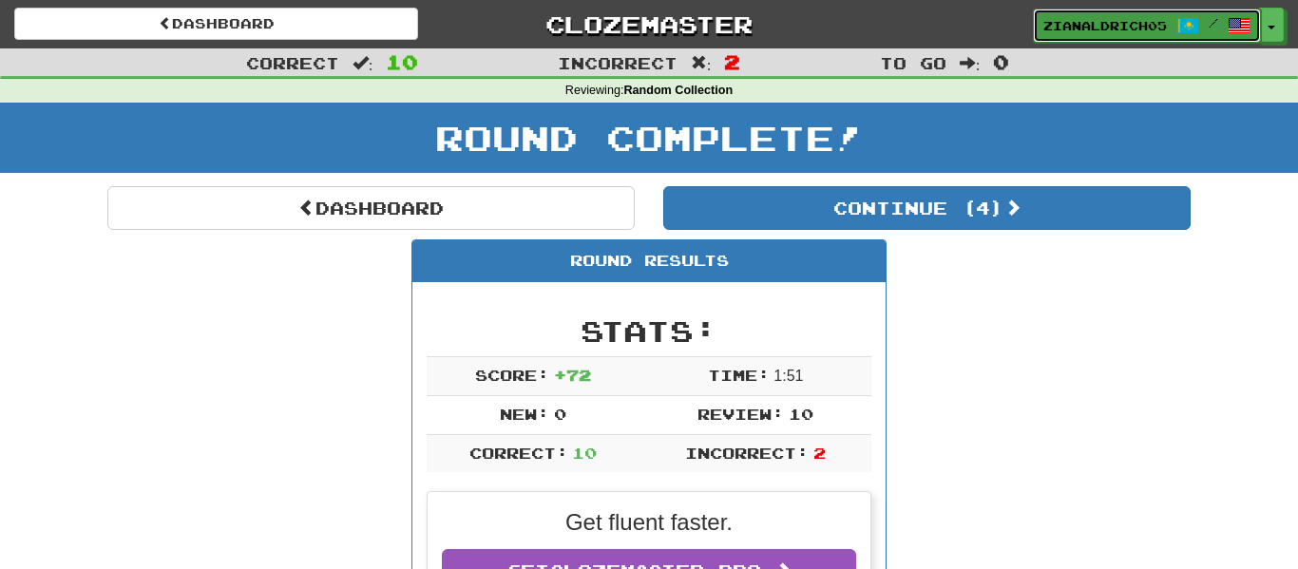
click at [1108, 33] on span "zianaldrich05" at bounding box center [1105, 25] width 124 height 17
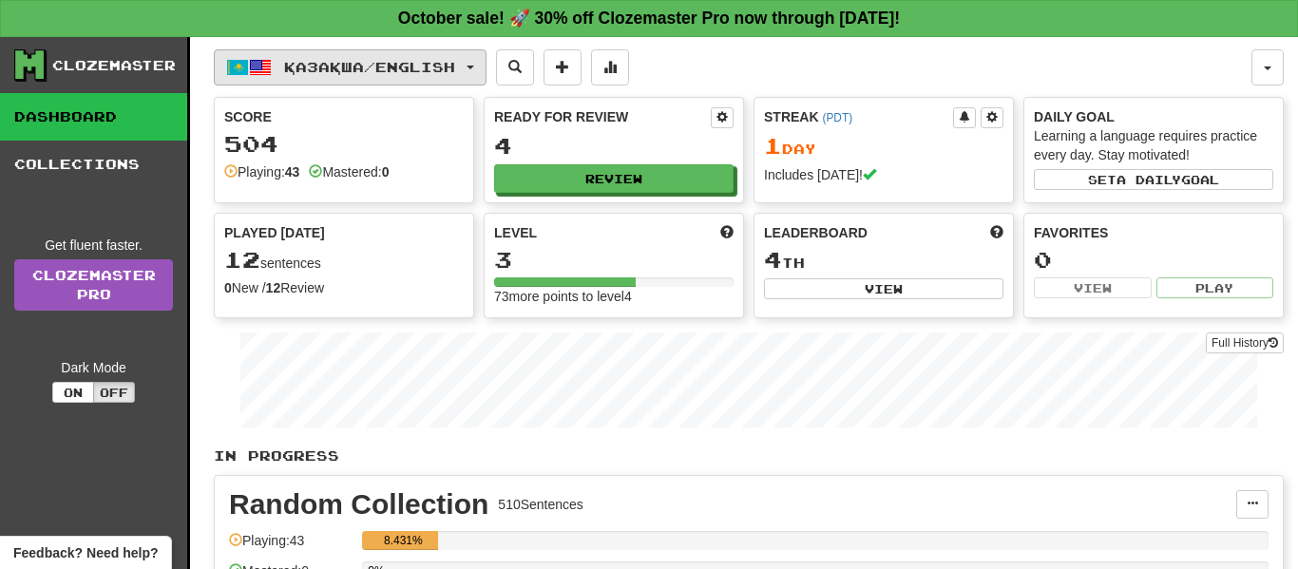
click at [443, 80] on button "Қазақша / English" at bounding box center [350, 67] width 273 height 36
